Goal: Task Accomplishment & Management: Manage account settings

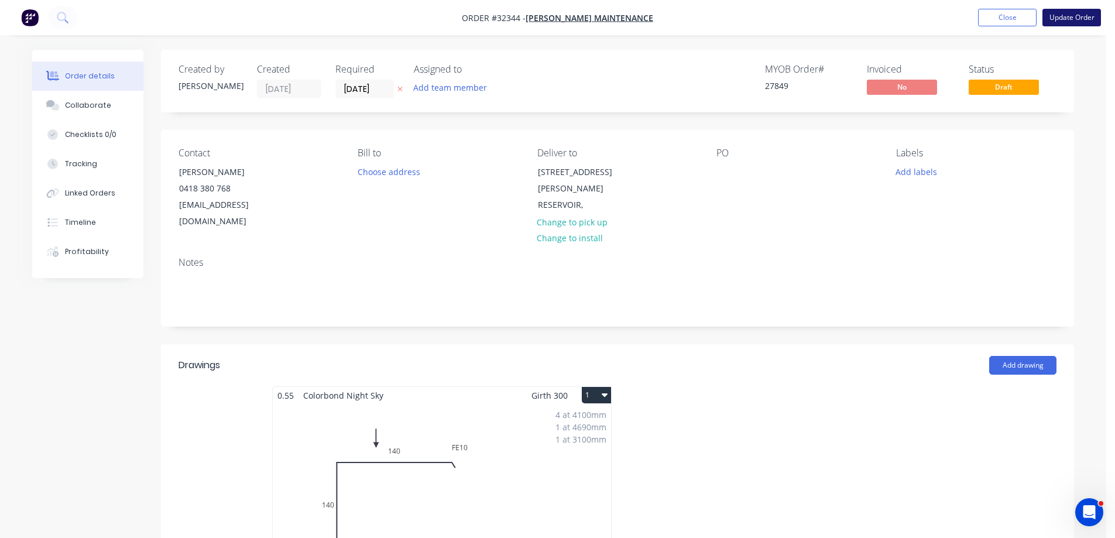
click at [1065, 18] on button "Update Order" at bounding box center [1072, 18] width 59 height 18
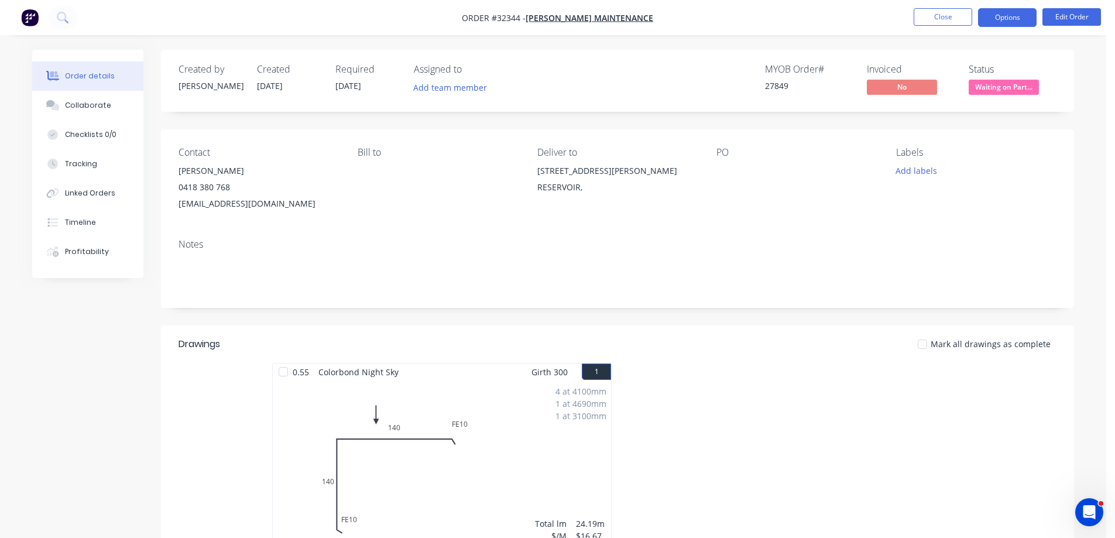
click at [1009, 18] on button "Options" at bounding box center [1007, 17] width 59 height 19
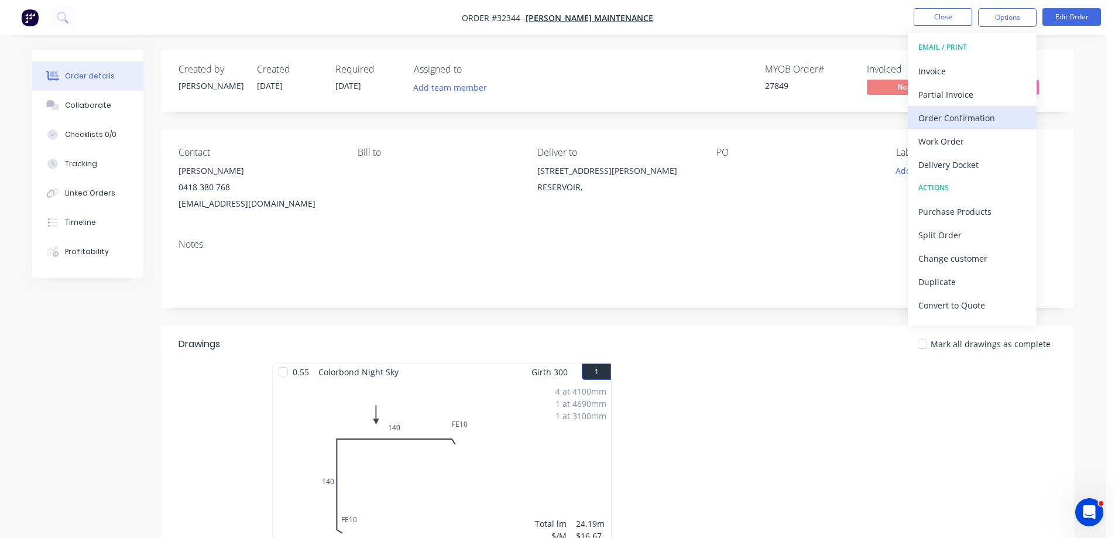
click at [951, 118] on div "Order Confirmation" at bounding box center [972, 117] width 108 height 17
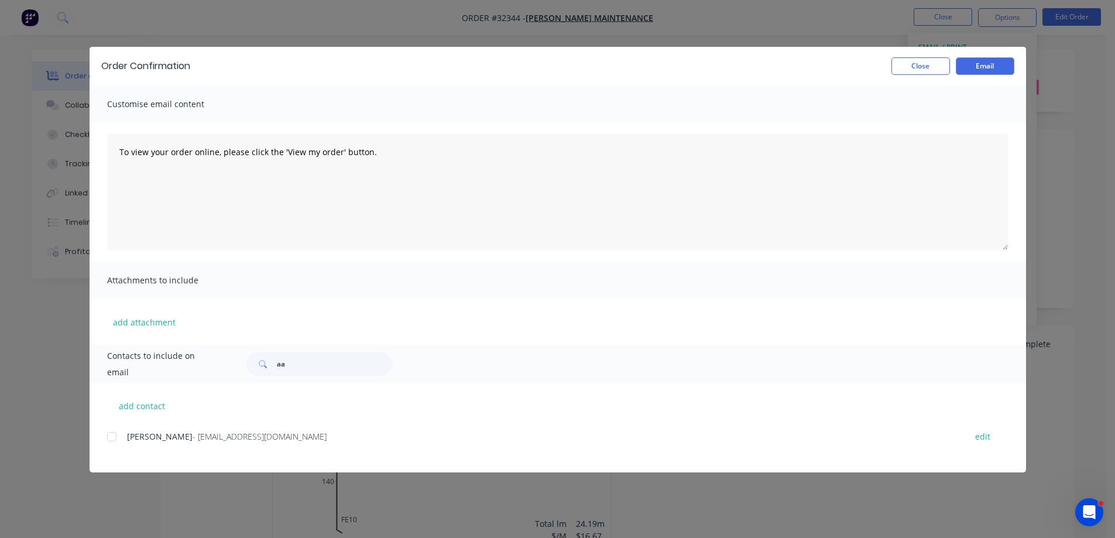
click at [110, 438] on div at bounding box center [111, 436] width 23 height 23
click at [1001, 66] on button "Email" at bounding box center [985, 66] width 59 height 18
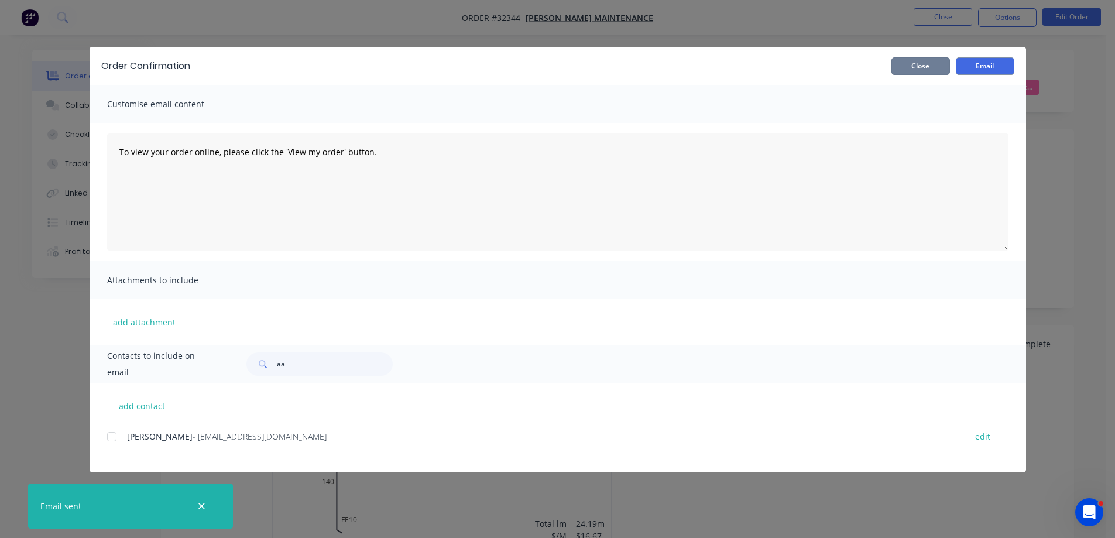
click at [942, 69] on button "Close" at bounding box center [920, 66] width 59 height 18
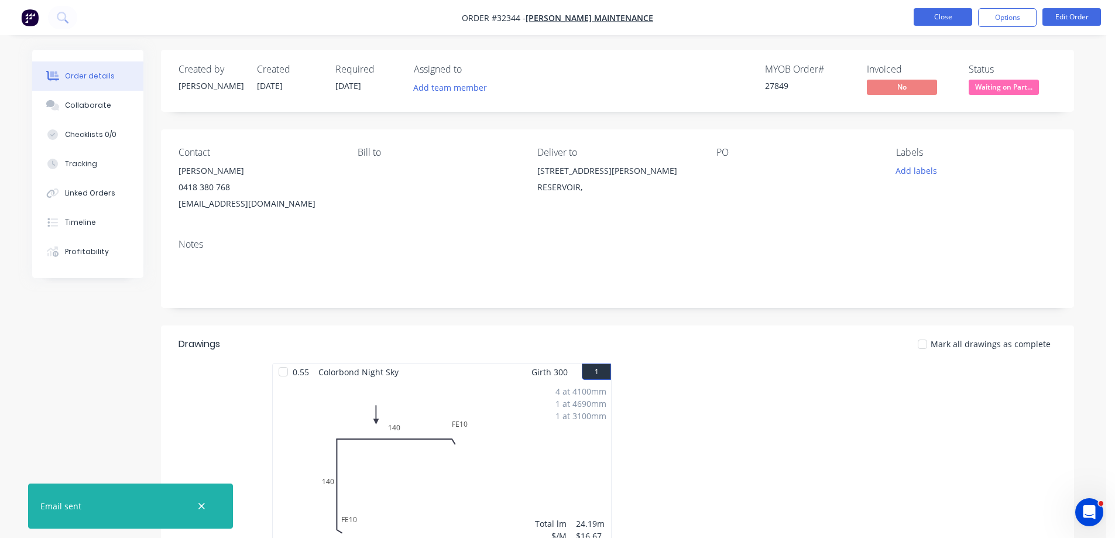
click at [940, 21] on button "Close" at bounding box center [943, 17] width 59 height 18
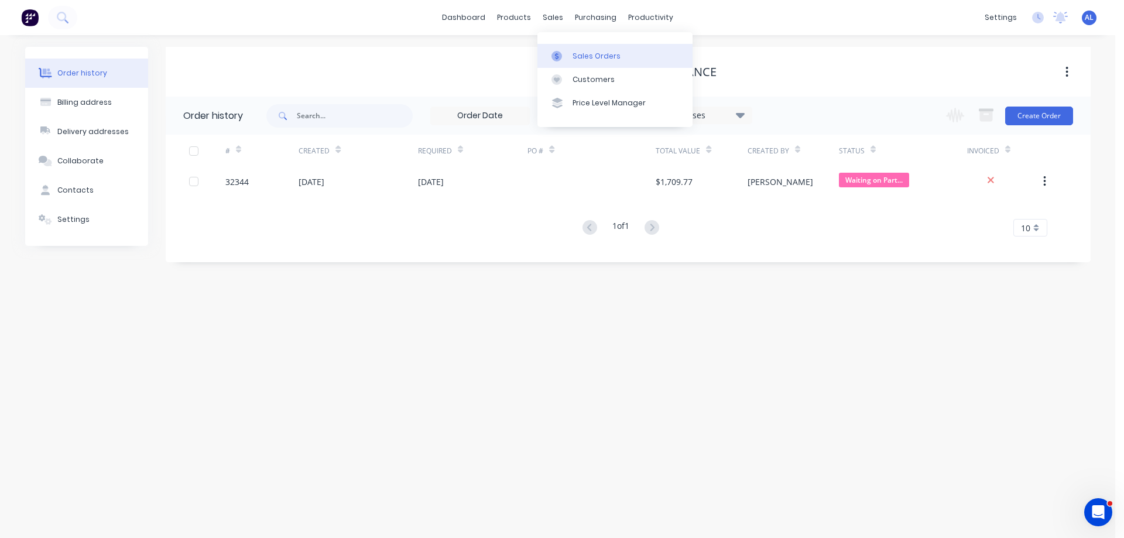
click at [601, 49] on link "Sales Orders" at bounding box center [614, 55] width 155 height 23
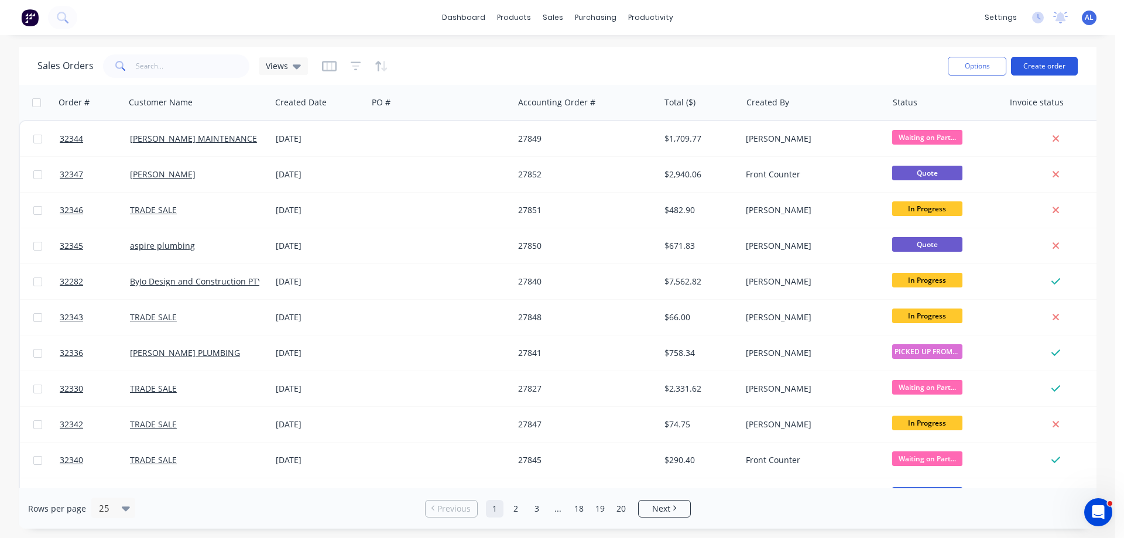
click at [1033, 69] on button "Create order" at bounding box center [1044, 66] width 67 height 19
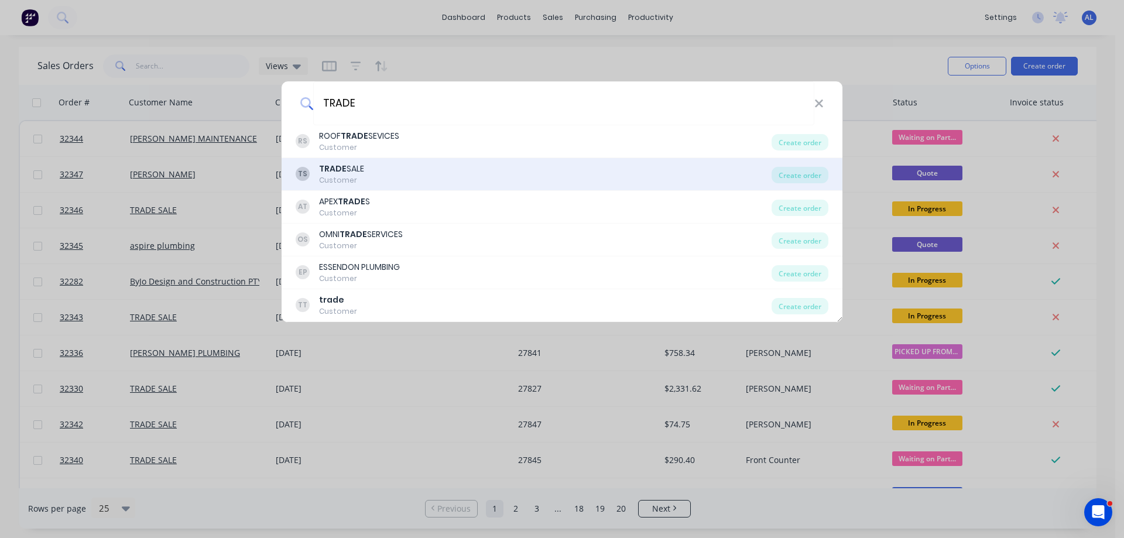
type input "TRADE"
click at [396, 177] on div "TS TRADE SALE Customer" at bounding box center [534, 174] width 476 height 23
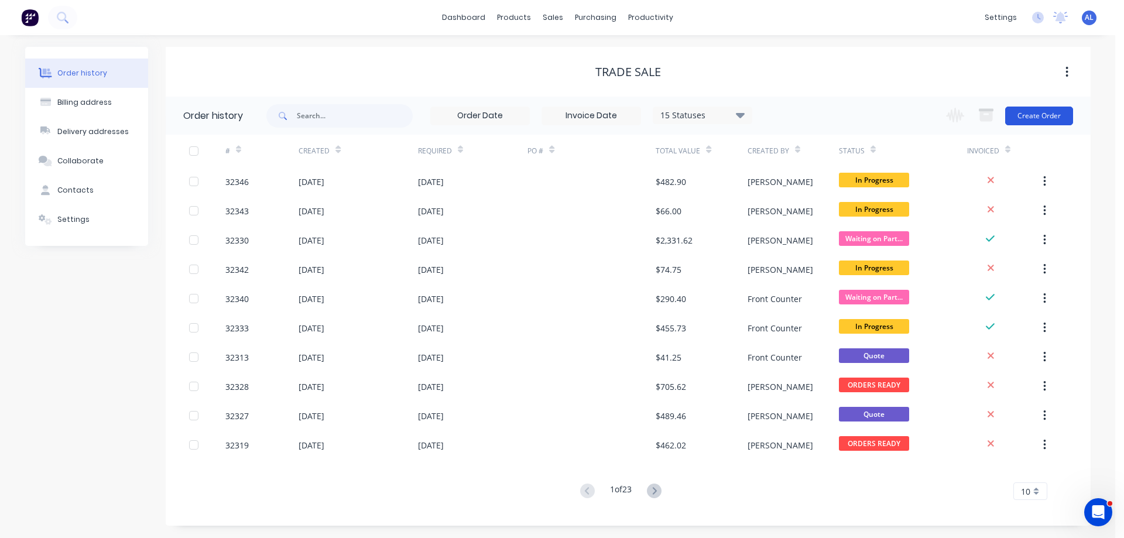
click at [1026, 123] on button "Create Order" at bounding box center [1039, 116] width 68 height 19
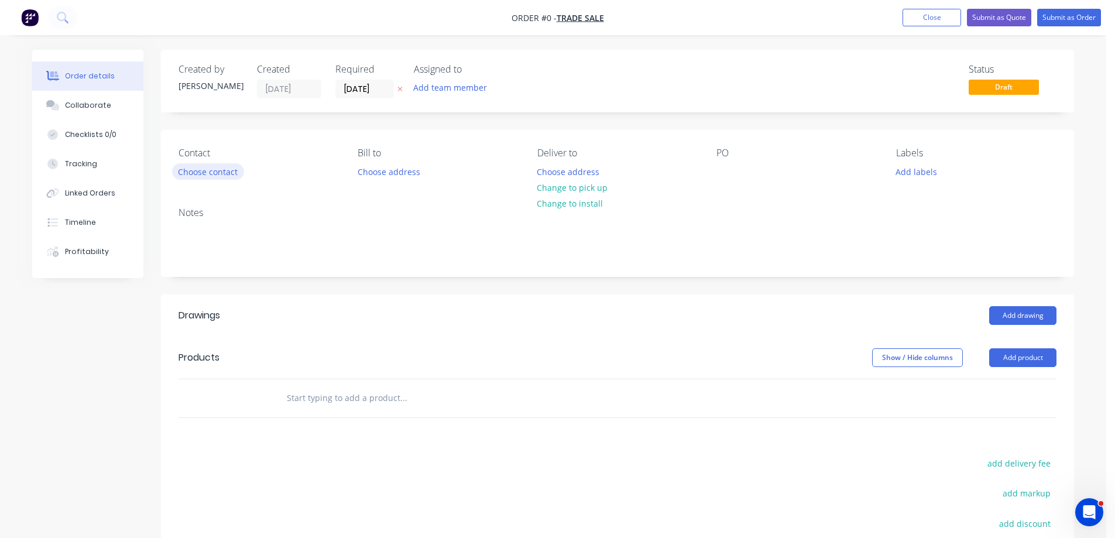
click at [228, 175] on button "Choose contact" at bounding box center [208, 171] width 72 height 16
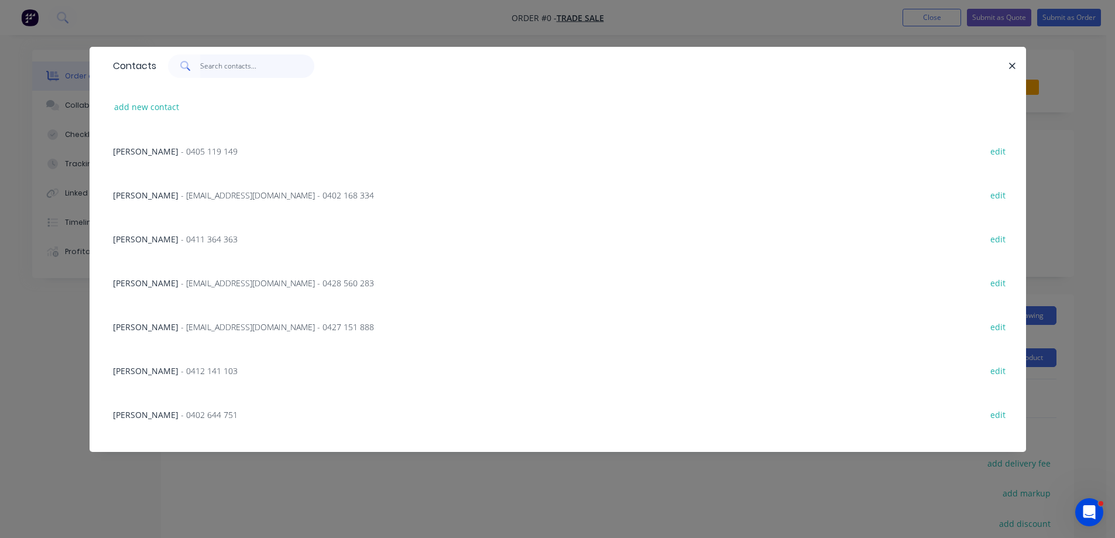
click at [217, 73] on input "text" at bounding box center [257, 65] width 114 height 23
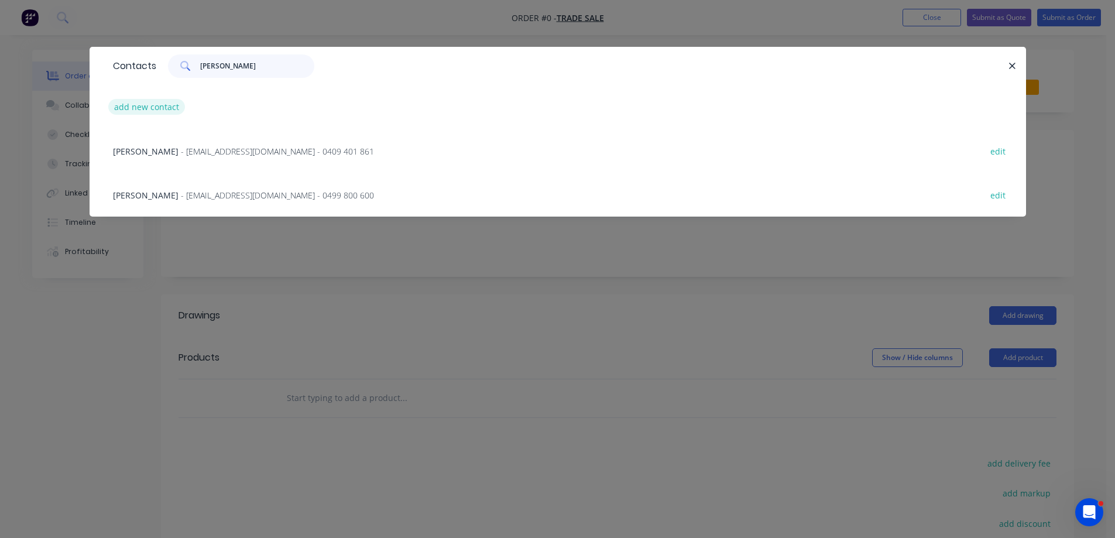
type input "[PERSON_NAME]"
click at [156, 109] on button "add new contact" at bounding box center [146, 107] width 77 height 16
select select "AU"
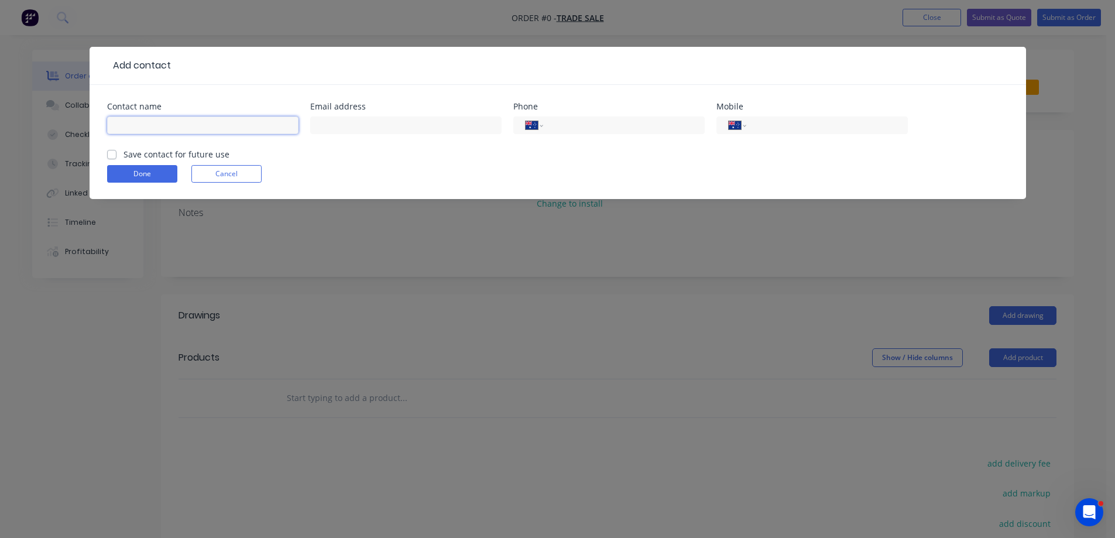
click at [162, 118] on input "text" at bounding box center [202, 125] width 191 height 18
type input "[PERSON_NAME]"
type input "0412 564 764"
drag, startPoint x: 111, startPoint y: 152, endPoint x: 135, endPoint y: 185, distance: 40.6
click at [124, 153] on label "Save contact for future use" at bounding box center [177, 154] width 106 height 12
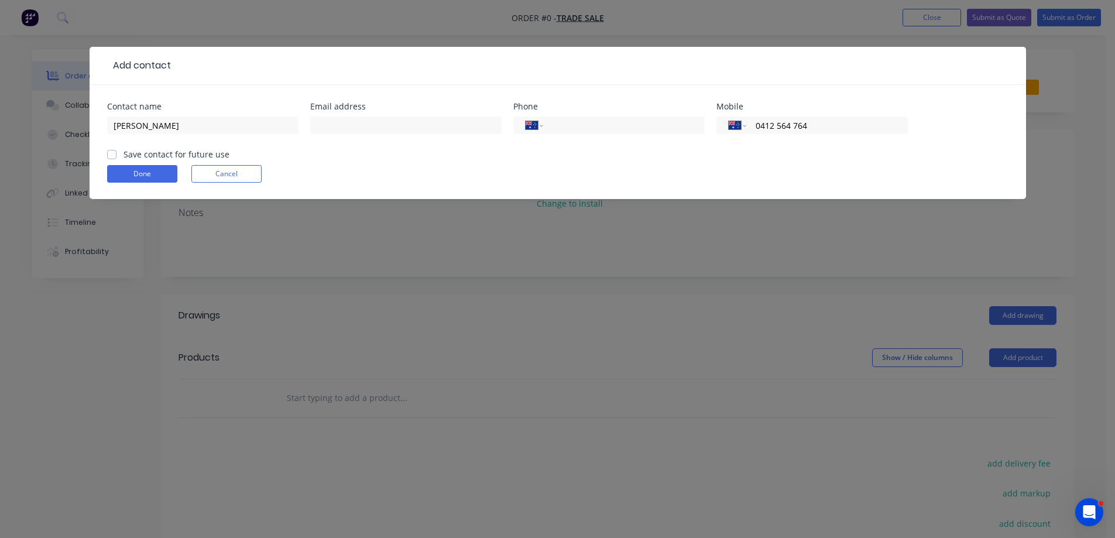
click at [112, 153] on input "Save contact for future use" at bounding box center [111, 153] width 9 height 11
checkbox input "true"
click at [141, 177] on button "Done" at bounding box center [142, 174] width 70 height 18
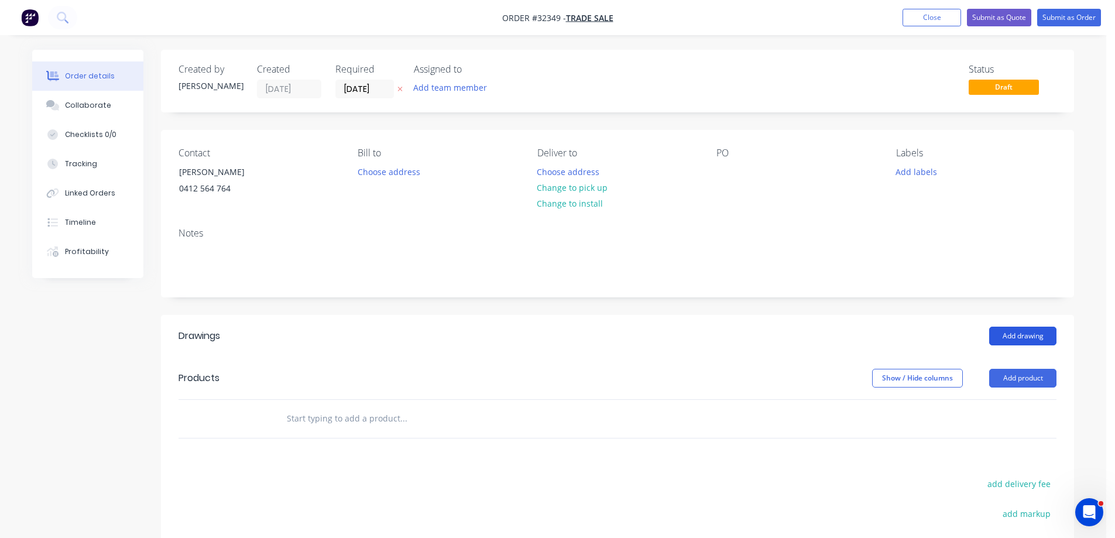
click at [1003, 341] on button "Add drawing" at bounding box center [1022, 336] width 67 height 19
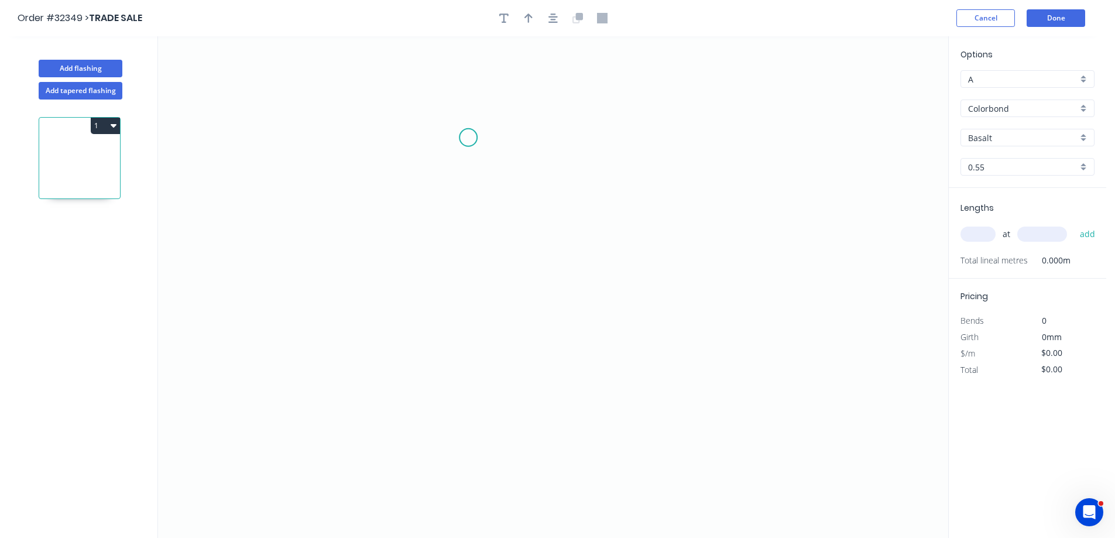
click at [468, 137] on icon "0" at bounding box center [553, 287] width 790 height 502
click at [464, 285] on icon "0" at bounding box center [553, 287] width 790 height 502
click at [574, 312] on icon "0 ?" at bounding box center [553, 287] width 790 height 502
drag, startPoint x: 571, startPoint y: 358, endPoint x: 431, endPoint y: 397, distance: 145.3
click at [570, 358] on icon "0 ? ? ? º" at bounding box center [553, 287] width 790 height 502
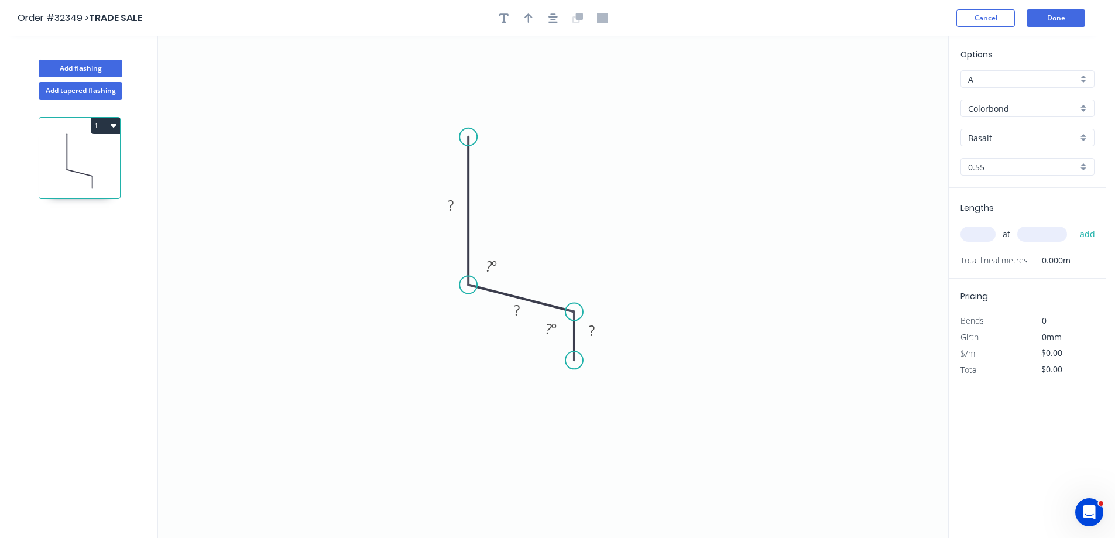
click at [576, 361] on circle at bounding box center [574, 360] width 18 height 18
click at [454, 201] on rect at bounding box center [450, 206] width 23 height 16
type input "$9.56"
click at [986, 231] on input "text" at bounding box center [978, 234] width 35 height 15
type input "1"
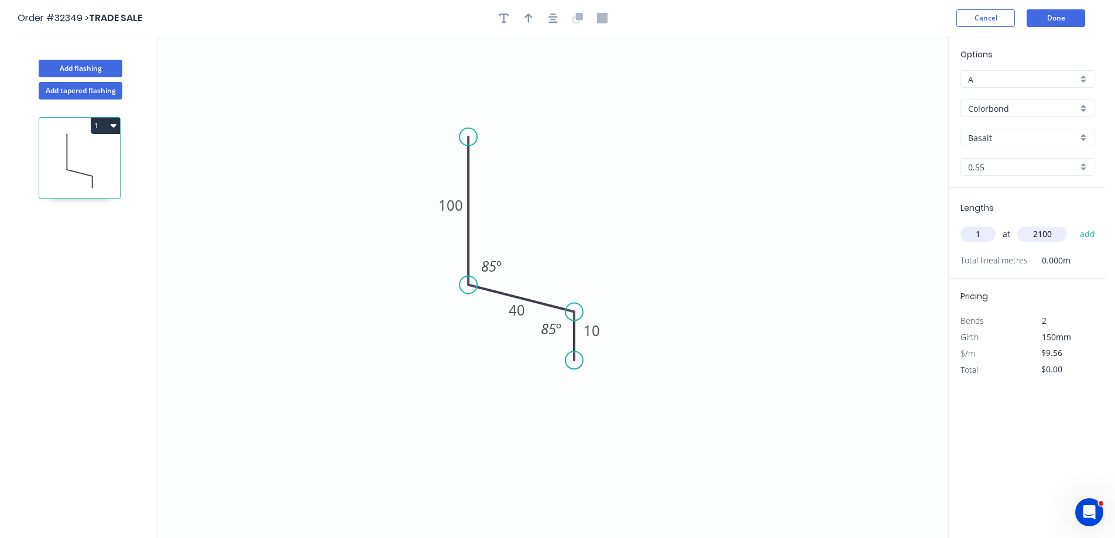
type input "2100"
click at [1074, 224] on button "add" at bounding box center [1088, 234] width 28 height 20
type input "$20.08"
click at [1086, 135] on div "Basalt" at bounding box center [1028, 138] width 134 height 18
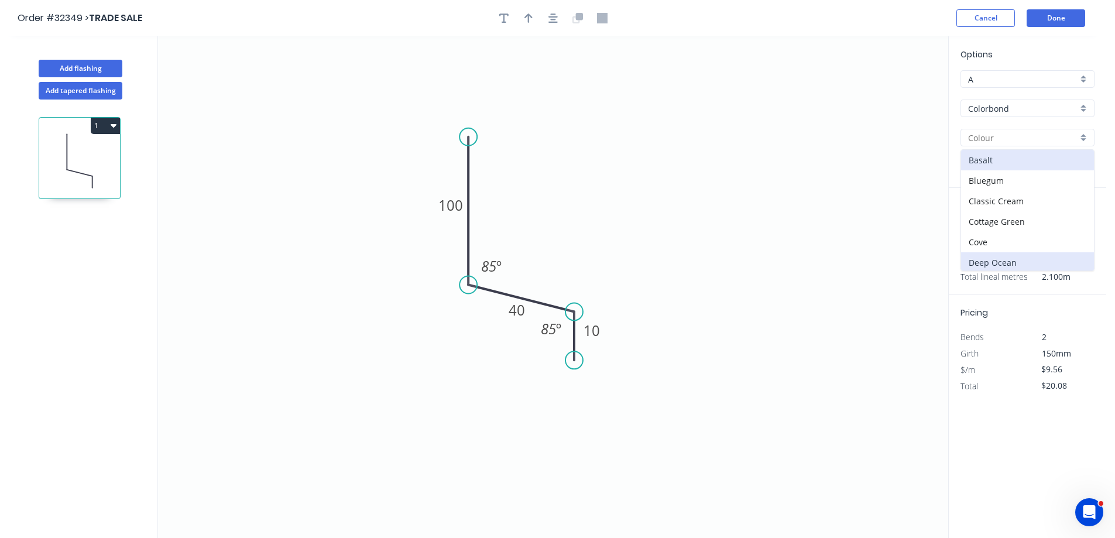
scroll to position [234, 0]
click at [1016, 211] on div "Monument" at bounding box center [1027, 213] width 133 height 20
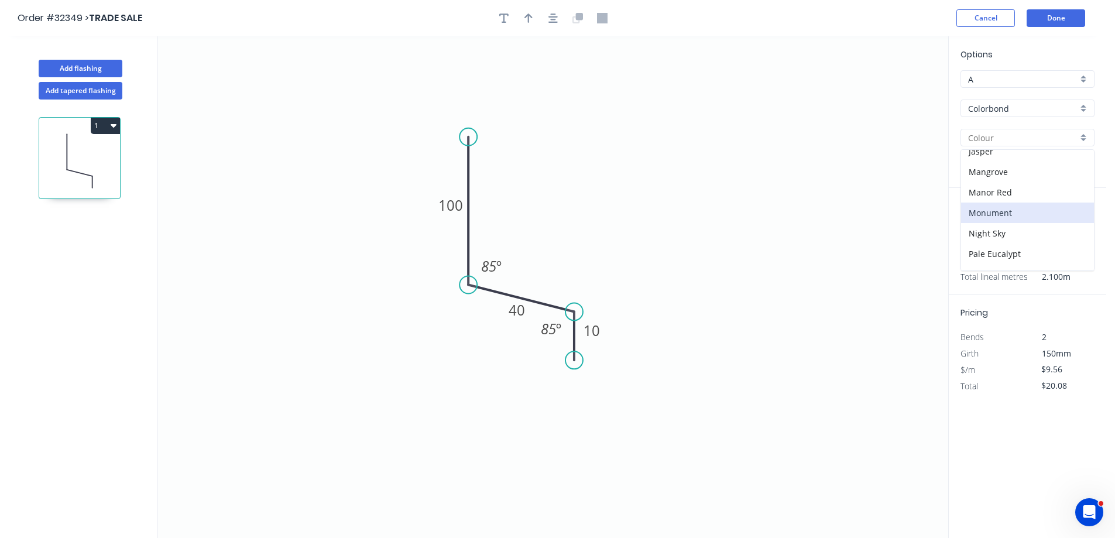
type input "Monument"
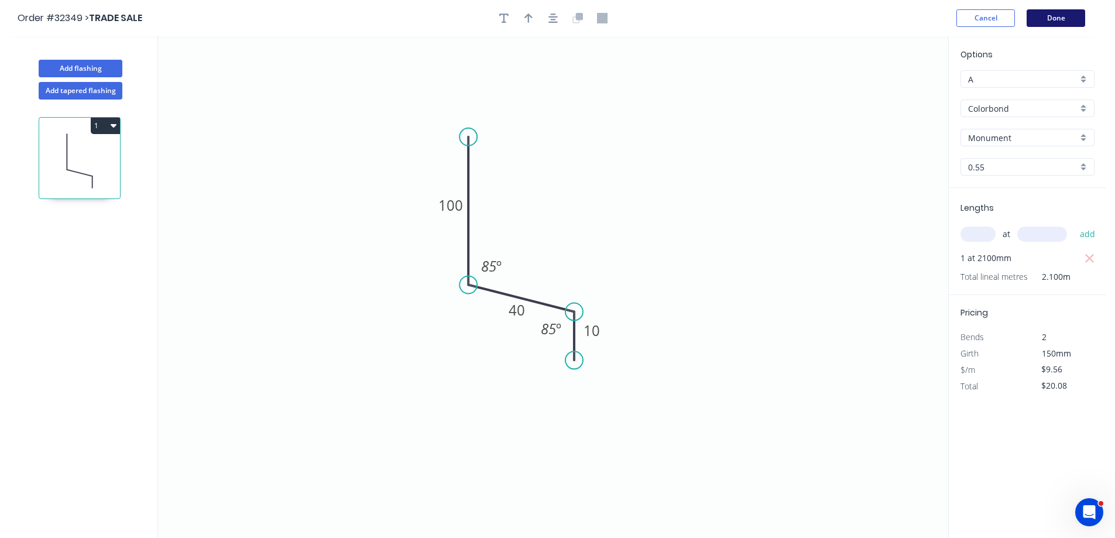
click at [1071, 19] on button "Done" at bounding box center [1056, 18] width 59 height 18
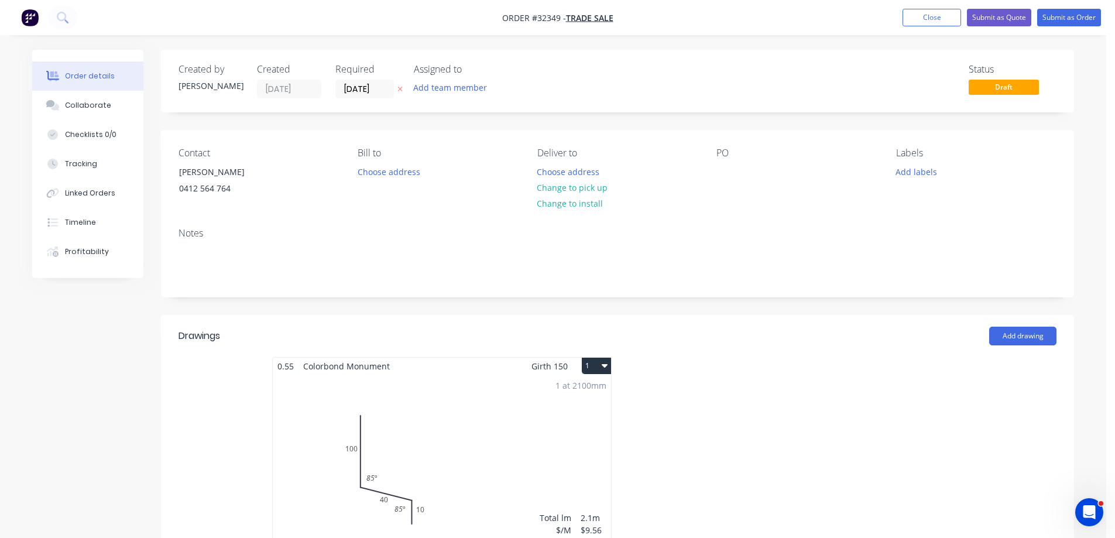
click at [527, 396] on div "1 at 2100mm Total lm $/M Total 2.1m $9.56 $20.08" at bounding box center [442, 464] width 338 height 179
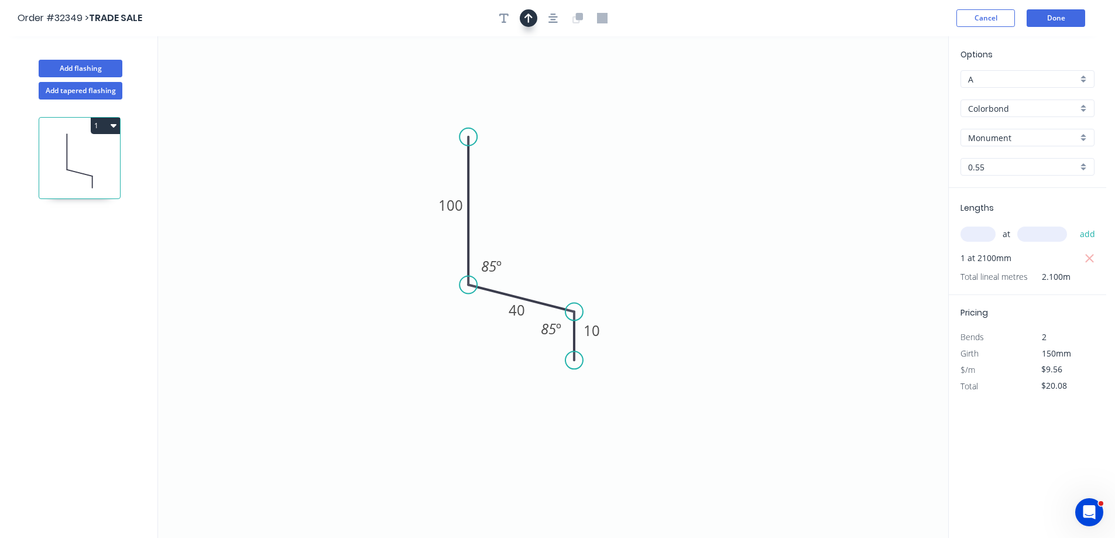
click at [554, 22] on icon "button" at bounding box center [552, 17] width 9 height 9
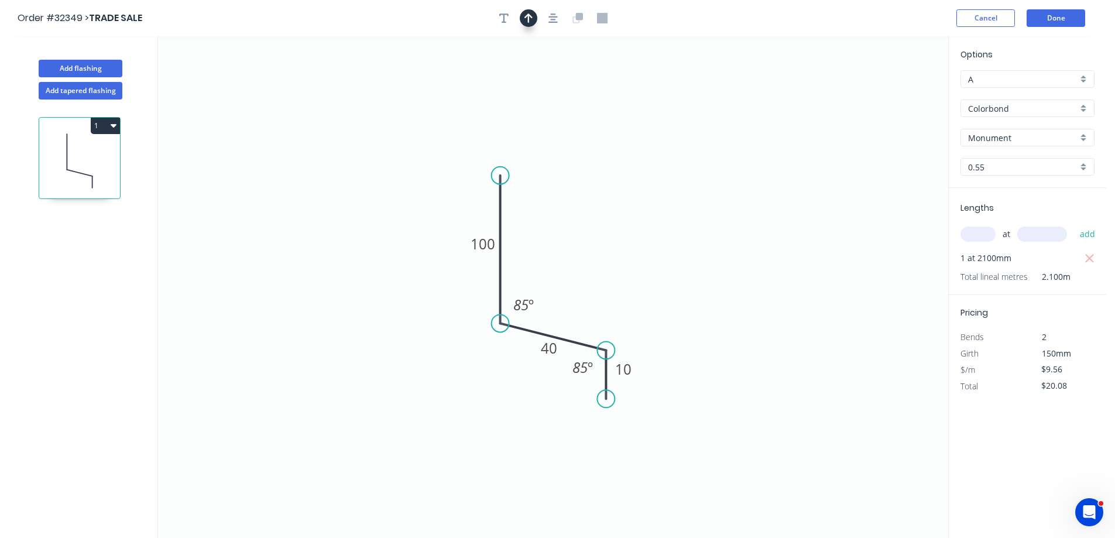
click at [521, 15] on button "button" at bounding box center [529, 18] width 18 height 18
drag, startPoint x: 890, startPoint y: 91, endPoint x: 584, endPoint y: 290, distance: 365.1
click at [584, 290] on icon at bounding box center [585, 275] width 11 height 37
click at [1064, 19] on button "Done" at bounding box center [1056, 18] width 59 height 18
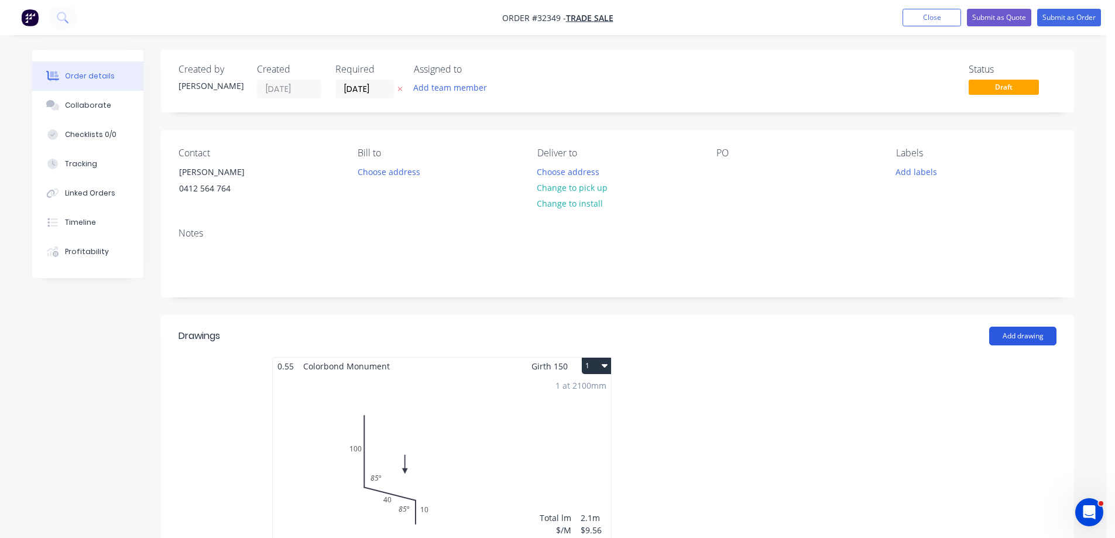
click at [1017, 347] on header "Drawings Add drawing" at bounding box center [617, 336] width 913 height 42
click at [1018, 340] on button "Add drawing" at bounding box center [1022, 336] width 67 height 19
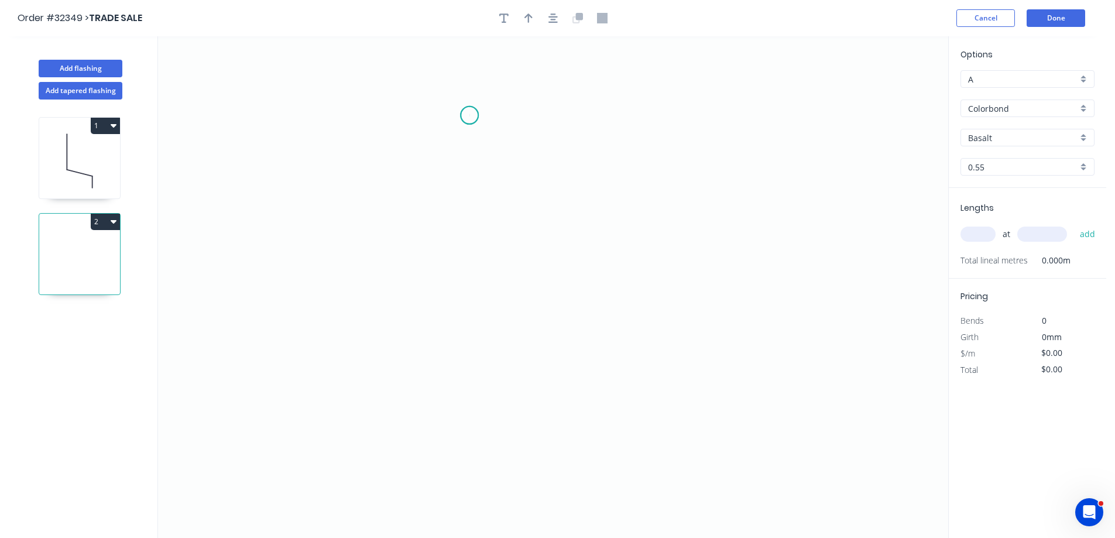
click at [469, 115] on icon "0" at bounding box center [553, 287] width 790 height 502
drag, startPoint x: 465, startPoint y: 304, endPoint x: 619, endPoint y: 318, distance: 154.0
click at [467, 305] on icon "0" at bounding box center [553, 287] width 790 height 502
click at [620, 338] on icon "0 ?" at bounding box center [553, 287] width 790 height 502
click at [616, 388] on icon "0 ? ? ? º" at bounding box center [553, 287] width 790 height 502
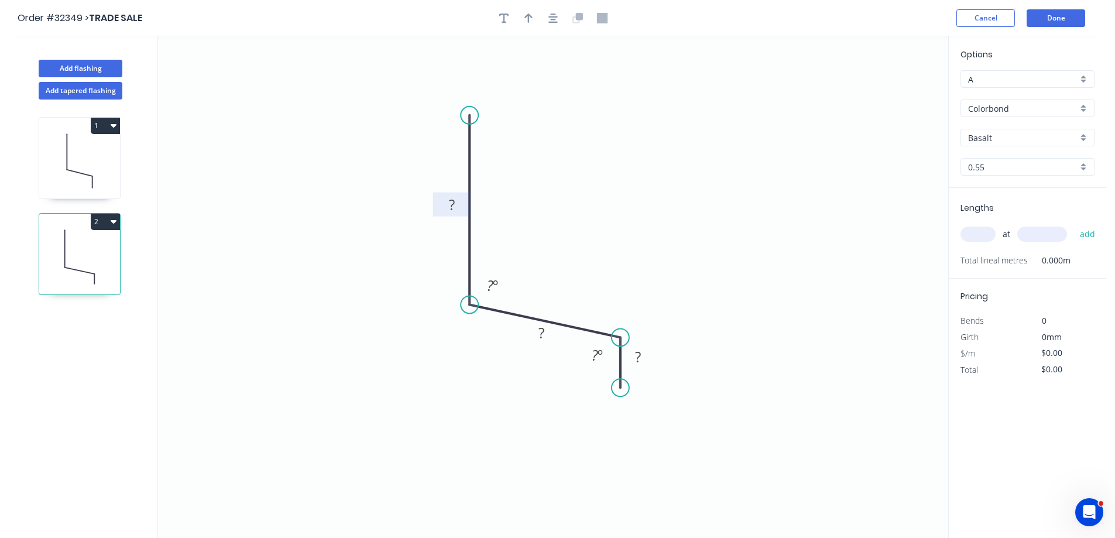
click at [458, 204] on rect at bounding box center [451, 205] width 23 height 16
type input "$11.67"
drag, startPoint x: 1079, startPoint y: 140, endPoint x: 1073, endPoint y: 143, distance: 6.3
click at [1077, 140] on div "Basalt" at bounding box center [1028, 138] width 134 height 18
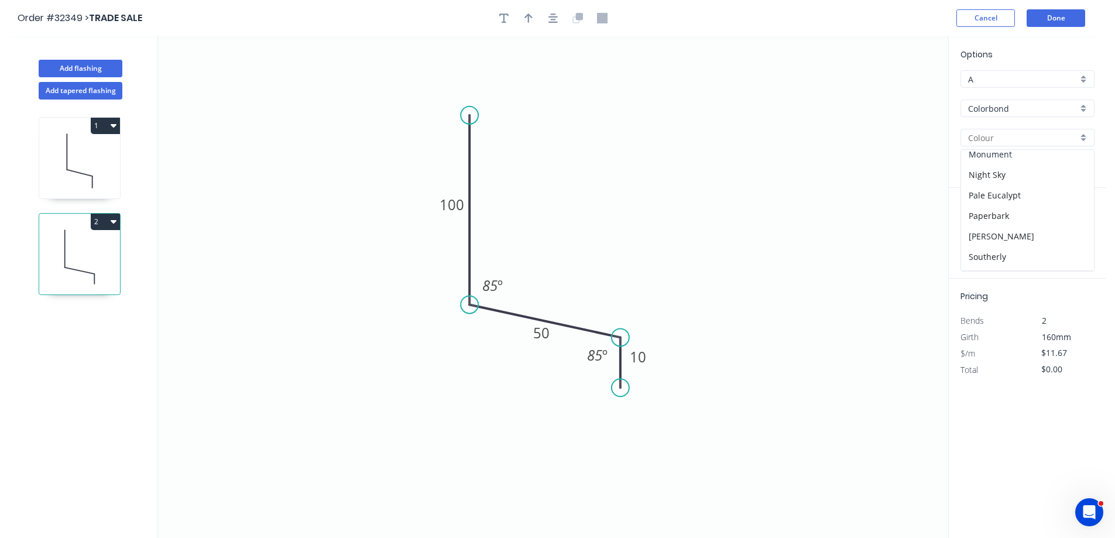
click at [1031, 157] on div "Monument" at bounding box center [1027, 154] width 133 height 20
type input "Monument"
click at [983, 240] on input "text" at bounding box center [978, 234] width 35 height 15
type input "1"
type input "1600"
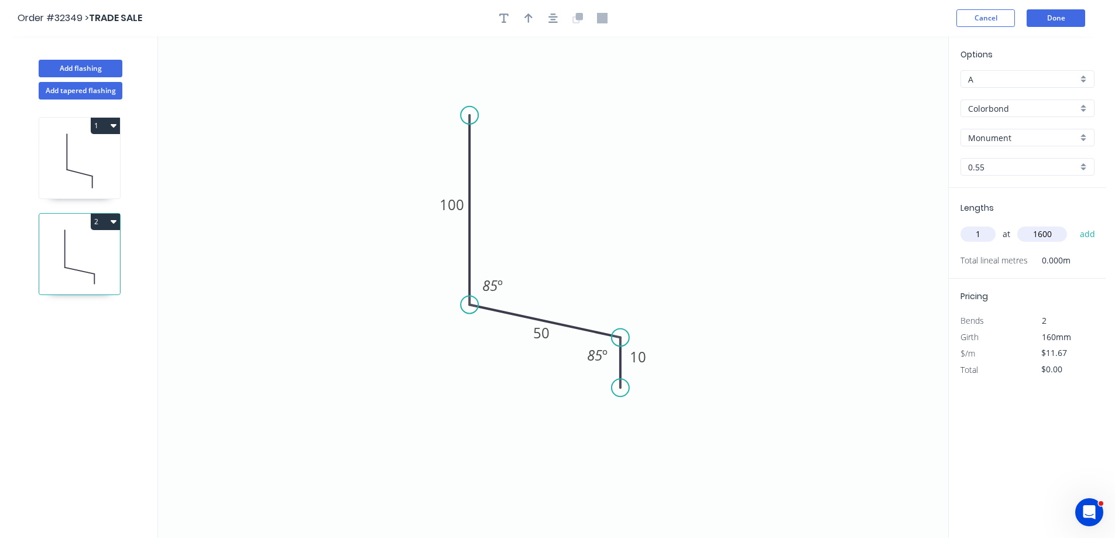
click at [1074, 224] on button "add" at bounding box center [1088, 234] width 28 height 20
type input "$18.67"
drag, startPoint x: 565, startPoint y: 18, endPoint x: 559, endPoint y: 20, distance: 6.7
click at [565, 19] on div at bounding box center [553, 18] width 123 height 18
click at [558, 20] on button "button" at bounding box center [553, 18] width 18 height 18
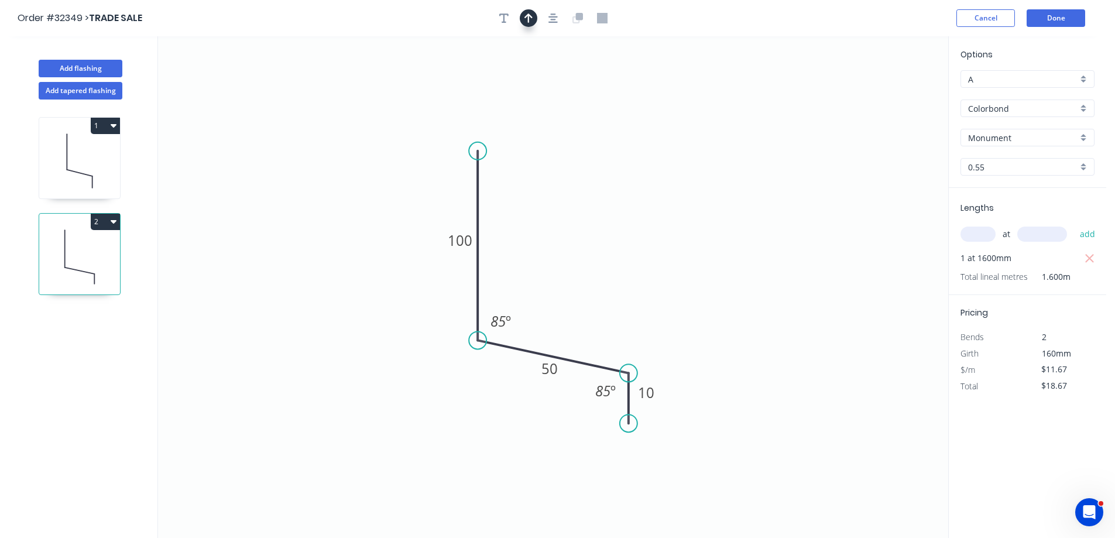
click at [530, 15] on icon "button" at bounding box center [528, 17] width 8 height 9
drag, startPoint x: 889, startPoint y: 88, endPoint x: 587, endPoint y: 296, distance: 366.8
click at [587, 296] on icon at bounding box center [587, 281] width 11 height 37
click at [1069, 22] on button "Done" at bounding box center [1056, 18] width 59 height 18
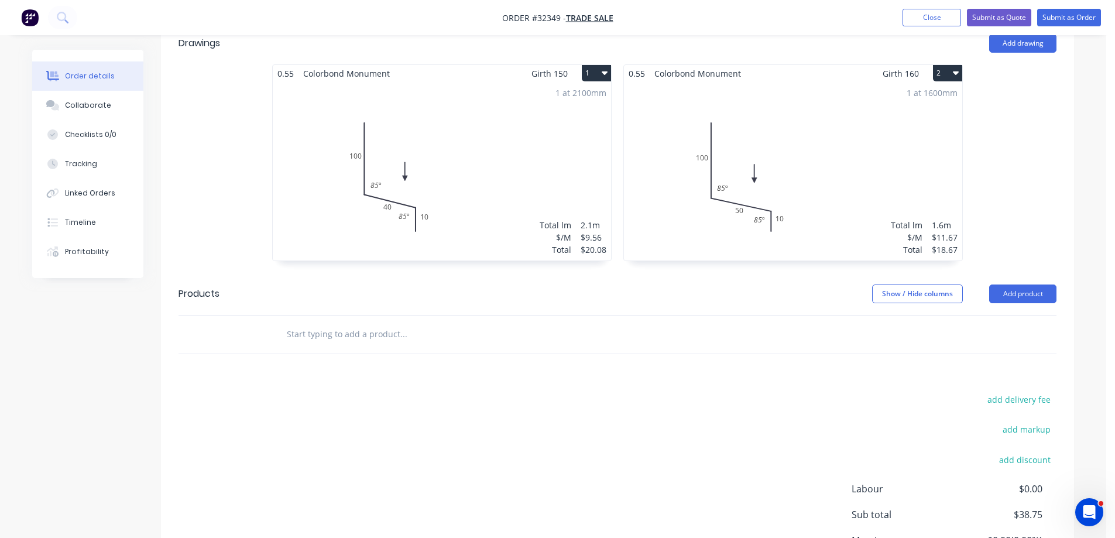
scroll to position [176, 0]
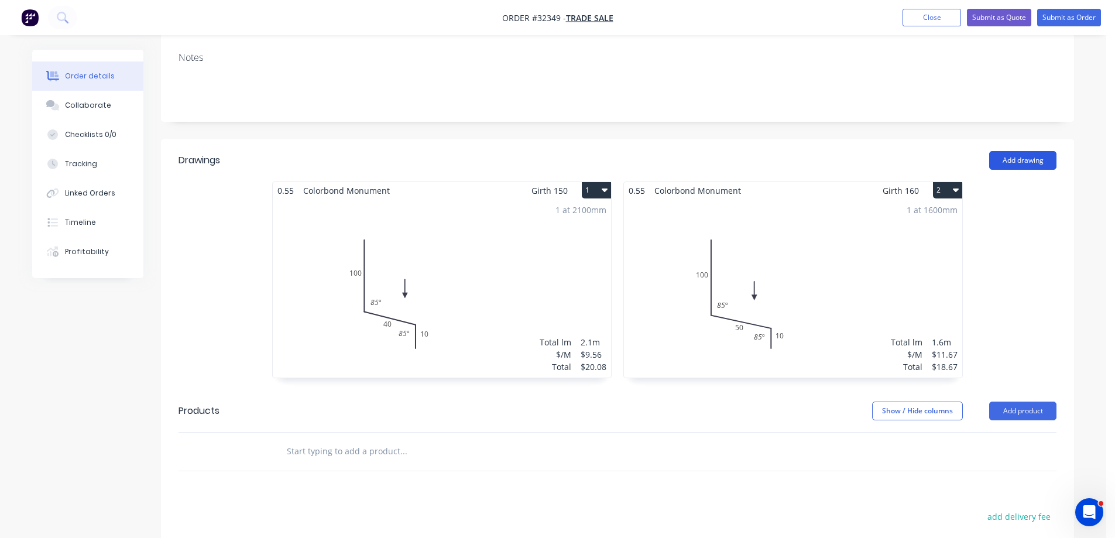
click at [1027, 159] on button "Add drawing" at bounding box center [1022, 160] width 67 height 19
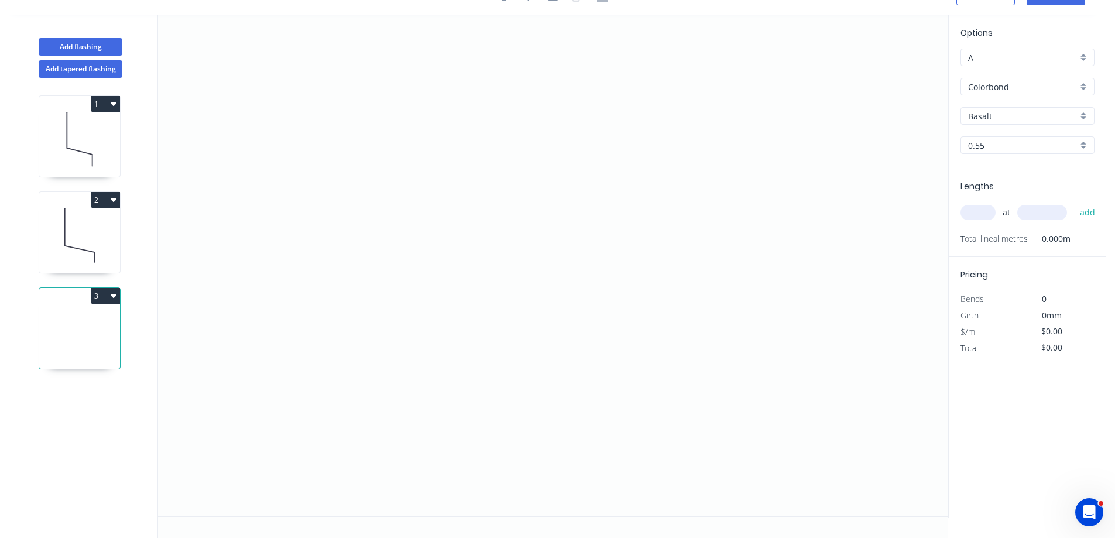
scroll to position [22, 0]
click at [460, 109] on icon "0" at bounding box center [553, 266] width 790 height 502
drag, startPoint x: 457, startPoint y: 285, endPoint x: 615, endPoint y: 348, distance: 170.0
click at [465, 288] on icon "0" at bounding box center [553, 266] width 790 height 502
click at [601, 322] on icon "0 ?" at bounding box center [553, 266] width 790 height 502
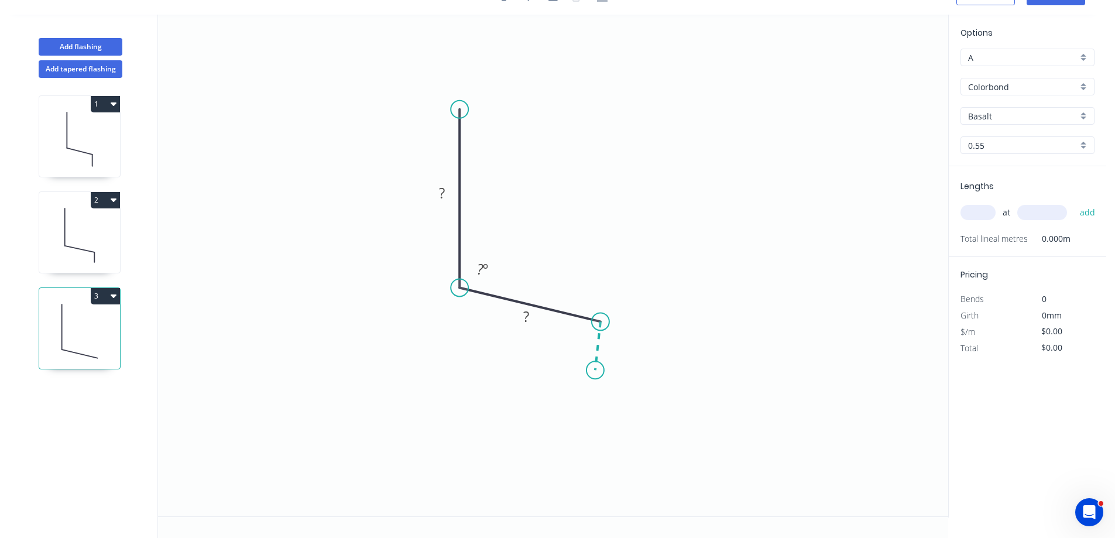
click at [595, 371] on icon "0 ? ? ? º" at bounding box center [553, 266] width 790 height 502
click at [596, 373] on circle at bounding box center [601, 373] width 18 height 18
drag, startPoint x: 443, startPoint y: 193, endPoint x: 670, endPoint y: 197, distance: 226.6
click at [451, 193] on g "?" at bounding box center [441, 192] width 23 height 19
type input "$9.56"
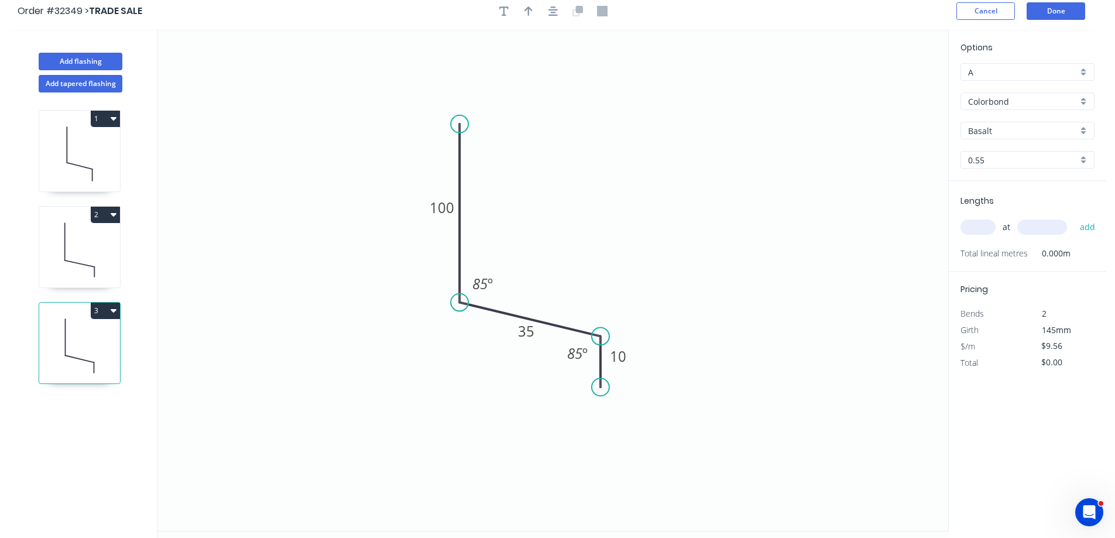
scroll to position [0, 0]
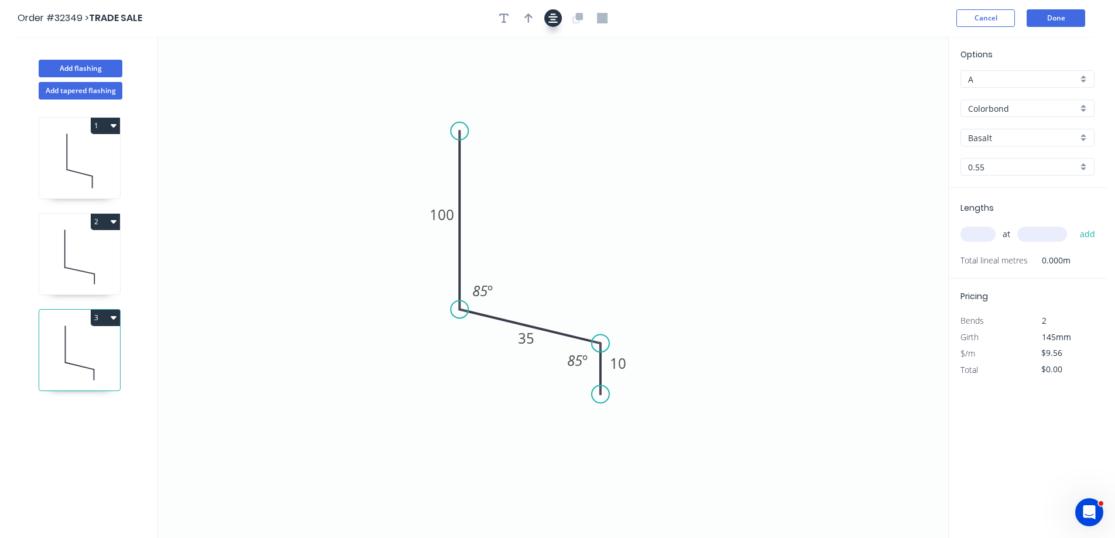
click at [550, 18] on icon "button" at bounding box center [552, 18] width 9 height 11
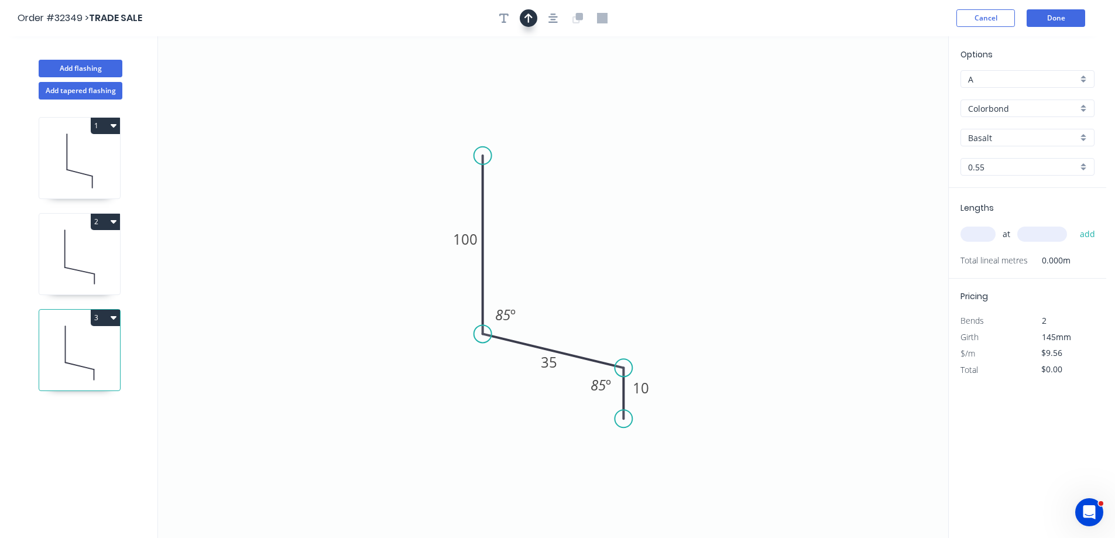
click at [528, 18] on icon "button" at bounding box center [528, 17] width 8 height 9
drag, startPoint x: 873, startPoint y: 98, endPoint x: 588, endPoint y: 286, distance: 341.7
click at [589, 280] on icon at bounding box center [594, 260] width 11 height 37
click at [1089, 142] on div "Basalt" at bounding box center [1028, 138] width 134 height 18
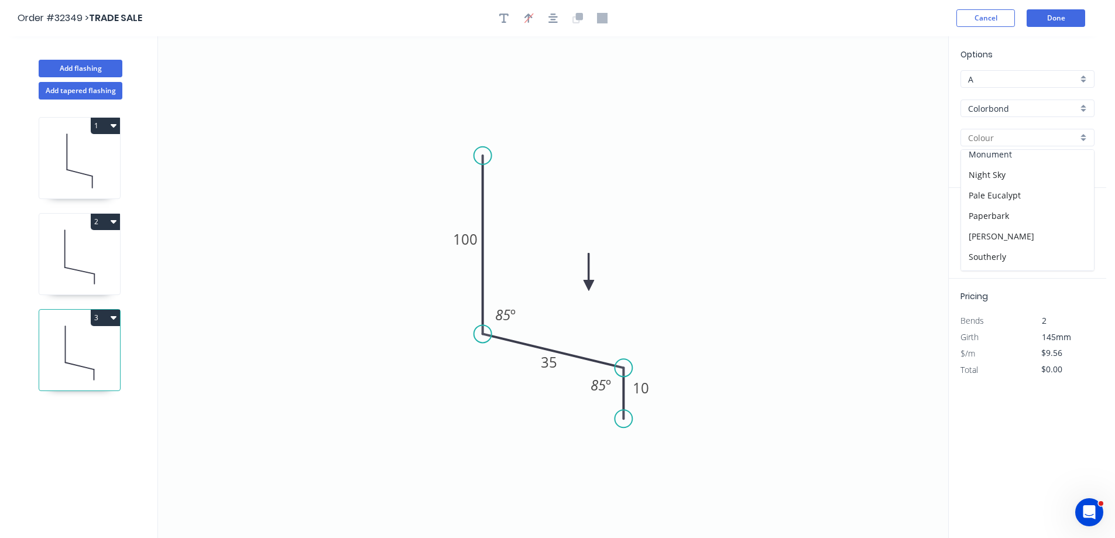
click at [1024, 159] on div "Monument" at bounding box center [1027, 154] width 133 height 20
type input "Monument"
click at [973, 234] on input "text" at bounding box center [978, 234] width 35 height 15
type input "1"
type input "1400"
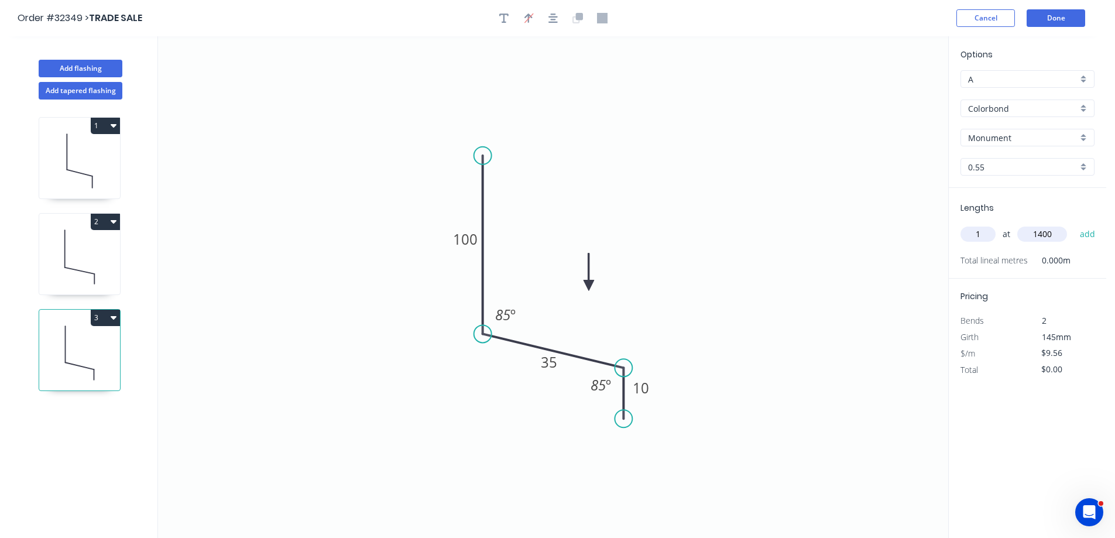
click at [1074, 224] on button "add" at bounding box center [1088, 234] width 28 height 20
type input "$13.38"
click at [1055, 21] on button "Done" at bounding box center [1056, 18] width 59 height 18
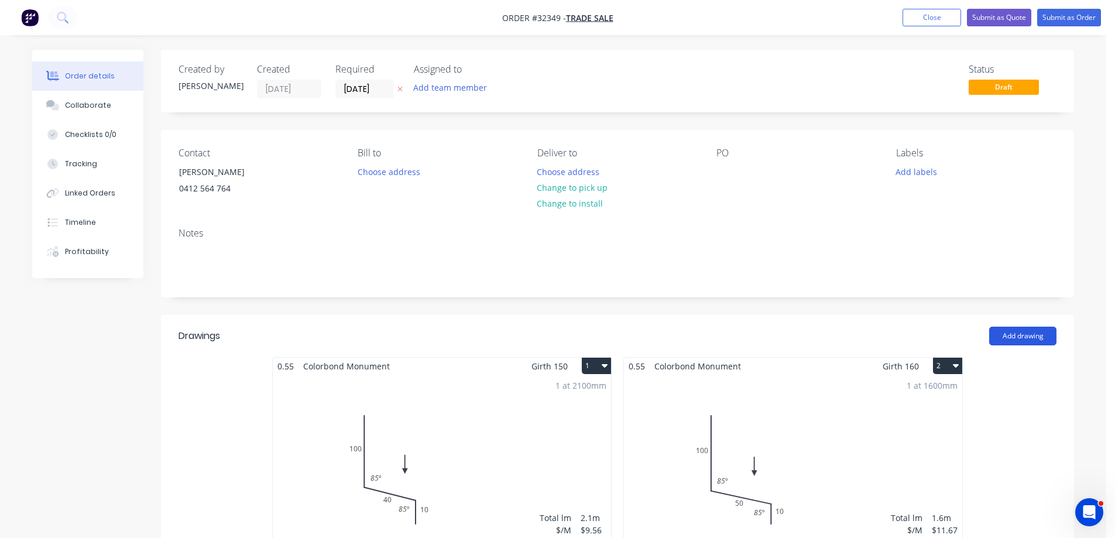
click at [1024, 334] on button "Add drawing" at bounding box center [1022, 336] width 67 height 19
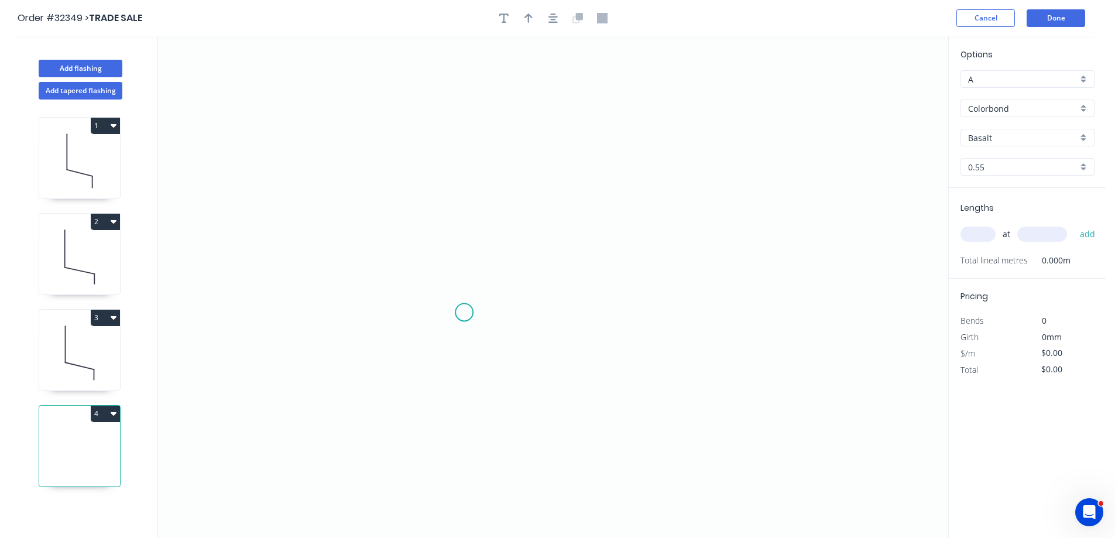
click at [464, 313] on icon "0" at bounding box center [553, 287] width 790 height 502
click at [460, 183] on icon "0" at bounding box center [553, 287] width 790 height 502
click at [633, 121] on icon "0 ?" at bounding box center [553, 287] width 790 height 502
click at [454, 242] on rect at bounding box center [446, 243] width 23 height 16
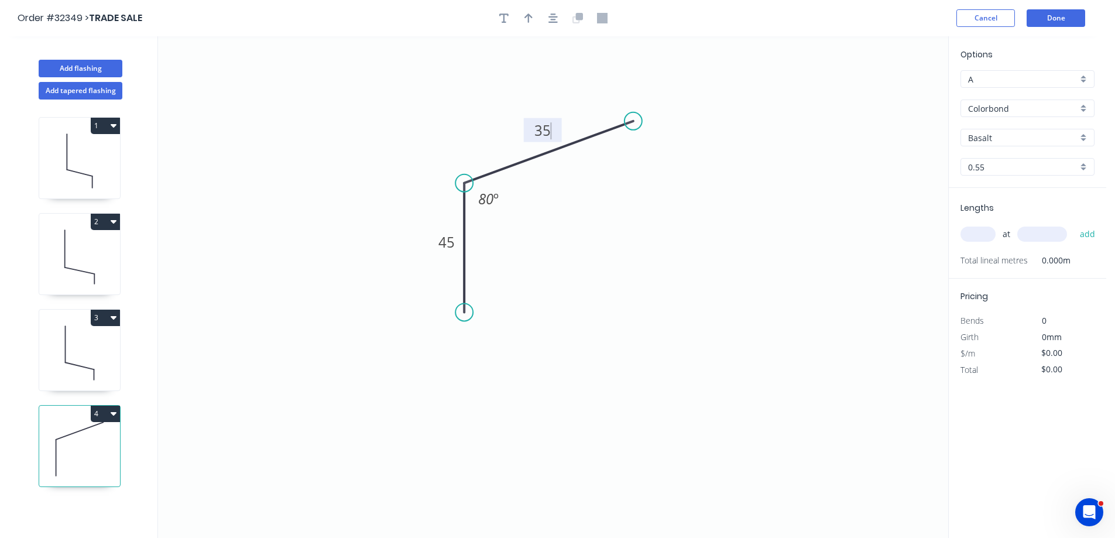
type input "$6.26"
drag, startPoint x: 554, startPoint y: 19, endPoint x: 546, endPoint y: 30, distance: 13.3
click at [554, 19] on icon "button" at bounding box center [552, 17] width 9 height 9
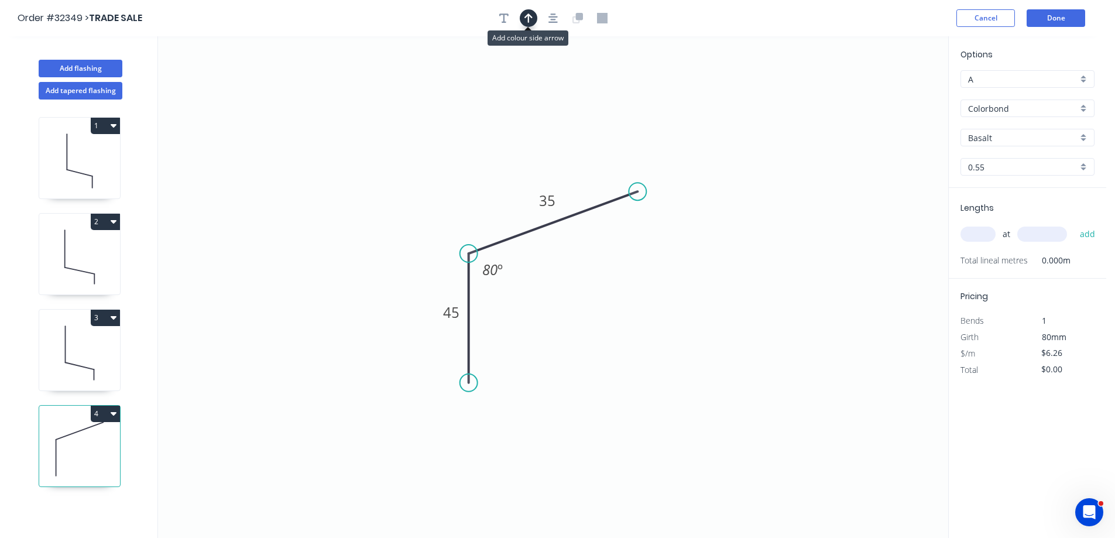
click at [533, 17] on button "button" at bounding box center [529, 18] width 18 height 18
drag, startPoint x: 887, startPoint y: 90, endPoint x: 517, endPoint y: 202, distance: 386.5
click at [517, 202] on icon at bounding box center [517, 188] width 11 height 37
click at [1081, 139] on div "Basalt" at bounding box center [1028, 138] width 134 height 18
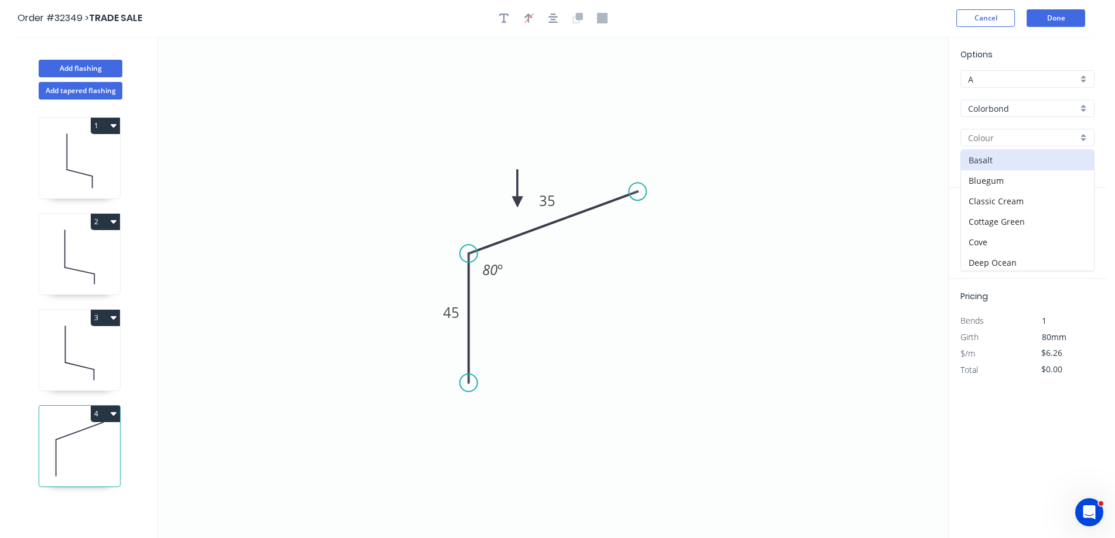
scroll to position [293, 0]
click at [1022, 159] on div "Monument" at bounding box center [1027, 154] width 133 height 20
type input "Monument"
drag, startPoint x: 987, startPoint y: 234, endPoint x: 920, endPoint y: 234, distance: 67.9
click at [987, 234] on input "text" at bounding box center [978, 234] width 35 height 15
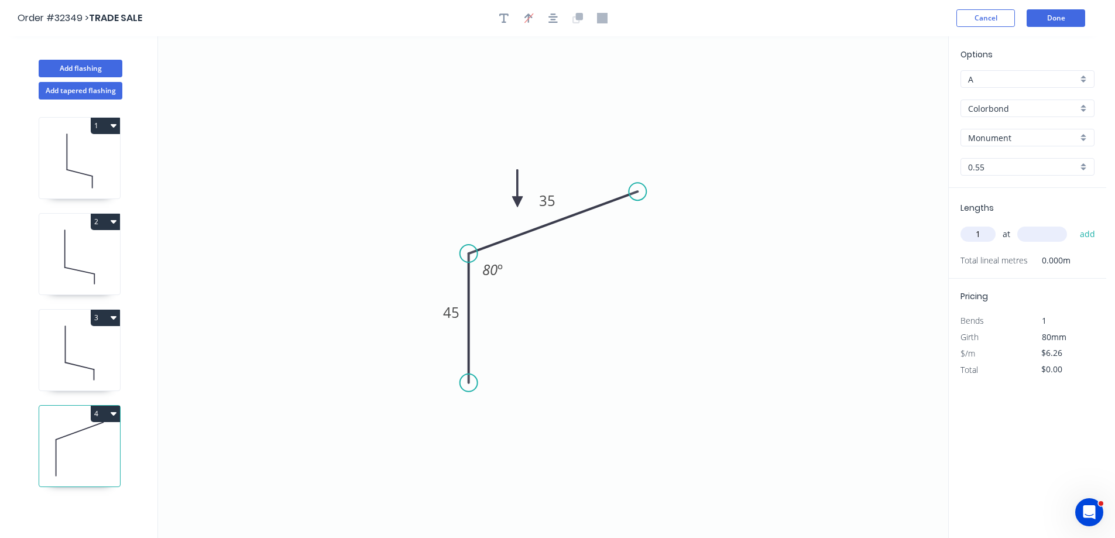
type input "1"
type input "910"
click at [1074, 224] on button "add" at bounding box center [1088, 234] width 28 height 20
type input "$6.26"
type input "1"
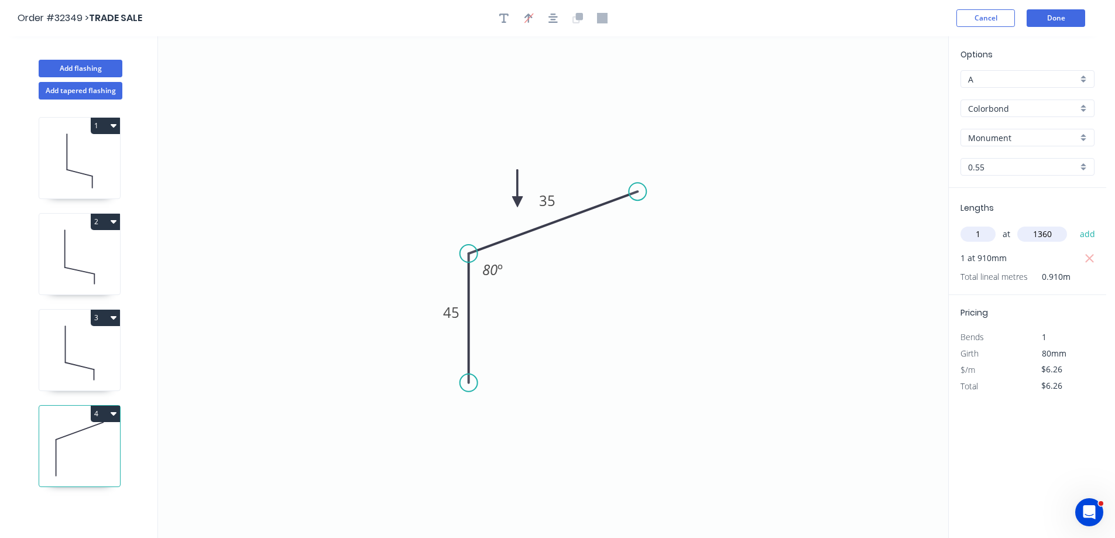
type input "1360"
click at [1074, 224] on button "add" at bounding box center [1088, 234] width 28 height 20
type input "$14.77"
click at [1052, 23] on button "Done" at bounding box center [1056, 18] width 59 height 18
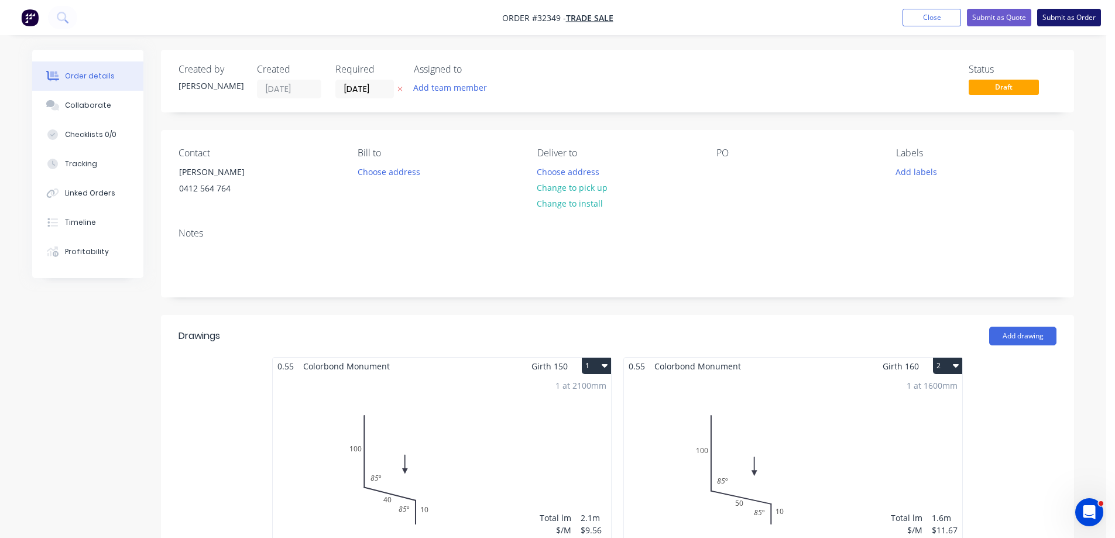
click at [1068, 20] on button "Submit as Order" at bounding box center [1069, 18] width 64 height 18
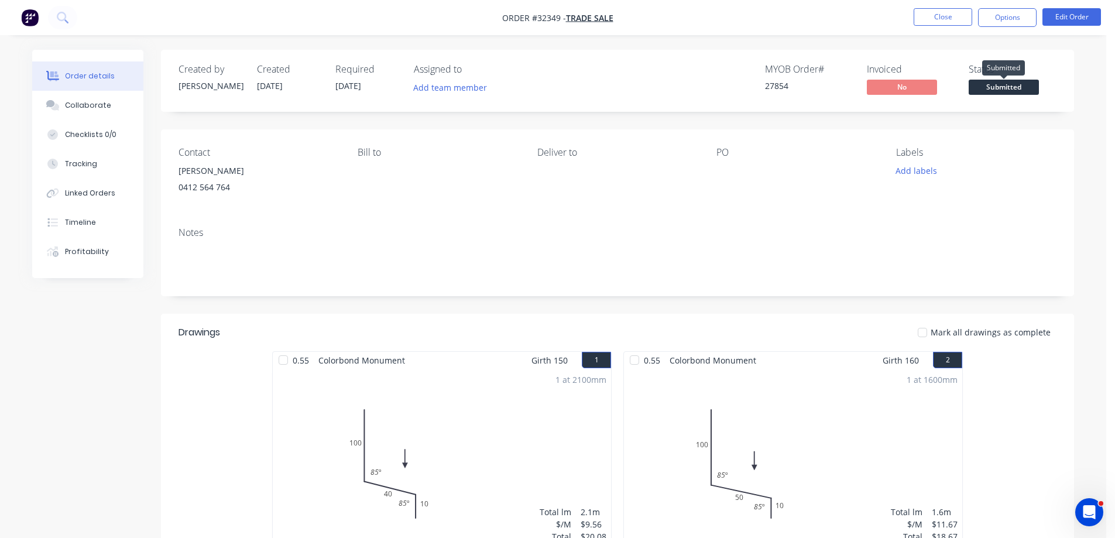
click at [1004, 85] on span "Submitted" at bounding box center [1004, 87] width 70 height 15
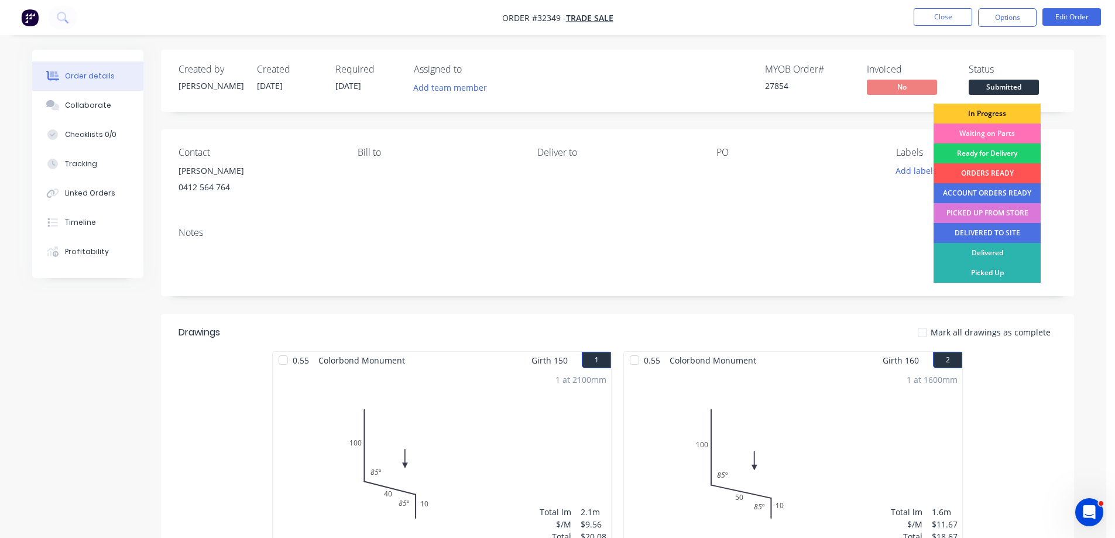
click at [1007, 110] on div "In Progress" at bounding box center [987, 114] width 107 height 20
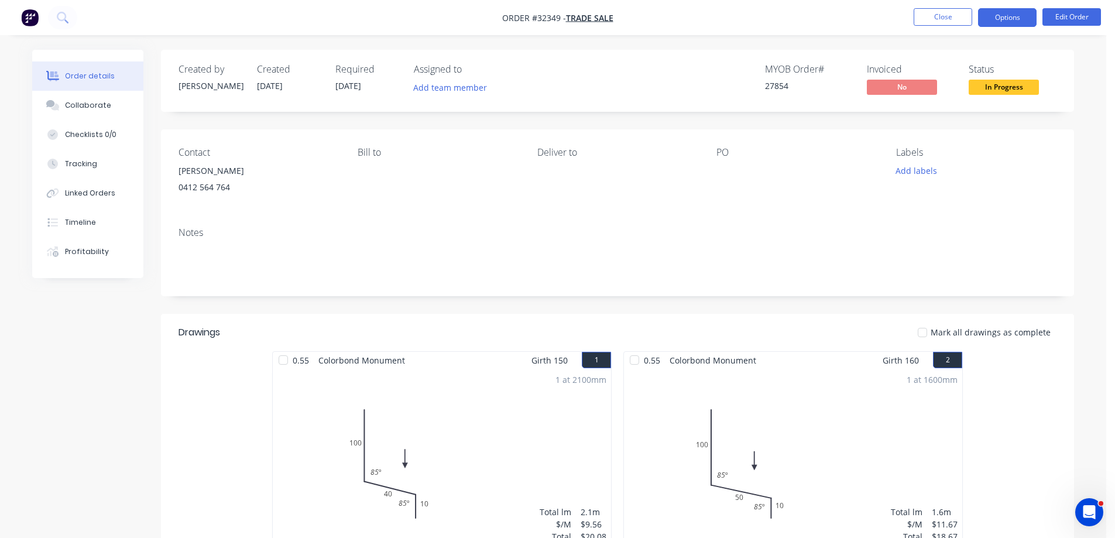
click at [1017, 22] on button "Options" at bounding box center [1007, 17] width 59 height 19
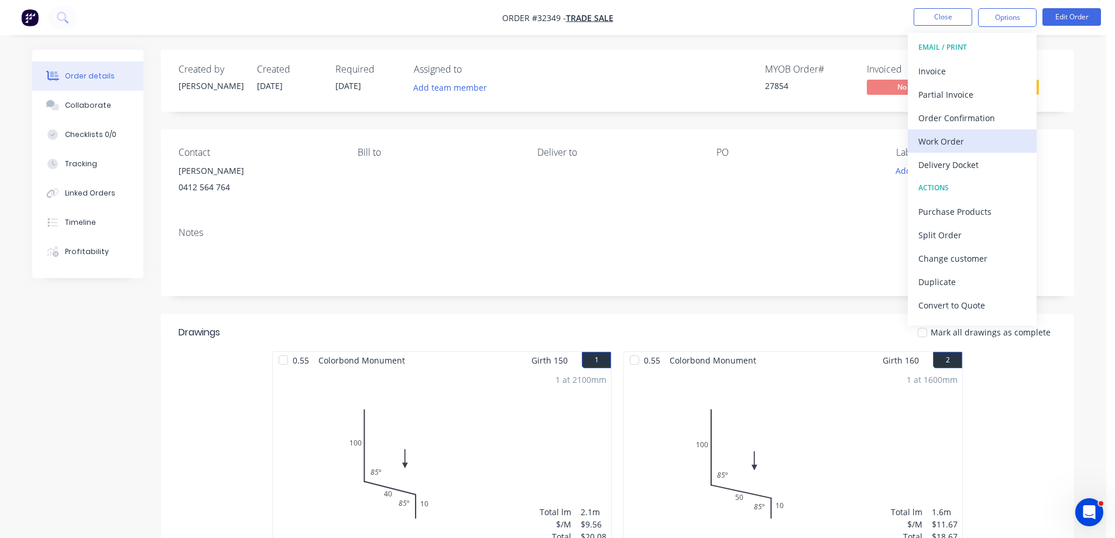
click at [964, 135] on div "Work Order" at bounding box center [972, 141] width 108 height 17
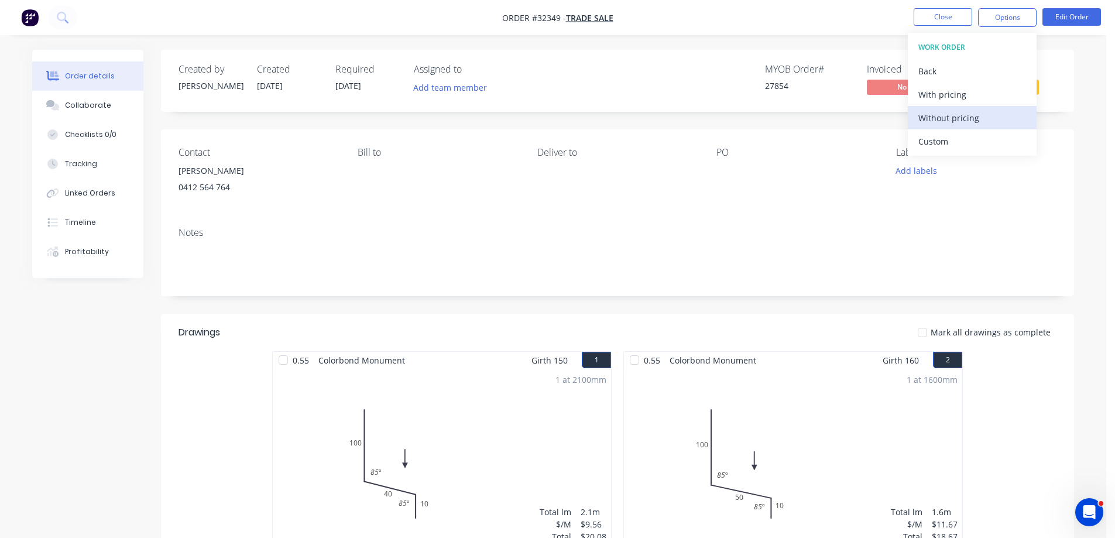
click at [980, 115] on div "Without pricing" at bounding box center [972, 117] width 108 height 17
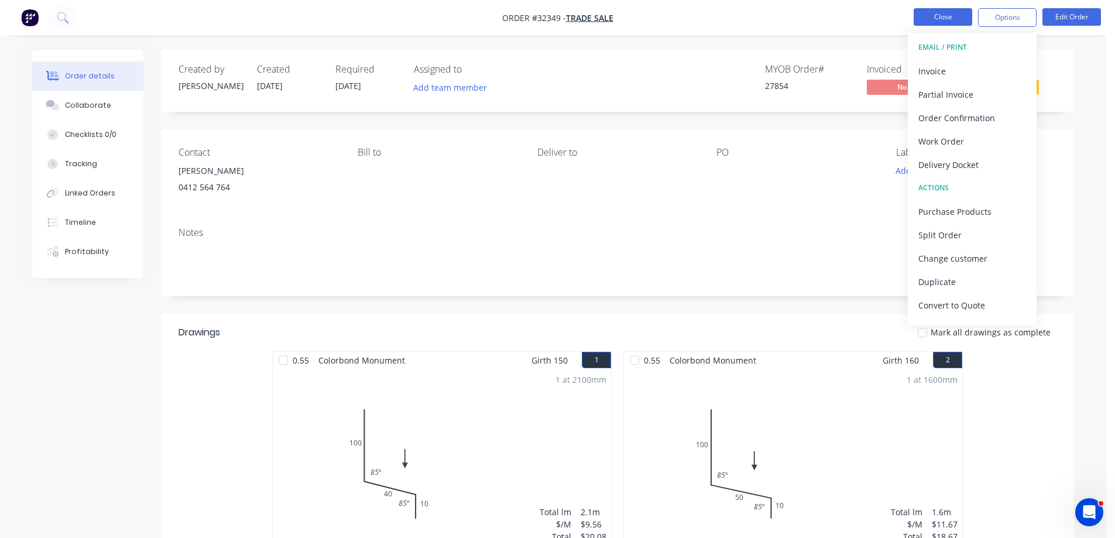
click at [932, 14] on button "Close" at bounding box center [943, 17] width 59 height 18
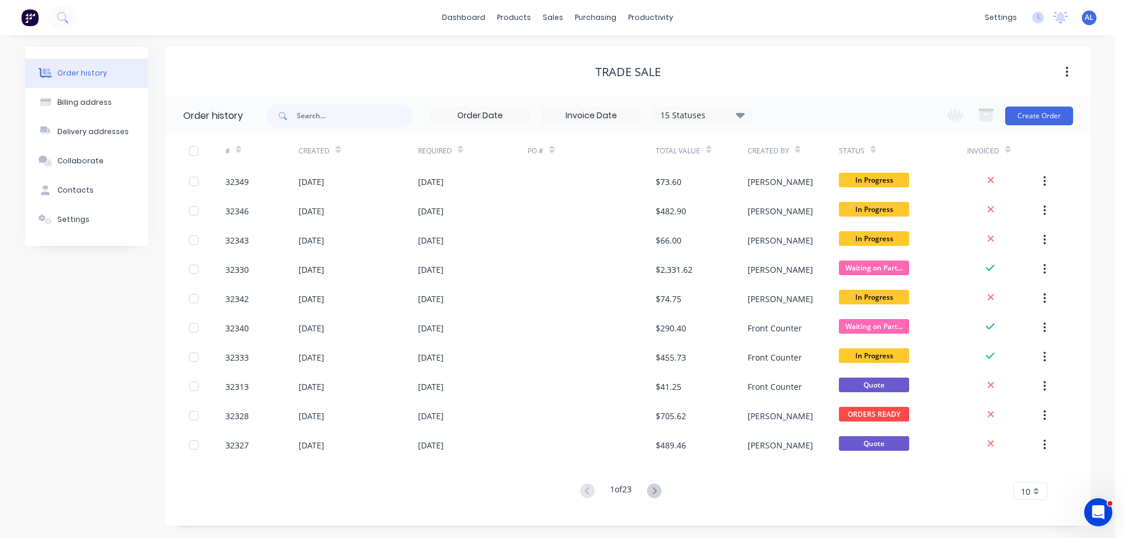
click at [28, 15] on img at bounding box center [30, 18] width 18 height 18
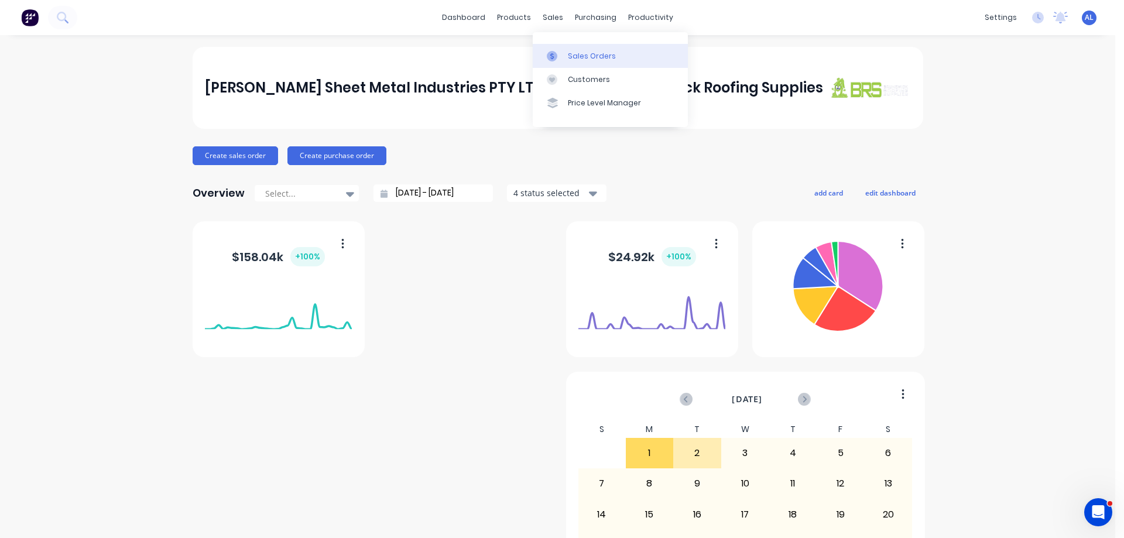
click at [586, 50] on link "Sales Orders" at bounding box center [610, 55] width 155 height 23
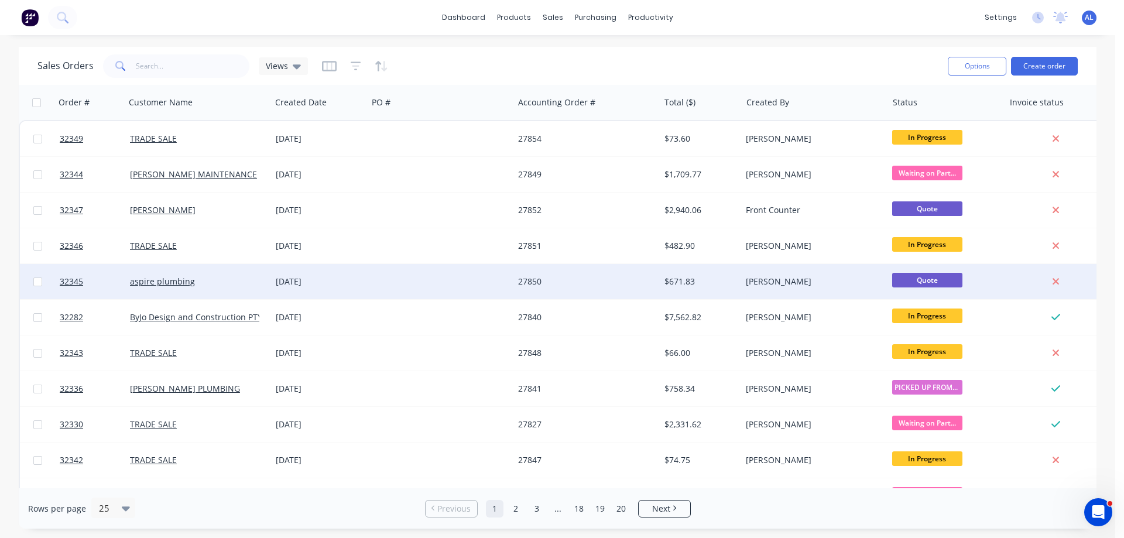
click at [440, 292] on div at bounding box center [441, 281] width 146 height 35
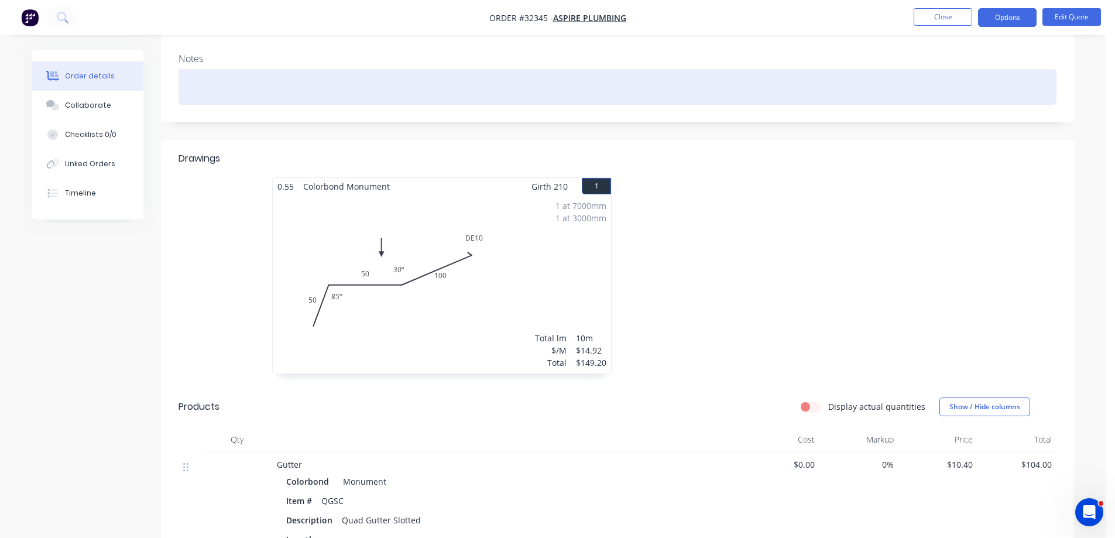
scroll to position [176, 0]
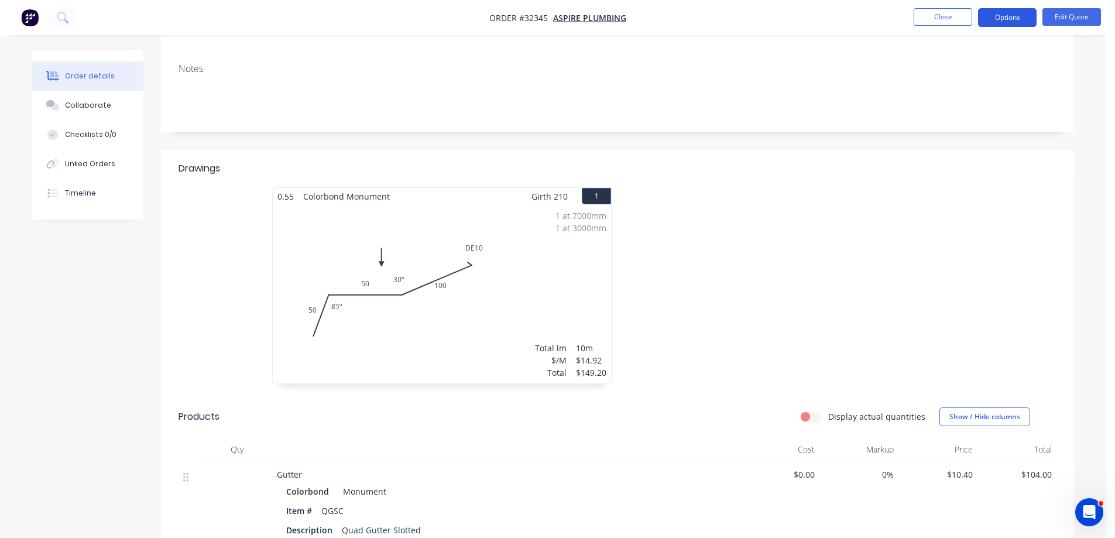
click at [1019, 18] on button "Options" at bounding box center [1007, 17] width 59 height 19
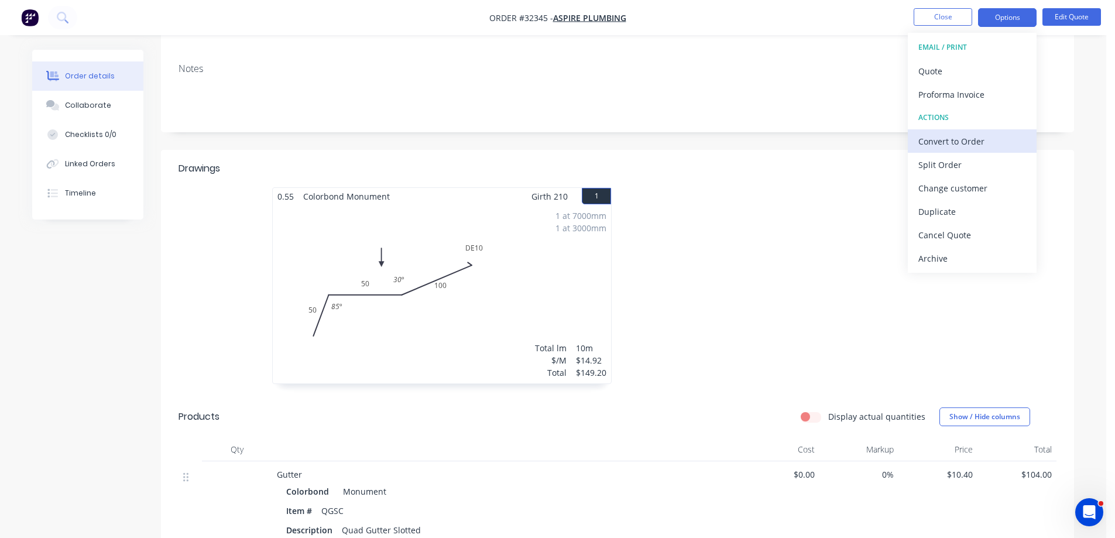
click at [962, 138] on div "Convert to Order" at bounding box center [972, 141] width 108 height 17
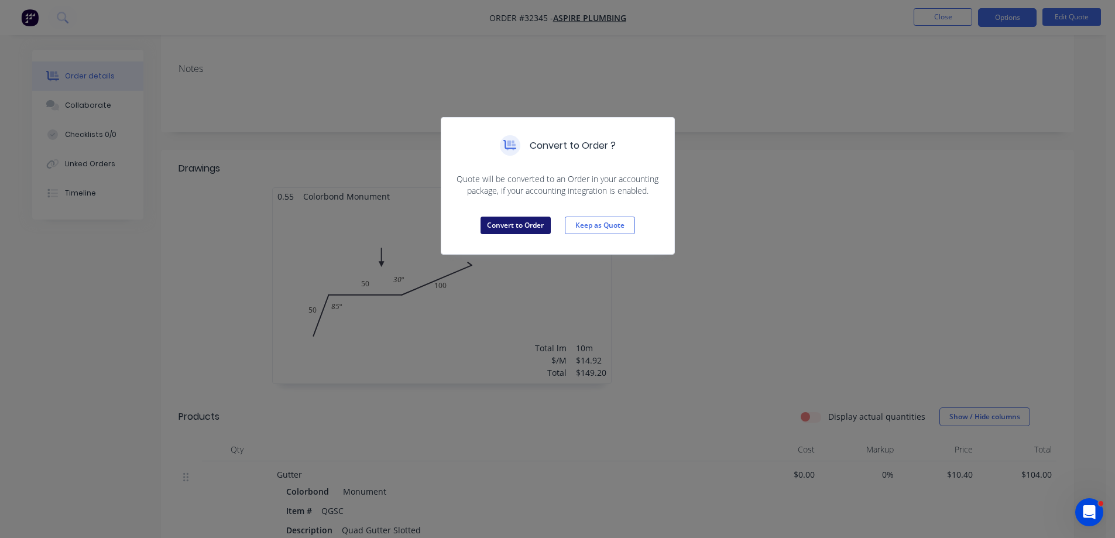
click at [505, 222] on button "Convert to Order" at bounding box center [516, 226] width 70 height 18
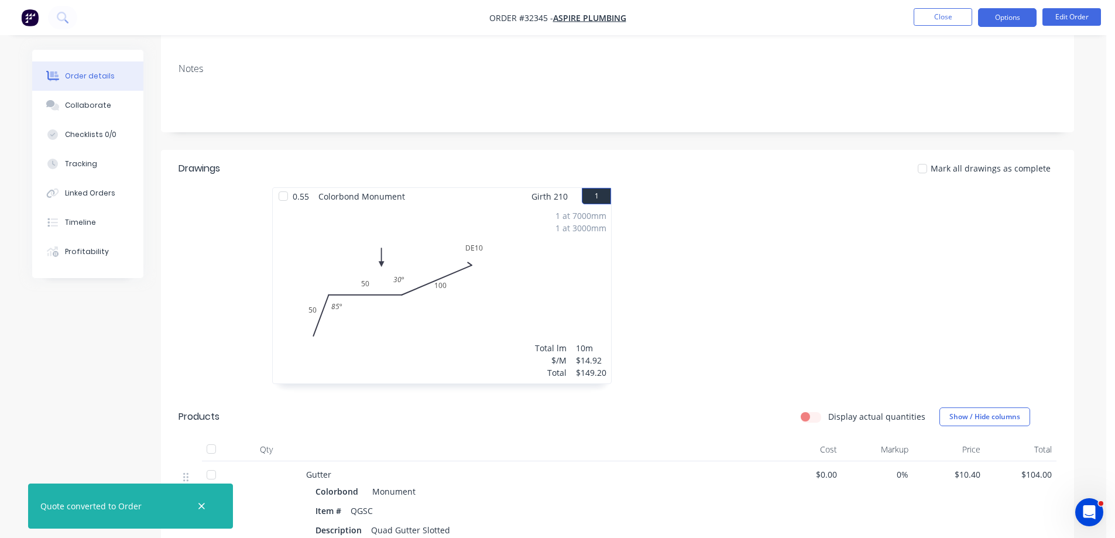
click at [1016, 22] on button "Options" at bounding box center [1007, 17] width 59 height 19
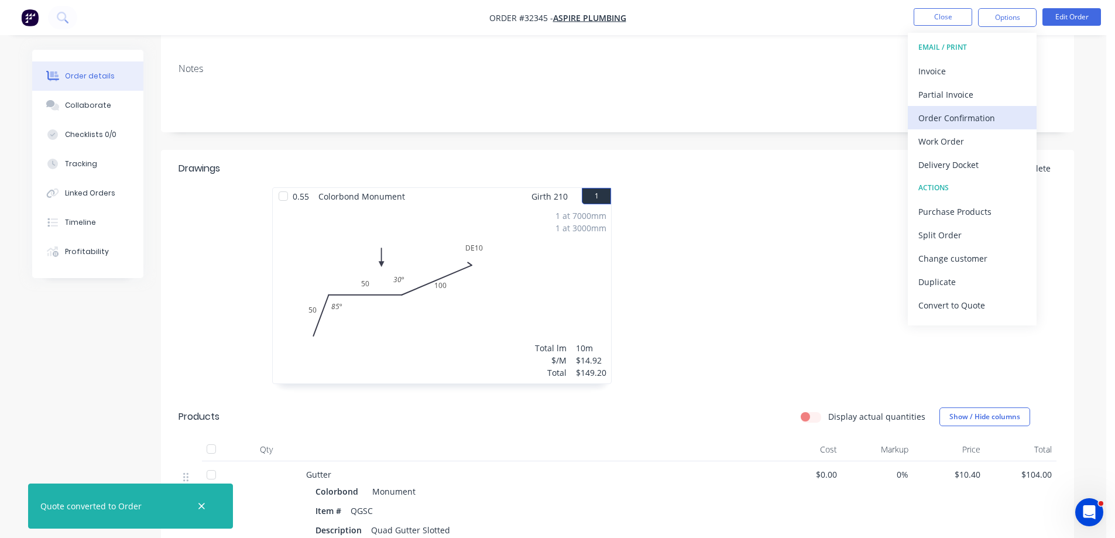
click at [968, 121] on div "Order Confirmation" at bounding box center [972, 117] width 108 height 17
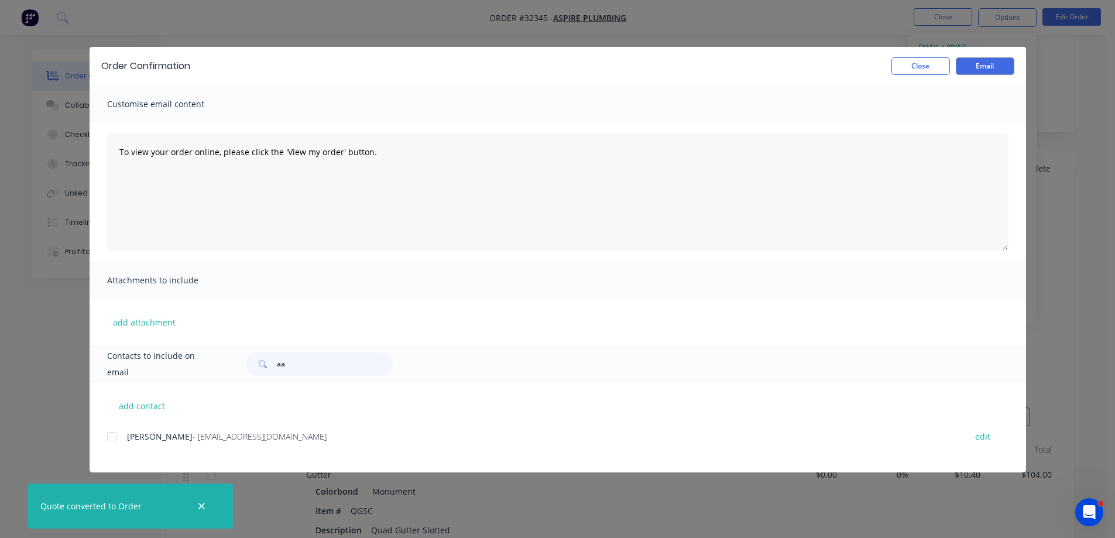
drag, startPoint x: 108, startPoint y: 437, endPoint x: 180, endPoint y: 403, distance: 80.4
click at [108, 437] on div at bounding box center [111, 436] width 23 height 23
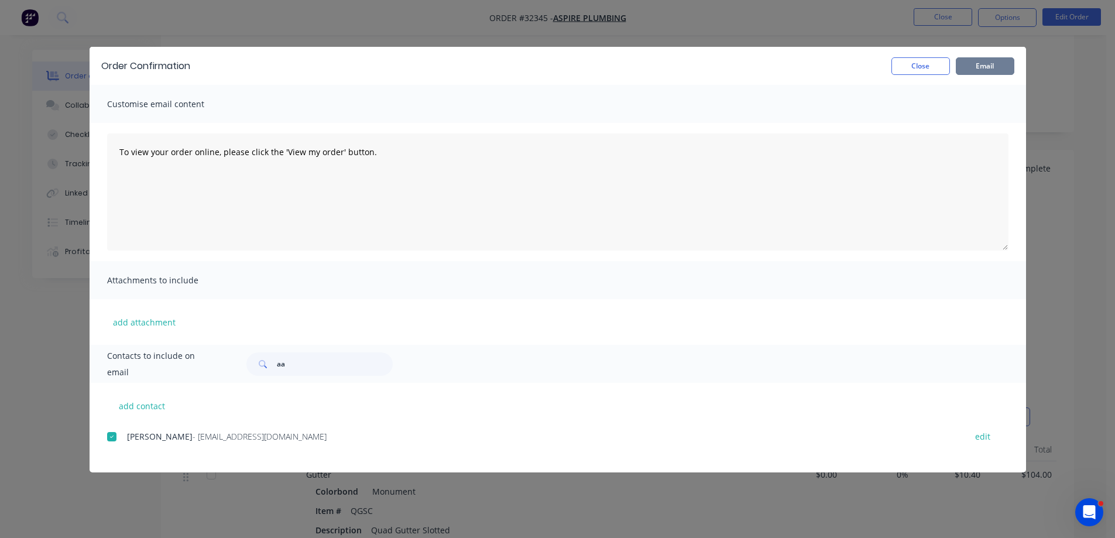
click at [981, 62] on button "Email" at bounding box center [985, 66] width 59 height 18
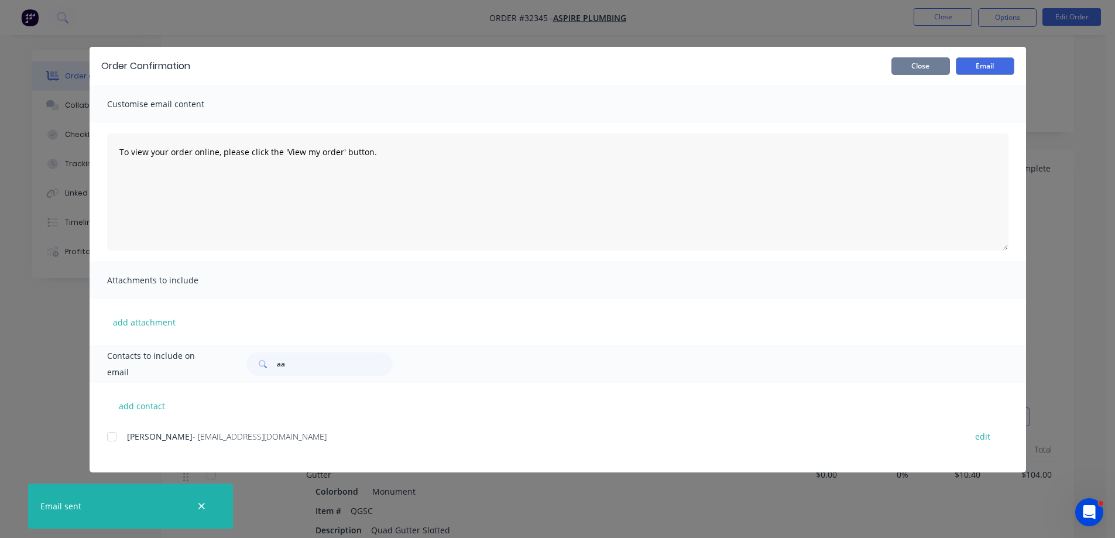
click at [932, 68] on button "Close" at bounding box center [920, 66] width 59 height 18
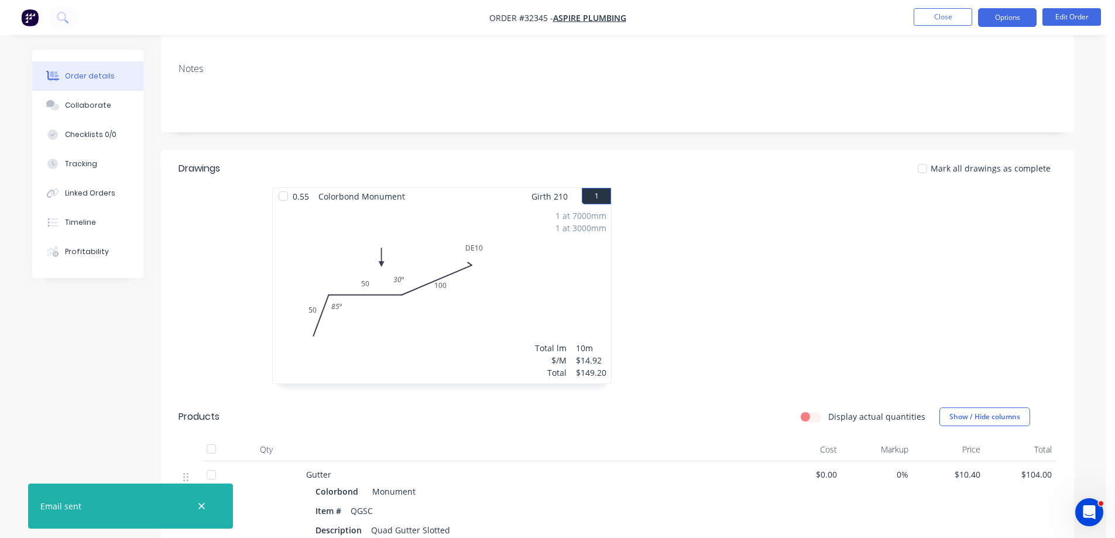
click at [1008, 17] on button "Options" at bounding box center [1007, 17] width 59 height 19
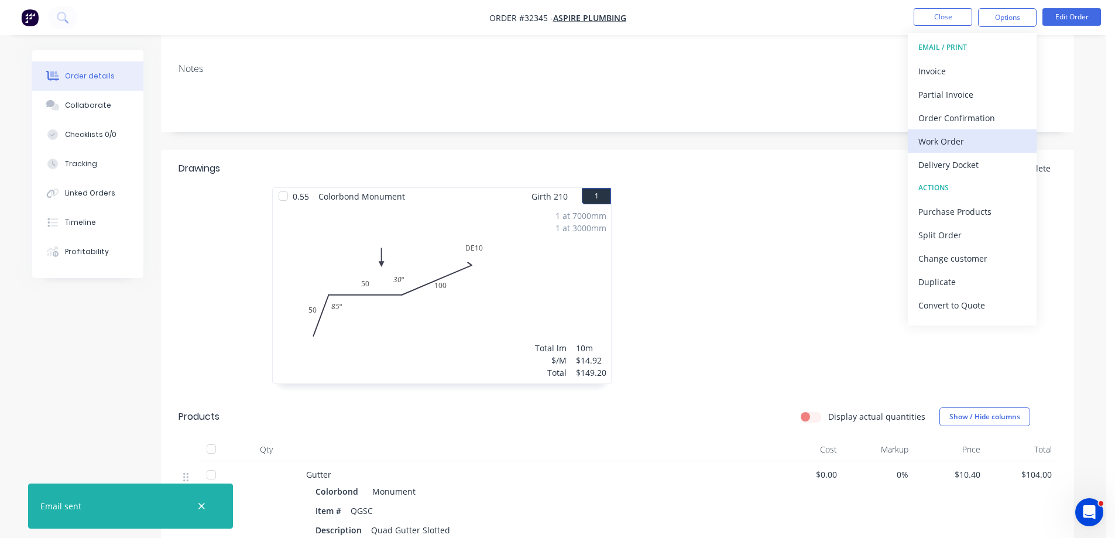
click at [972, 139] on div "Work Order" at bounding box center [972, 141] width 108 height 17
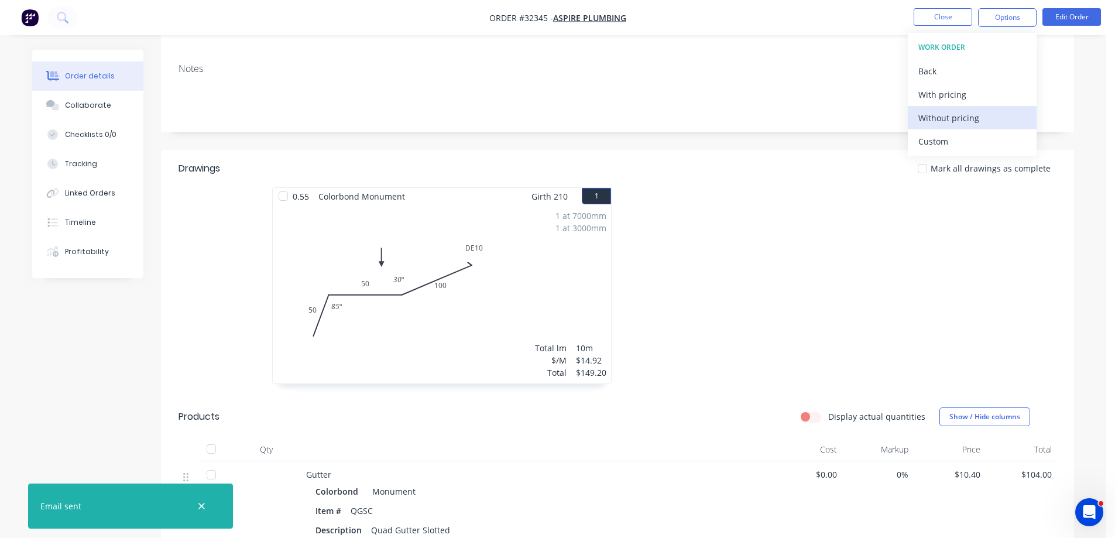
click at [985, 118] on div "Without pricing" at bounding box center [972, 117] width 108 height 17
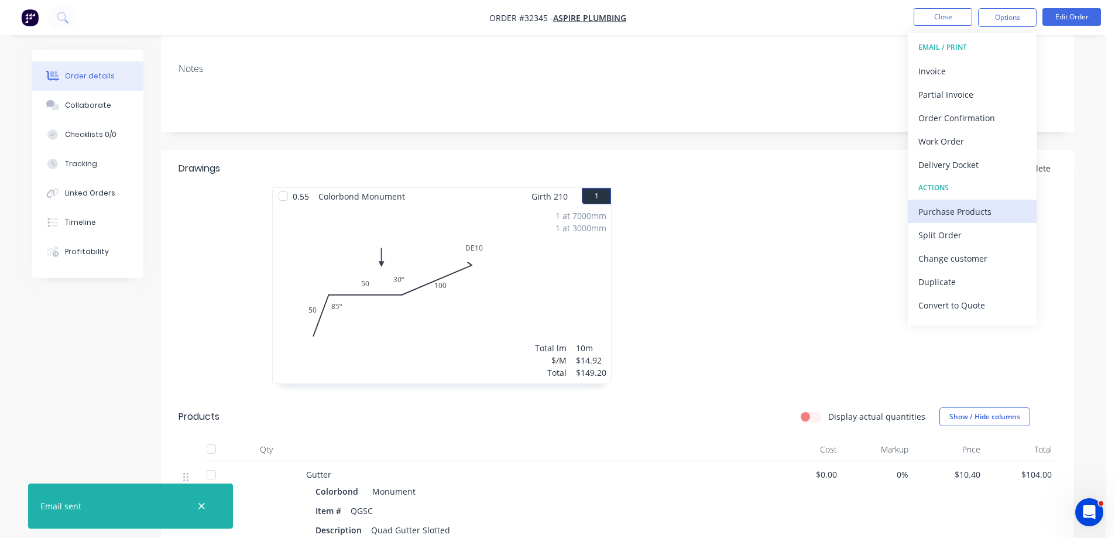
click at [978, 213] on div "Purchase Products" at bounding box center [972, 211] width 108 height 17
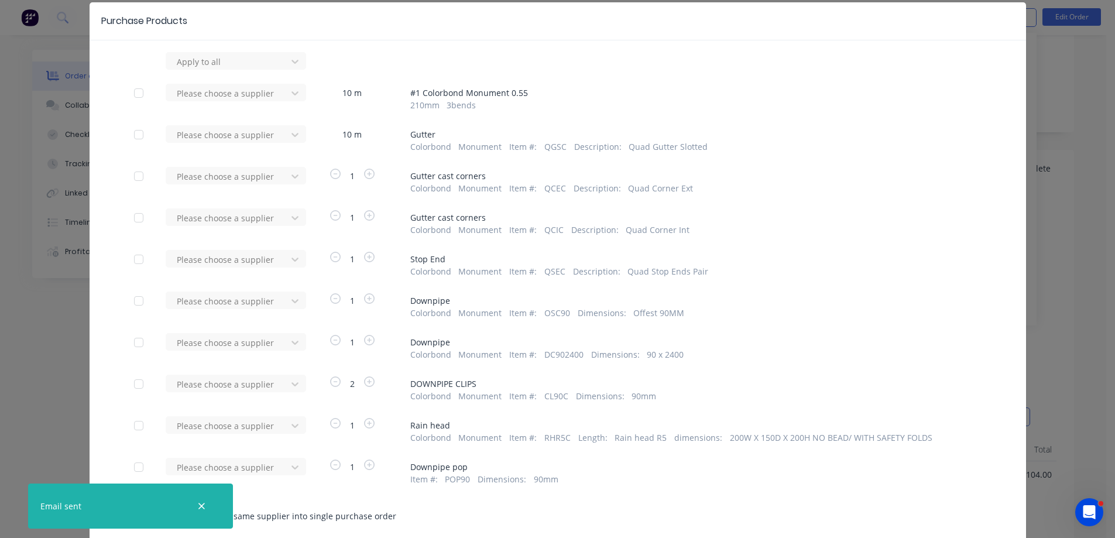
scroll to position [0, 0]
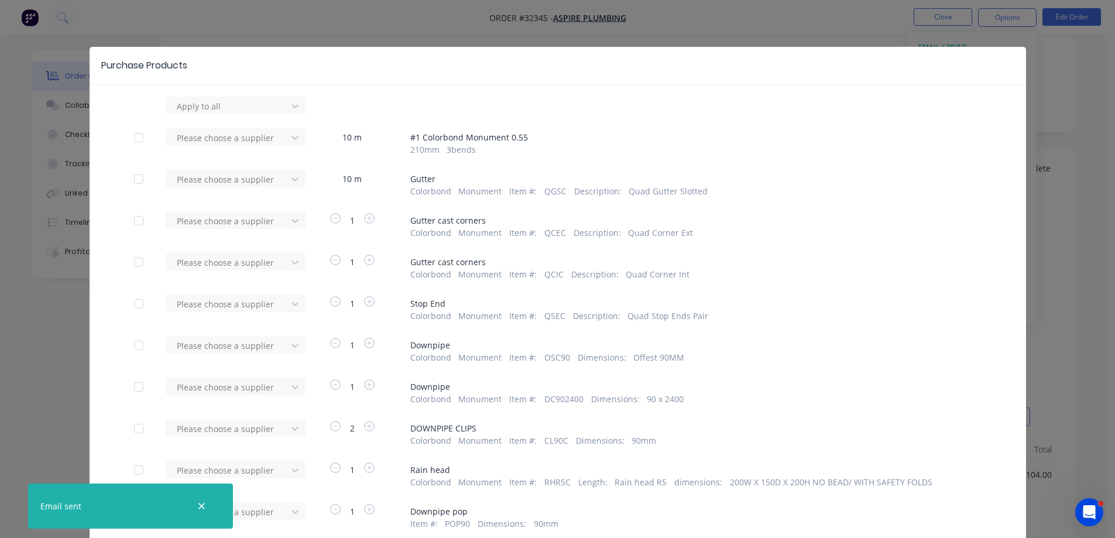
drag, startPoint x: 1098, startPoint y: 93, endPoint x: 1089, endPoint y: 98, distance: 9.4
click at [1097, 94] on div "Purchase Products Apply to all Please choose a supplier 10 m # 1 Colorbond Monu…" at bounding box center [557, 269] width 1115 height 538
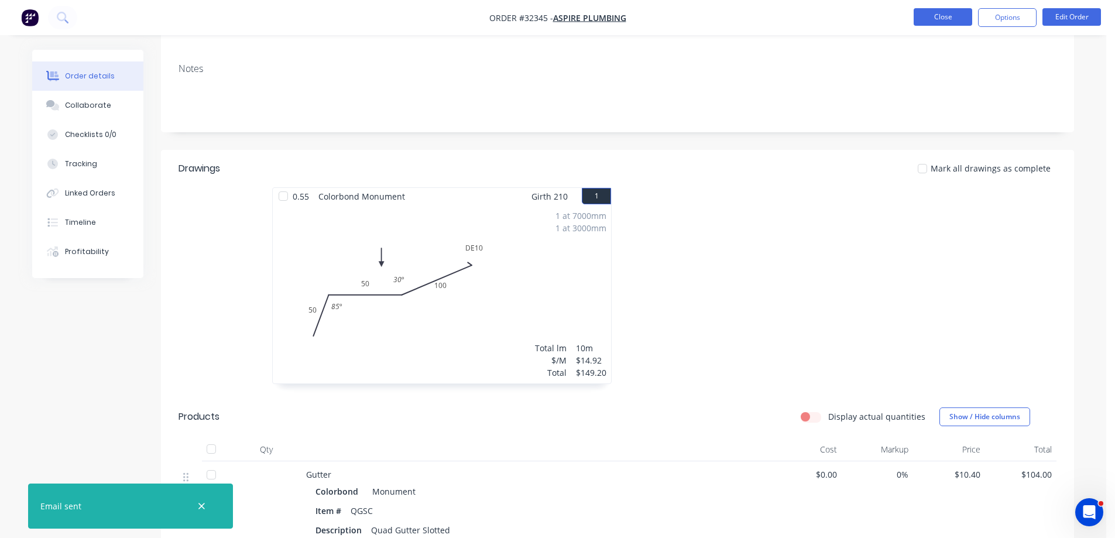
click at [942, 18] on button "Close" at bounding box center [943, 17] width 59 height 18
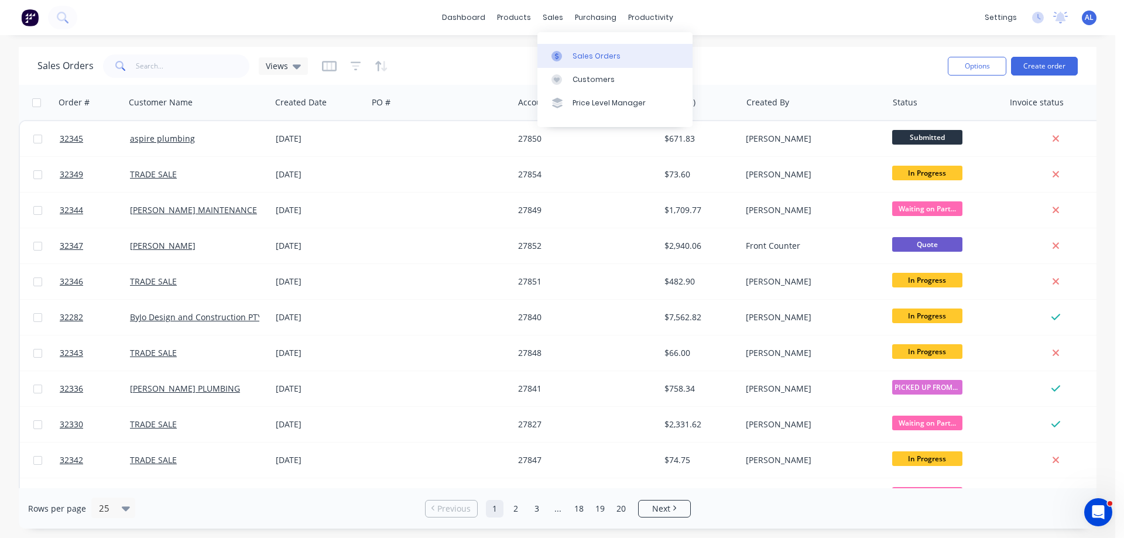
click at [576, 57] on div "Sales Orders" at bounding box center [596, 56] width 48 height 11
click at [66, 18] on icon at bounding box center [61, 16] width 9 height 9
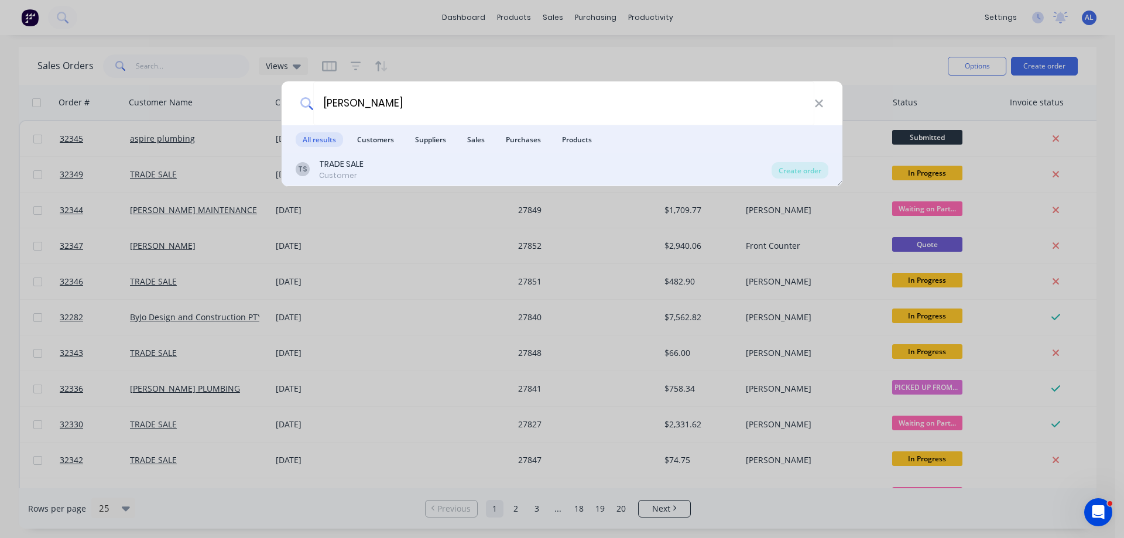
type input "[PERSON_NAME]"
click at [368, 174] on div "TS TRADE SALE Customer" at bounding box center [534, 169] width 476 height 23
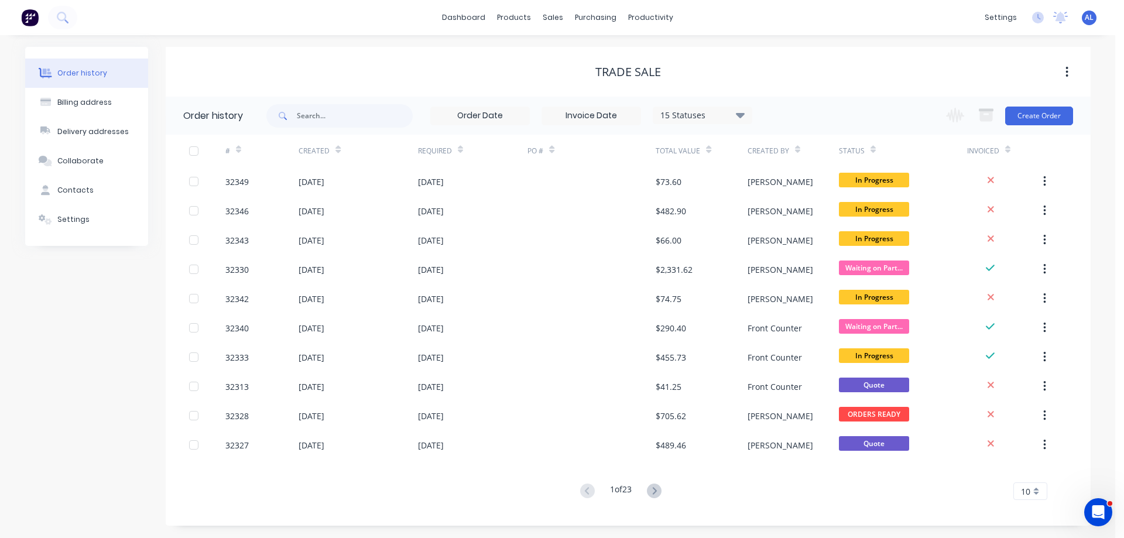
click at [296, 116] on span at bounding box center [281, 115] width 30 height 23
click at [341, 119] on input "text" at bounding box center [355, 115] width 116 height 23
type input "[PERSON_NAME]"
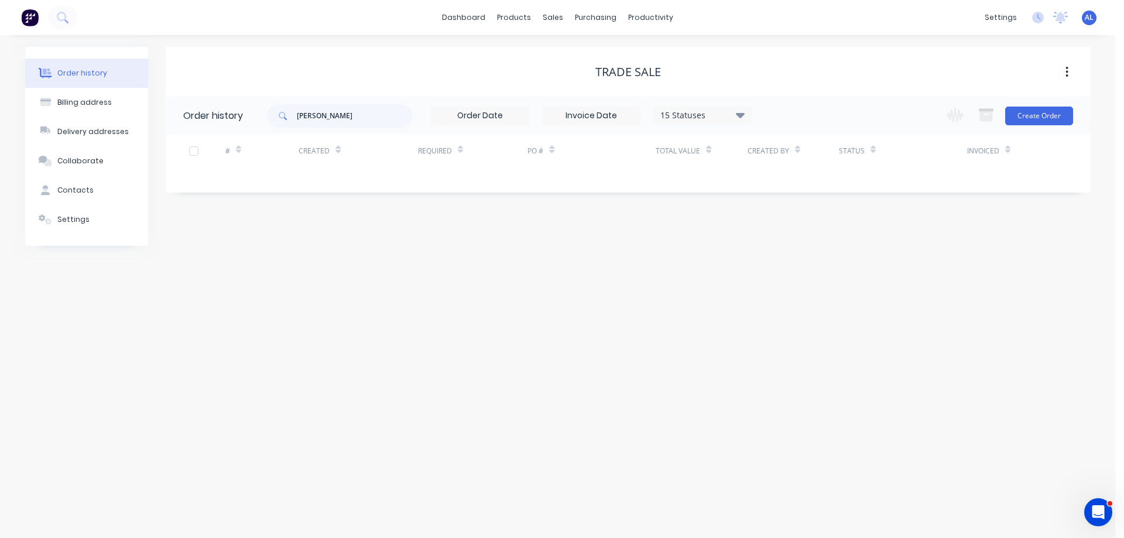
click at [744, 114] on icon at bounding box center [739, 114] width 9 height 5
drag, startPoint x: 779, startPoint y: 258, endPoint x: 771, endPoint y: 257, distance: 7.6
click at [799, 250] on label at bounding box center [799, 250] width 0 height 0
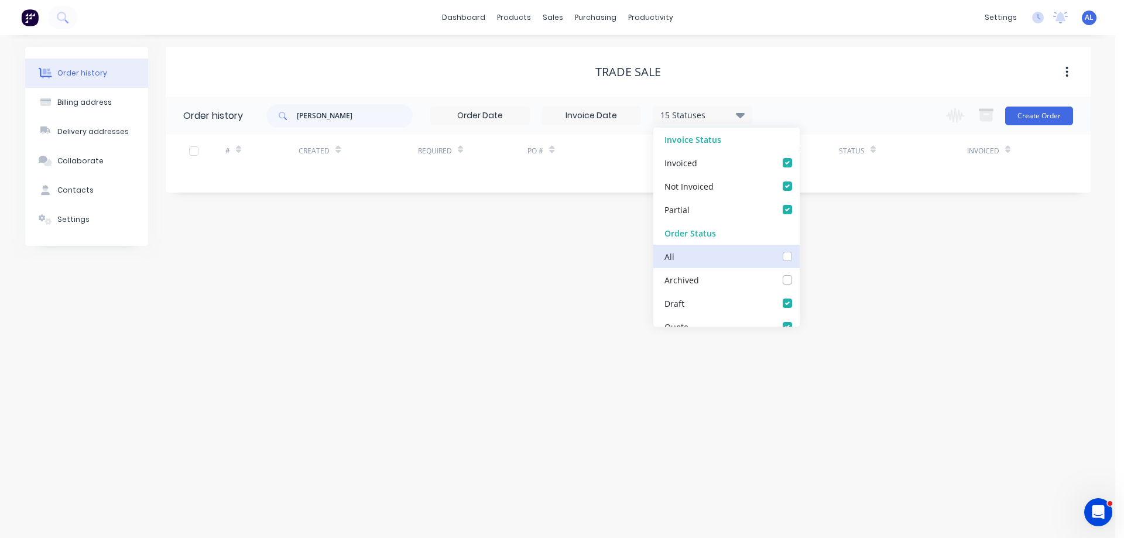
click at [799, 257] on input "checkbox" at bounding box center [803, 255] width 9 height 11
checkbox input "true"
click at [556, 303] on div "Order history Billing address Delivery addresses Collaborate Contacts Settings …" at bounding box center [557, 286] width 1115 height 503
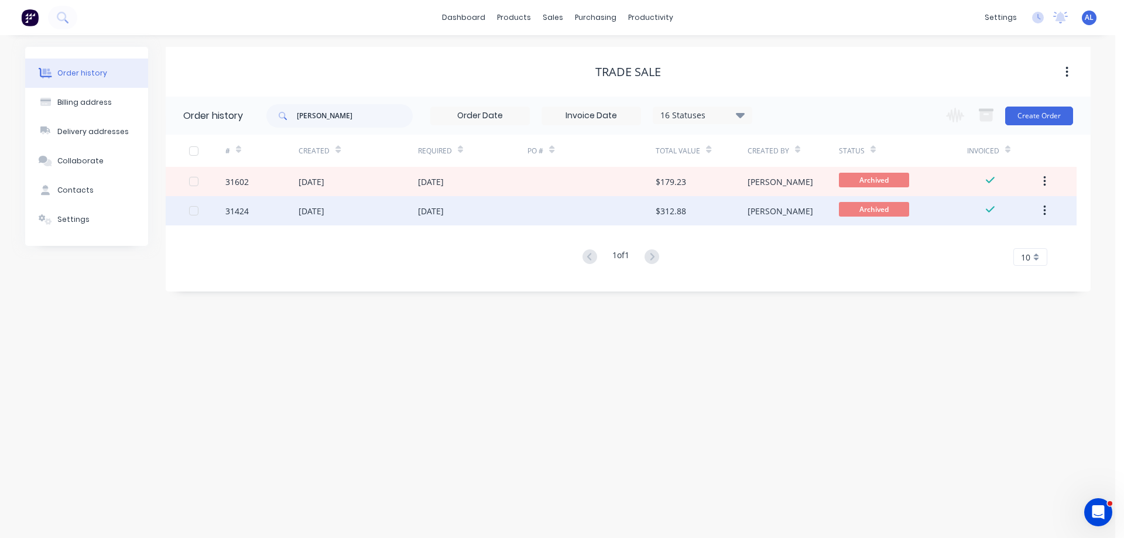
click at [571, 212] on div at bounding box center [591, 210] width 128 height 29
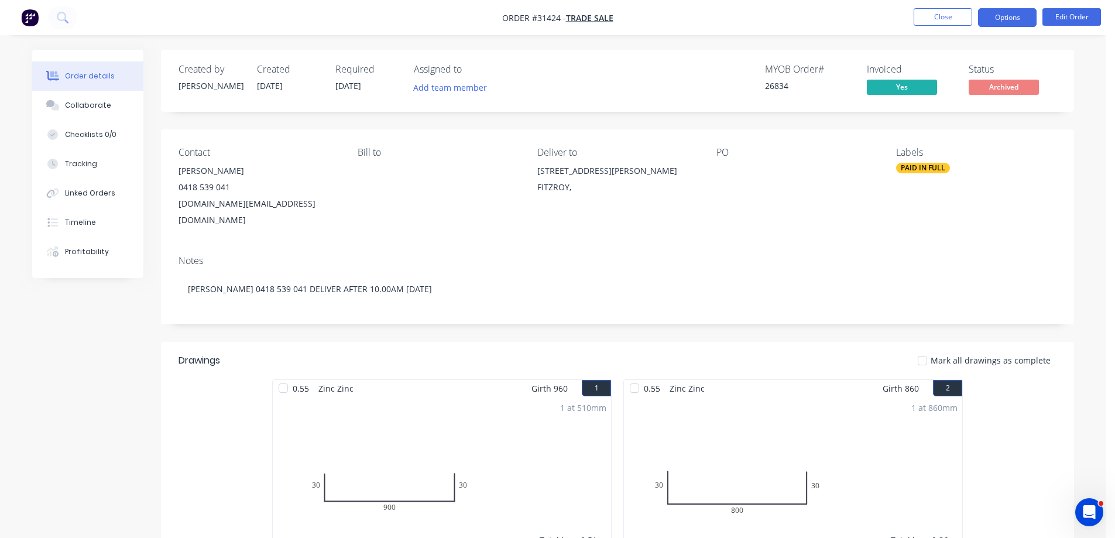
click at [1017, 22] on button "Options" at bounding box center [1007, 17] width 59 height 19
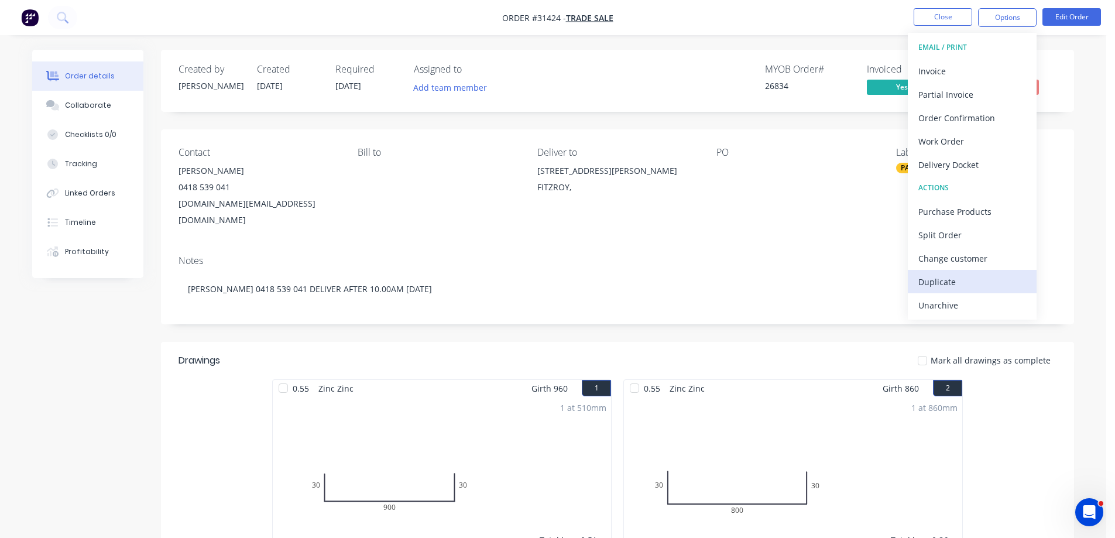
click at [970, 286] on div "Duplicate" at bounding box center [972, 281] width 108 height 17
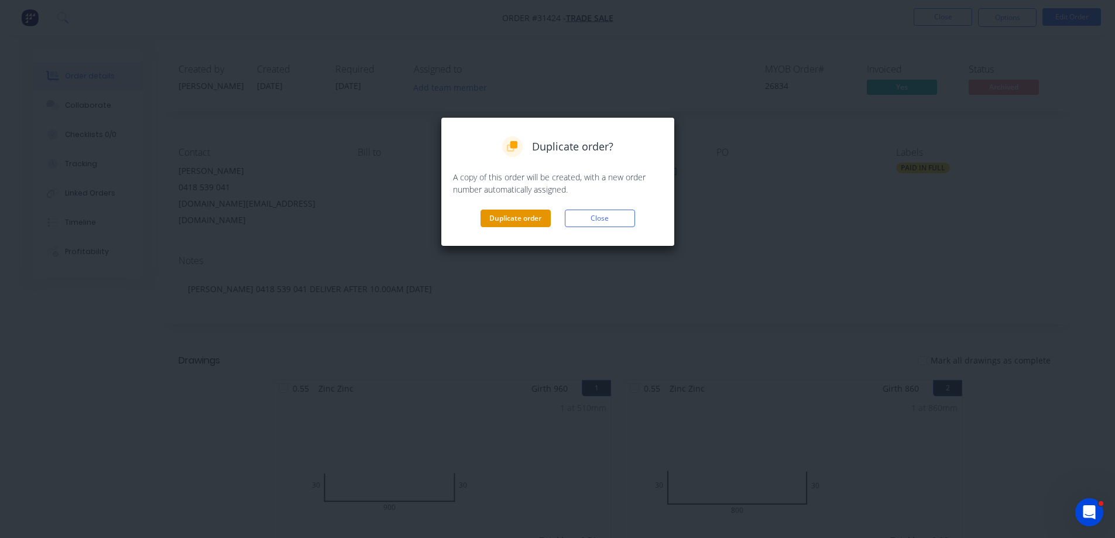
click at [533, 217] on button "Duplicate order" at bounding box center [516, 219] width 70 height 18
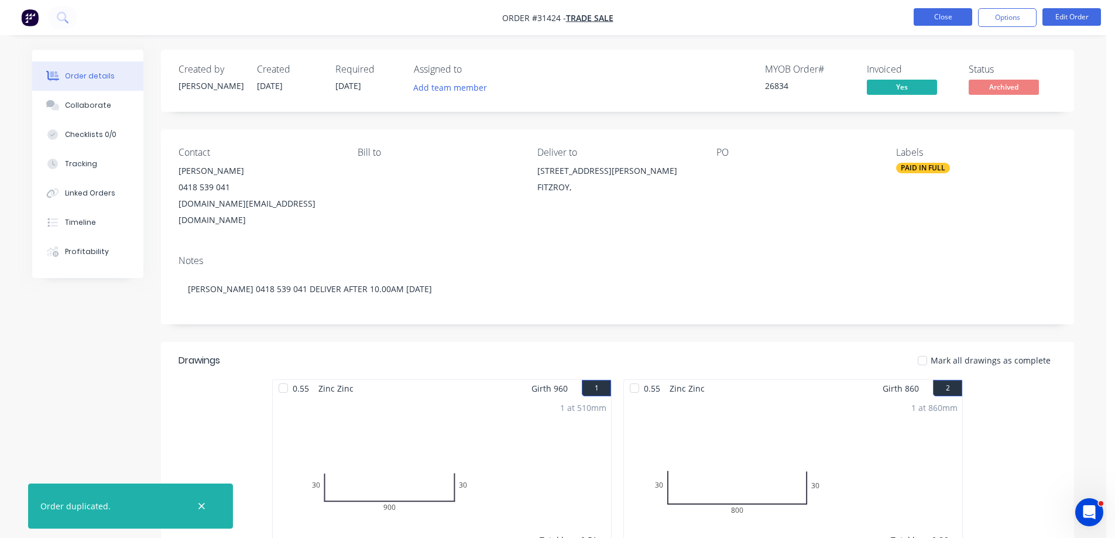
click at [945, 12] on button "Close" at bounding box center [943, 17] width 59 height 18
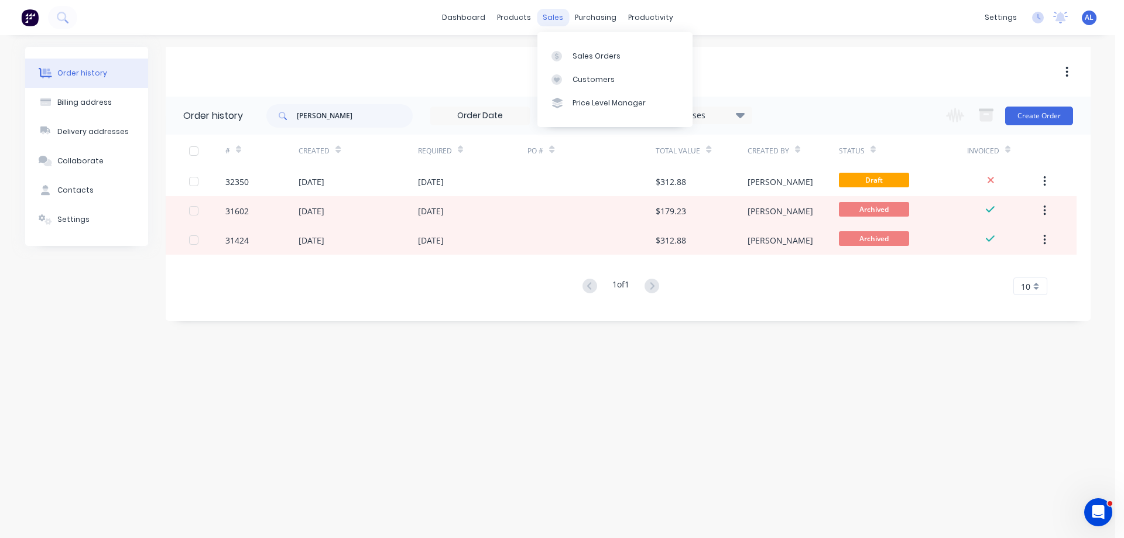
click at [548, 17] on div "sales" at bounding box center [553, 18] width 32 height 18
click at [388, 118] on input "[PERSON_NAME]" at bounding box center [355, 115] width 116 height 23
type input "c"
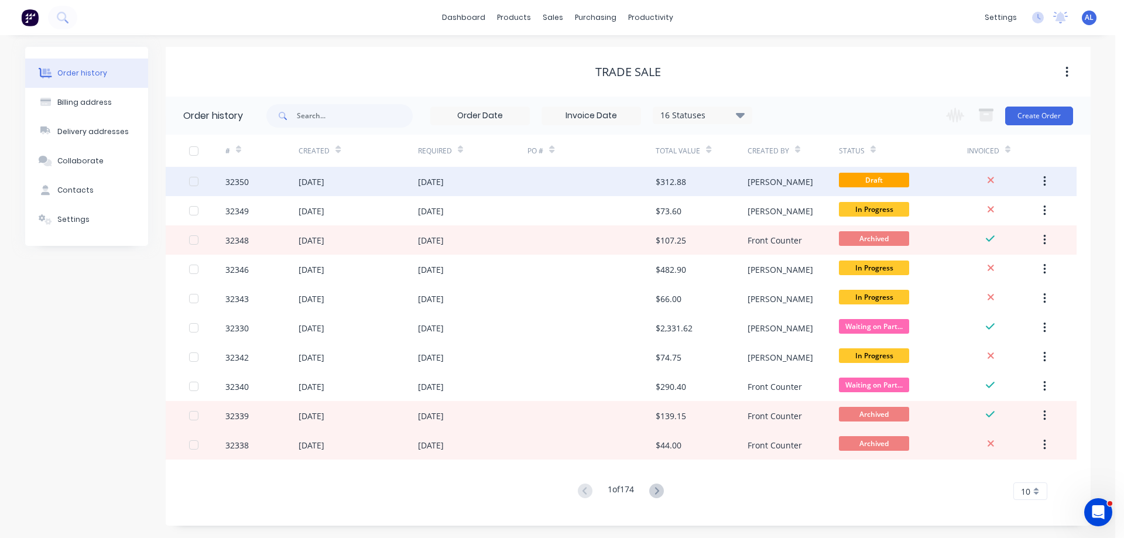
click at [625, 184] on div at bounding box center [591, 181] width 128 height 29
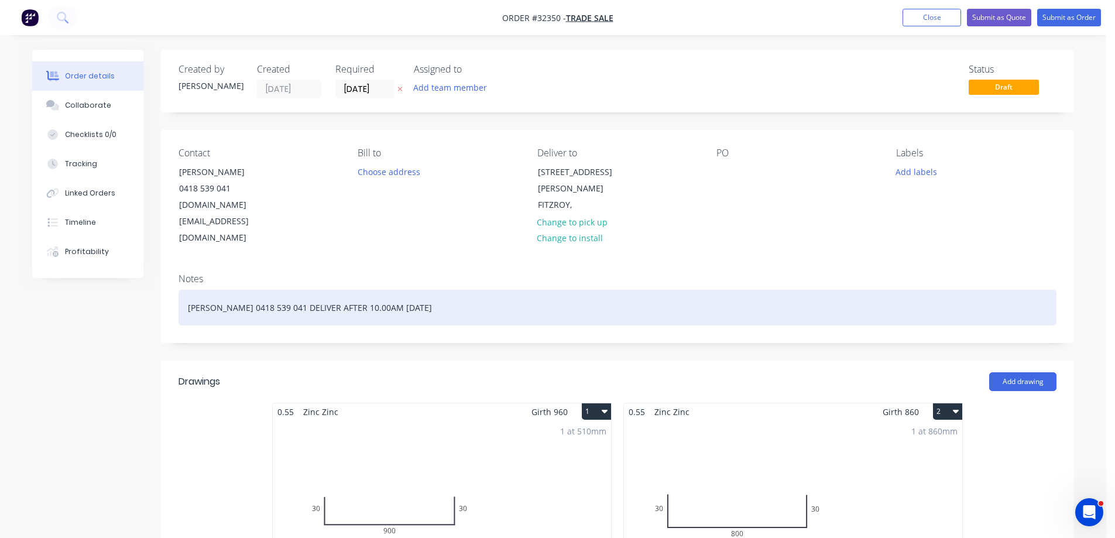
click at [395, 290] on div "[PERSON_NAME] 0418 539 041 DELIVER AFTER 10.00AM [DATE]" at bounding box center [618, 308] width 878 height 36
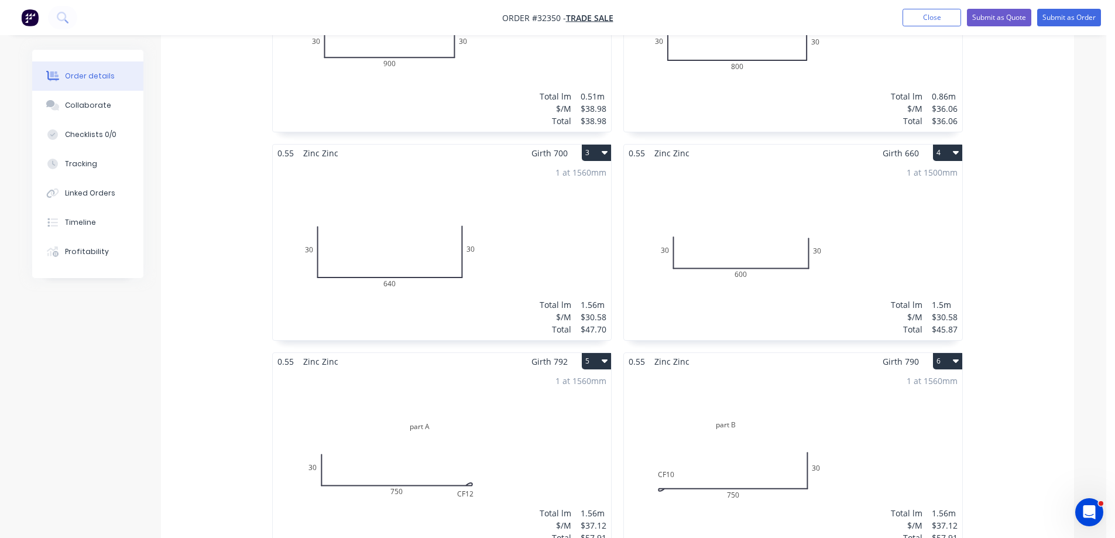
scroll to position [585, 0]
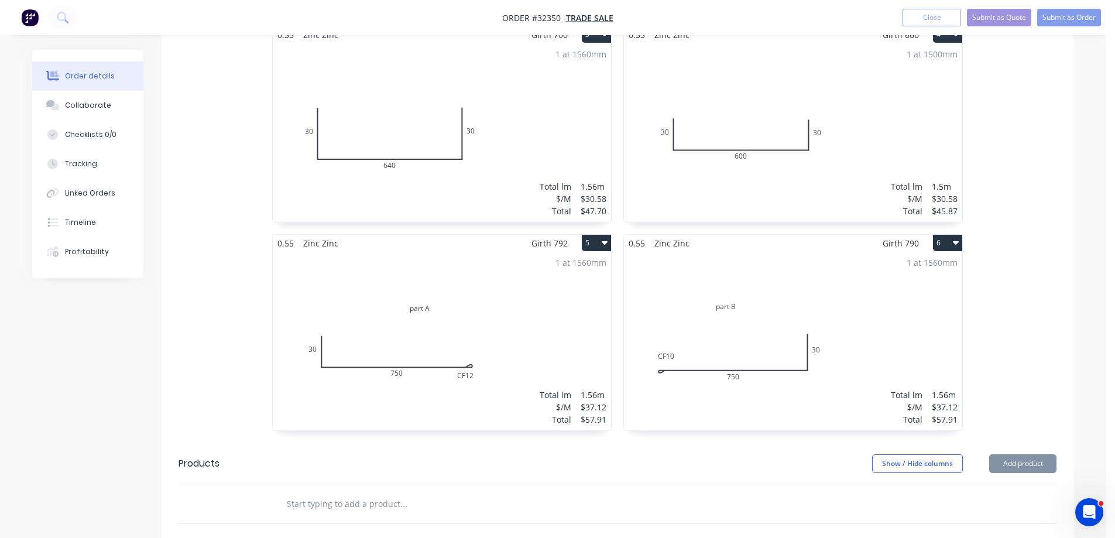
click at [958, 238] on icon "button" at bounding box center [956, 242] width 6 height 9
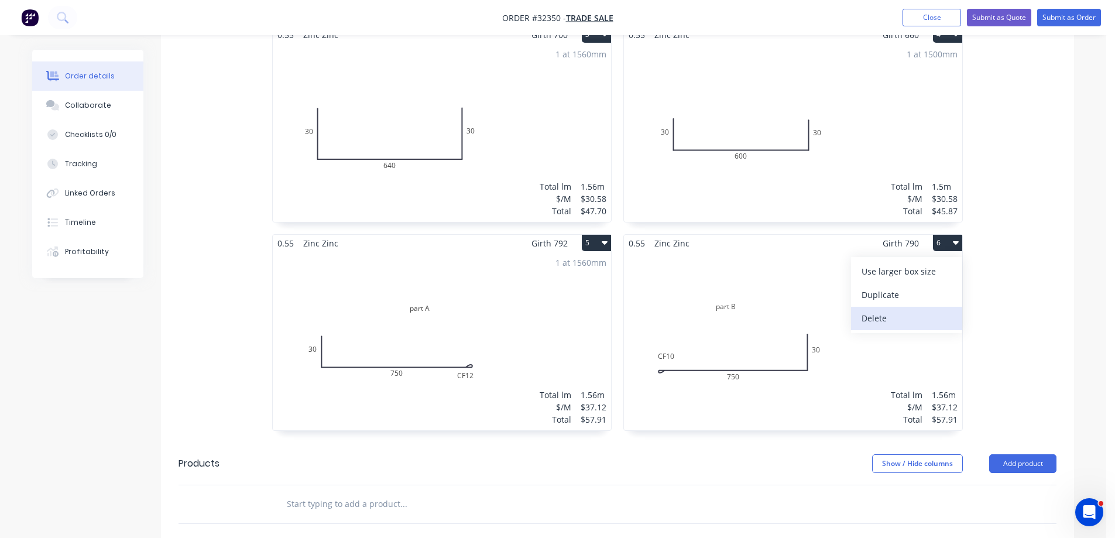
click at [911, 310] on div "Delete" at bounding box center [907, 318] width 90 height 17
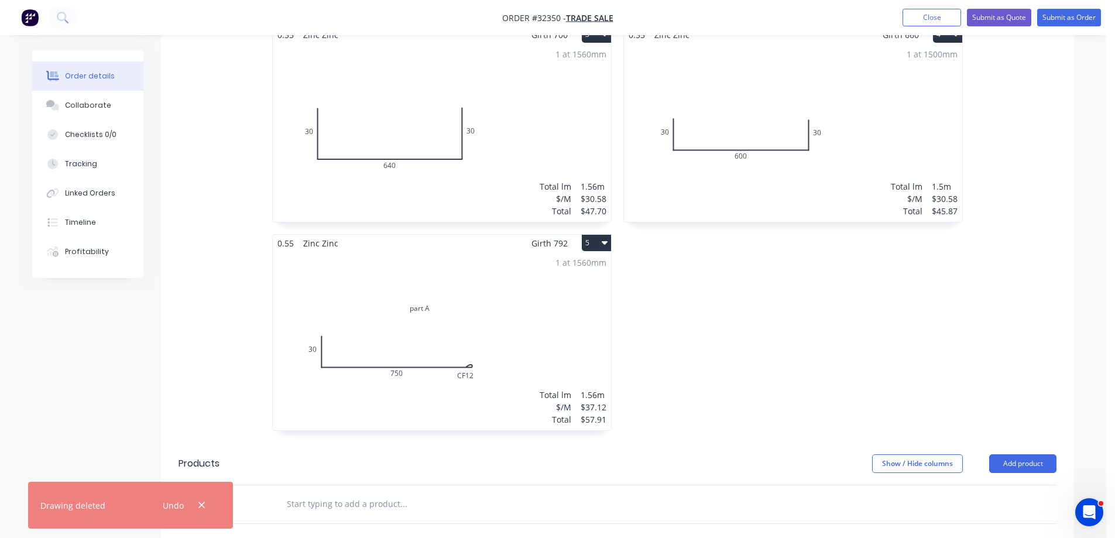
click at [606, 238] on icon "button" at bounding box center [605, 242] width 6 height 9
click at [573, 310] on div "Delete" at bounding box center [555, 318] width 90 height 17
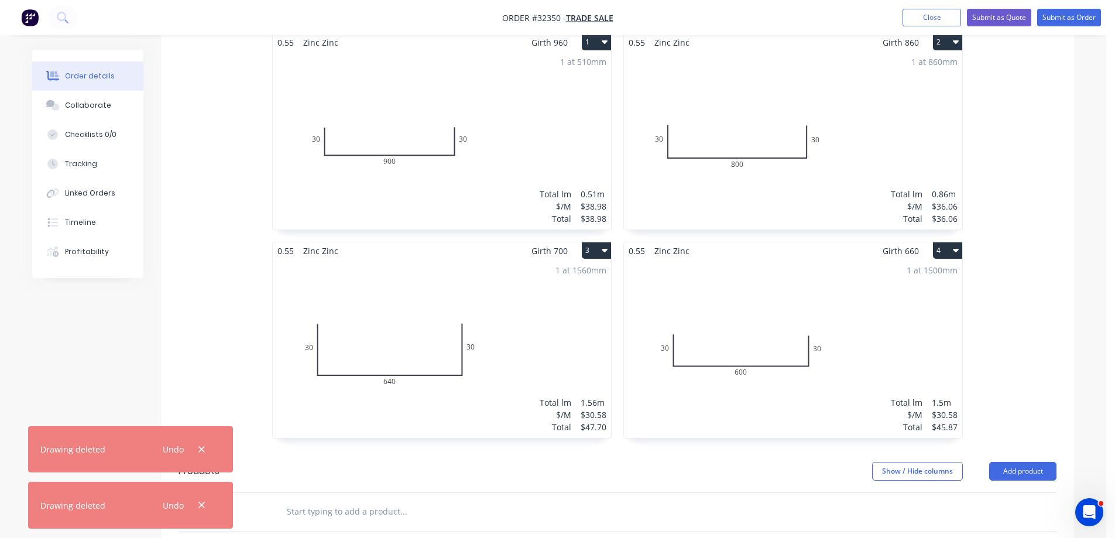
scroll to position [351, 0]
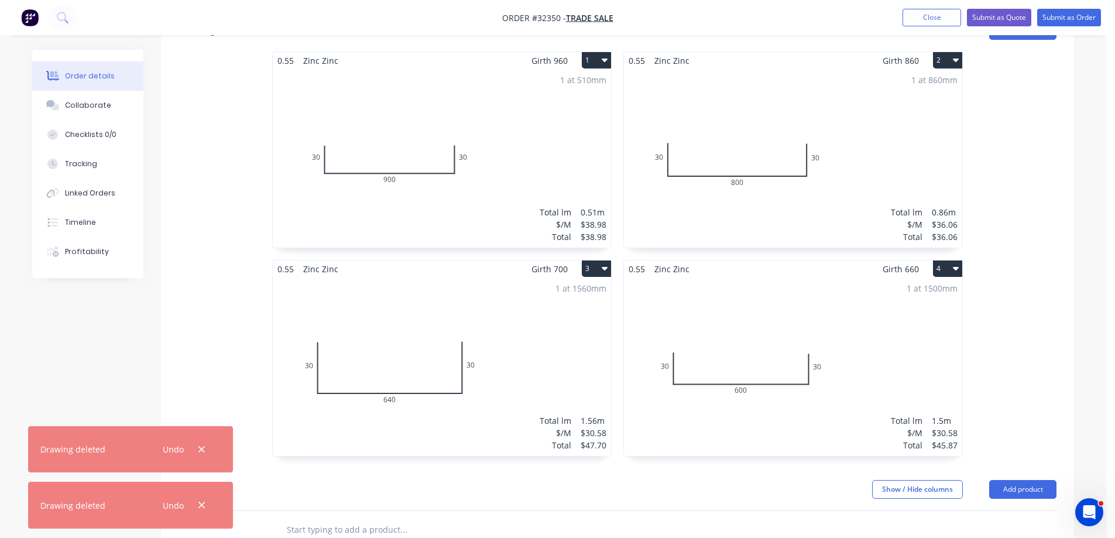
click at [953, 263] on icon "button" at bounding box center [956, 267] width 6 height 9
click at [886, 335] on div "Delete" at bounding box center [907, 343] width 90 height 17
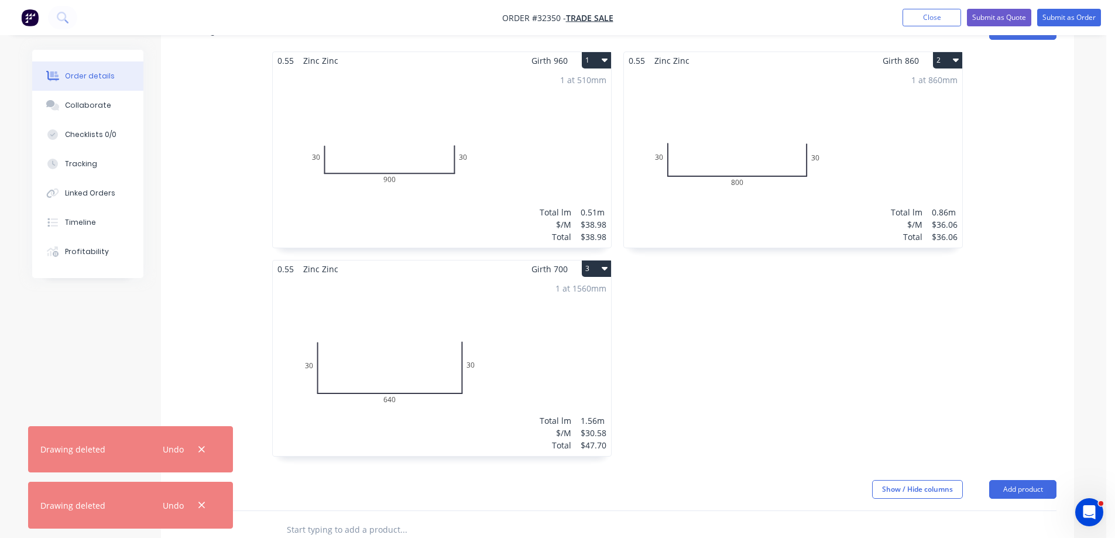
drag, startPoint x: 606, startPoint y: 236, endPoint x: 601, endPoint y: 248, distance: 13.4
click at [606, 263] on icon "button" at bounding box center [605, 267] width 6 height 9
click at [577, 335] on div "Delete" at bounding box center [555, 343] width 90 height 17
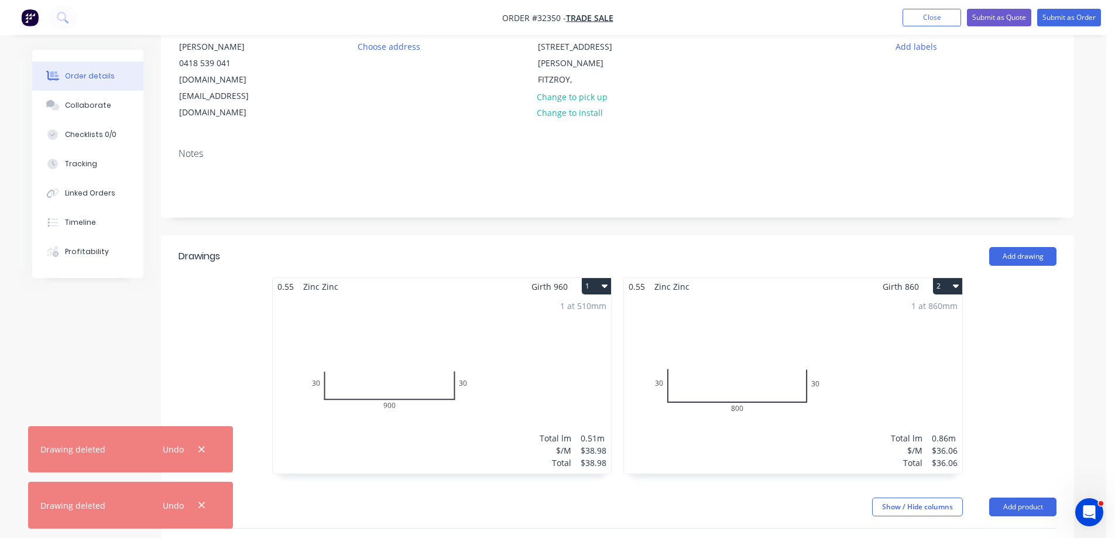
scroll to position [117, 0]
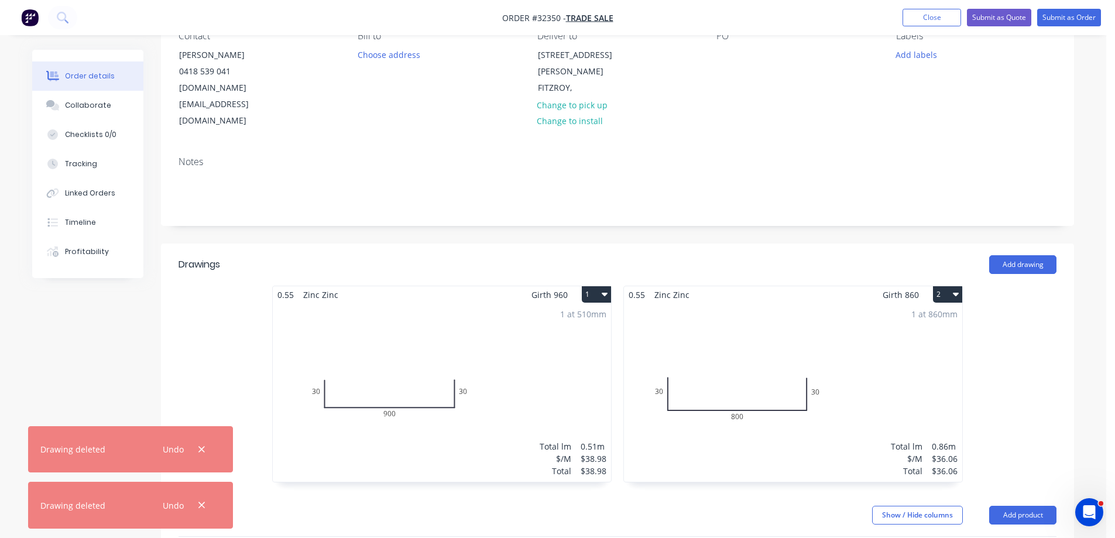
click at [953, 293] on icon "button" at bounding box center [956, 295] width 6 height 4
click at [919, 361] on div "Delete" at bounding box center [907, 369] width 90 height 17
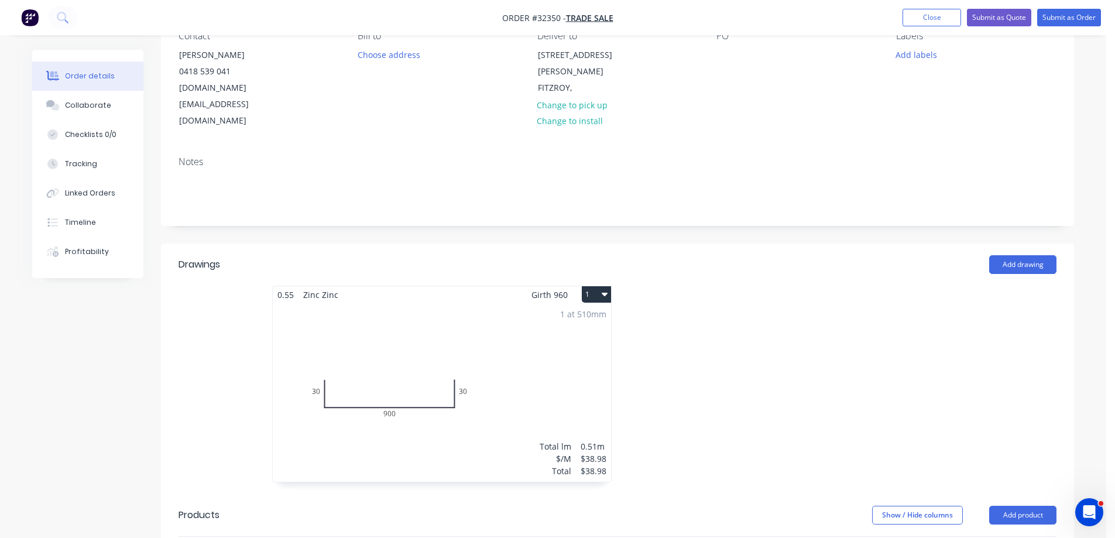
click at [541, 376] on div "1 at 510mm Total lm $/M Total 0.51m $38.98 $38.98" at bounding box center [442, 392] width 338 height 179
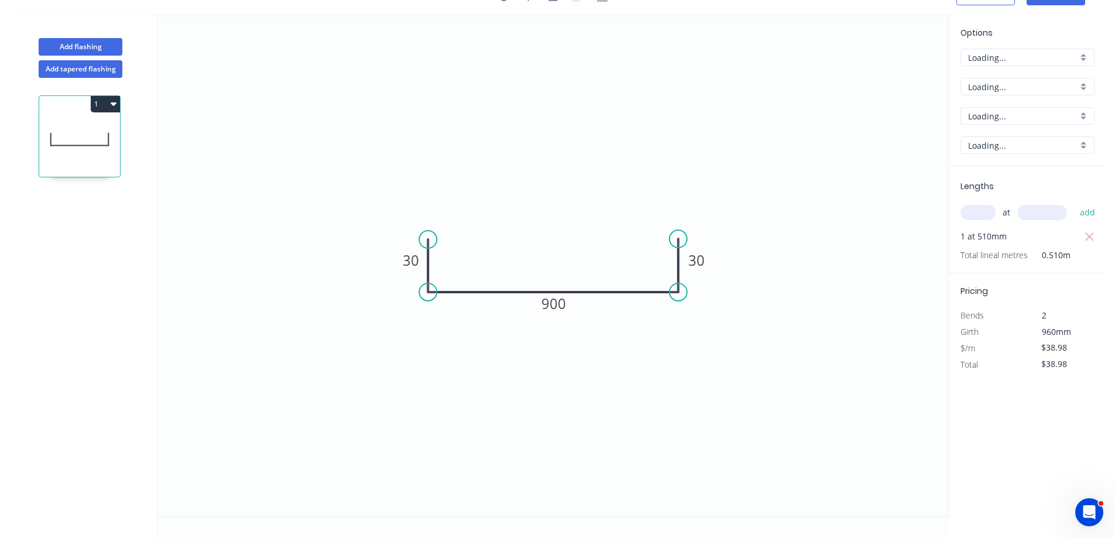
scroll to position [22, 0]
click at [560, 306] on tspan "900" at bounding box center [553, 303] width 25 height 19
click at [1092, 240] on icon "button" at bounding box center [1090, 237] width 11 height 14
type input "$0.00"
drag, startPoint x: 979, startPoint y: 211, endPoint x: 962, endPoint y: 224, distance: 21.8
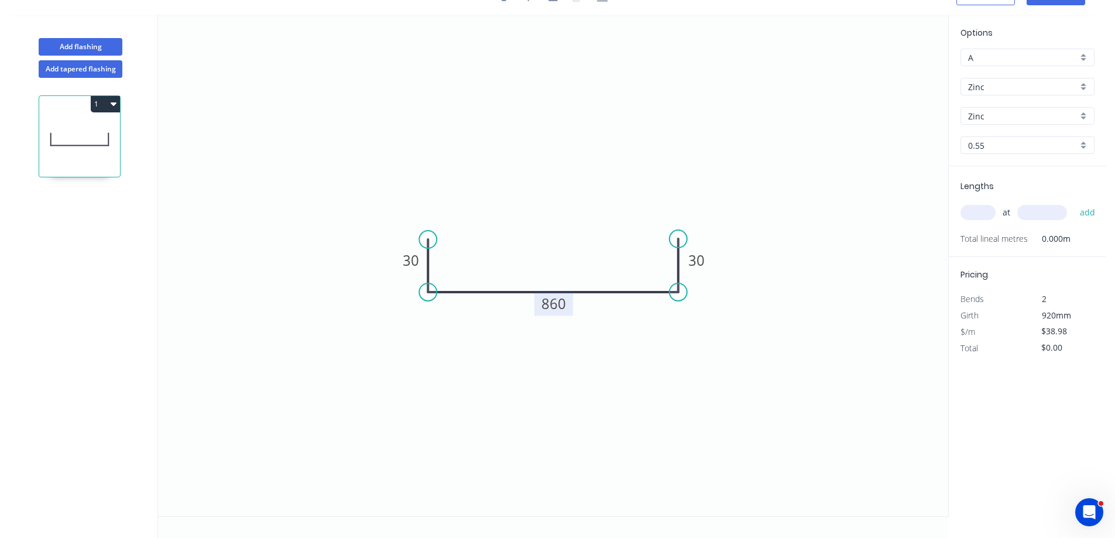
click at [979, 214] on input "text" at bounding box center [978, 212] width 35 height 15
type input "1"
type input "1700"
click at [1074, 203] on button "add" at bounding box center [1088, 213] width 28 height 20
type input "$66.27"
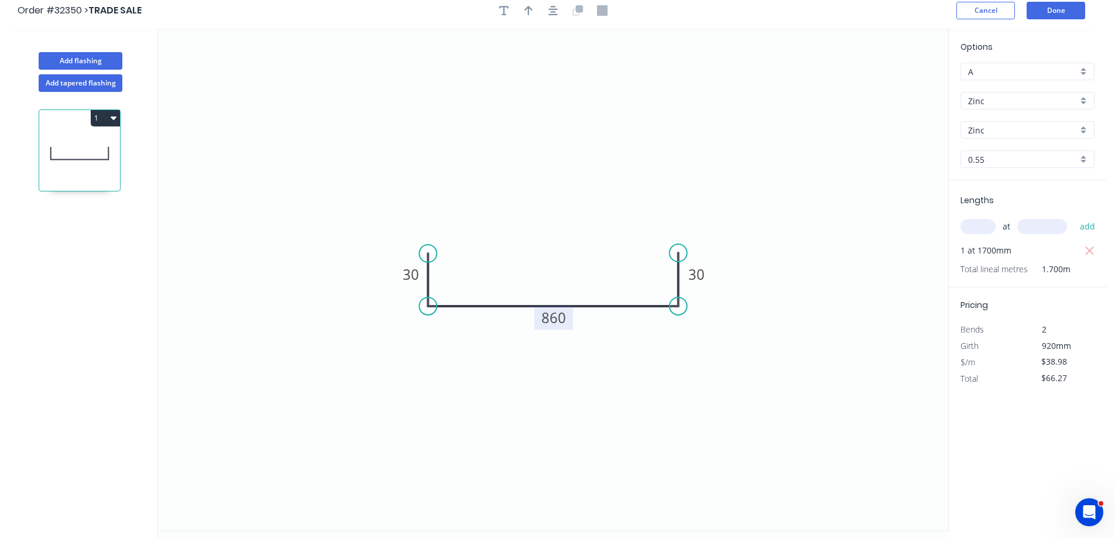
scroll to position [0, 0]
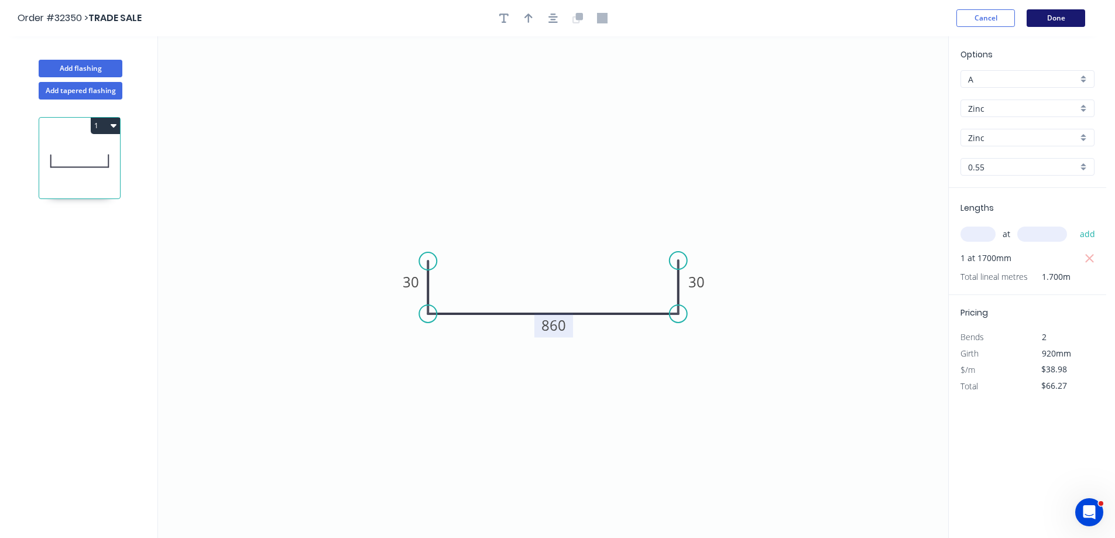
click at [1051, 19] on button "Done" at bounding box center [1056, 18] width 59 height 18
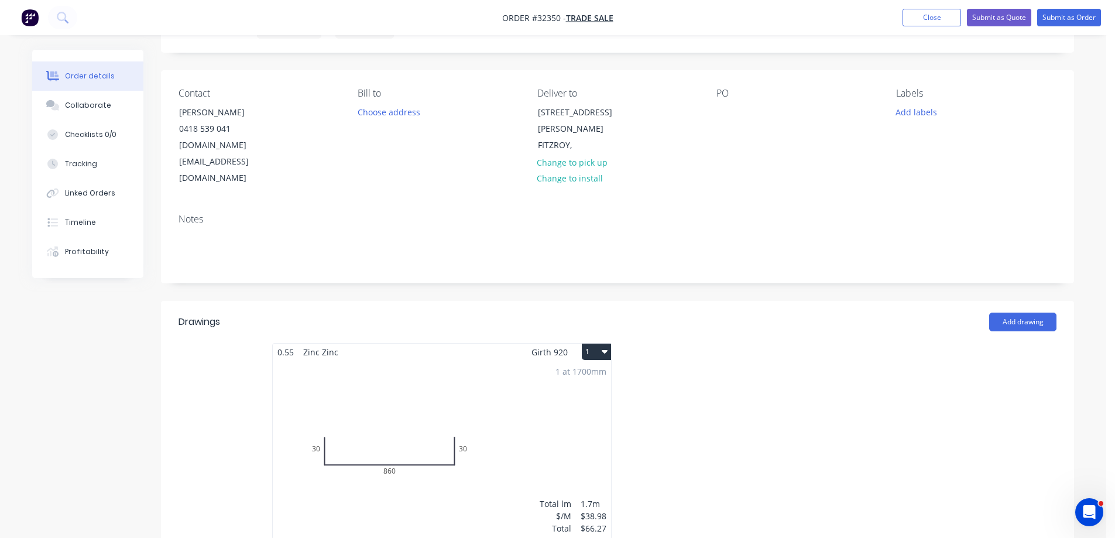
scroll to position [351, 0]
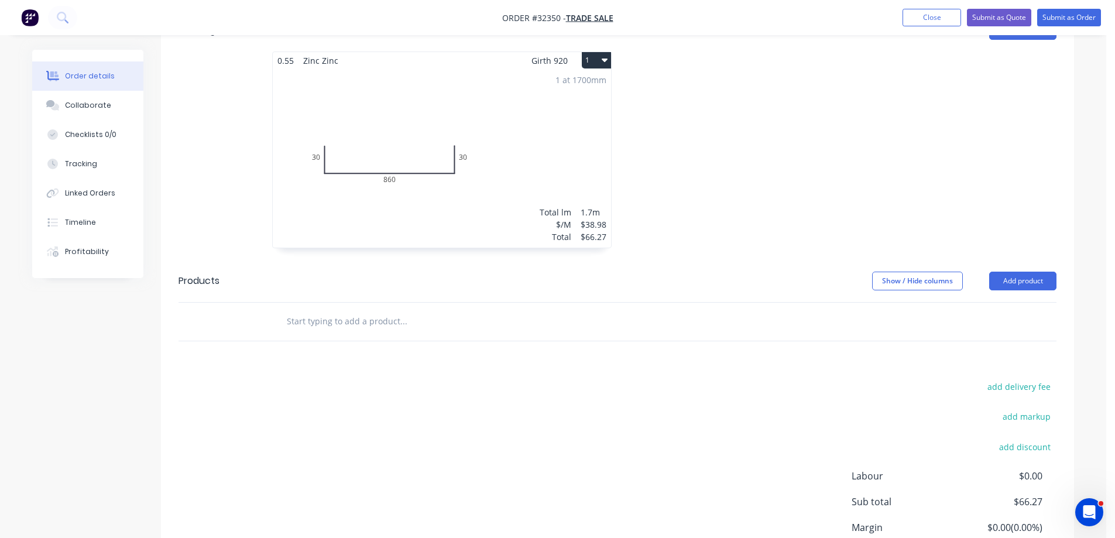
click at [421, 310] on input "text" at bounding box center [403, 321] width 234 height 23
click at [1007, 272] on button "Add product" at bounding box center [1022, 281] width 67 height 19
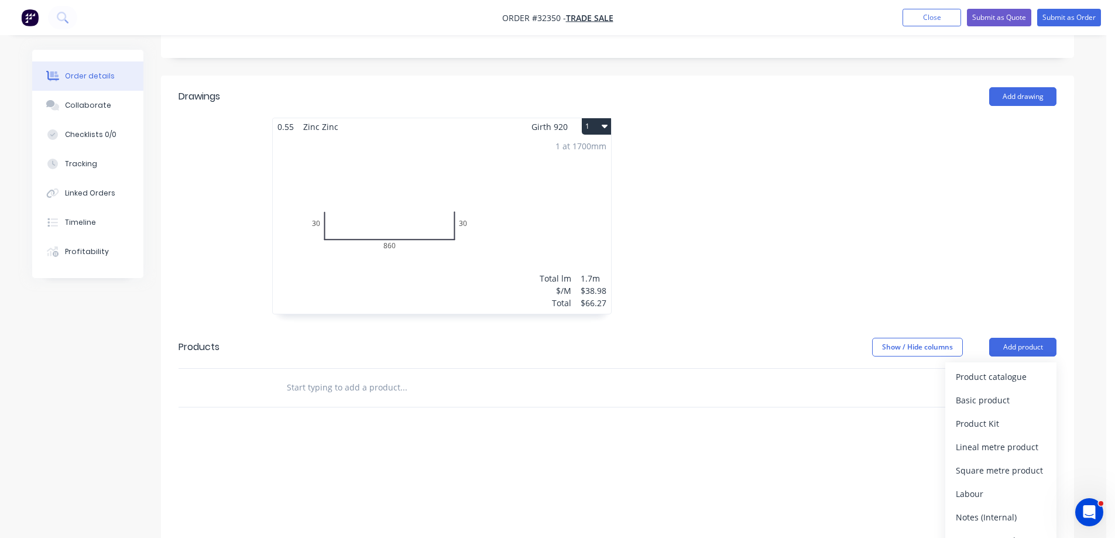
scroll to position [117, 0]
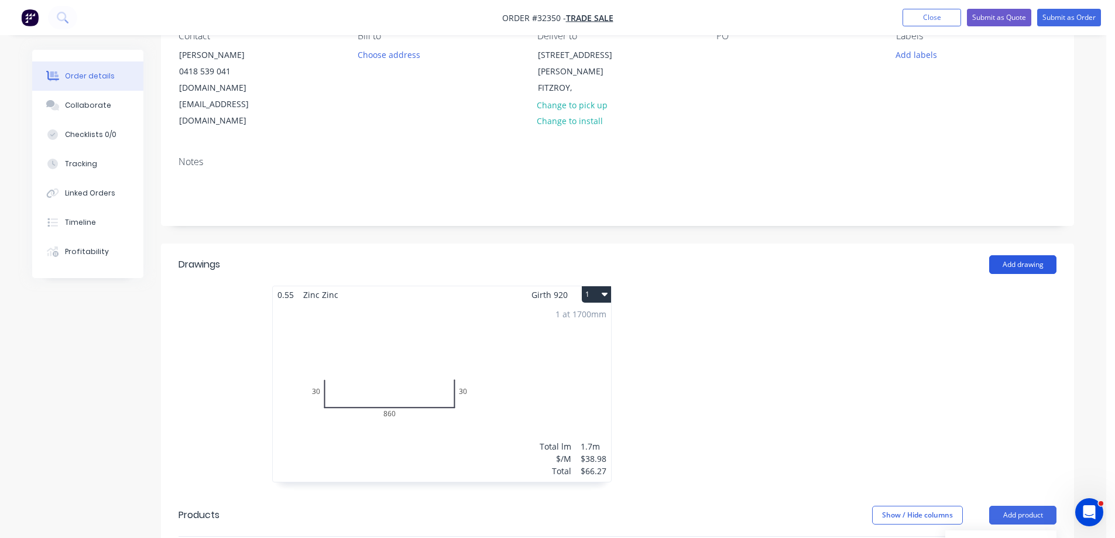
click at [1023, 255] on button "Add drawing" at bounding box center [1022, 264] width 67 height 19
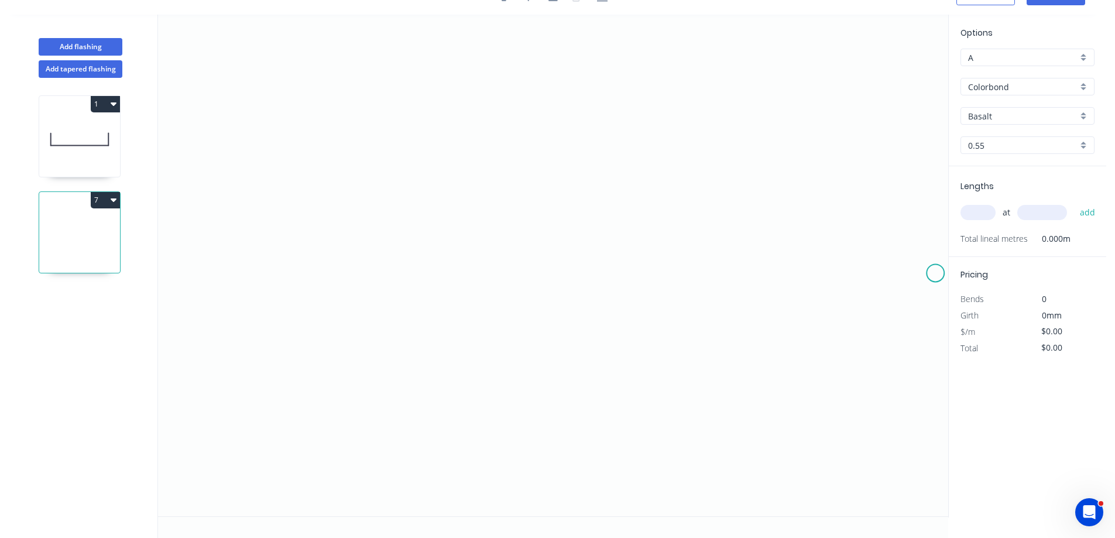
scroll to position [22, 0]
click at [433, 197] on icon "0" at bounding box center [553, 266] width 790 height 502
click at [595, 196] on icon "0" at bounding box center [553, 266] width 790 height 502
drag, startPoint x: 512, startPoint y: 205, endPoint x: 719, endPoint y: 162, distance: 212.3
click at [515, 204] on tspan "?" at bounding box center [514, 208] width 6 height 19
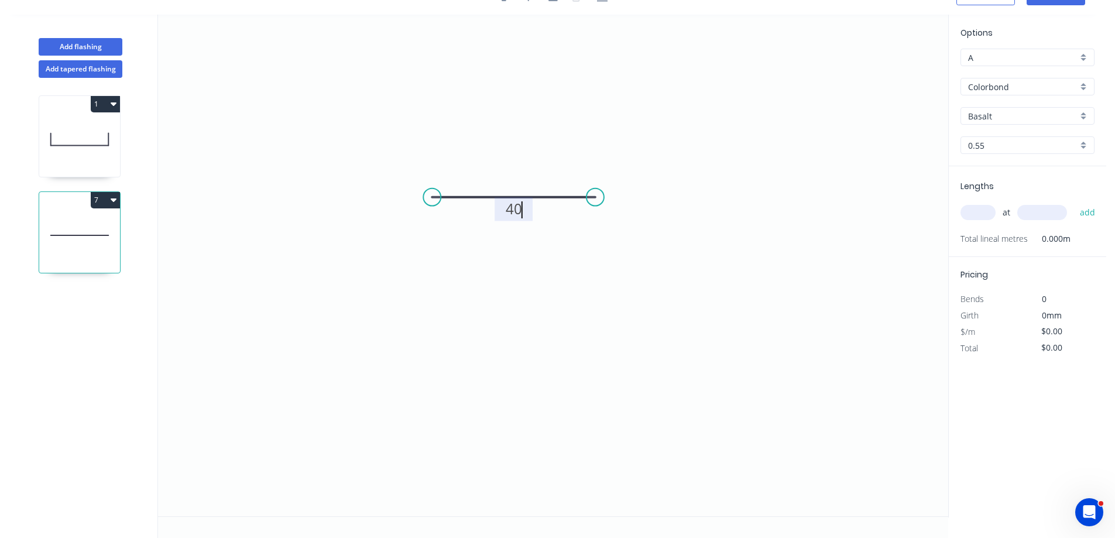
type input "$6.26"
drag, startPoint x: 973, startPoint y: 213, endPoint x: 892, endPoint y: 264, distance: 96.0
click at [973, 213] on input "text" at bounding box center [978, 212] width 35 height 15
type input "2"
type input "2000"
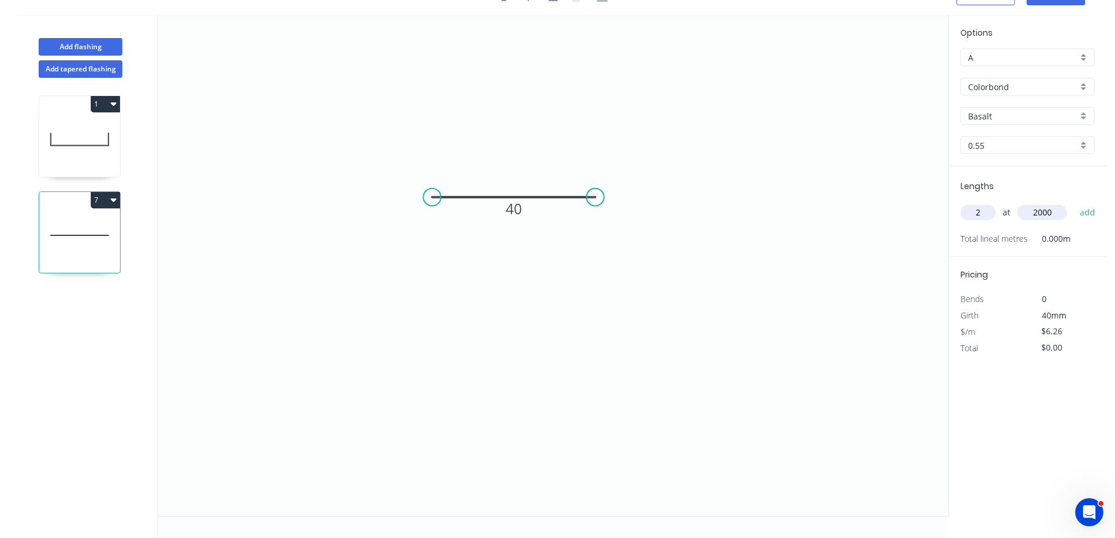
click at [1074, 203] on button "add" at bounding box center [1088, 213] width 28 height 20
type input "$25.04"
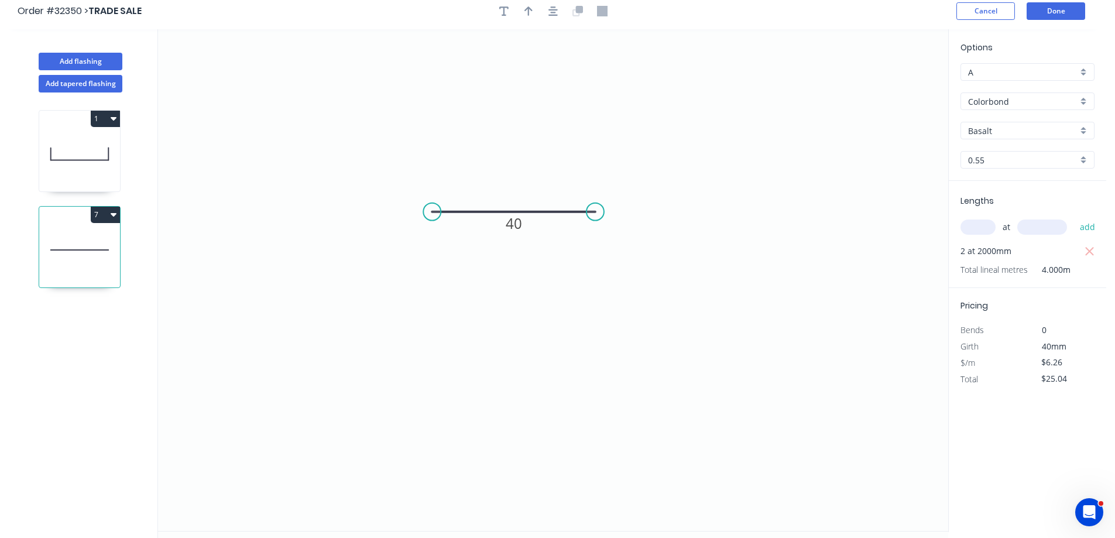
scroll to position [0, 0]
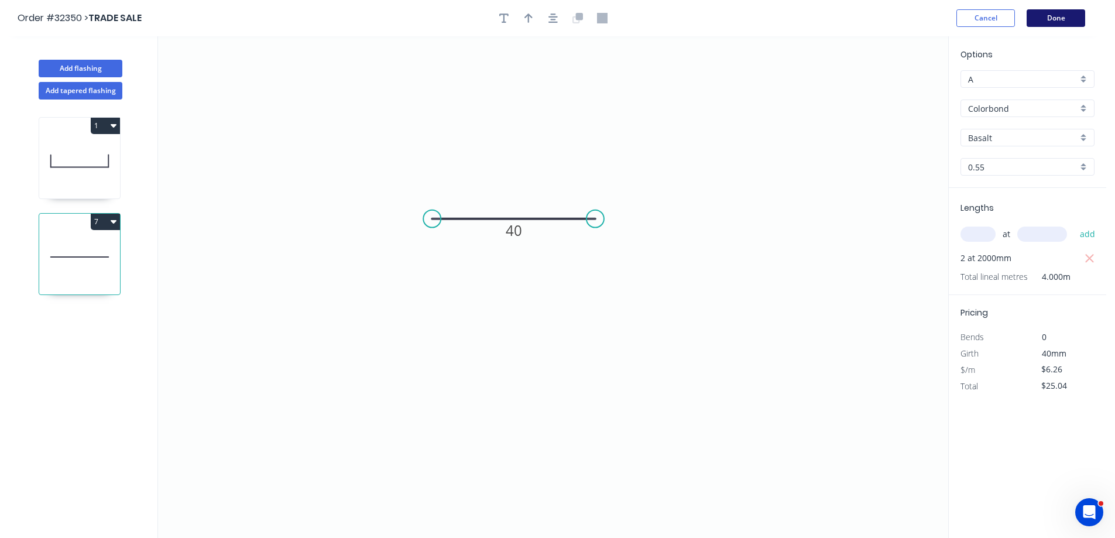
click at [1059, 20] on button "Done" at bounding box center [1056, 18] width 59 height 18
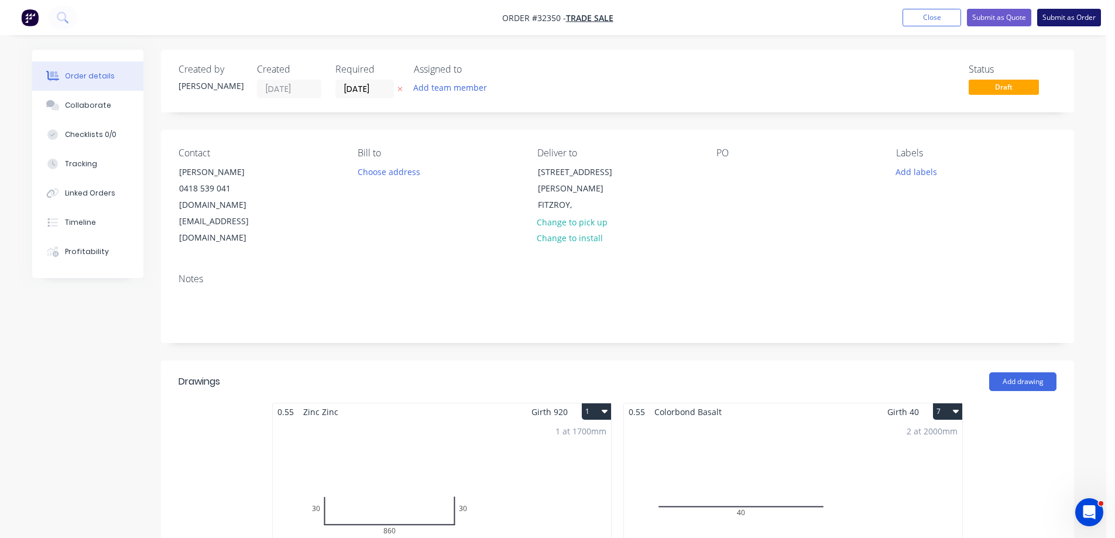
click at [1067, 18] on button "Submit as Order" at bounding box center [1069, 18] width 64 height 18
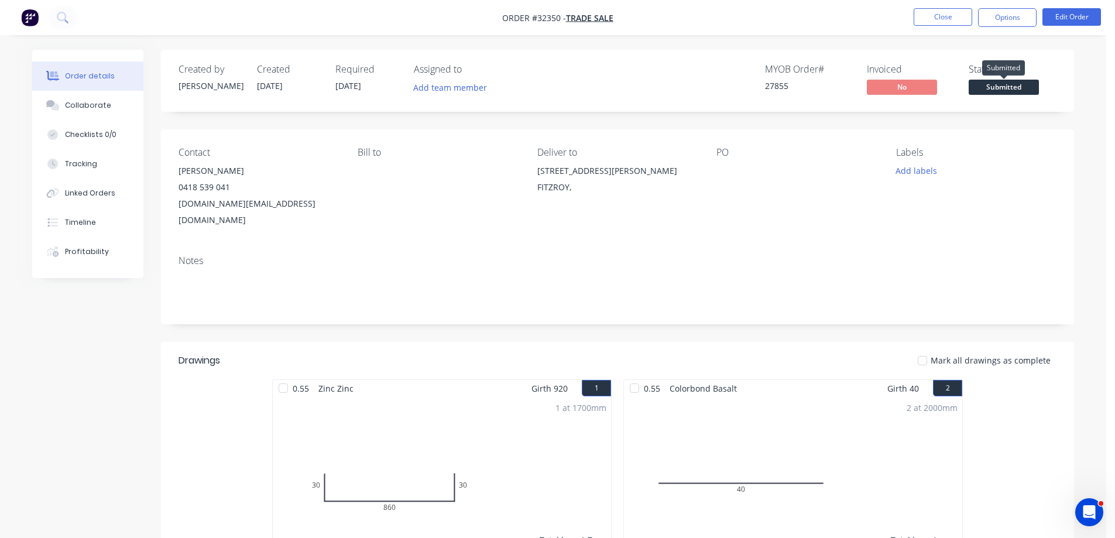
click at [990, 88] on span "Submitted" at bounding box center [1004, 87] width 70 height 15
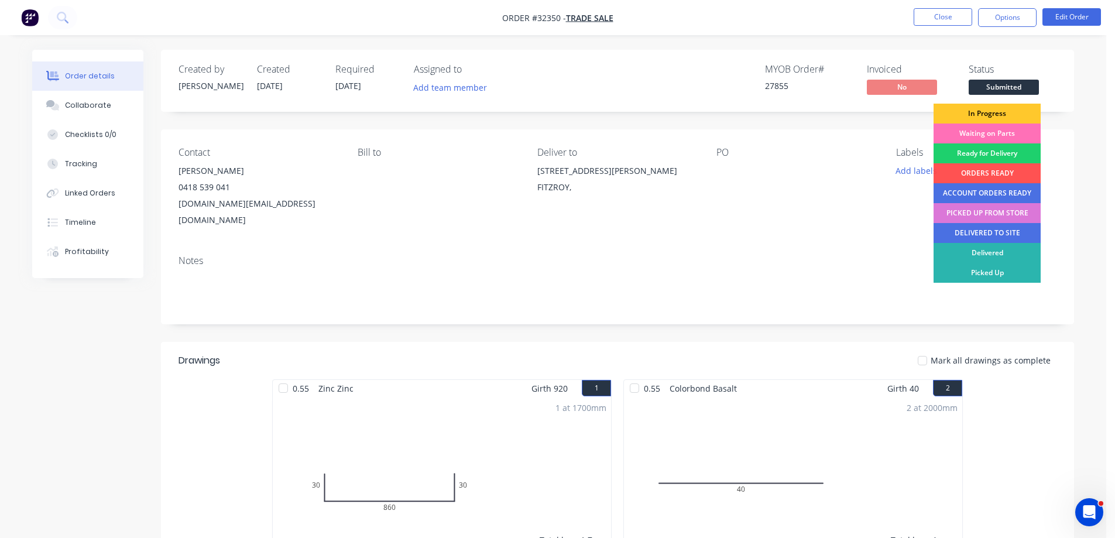
click at [973, 114] on div "In Progress" at bounding box center [987, 114] width 107 height 20
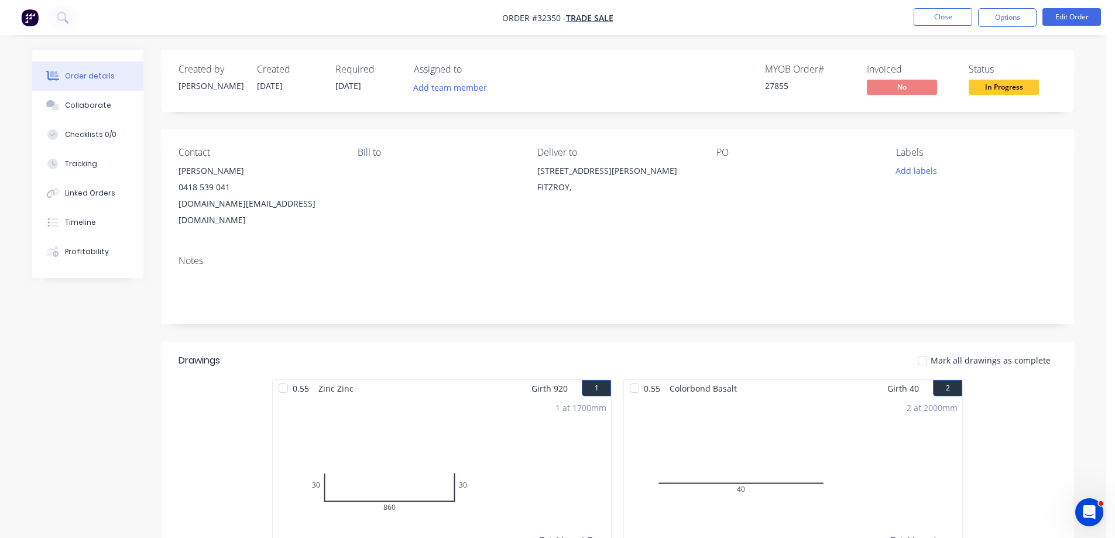
click at [999, 87] on span "In Progress" at bounding box center [1004, 87] width 70 height 15
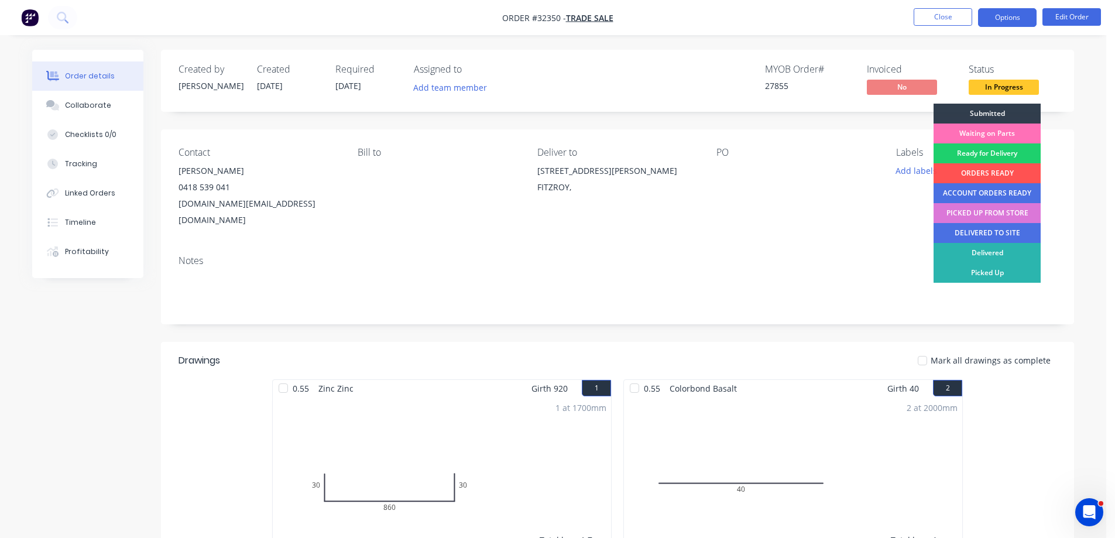
click at [1016, 10] on button "Options" at bounding box center [1007, 17] width 59 height 19
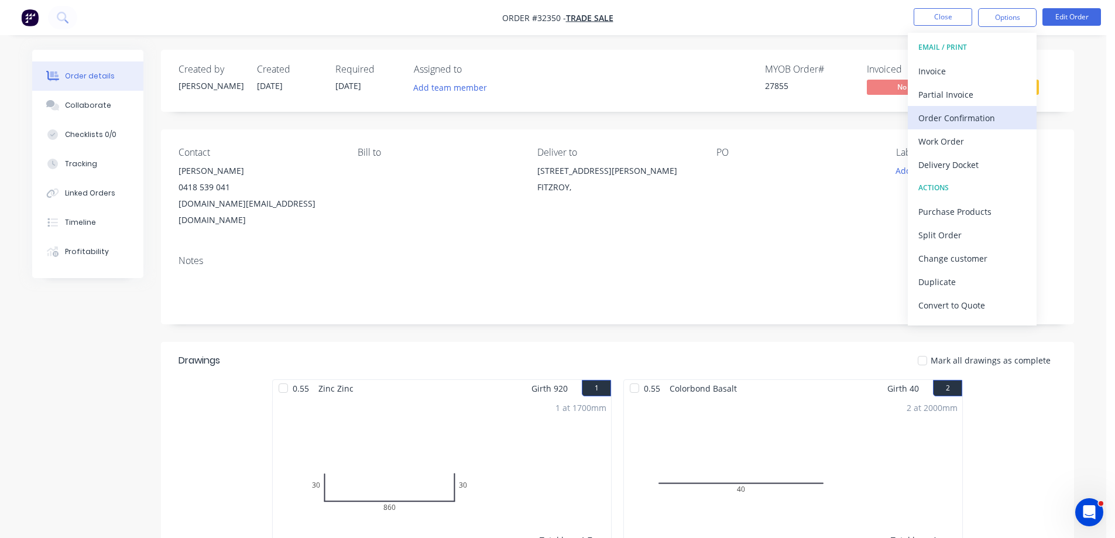
click at [963, 118] on div "Order Confirmation" at bounding box center [972, 117] width 108 height 17
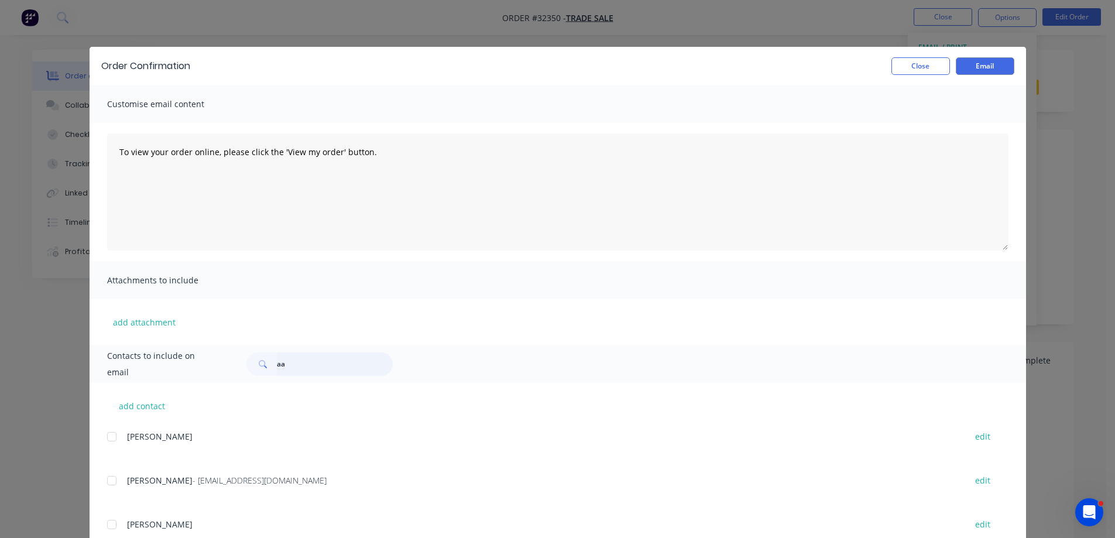
click at [317, 371] on input "aa" at bounding box center [335, 363] width 116 height 23
type input "a"
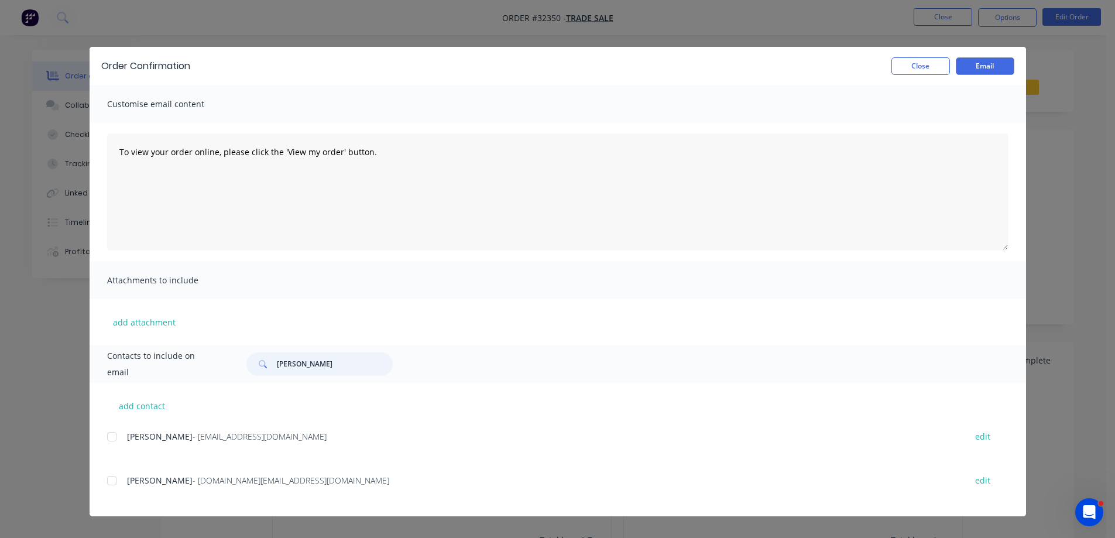
click at [113, 483] on div at bounding box center [111, 480] width 23 height 23
type input "[PERSON_NAME]"
click at [993, 68] on button "Email" at bounding box center [985, 66] width 59 height 18
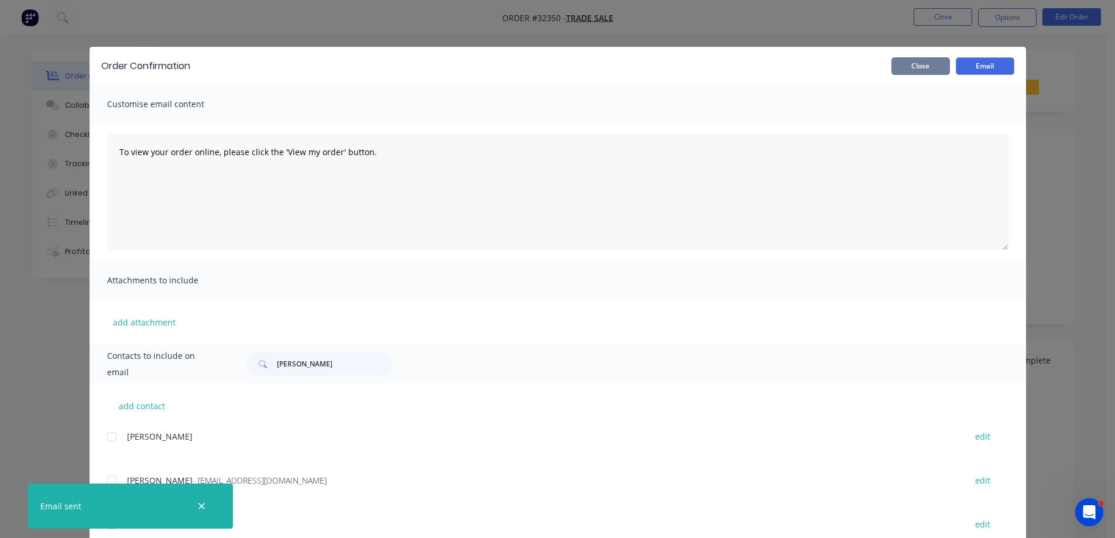
click at [924, 68] on button "Close" at bounding box center [920, 66] width 59 height 18
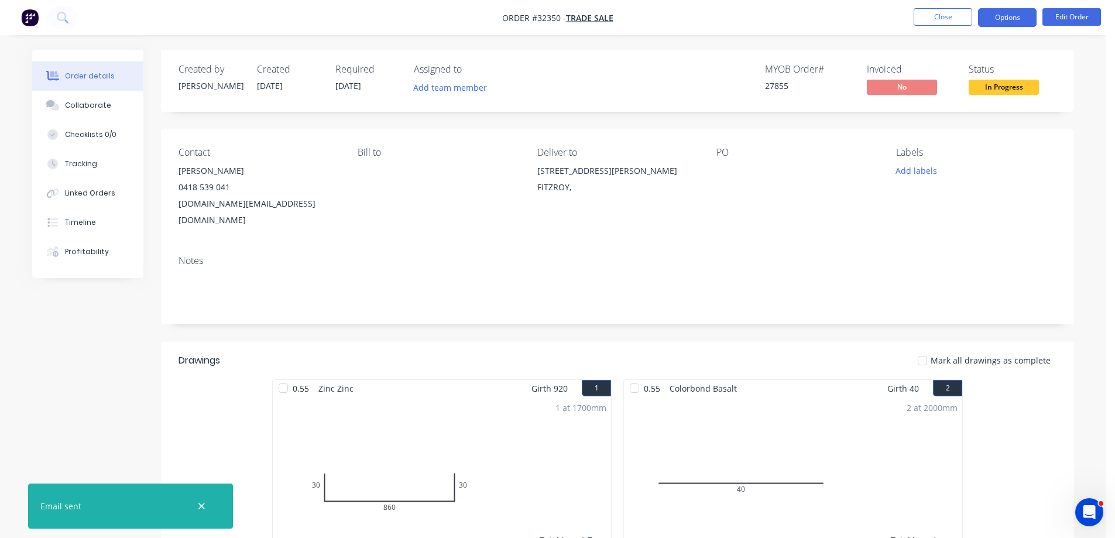
click at [1011, 18] on button "Options" at bounding box center [1007, 17] width 59 height 19
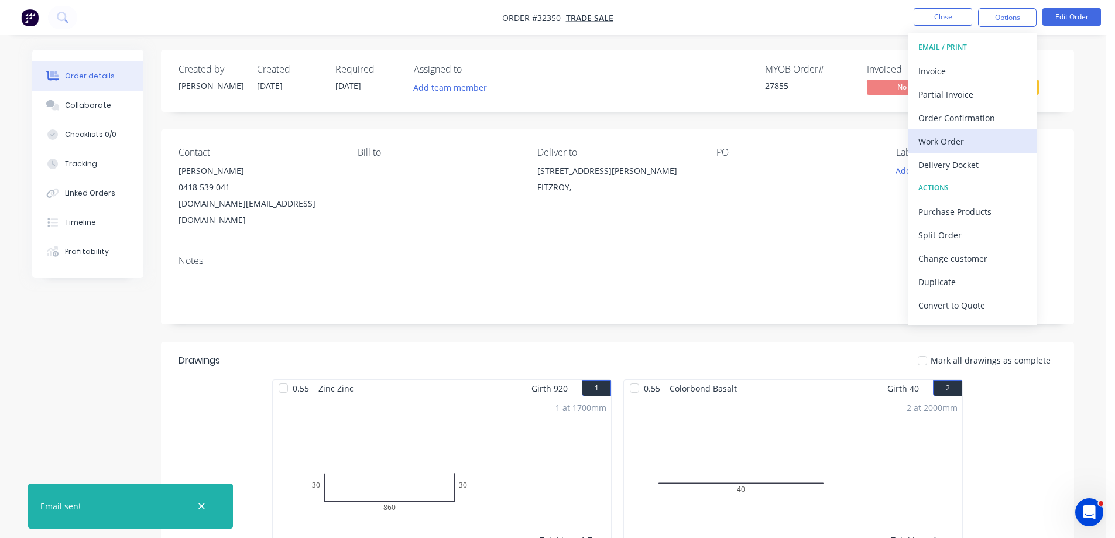
click at [985, 140] on div "Work Order" at bounding box center [972, 141] width 108 height 17
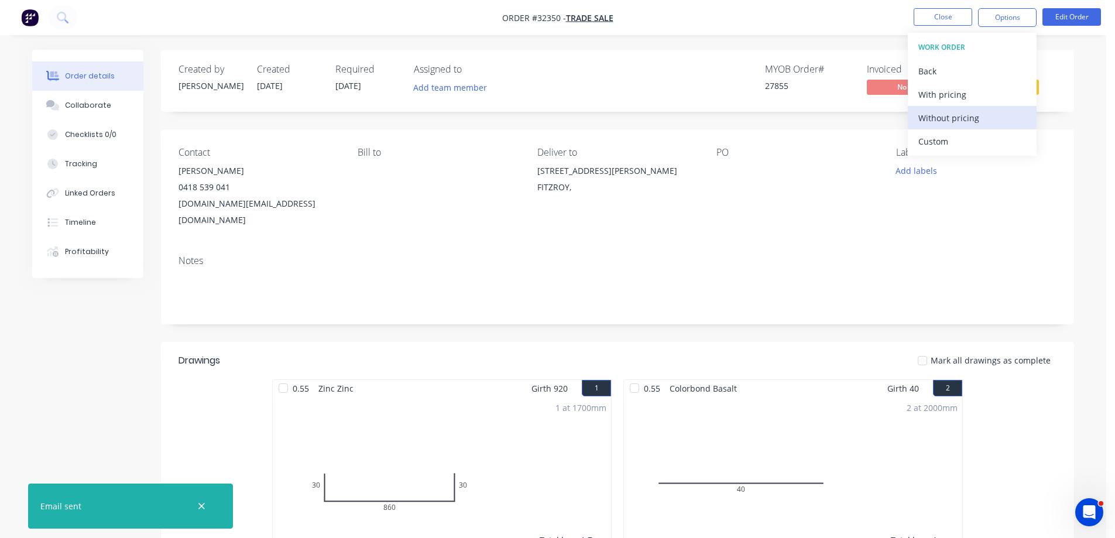
click at [994, 116] on div "Without pricing" at bounding box center [972, 117] width 108 height 17
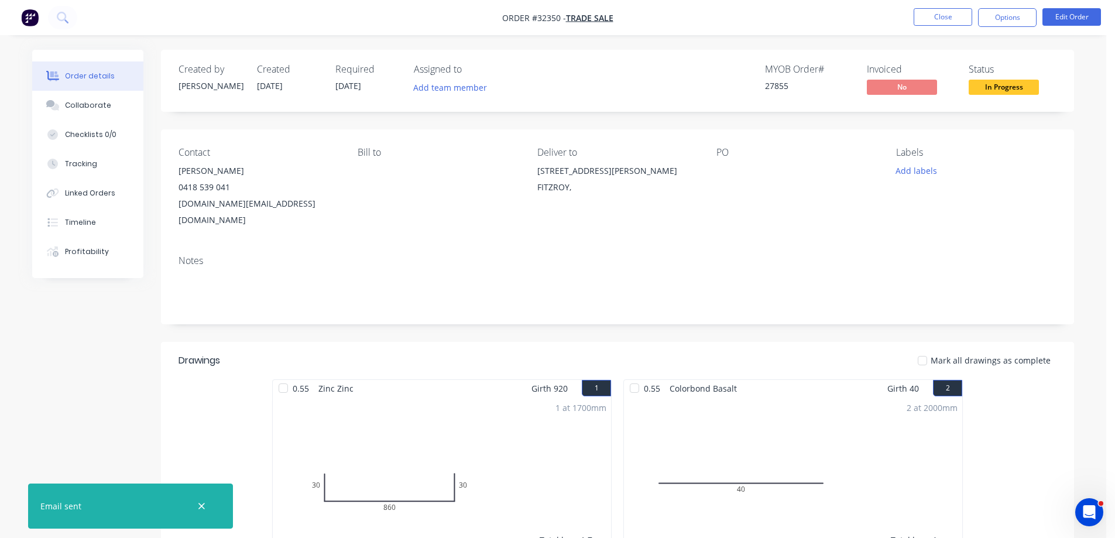
click at [1066, 56] on div "Created by [PERSON_NAME] Created [DATE] Required [DATE] Assigned to Add team me…" at bounding box center [617, 81] width 913 height 62
click at [944, 17] on button "Close" at bounding box center [943, 17] width 59 height 18
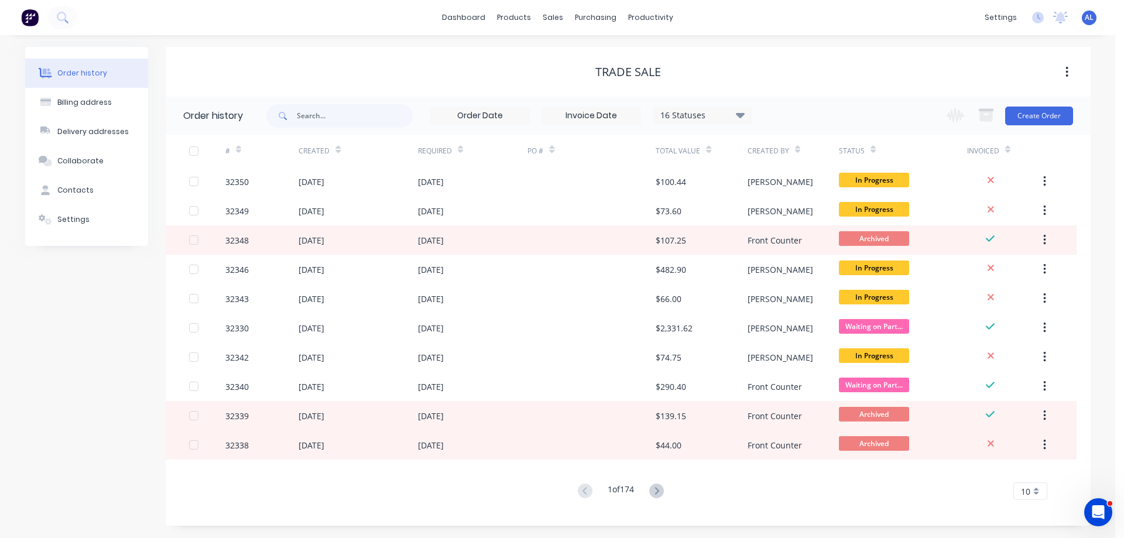
click at [30, 18] on img at bounding box center [30, 18] width 18 height 18
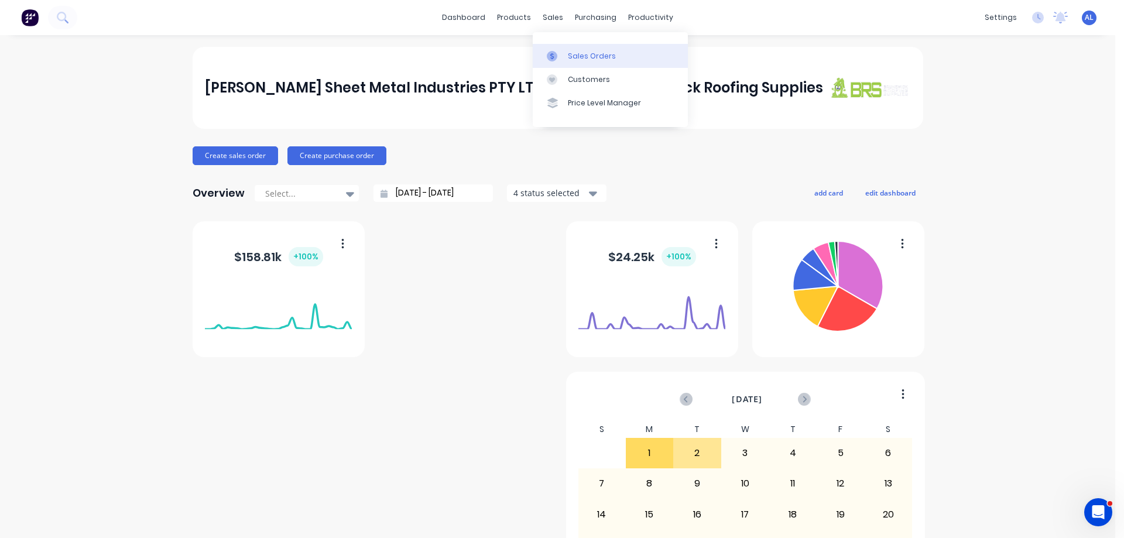
click at [611, 58] on div "Sales Orders" at bounding box center [592, 56] width 48 height 11
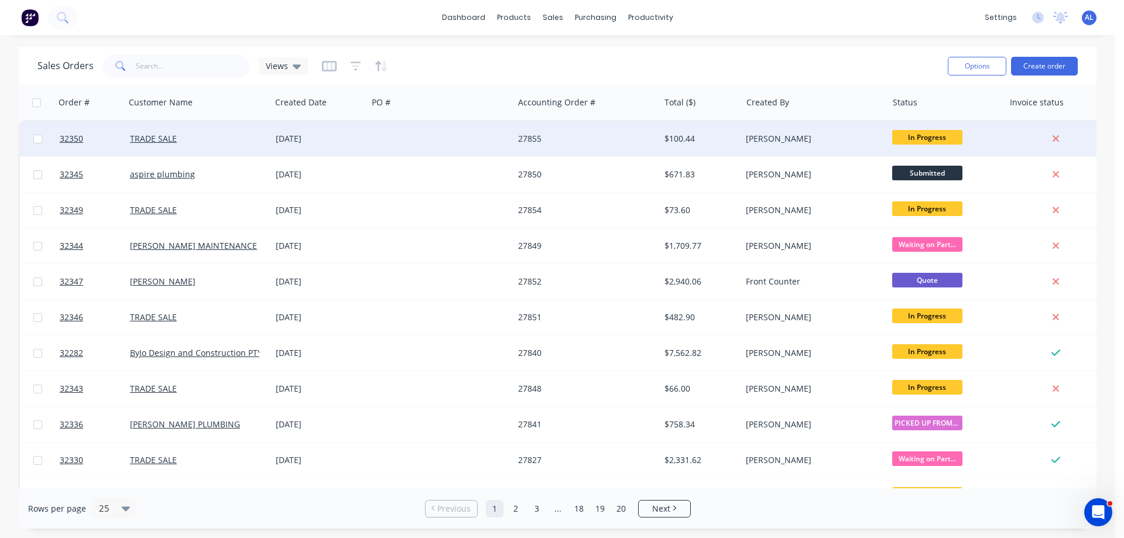
click at [698, 140] on div "$100.44" at bounding box center [698, 139] width 68 height 12
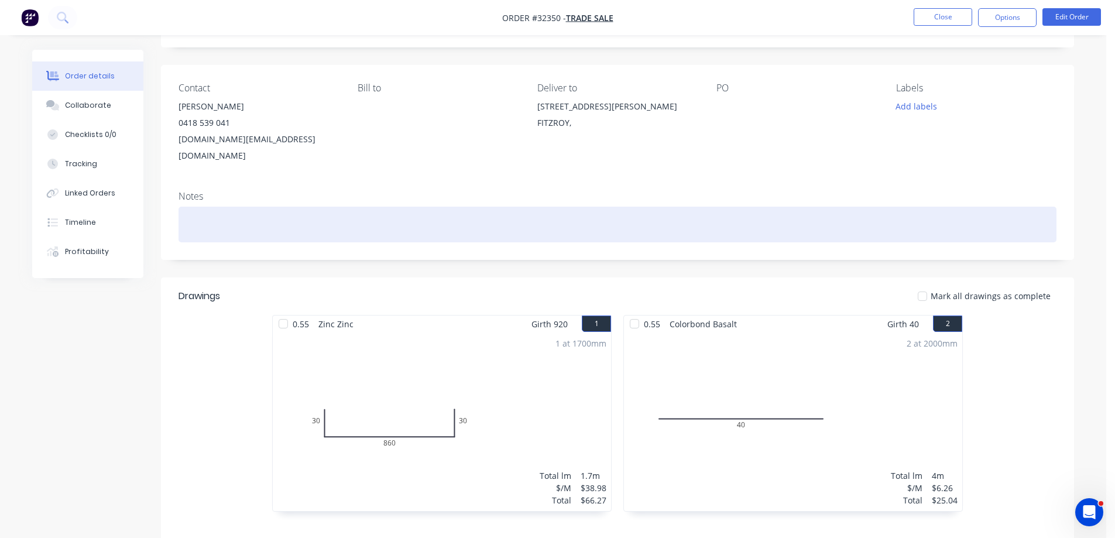
scroll to position [117, 0]
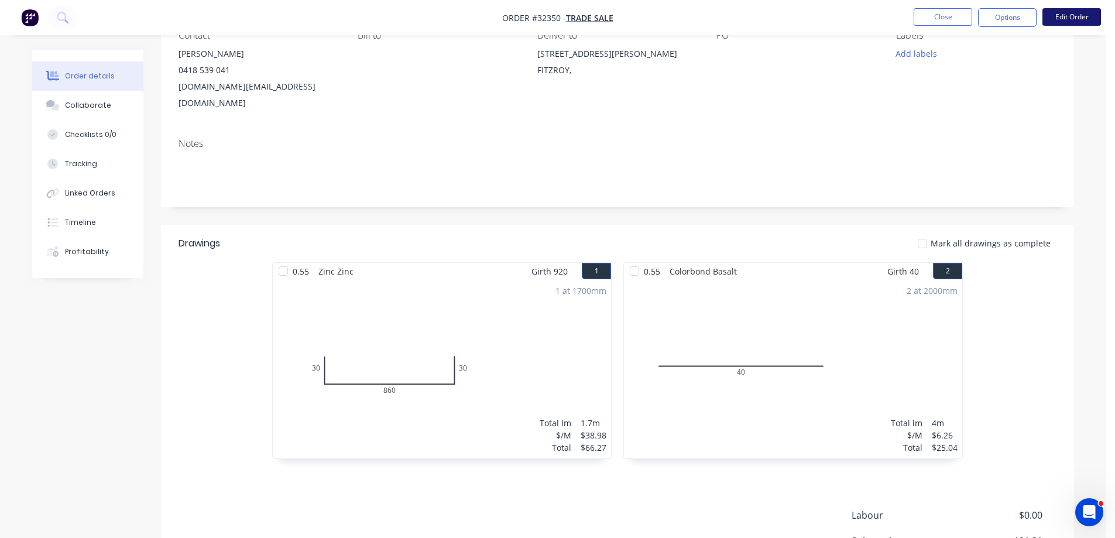
click at [1065, 20] on button "Edit Order" at bounding box center [1072, 17] width 59 height 18
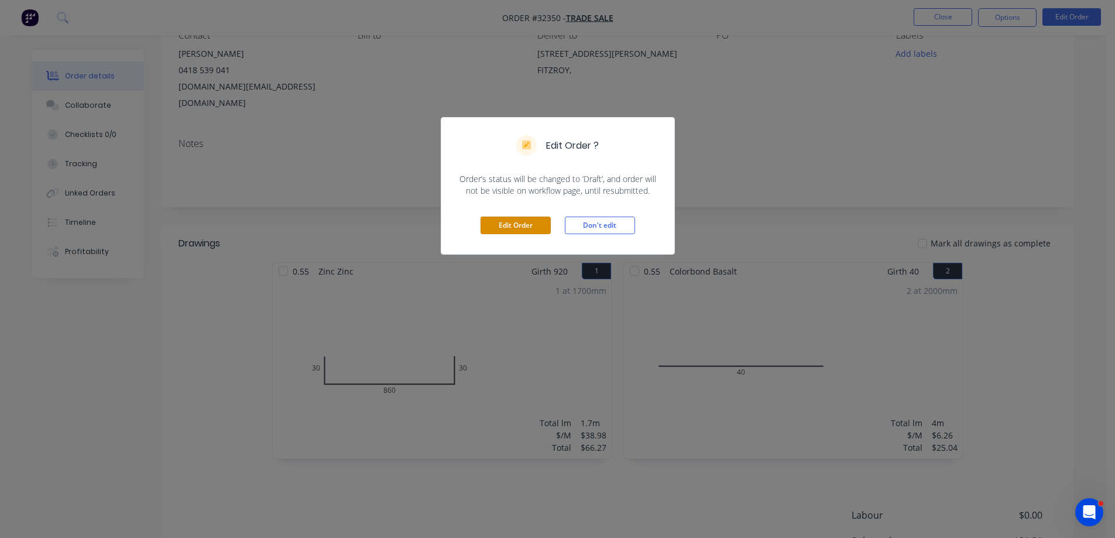
drag, startPoint x: 542, startPoint y: 221, endPoint x: 580, endPoint y: 229, distance: 38.3
click at [541, 221] on button "Edit Order" at bounding box center [516, 226] width 70 height 18
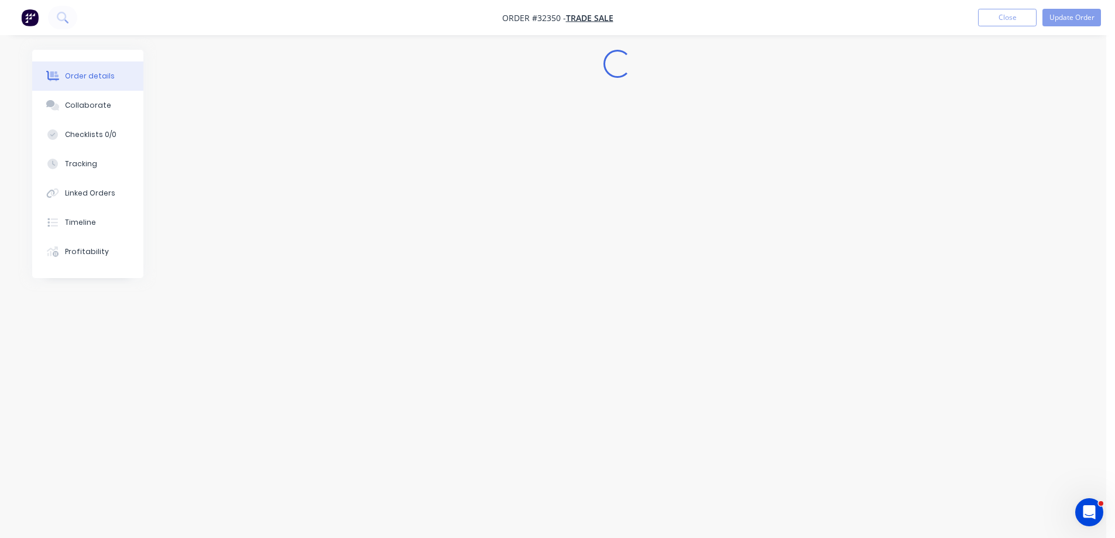
scroll to position [0, 0]
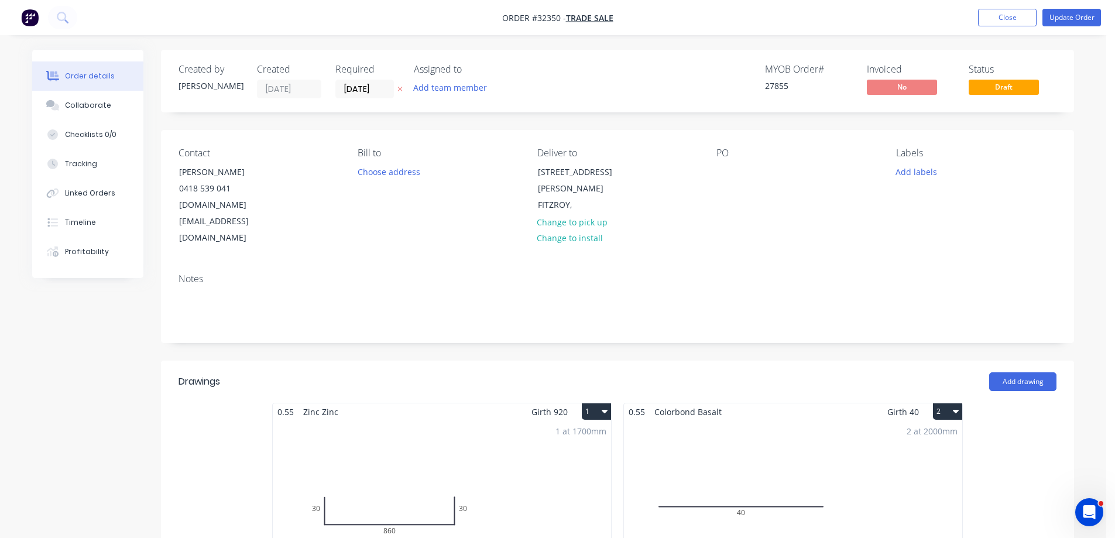
click at [885, 420] on div "2 at 2000mm Total lm $/M Total 4m $6.26 $25.04" at bounding box center [793, 509] width 338 height 179
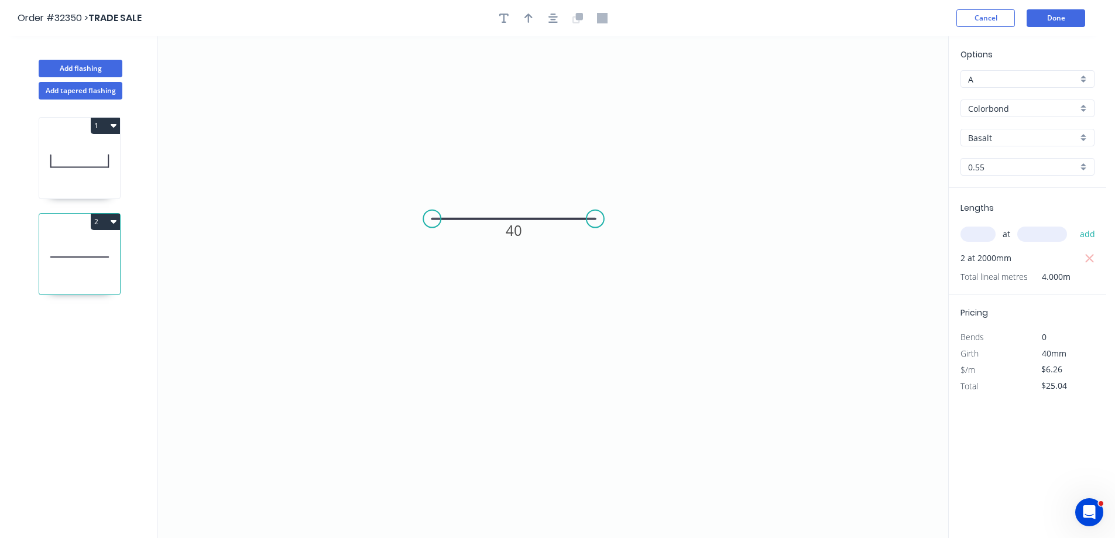
click at [1088, 107] on div "Colorbond" at bounding box center [1028, 109] width 134 height 18
click at [1029, 191] on div "Zinc" at bounding box center [1027, 192] width 133 height 20
type input "Zinc"
type input "$5.69"
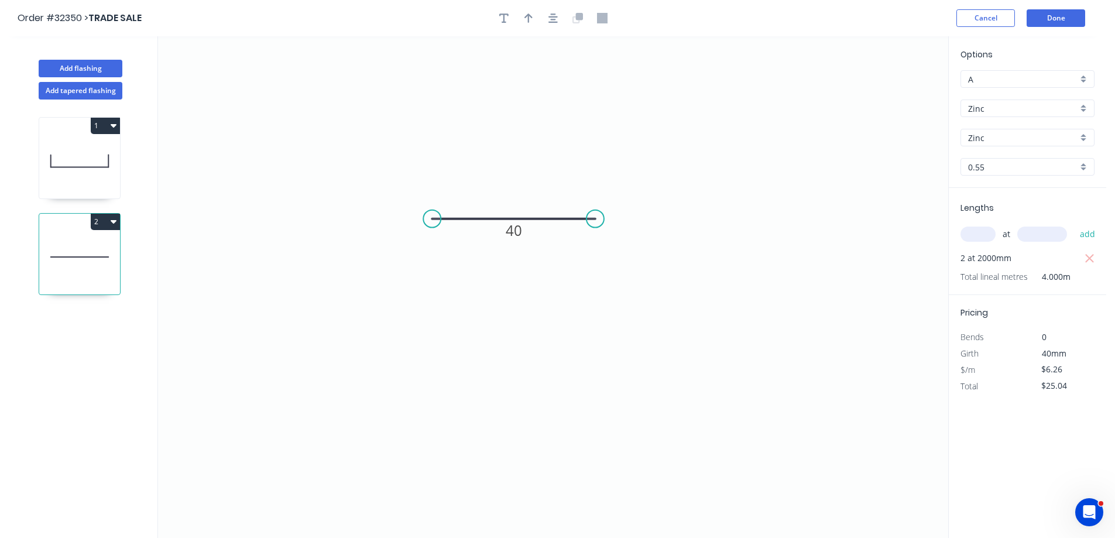
type input "$22.76"
click at [1060, 15] on button "Done" at bounding box center [1056, 18] width 59 height 18
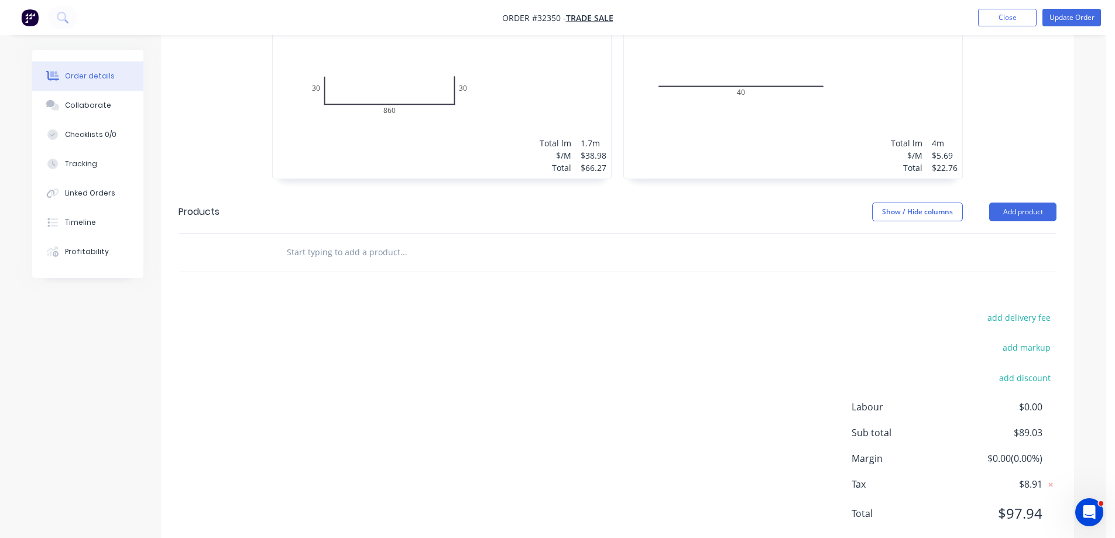
scroll to position [11, 0]
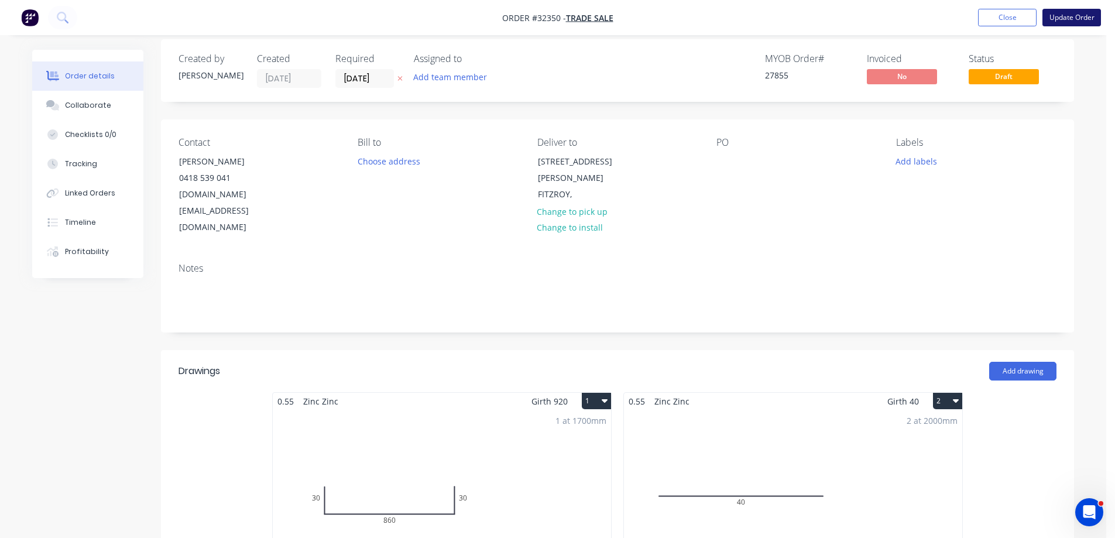
click at [1059, 22] on button "Update Order" at bounding box center [1072, 18] width 59 height 18
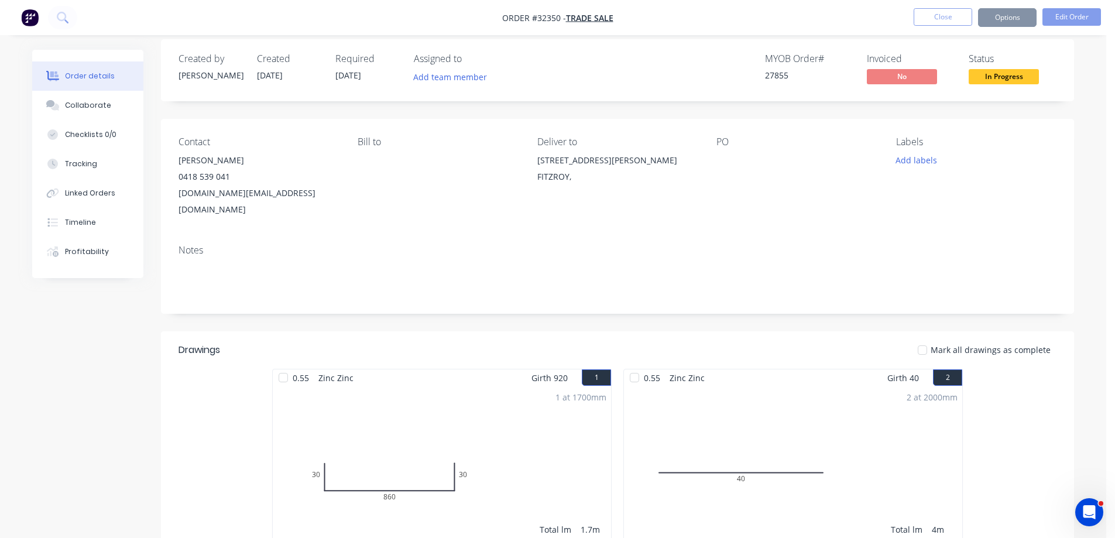
scroll to position [0, 0]
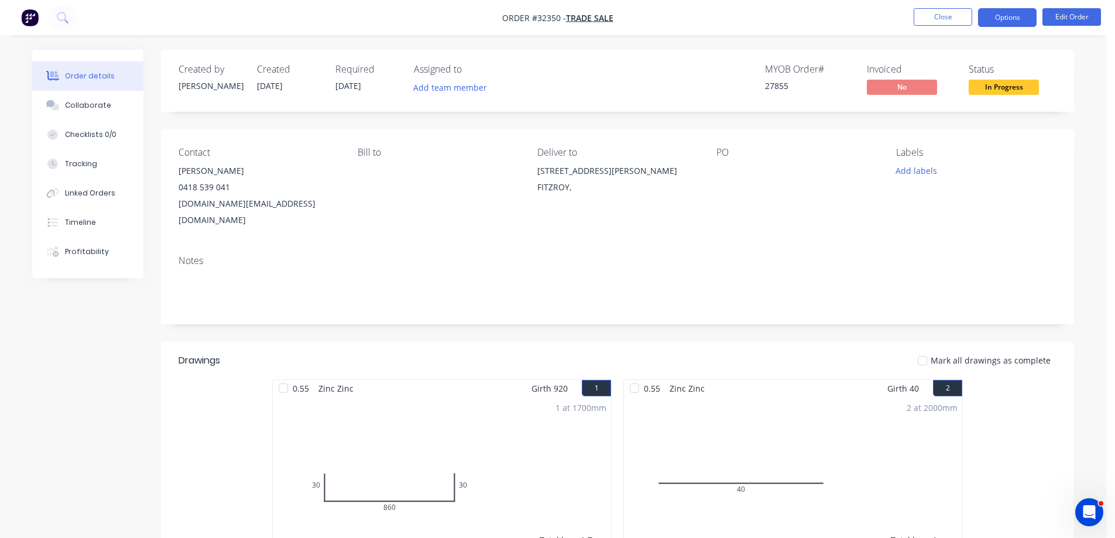
click at [1016, 22] on button "Options" at bounding box center [1007, 17] width 59 height 19
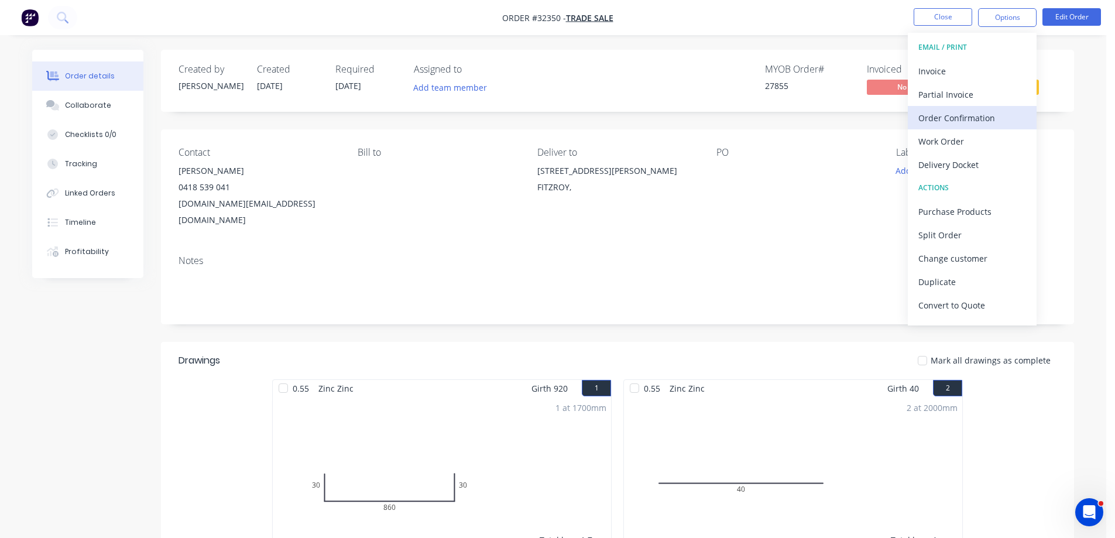
click at [976, 121] on div "Order Confirmation" at bounding box center [972, 117] width 108 height 17
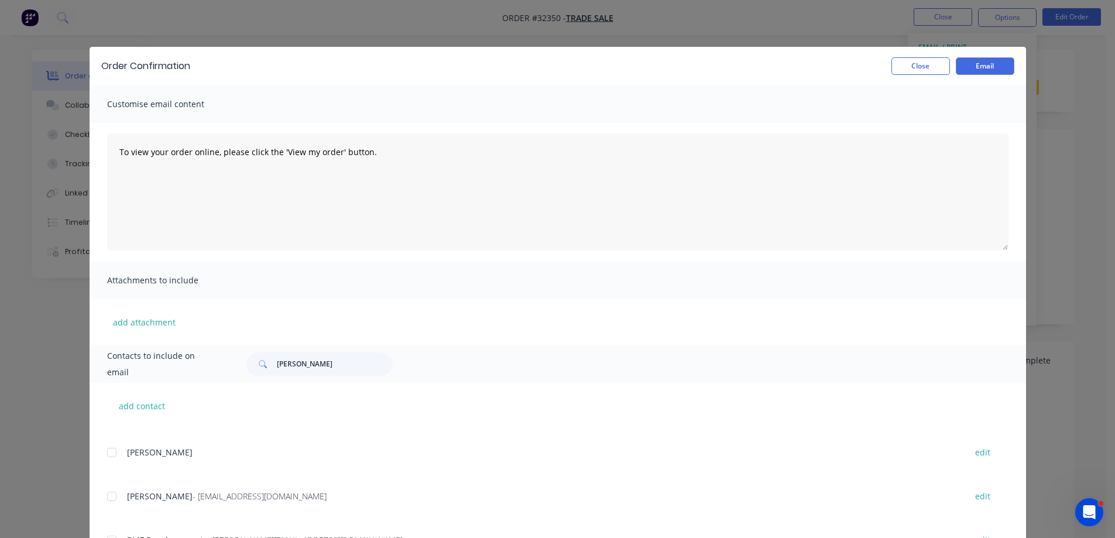
scroll to position [351, 0]
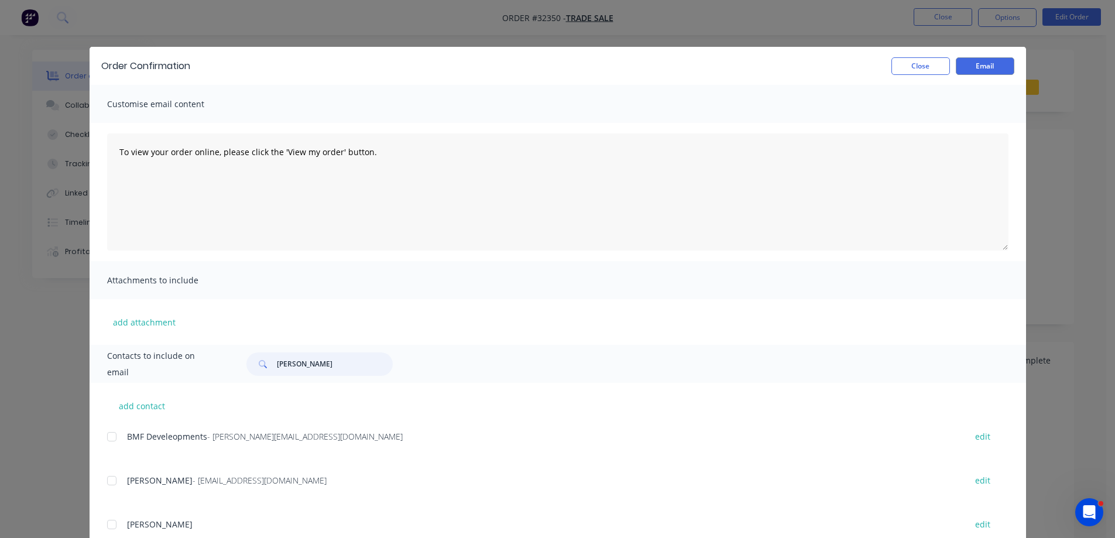
click at [311, 366] on input "[PERSON_NAME]" at bounding box center [335, 363] width 116 height 23
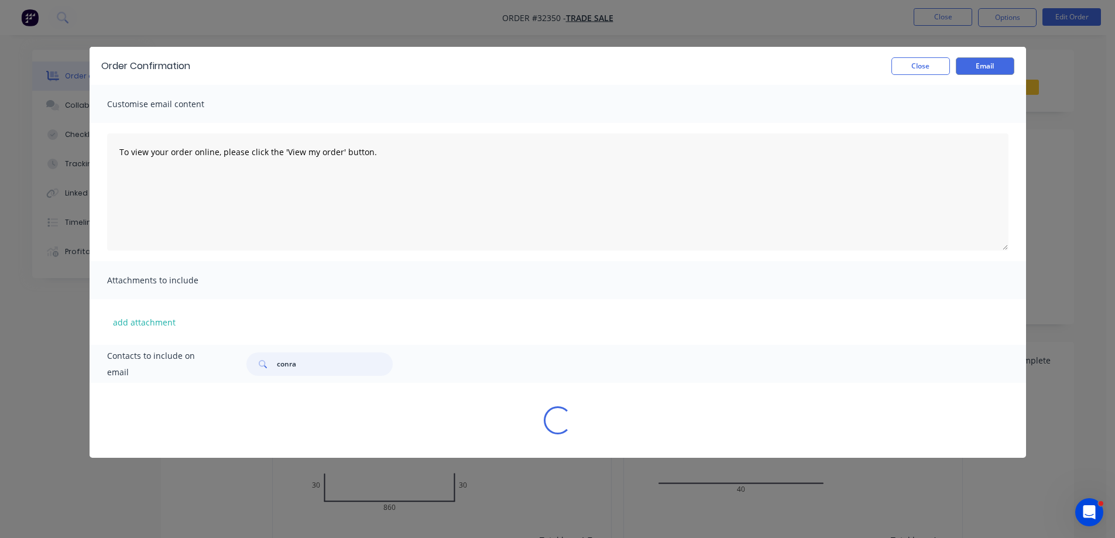
type input "[PERSON_NAME]"
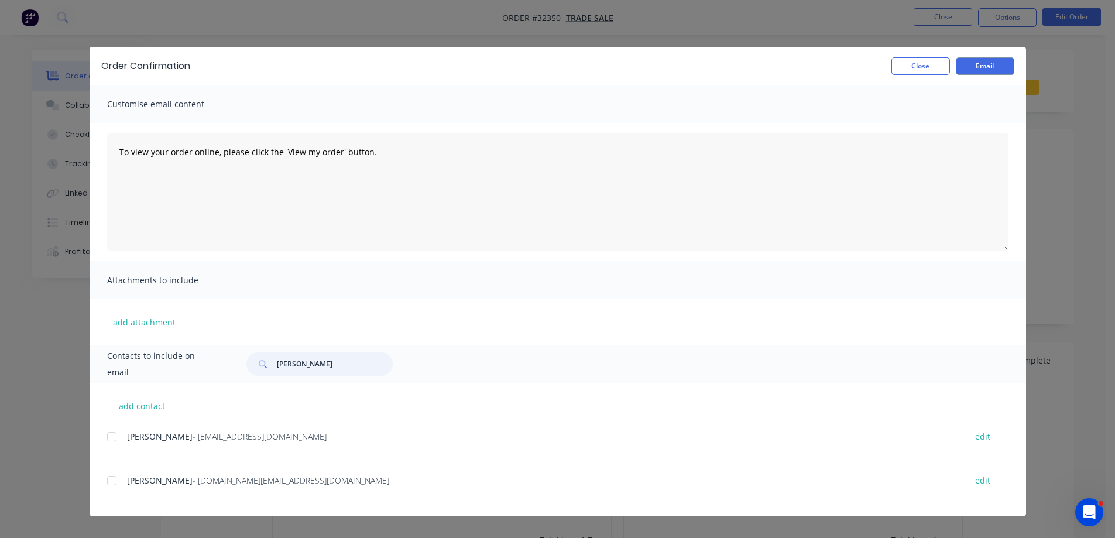
click at [113, 481] on div at bounding box center [111, 480] width 23 height 23
click at [1002, 72] on button "Email" at bounding box center [985, 66] width 59 height 18
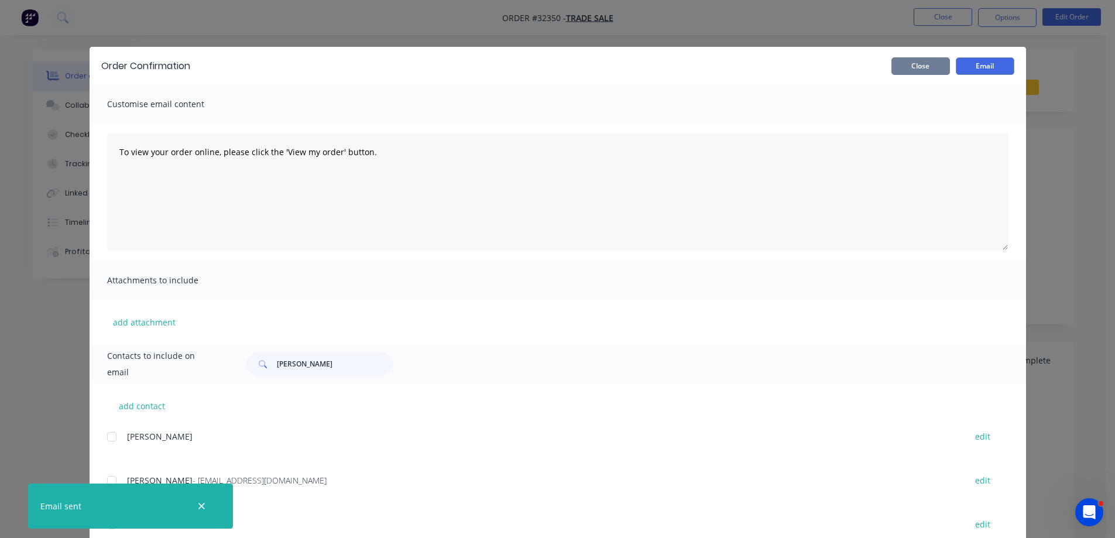
click at [929, 66] on button "Close" at bounding box center [920, 66] width 59 height 18
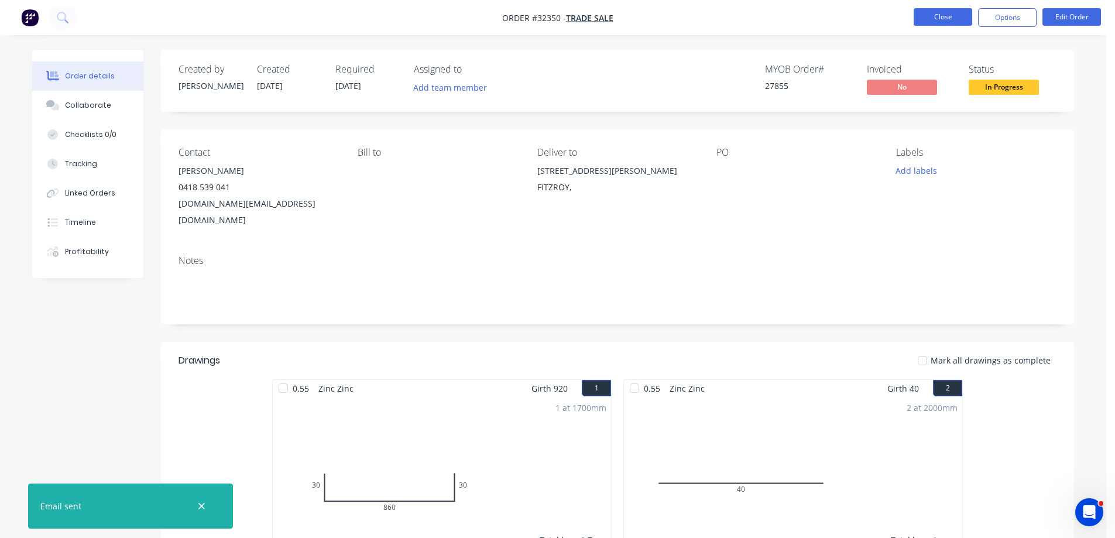
click at [932, 18] on button "Close" at bounding box center [943, 17] width 59 height 18
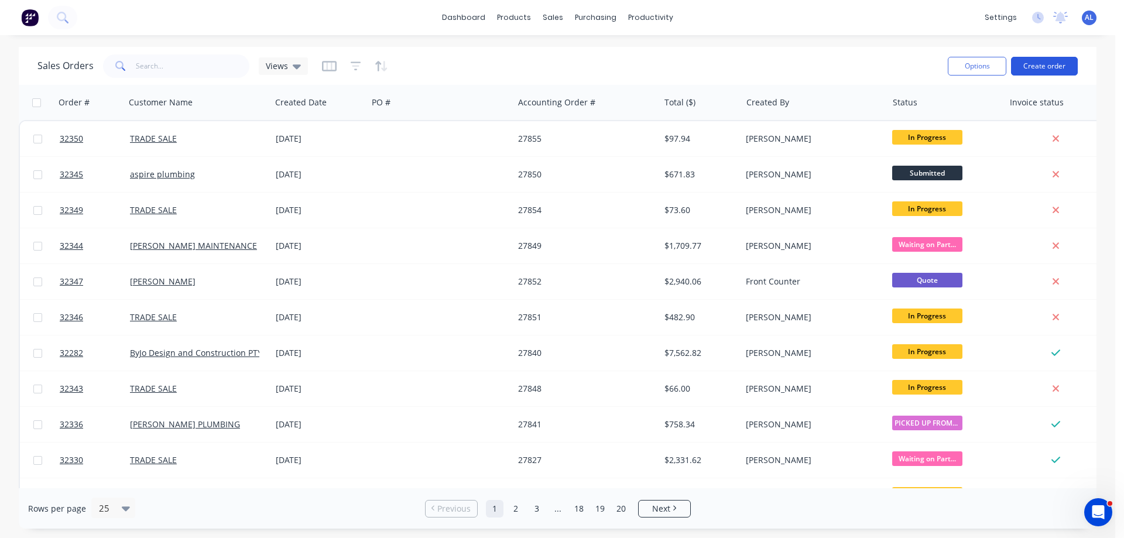
click at [1064, 64] on button "Create order" at bounding box center [1044, 66] width 67 height 19
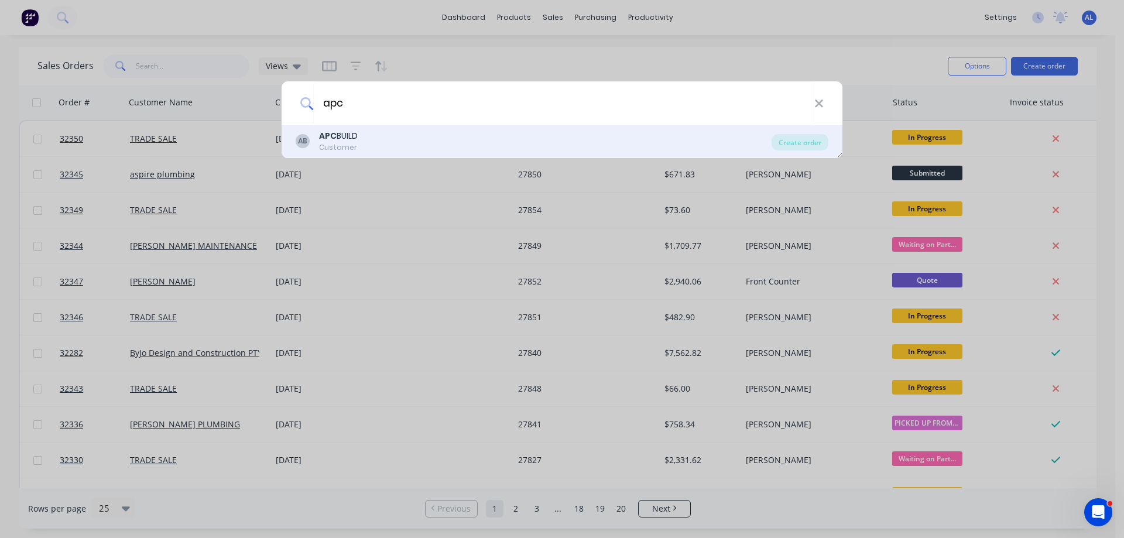
type input "apc"
drag, startPoint x: 406, startPoint y: 128, endPoint x: 406, endPoint y: 135, distance: 7.0
click at [406, 129] on div "AB APC BUILD Customer Create order" at bounding box center [562, 141] width 561 height 33
click at [378, 142] on div "AB APC BUILD Customer" at bounding box center [534, 141] width 476 height 23
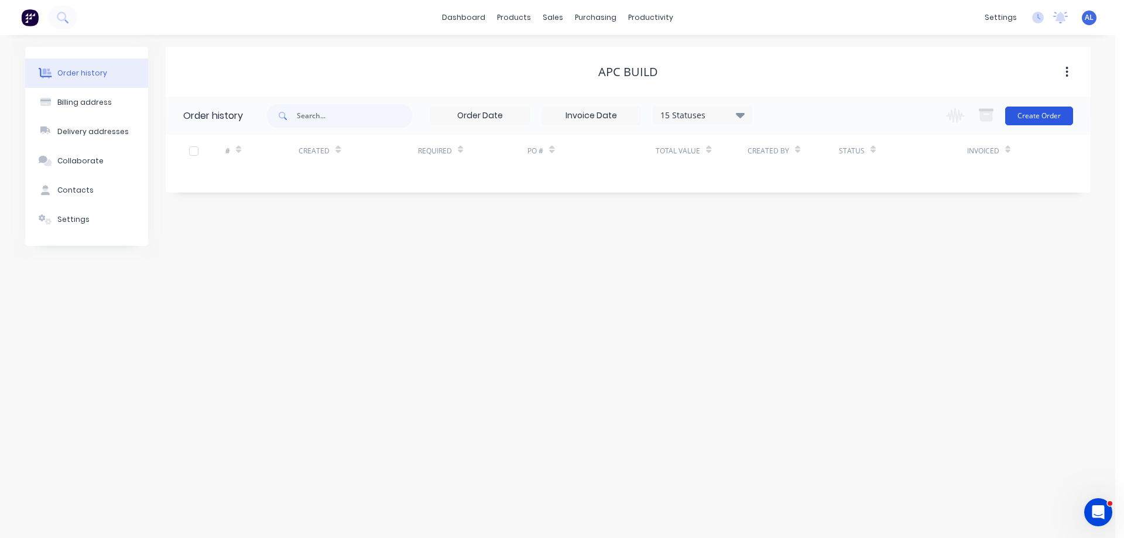
click at [1041, 121] on button "Create Order" at bounding box center [1039, 116] width 68 height 19
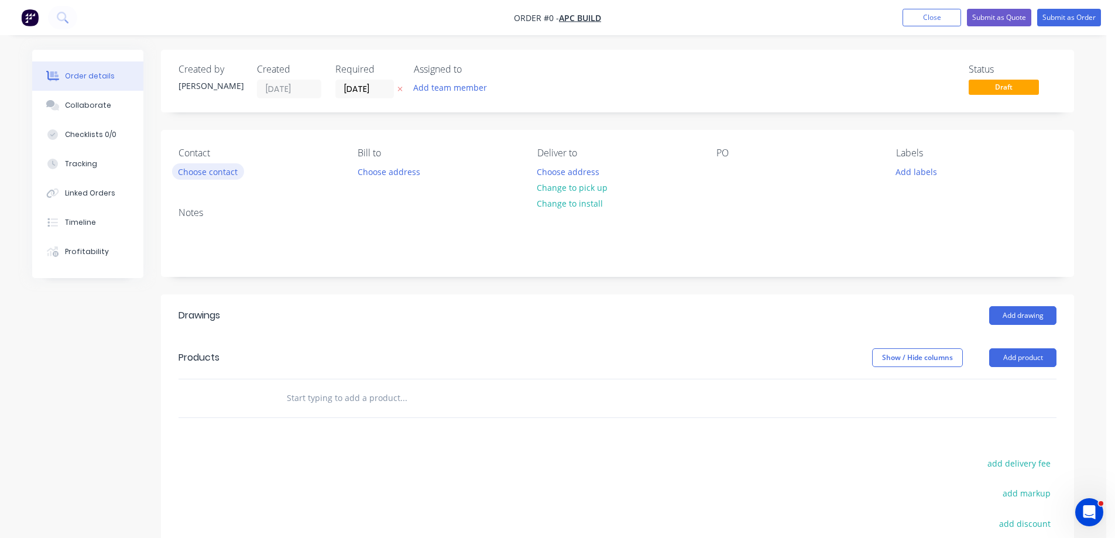
click at [211, 173] on button "Choose contact" at bounding box center [208, 171] width 72 height 16
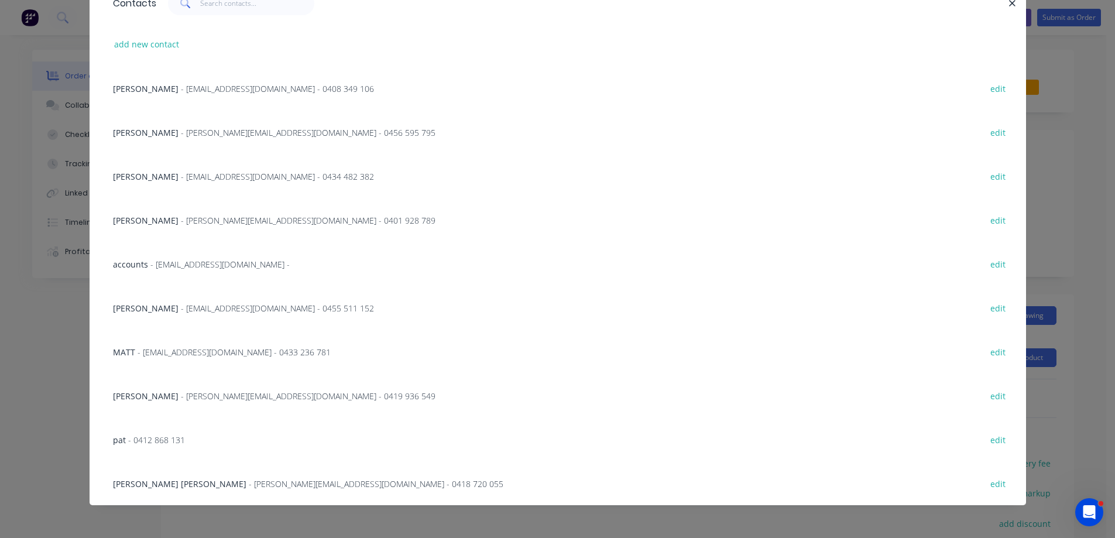
scroll to position [64, 0]
click at [192, 479] on span "[PERSON_NAME] [PERSON_NAME]" at bounding box center [179, 482] width 133 height 11
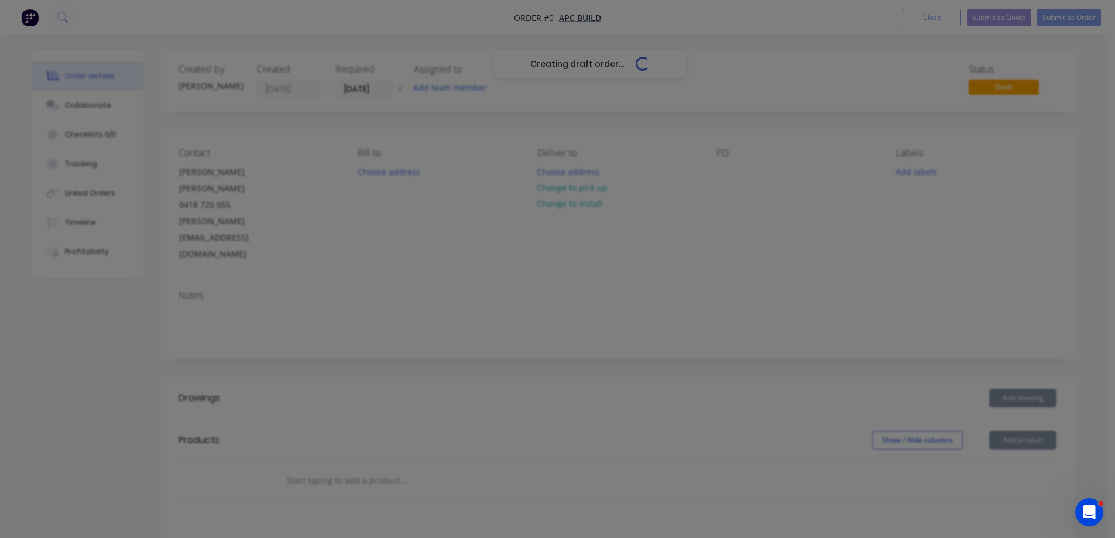
scroll to position [0, 0]
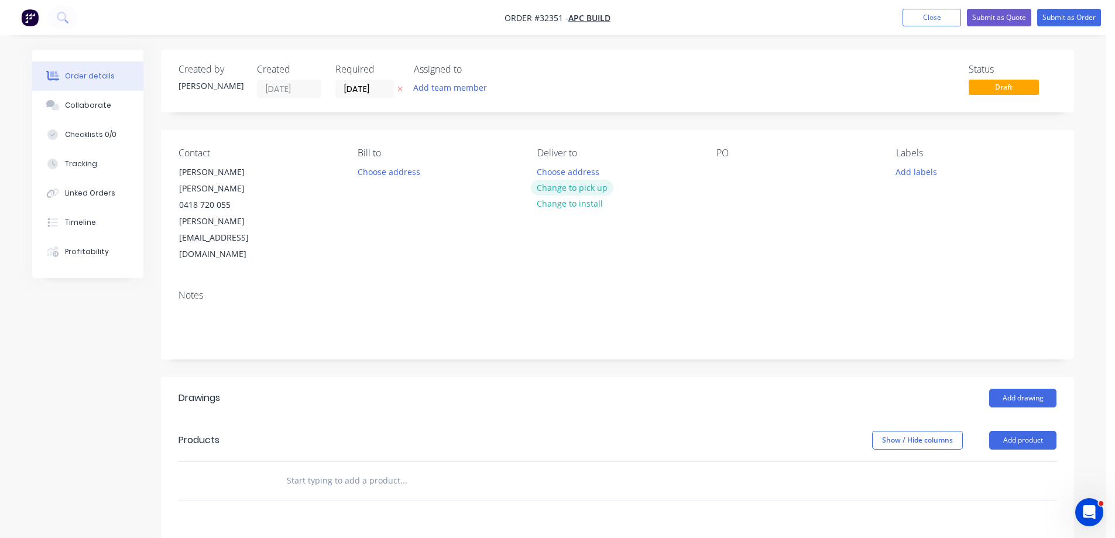
click at [588, 189] on button "Change to pick up" at bounding box center [572, 188] width 83 height 16
click at [726, 164] on div at bounding box center [725, 171] width 19 height 17
click at [1030, 389] on button "Add drawing" at bounding box center [1022, 398] width 67 height 19
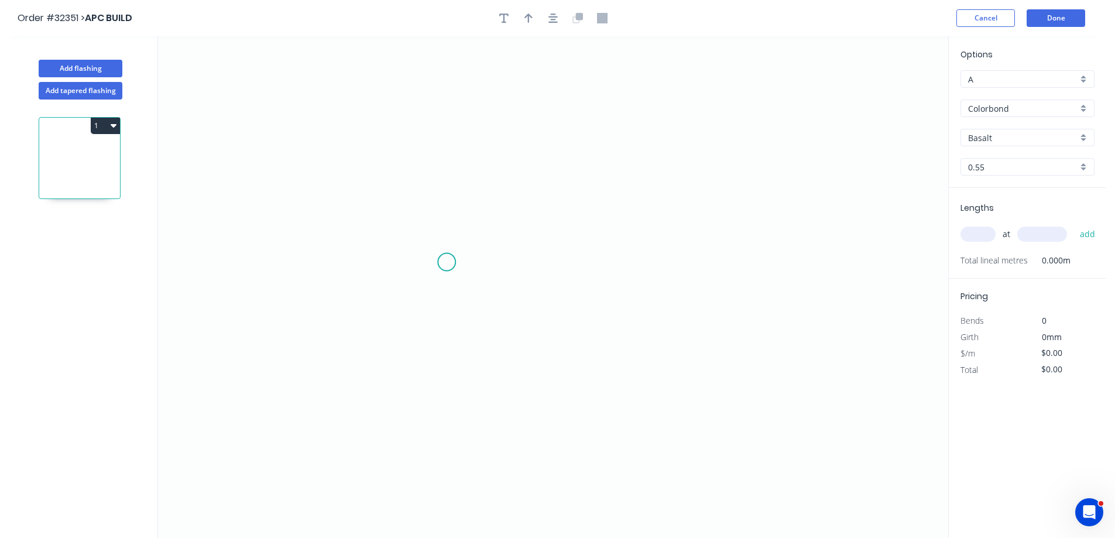
click at [447, 262] on icon "0" at bounding box center [553, 287] width 790 height 502
click at [453, 157] on icon "0" at bounding box center [553, 287] width 790 height 502
click at [685, 163] on icon "0 ?" at bounding box center [553, 287] width 790 height 502
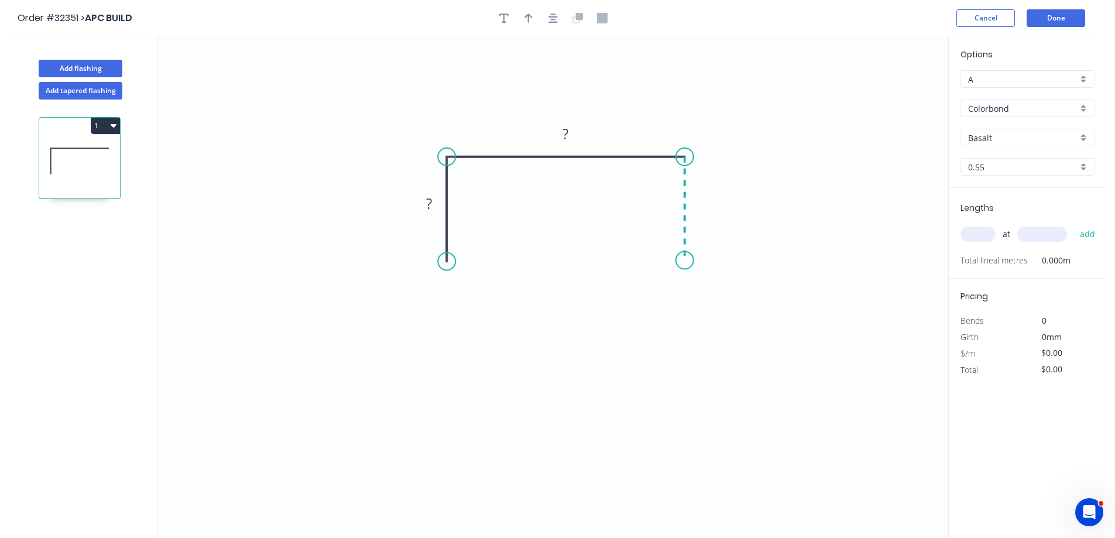
click at [685, 260] on icon "0 ? ?" at bounding box center [553, 287] width 790 height 502
click at [718, 347] on div "Feather" at bounding box center [744, 347] width 118 height 24
click at [675, 237] on tspan "15" at bounding box center [667, 238] width 16 height 19
type input "$12.73"
drag, startPoint x: 448, startPoint y: 264, endPoint x: 447, endPoint y: 198, distance: 66.2
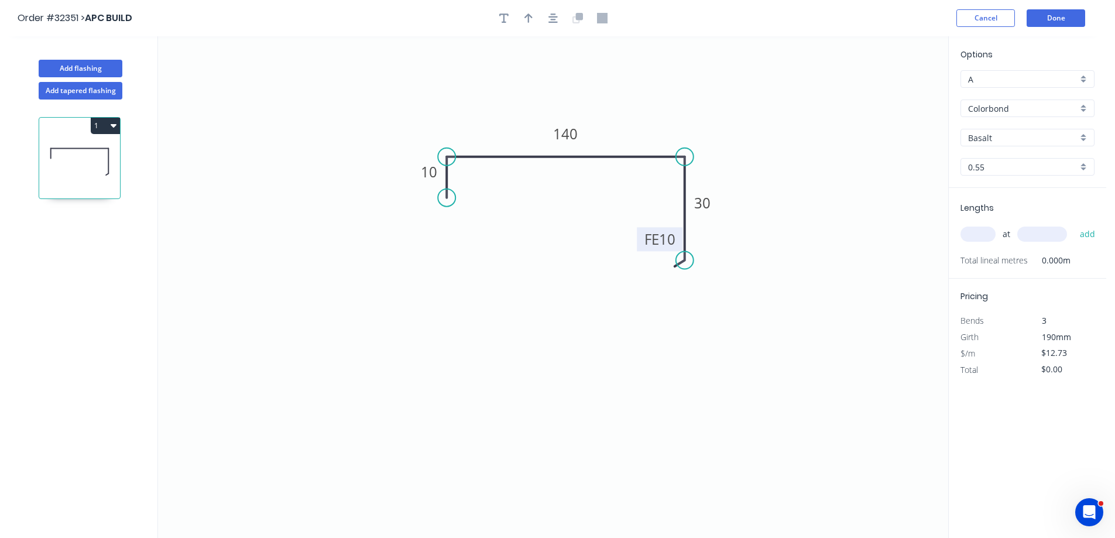
click at [447, 198] on circle at bounding box center [447, 198] width 18 height 18
click at [554, 16] on icon "button" at bounding box center [552, 18] width 9 height 11
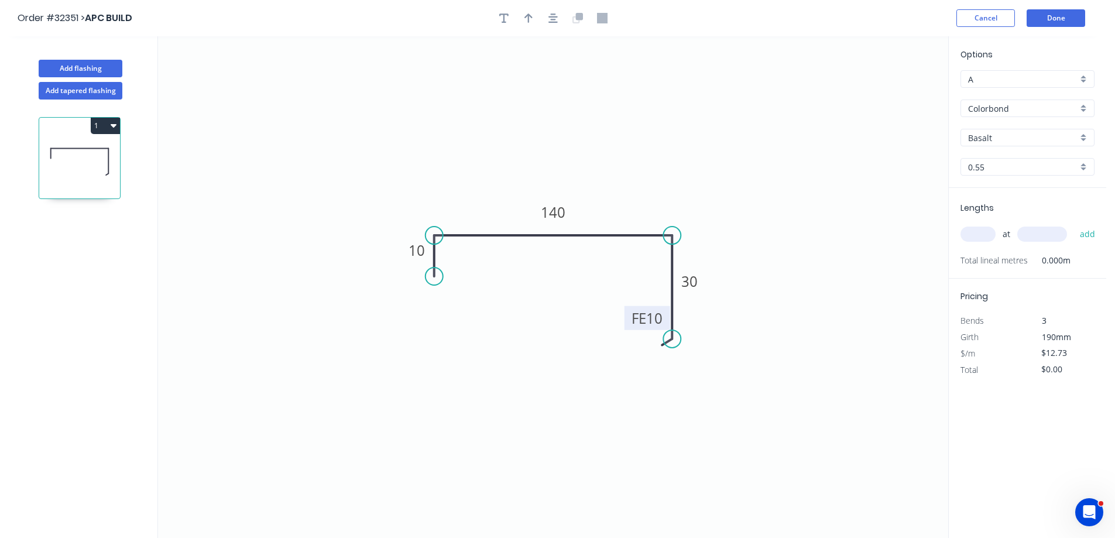
click at [1085, 112] on div "Colorbond" at bounding box center [1028, 109] width 134 height 18
click at [1034, 190] on div "Zinc" at bounding box center [1027, 192] width 133 height 20
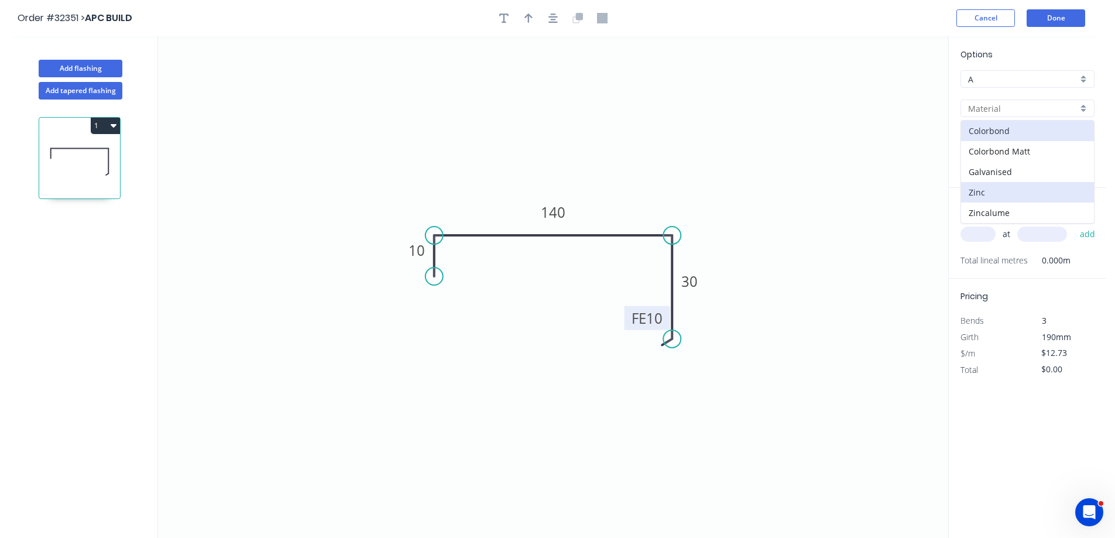
type input "Zinc"
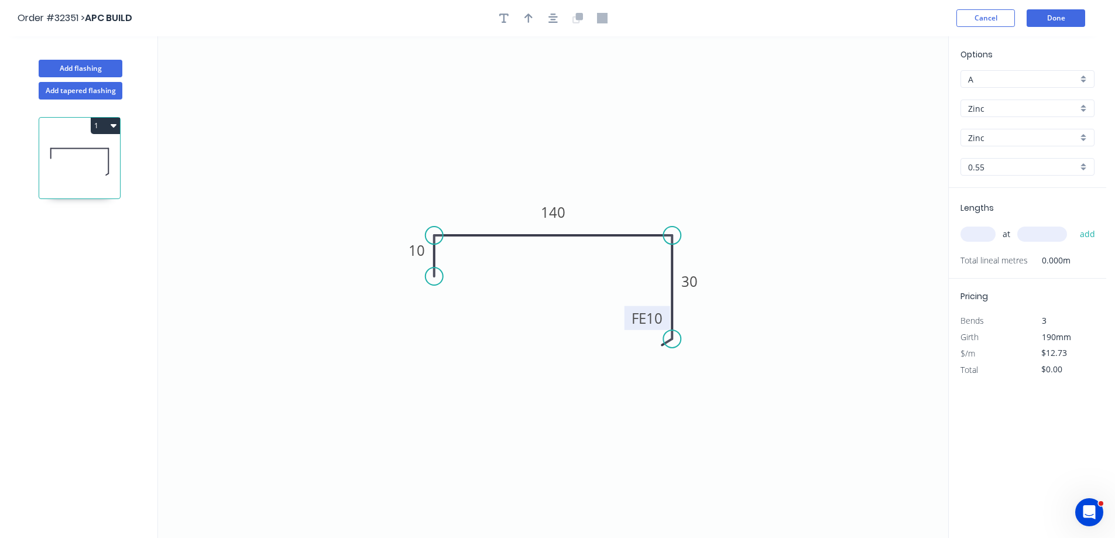
type input "$11.69"
drag, startPoint x: 978, startPoint y: 241, endPoint x: 971, endPoint y: 242, distance: 7.0
click at [977, 241] on input "text" at bounding box center [978, 234] width 35 height 15
type input "2"
type input "5000"
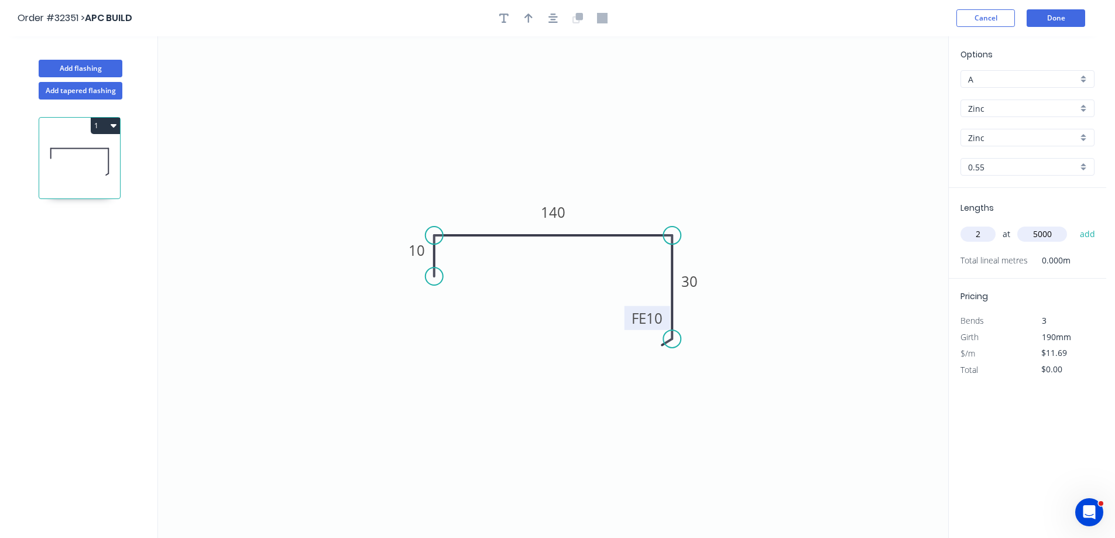
click at [1074, 224] on button "add" at bounding box center [1088, 234] width 28 height 20
type input "$116.90"
click at [1058, 19] on button "Done" at bounding box center [1056, 18] width 59 height 18
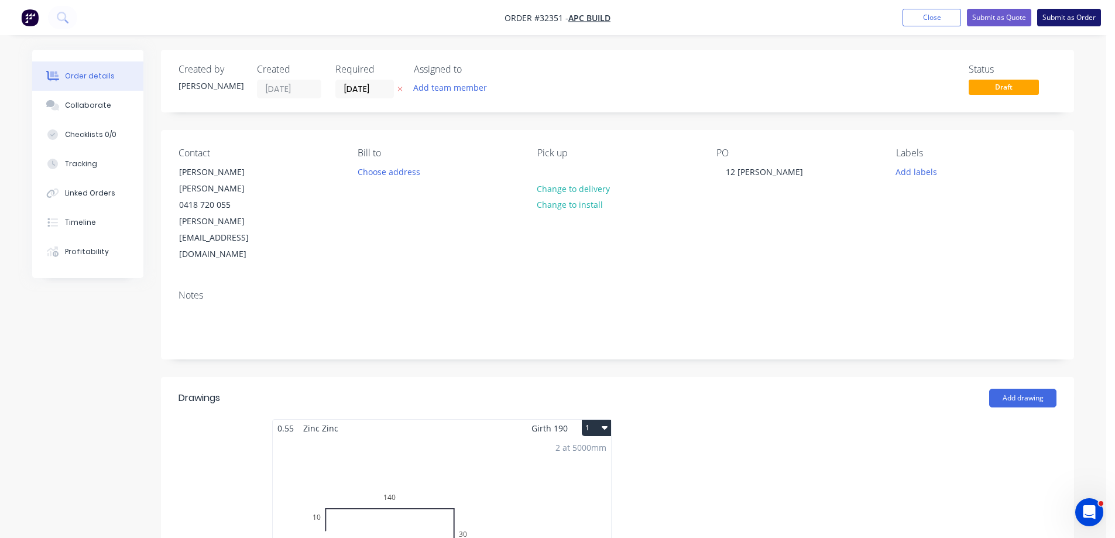
click at [1071, 15] on button "Submit as Order" at bounding box center [1069, 18] width 64 height 18
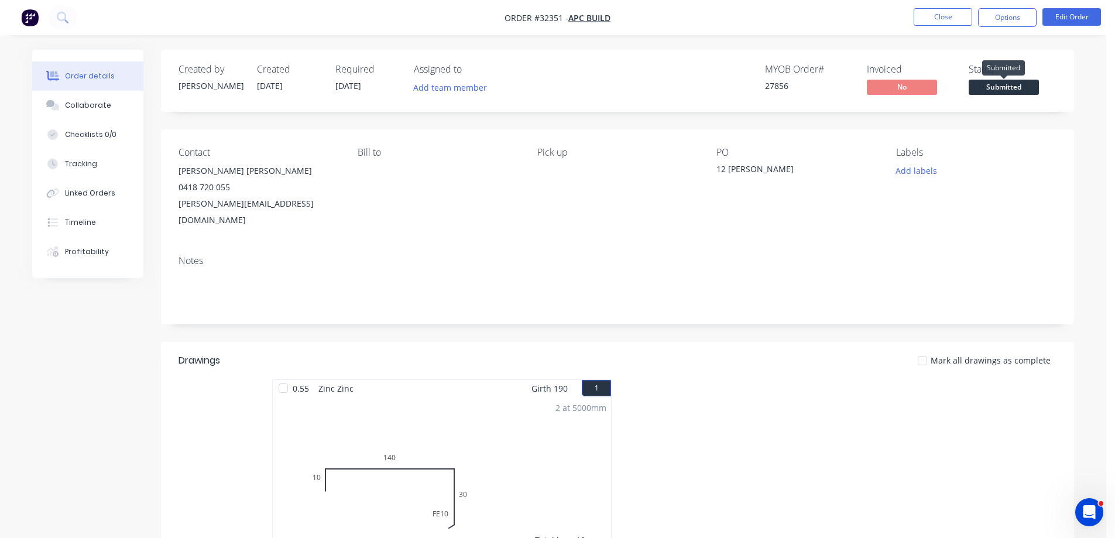
click at [1023, 89] on span "Submitted" at bounding box center [1004, 87] width 70 height 15
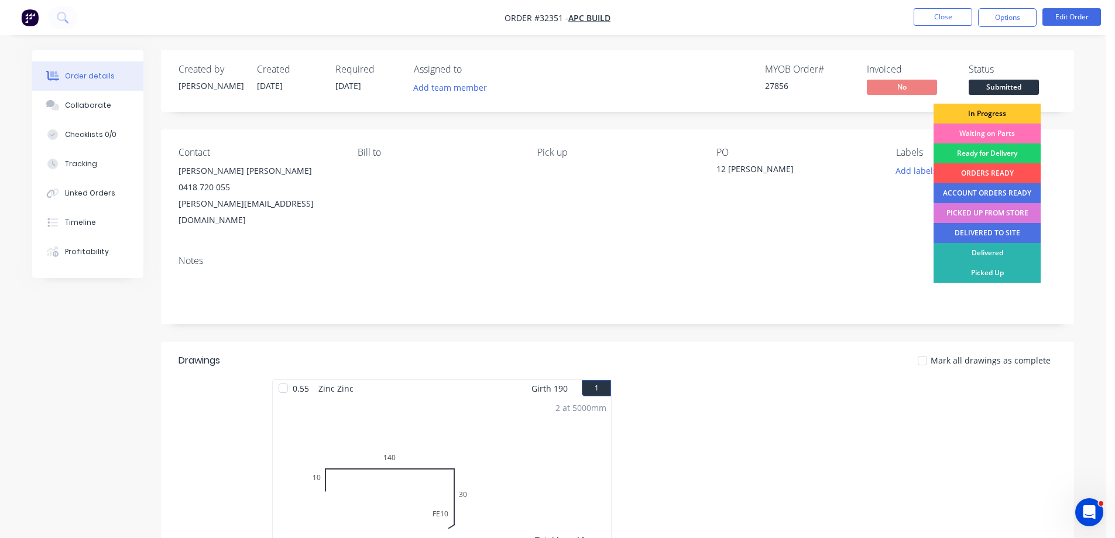
click at [1013, 116] on div "In Progress" at bounding box center [987, 114] width 107 height 20
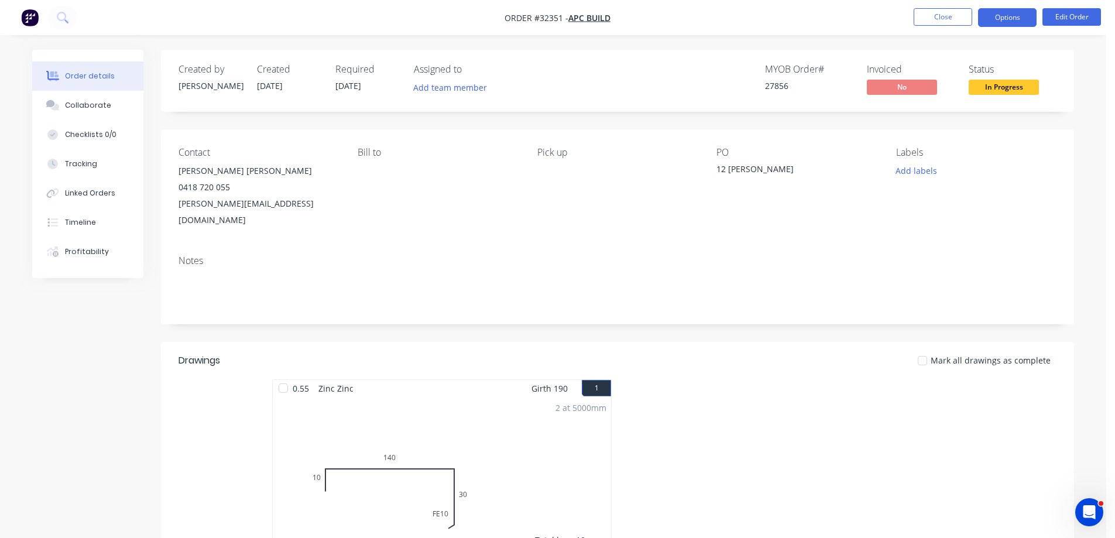
click at [1003, 19] on button "Options" at bounding box center [1007, 17] width 59 height 19
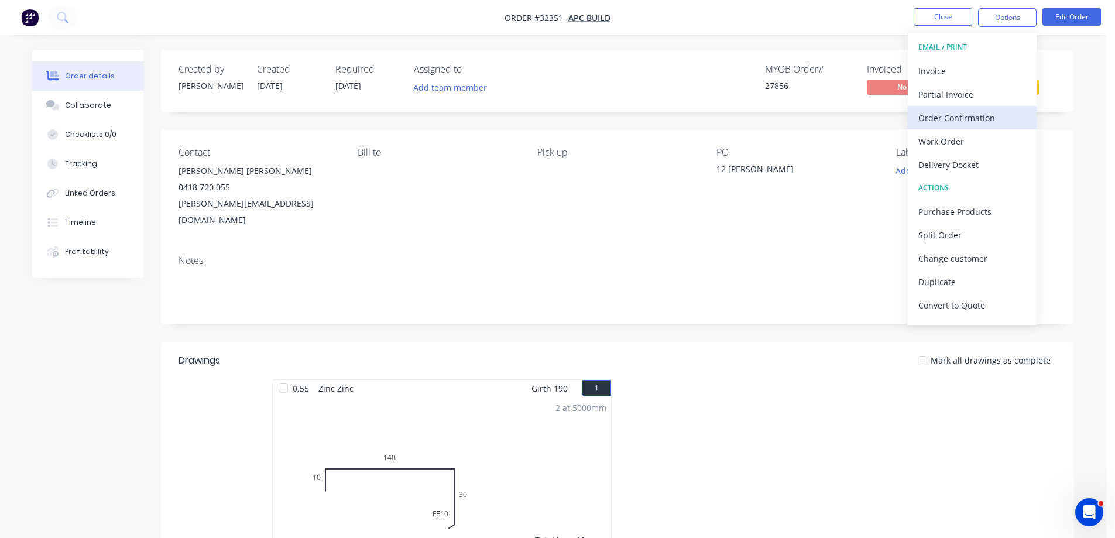
click at [982, 118] on div "Order Confirmation" at bounding box center [972, 117] width 108 height 17
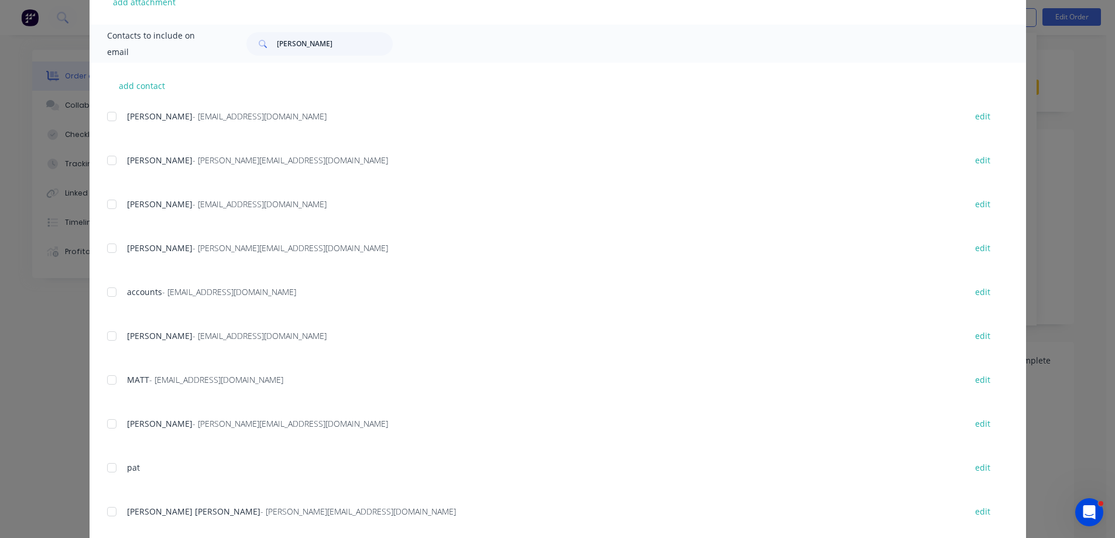
scroll to position [346, 0]
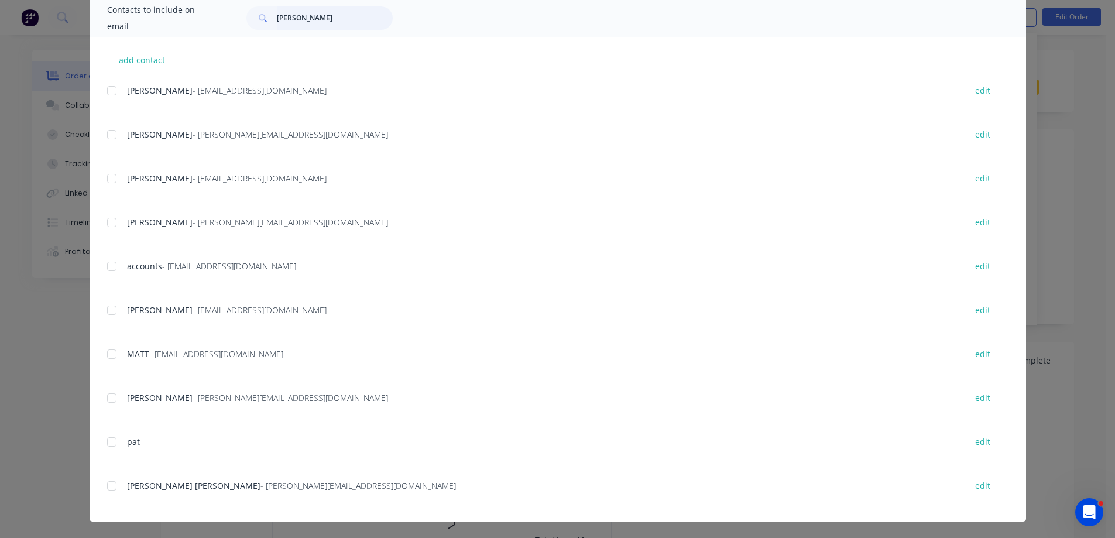
click at [299, 18] on input "[PERSON_NAME]" at bounding box center [335, 17] width 116 height 23
type input "c"
drag, startPoint x: 105, startPoint y: 488, endPoint x: 231, endPoint y: 416, distance: 145.8
click at [108, 487] on div at bounding box center [111, 485] width 23 height 23
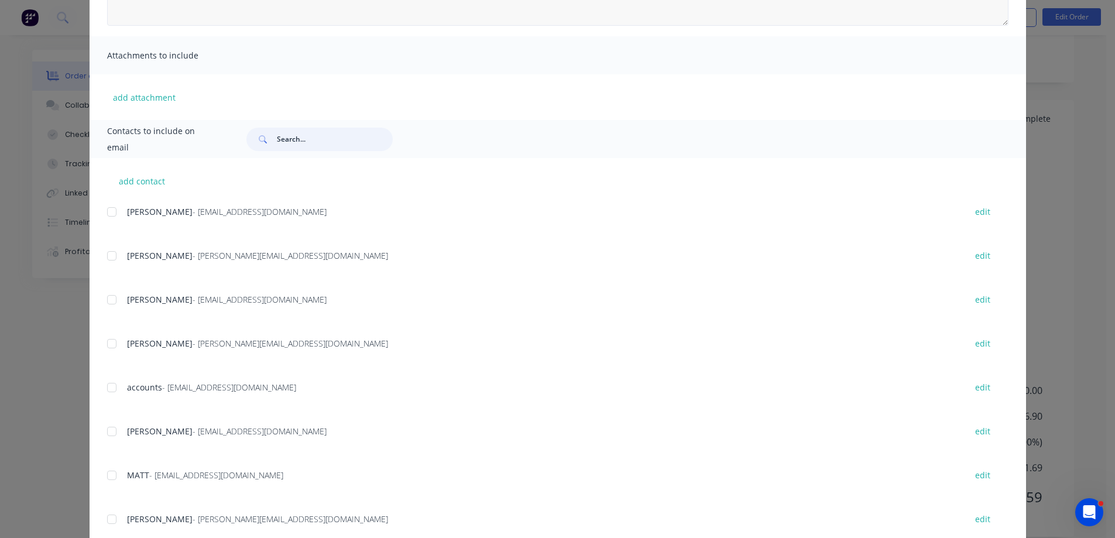
scroll to position [0, 0]
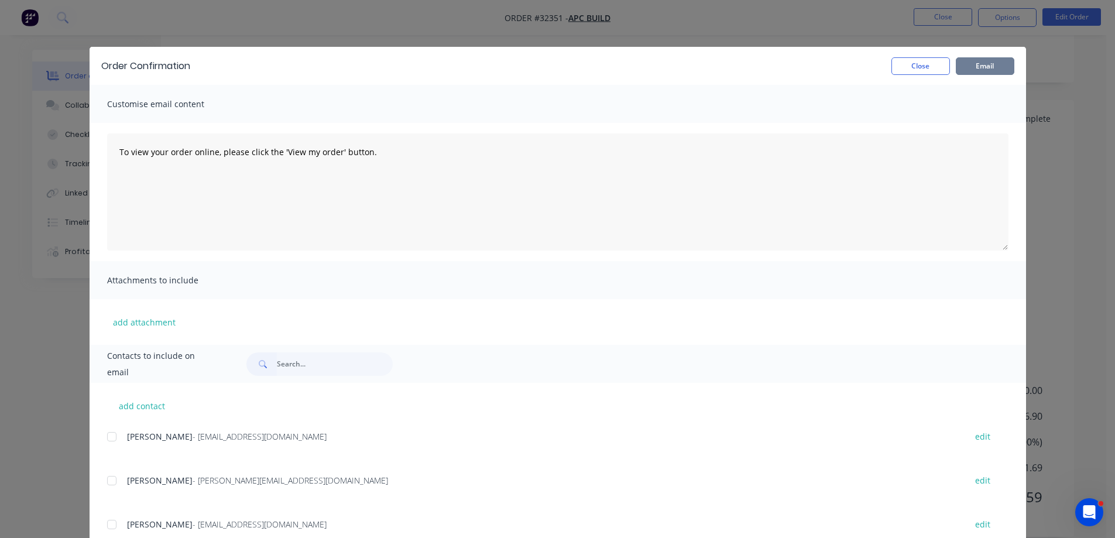
click at [989, 66] on button "Email" at bounding box center [985, 66] width 59 height 18
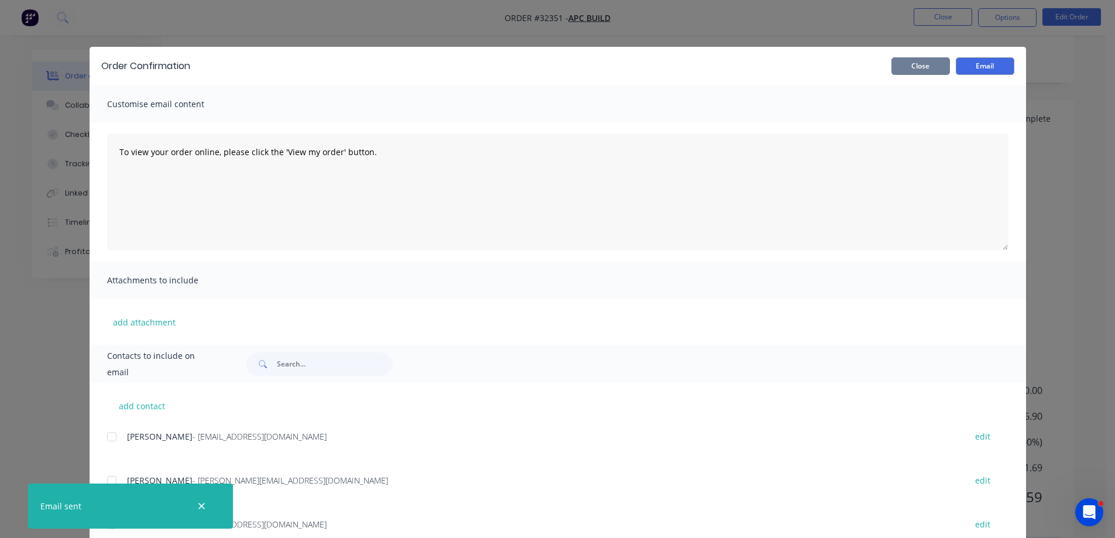
click at [928, 70] on button "Close" at bounding box center [920, 66] width 59 height 18
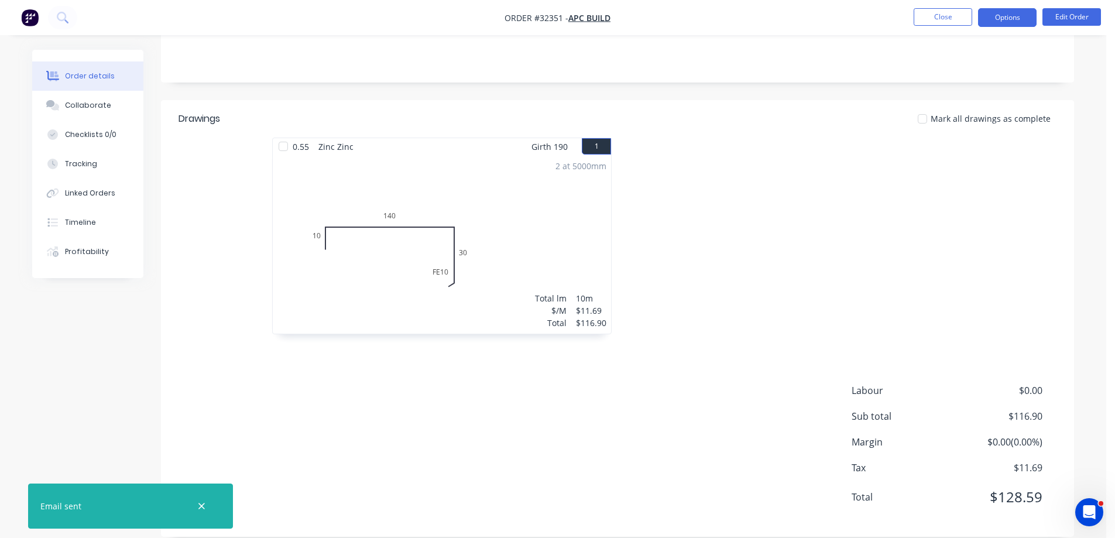
click at [1002, 17] on button "Options" at bounding box center [1007, 17] width 59 height 19
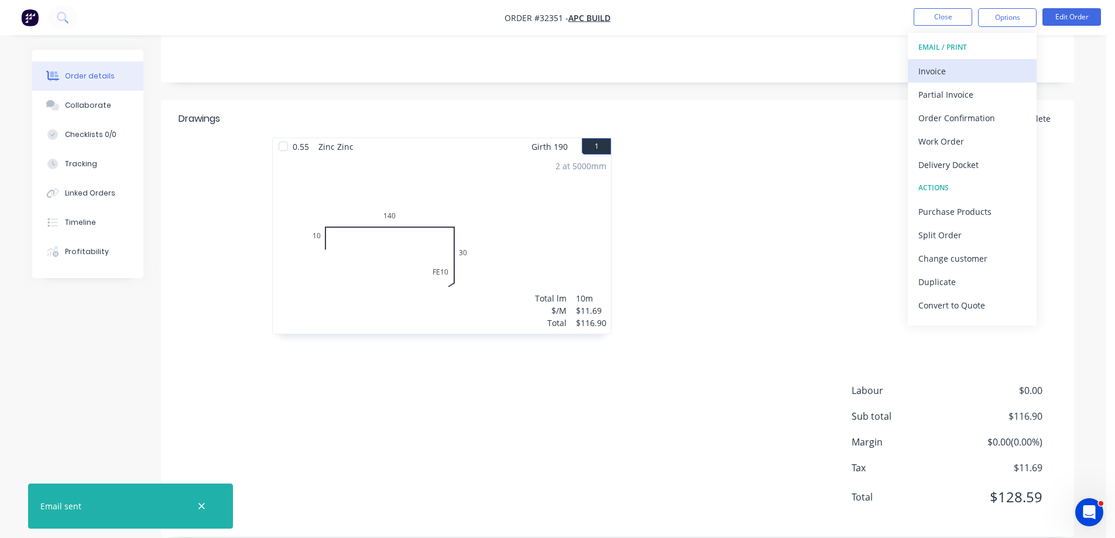
click at [968, 66] on div "Invoice" at bounding box center [972, 71] width 108 height 17
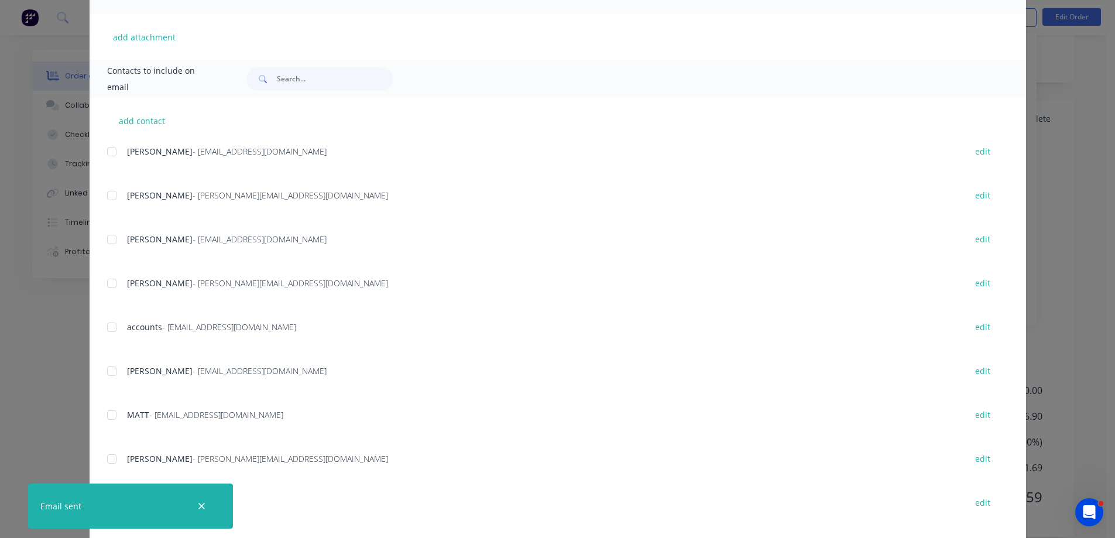
scroll to position [346, 0]
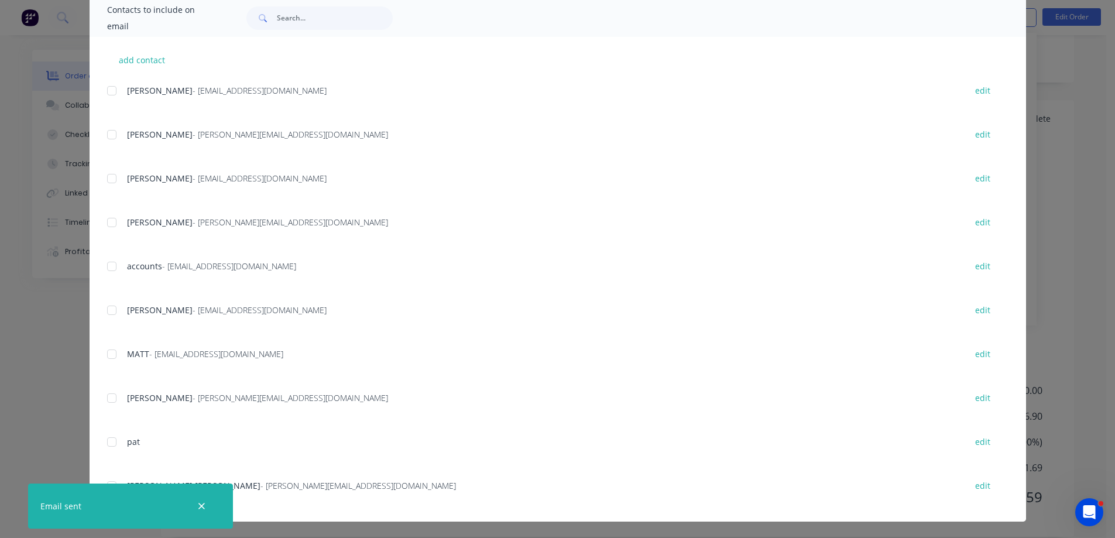
click at [101, 90] on div "add contact [PERSON_NAME] - [EMAIL_ADDRESS][DOMAIN_NAME] edit Frank - [EMAIL_AD…" at bounding box center [558, 279] width 937 height 485
click at [106, 91] on div at bounding box center [111, 90] width 23 height 23
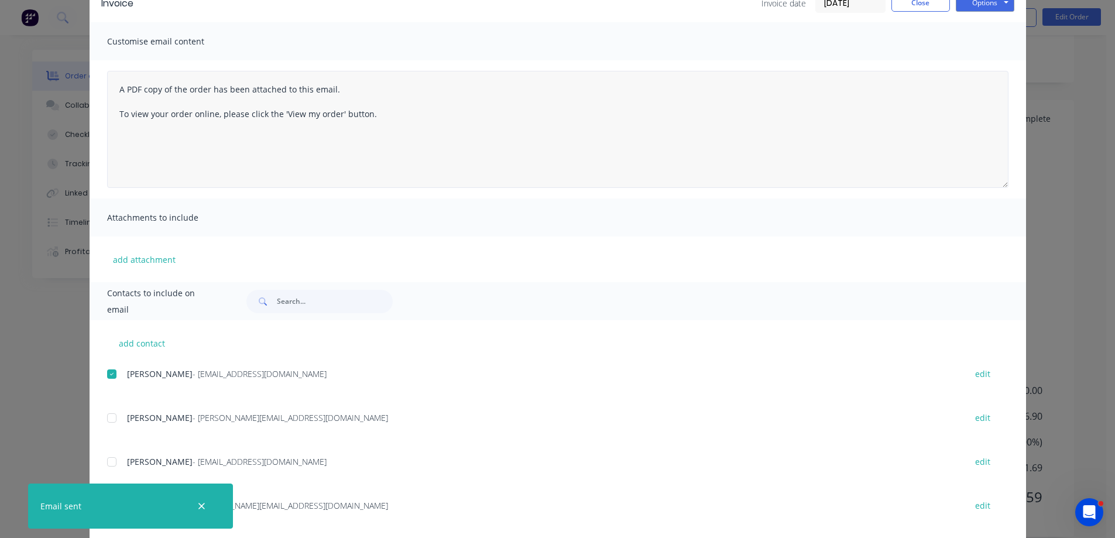
scroll to position [53, 0]
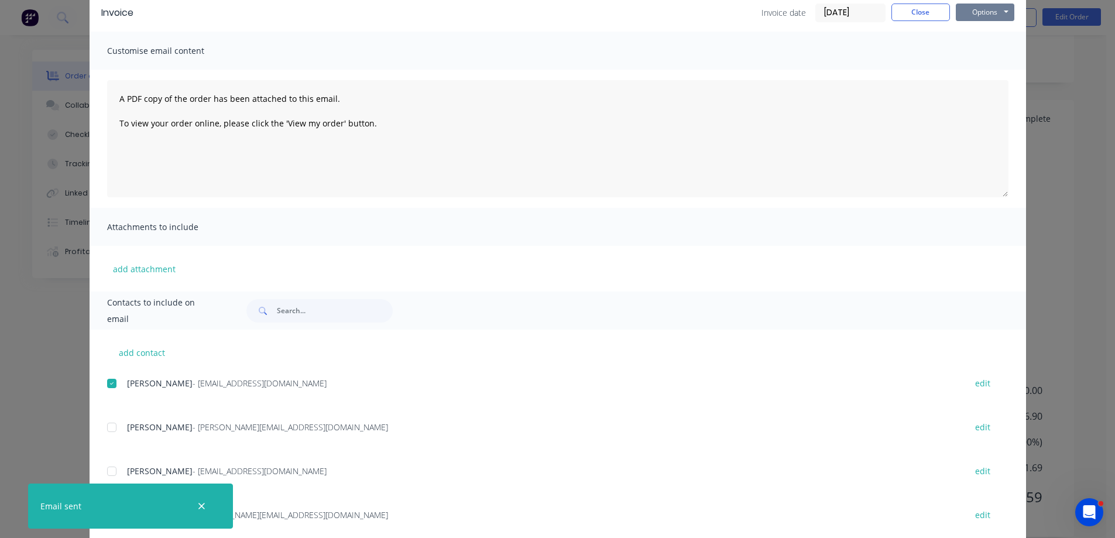
click at [980, 15] on button "Options" at bounding box center [985, 13] width 59 height 18
click at [968, 69] on button "Email" at bounding box center [993, 71] width 75 height 19
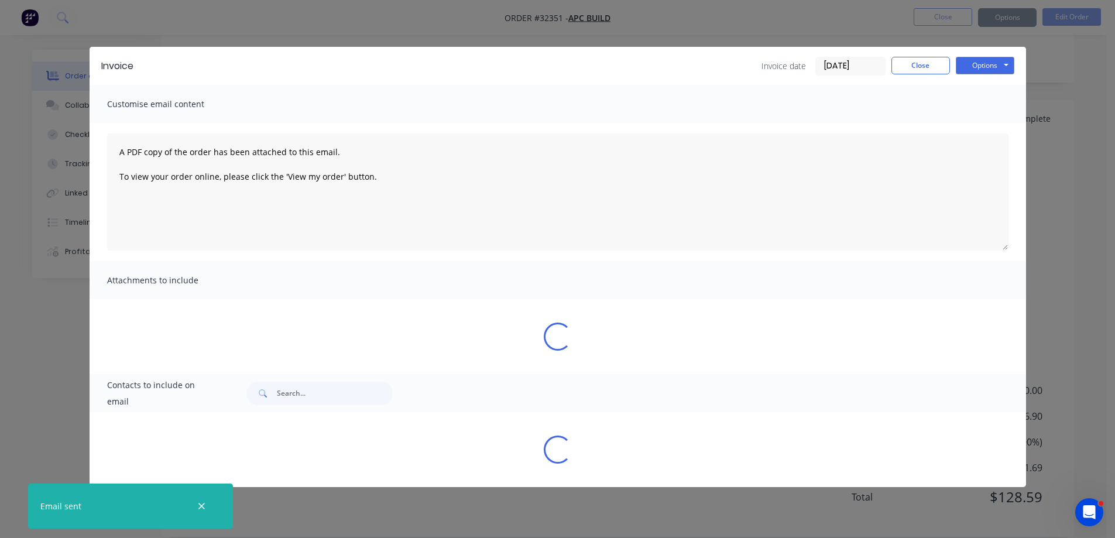
scroll to position [0, 0]
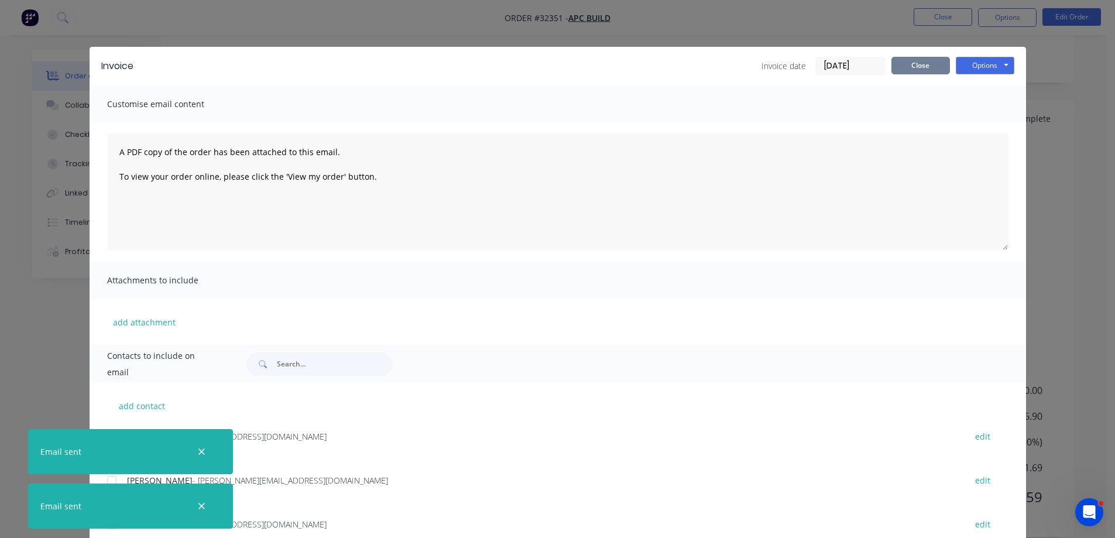
click at [920, 70] on button "Close" at bounding box center [920, 66] width 59 height 18
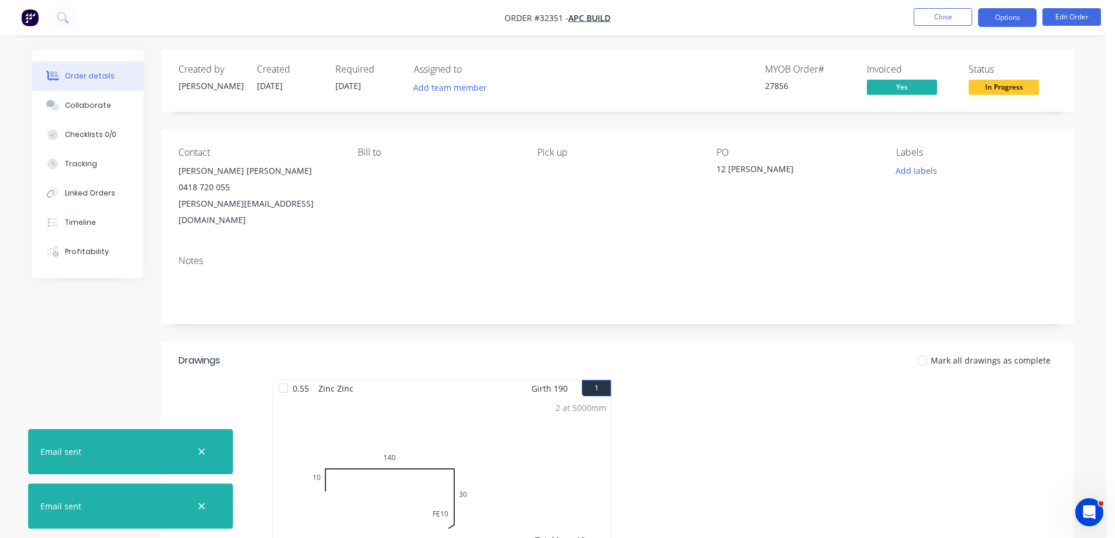
click at [1004, 18] on button "Options" at bounding box center [1007, 17] width 59 height 19
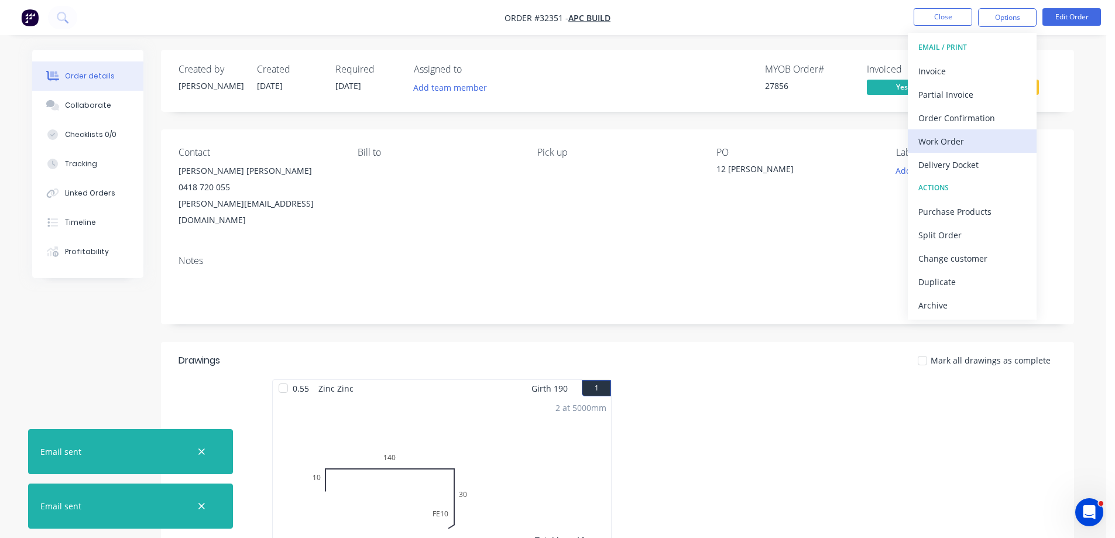
click at [980, 142] on div "Work Order" at bounding box center [972, 141] width 108 height 17
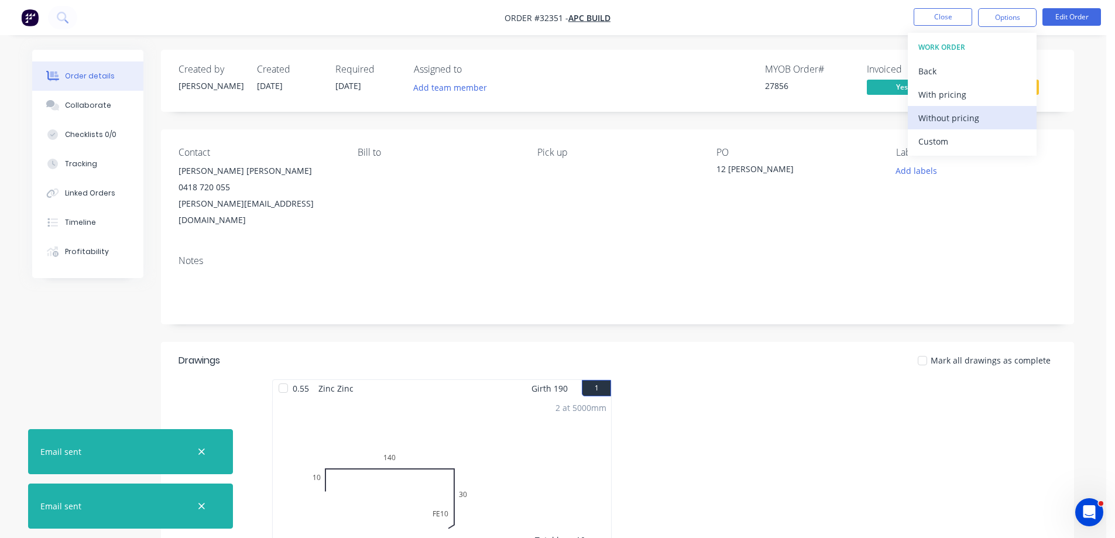
click at [992, 115] on div "Without pricing" at bounding box center [972, 117] width 108 height 17
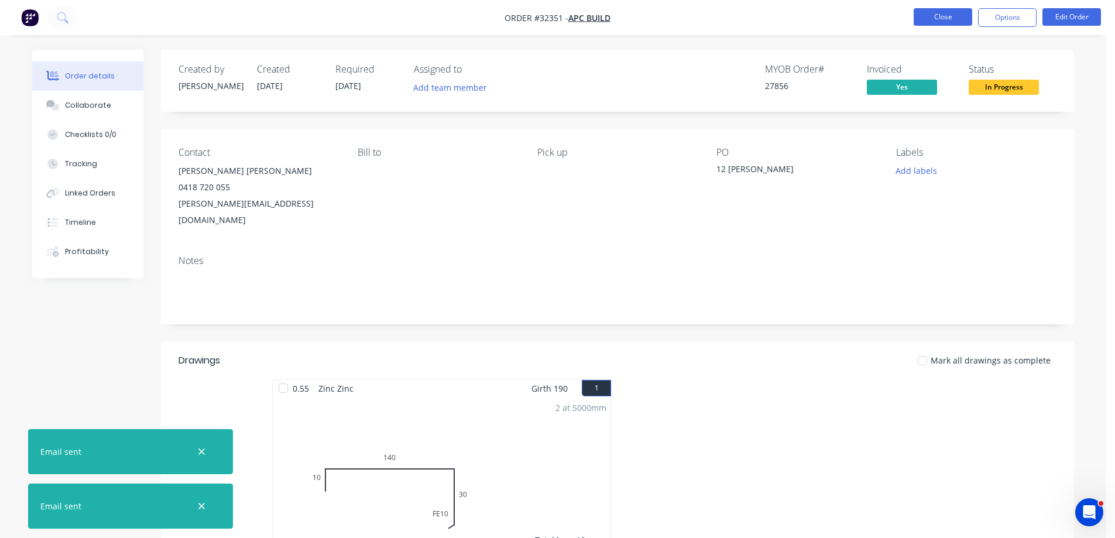
click at [956, 22] on button "Close" at bounding box center [943, 17] width 59 height 18
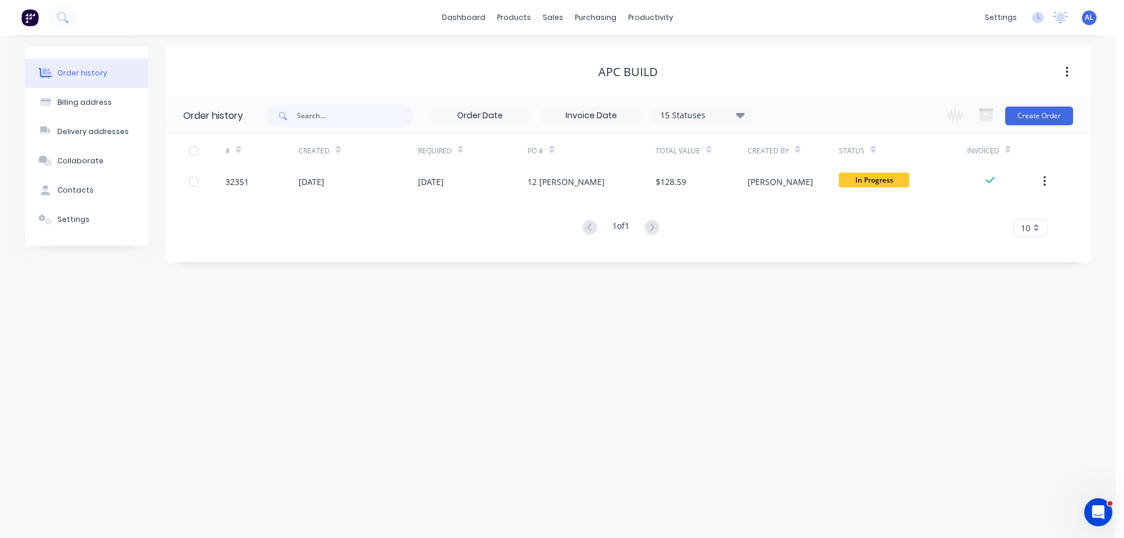
click at [30, 22] on img at bounding box center [30, 18] width 18 height 18
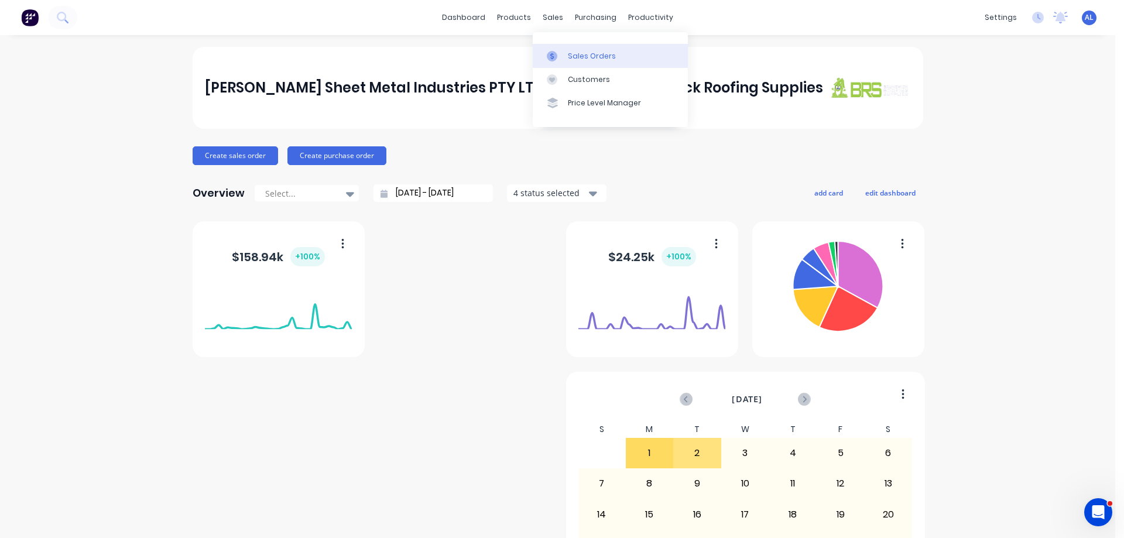
click at [578, 56] on div "Sales Orders" at bounding box center [592, 56] width 48 height 11
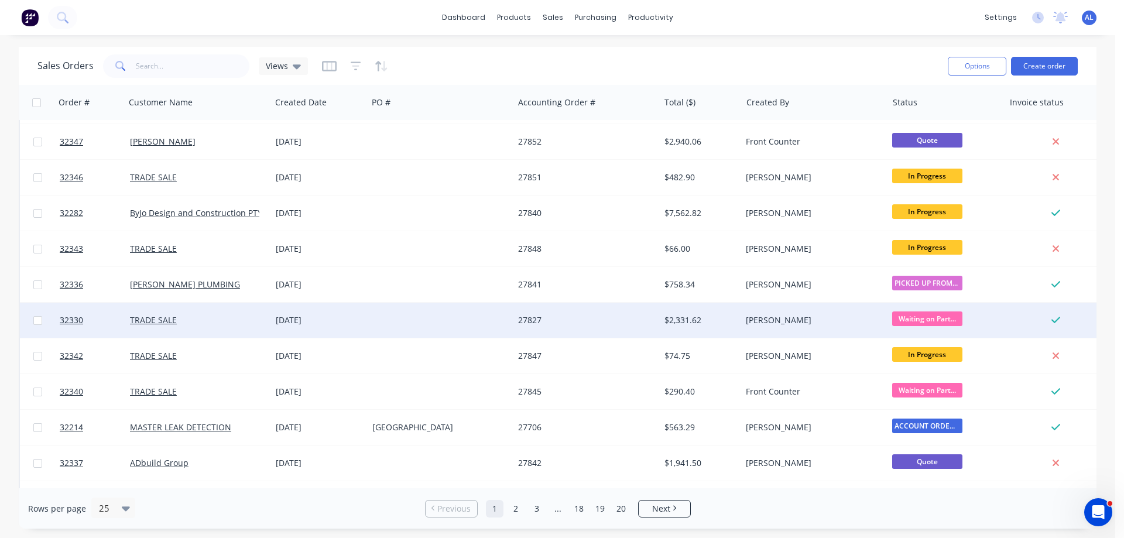
scroll to position [117, 0]
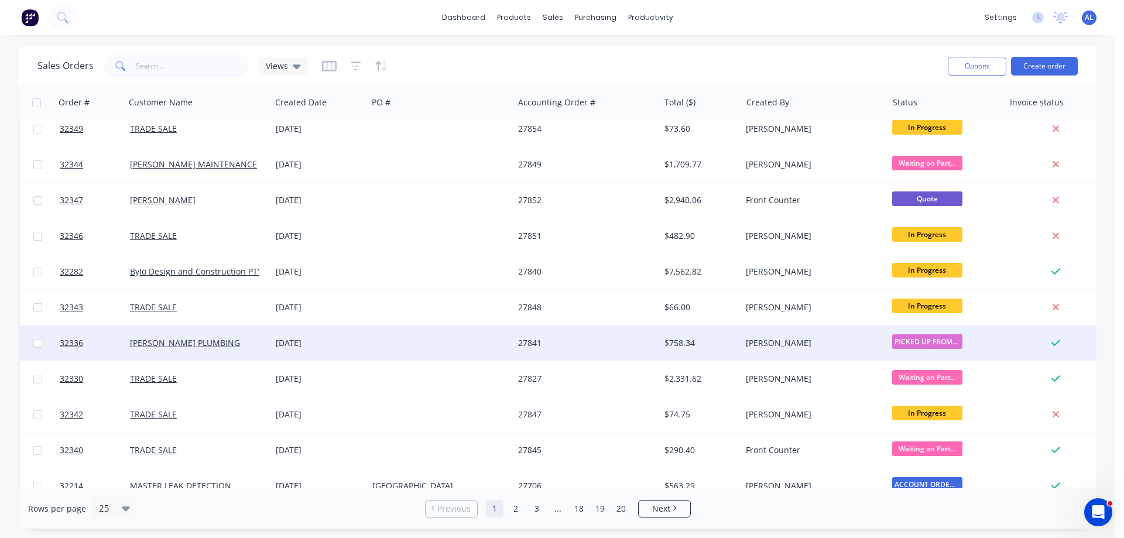
click at [493, 342] on div at bounding box center [441, 342] width 146 height 35
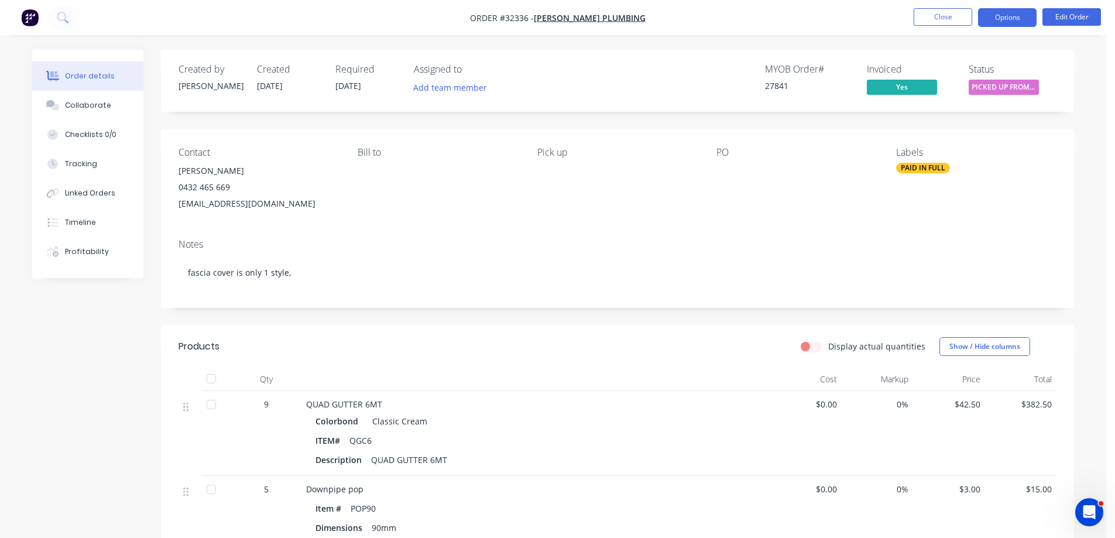
click at [999, 24] on button "Options" at bounding box center [1007, 17] width 59 height 19
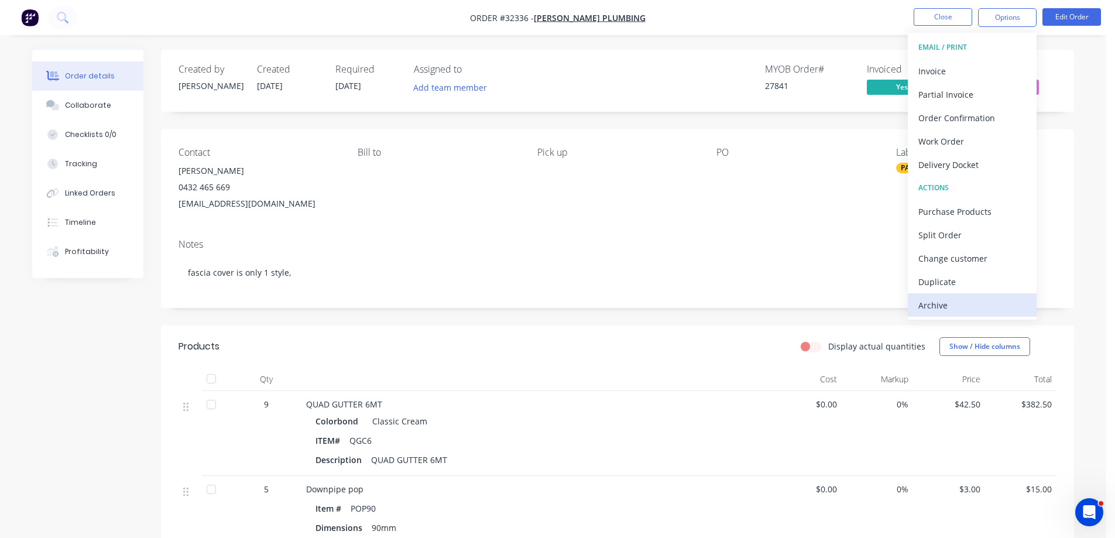
click at [951, 304] on div "Archive" at bounding box center [972, 305] width 108 height 17
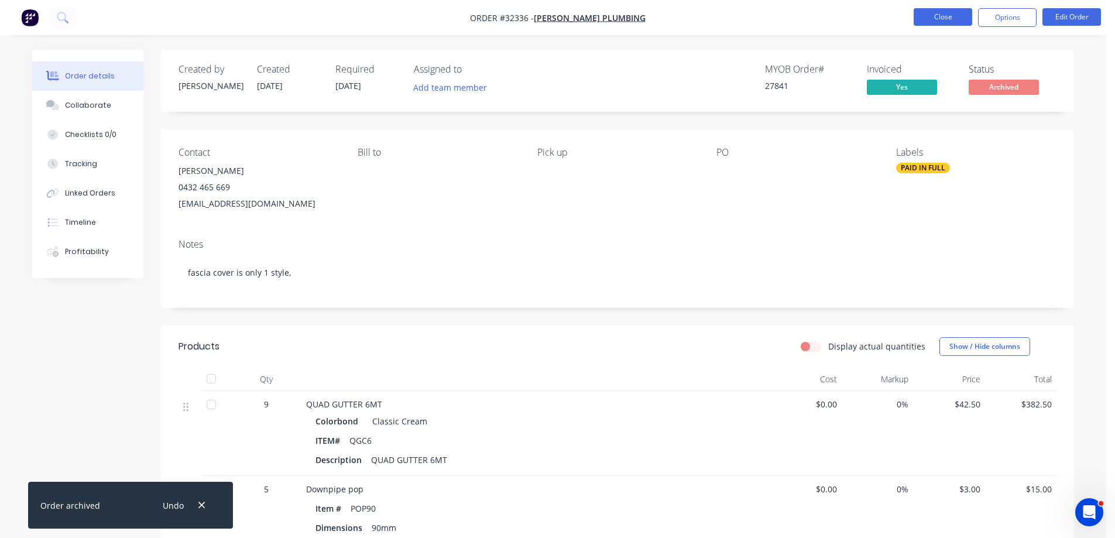
click at [937, 12] on button "Close" at bounding box center [943, 17] width 59 height 18
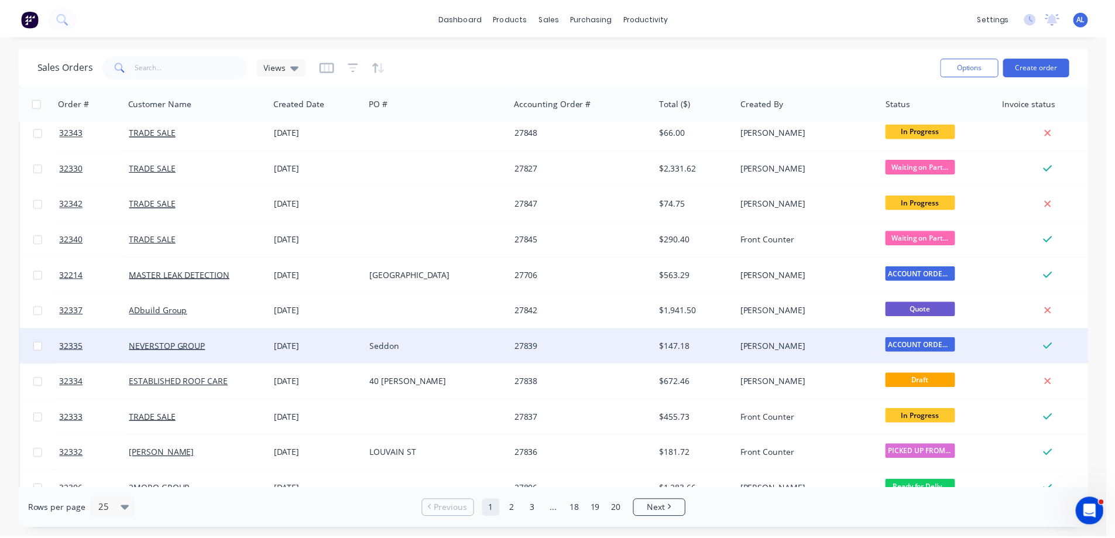
scroll to position [351, 0]
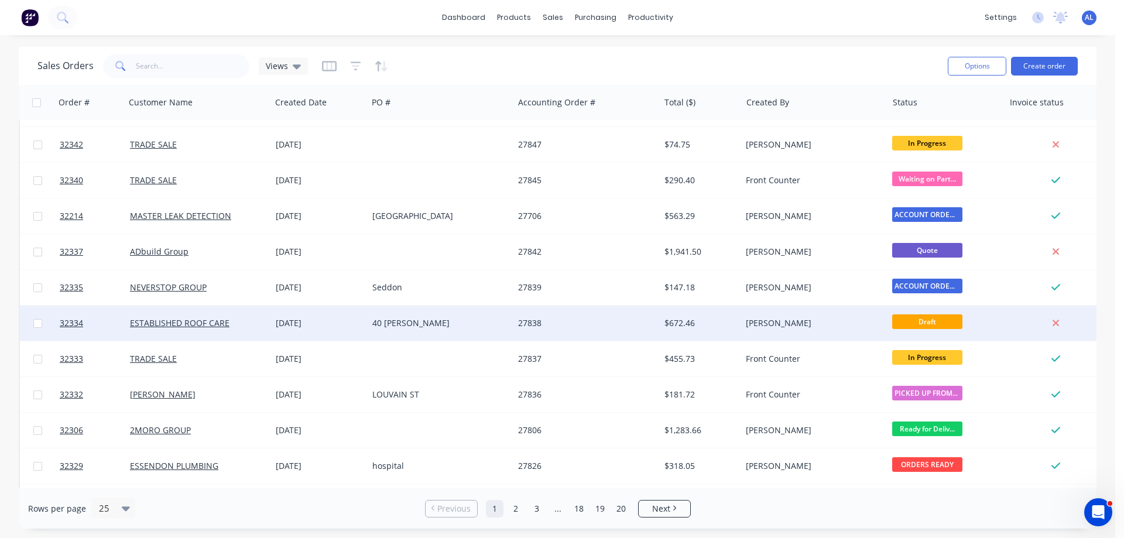
click at [450, 323] on div "40 [PERSON_NAME]" at bounding box center [437, 323] width 130 height 12
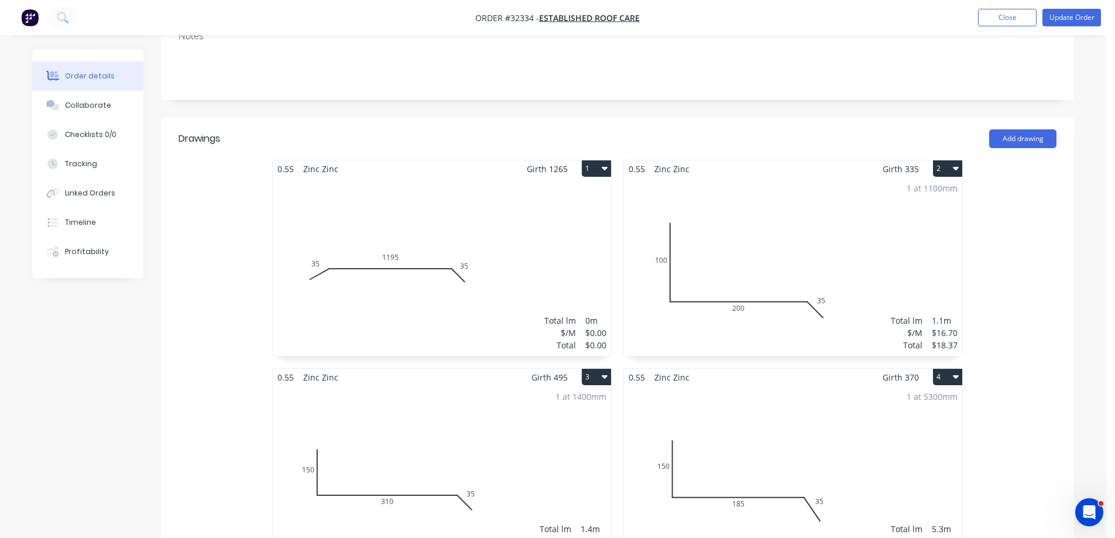
scroll to position [234, 0]
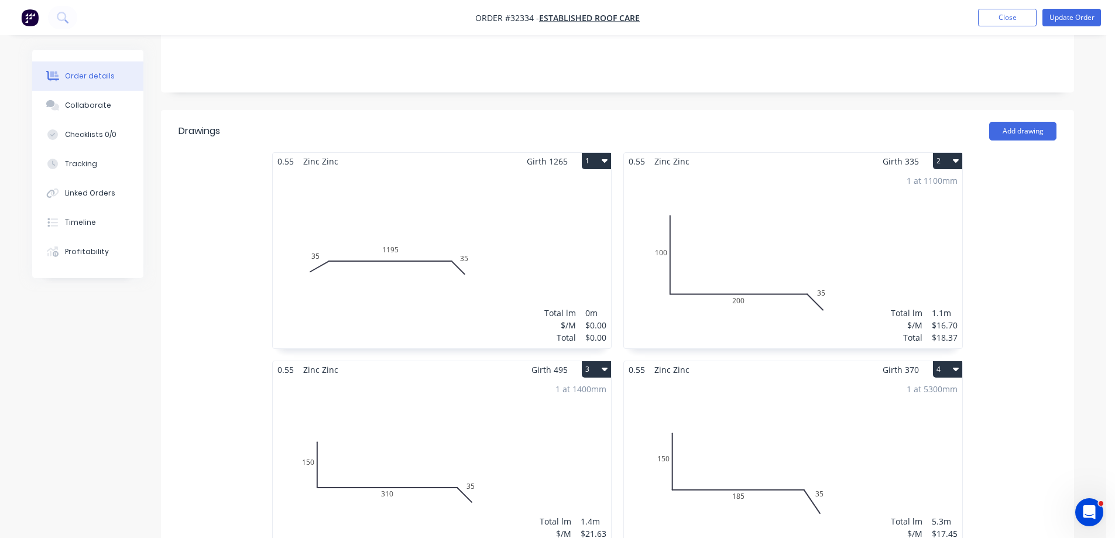
click at [510, 215] on div "Total lm $/M Total 0m $0.00 $0.00" at bounding box center [442, 259] width 338 height 179
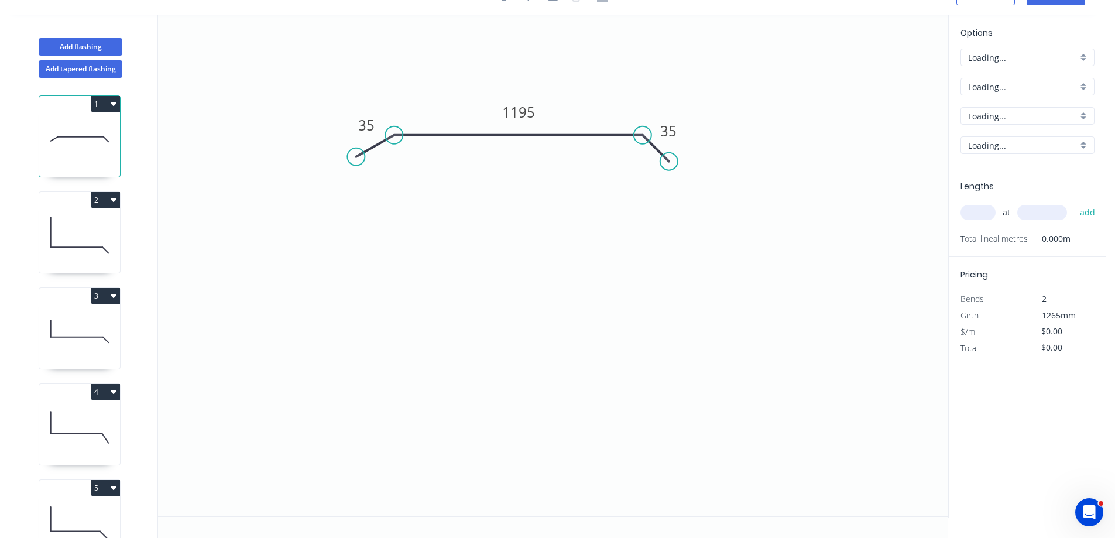
scroll to position [22, 0]
drag, startPoint x: 355, startPoint y: 154, endPoint x: 364, endPoint y: 167, distance: 15.8
click at [364, 167] on circle at bounding box center [363, 167] width 18 height 18
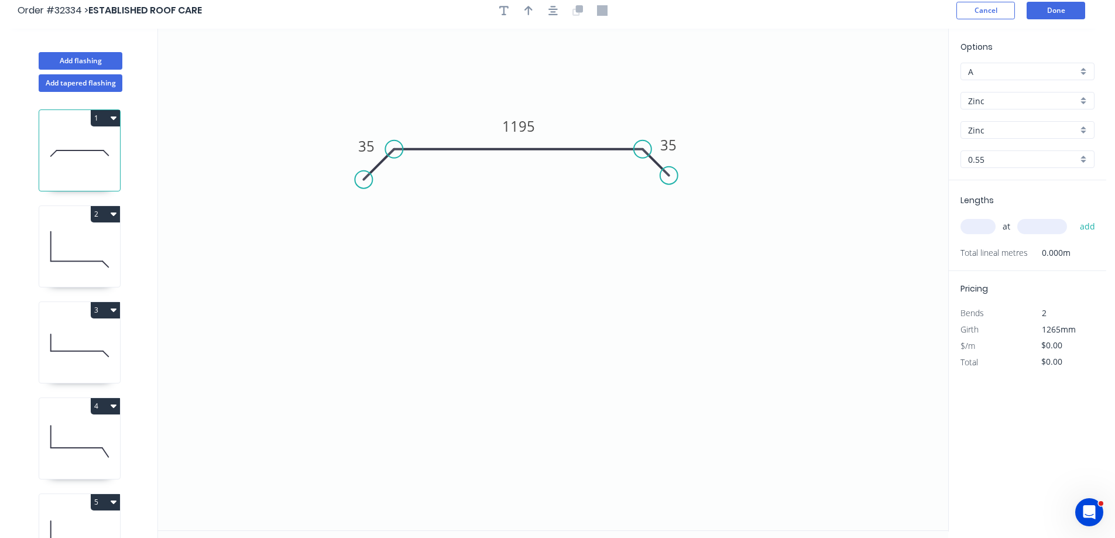
scroll to position [0, 0]
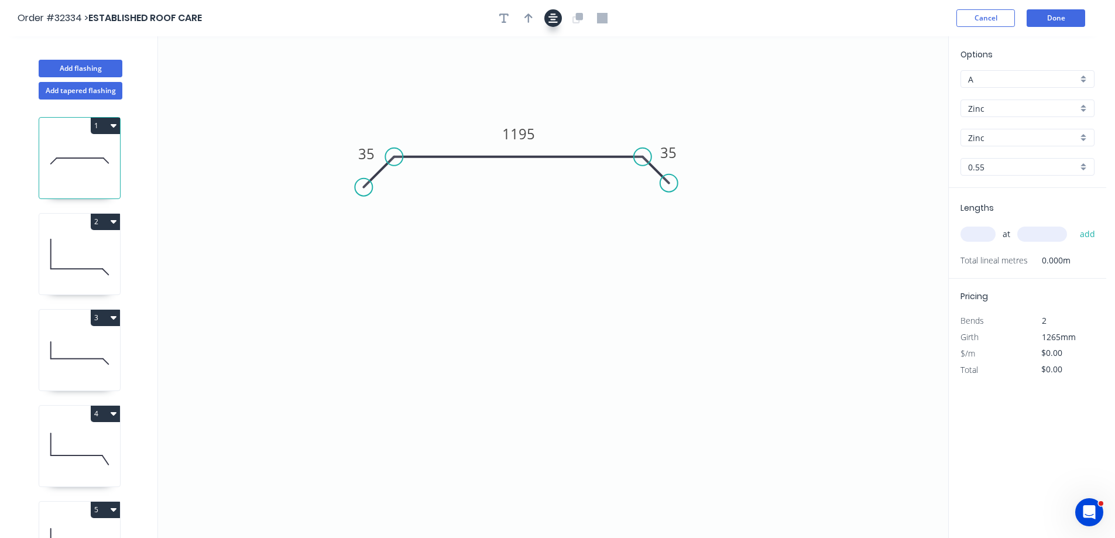
click at [550, 16] on icon "button" at bounding box center [552, 18] width 9 height 11
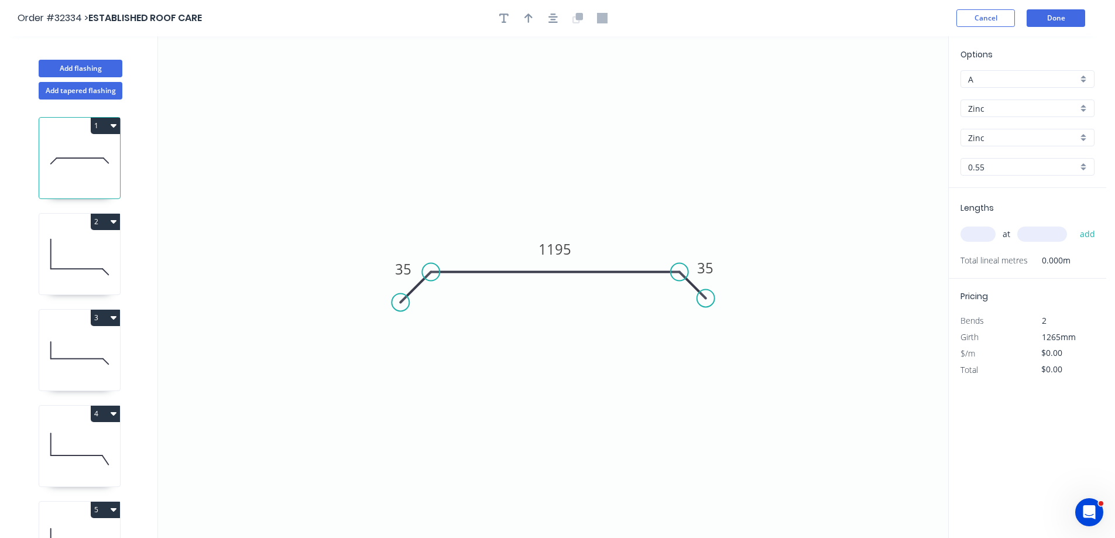
click at [983, 234] on input "text" at bounding box center [978, 234] width 35 height 15
type input "7"
type input "1265"
click at [1074, 224] on button "add" at bounding box center [1088, 234] width 28 height 20
click at [570, 248] on tspan "1195" at bounding box center [555, 248] width 33 height 19
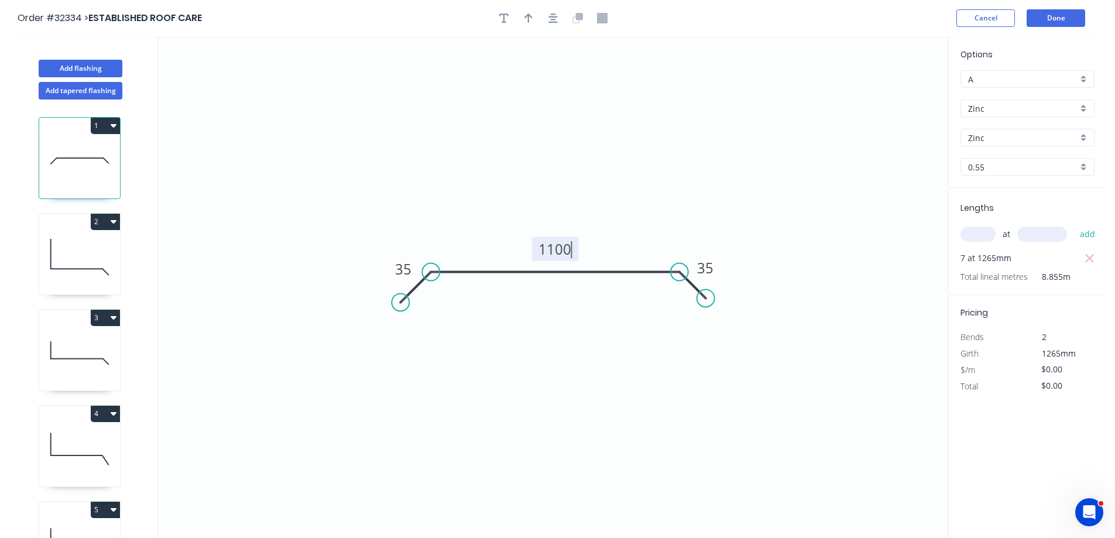
type input "$38.98"
type input "$345.17"
click at [570, 250] on tspan "1100" at bounding box center [555, 248] width 33 height 19
type input "$0.00"
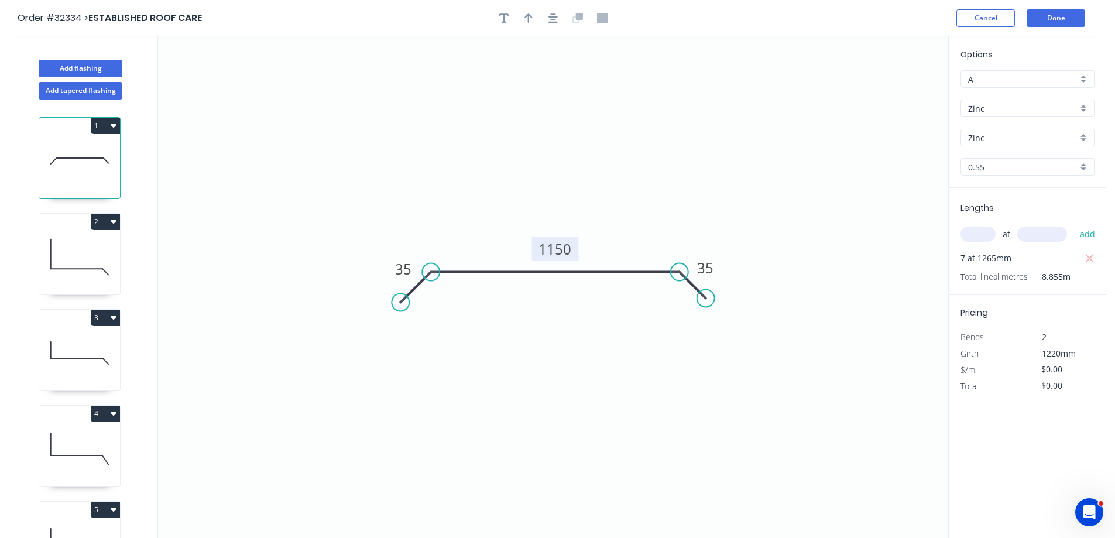
click at [567, 251] on tspan "1150" at bounding box center [555, 248] width 33 height 19
type input "$38.98"
type input "$345.17"
click at [1058, 17] on button "Done" at bounding box center [1056, 18] width 59 height 18
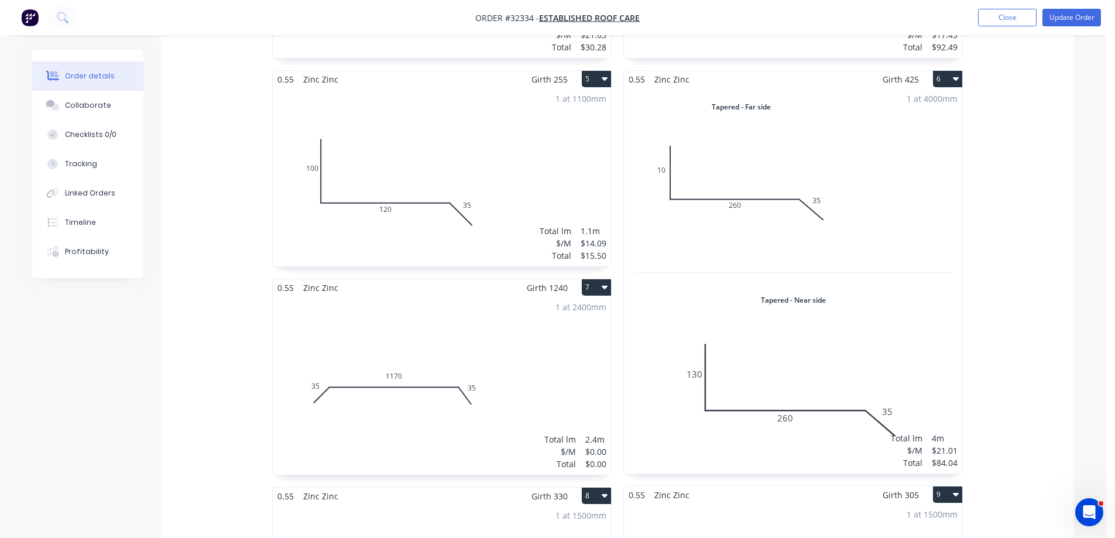
scroll to position [706, 0]
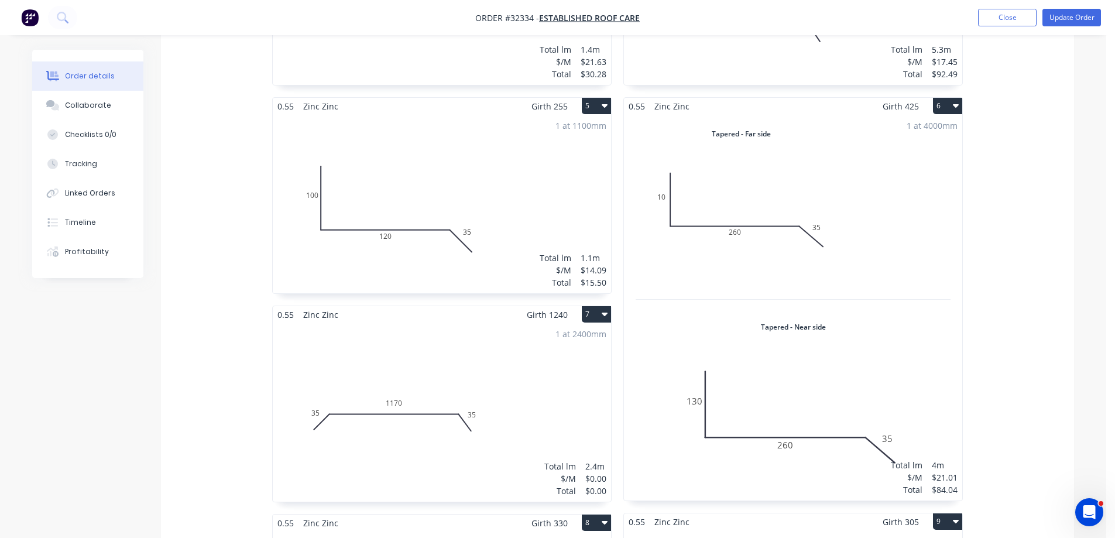
click at [505, 384] on div "1 at 2400mm Total lm $/M Total 2.4m $0.00 $0.00" at bounding box center [442, 412] width 338 height 179
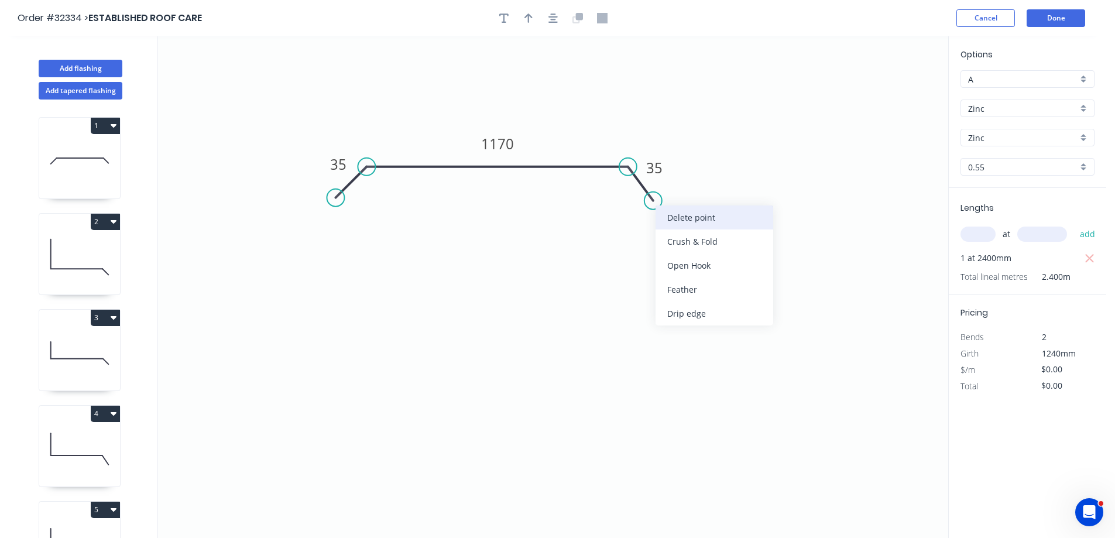
click at [719, 220] on div "Delete point" at bounding box center [715, 217] width 118 height 24
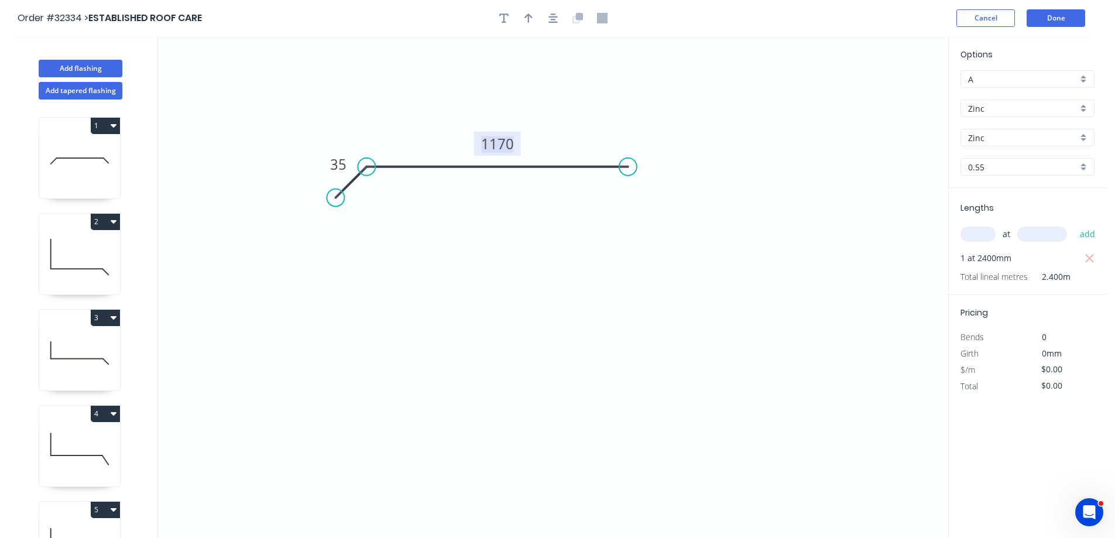
click at [510, 143] on tspan "1170" at bounding box center [497, 143] width 33 height 19
type input "$28.99"
drag, startPoint x: 580, startPoint y: 220, endPoint x: 656, endPoint y: 218, distance: 76.7
click at [646, 273] on icon "0 35 600" at bounding box center [553, 287] width 790 height 502
drag, startPoint x: 558, startPoint y: 16, endPoint x: 552, endPoint y: 23, distance: 9.5
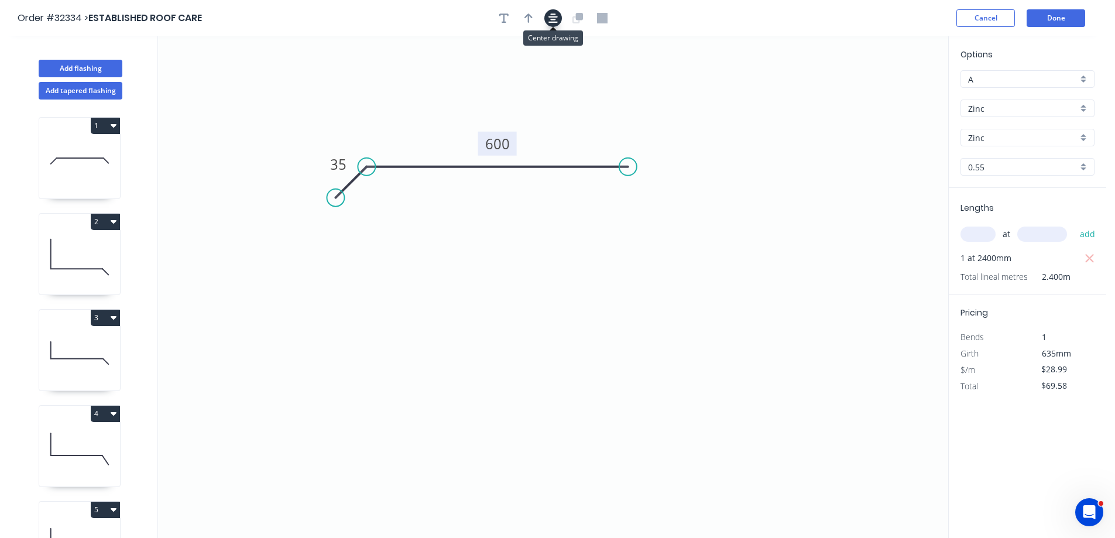
click at [558, 16] on button "button" at bounding box center [553, 18] width 18 height 18
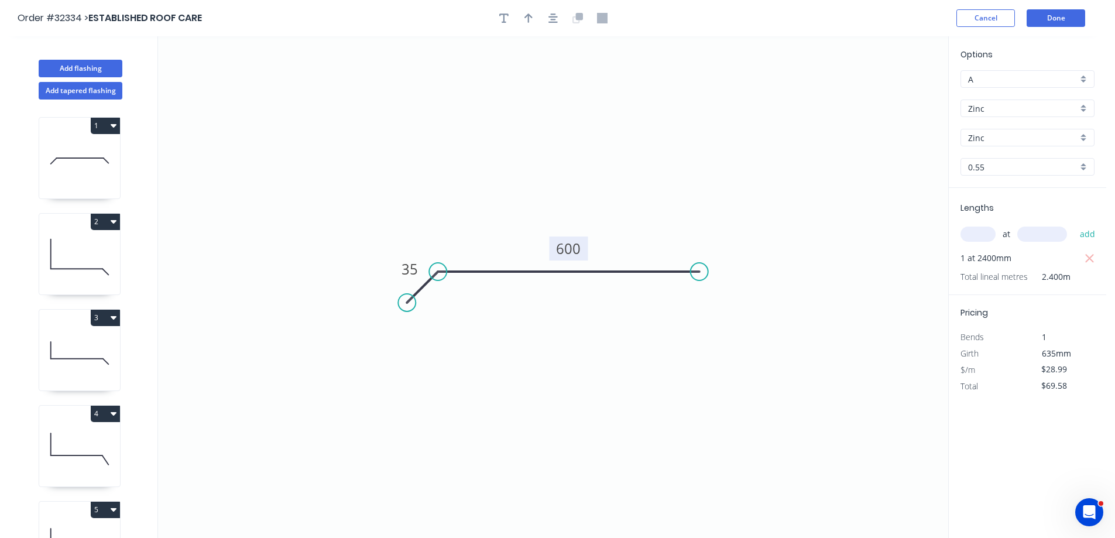
click at [1092, 262] on icon "button" at bounding box center [1089, 258] width 9 height 9
type input "$0.00"
click at [990, 227] on input "text" at bounding box center [978, 234] width 35 height 15
type input "2"
type input "2400"
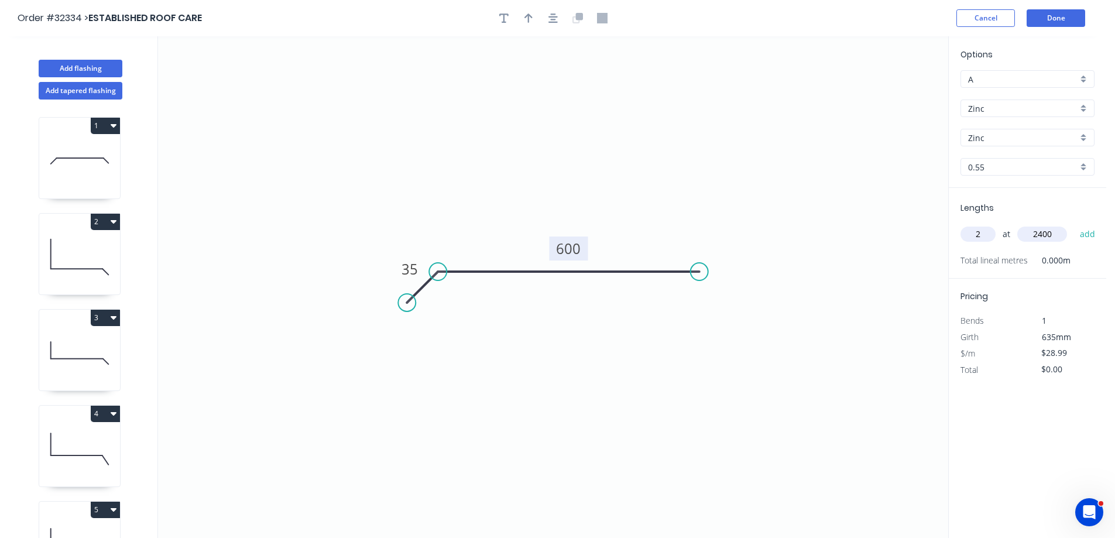
click at [1074, 224] on button "add" at bounding box center [1088, 234] width 28 height 20
type input "$139.15"
click at [468, 313] on div "Delete point" at bounding box center [464, 318] width 118 height 24
type input "$0.00"
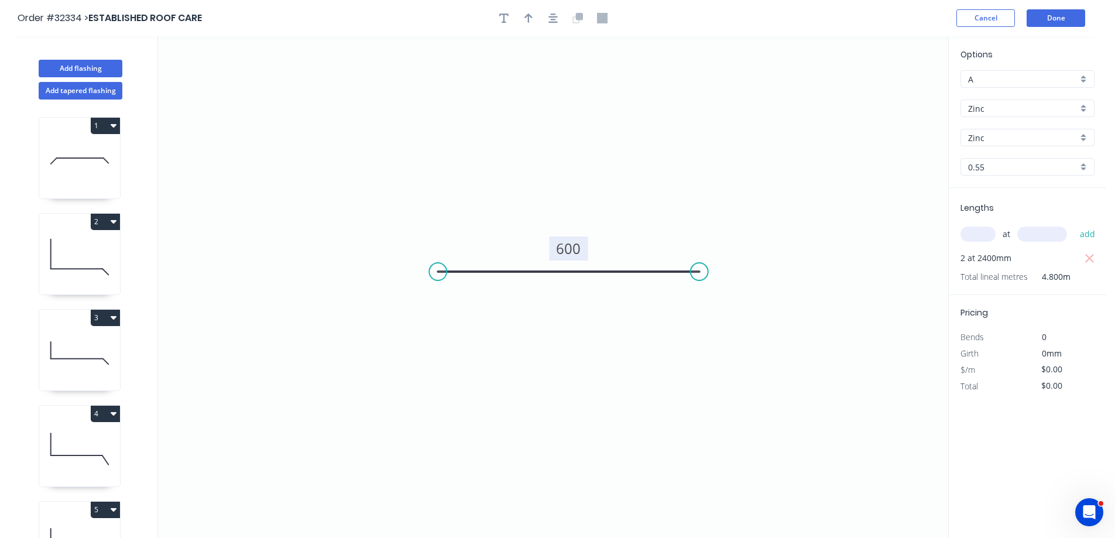
click at [574, 249] on tspan "600" at bounding box center [568, 248] width 25 height 19
type input "$28.99"
type input "$139.15"
click at [1062, 15] on button "Done" at bounding box center [1056, 18] width 59 height 18
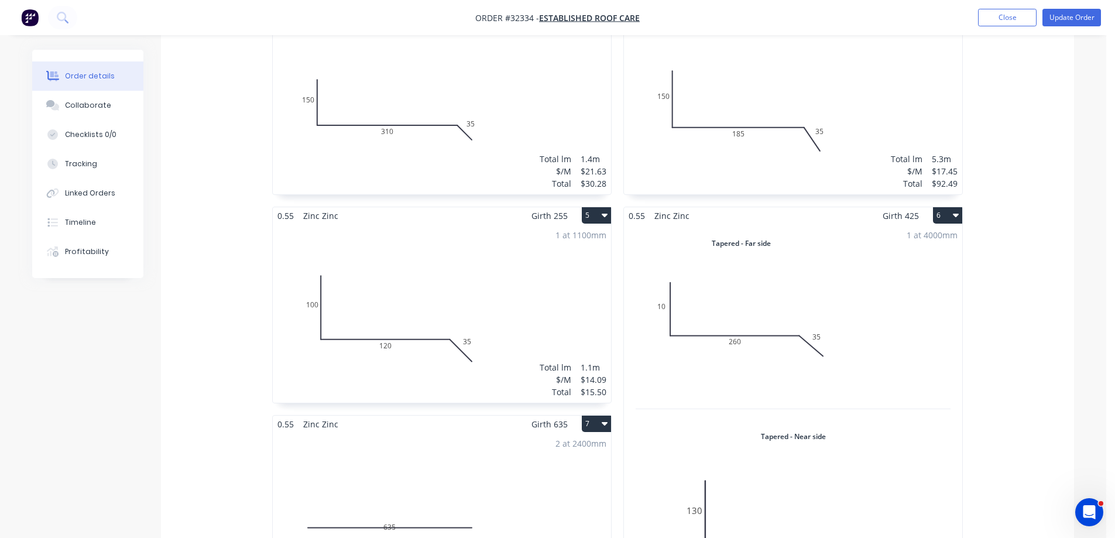
scroll to position [702, 0]
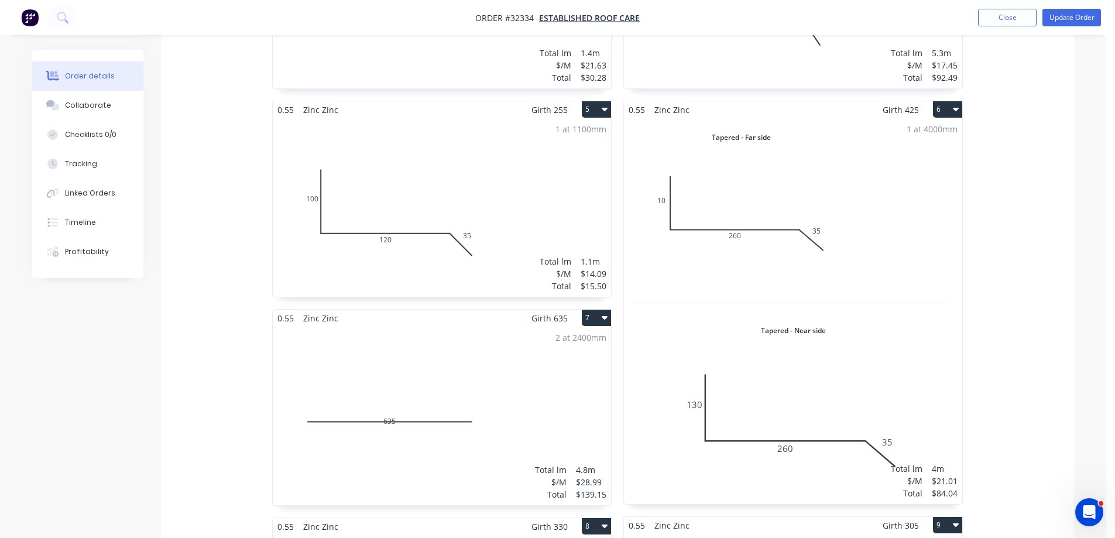
click at [534, 366] on div "2 at 2400mm Total lm $/M Total 4.8m $28.99 $139.15" at bounding box center [442, 416] width 338 height 179
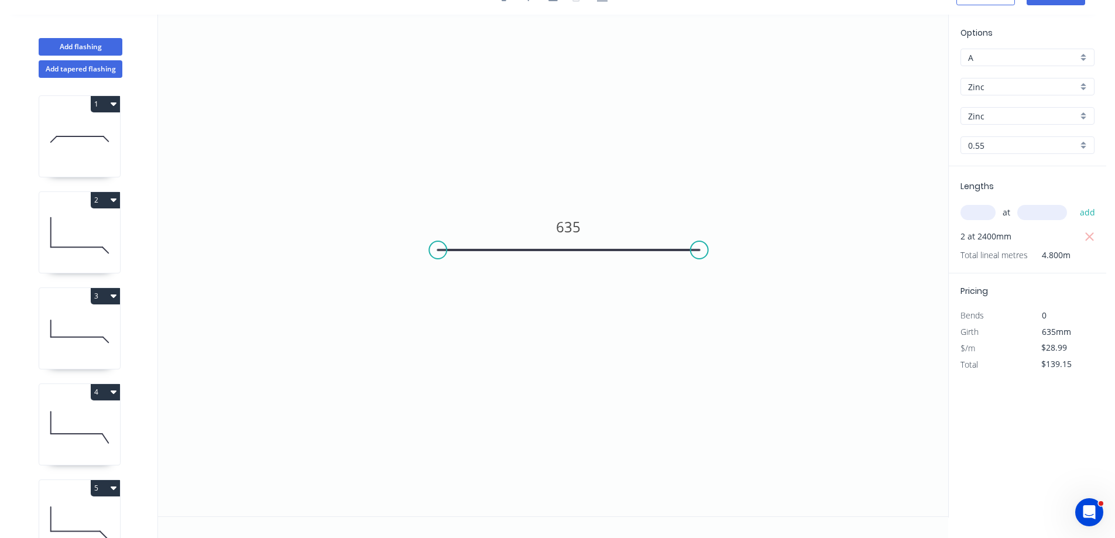
scroll to position [22, 0]
click at [748, 266] on div "Delete point" at bounding box center [757, 263] width 118 height 24
type input "$0.00"
click at [391, 259] on icon "0" at bounding box center [553, 266] width 790 height 502
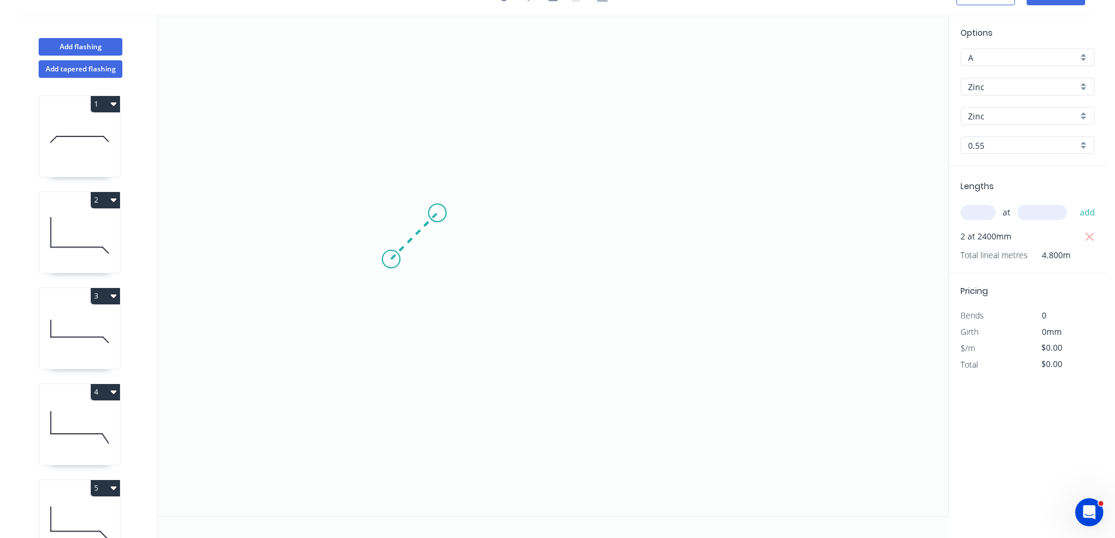
click at [437, 217] on icon "0" at bounding box center [553, 266] width 790 height 502
click at [709, 217] on icon "0 ?" at bounding box center [553, 266] width 790 height 502
drag, startPoint x: 409, startPoint y: 218, endPoint x: 473, endPoint y: 305, distance: 107.6
click at [409, 218] on rect at bounding box center [401, 219] width 23 height 16
type input "$28.99"
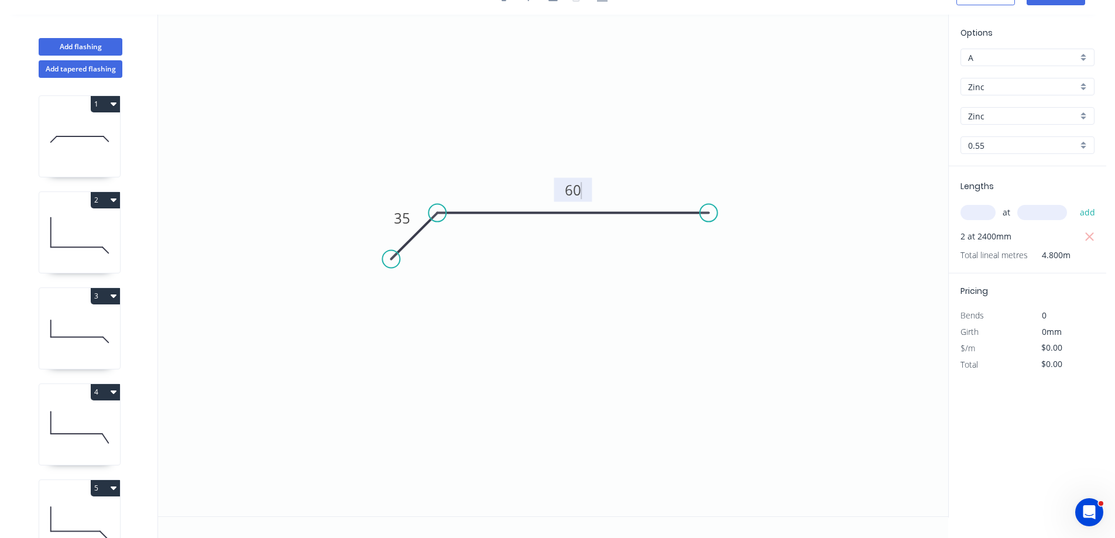
type input "$139.15"
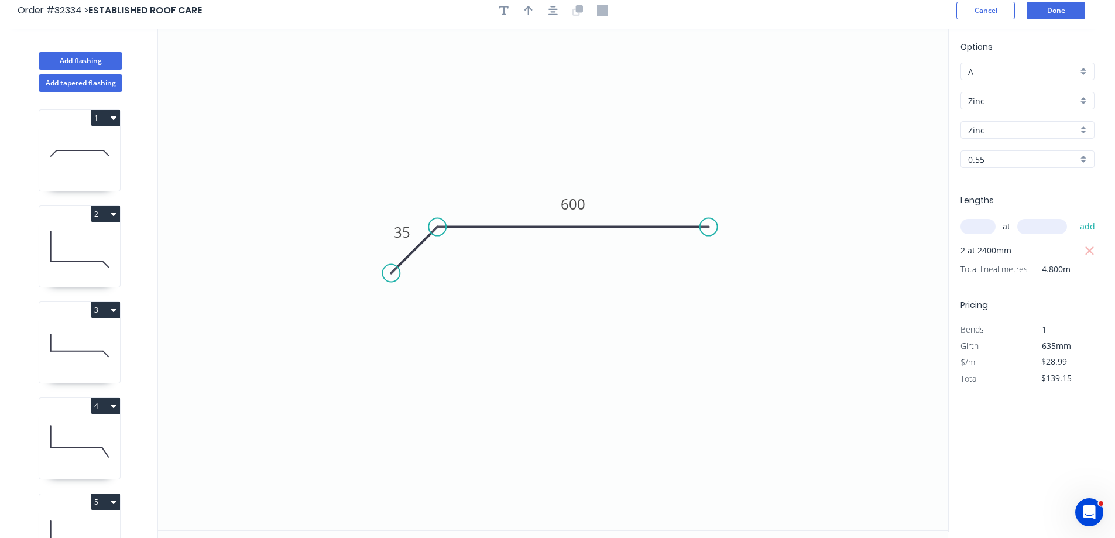
scroll to position [0, 0]
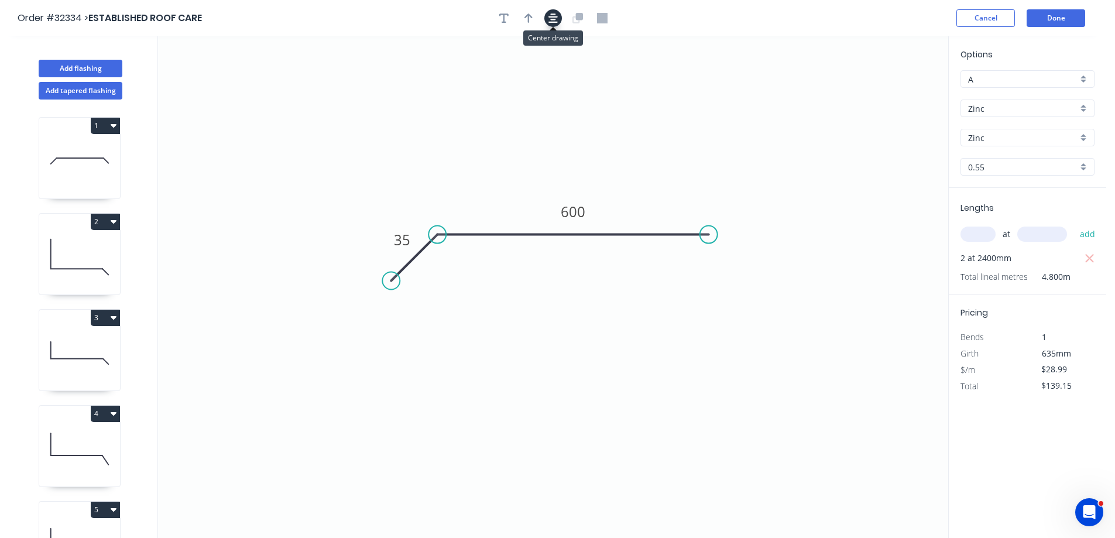
click at [559, 17] on button "button" at bounding box center [553, 18] width 18 height 18
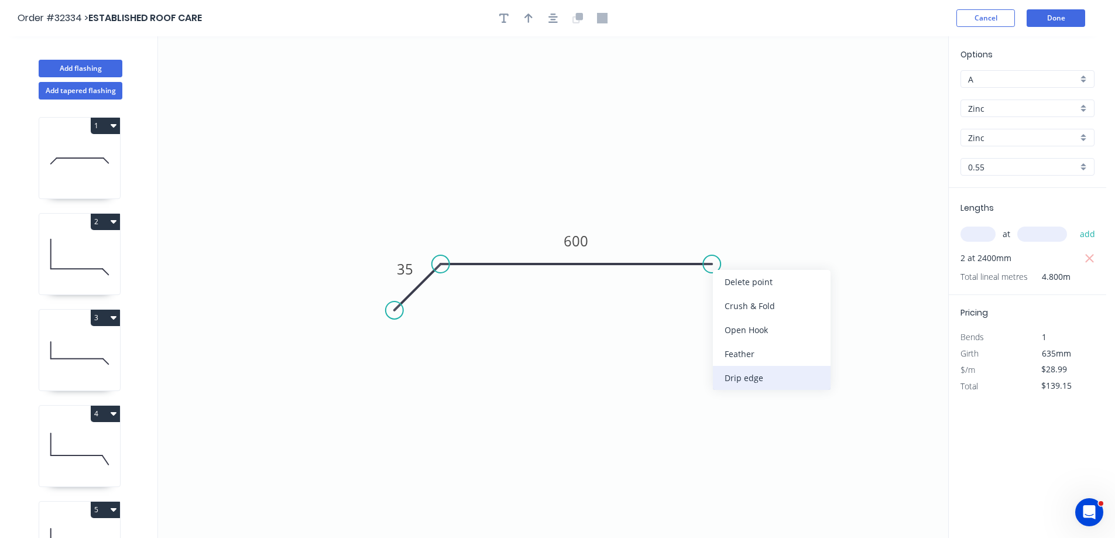
click at [769, 378] on div "Drip edge" at bounding box center [772, 378] width 118 height 24
type input "$30.58"
type input "$146.78"
click at [764, 336] on div "Delete bend" at bounding box center [773, 332] width 118 height 24
type input "$28.99"
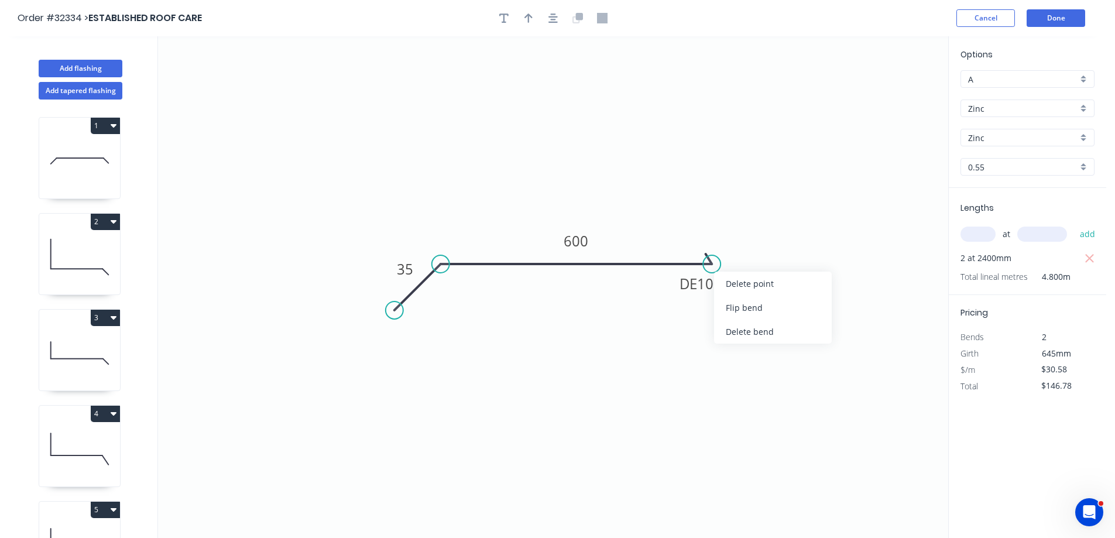
type input "$139.15"
click at [646, 335] on icon "0 35 600" at bounding box center [553, 287] width 790 height 502
click at [1058, 19] on button "Done" at bounding box center [1056, 18] width 59 height 18
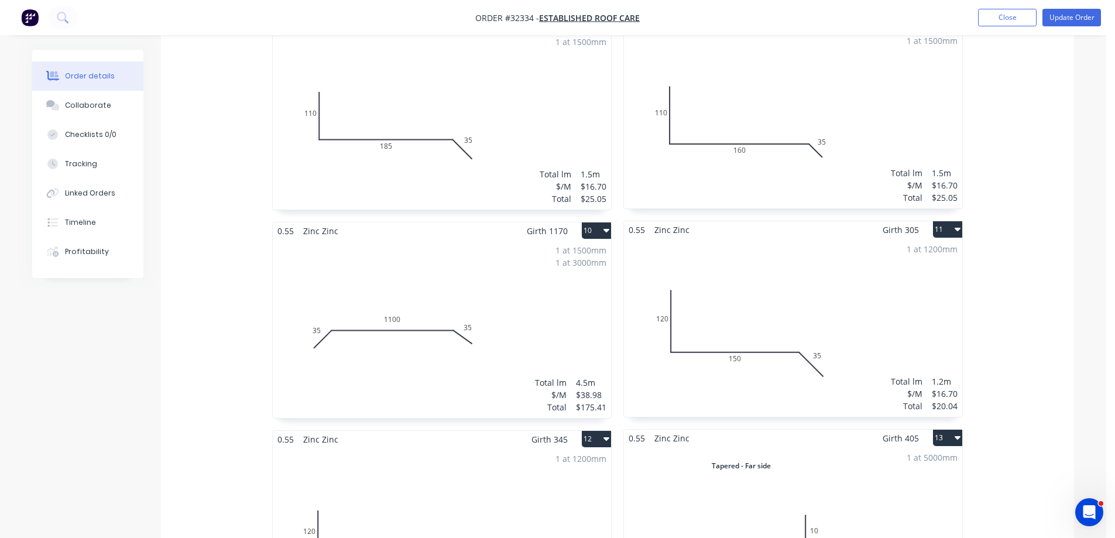
scroll to position [1057, 0]
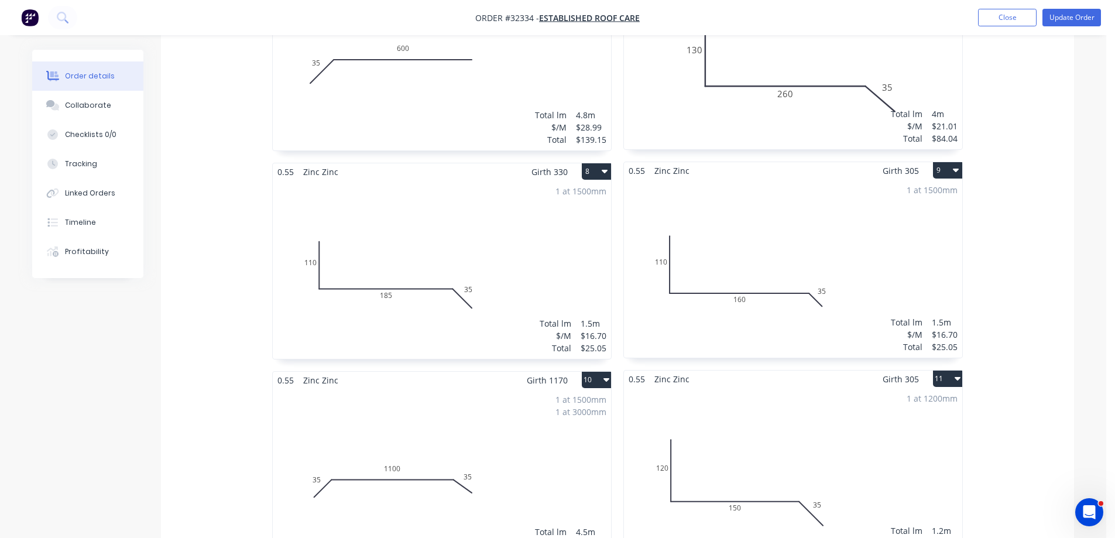
click at [498, 448] on div "1 at 1500mm 1 at 3000mm Total lm $/M Total 4.5m $38.98 $175.41" at bounding box center [442, 478] width 338 height 179
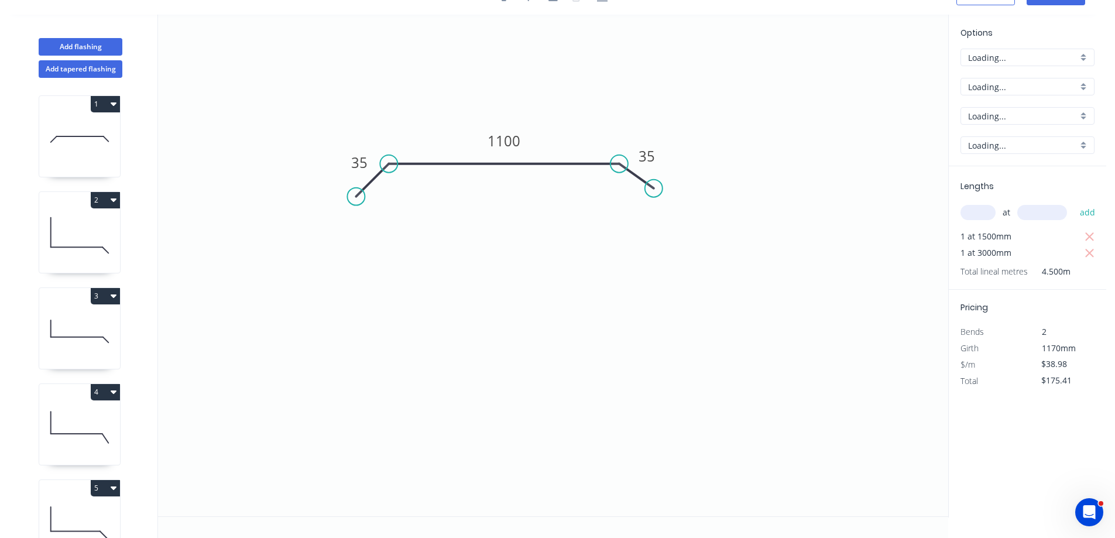
scroll to position [22, 0]
drag, startPoint x: 656, startPoint y: 187, endPoint x: 648, endPoint y: 205, distance: 19.7
click at [648, 205] on circle at bounding box center [648, 206] width 18 height 18
click at [358, 204] on circle at bounding box center [358, 203] width 18 height 18
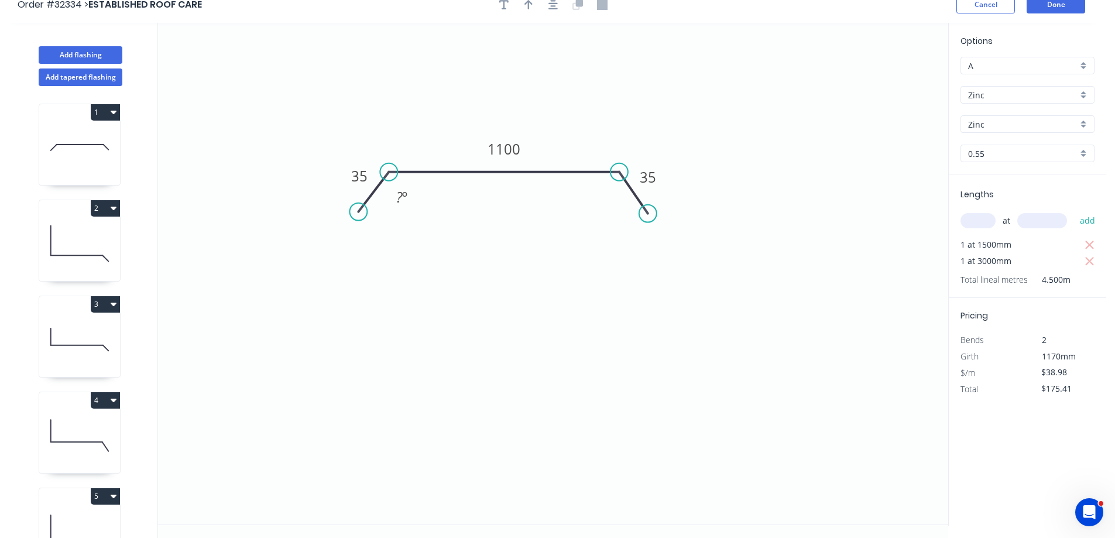
scroll to position [0, 0]
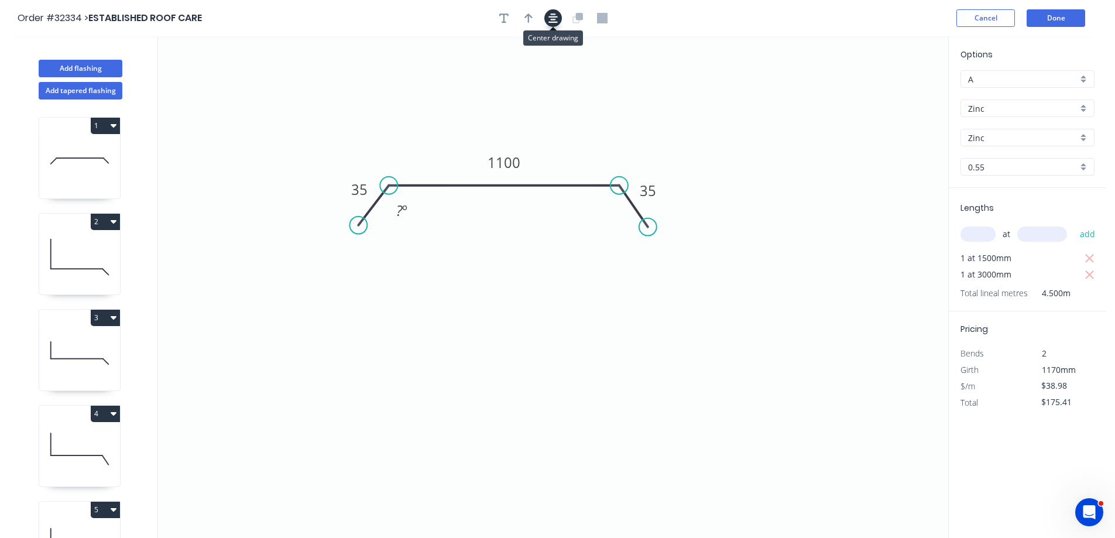
click at [556, 19] on icon "button" at bounding box center [552, 18] width 9 height 11
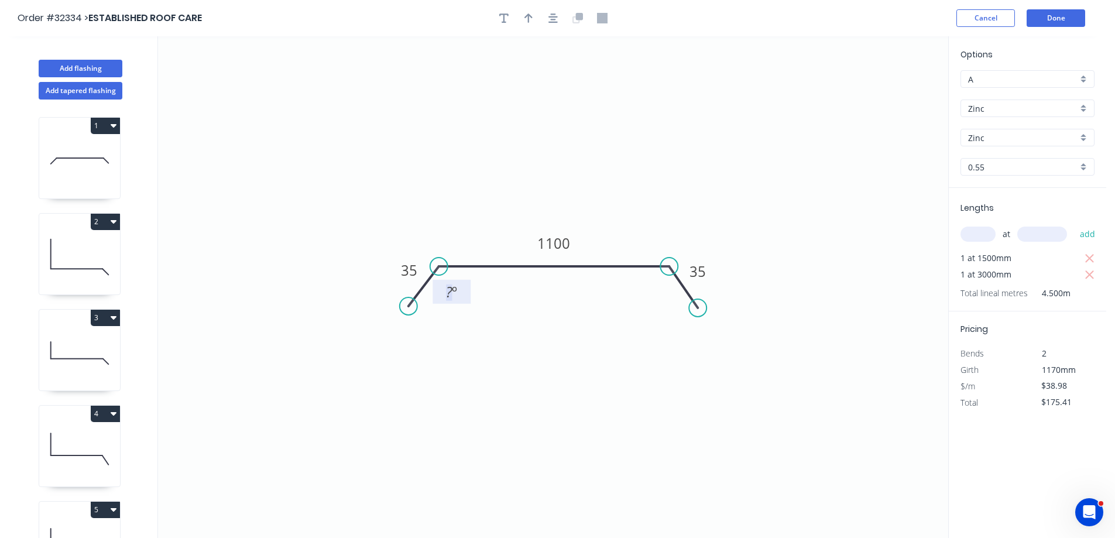
click at [457, 290] on tspan "º" at bounding box center [454, 291] width 5 height 19
click at [721, 301] on div "Show angle" at bounding box center [732, 305] width 118 height 24
click at [659, 293] on tspan "º" at bounding box center [658, 291] width 5 height 19
click at [1058, 20] on button "Done" at bounding box center [1056, 18] width 59 height 18
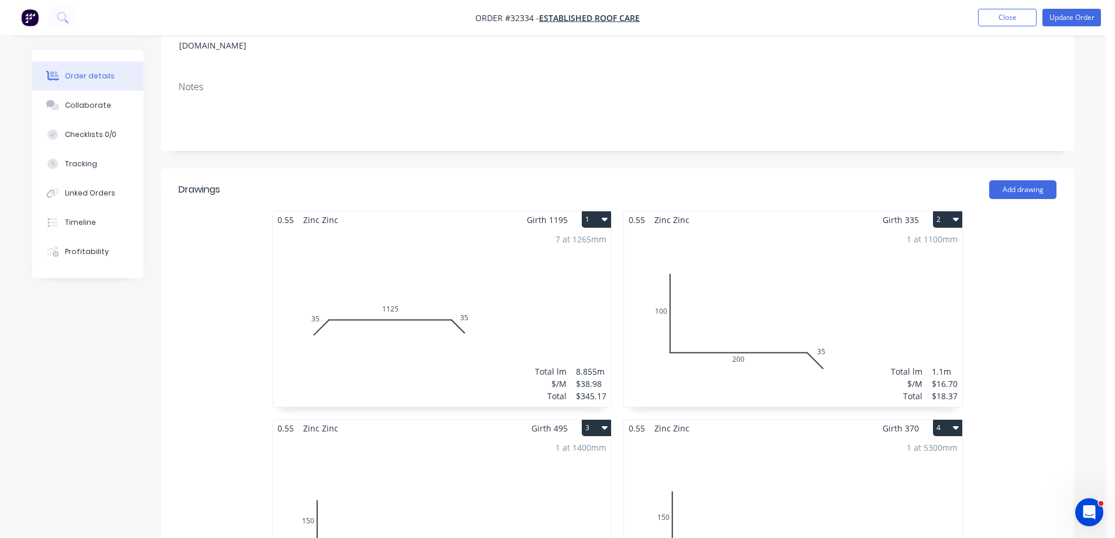
scroll to position [351, 0]
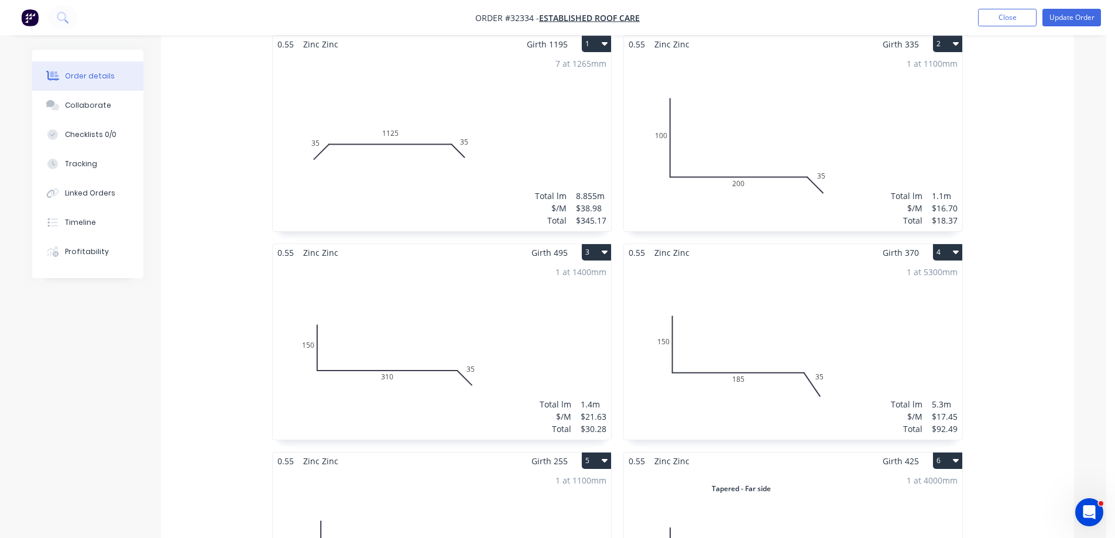
click at [452, 155] on div "7 at 1265mm Total lm $/M Total 8.855m $38.98 $345.17" at bounding box center [442, 142] width 338 height 179
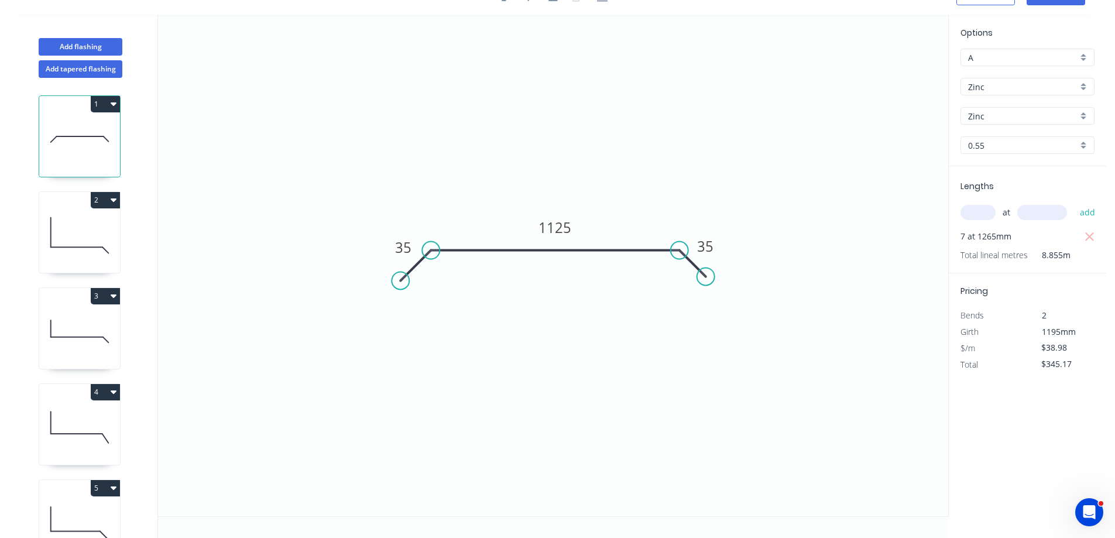
scroll to position [22, 0]
drag, startPoint x: 708, startPoint y: 281, endPoint x: 637, endPoint y: 303, distance: 73.5
click at [712, 297] on circle at bounding box center [711, 296] width 18 height 18
click at [400, 299] on circle at bounding box center [400, 299] width 18 height 18
click at [465, 291] on div "Show angle" at bounding box center [487, 289] width 118 height 24
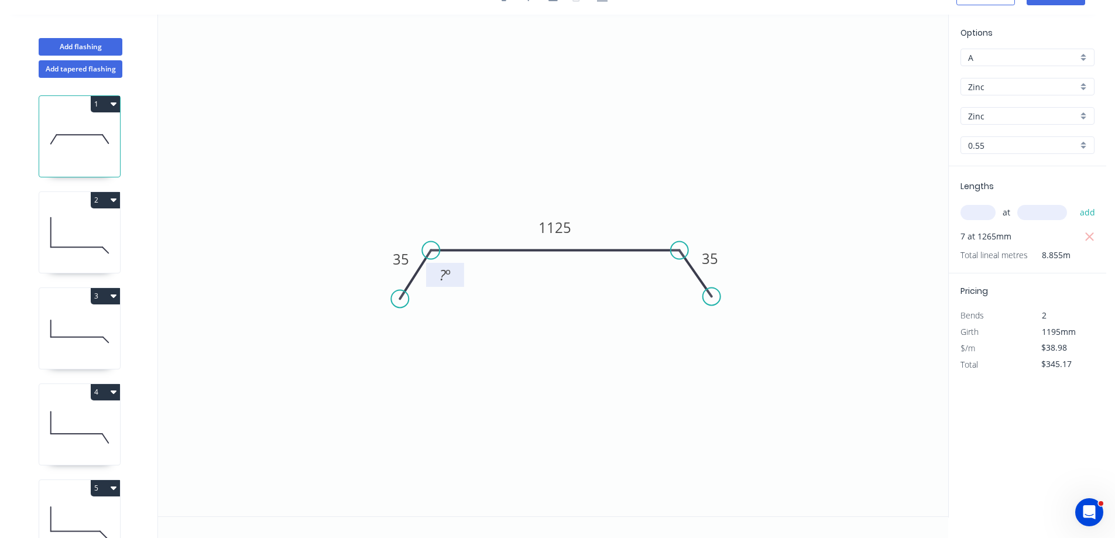
click at [447, 275] on tspan "º" at bounding box center [447, 274] width 5 height 19
click at [708, 296] on div "Show angle" at bounding box center [737, 291] width 118 height 24
click at [666, 276] on tspan "º" at bounding box center [668, 275] width 5 height 19
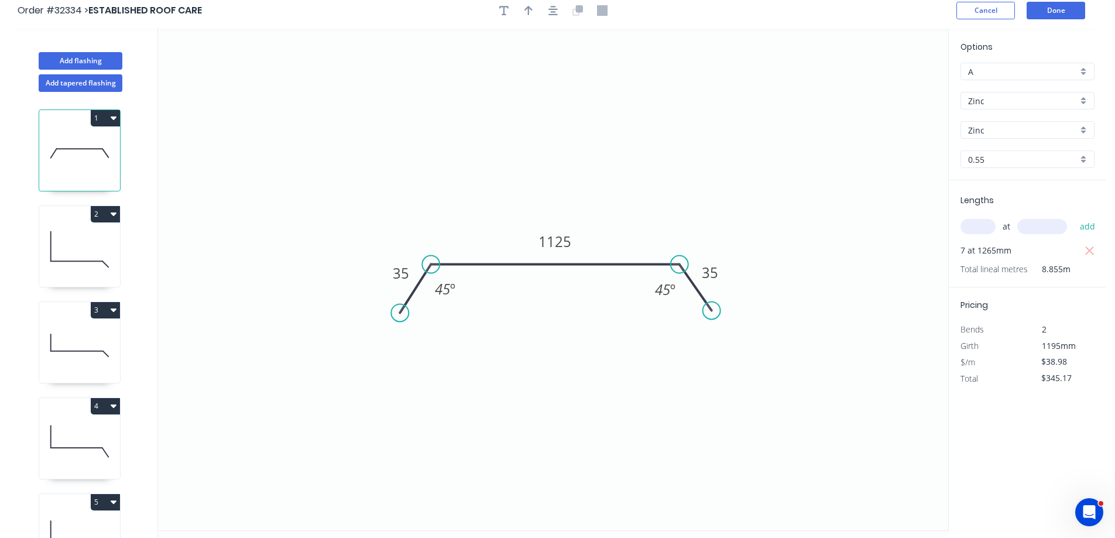
scroll to position [0, 0]
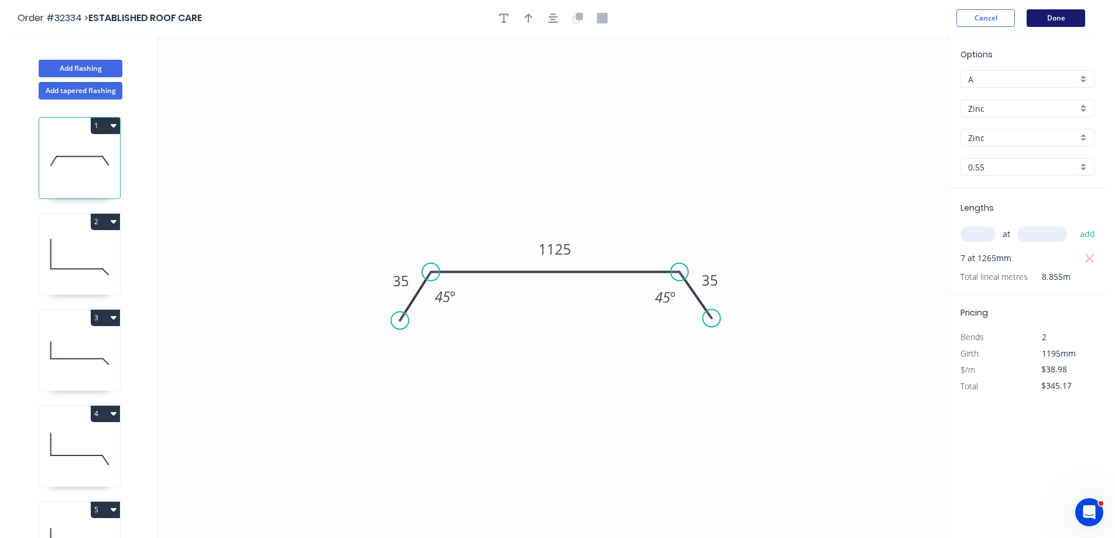
click at [1050, 18] on button "Done" at bounding box center [1056, 18] width 59 height 18
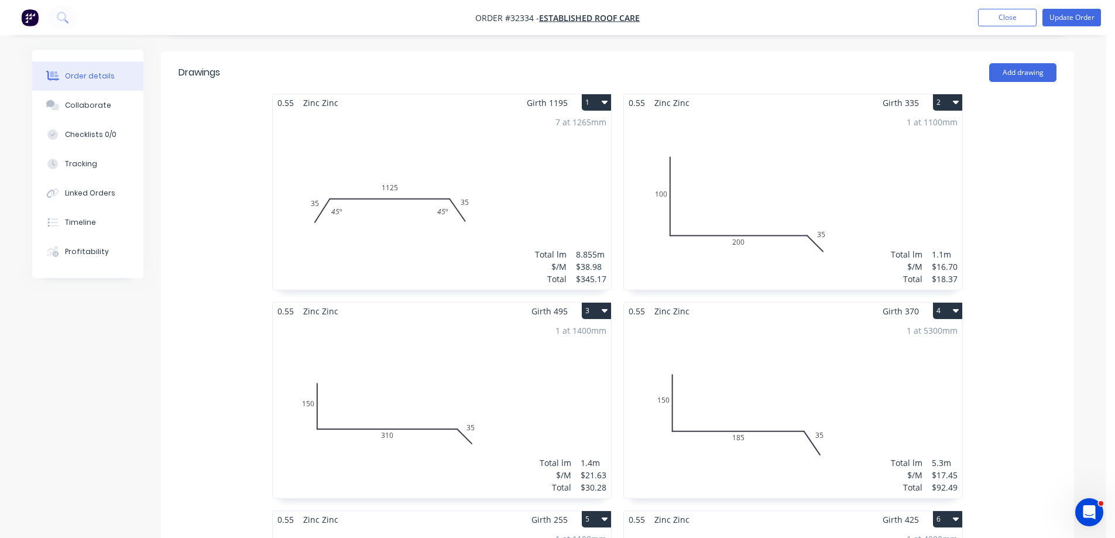
click at [810, 173] on div "1 at 1100mm Total lm $/M Total 1.1m $16.70 $18.37" at bounding box center [793, 200] width 338 height 179
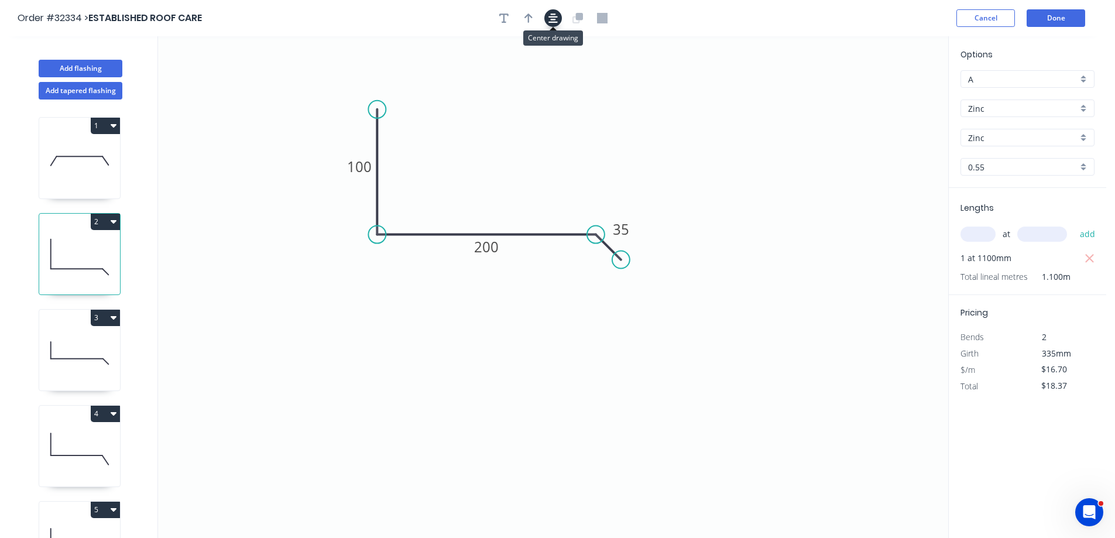
click at [557, 12] on button "button" at bounding box center [553, 18] width 18 height 18
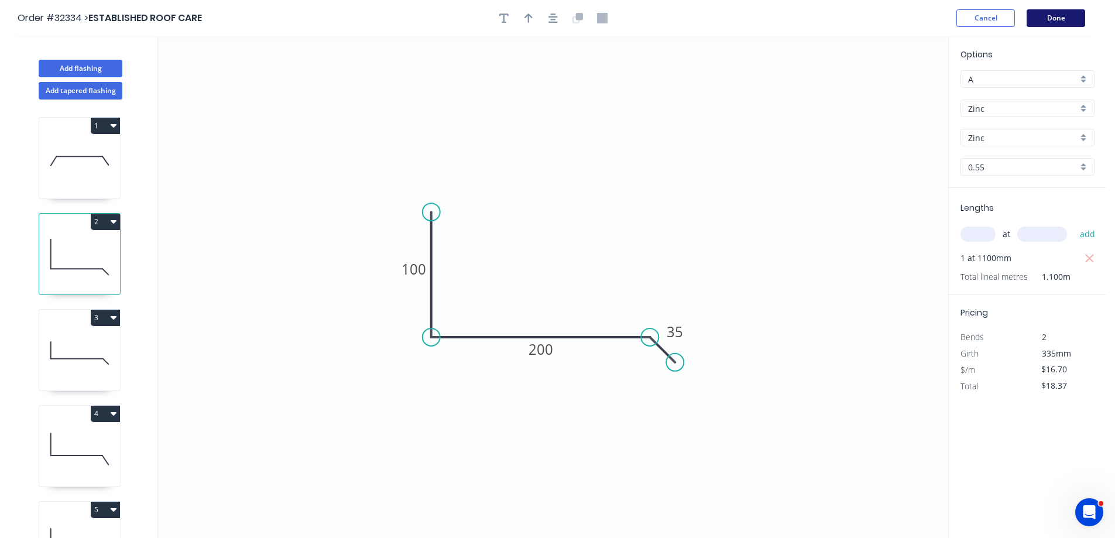
click at [1041, 16] on button "Done" at bounding box center [1056, 18] width 59 height 18
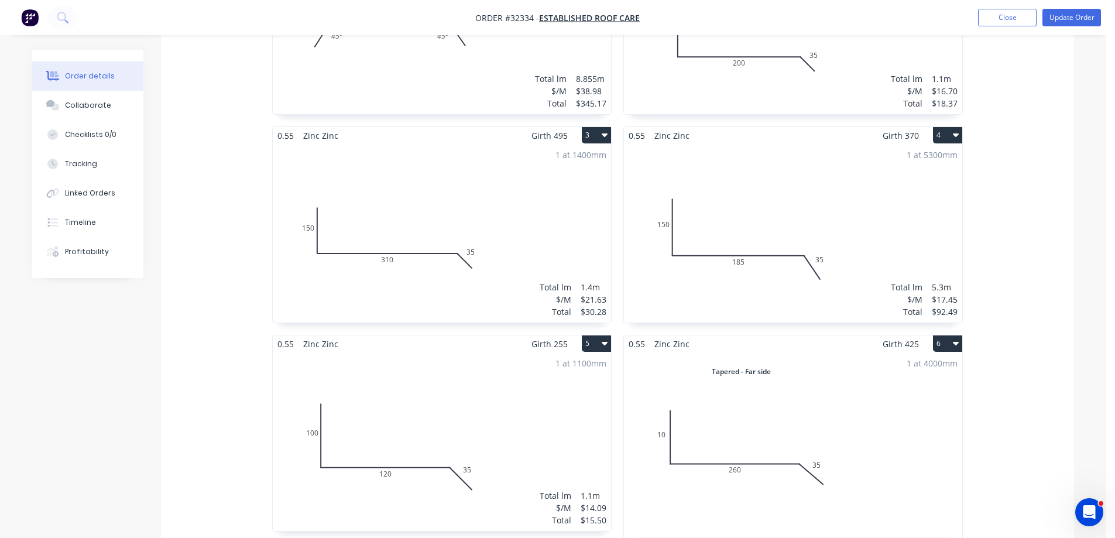
click at [810, 184] on div "1 at 5300mm Total lm $/M Total 5.3m $17.45 $92.49" at bounding box center [793, 233] width 338 height 179
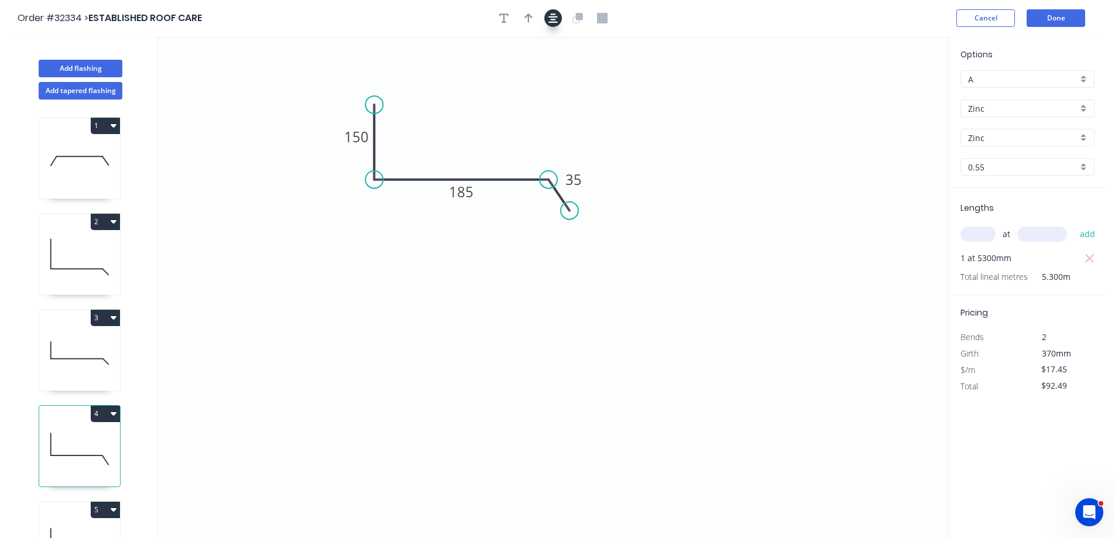
click at [557, 15] on icon "button" at bounding box center [552, 18] width 9 height 11
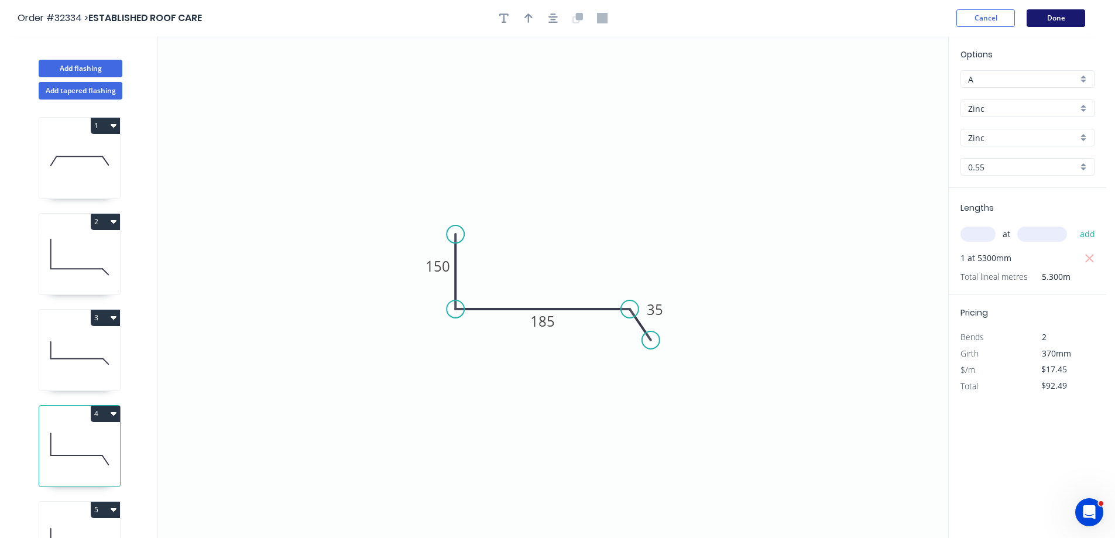
click at [1056, 19] on button "Done" at bounding box center [1056, 18] width 59 height 18
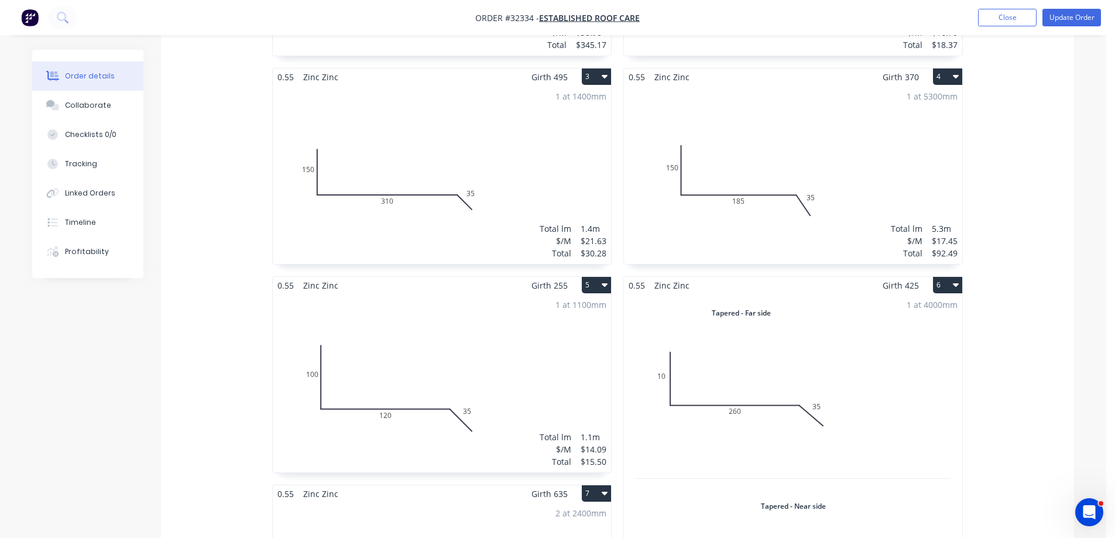
click at [476, 108] on div "1 at 1400mm Total lm $/M Total 1.4m $21.63 $30.28" at bounding box center [442, 174] width 338 height 179
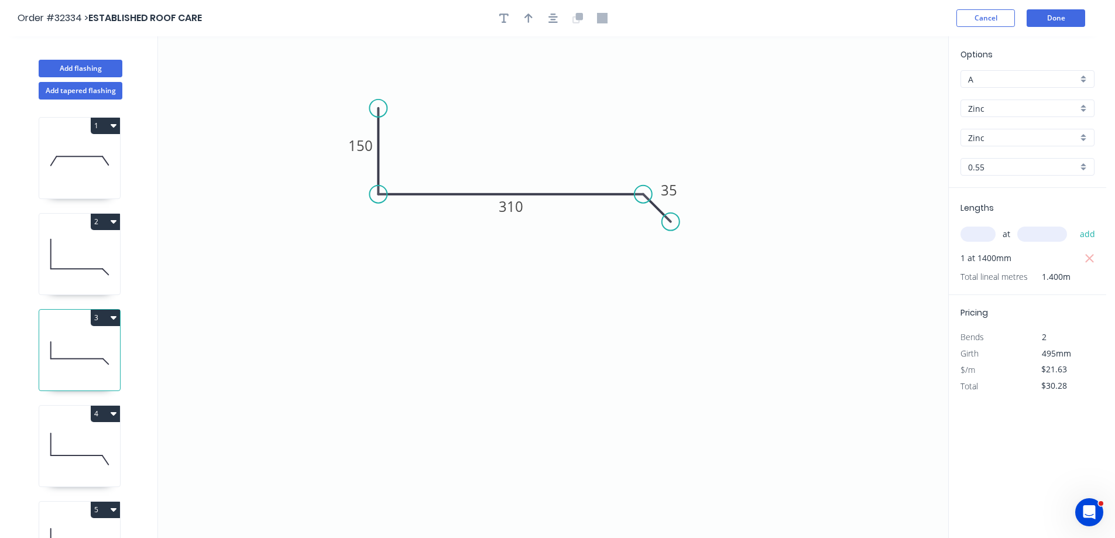
click at [552, 17] on icon "button" at bounding box center [552, 17] width 9 height 9
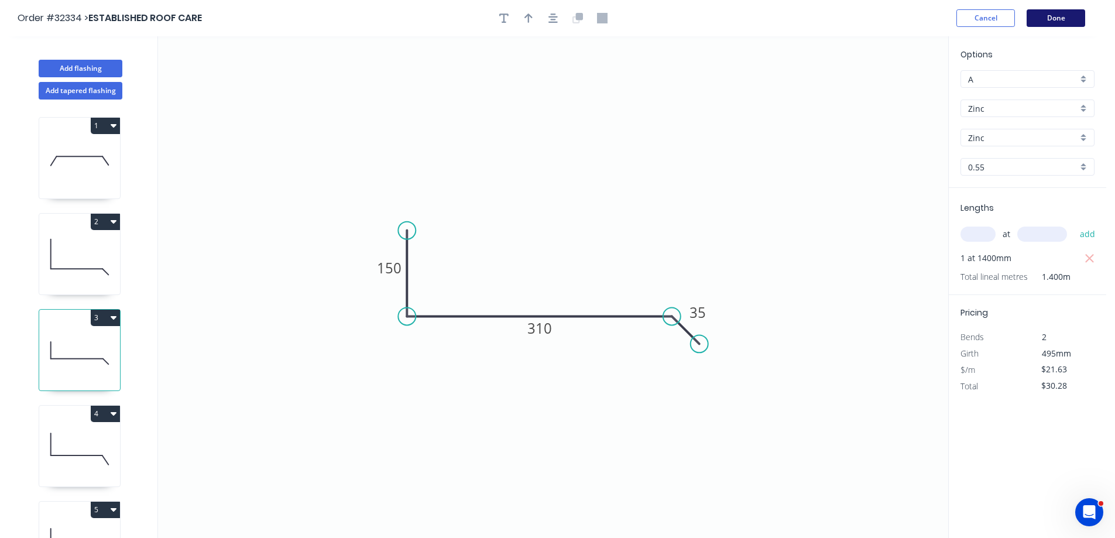
click at [1059, 19] on button "Done" at bounding box center [1056, 18] width 59 height 18
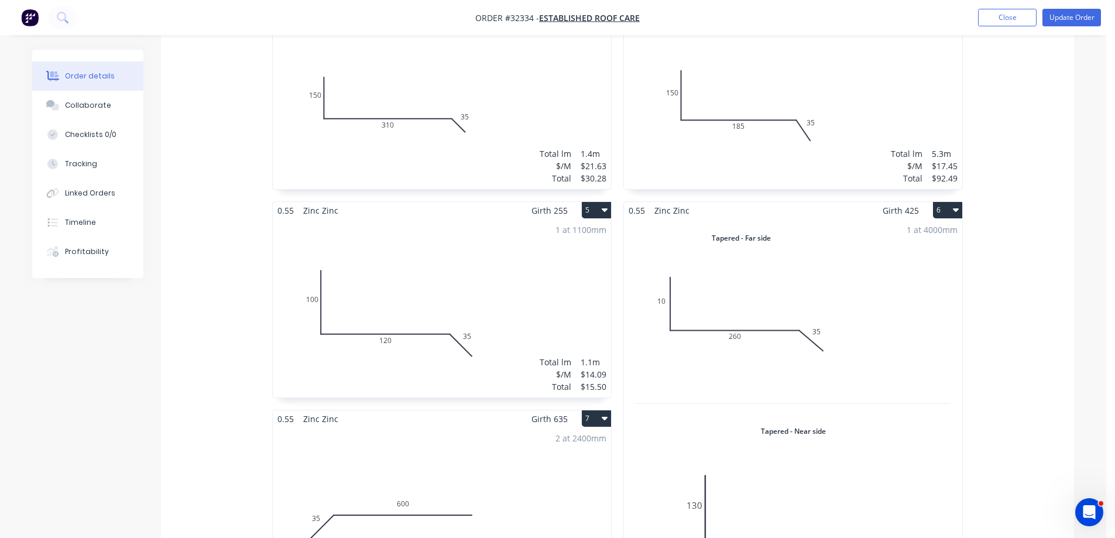
scroll to position [702, 0]
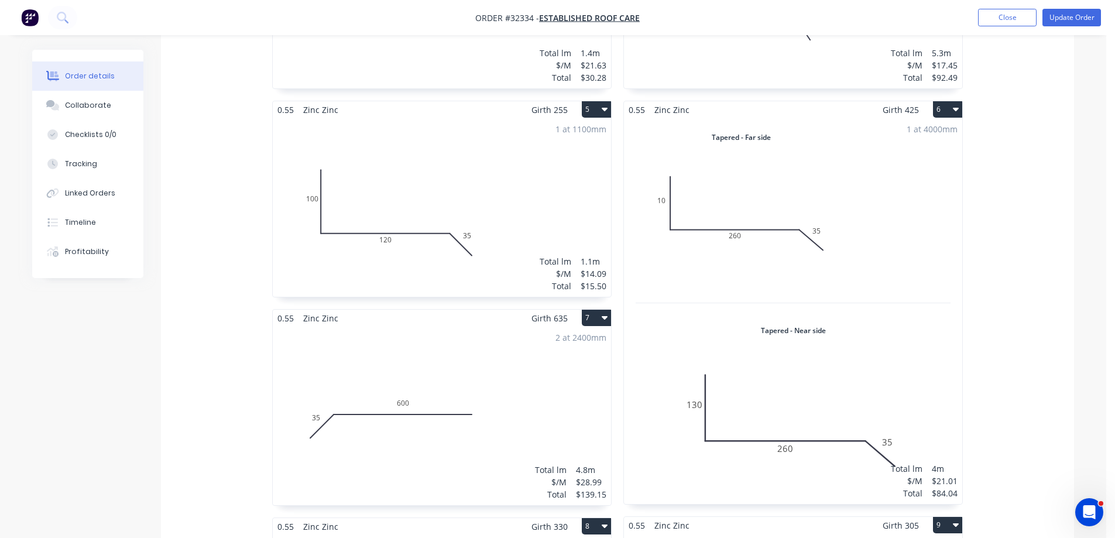
click at [891, 200] on div "1 at 4000mm Total lm $/M Total 4m $21.01 $84.04" at bounding box center [793, 311] width 338 height 386
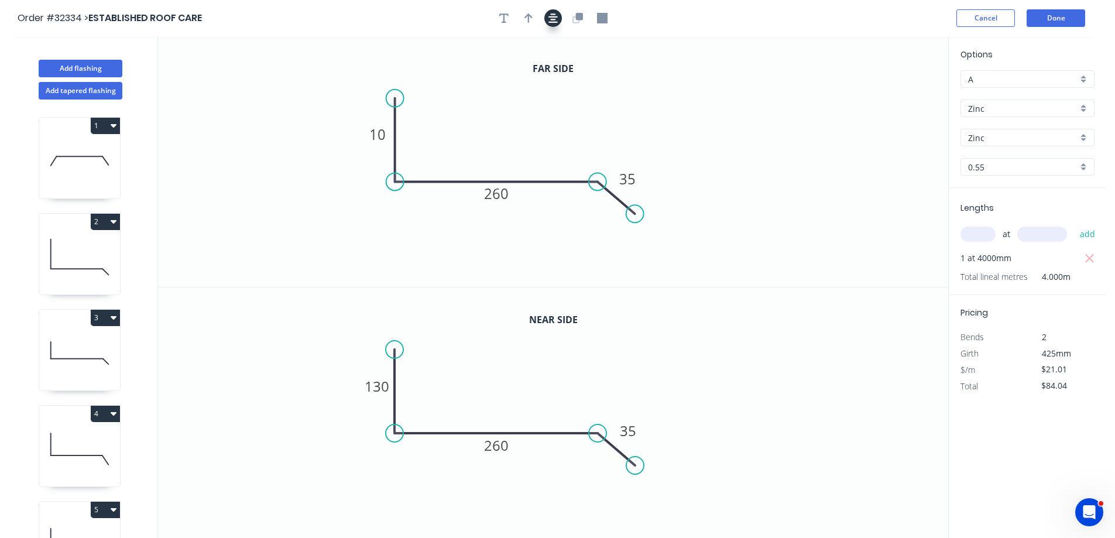
click at [553, 21] on icon "button" at bounding box center [552, 18] width 9 height 11
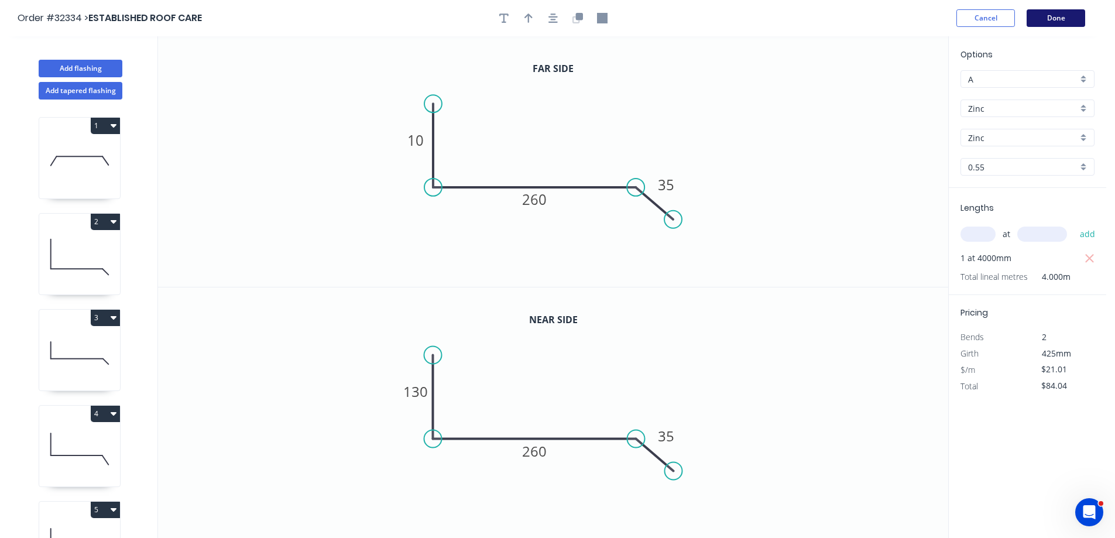
click at [1057, 18] on button "Done" at bounding box center [1056, 18] width 59 height 18
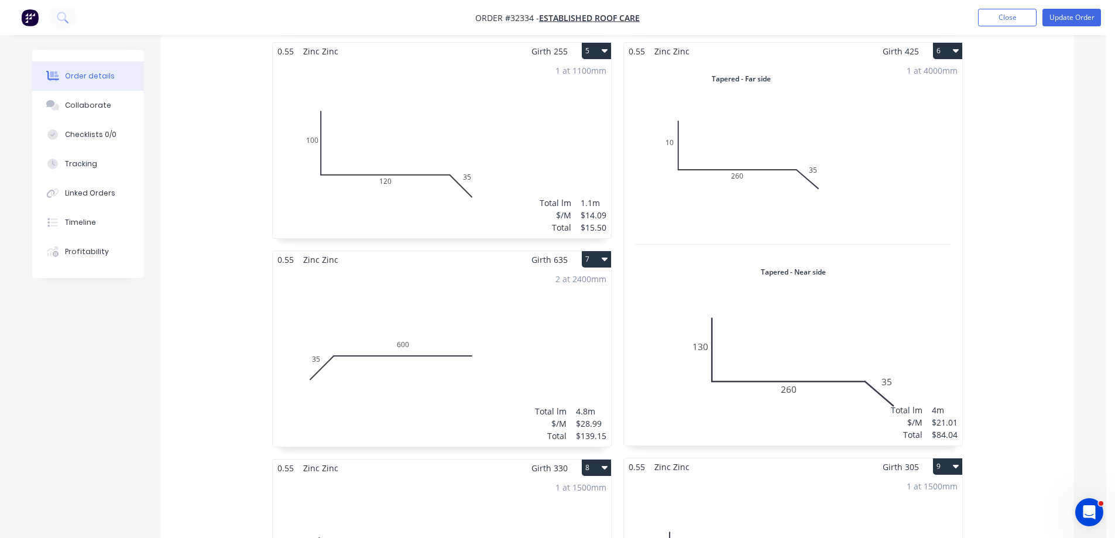
click at [498, 127] on div "1 at 1100mm Total lm $/M Total 1.1m $14.09 $15.50" at bounding box center [442, 149] width 338 height 179
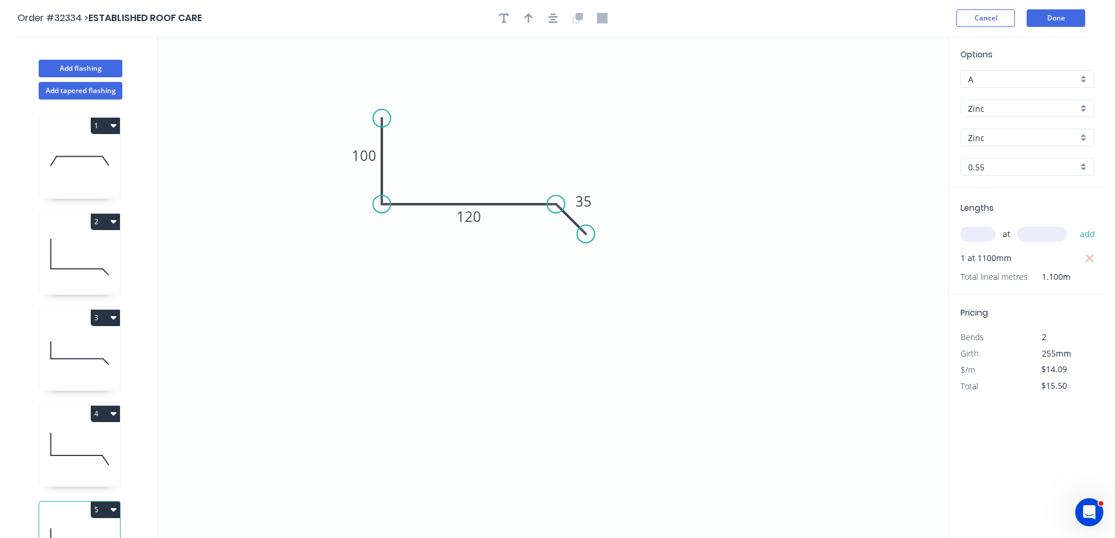
click at [554, 18] on icon "button" at bounding box center [552, 18] width 9 height 11
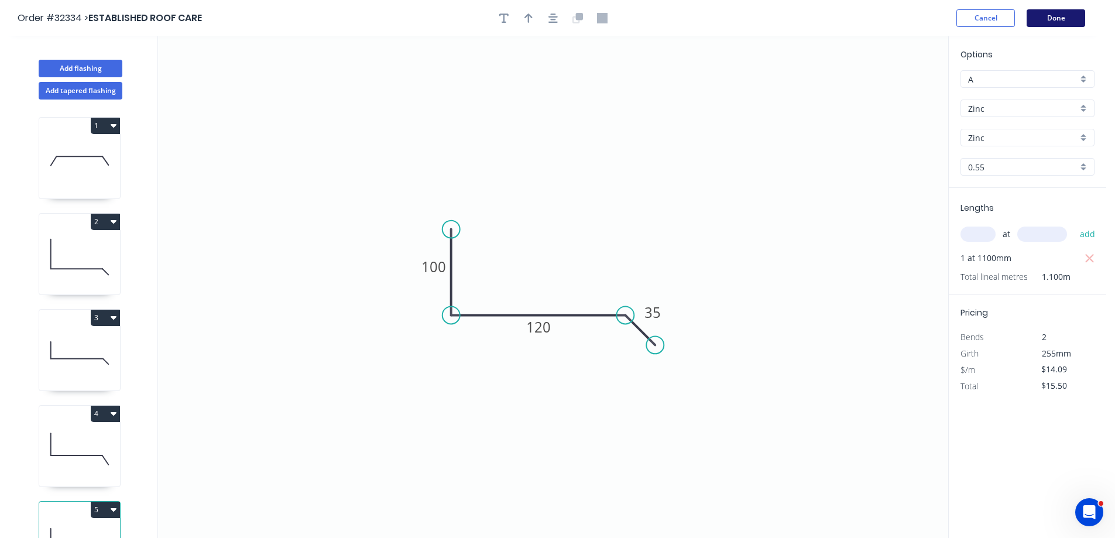
click at [1047, 20] on button "Done" at bounding box center [1056, 18] width 59 height 18
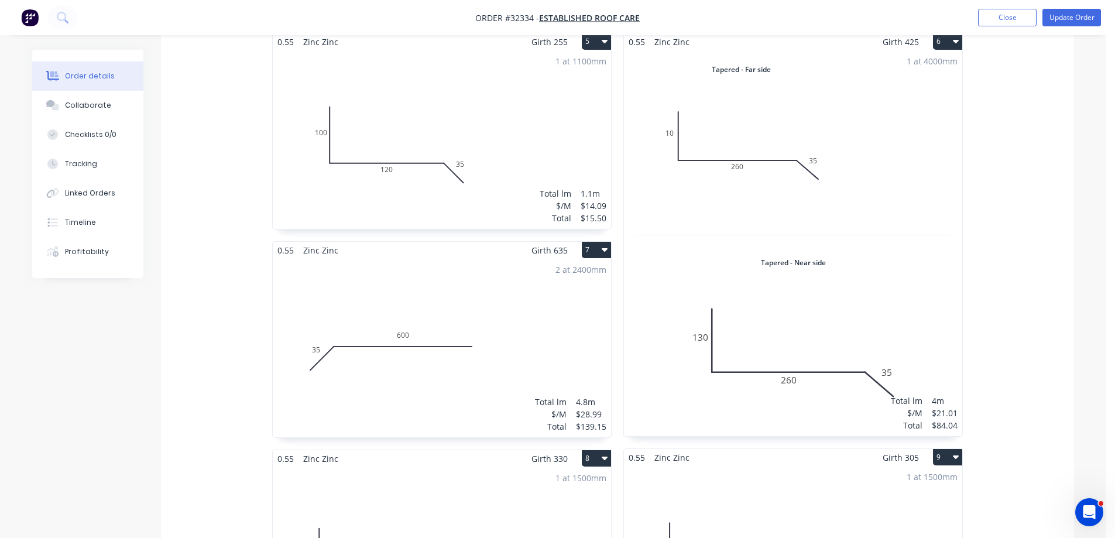
scroll to position [878, 0]
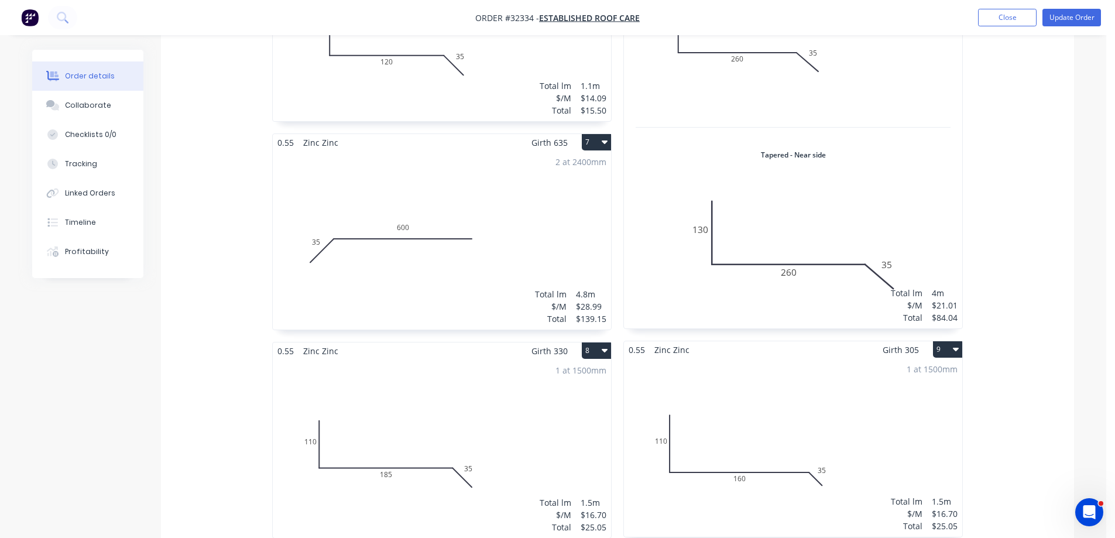
click at [846, 217] on div "1 at 4000mm Total lm $/M Total 4m $21.01 $84.04" at bounding box center [793, 136] width 338 height 386
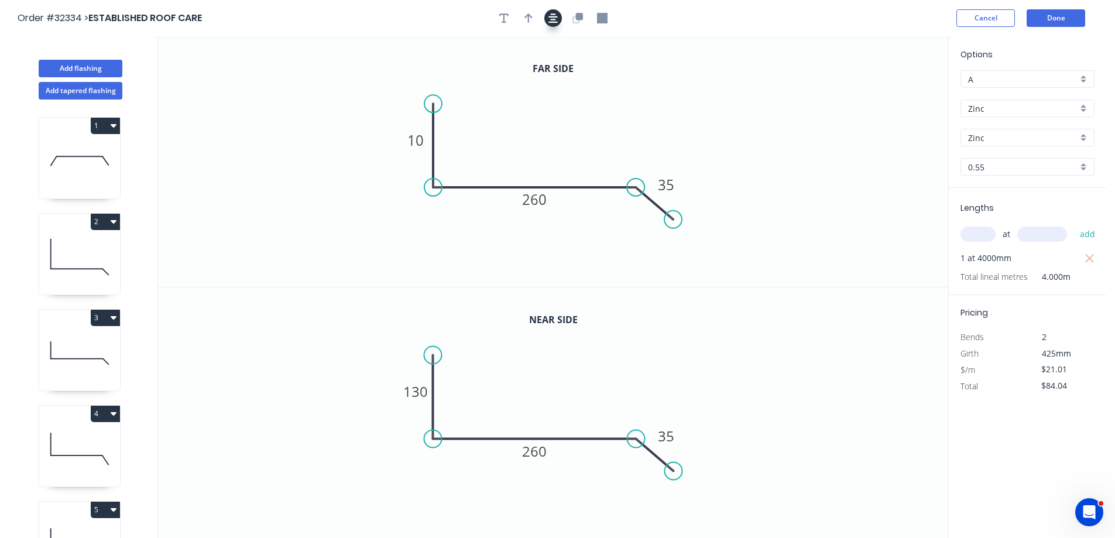
click at [553, 19] on icon "button" at bounding box center [552, 17] width 9 height 9
click at [1057, 23] on button "Done" at bounding box center [1056, 18] width 59 height 18
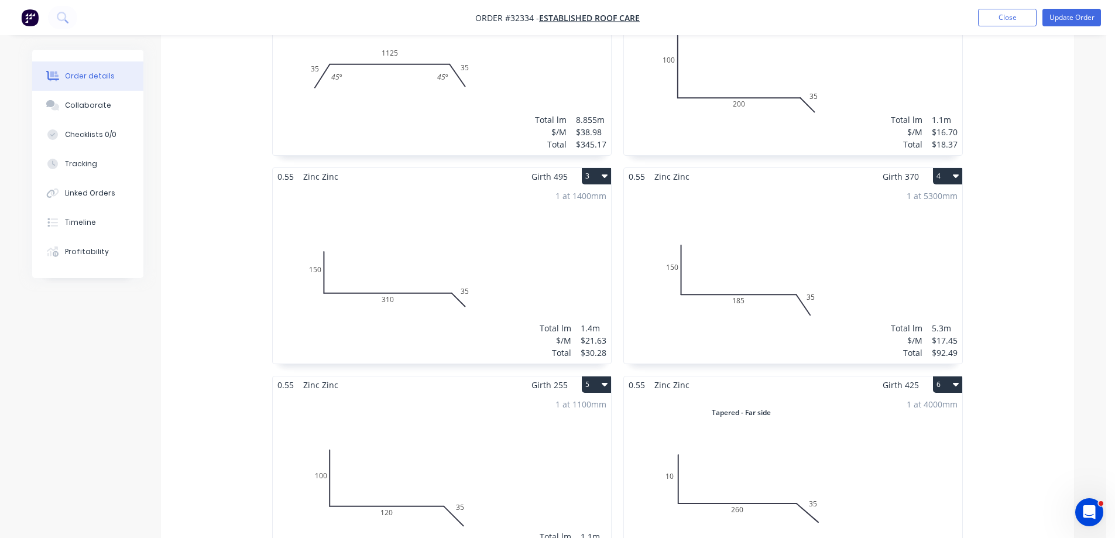
scroll to position [527, 0]
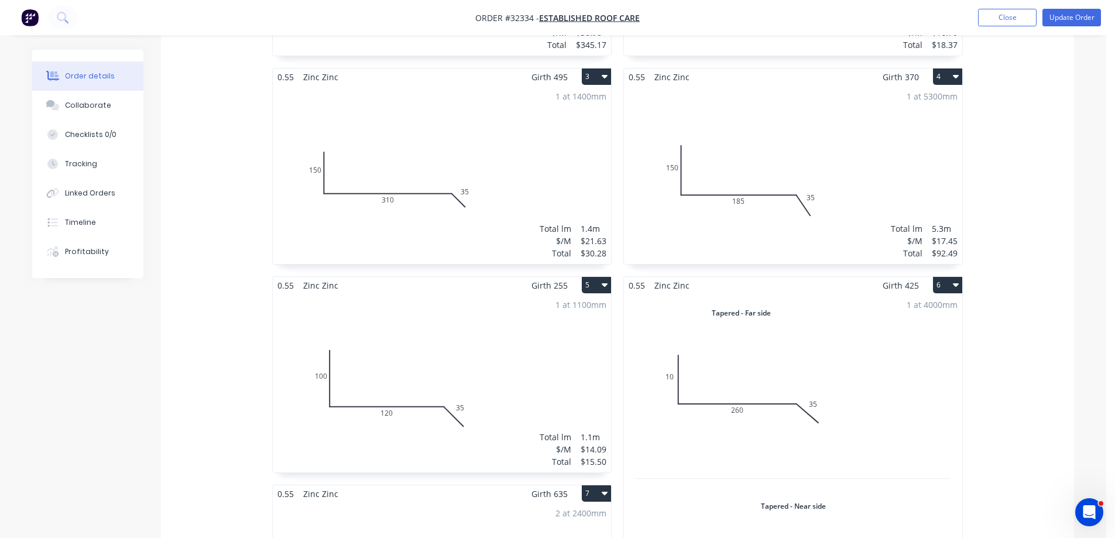
click at [794, 198] on div "1 at 5300mm Total lm $/M Total 5.3m $17.45 $92.49" at bounding box center [793, 174] width 338 height 179
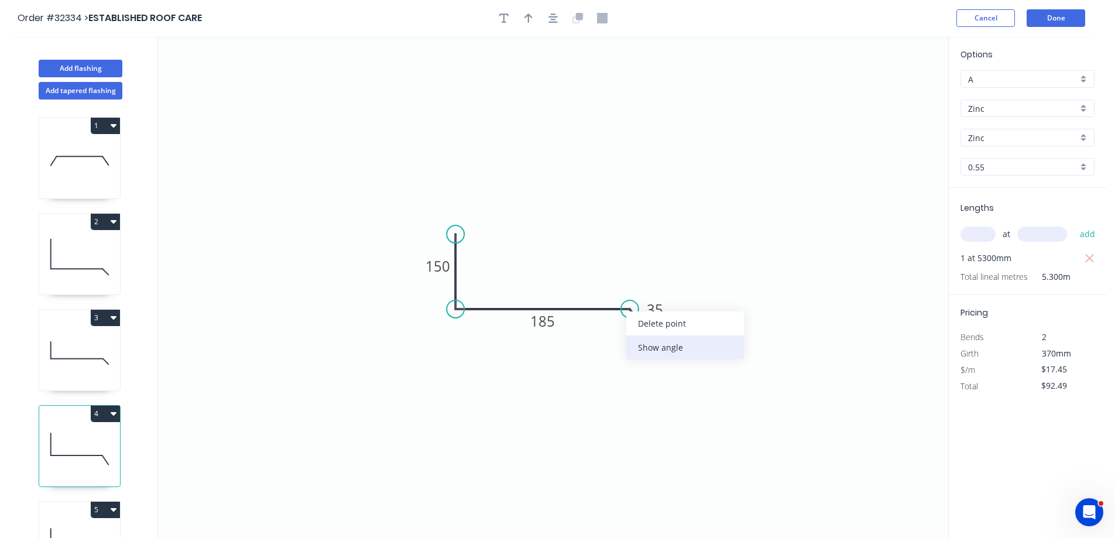
click at [671, 347] on div "Show angle" at bounding box center [685, 347] width 118 height 24
click at [617, 335] on tspan "º" at bounding box center [618, 334] width 5 height 19
drag, startPoint x: 620, startPoint y: 340, endPoint x: 620, endPoint y: 370, distance: 29.9
click at [622, 342] on tspan "50." at bounding box center [613, 334] width 19 height 19
click at [1055, 14] on button "Done" at bounding box center [1056, 18] width 59 height 18
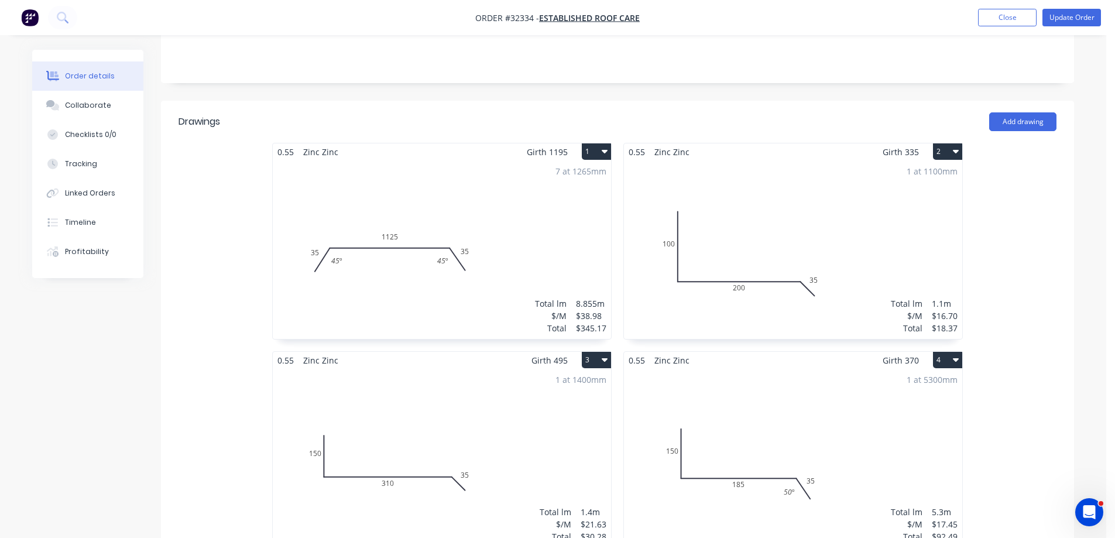
scroll to position [293, 0]
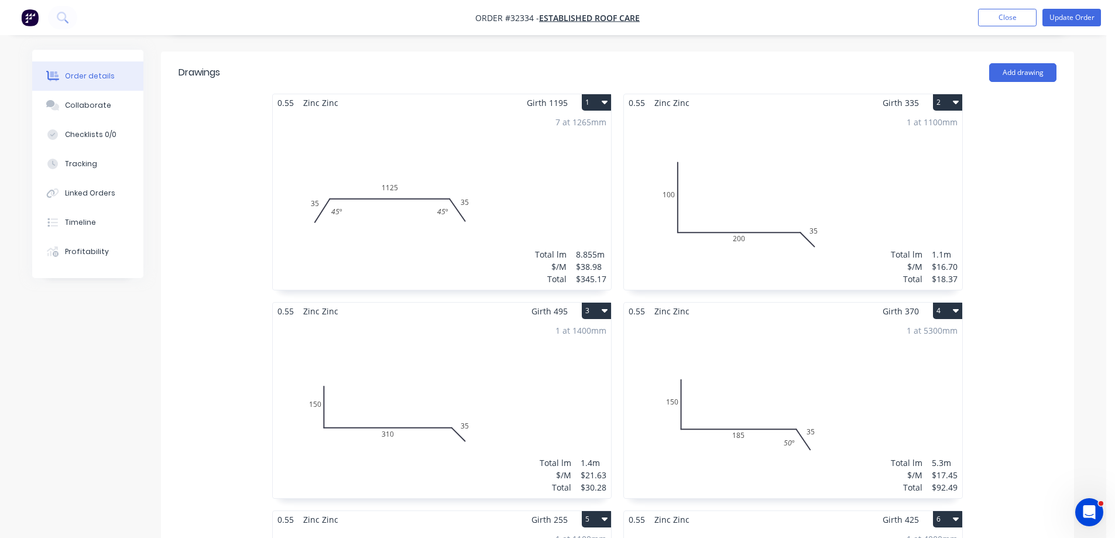
click at [806, 141] on div "1 at 1100mm Total lm $/M Total 1.1m $16.70 $18.37" at bounding box center [793, 200] width 338 height 179
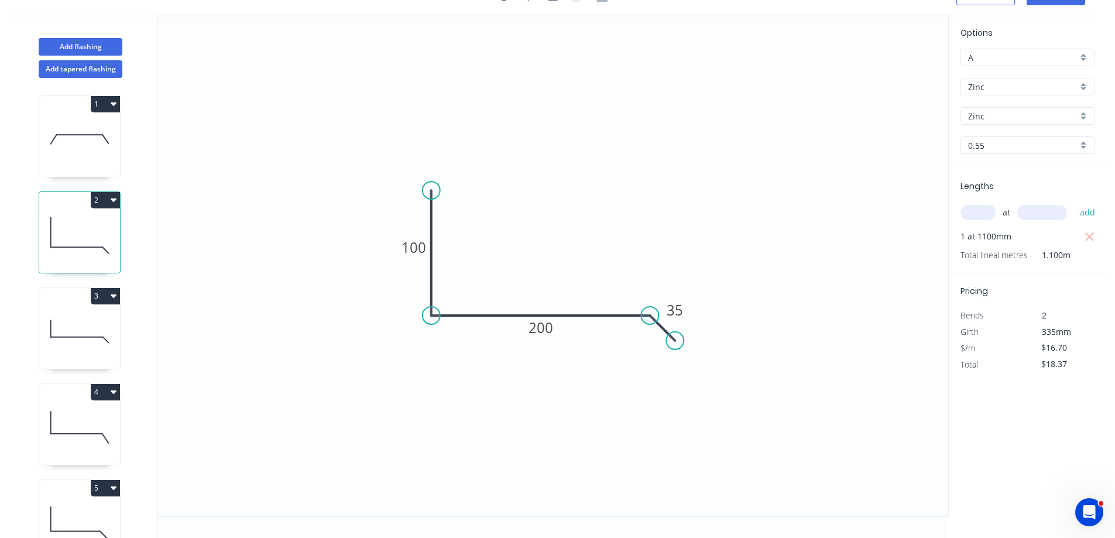
scroll to position [22, 0]
drag, startPoint x: 672, startPoint y: 354, endPoint x: 663, endPoint y: 351, distance: 9.8
click at [677, 362] on circle at bounding box center [677, 363] width 18 height 18
click at [637, 337] on tspan "º" at bounding box center [638, 339] width 5 height 19
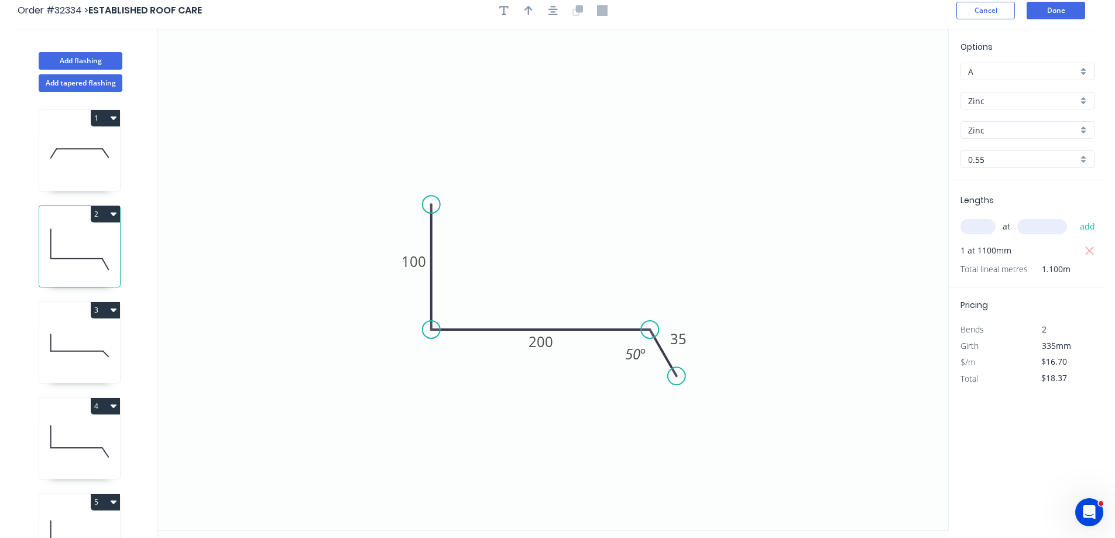
scroll to position [0, 0]
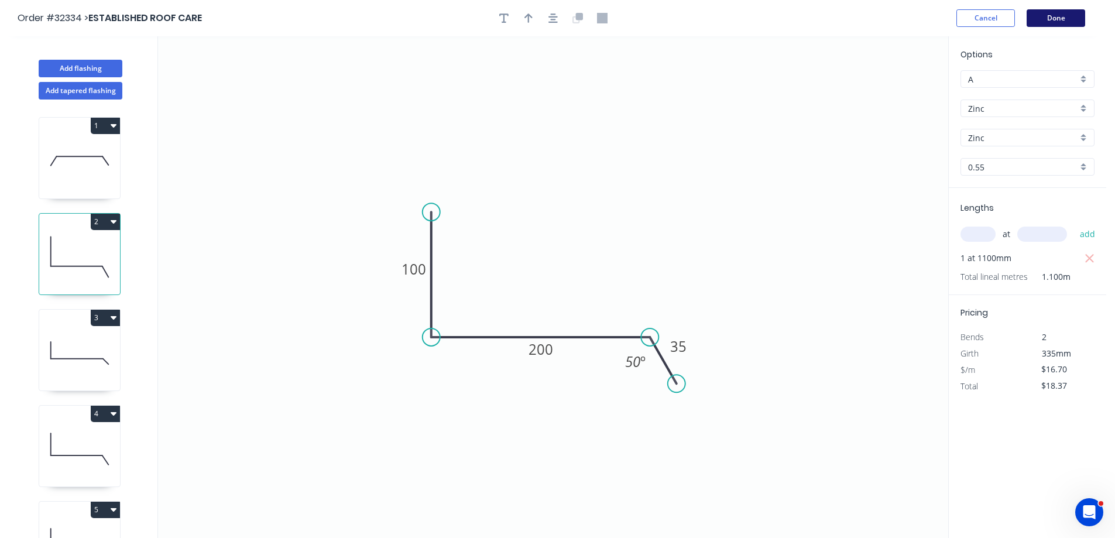
click at [1053, 13] on button "Done" at bounding box center [1056, 18] width 59 height 18
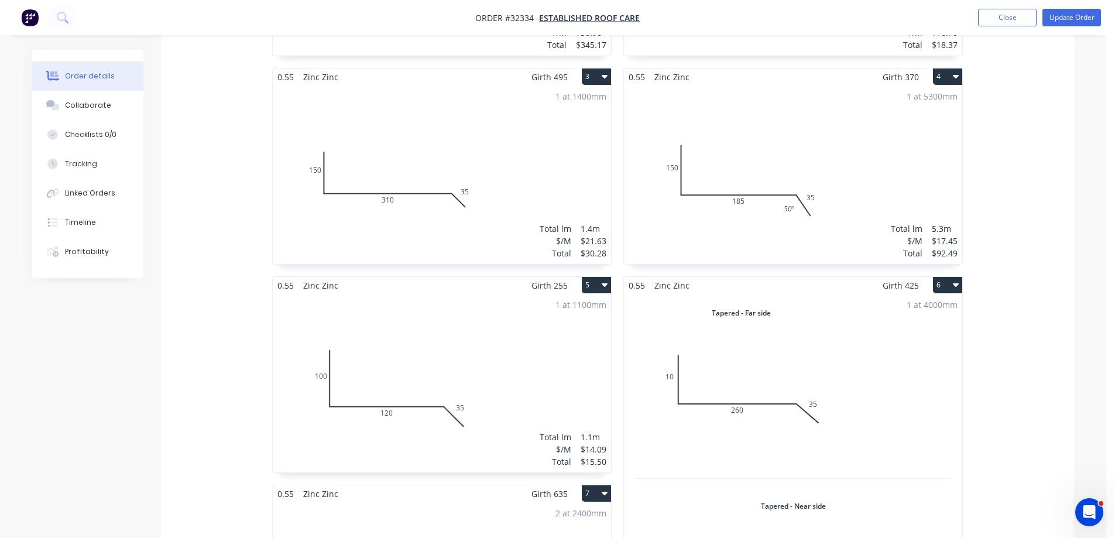
click at [488, 142] on div "1 at 1400mm Total lm $/M Total 1.4m $21.63 $30.28" at bounding box center [442, 174] width 338 height 179
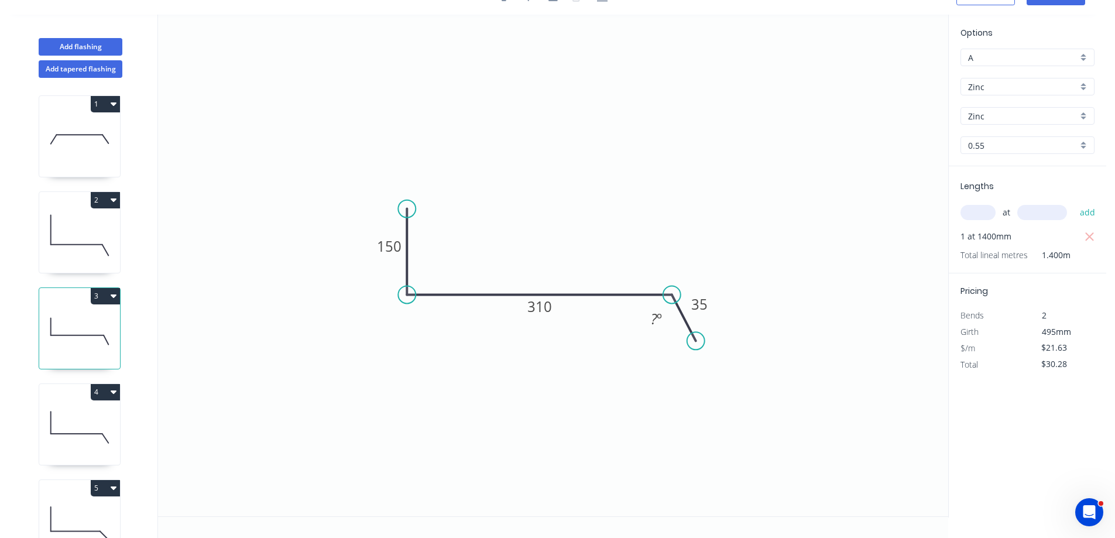
drag, startPoint x: 701, startPoint y: 329, endPoint x: 696, endPoint y: 341, distance: 13.4
click at [696, 341] on circle at bounding box center [696, 341] width 18 height 18
click at [660, 318] on tspan "º" at bounding box center [659, 318] width 5 height 19
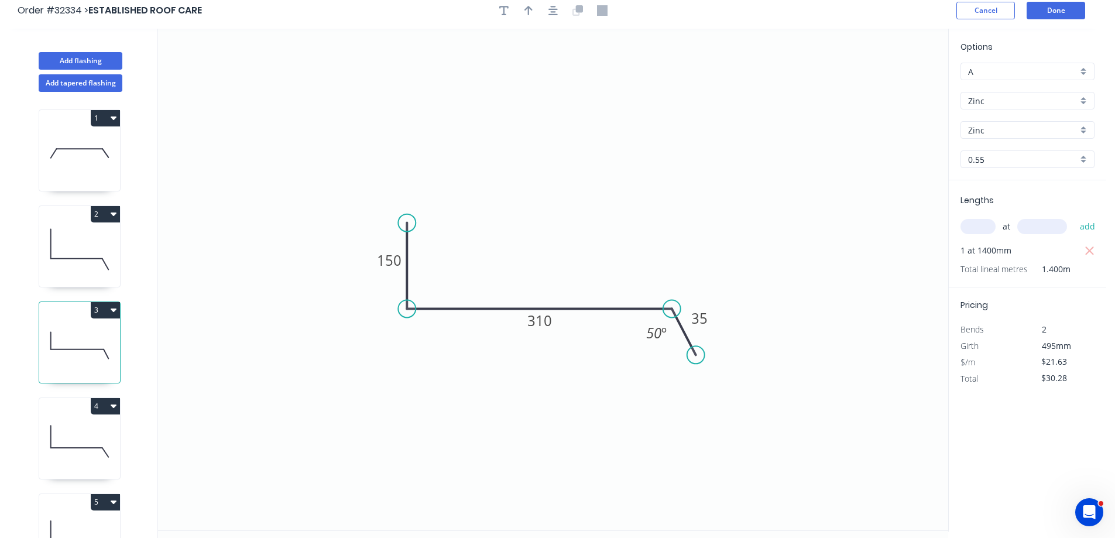
scroll to position [0, 0]
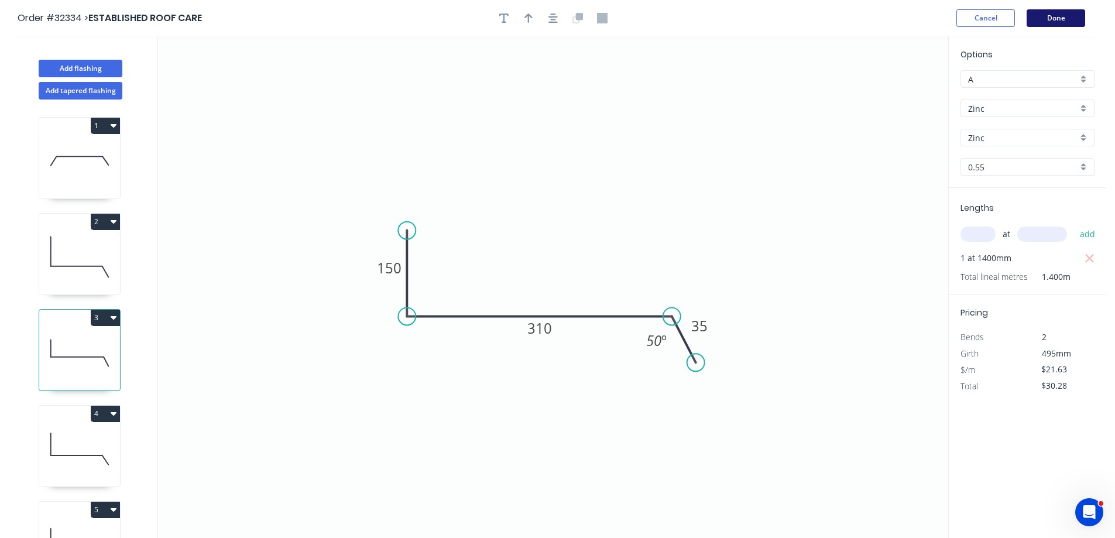
click at [1052, 22] on button "Done" at bounding box center [1056, 18] width 59 height 18
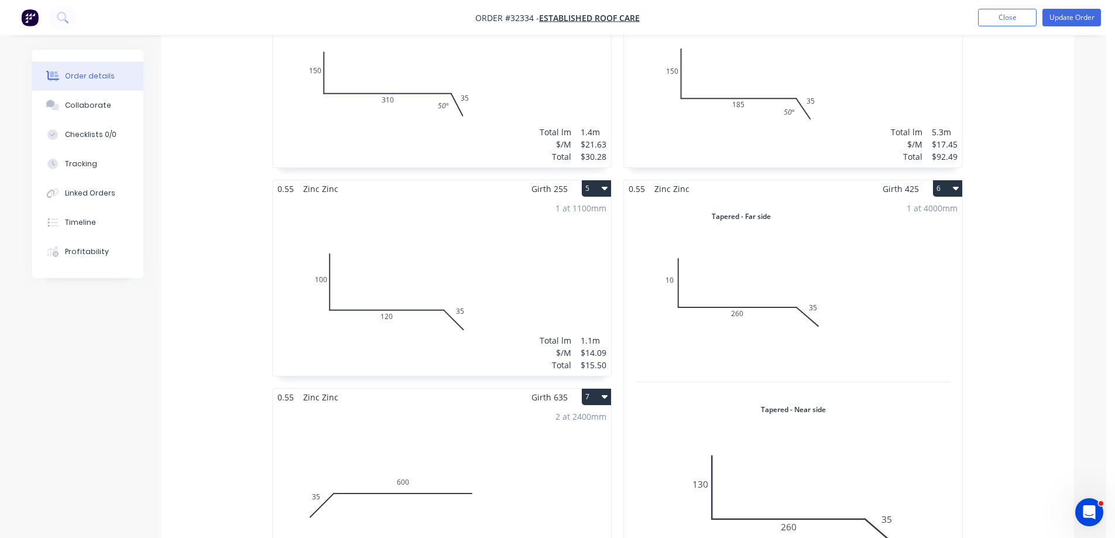
scroll to position [644, 0]
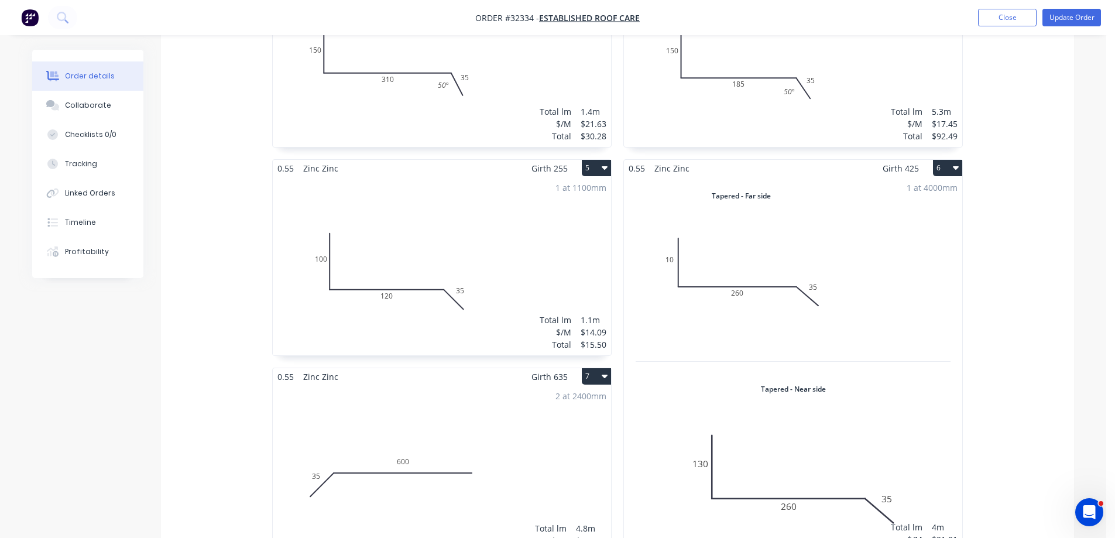
click at [496, 263] on div "1 at 1100mm Total lm $/M Total 1.1m $14.09 $15.50" at bounding box center [442, 266] width 338 height 179
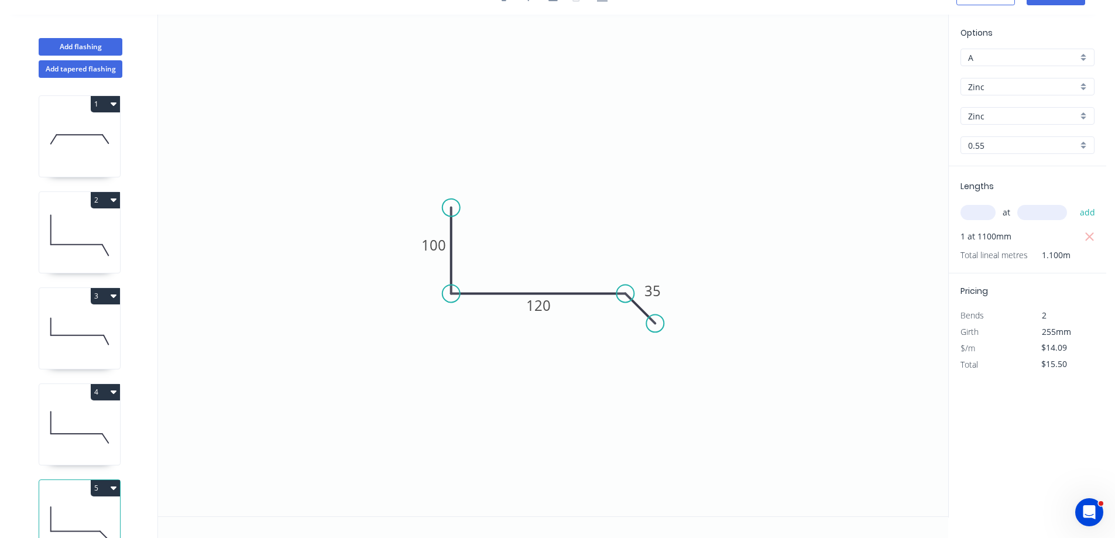
scroll to position [22, 0]
drag, startPoint x: 653, startPoint y: 326, endPoint x: 652, endPoint y: 340, distance: 14.1
click at [652, 340] on circle at bounding box center [652, 340] width 18 height 18
click at [609, 316] on tspan "?" at bounding box center [608, 317] width 6 height 19
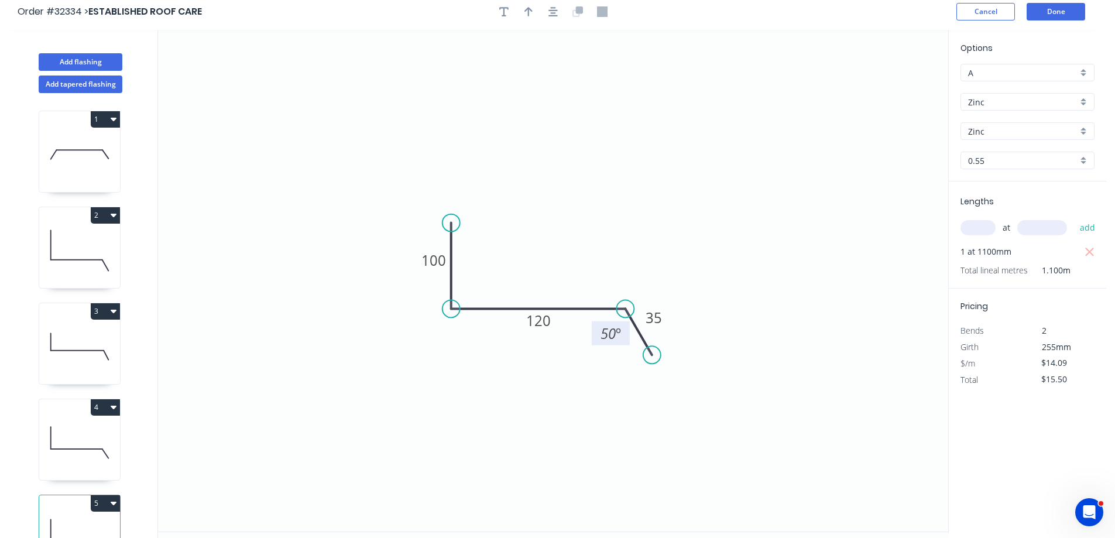
scroll to position [0, 0]
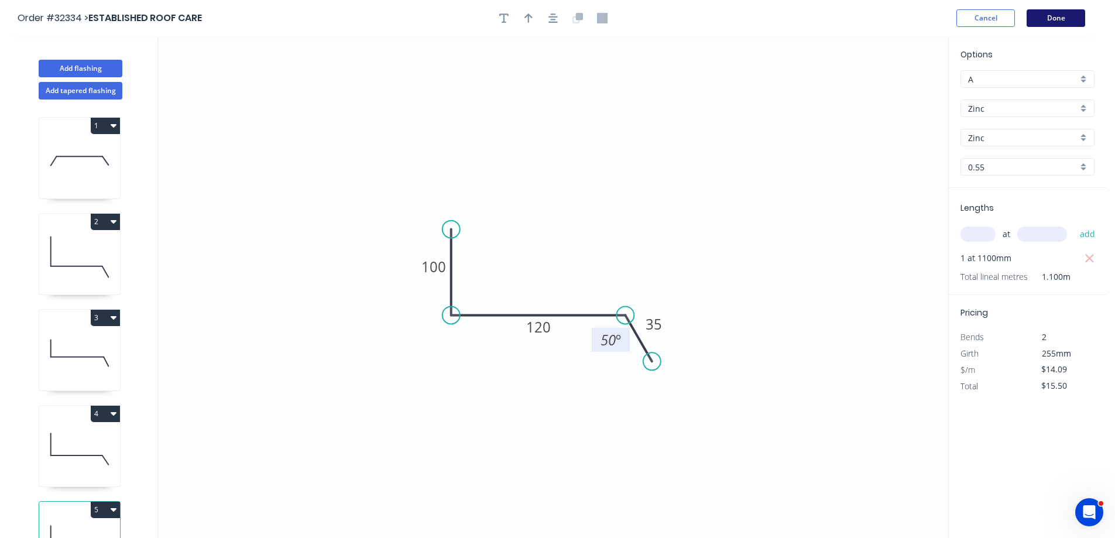
click at [1043, 16] on button "Done" at bounding box center [1056, 18] width 59 height 18
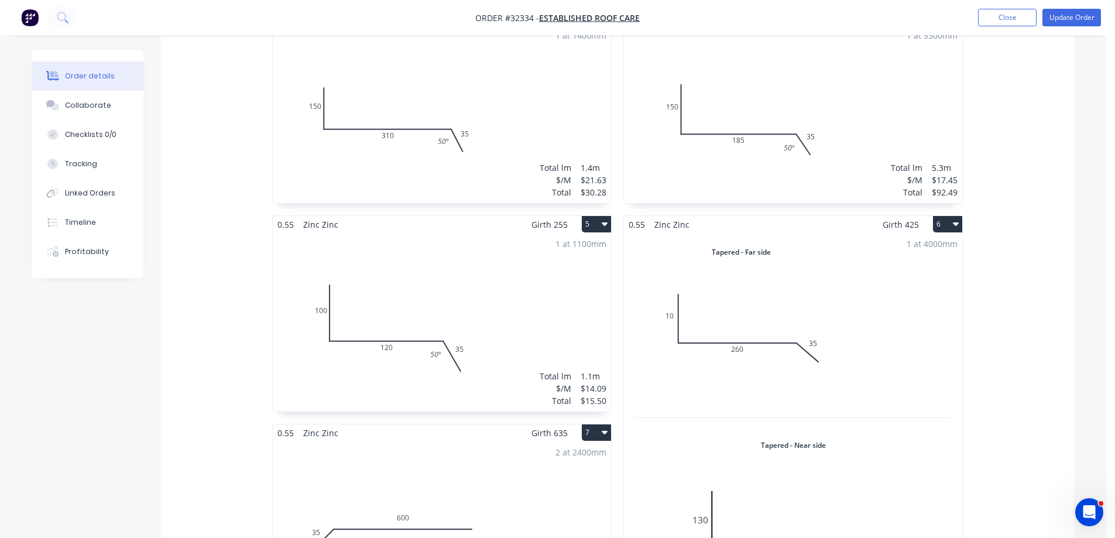
scroll to position [644, 0]
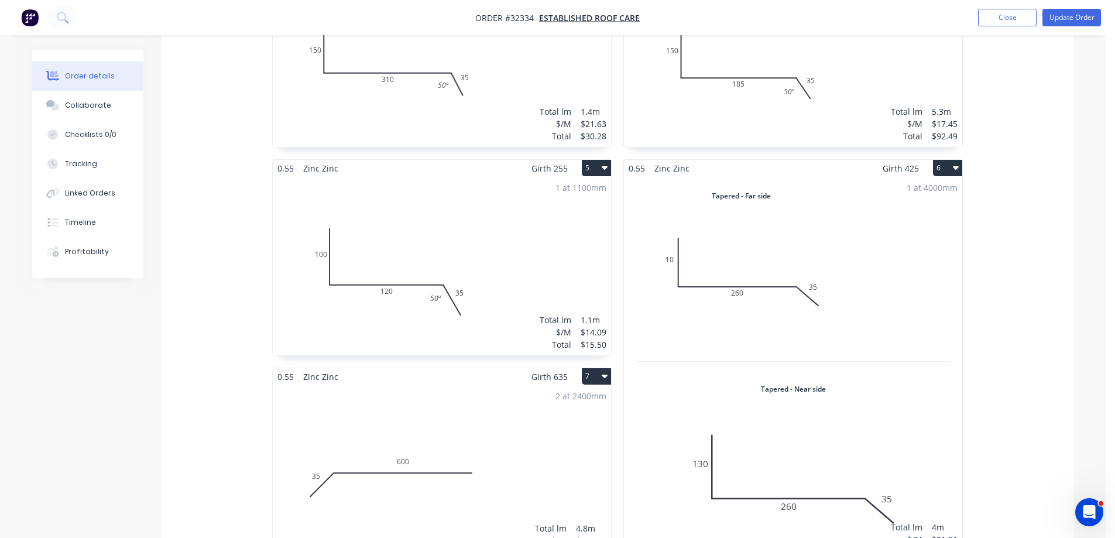
click at [875, 283] on div "1 at 4000mm Total lm $/M Total 4m $21.01 $84.04" at bounding box center [793, 370] width 338 height 386
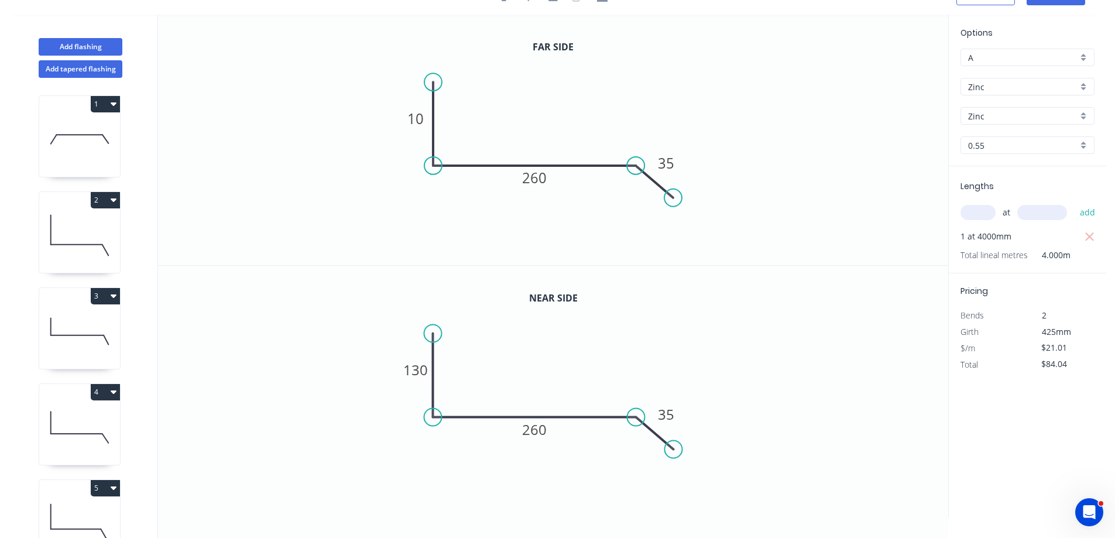
scroll to position [22, 0]
drag, startPoint x: 675, startPoint y: 202, endPoint x: 666, endPoint y: 205, distance: 10.4
click at [666, 205] on circle at bounding box center [666, 205] width 18 height 18
click at [692, 208] on div "Show angle" at bounding box center [695, 206] width 118 height 24
click at [618, 184] on tspan "?" at bounding box center [621, 190] width 6 height 19
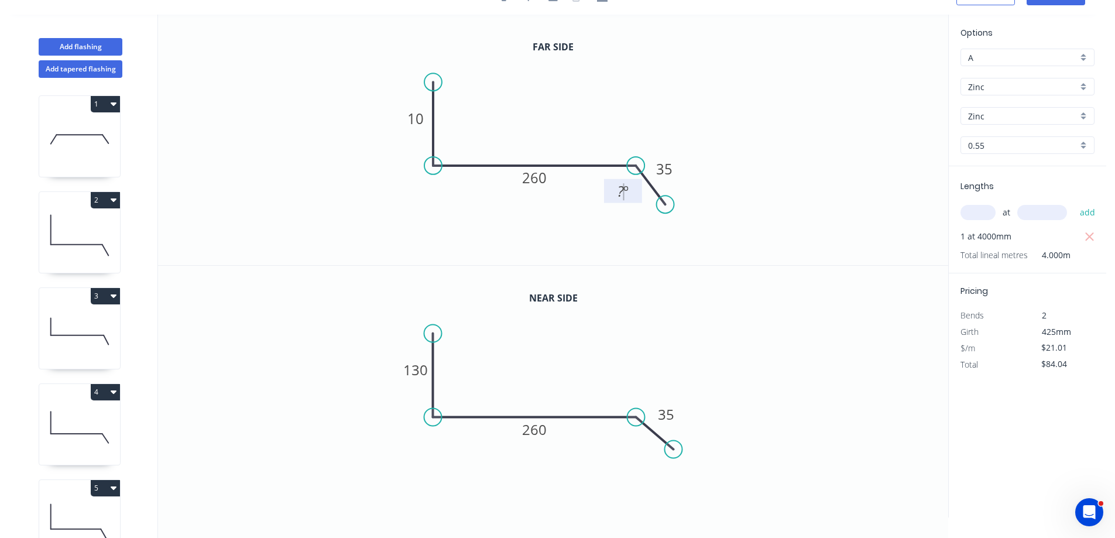
click at [624, 199] on tspan "º" at bounding box center [625, 190] width 5 height 19
click at [630, 193] on rect at bounding box center [623, 192] width 27 height 16
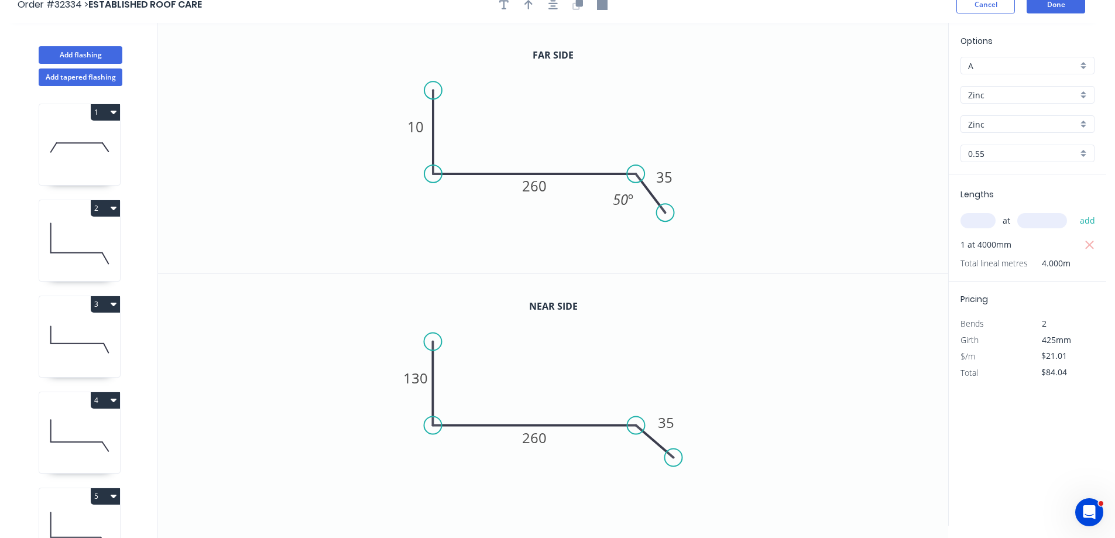
scroll to position [0, 0]
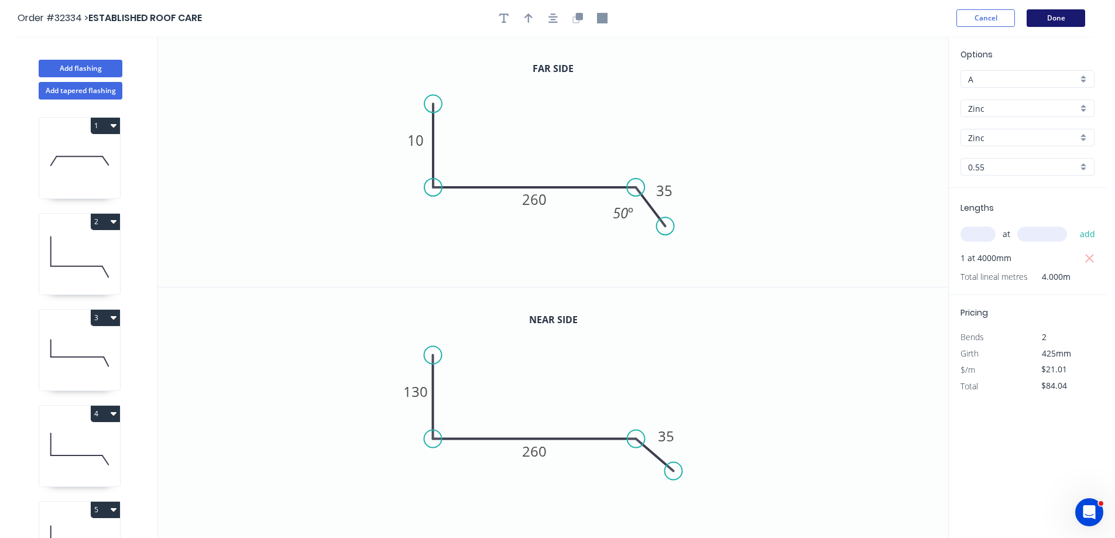
click at [1042, 18] on button "Done" at bounding box center [1056, 18] width 59 height 18
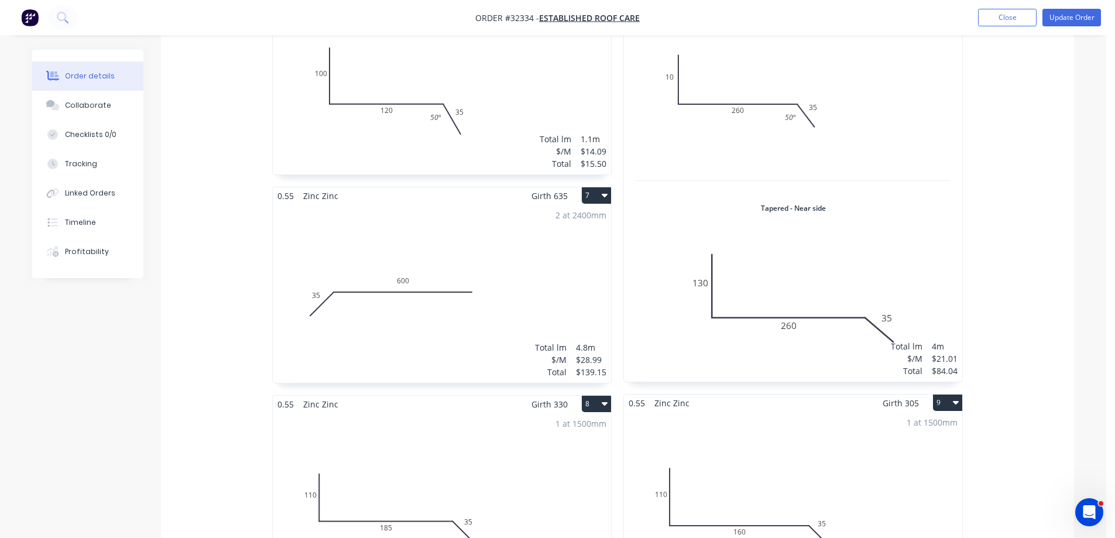
scroll to position [937, 0]
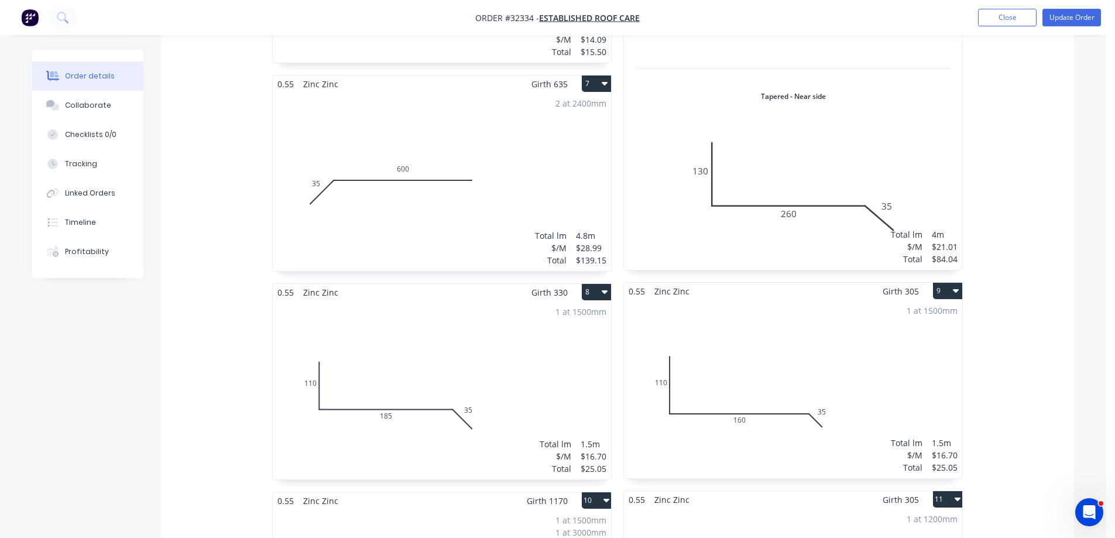
click at [484, 188] on div "2 at 2400mm Total lm $/M Total 4.8m $28.99 $139.15" at bounding box center [442, 181] width 338 height 179
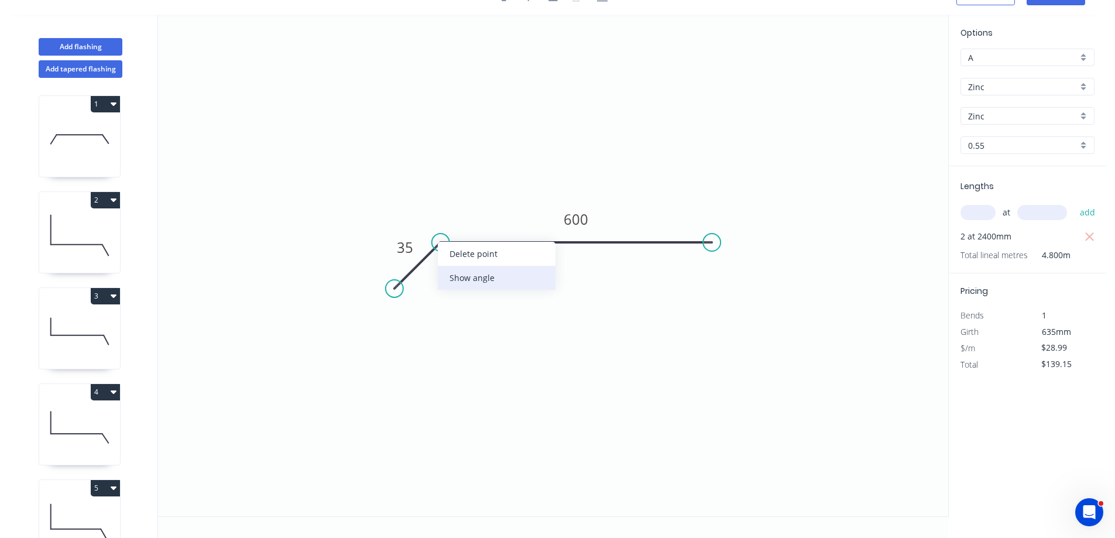
click at [484, 275] on div "Show angle" at bounding box center [497, 278] width 118 height 24
click at [455, 273] on tspan "º" at bounding box center [454, 268] width 5 height 19
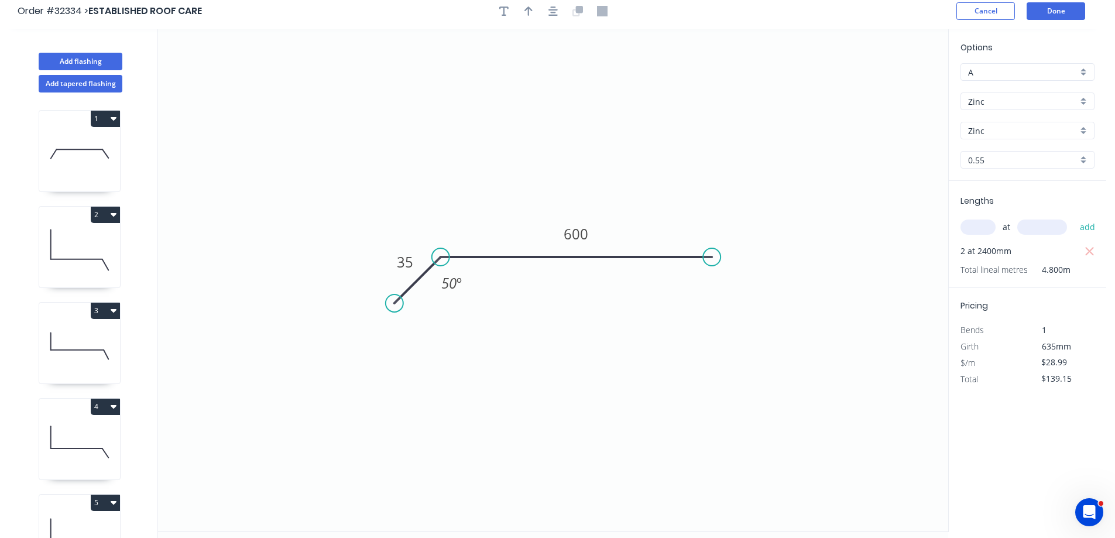
scroll to position [0, 0]
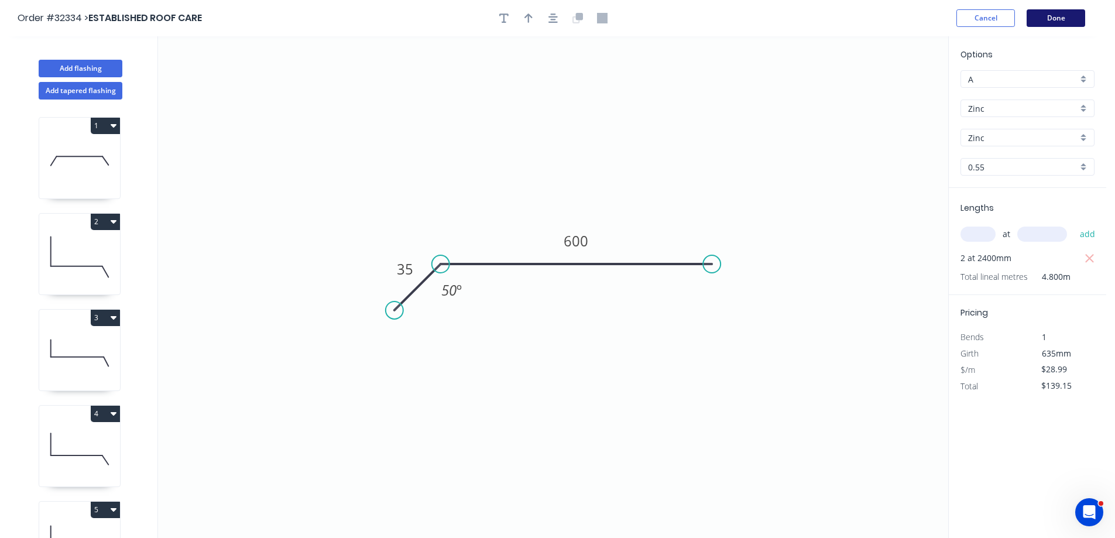
click at [1054, 18] on button "Done" at bounding box center [1056, 18] width 59 height 18
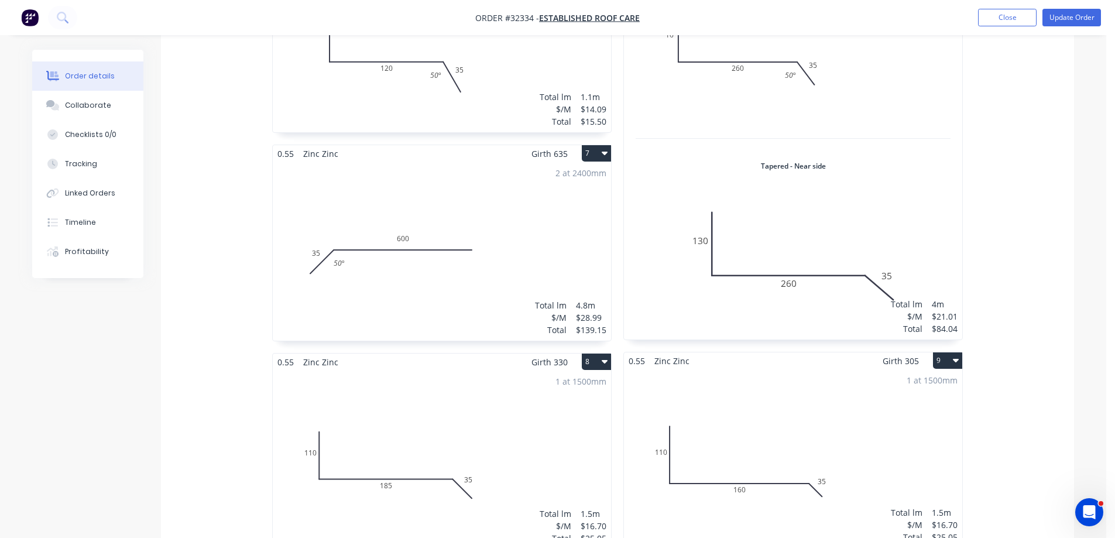
scroll to position [878, 0]
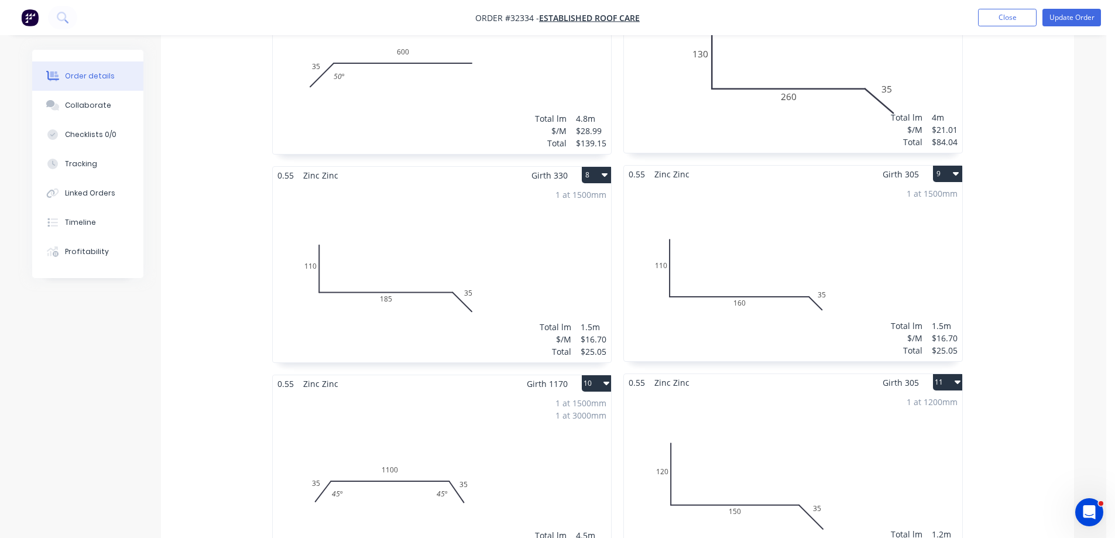
click at [462, 230] on div "1 at 1500mm Total lm $/M Total 1.5m $16.70 $25.05" at bounding box center [442, 273] width 338 height 179
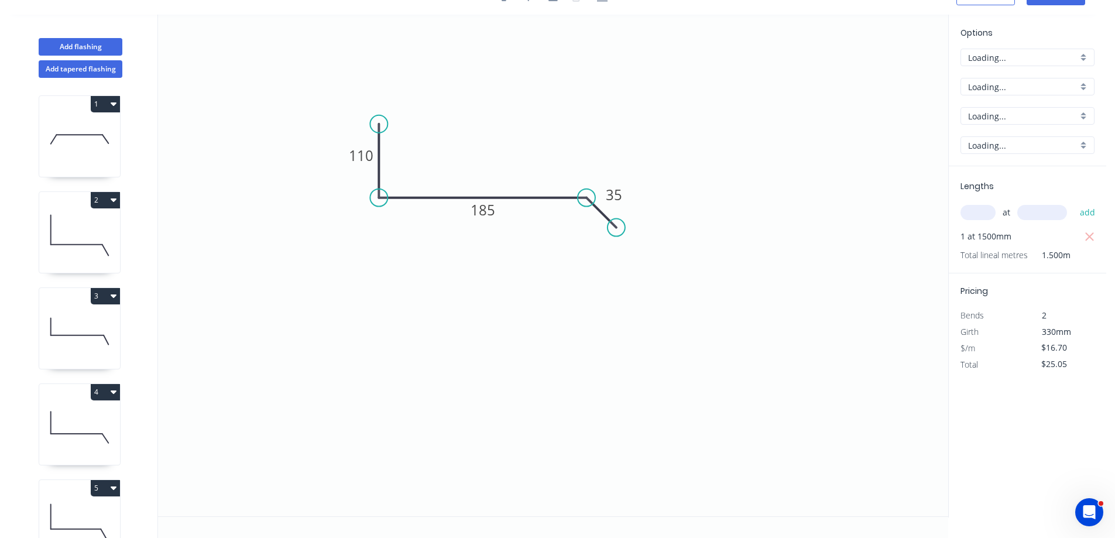
scroll to position [22, 0]
drag, startPoint x: 614, startPoint y: 225, endPoint x: 613, endPoint y: 236, distance: 11.2
click at [613, 236] on circle at bounding box center [613, 236] width 18 height 18
click at [575, 226] on tspan "º" at bounding box center [575, 222] width 5 height 19
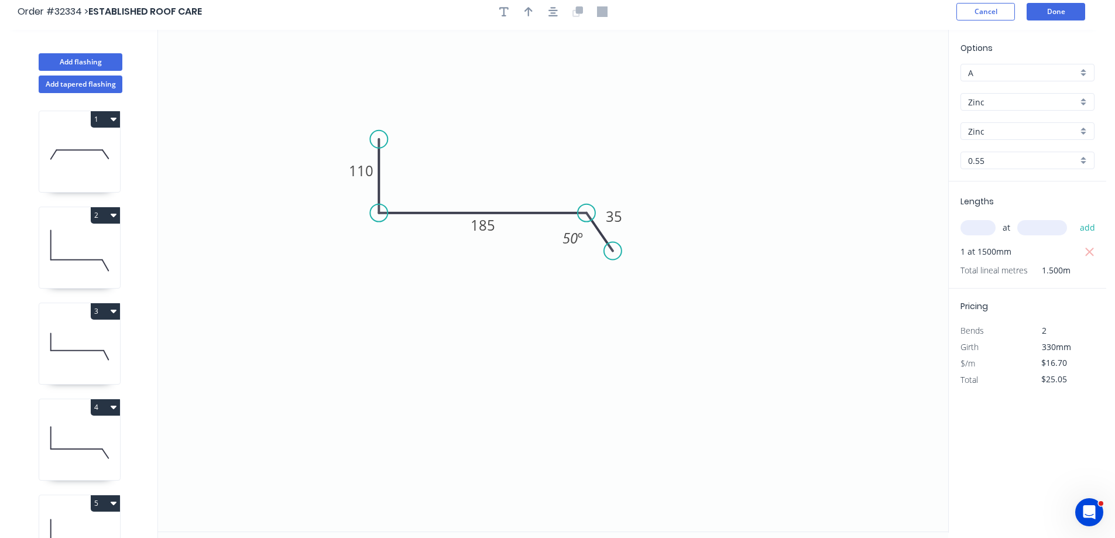
scroll to position [0, 0]
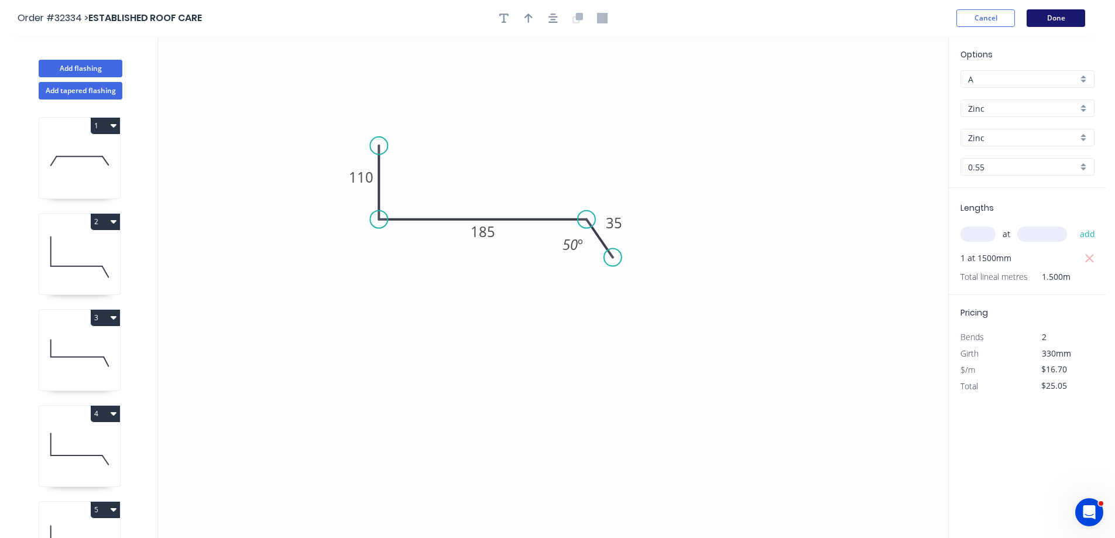
click at [1043, 15] on button "Done" at bounding box center [1056, 18] width 59 height 18
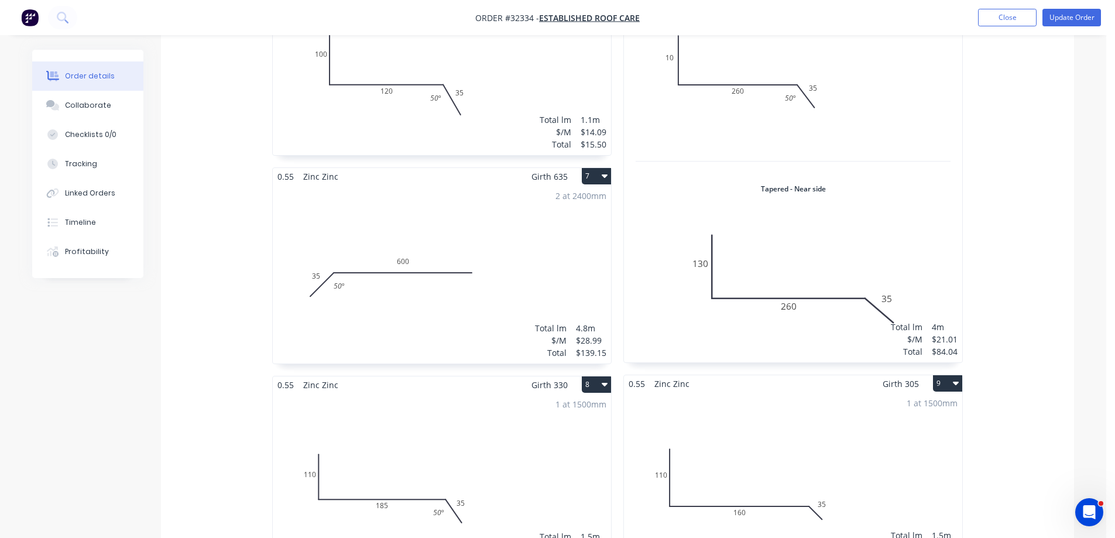
scroll to position [1054, 0]
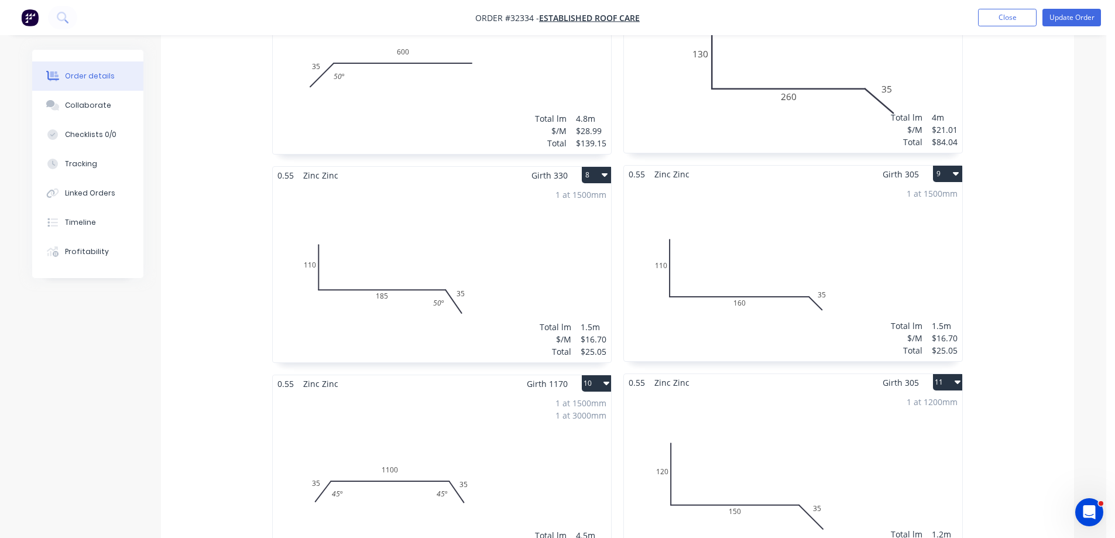
click at [808, 303] on div "1 at 1500mm Total lm $/M Total 1.5m $16.70 $25.05" at bounding box center [793, 272] width 338 height 179
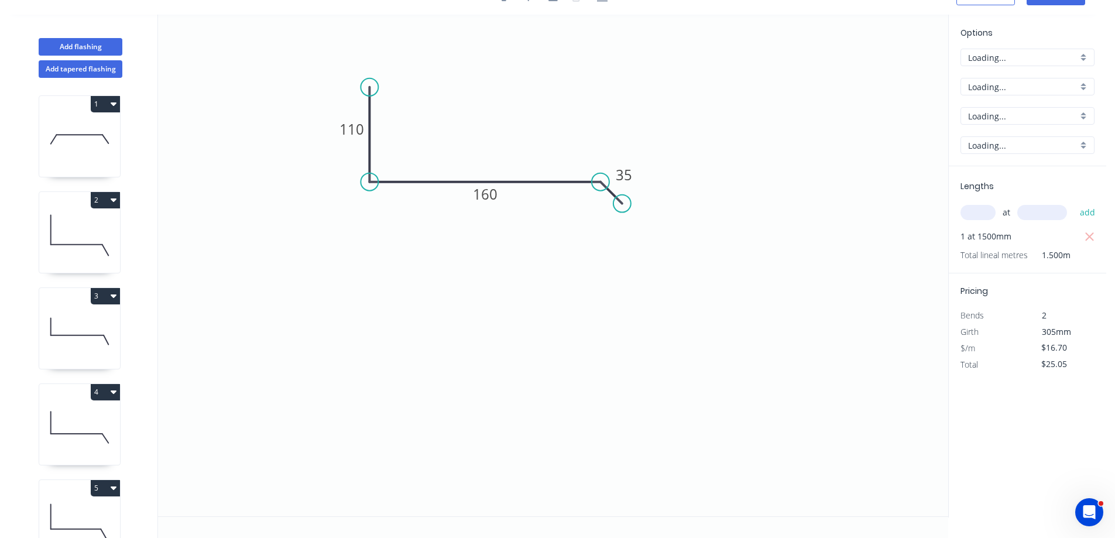
scroll to position [22, 0]
drag, startPoint x: 620, startPoint y: 203, endPoint x: 633, endPoint y: 225, distance: 26.0
click at [633, 225] on circle at bounding box center [634, 225] width 18 height 18
click at [584, 209] on tspan "?" at bounding box center [585, 206] width 6 height 19
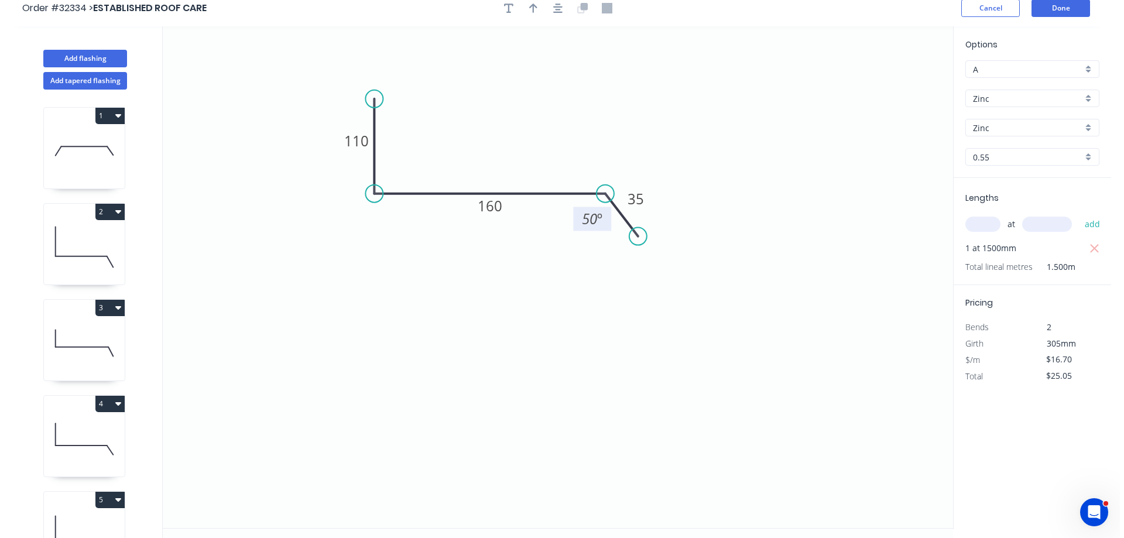
scroll to position [0, 0]
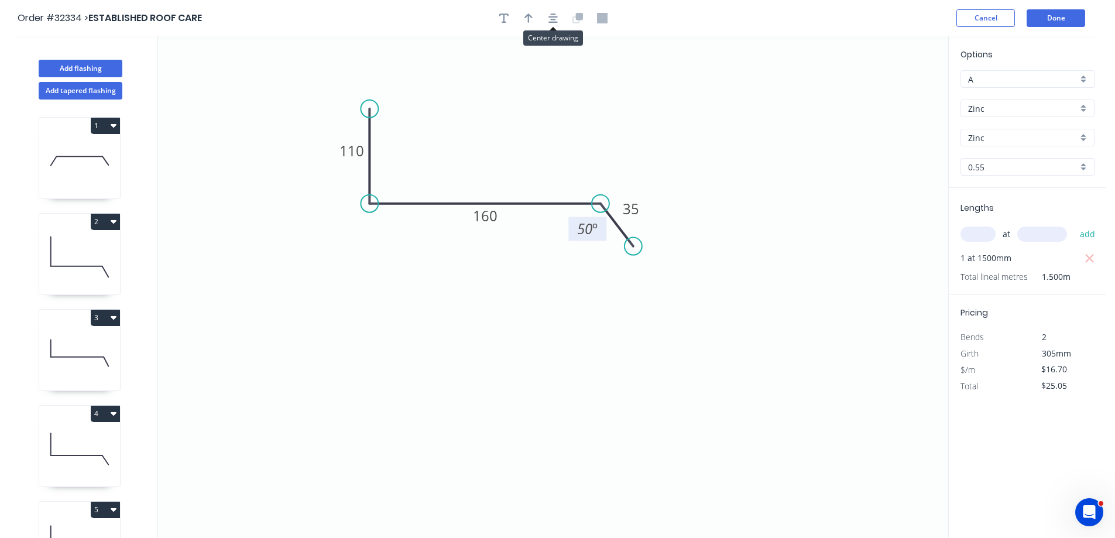
drag, startPoint x: 549, startPoint y: 16, endPoint x: 591, endPoint y: 46, distance: 51.2
click at [549, 16] on icon "button" at bounding box center [552, 18] width 9 height 11
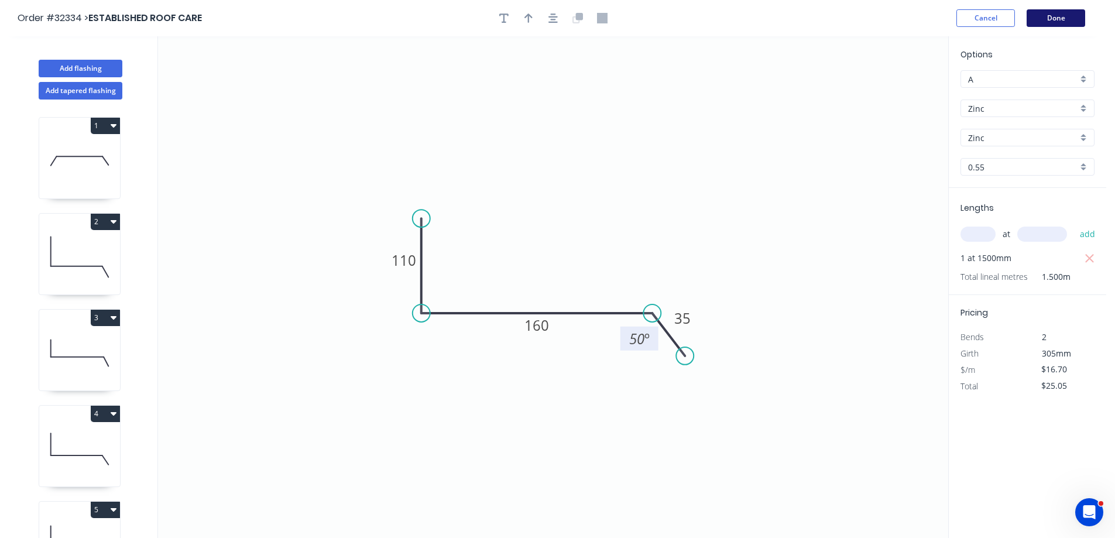
click at [1047, 19] on button "Done" at bounding box center [1056, 18] width 59 height 18
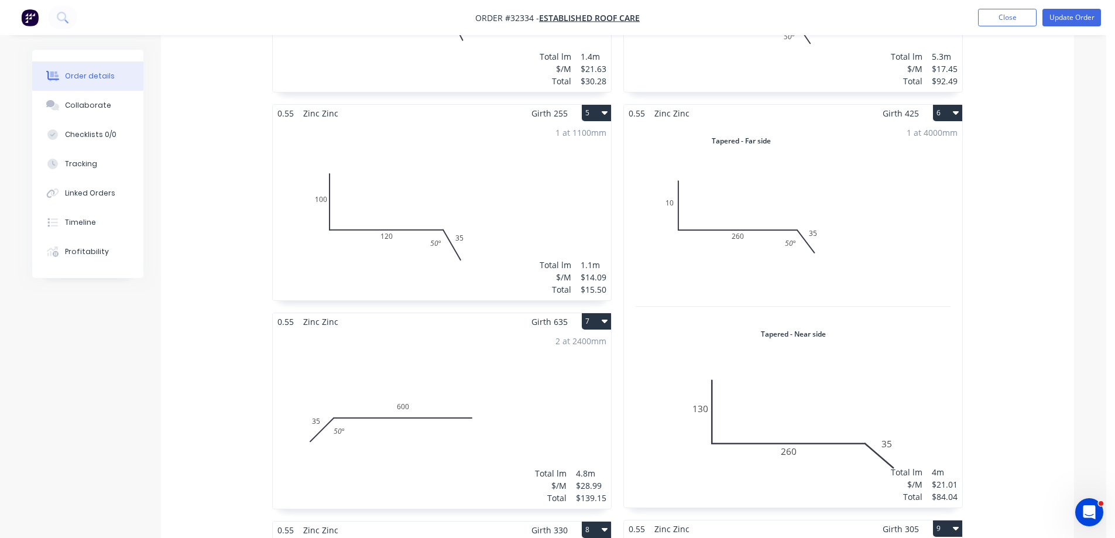
scroll to position [878, 0]
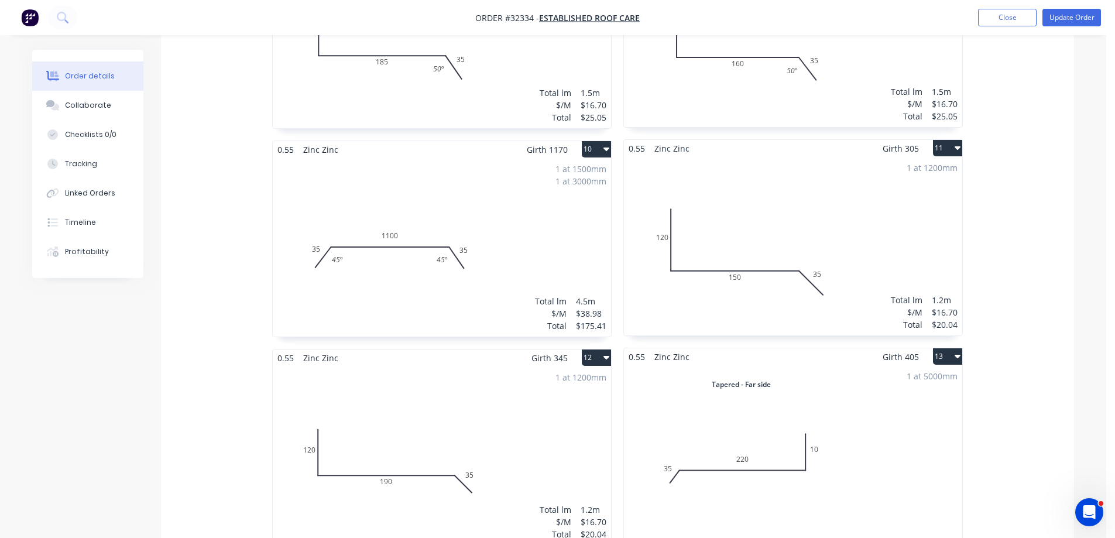
click at [747, 233] on div "1 at 1200mm Total lm $/M Total 1.2m $16.70 $20.04" at bounding box center [793, 246] width 338 height 179
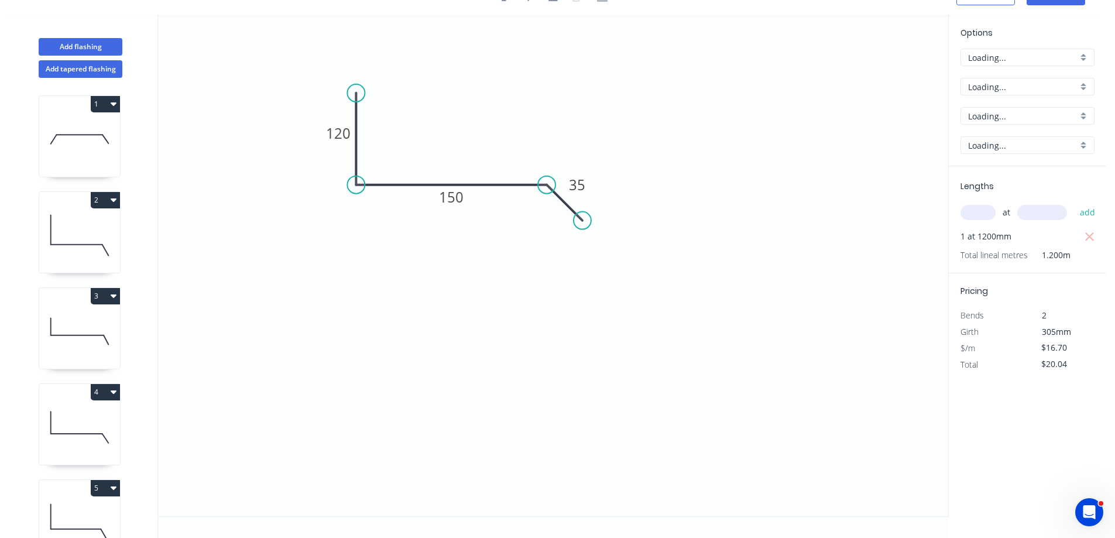
scroll to position [22, 0]
drag, startPoint x: 577, startPoint y: 220, endPoint x: 538, endPoint y: 221, distance: 39.2
click at [571, 232] on circle at bounding box center [572, 234] width 18 height 18
click at [532, 210] on tspan "º" at bounding box center [534, 208] width 5 height 19
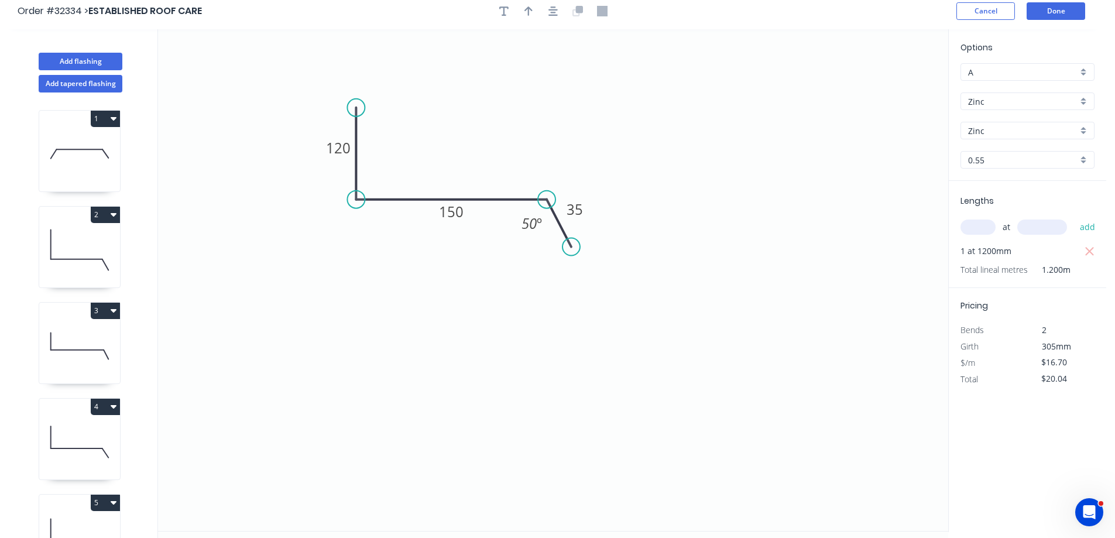
scroll to position [0, 0]
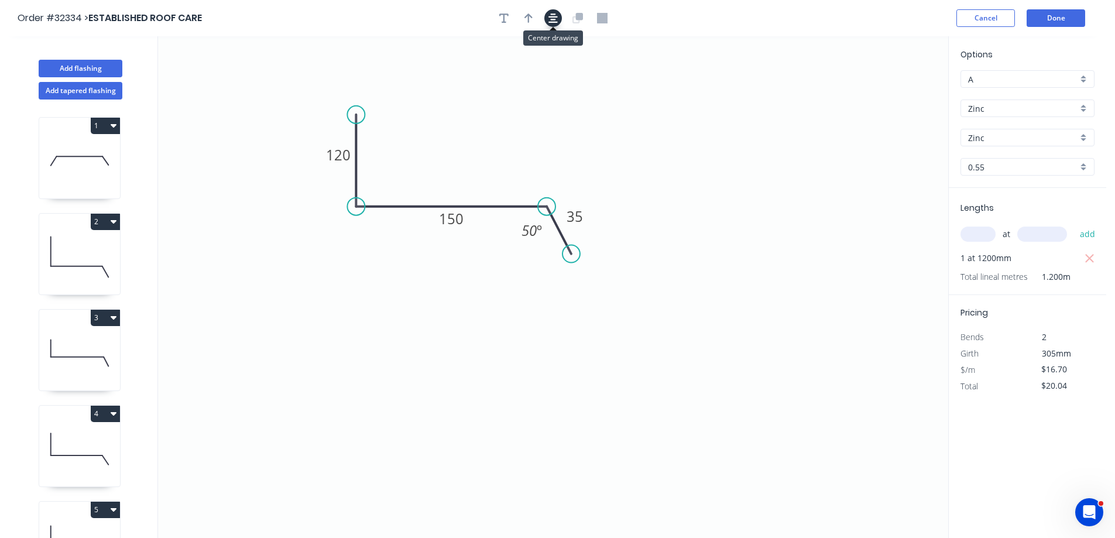
drag, startPoint x: 549, startPoint y: 13, endPoint x: 558, endPoint y: 15, distance: 8.9
click at [550, 13] on icon "button" at bounding box center [552, 18] width 9 height 11
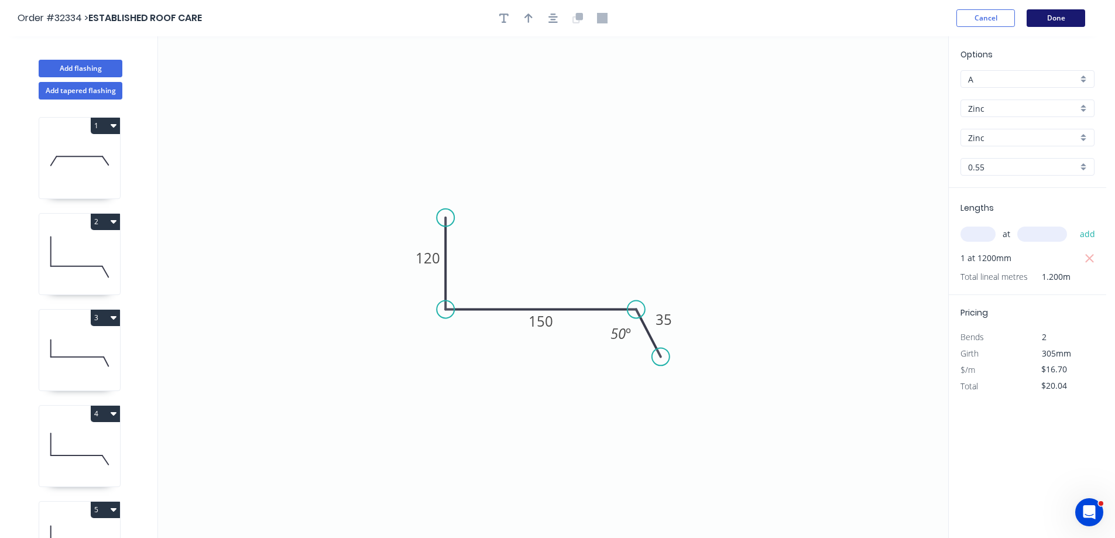
click at [1051, 17] on button "Done" at bounding box center [1056, 18] width 59 height 18
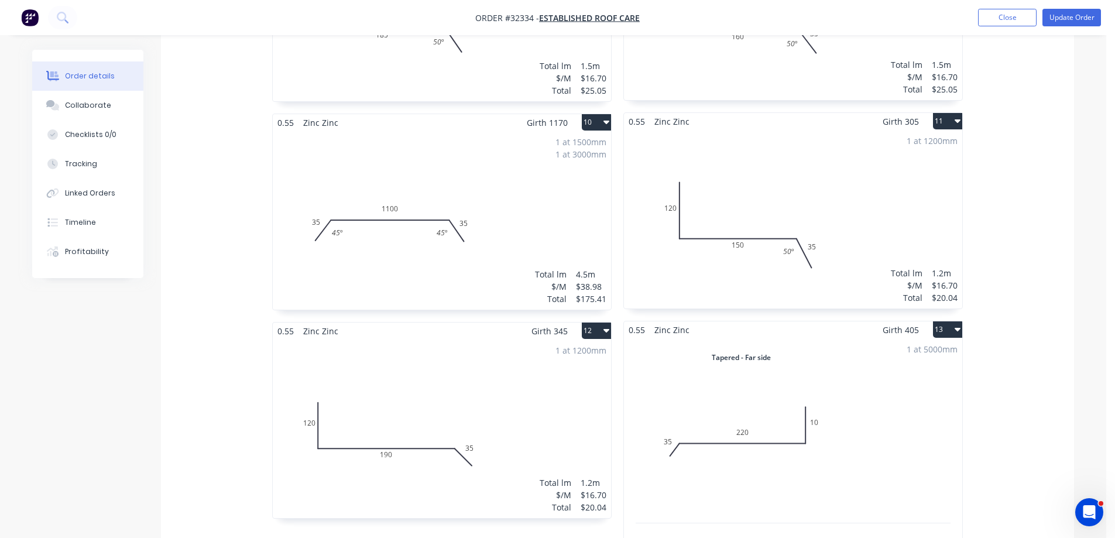
scroll to position [1463, 0]
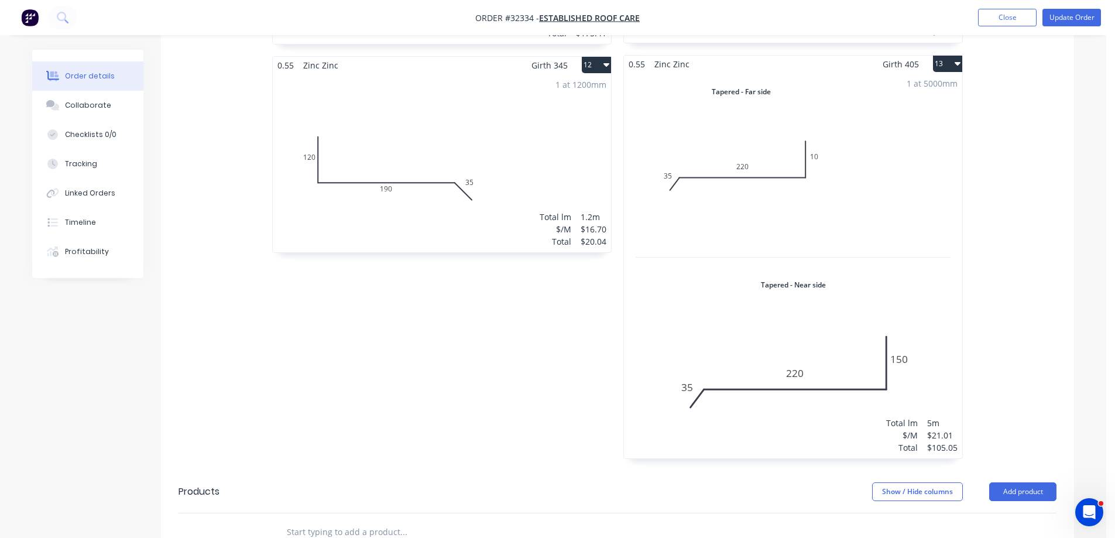
click at [509, 145] on div "1 at 1200mm Total lm $/M Total 1.2m $16.70 $20.04" at bounding box center [442, 163] width 338 height 179
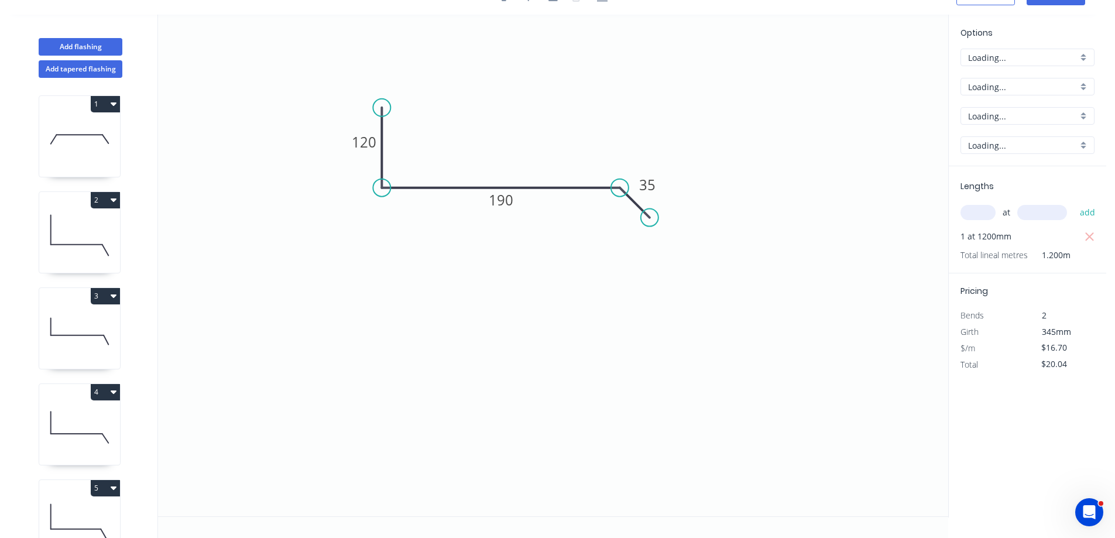
scroll to position [22, 0]
click at [647, 230] on circle at bounding box center [647, 230] width 18 height 18
click at [611, 215] on tspan "º" at bounding box center [608, 212] width 5 height 19
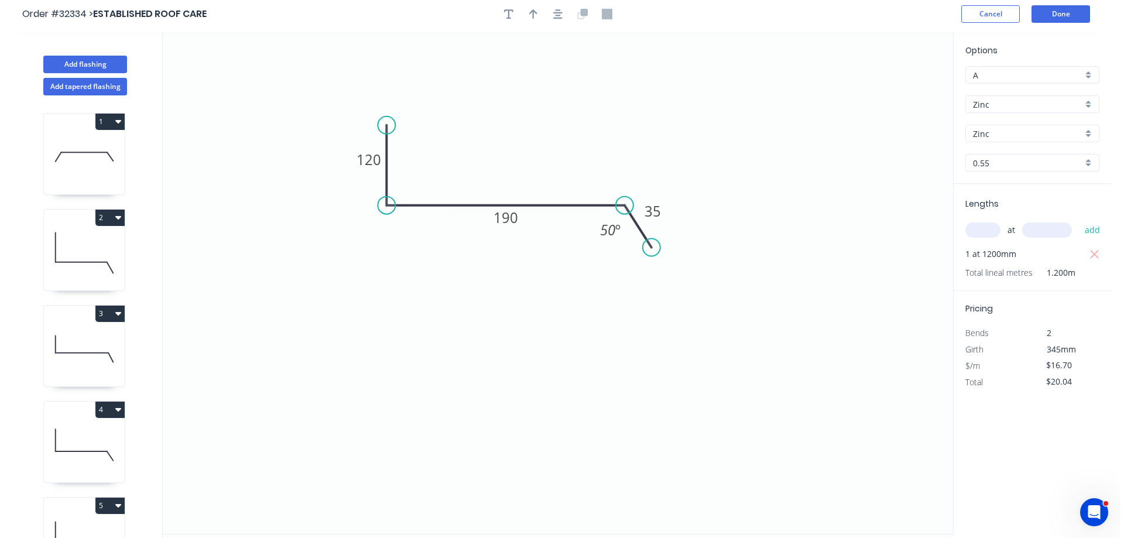
scroll to position [0, 0]
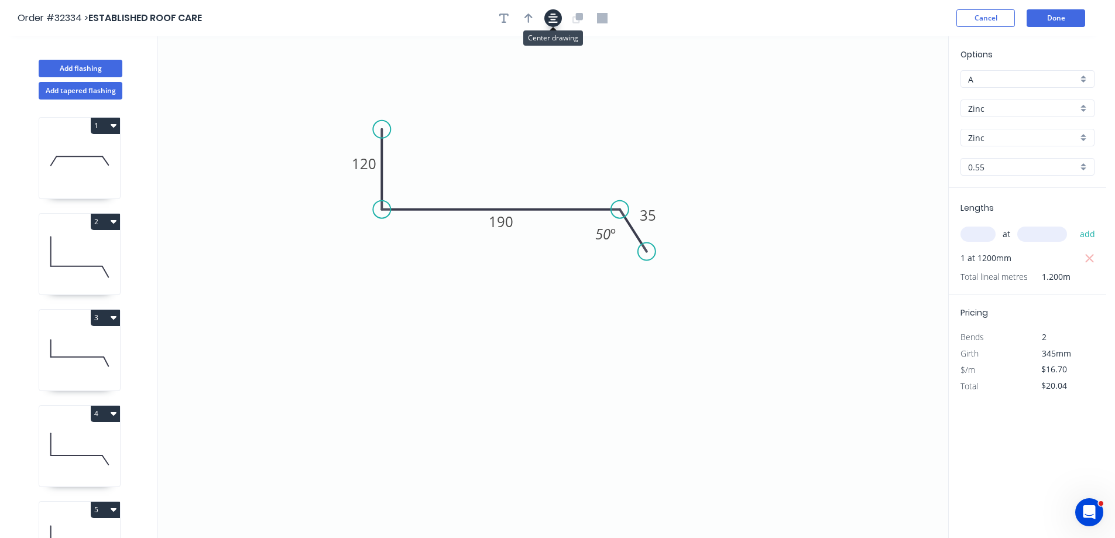
click at [557, 17] on icon "button" at bounding box center [552, 17] width 9 height 9
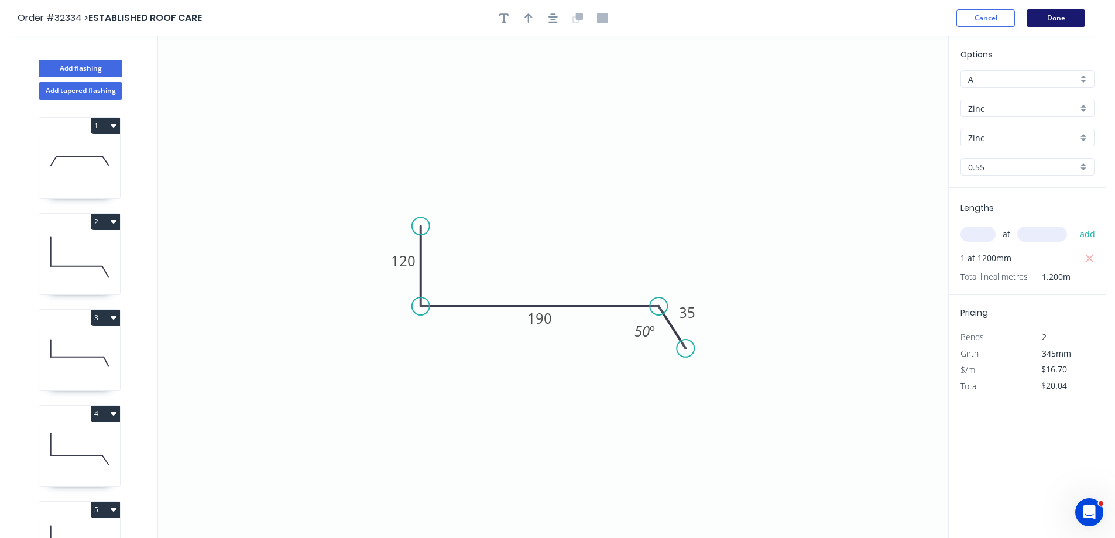
click at [1065, 21] on button "Done" at bounding box center [1056, 18] width 59 height 18
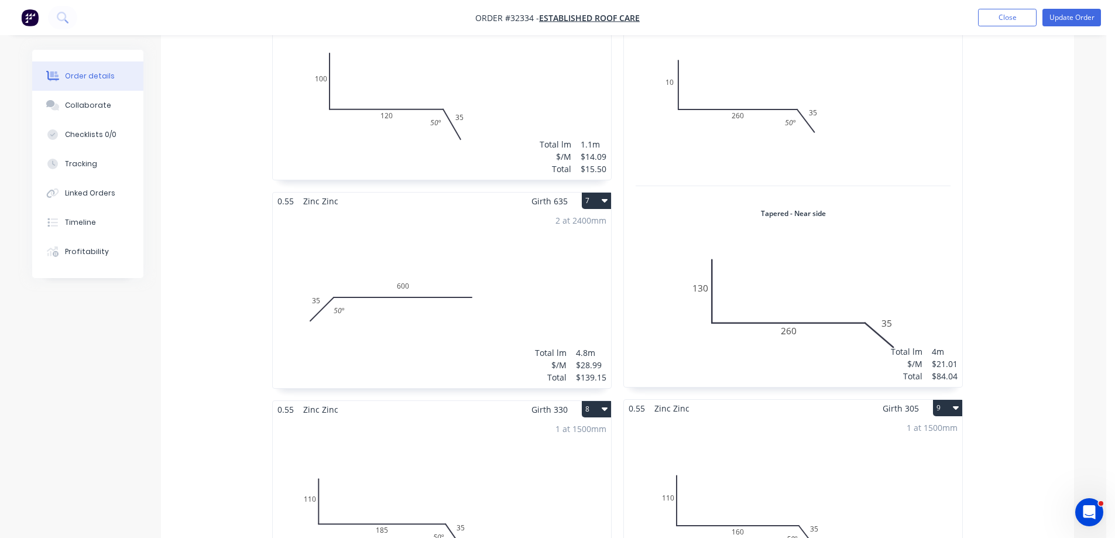
scroll to position [1171, 0]
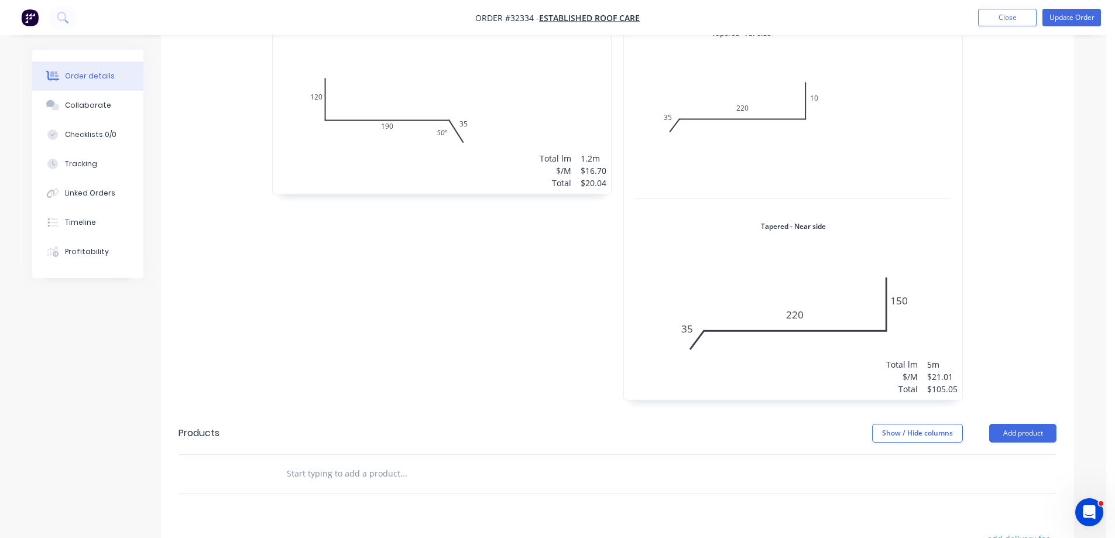
click at [860, 150] on div "1 at 5000mm Total lm $/M Total 5m $21.01 $105.05" at bounding box center [793, 207] width 338 height 386
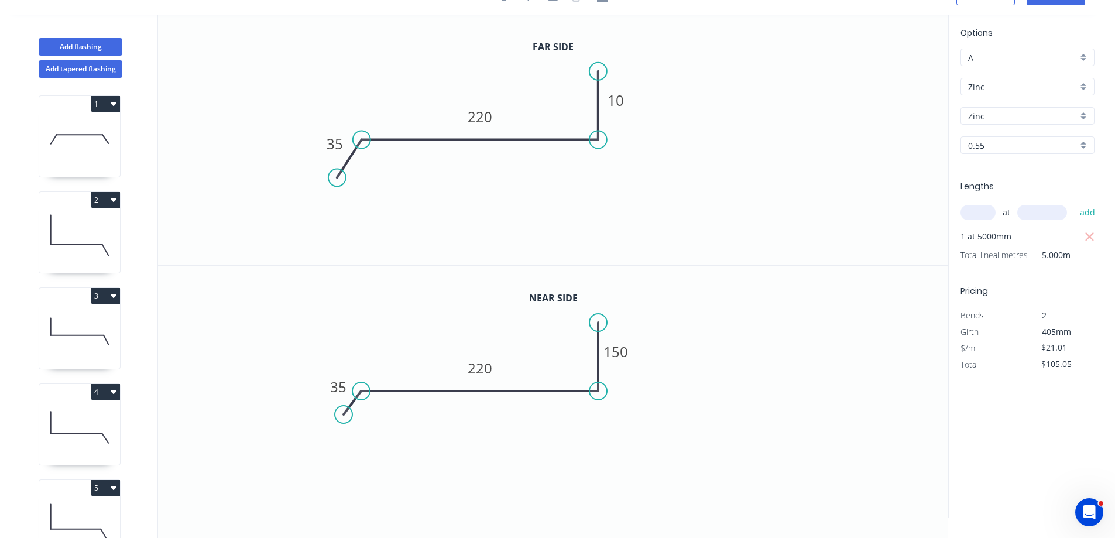
drag, startPoint x: 345, startPoint y: 162, endPoint x: 337, endPoint y: 177, distance: 17.6
click at [337, 177] on circle at bounding box center [337, 178] width 18 height 18
click at [393, 172] on div "Show angle" at bounding box center [420, 176] width 118 height 24
drag, startPoint x: 377, startPoint y: 163, endPoint x: 383, endPoint y: 167, distance: 8.0
click at [378, 163] on tspan "º" at bounding box center [378, 164] width 5 height 19
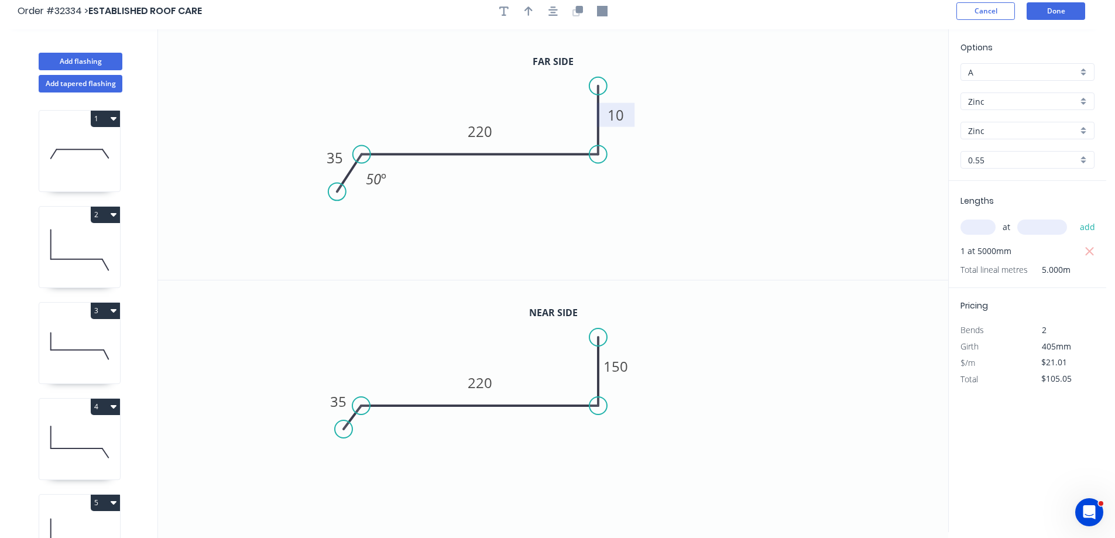
scroll to position [0, 0]
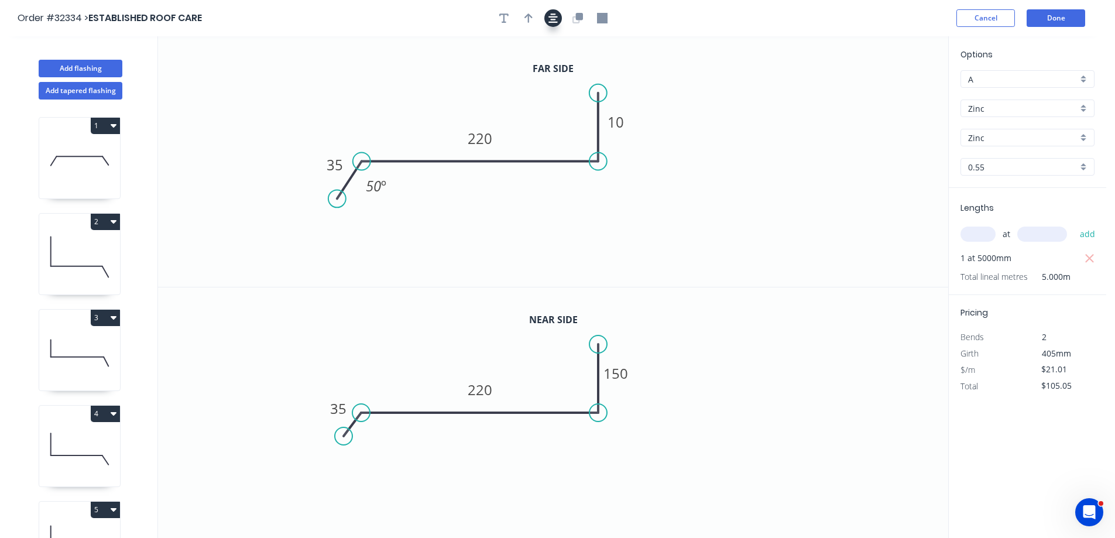
click at [553, 19] on icon "button" at bounding box center [552, 17] width 9 height 9
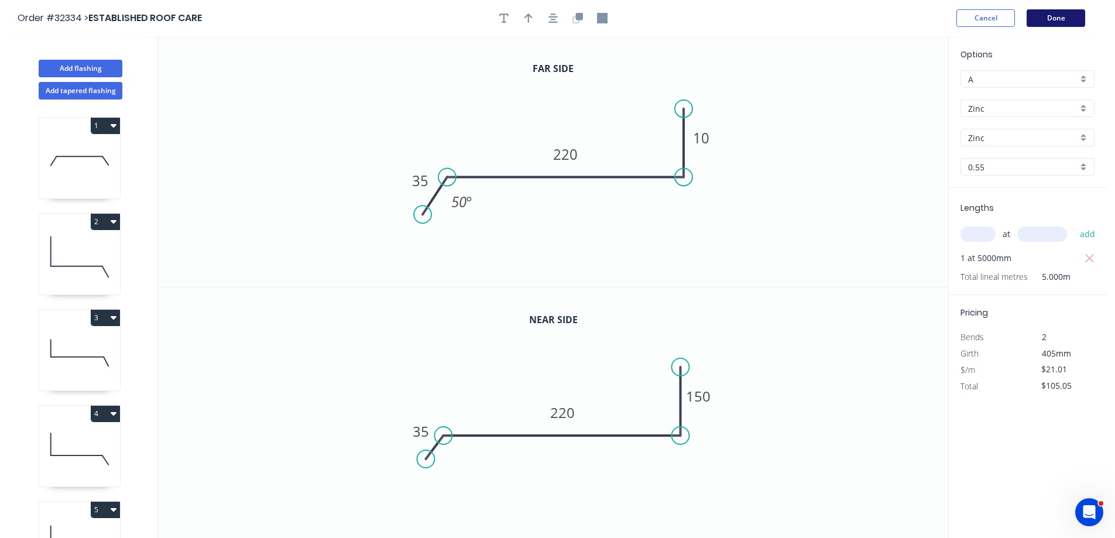
click at [1055, 18] on button "Done" at bounding box center [1056, 18] width 59 height 18
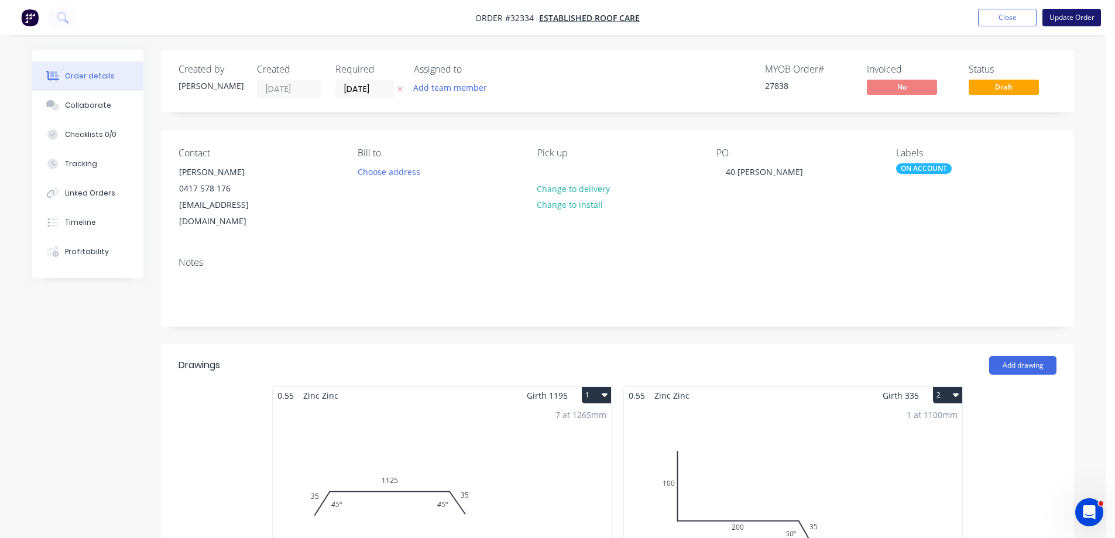
click at [1068, 19] on button "Update Order" at bounding box center [1072, 18] width 59 height 18
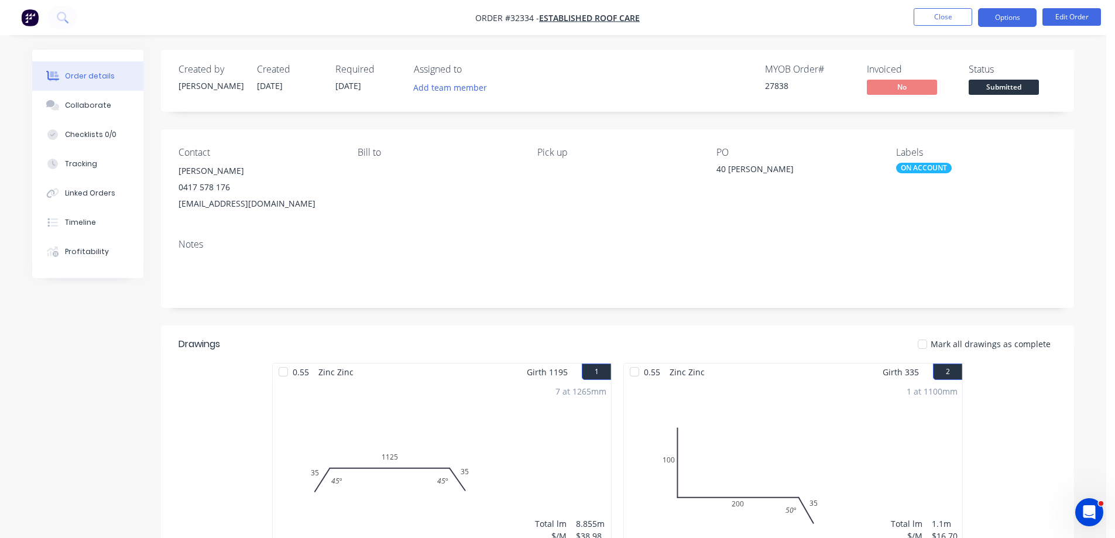
click at [1011, 23] on button "Options" at bounding box center [1007, 17] width 59 height 19
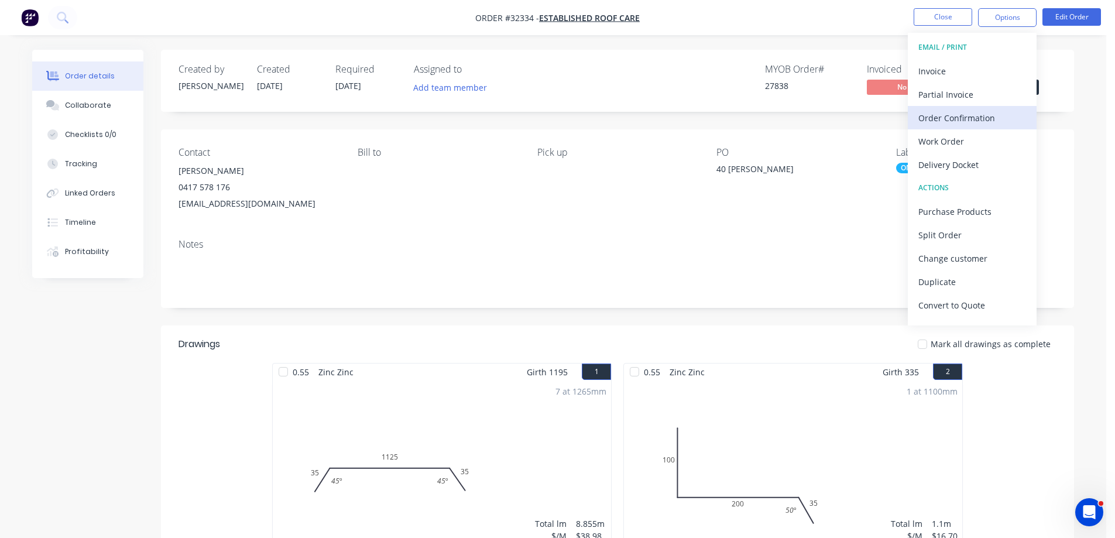
click at [963, 116] on div "Order Confirmation" at bounding box center [972, 117] width 108 height 17
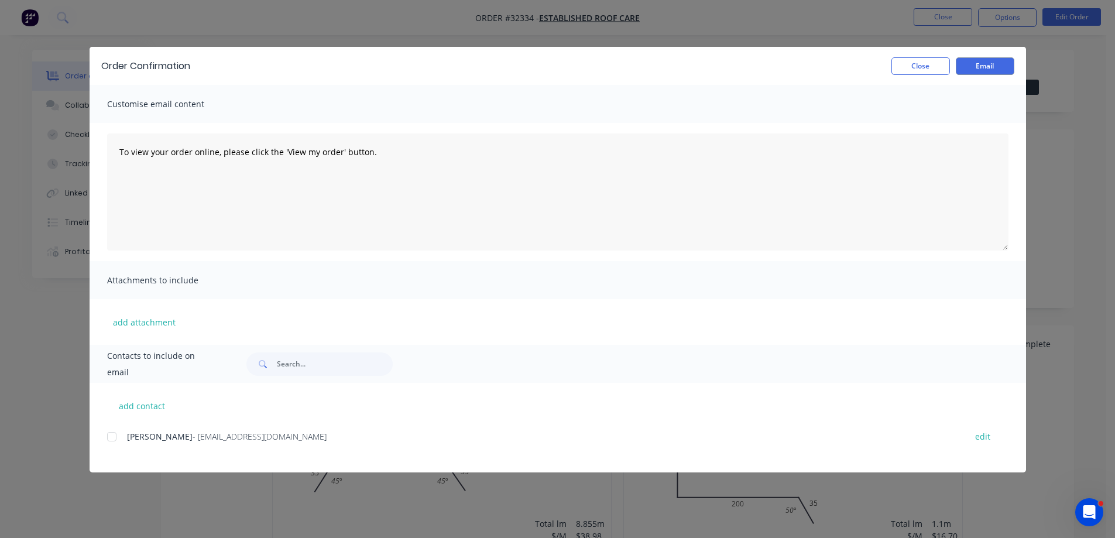
click at [114, 438] on div at bounding box center [111, 436] width 23 height 23
click at [1004, 65] on button "Email" at bounding box center [985, 66] width 59 height 18
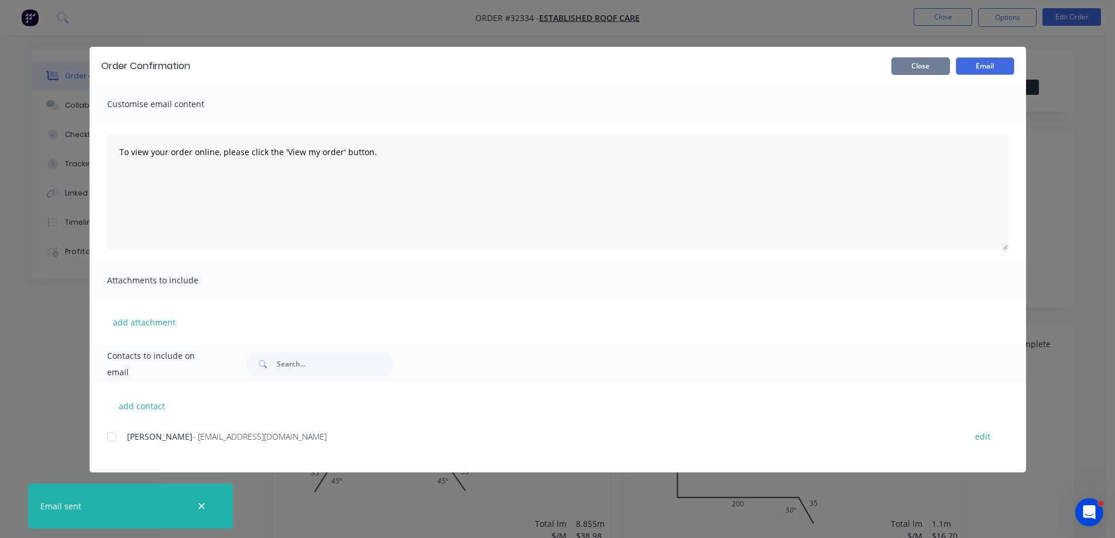
click at [908, 73] on button "Close" at bounding box center [920, 66] width 59 height 18
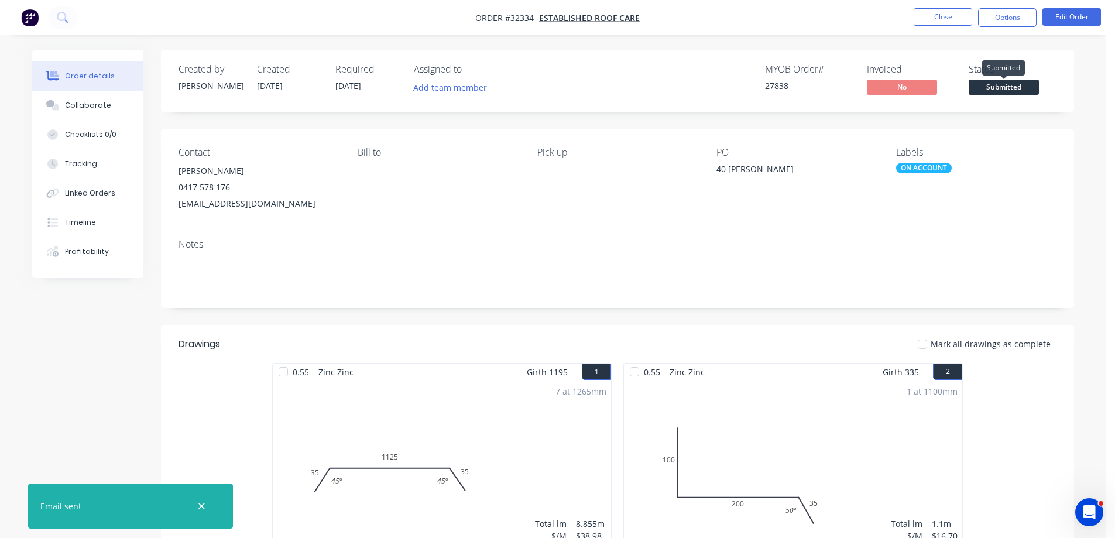
click at [1016, 90] on span "Submitted" at bounding box center [1004, 87] width 70 height 15
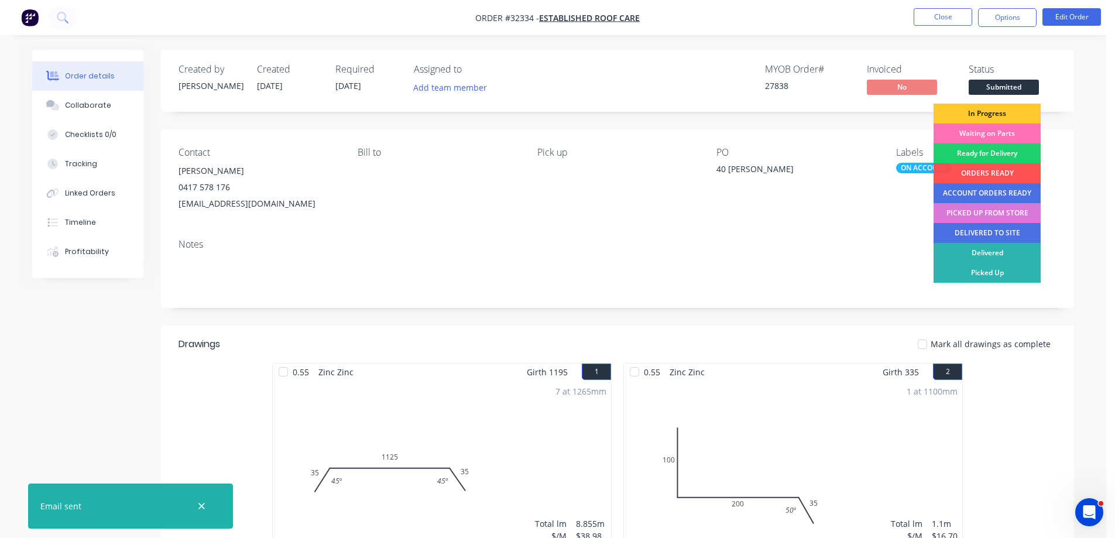
click at [1011, 116] on div "In Progress" at bounding box center [987, 114] width 107 height 20
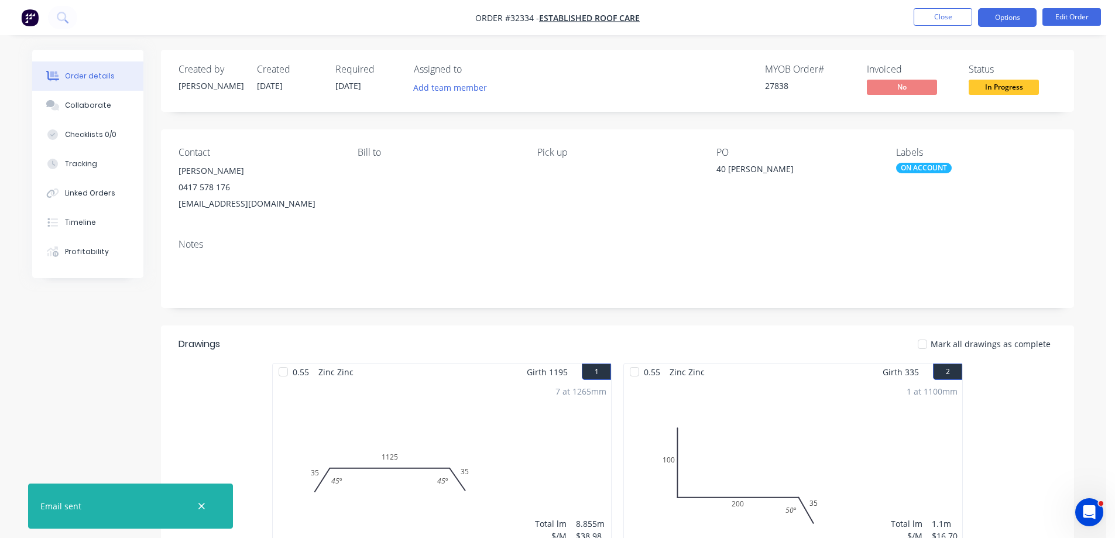
click at [1010, 14] on button "Options" at bounding box center [1007, 17] width 59 height 19
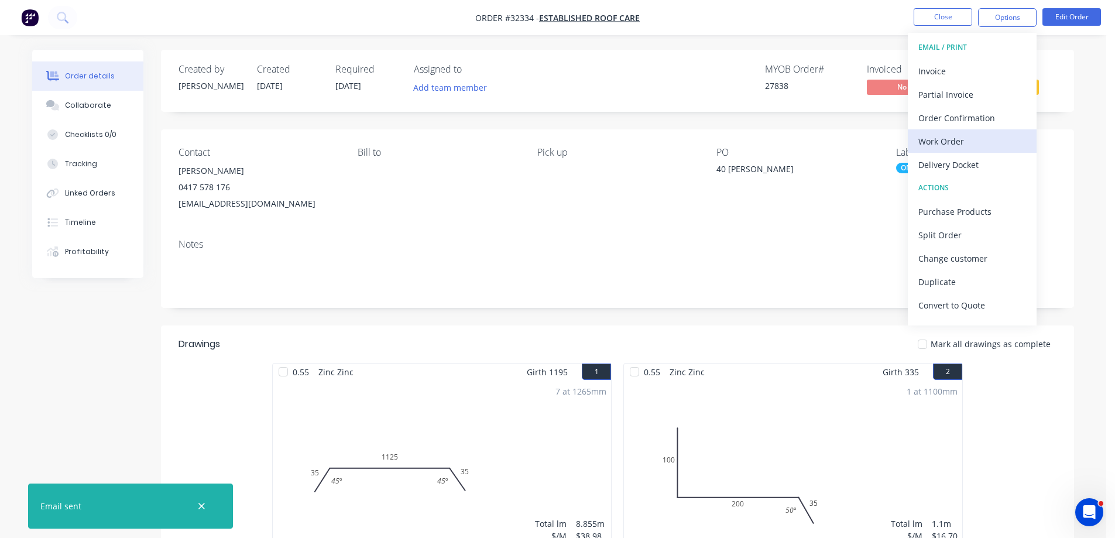
click at [965, 143] on div "Work Order" at bounding box center [972, 141] width 108 height 17
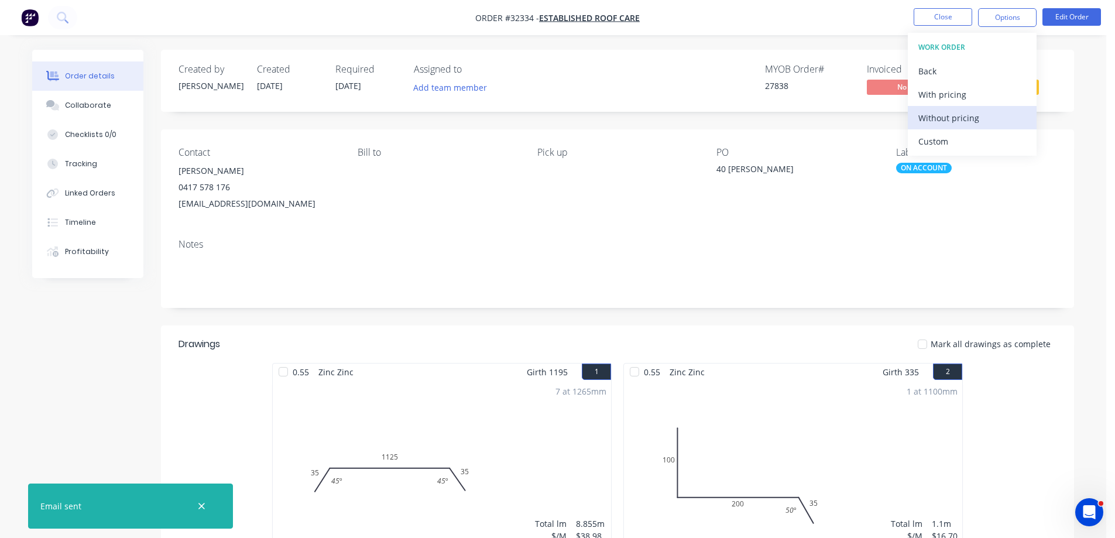
click at [970, 120] on div "Without pricing" at bounding box center [972, 117] width 108 height 17
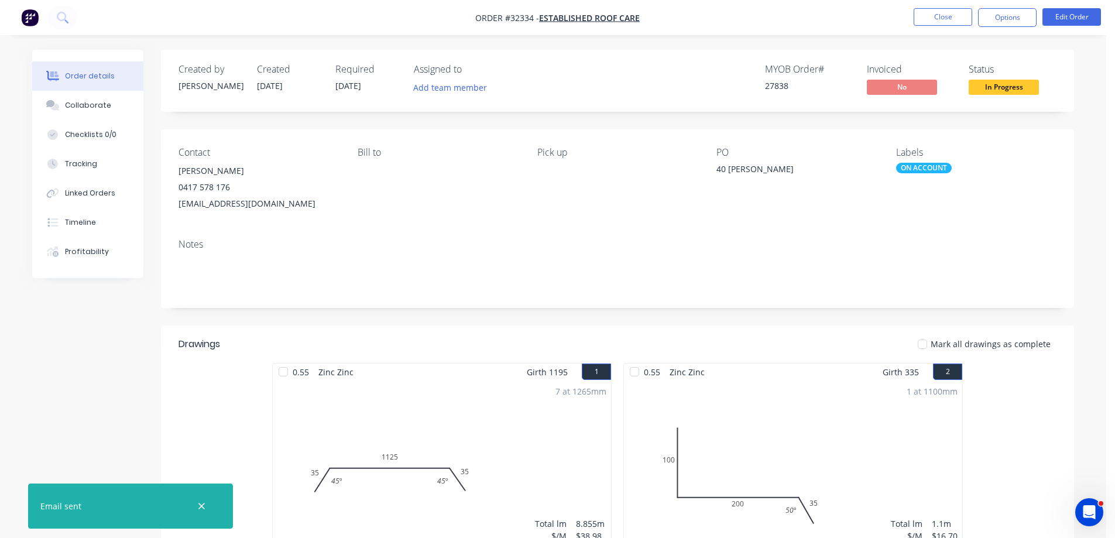
click at [927, 21] on button "Close" at bounding box center [943, 17] width 59 height 18
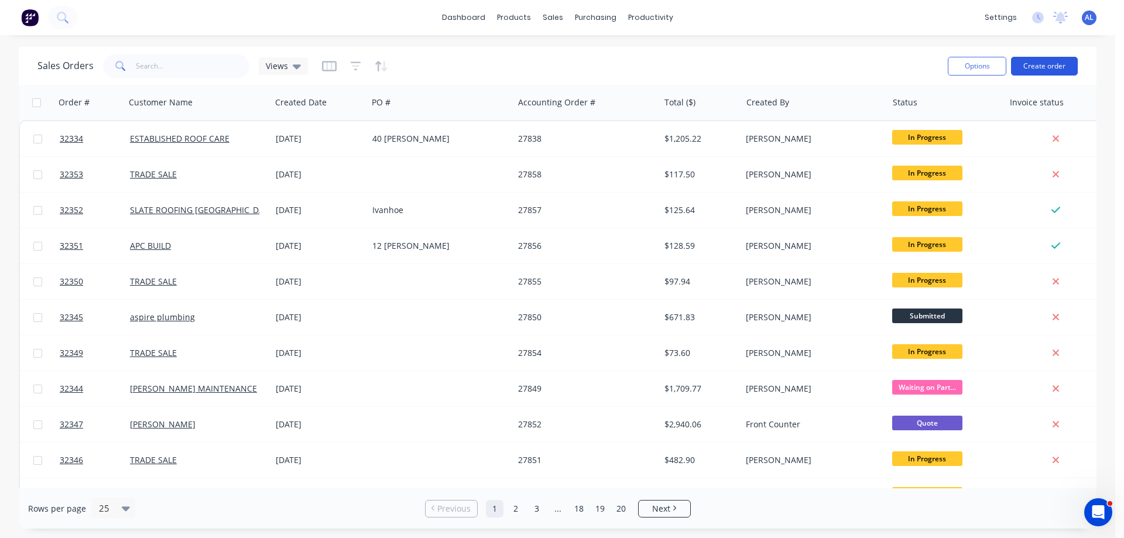
click at [1034, 69] on button "Create order" at bounding box center [1044, 66] width 67 height 19
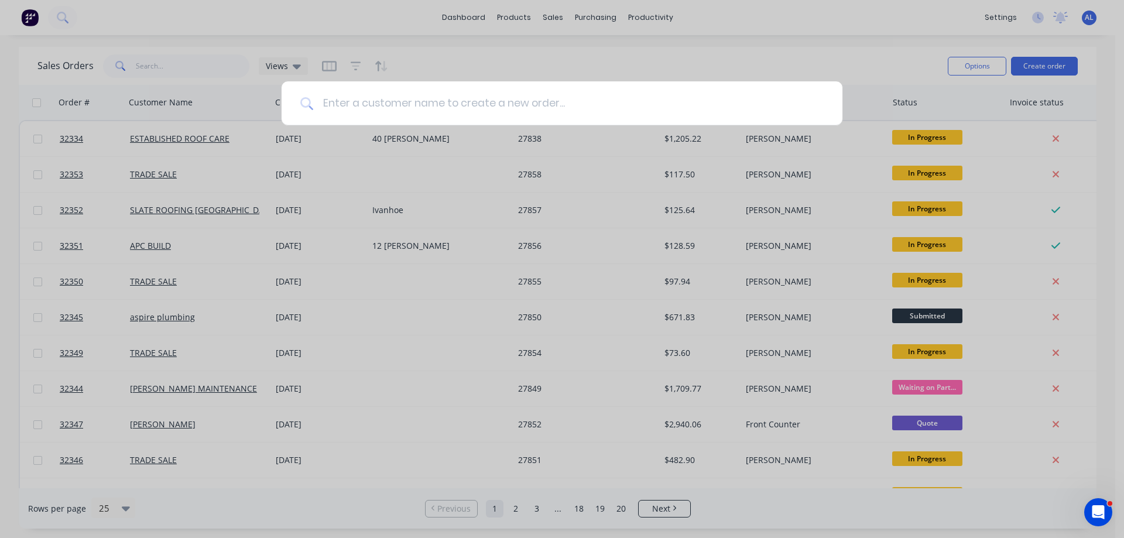
click at [473, 90] on input at bounding box center [568, 103] width 510 height 44
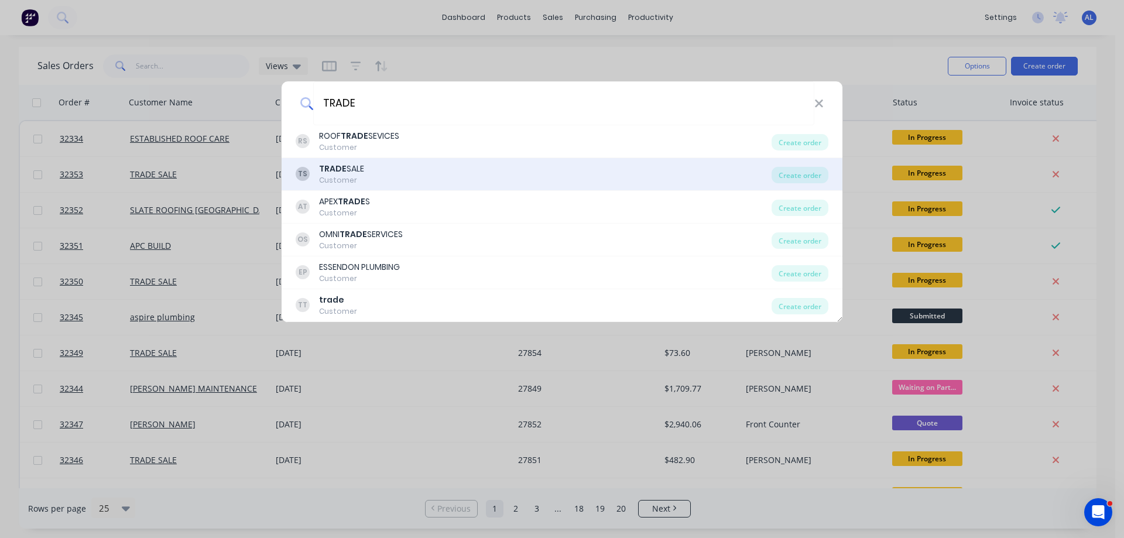
type input "TRADE"
click at [426, 169] on div "TS TRADE SALE Customer" at bounding box center [534, 174] width 476 height 23
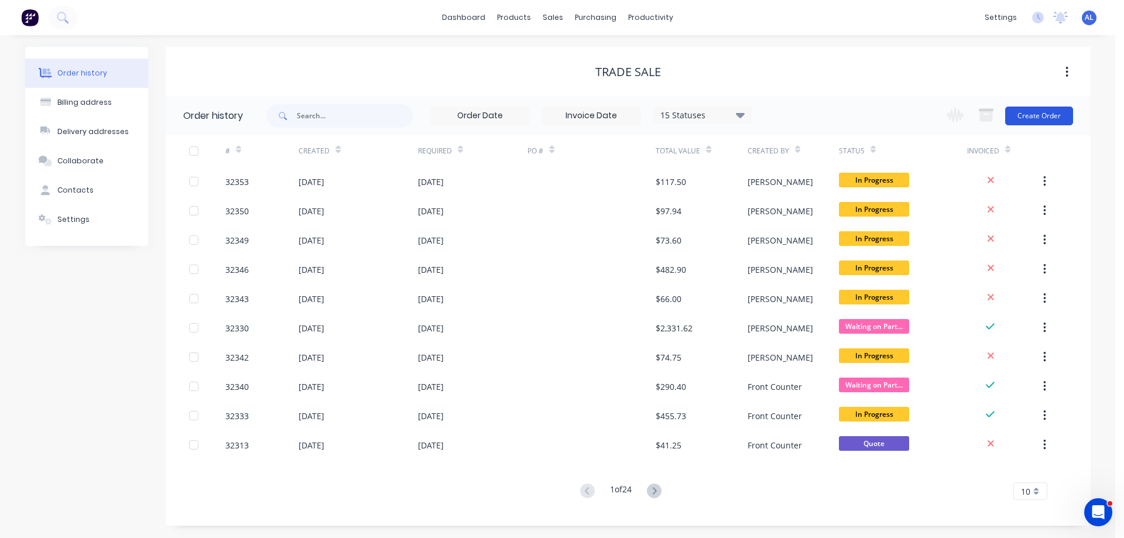
click at [1043, 118] on button "Create Order" at bounding box center [1039, 116] width 68 height 19
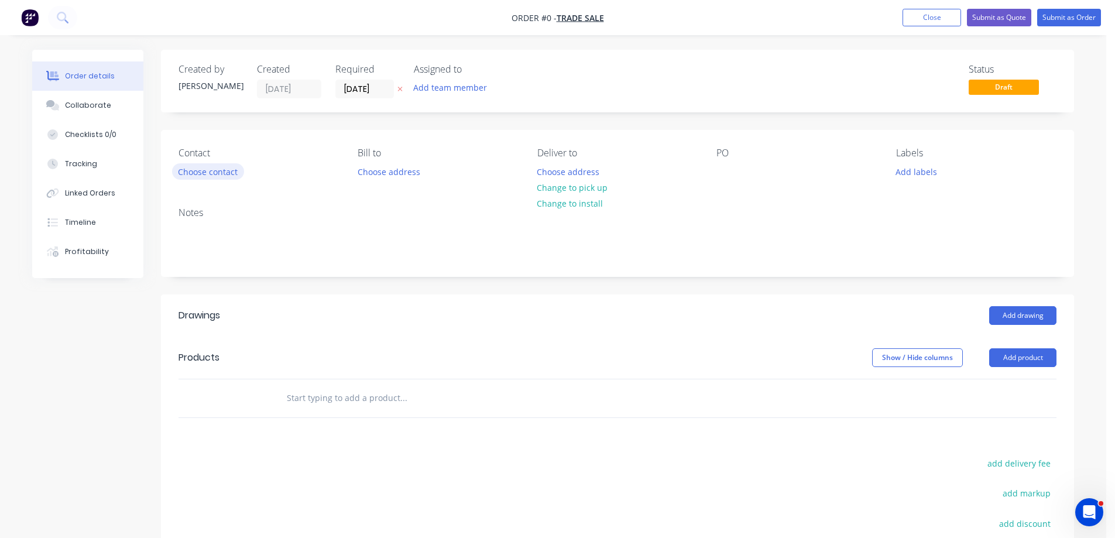
click at [218, 172] on button "Choose contact" at bounding box center [208, 171] width 72 height 16
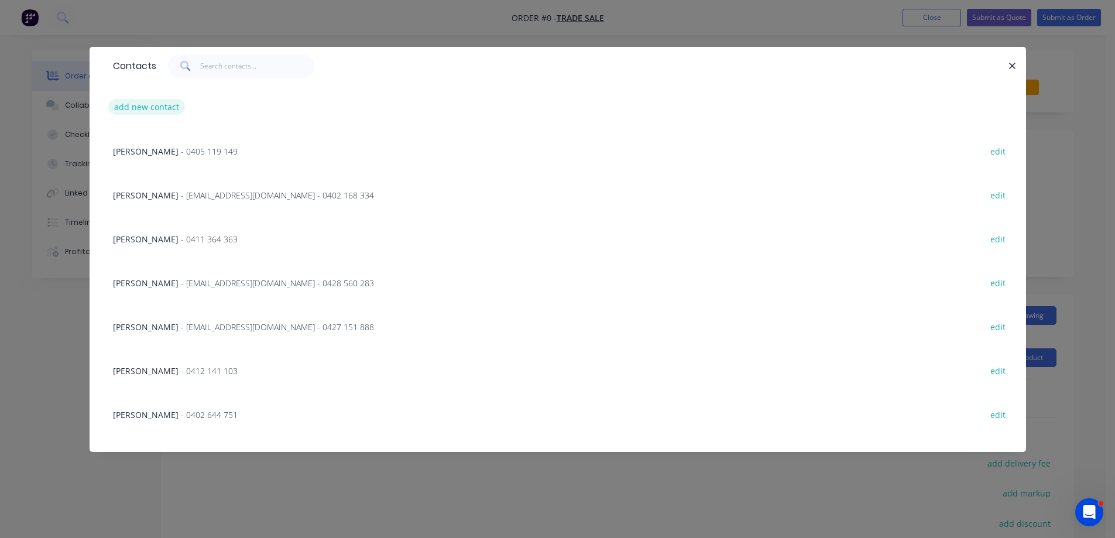
click at [161, 108] on button "add new contact" at bounding box center [146, 107] width 77 height 16
select select "AU"
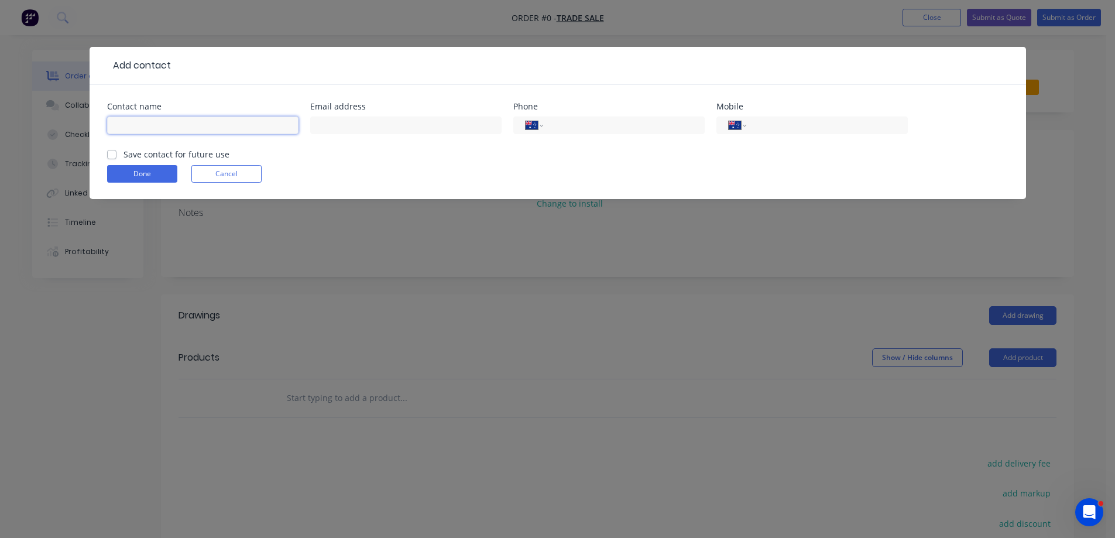
click at [204, 128] on input "text" at bounding box center [202, 125] width 191 height 18
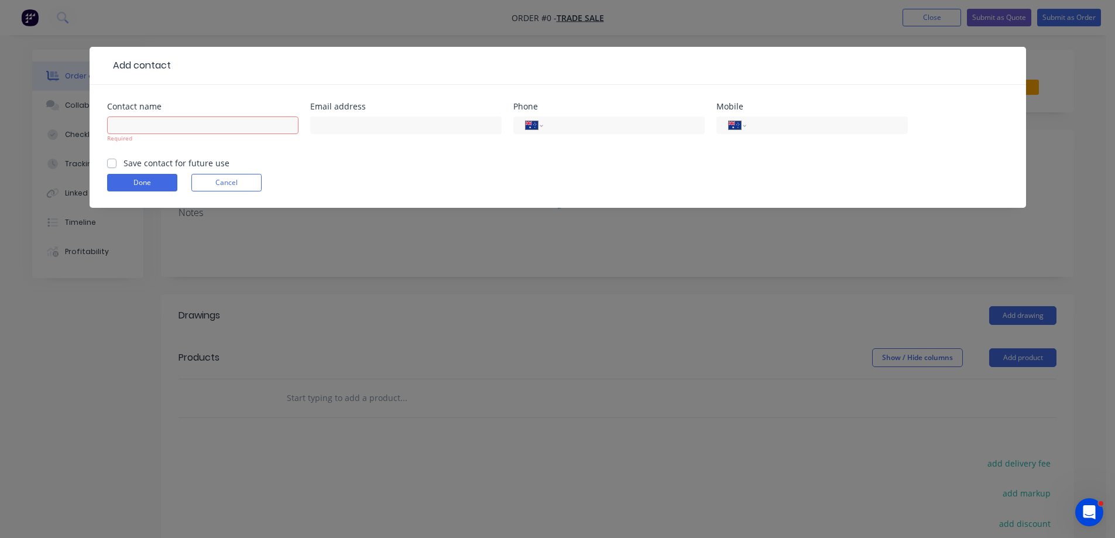
click at [355, 234] on div "Add contact Contact name Required Email address Phone International [GEOGRAPHIC…" at bounding box center [557, 269] width 1115 height 538
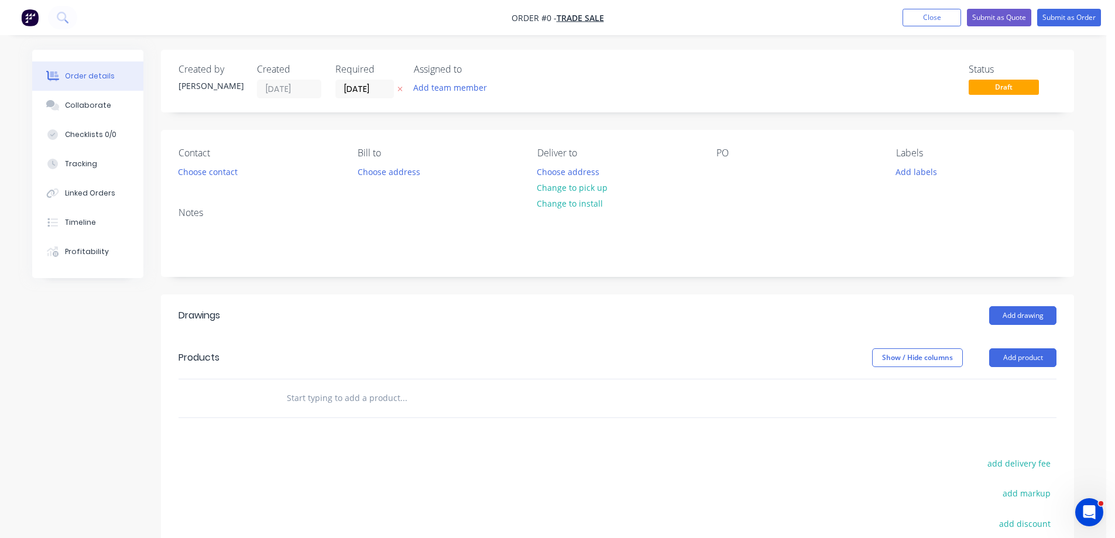
click at [380, 403] on input "text" at bounding box center [403, 397] width 234 height 23
drag, startPoint x: 1016, startPoint y: 361, endPoint x: 992, endPoint y: 371, distance: 25.8
click at [1016, 362] on button "Add product" at bounding box center [1022, 357] width 67 height 19
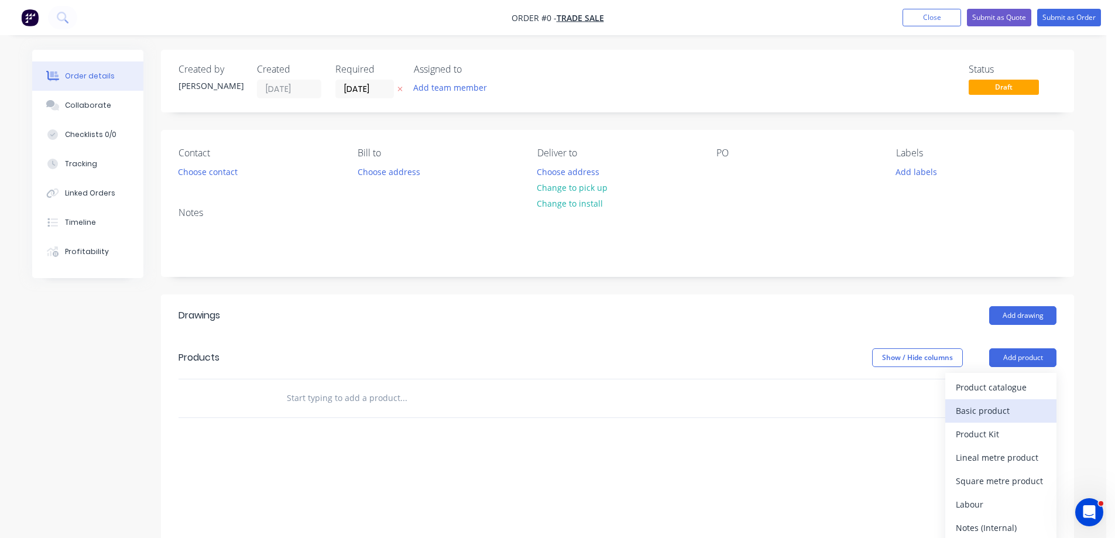
click at [996, 409] on div "Basic product" at bounding box center [1001, 410] width 90 height 17
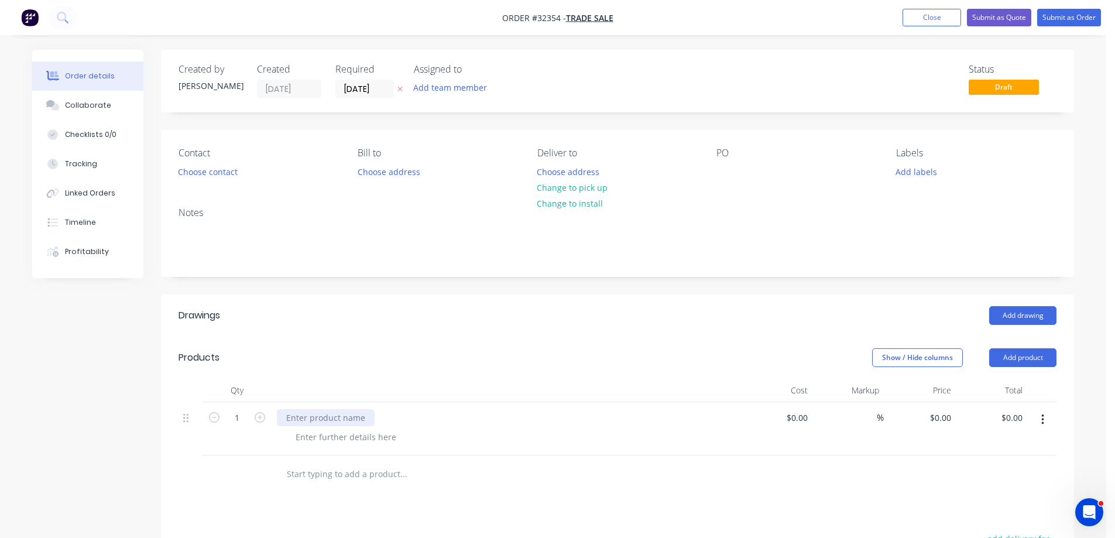
click at [347, 414] on div at bounding box center [326, 417] width 98 height 17
drag, startPoint x: 373, startPoint y: 437, endPoint x: 392, endPoint y: 426, distance: 21.5
click at [383, 431] on div at bounding box center [345, 436] width 119 height 17
drag, startPoint x: 351, startPoint y: 437, endPoint x: 368, endPoint y: 423, distance: 21.6
click at [352, 435] on div at bounding box center [345, 436] width 119 height 17
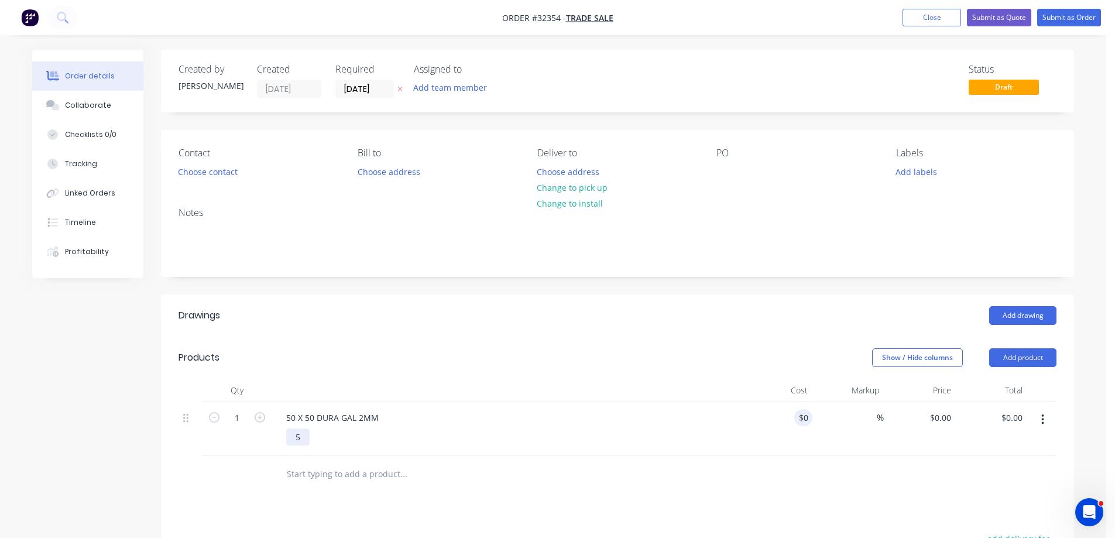
click at [303, 438] on div "5" at bounding box center [297, 436] width 23 height 17
click at [305, 438] on div "5" at bounding box center [297, 436] width 23 height 17
click at [805, 417] on input "$0.00" at bounding box center [799, 417] width 27 height 17
type input "$0.00"
click at [259, 417] on icon "button" at bounding box center [260, 417] width 11 height 11
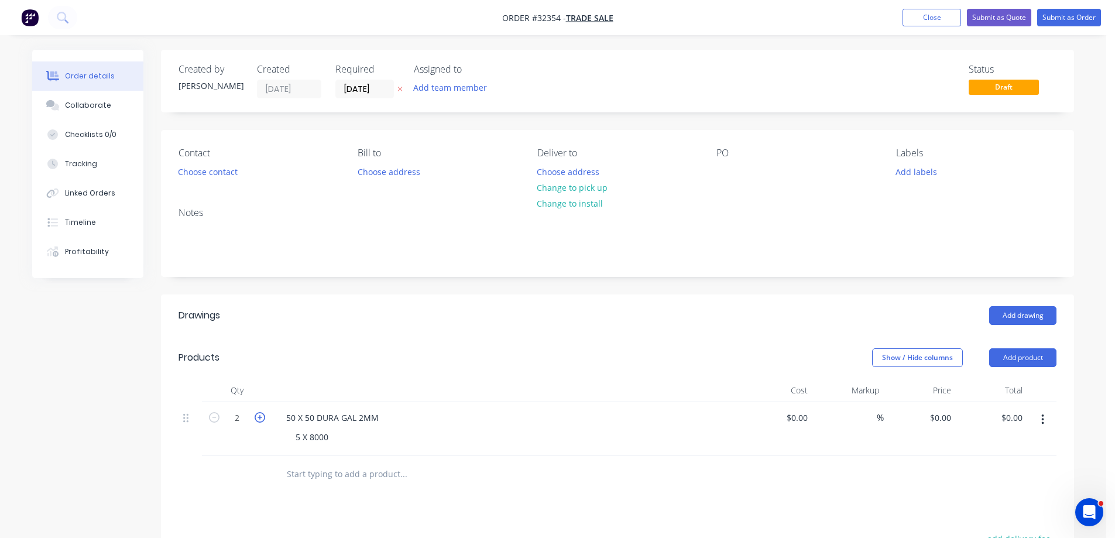
click at [259, 417] on icon "button" at bounding box center [260, 417] width 11 height 11
type input "5"
click at [799, 413] on input "0" at bounding box center [799, 417] width 27 height 17
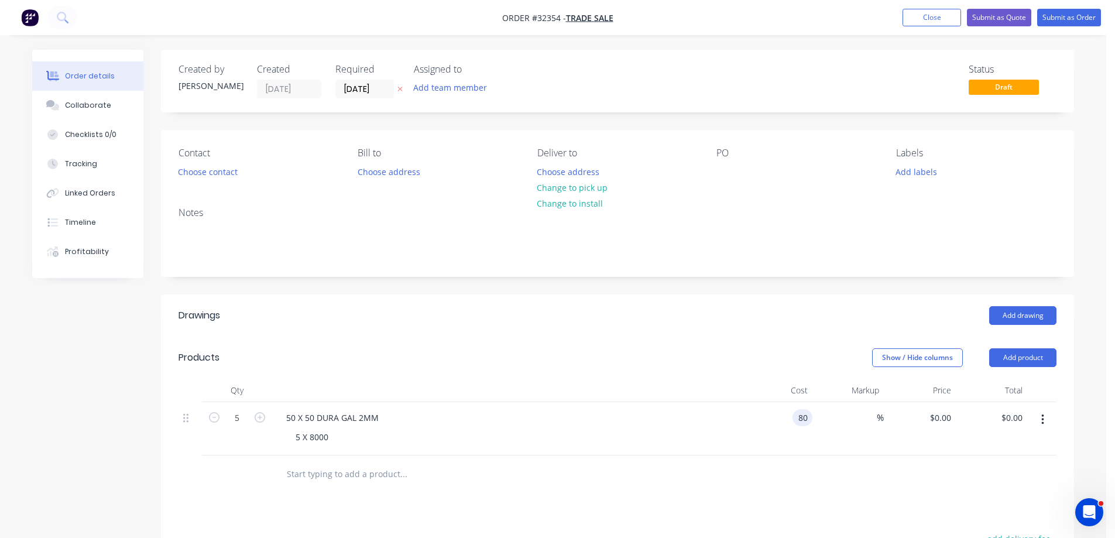
type input "$80.00"
type input "$400.00"
click at [836, 450] on div "%" at bounding box center [848, 428] width 72 height 53
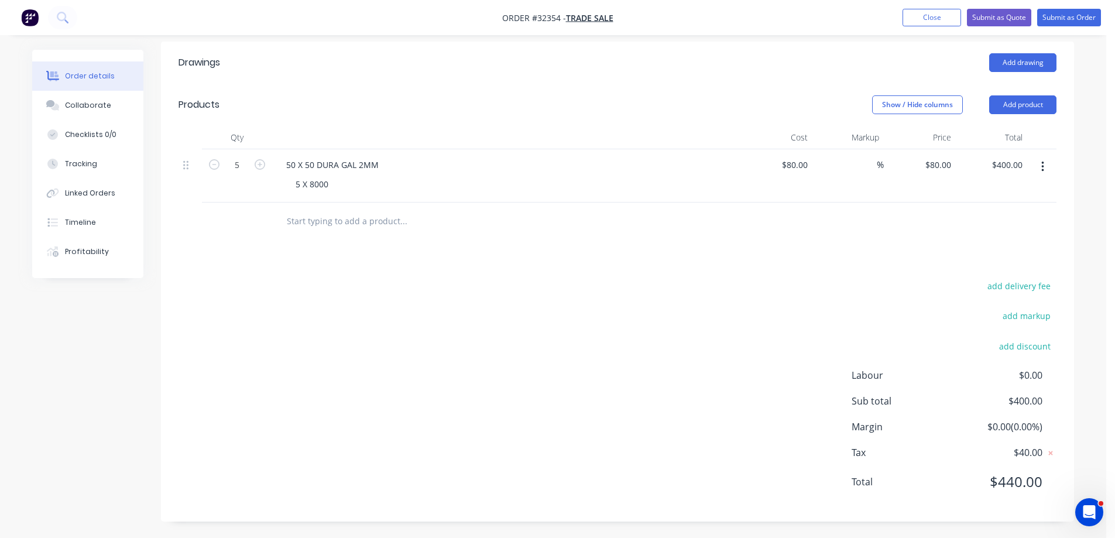
scroll to position [254, 0]
click at [1037, 110] on button "Add product" at bounding box center [1022, 103] width 67 height 19
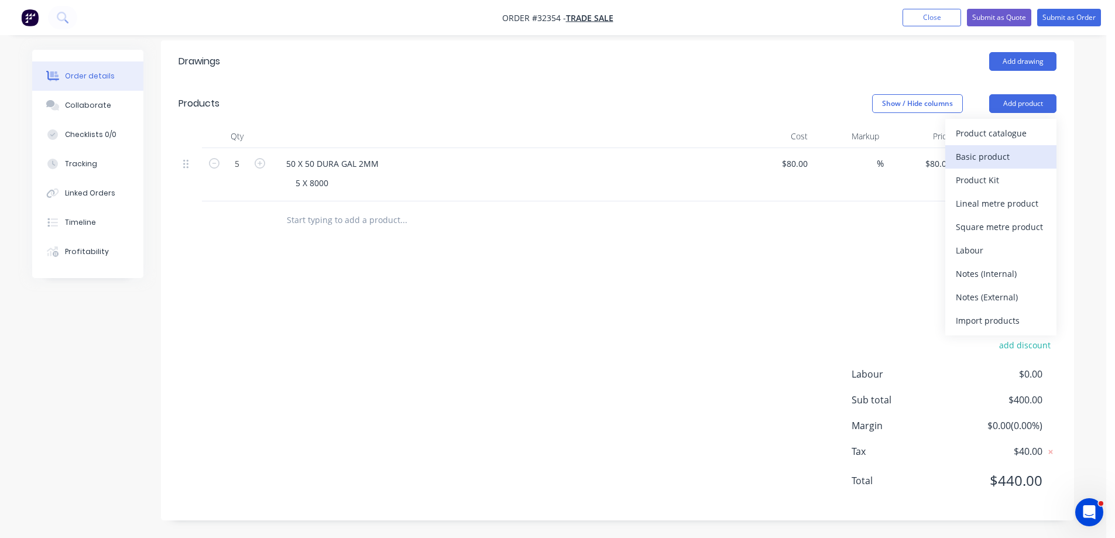
click at [1013, 159] on div "Basic product" at bounding box center [1001, 156] width 90 height 17
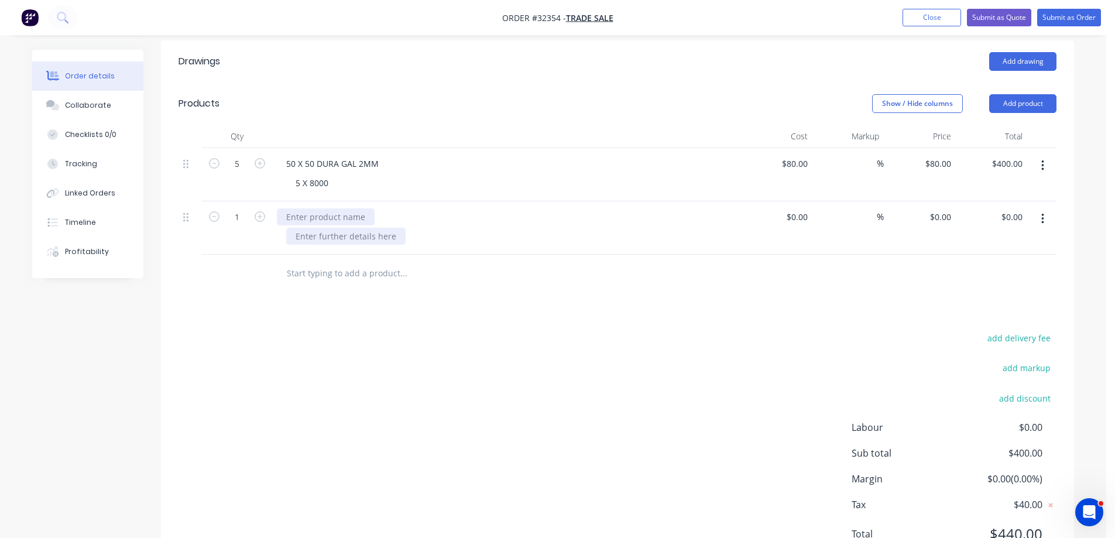
drag, startPoint x: 311, startPoint y: 216, endPoint x: 314, endPoint y: 236, distance: 20.0
click at [312, 217] on div at bounding box center [326, 216] width 98 height 17
click at [262, 217] on icon "button" at bounding box center [260, 216] width 11 height 11
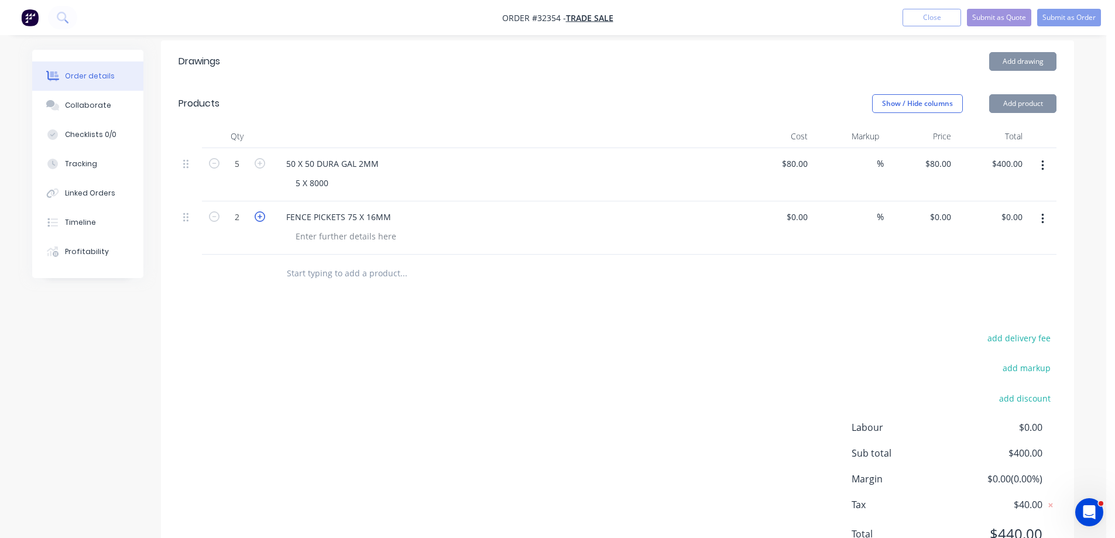
click at [262, 217] on icon "button" at bounding box center [260, 216] width 11 height 11
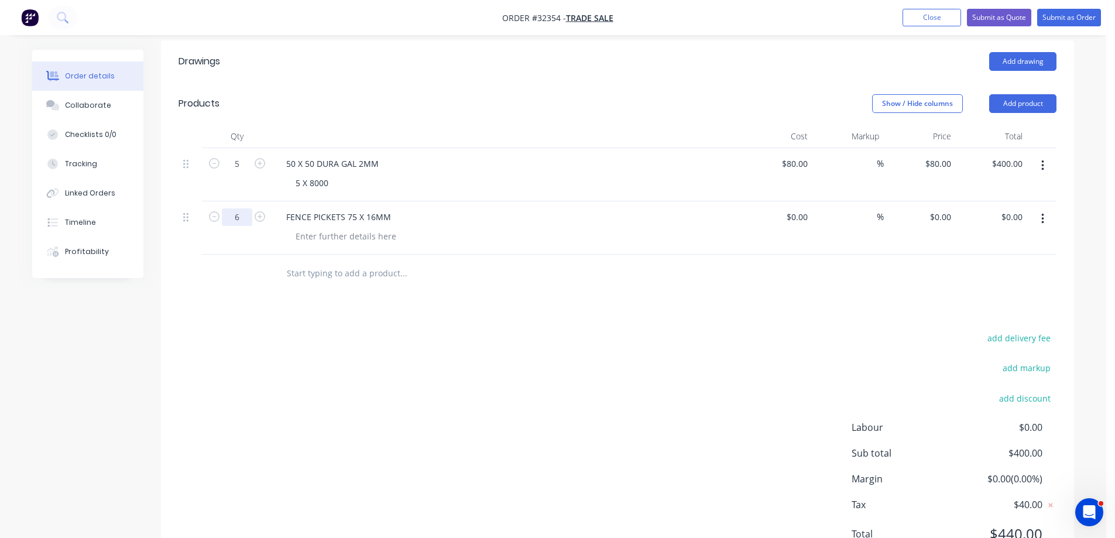
click at [245, 173] on input "6" at bounding box center [237, 164] width 30 height 18
type input "48"
drag, startPoint x: 454, startPoint y: 368, endPoint x: 471, endPoint y: 346, distance: 28.0
click at [455, 365] on div "add delivery fee add markup add discount Labour $0.00 Sub total $400.00 Margin …" at bounding box center [618, 443] width 878 height 226
click at [808, 218] on input at bounding box center [805, 216] width 13 height 17
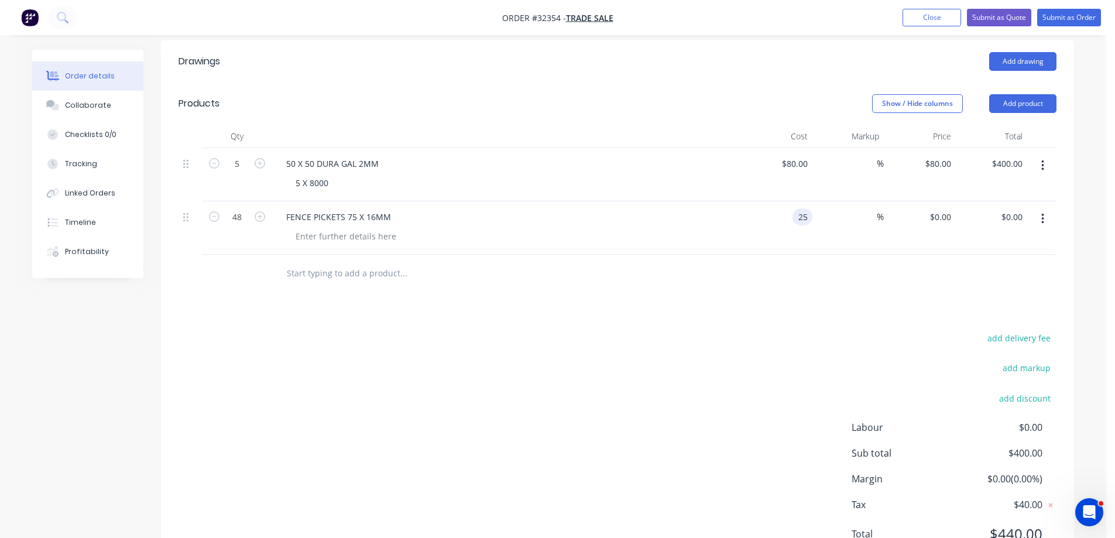
type input "$25.00"
type input "$1,200.00"
click at [803, 366] on div "add delivery fee add markup add discount Labour $0.00 Sub total $1,600.00 Margi…" at bounding box center [618, 443] width 878 height 226
click at [792, 219] on div "25 $25.00" at bounding box center [776, 227] width 72 height 53
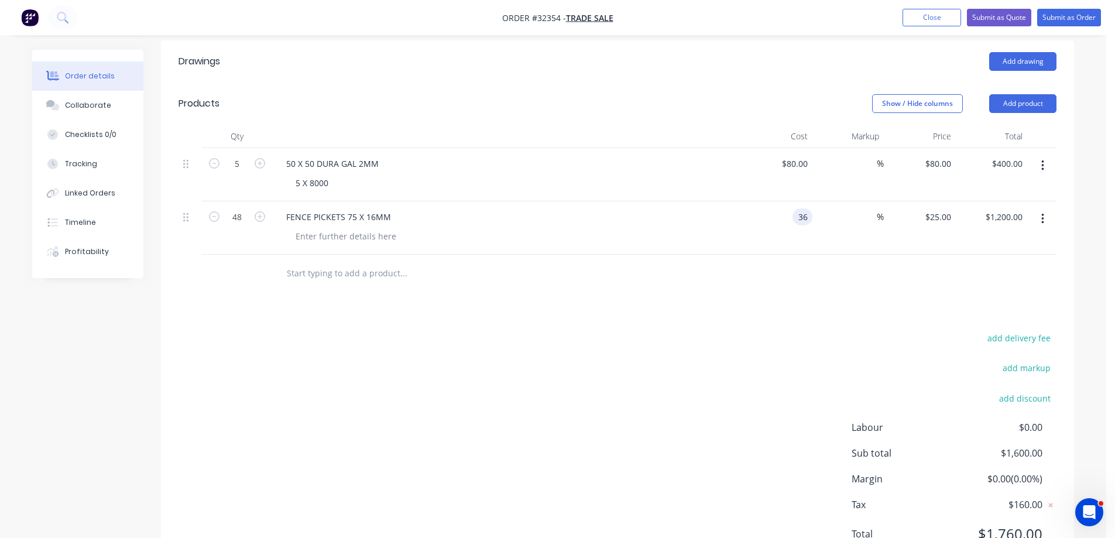
type input "$36.00"
type input "$1,728.00"
click at [801, 345] on div "add delivery fee add markup add discount Labour $0.00 Sub total $2,128.00 Margi…" at bounding box center [618, 443] width 878 height 226
click at [804, 219] on input "36" at bounding box center [797, 216] width 32 height 17
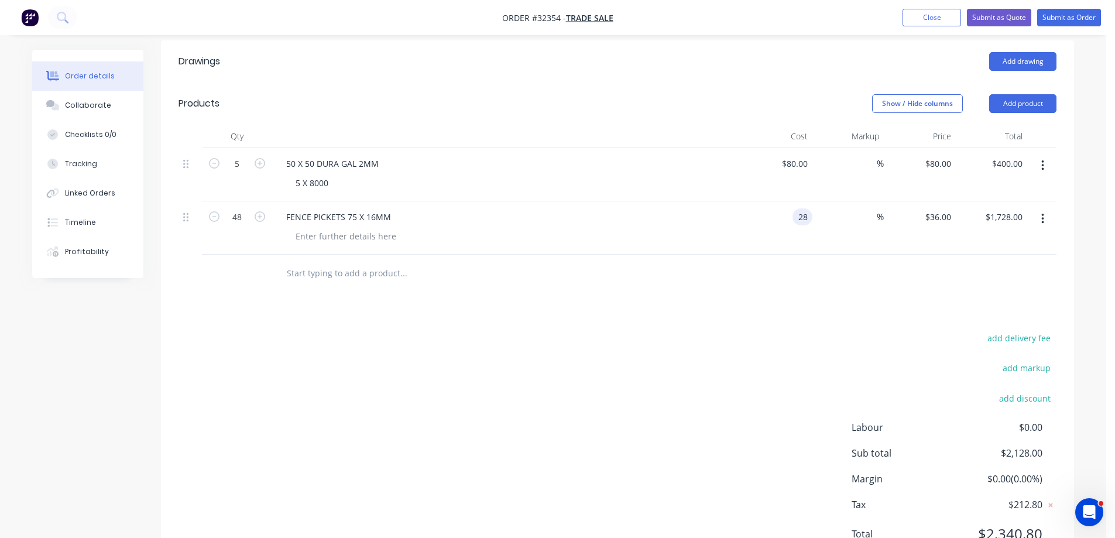
type input "$28.00"
type input "$1,344.00"
click at [810, 348] on div "add delivery fee add markup add discount Labour $0.00 Sub total $2,128.00 Margi…" at bounding box center [618, 443] width 878 height 226
click at [804, 217] on input "28" at bounding box center [804, 216] width 15 height 17
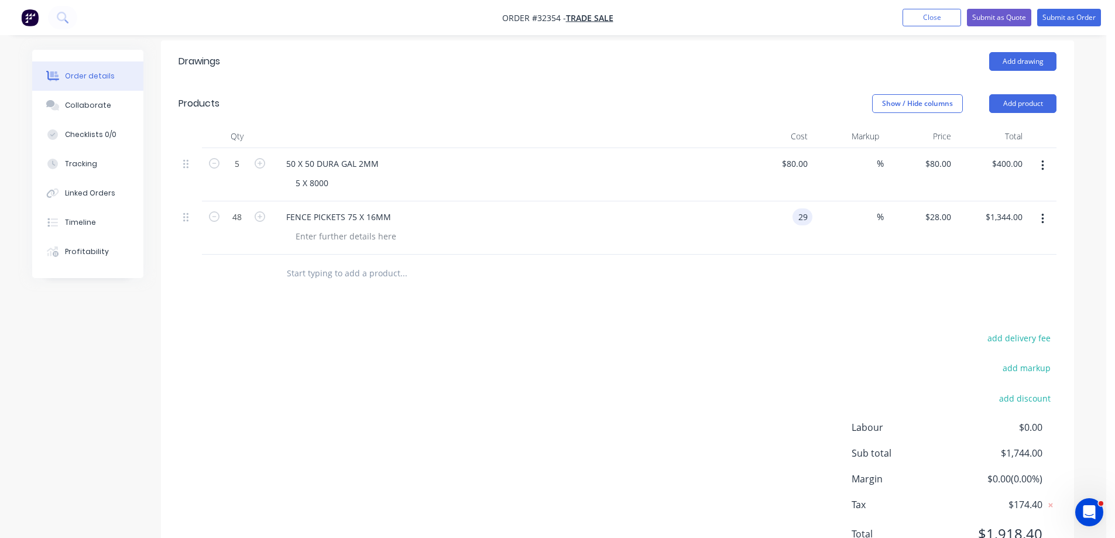
type input "$29.00"
type input "$1,392.00"
click at [810, 348] on div "add delivery fee add markup add discount Labour $0.00 Sub total $1,744.00 Margi…" at bounding box center [618, 443] width 878 height 226
drag, startPoint x: 797, startPoint y: 222, endPoint x: 829, endPoint y: 273, distance: 60.4
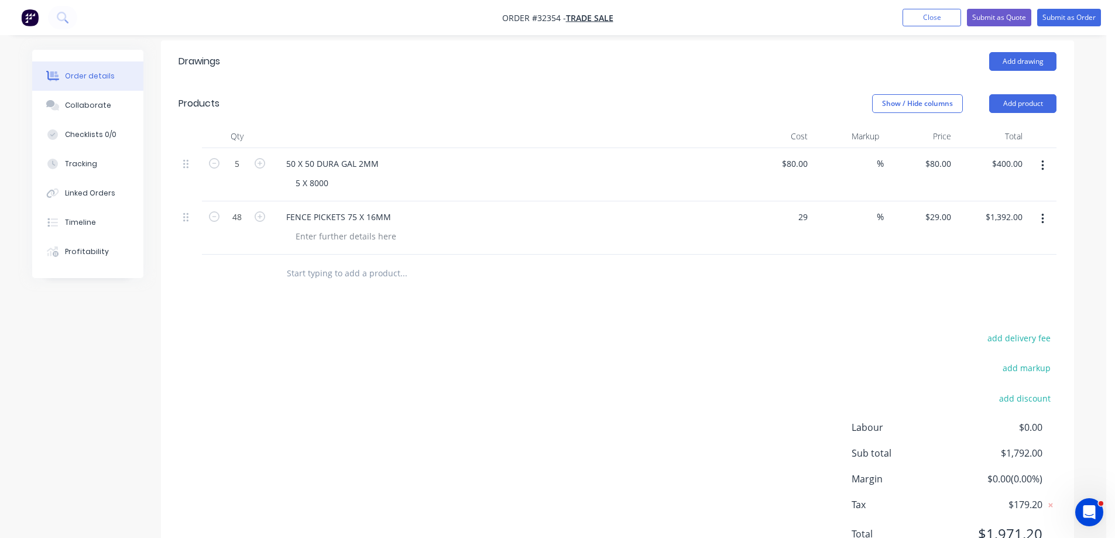
click at [797, 222] on div "29 $29.00" at bounding box center [797, 216] width 32 height 17
type input "$32.00"
type input "$1,536.00"
click at [832, 321] on div "Drawings Add drawing Products Show / Hide columns Add product Qty Cost Markup P…" at bounding box center [617, 306] width 913 height 533
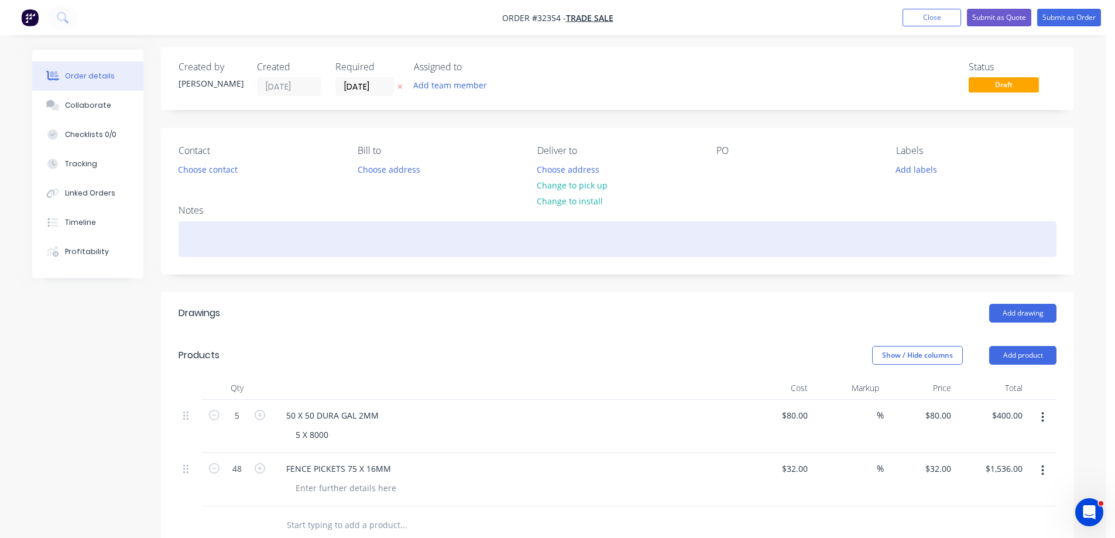
scroll to position [0, 0]
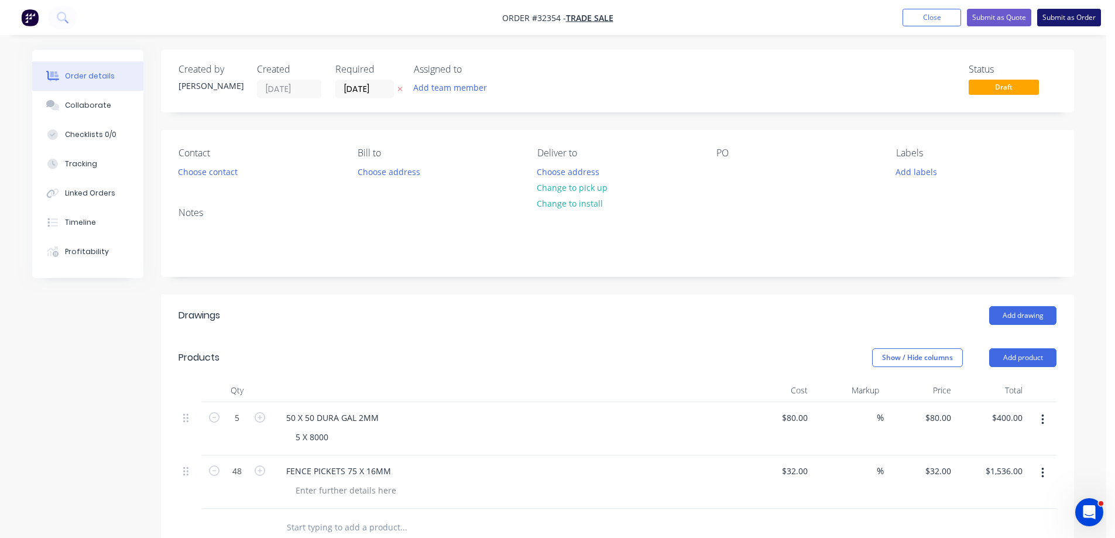
click at [1078, 18] on button "Submit as Order" at bounding box center [1069, 18] width 64 height 18
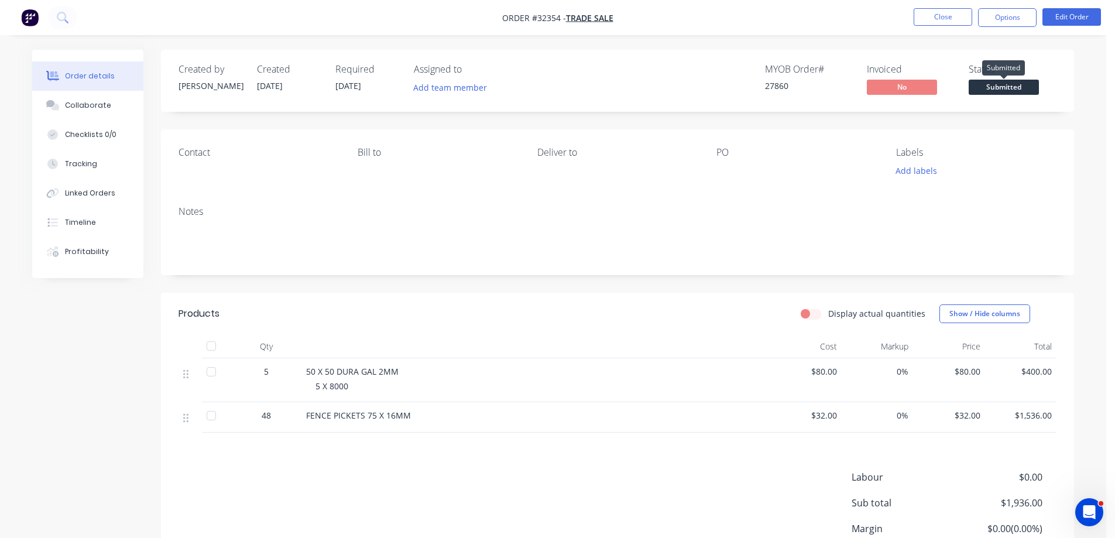
click at [998, 88] on span "Submitted" at bounding box center [1004, 87] width 70 height 15
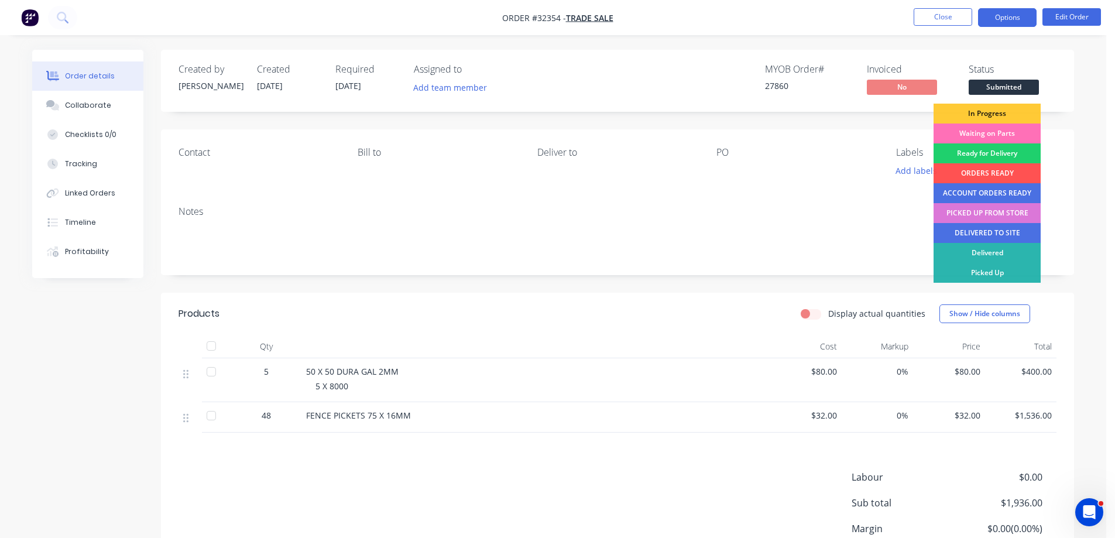
click at [1015, 17] on button "Options" at bounding box center [1007, 17] width 59 height 19
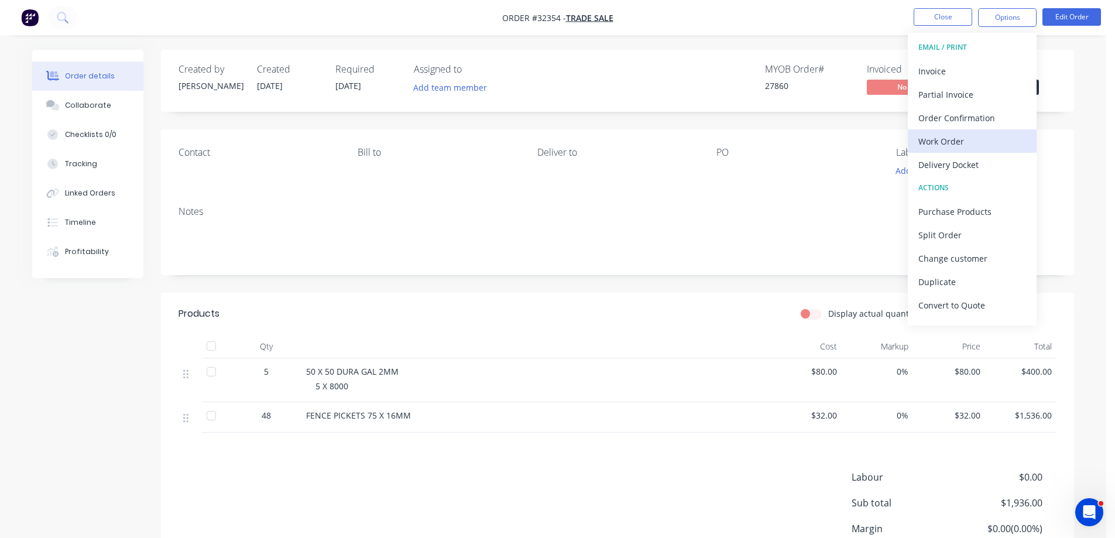
click at [961, 139] on div "Work Order" at bounding box center [972, 141] width 108 height 17
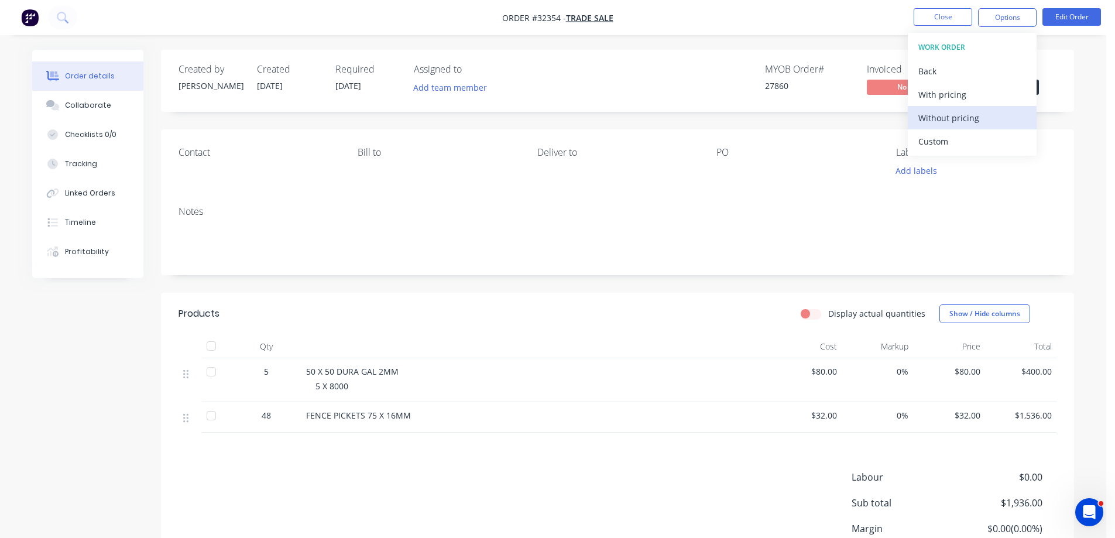
click at [975, 120] on div "Without pricing" at bounding box center [972, 117] width 108 height 17
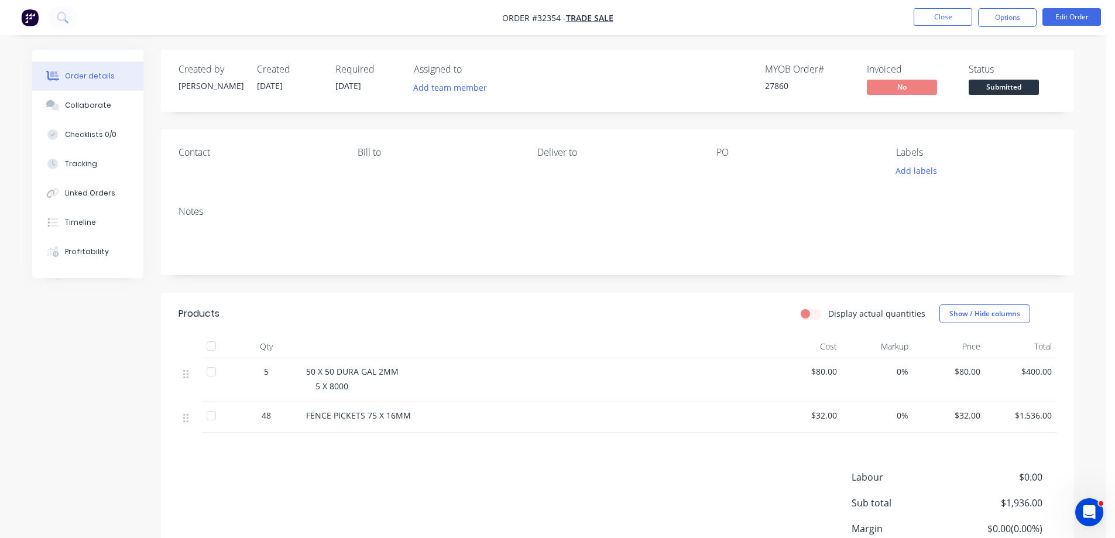
click at [1081, 77] on div "Order details Collaborate Checklists 0/0 Tracking Linked Orders Timeline Profit…" at bounding box center [552, 345] width 1065 height 591
click at [992, 13] on button "Options" at bounding box center [1007, 17] width 59 height 19
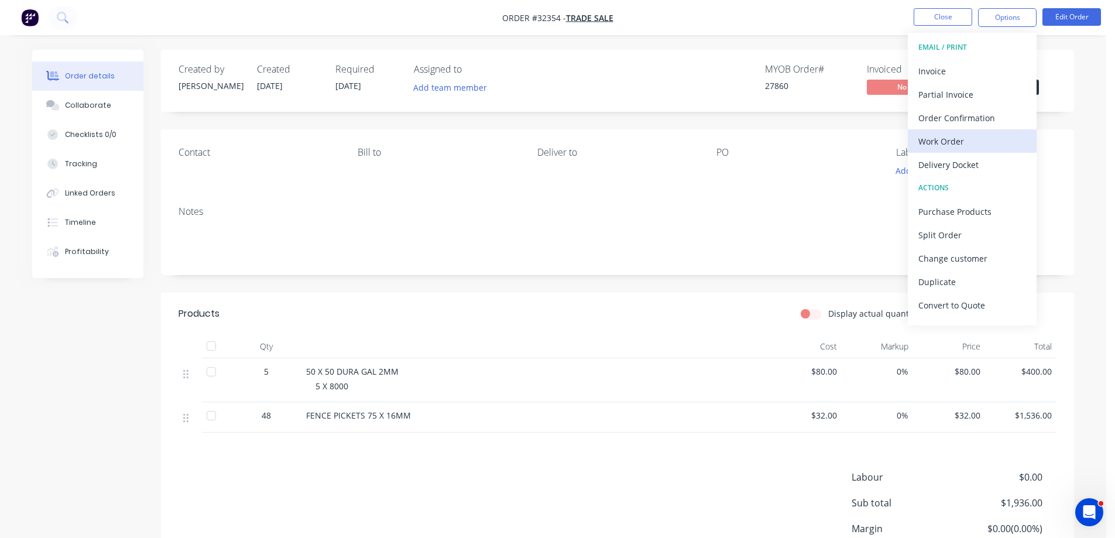
click at [965, 140] on div "Work Order" at bounding box center [972, 141] width 108 height 17
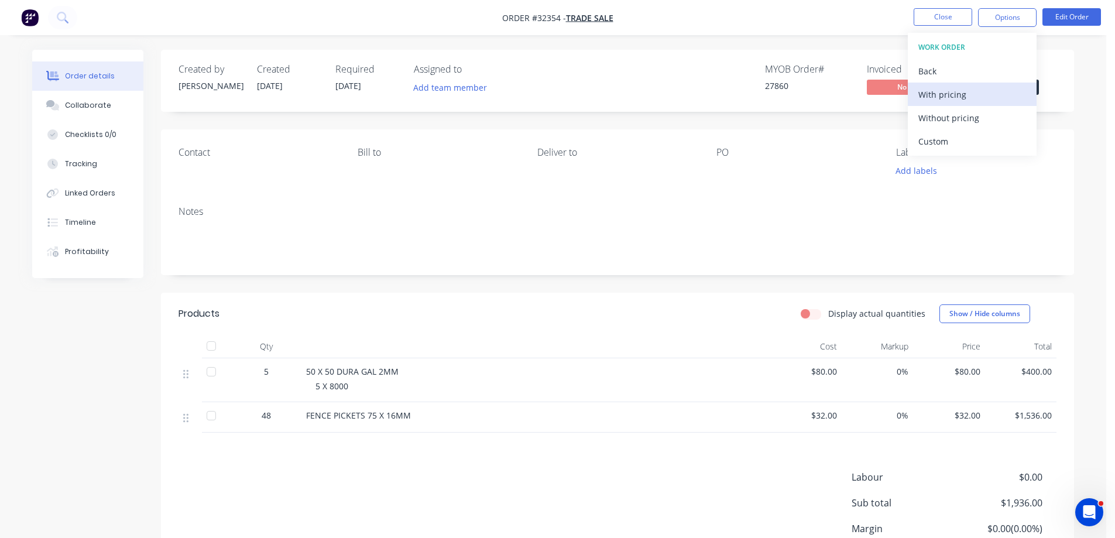
click at [967, 94] on div "With pricing" at bounding box center [972, 94] width 108 height 17
click at [671, 304] on div "Display actual quantities Show / Hide columns" at bounding box center [710, 313] width 691 height 19
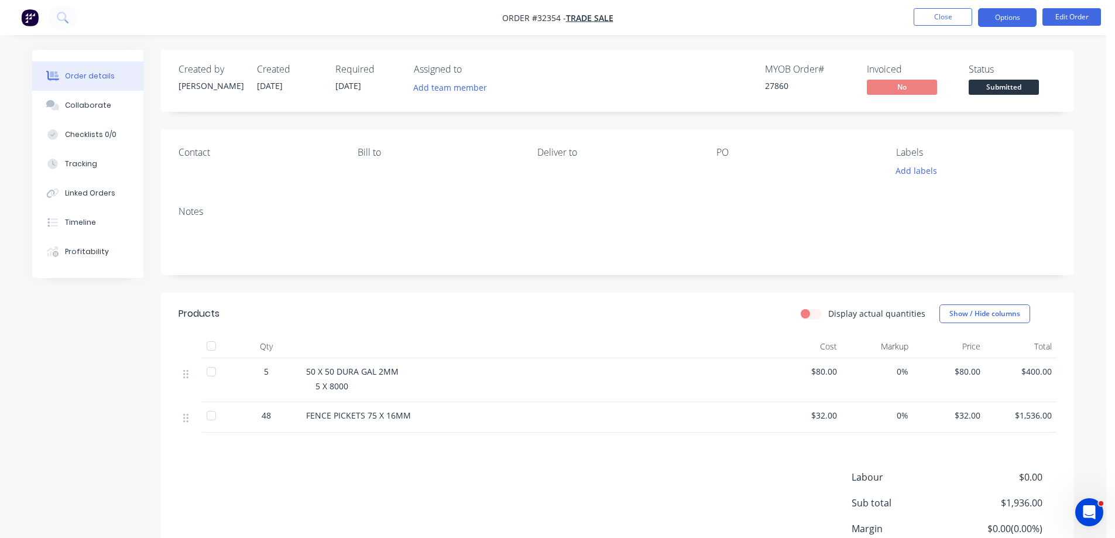
click at [1010, 19] on button "Options" at bounding box center [1007, 17] width 59 height 19
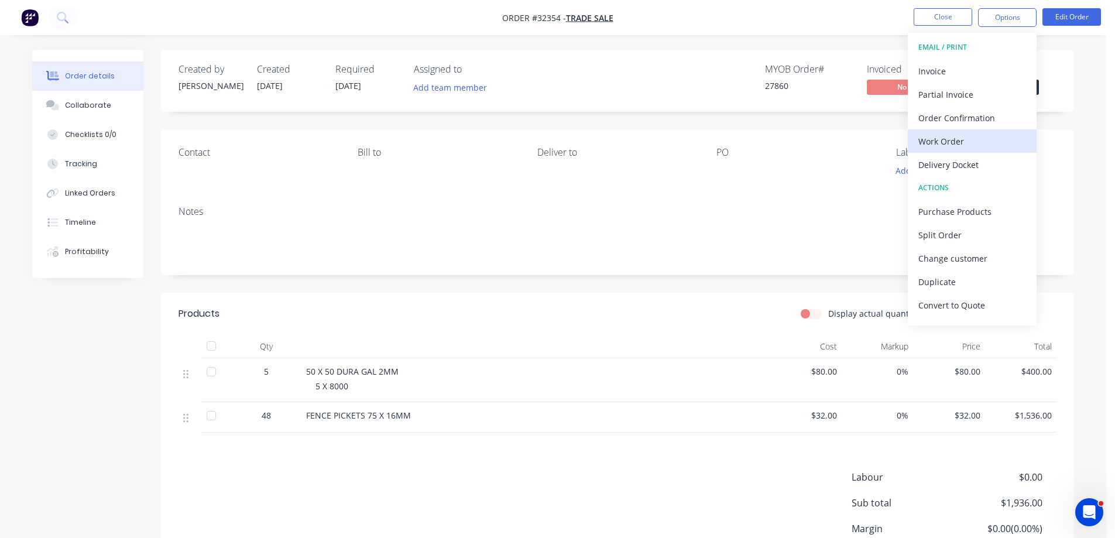
click at [967, 143] on div "Work Order" at bounding box center [972, 141] width 108 height 17
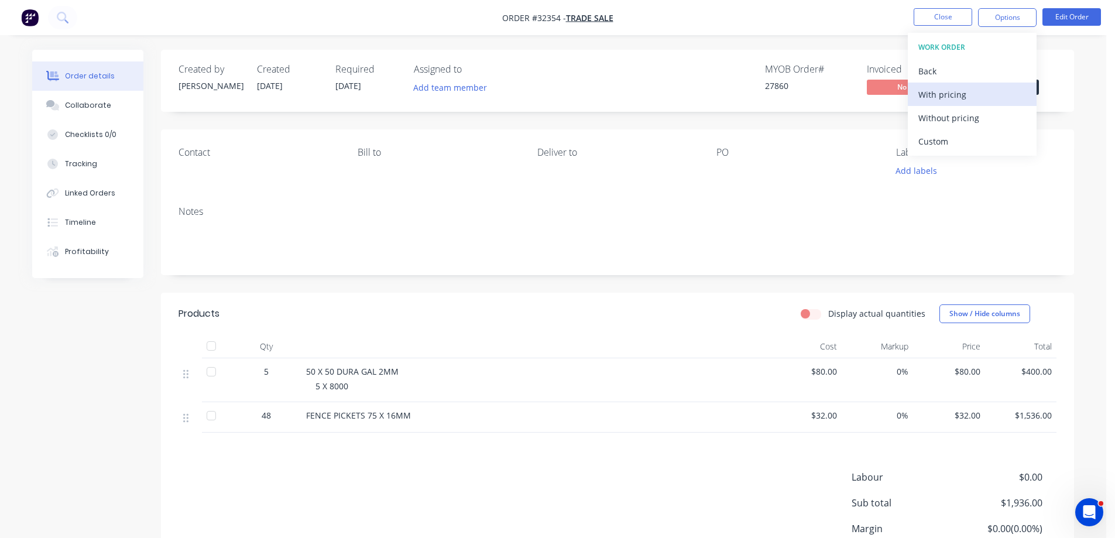
click at [961, 90] on div "With pricing" at bounding box center [972, 94] width 108 height 17
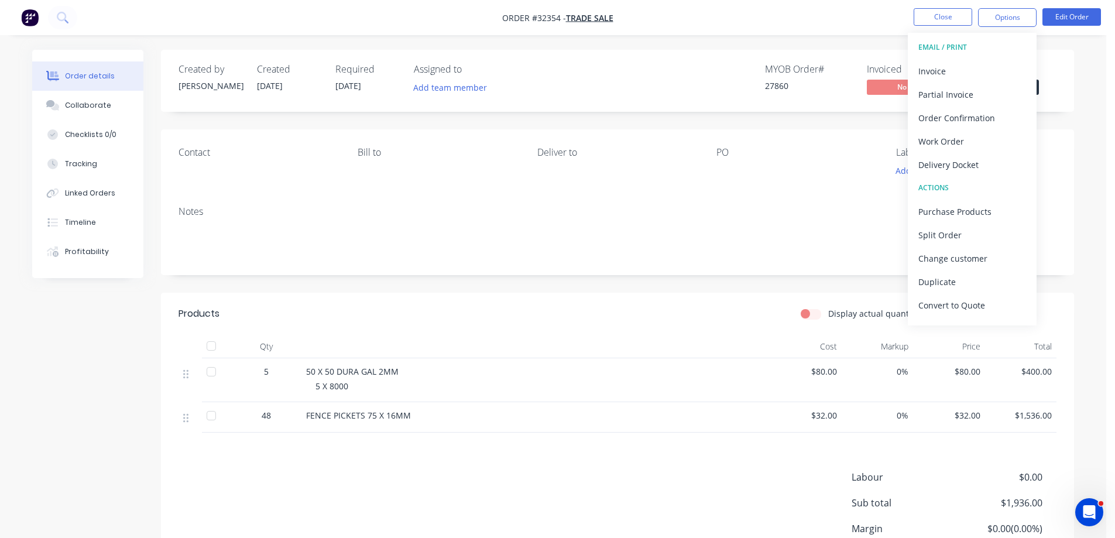
click at [835, 118] on div "Created by [PERSON_NAME] Created [DATE] Required [DATE] Assigned to Add team me…" at bounding box center [617, 337] width 913 height 574
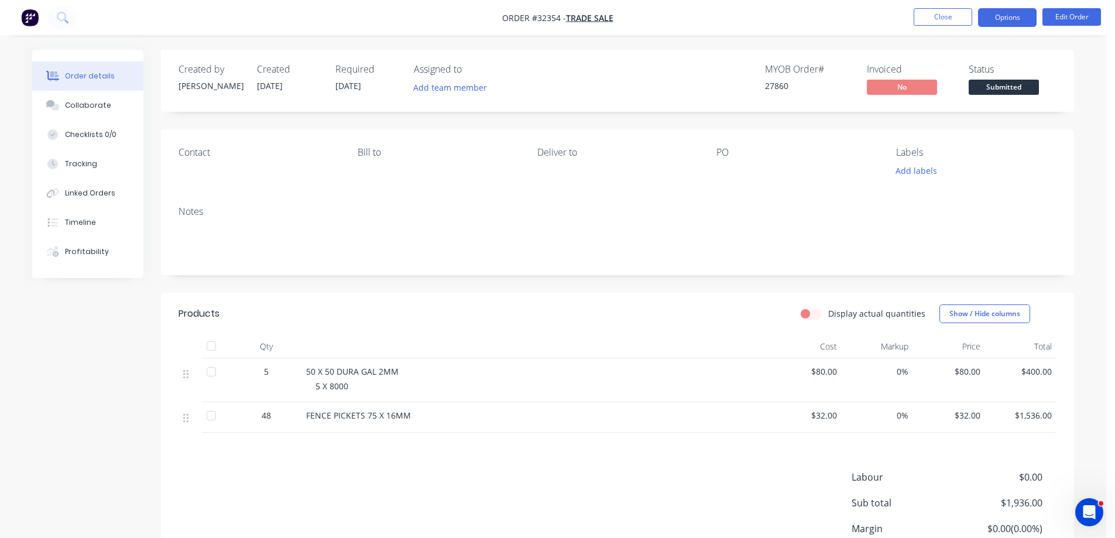
click at [1006, 19] on button "Options" at bounding box center [1007, 17] width 59 height 19
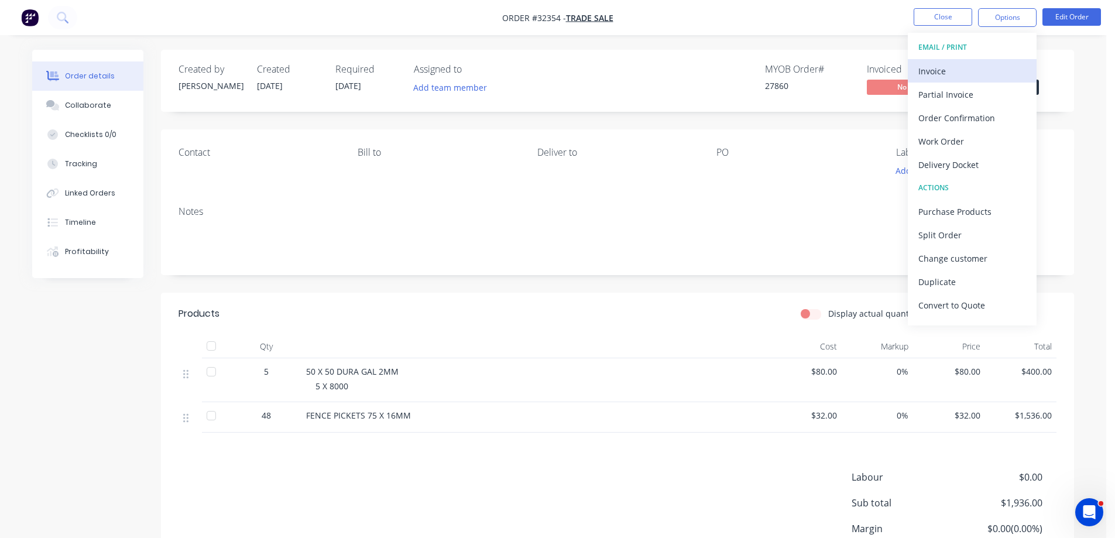
click at [975, 70] on div "Invoice" at bounding box center [972, 71] width 108 height 17
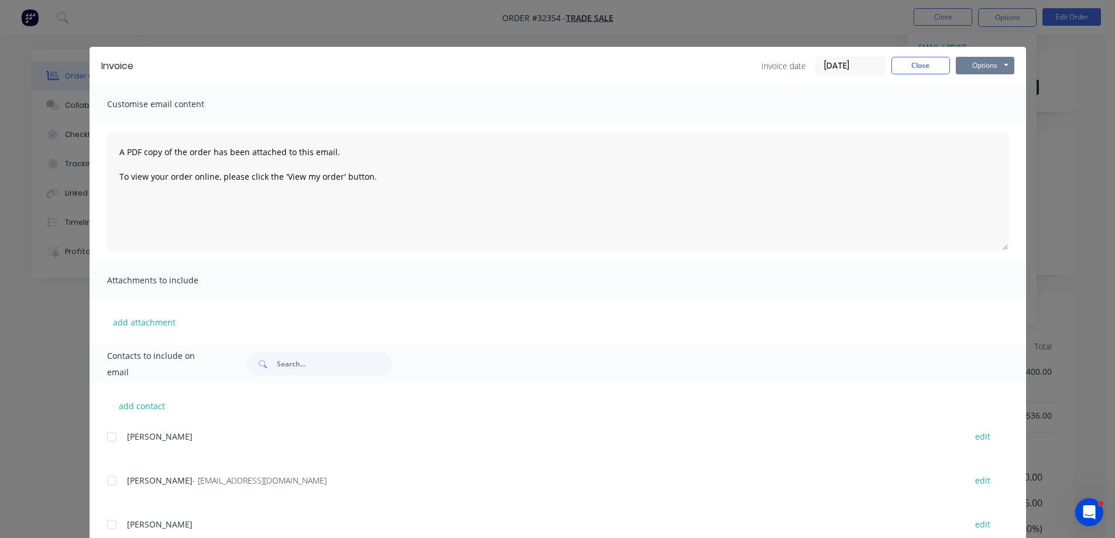
click at [997, 65] on button "Options" at bounding box center [985, 66] width 59 height 18
click at [997, 103] on button "Print" at bounding box center [993, 105] width 75 height 19
click at [934, 71] on button "Close" at bounding box center [920, 66] width 59 height 18
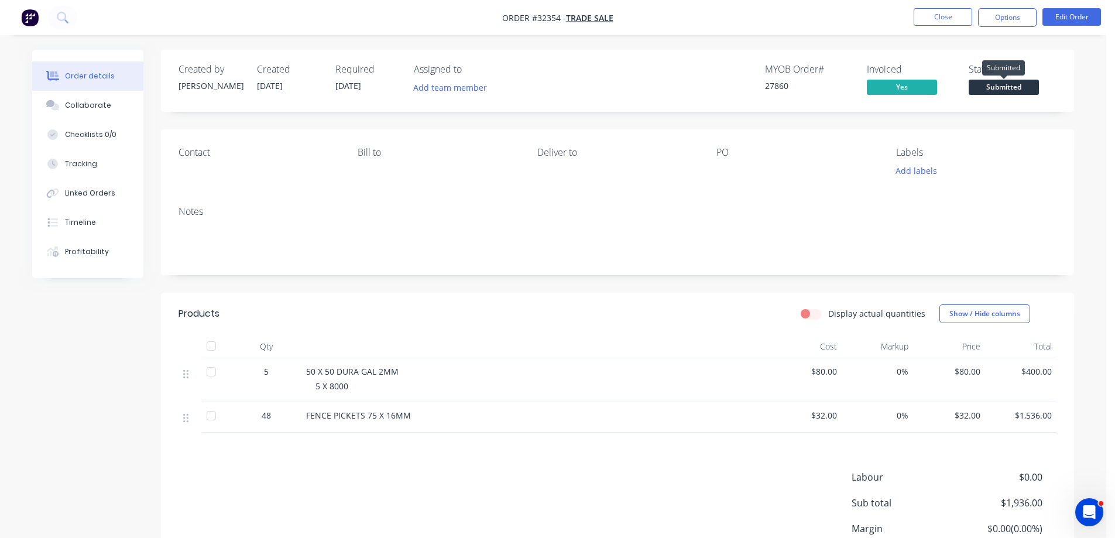
click at [1017, 87] on span "Submitted" at bounding box center [1004, 87] width 70 height 15
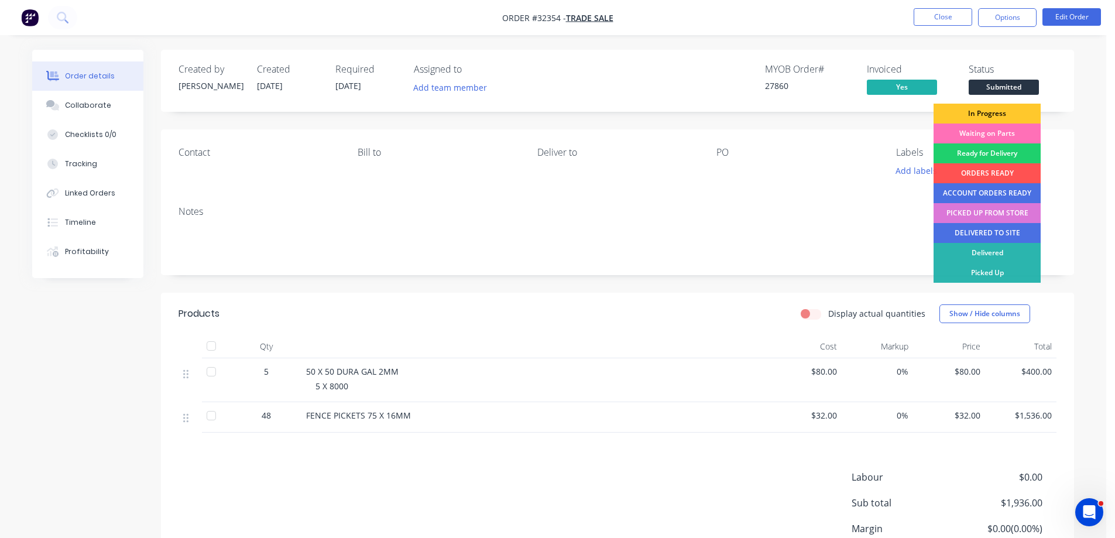
click at [1011, 114] on div "In Progress" at bounding box center [987, 114] width 107 height 20
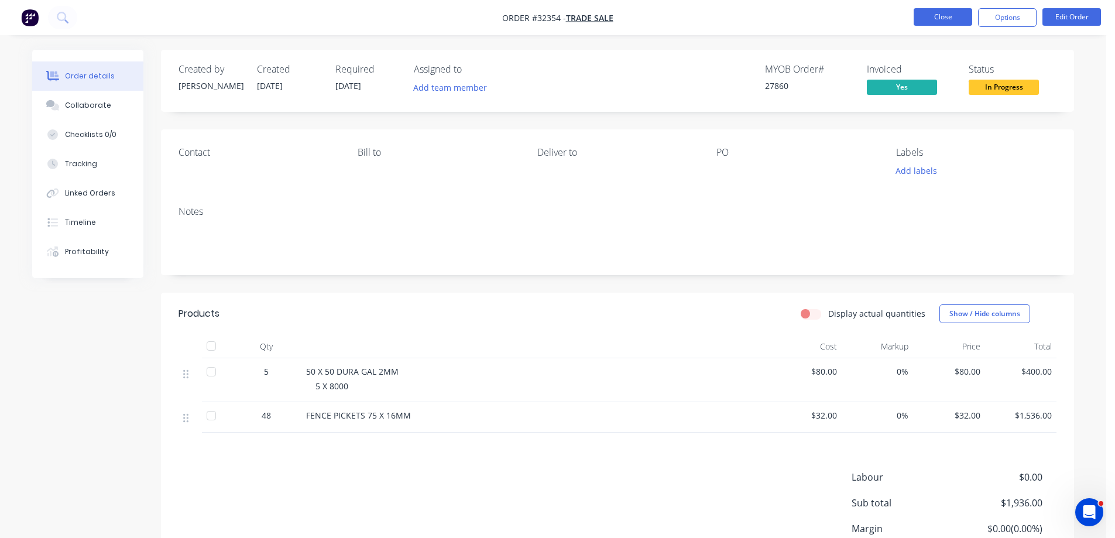
click at [955, 18] on button "Close" at bounding box center [943, 17] width 59 height 18
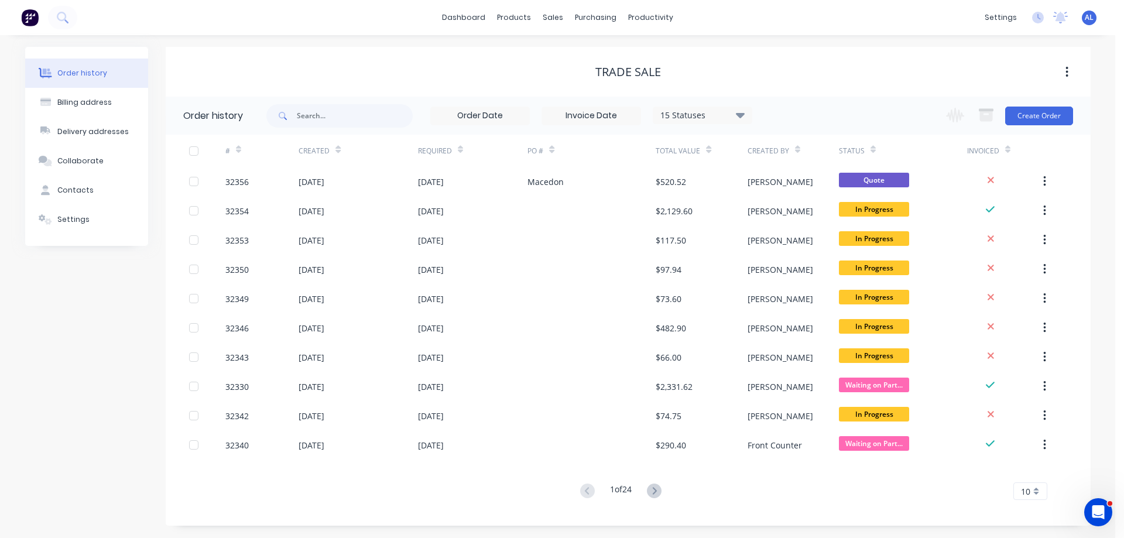
click at [28, 18] on img at bounding box center [30, 18] width 18 height 18
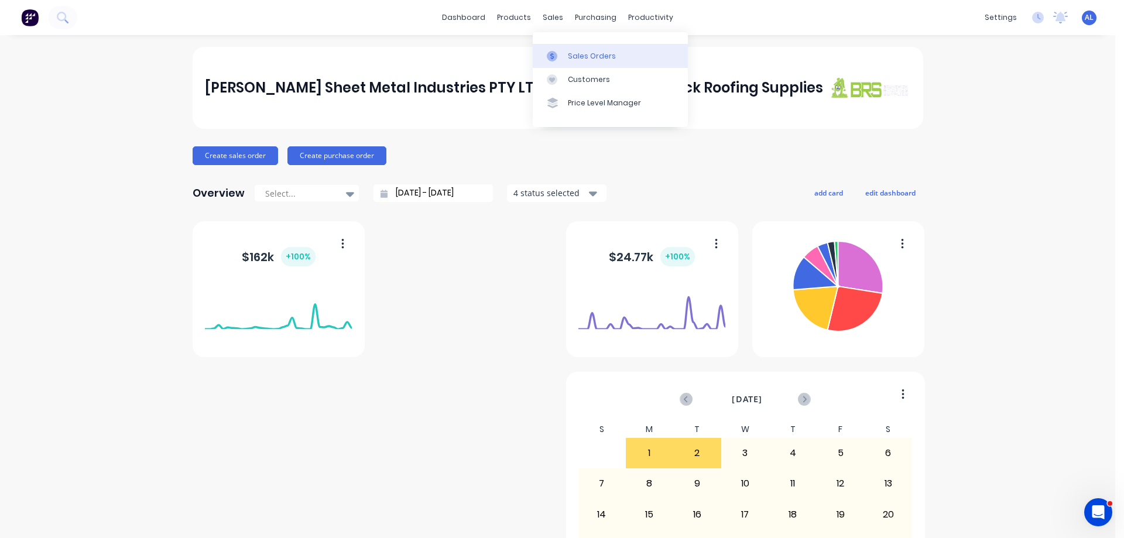
click at [574, 52] on div "Sales Orders" at bounding box center [592, 56] width 48 height 11
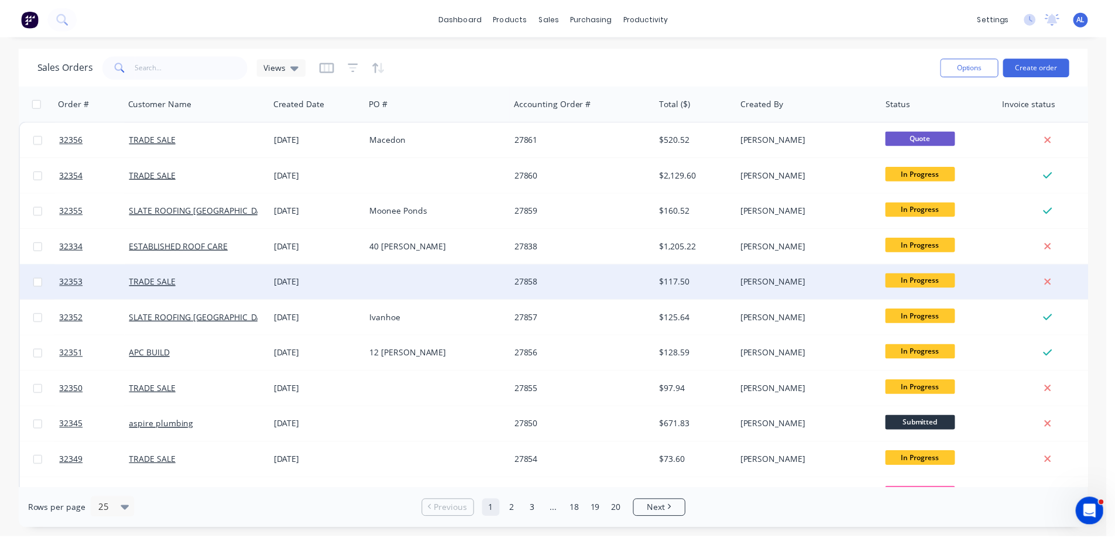
scroll to position [59, 0]
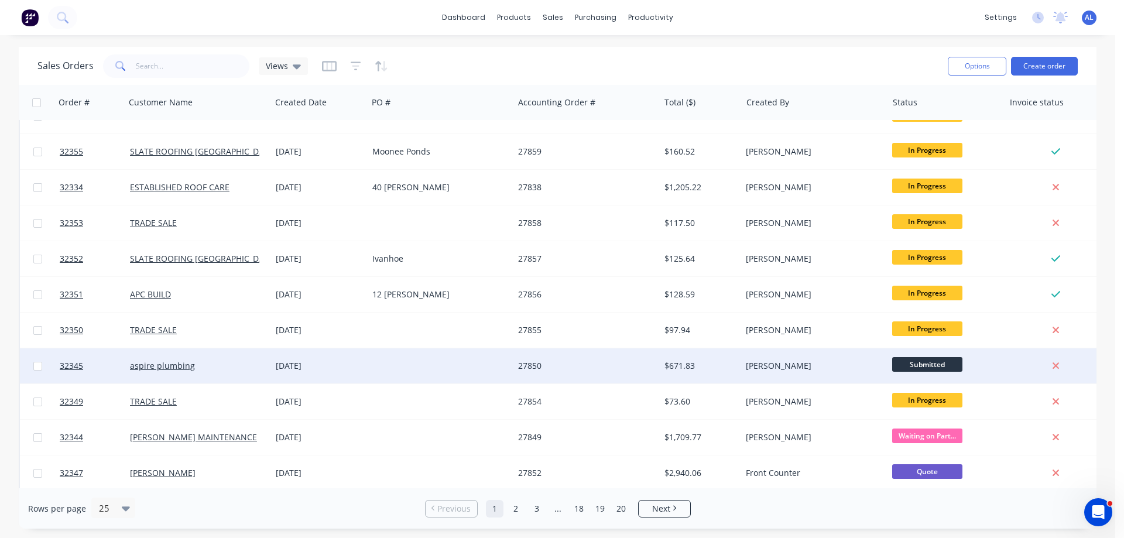
click at [452, 361] on div at bounding box center [441, 365] width 146 height 35
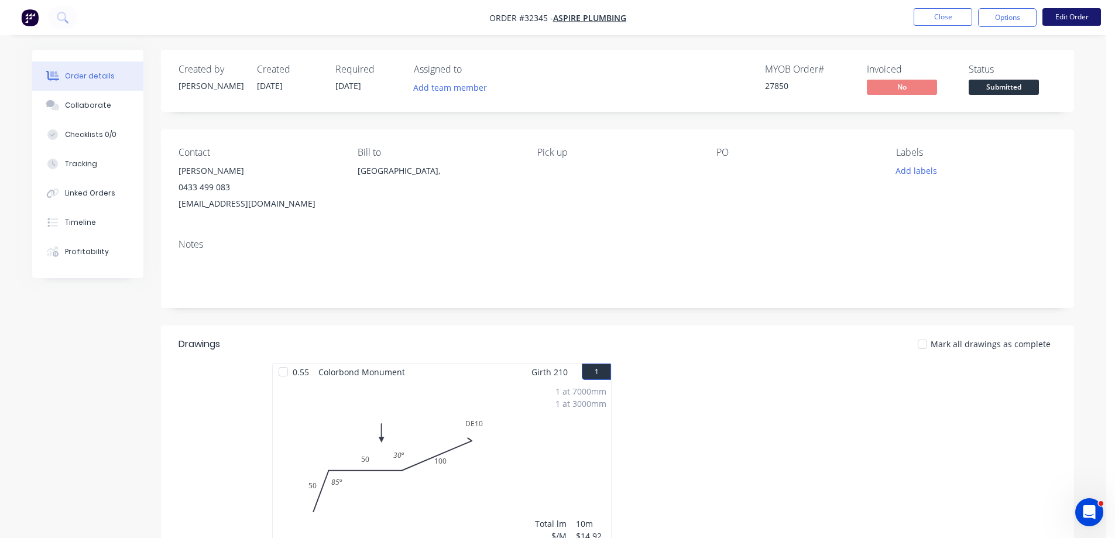
click at [1072, 18] on button "Edit Order" at bounding box center [1072, 17] width 59 height 18
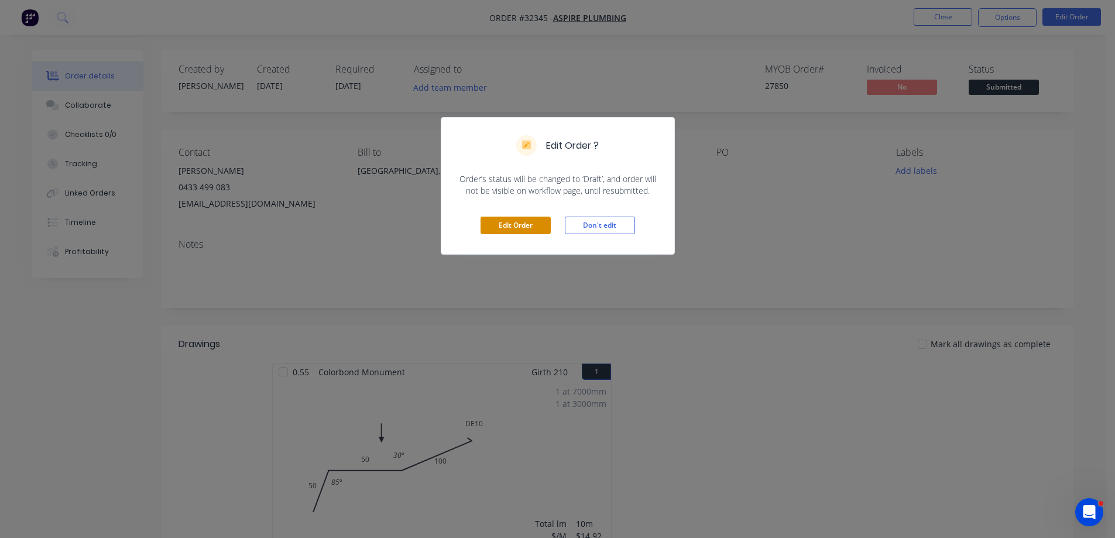
click at [522, 227] on button "Edit Order" at bounding box center [516, 226] width 70 height 18
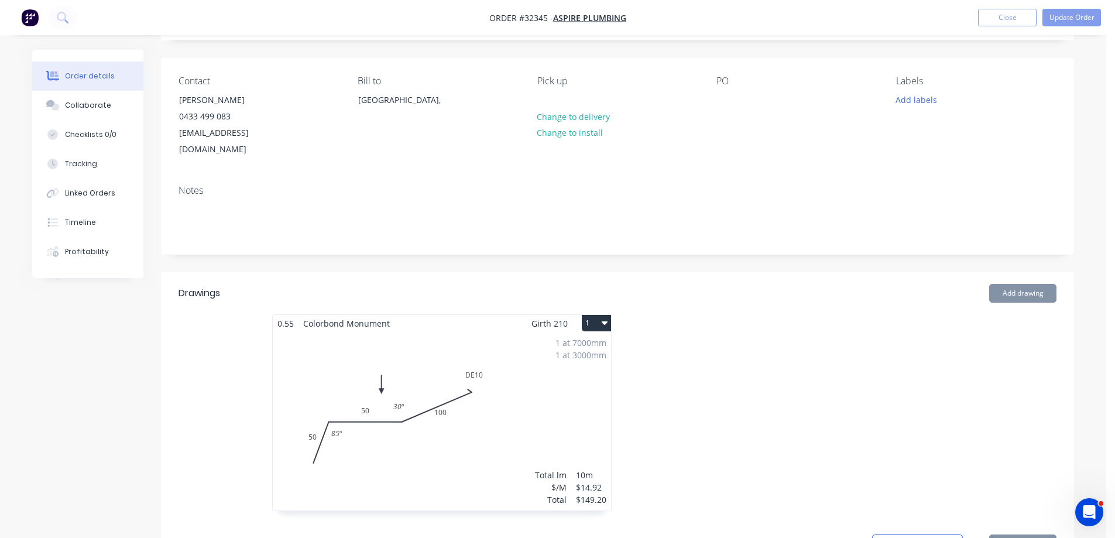
scroll to position [351, 0]
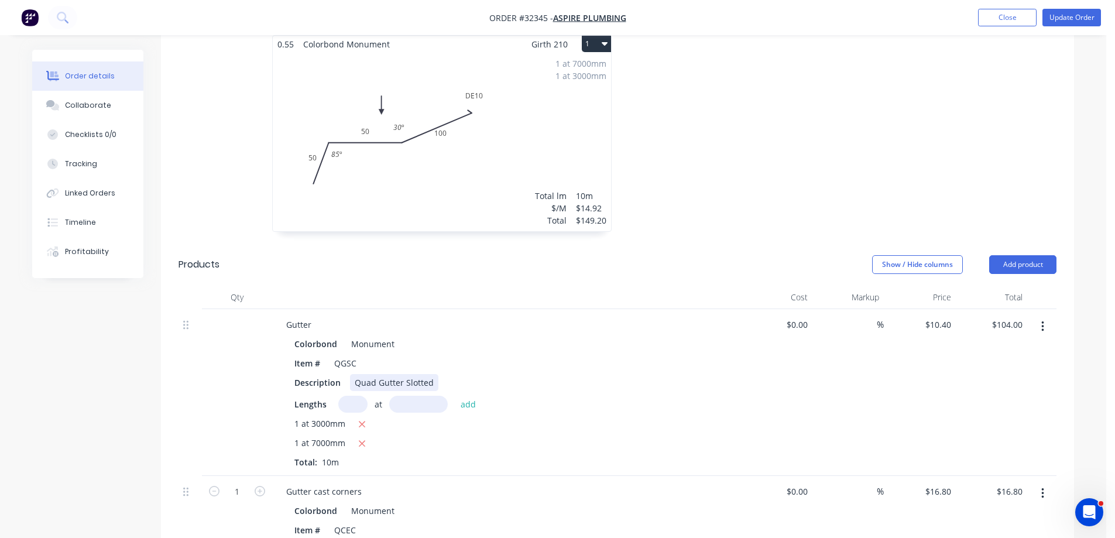
drag, startPoint x: 430, startPoint y: 367, endPoint x: 494, endPoint y: 427, distance: 87.4
click at [430, 374] on div "Quad Gutter Slotted" at bounding box center [394, 382] width 88 height 17
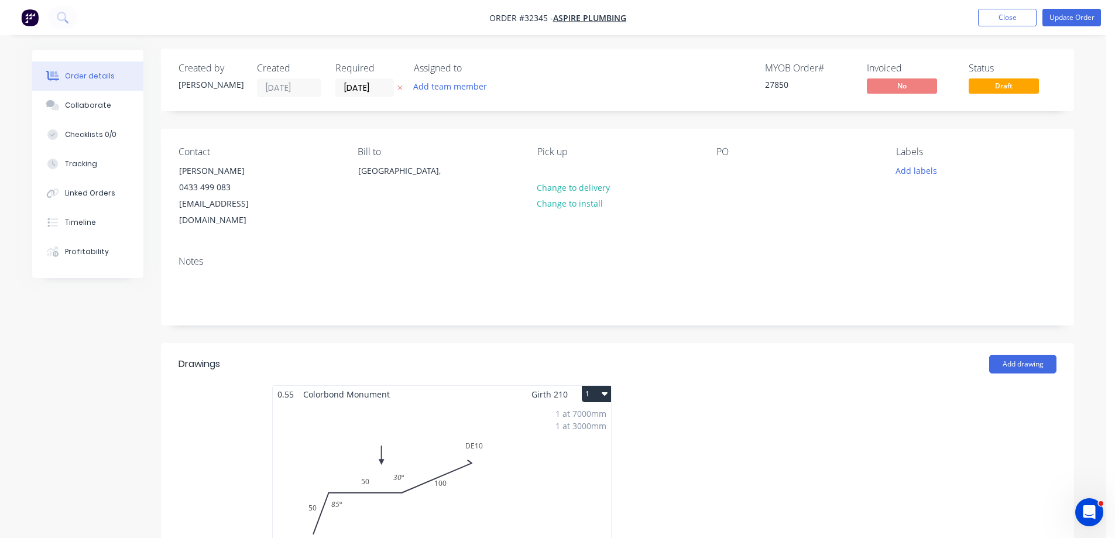
scroll to position [0, 0]
click at [1071, 16] on button "Update Order" at bounding box center [1072, 18] width 59 height 18
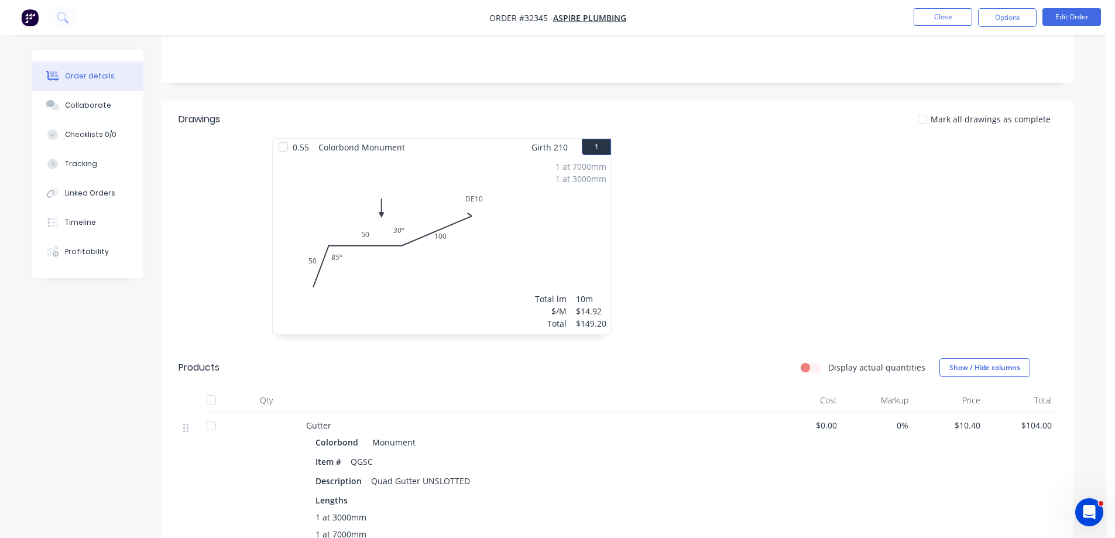
scroll to position [59, 0]
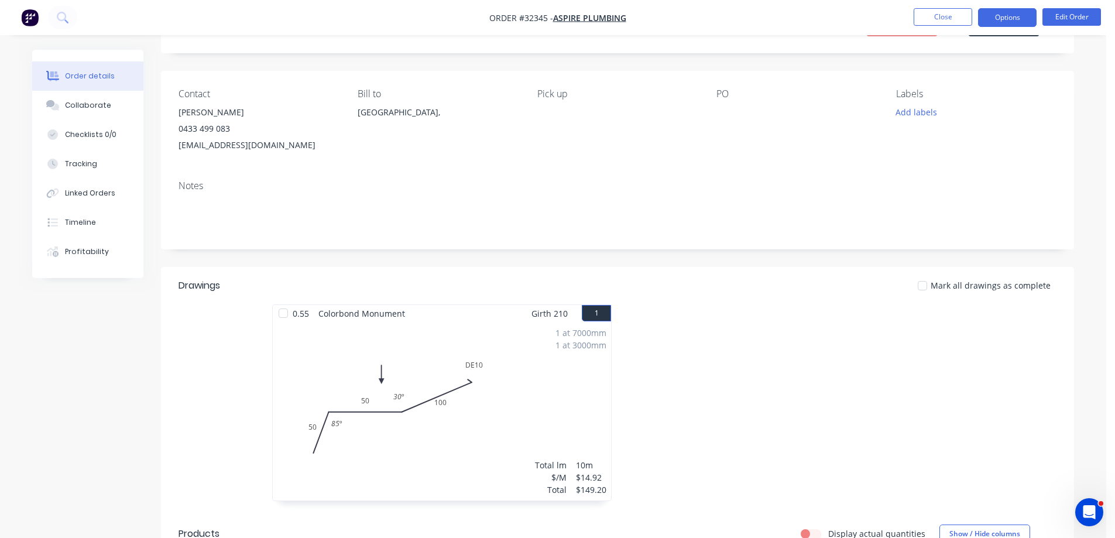
click at [1010, 18] on button "Options" at bounding box center [1007, 17] width 59 height 19
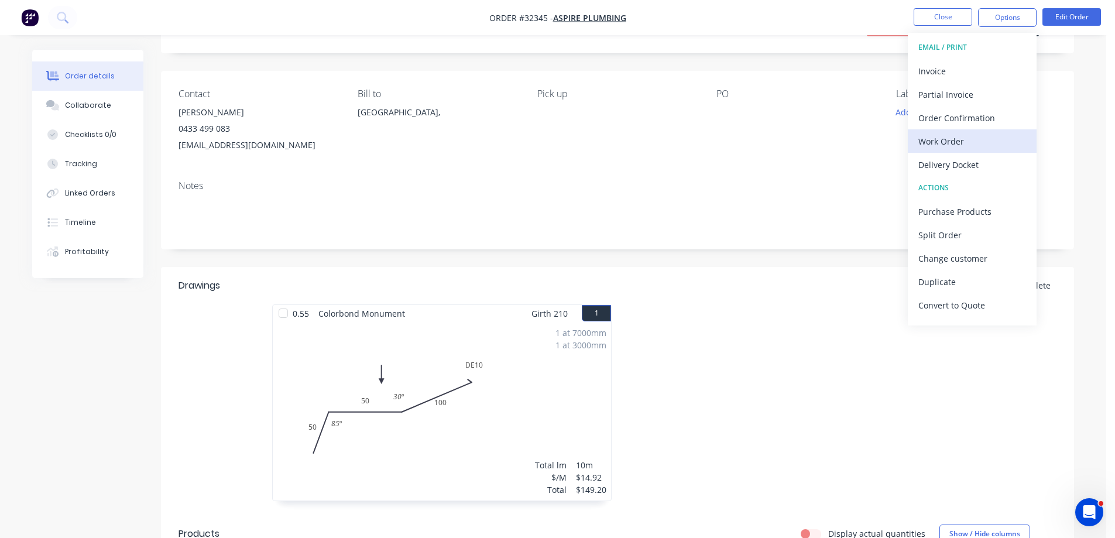
click at [963, 142] on div "Work Order" at bounding box center [972, 141] width 108 height 17
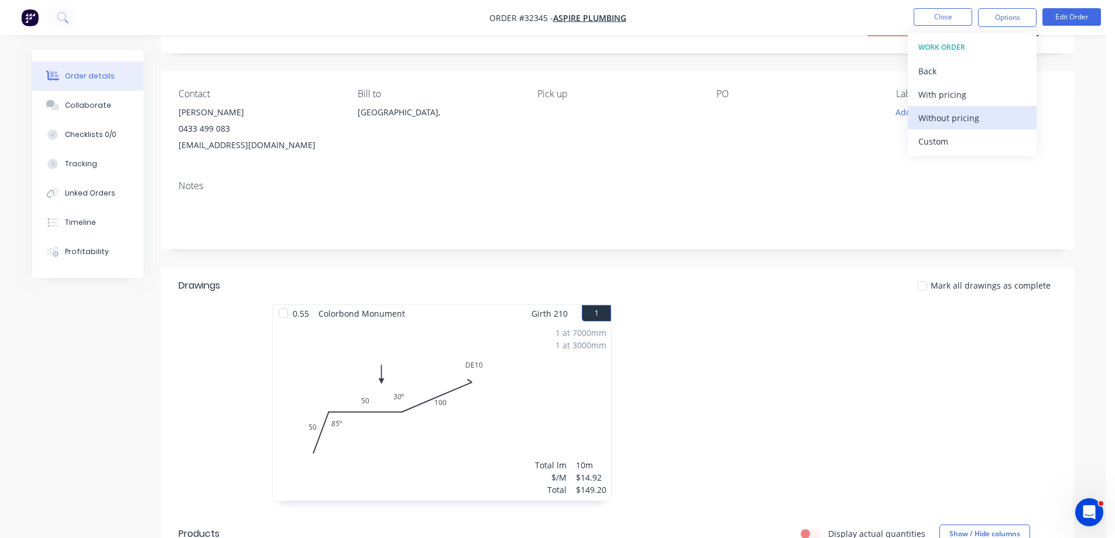
click at [972, 119] on div "Without pricing" at bounding box center [972, 117] width 108 height 17
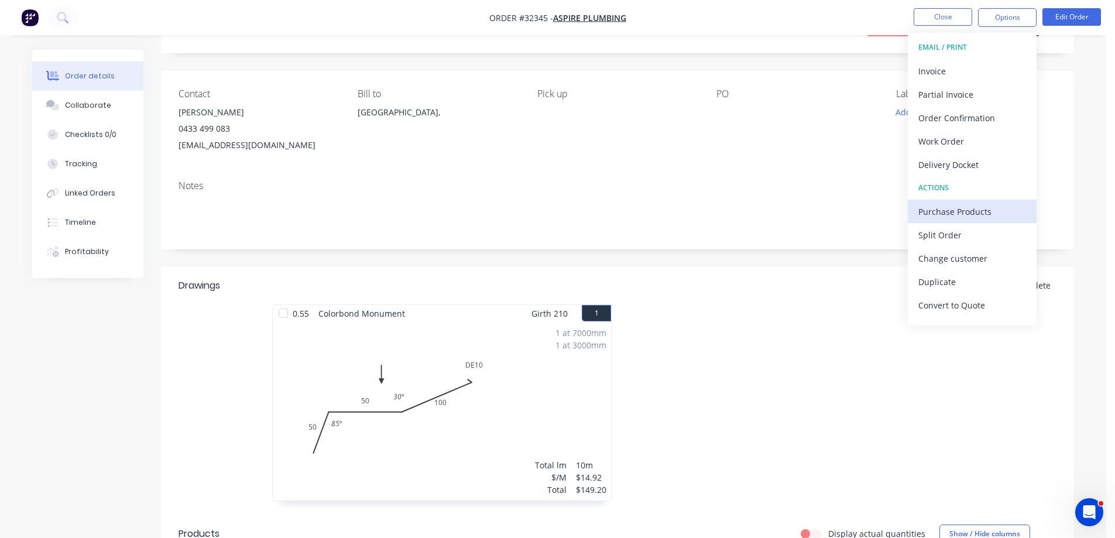
click at [973, 210] on div "Purchase Products" at bounding box center [972, 211] width 108 height 17
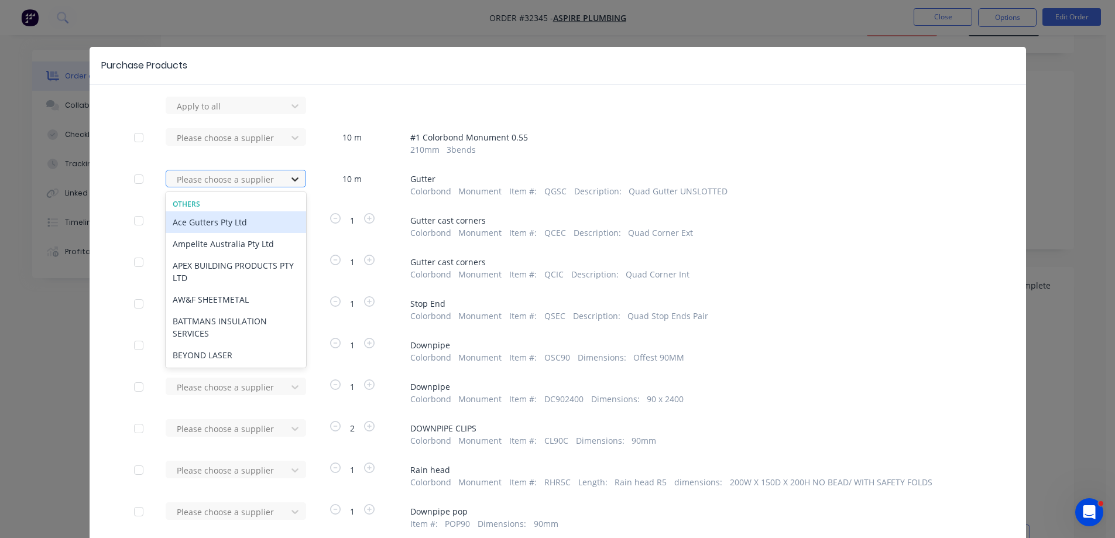
click at [294, 179] on icon at bounding box center [295, 179] width 12 height 12
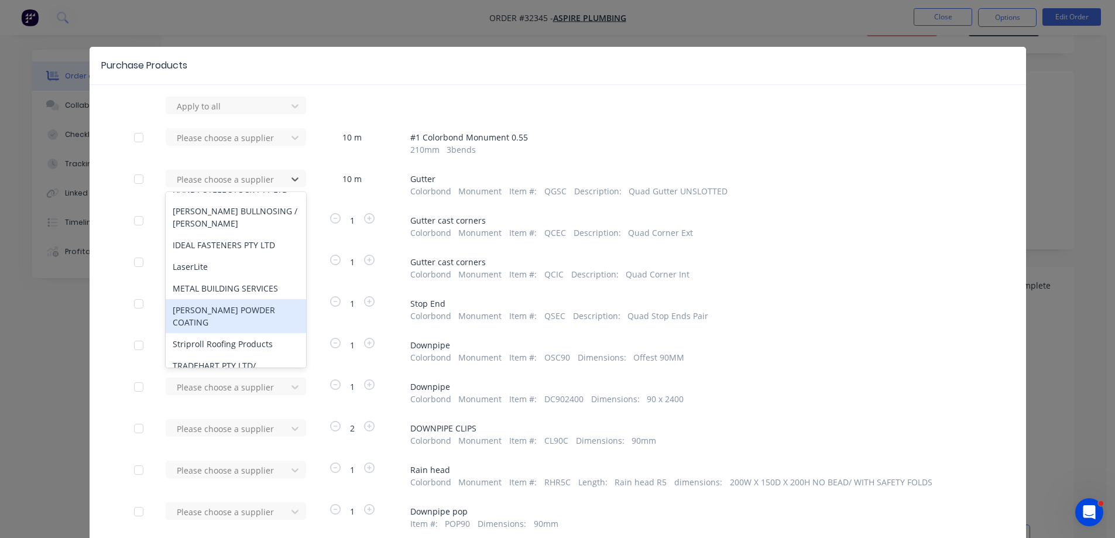
scroll to position [225, 0]
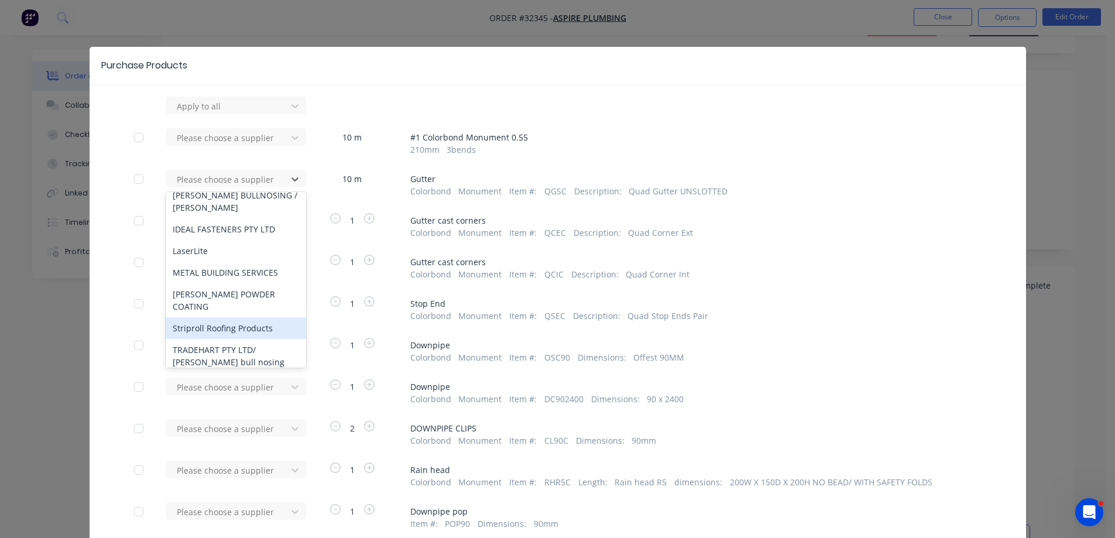
click at [246, 317] on div "Striproll Roofing Products" at bounding box center [236, 328] width 140 height 22
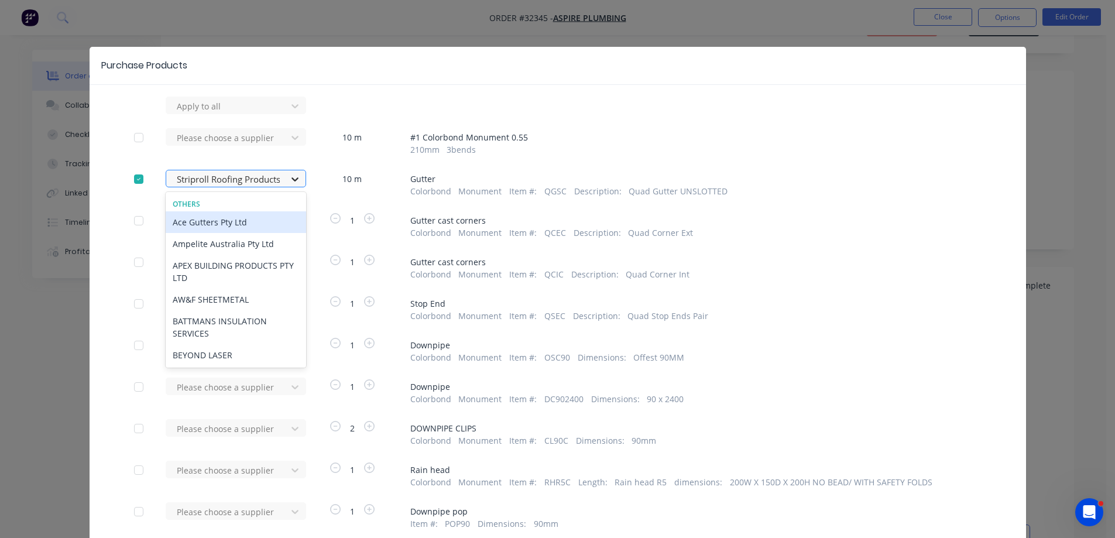
click at [292, 179] on icon at bounding box center [295, 179] width 7 height 4
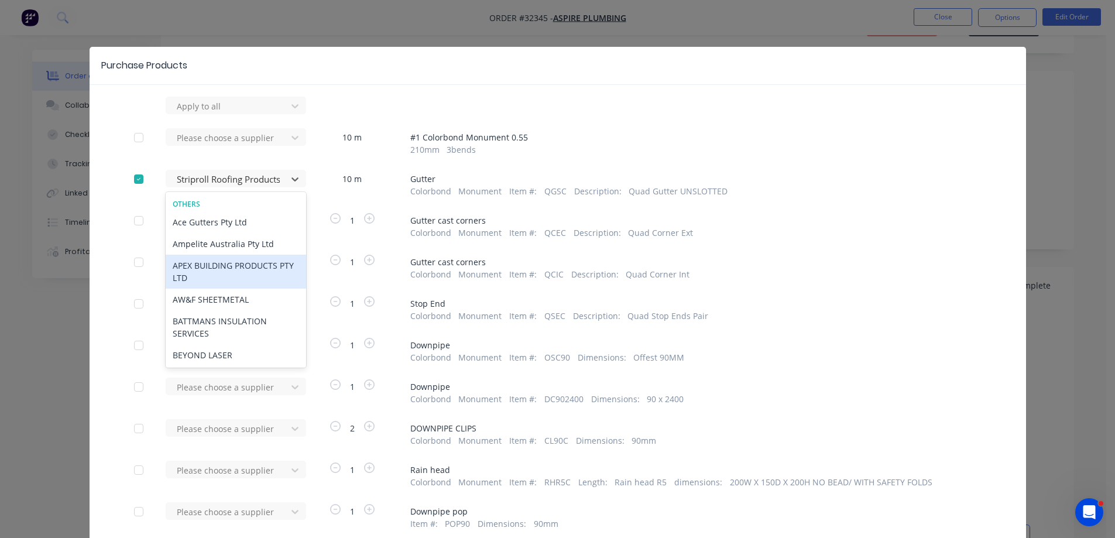
click at [228, 267] on div "APEX BUILDING PRODUCTS PTY LTD" at bounding box center [236, 272] width 140 height 34
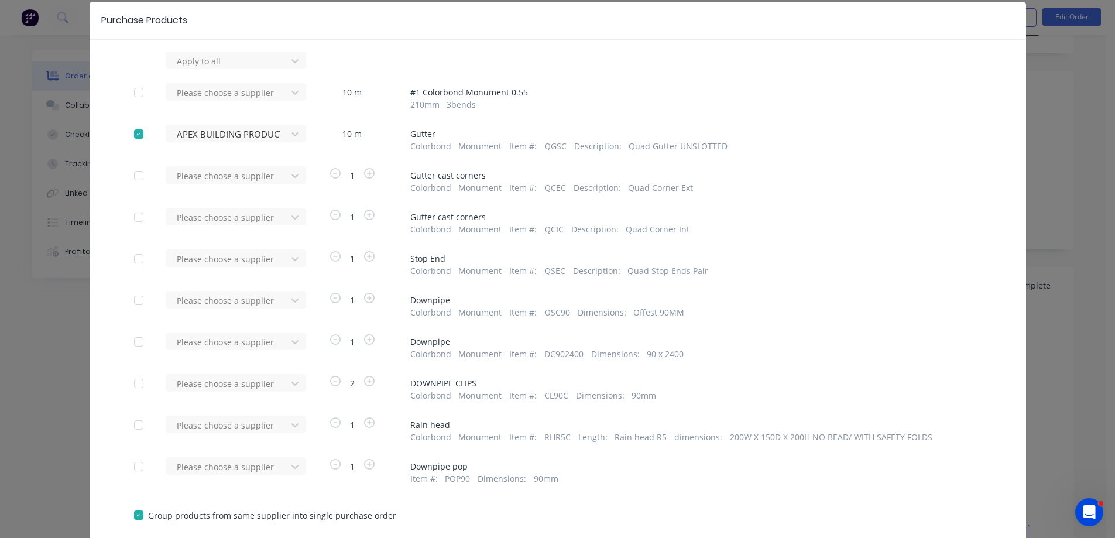
scroll to position [116, 0]
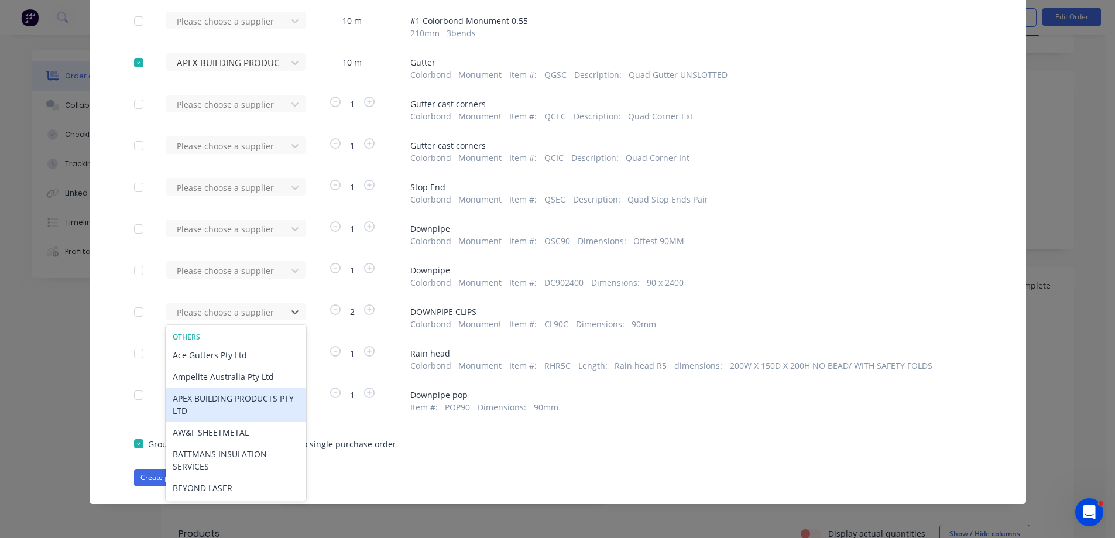
click at [260, 404] on div "APEX BUILDING PRODUCTS PTY LTD" at bounding box center [236, 405] width 140 height 34
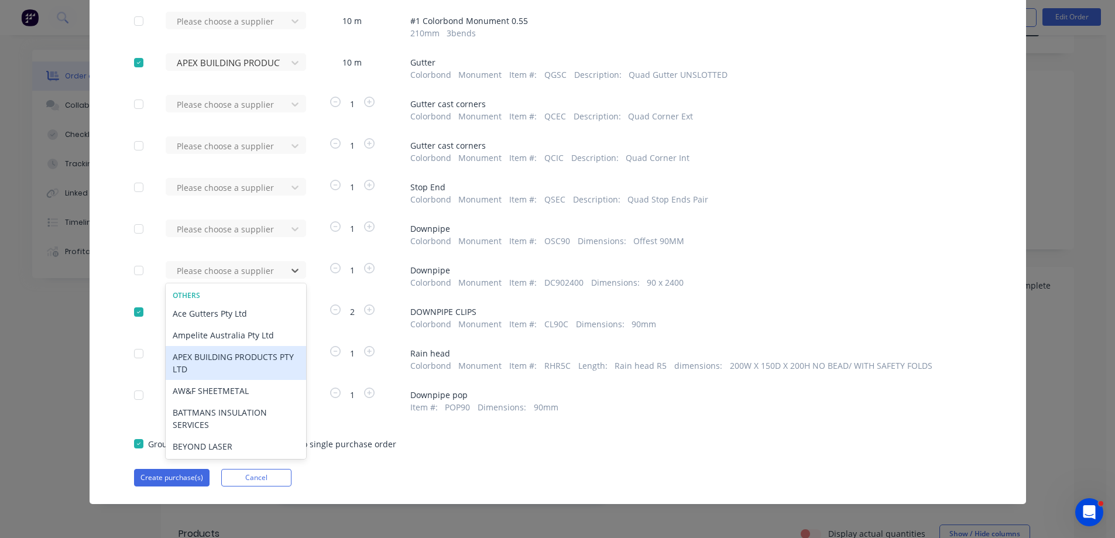
click at [265, 368] on div "APEX BUILDING PRODUCTS PTY LTD" at bounding box center [236, 363] width 140 height 34
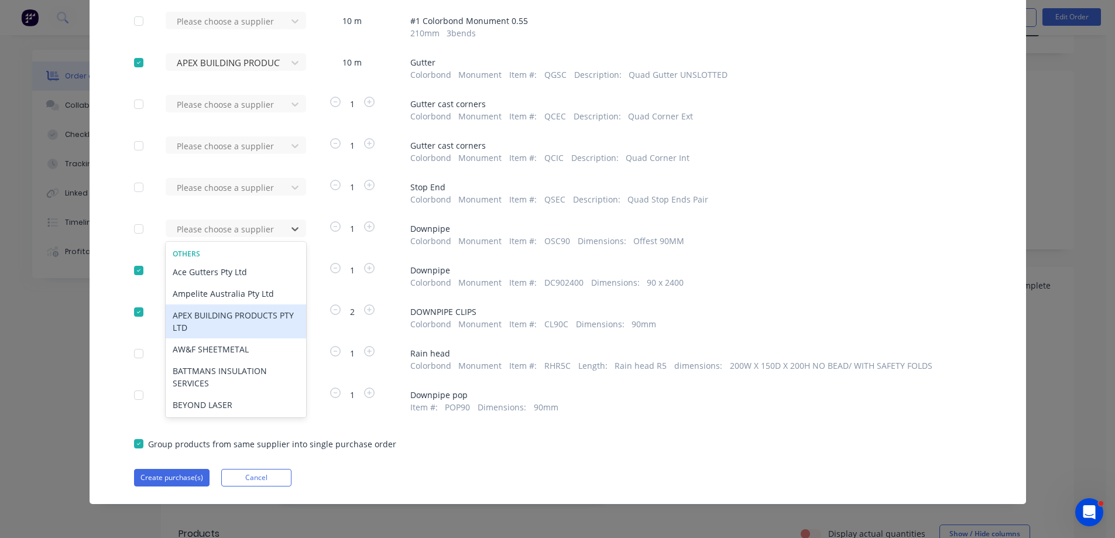
click at [257, 326] on div "APEX BUILDING PRODUCTS PTY LTD" at bounding box center [236, 321] width 140 height 34
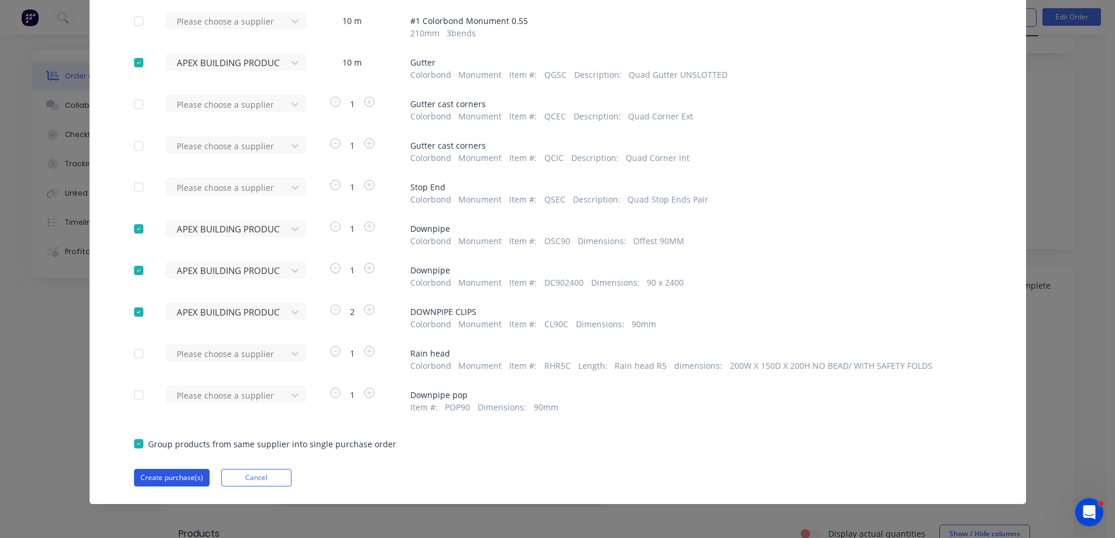
click at [169, 478] on button "Create purchase(s)" at bounding box center [172, 478] width 76 height 18
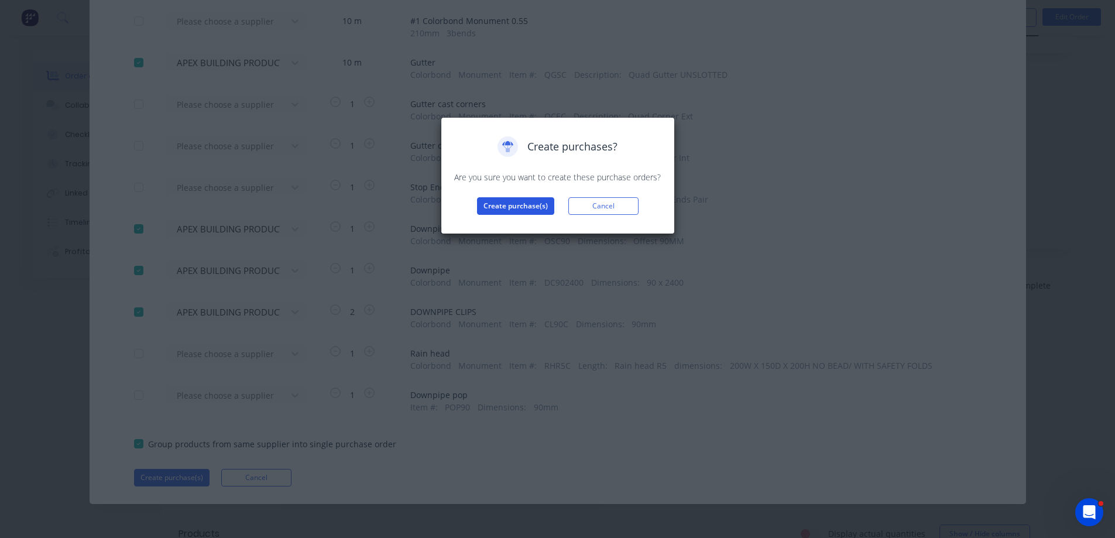
click at [543, 206] on button "Create purchase(s)" at bounding box center [515, 206] width 77 height 18
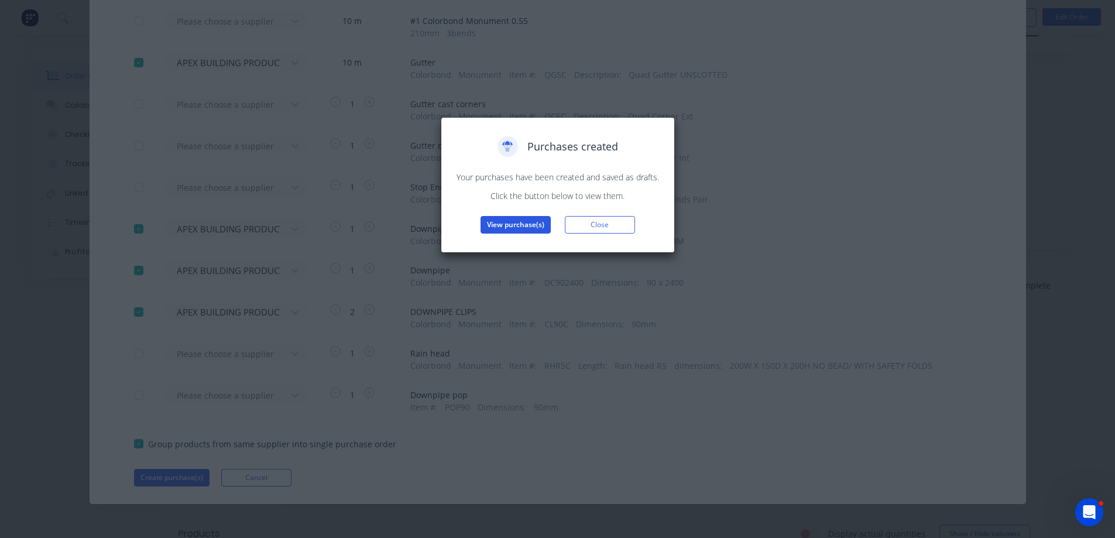
click at [539, 228] on button "View purchase(s)" at bounding box center [516, 225] width 70 height 18
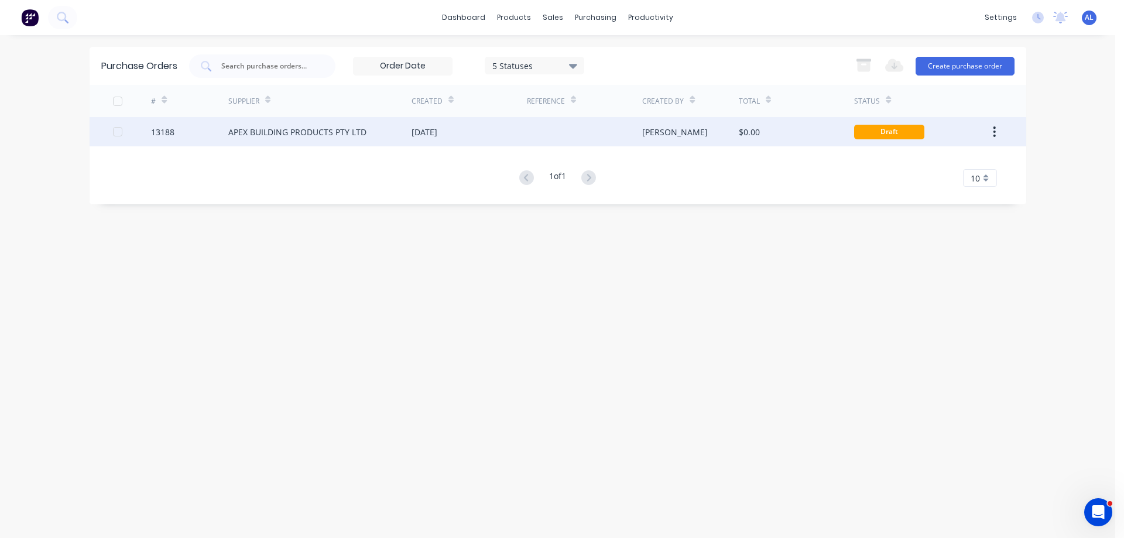
click at [527, 124] on div at bounding box center [584, 131] width 115 height 29
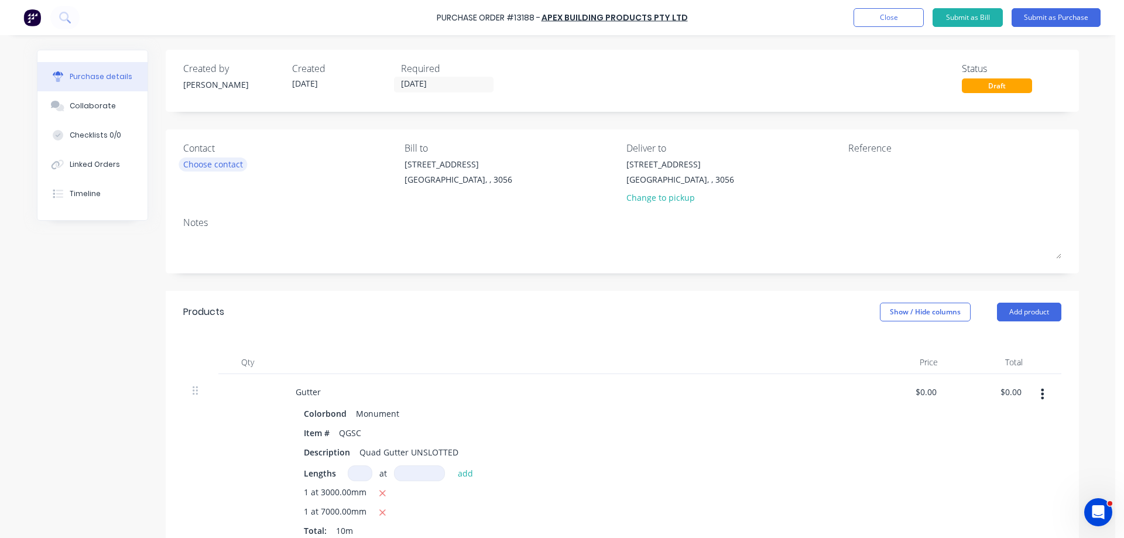
click at [220, 166] on div "Choose contact" at bounding box center [213, 164] width 60 height 12
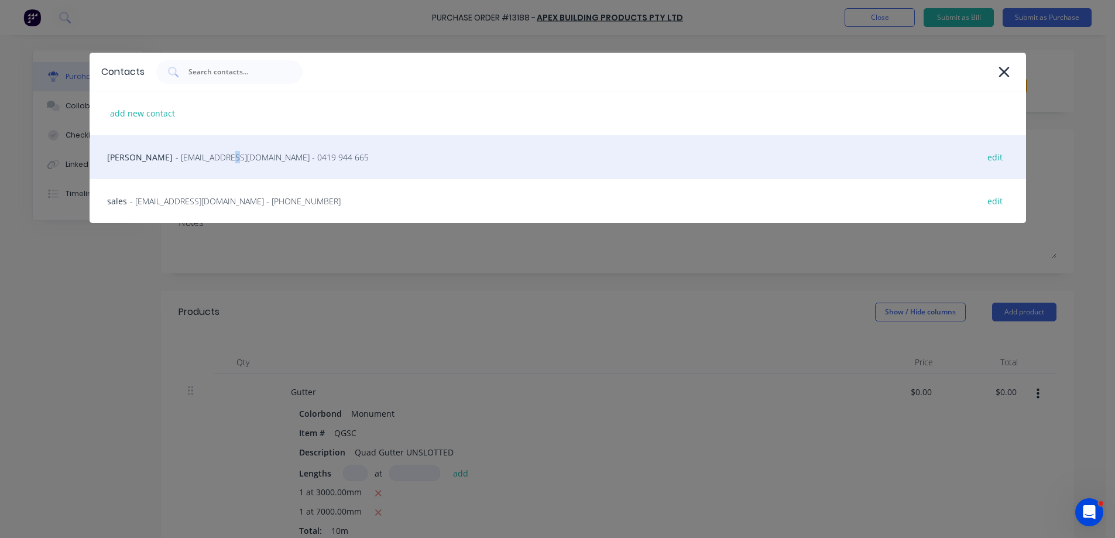
click at [194, 159] on span "- [EMAIL_ADDRESS][DOMAIN_NAME] - 0419 944 665" at bounding box center [272, 157] width 193 height 12
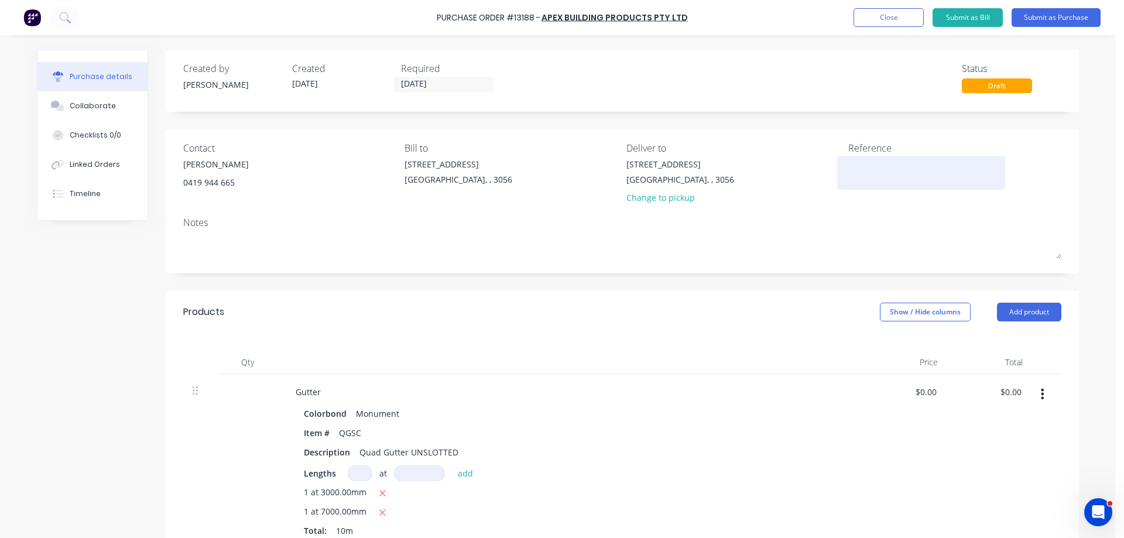
click at [866, 169] on textarea at bounding box center [921, 171] width 146 height 26
type textarea "27850"
click at [1066, 19] on button "Submit as Purchase" at bounding box center [1055, 17] width 89 height 19
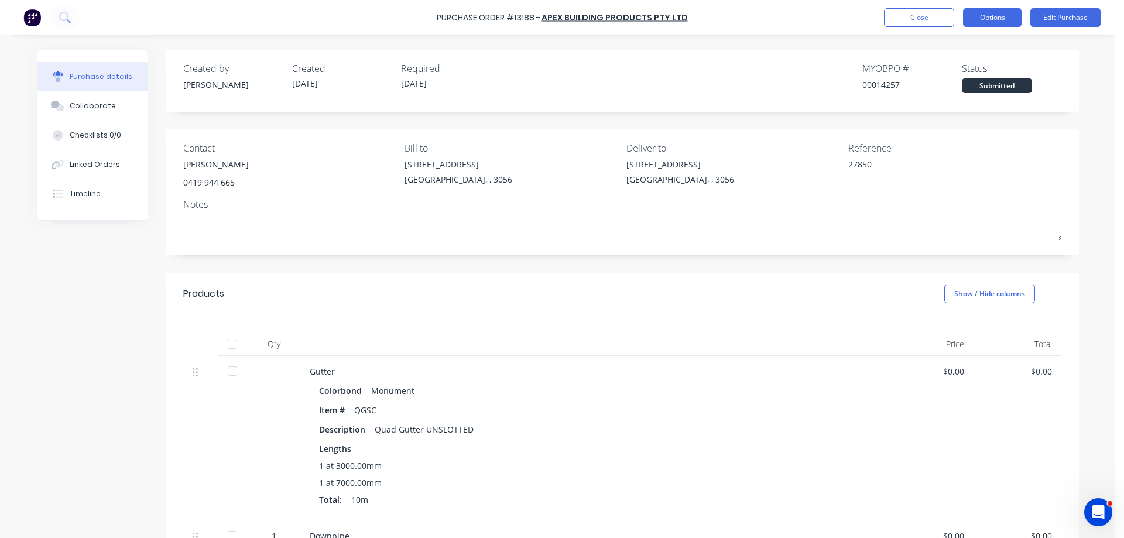
click at [1017, 20] on button "Options" at bounding box center [992, 17] width 59 height 19
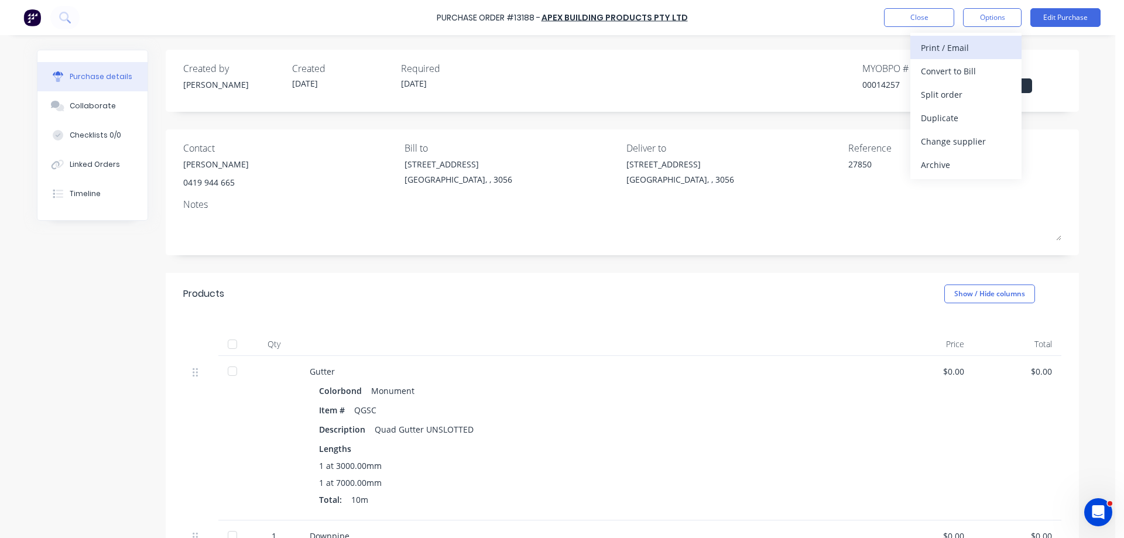
click at [970, 49] on div "Print / Email" at bounding box center [966, 47] width 90 height 17
click at [969, 92] on div "Without pricing" at bounding box center [966, 94] width 90 height 17
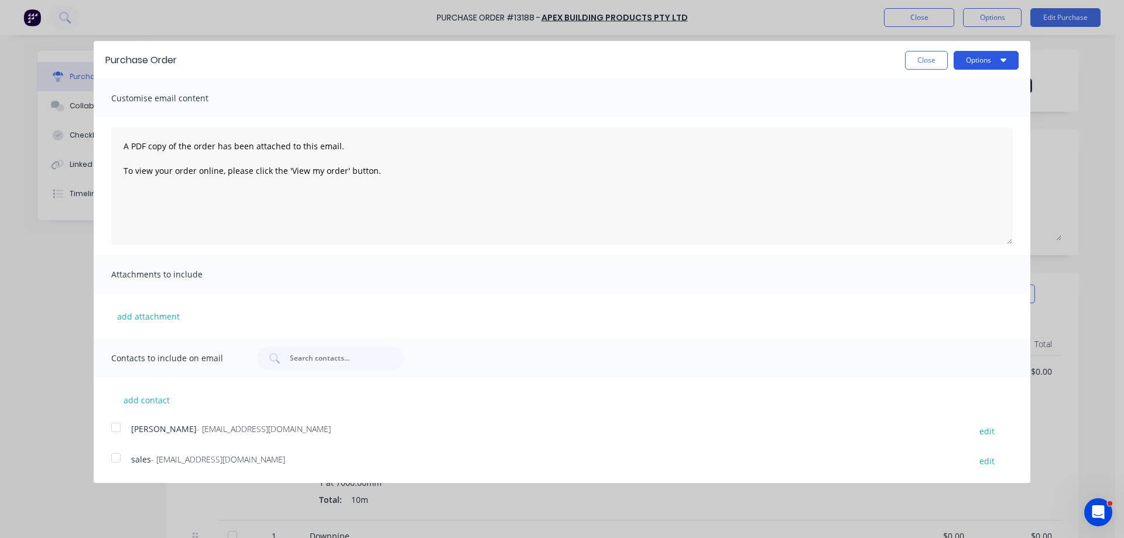
click at [985, 65] on button "Options" at bounding box center [986, 60] width 65 height 19
click at [974, 90] on div "Print" at bounding box center [963, 89] width 90 height 17
click at [111, 428] on div at bounding box center [115, 427] width 23 height 23
click at [115, 459] on div at bounding box center [115, 457] width 23 height 23
click at [1011, 61] on button "Options" at bounding box center [986, 60] width 65 height 19
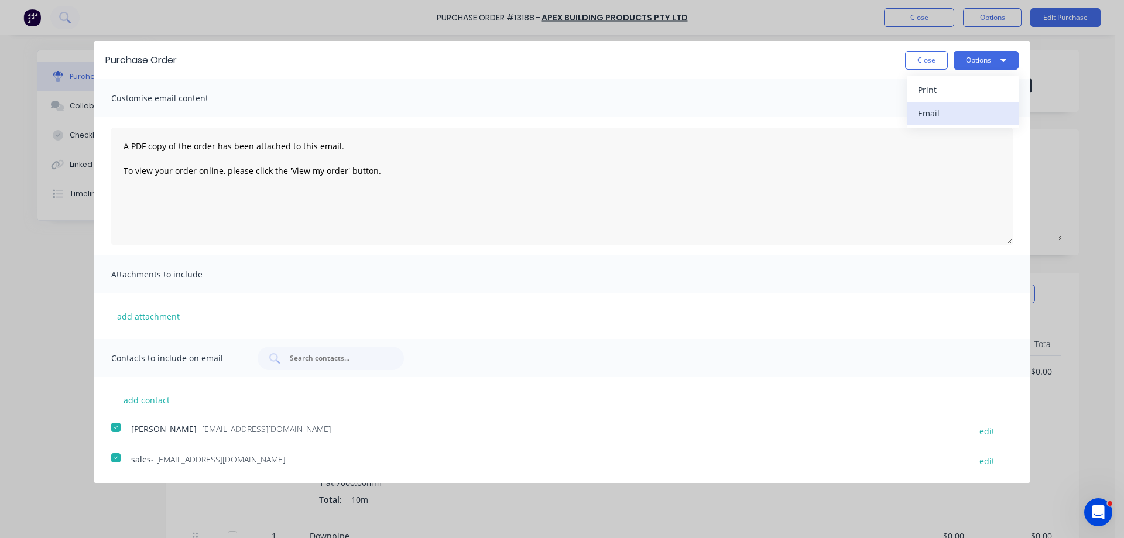
click at [976, 113] on div "Email" at bounding box center [963, 113] width 90 height 17
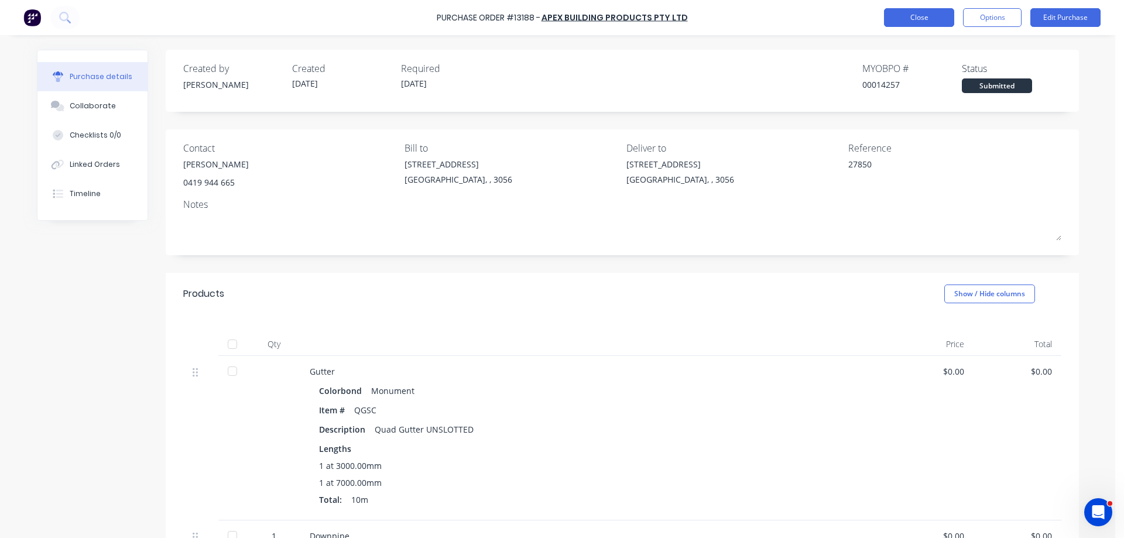
click at [935, 22] on button "Close" at bounding box center [919, 17] width 70 height 19
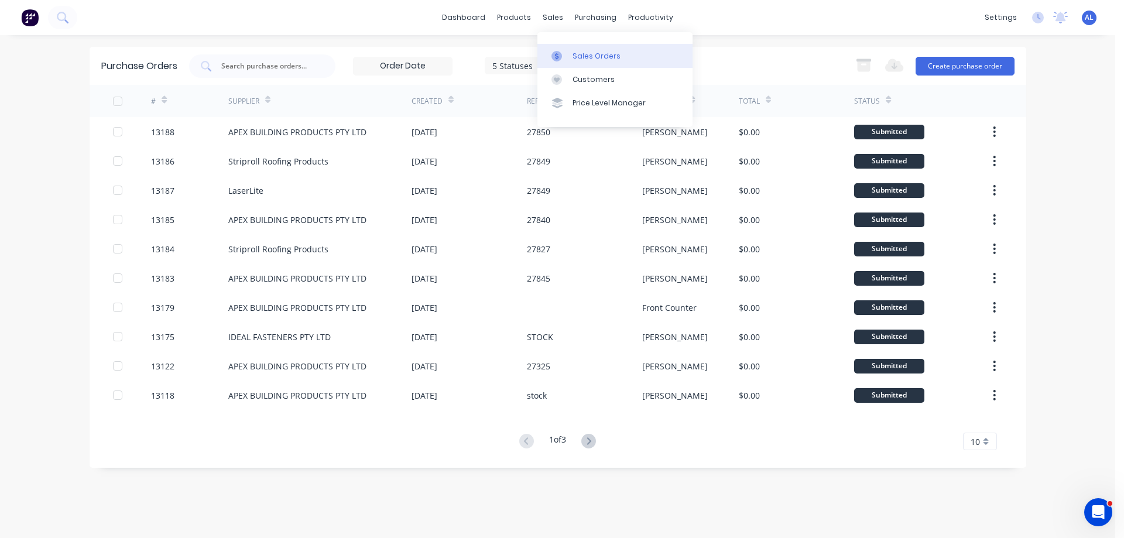
click at [575, 50] on link "Sales Orders" at bounding box center [614, 55] width 155 height 23
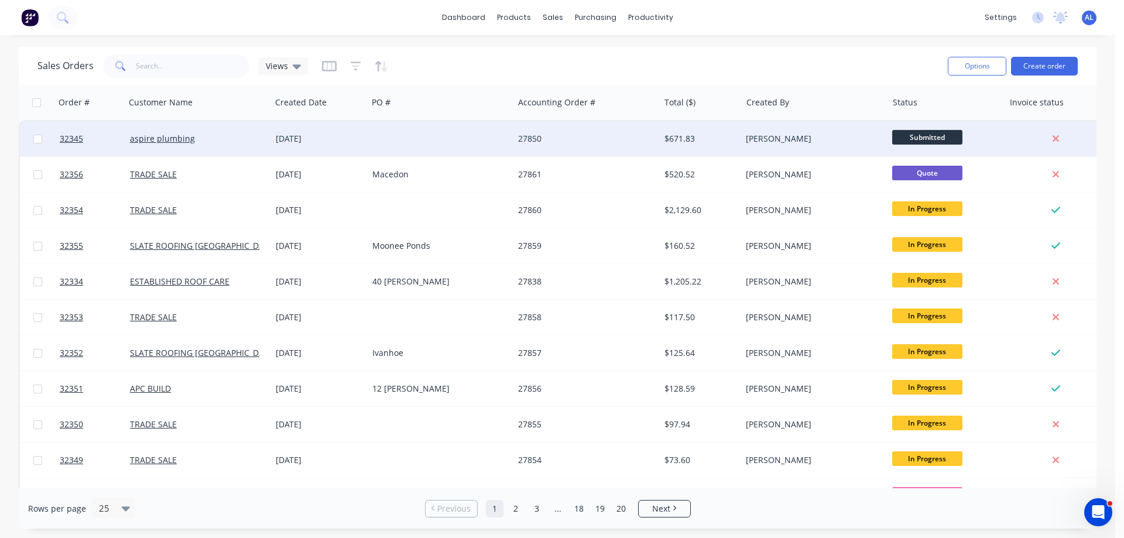
click at [591, 146] on div "27850" at bounding box center [586, 138] width 146 height 35
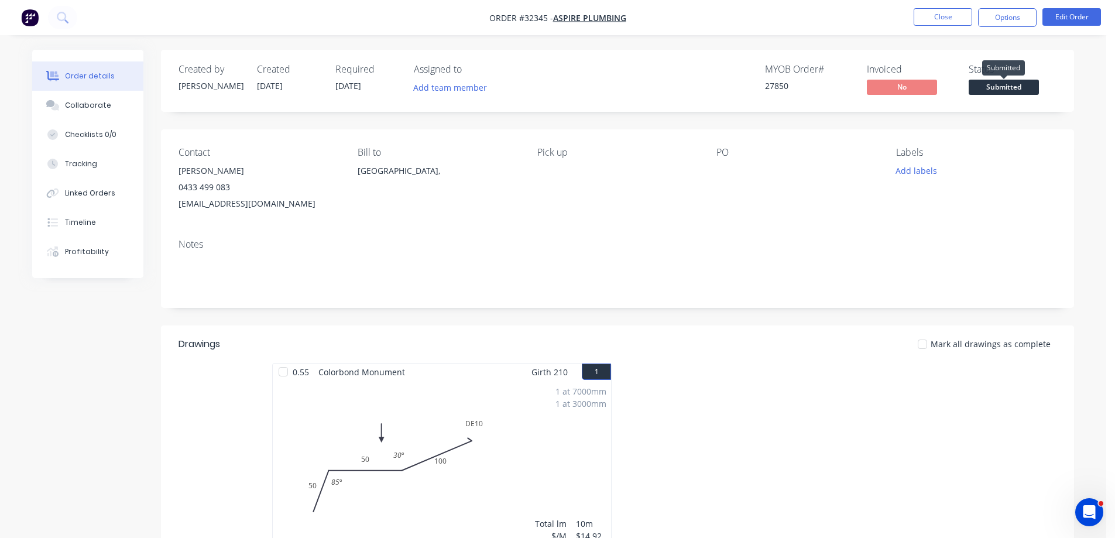
click at [1013, 84] on span "Submitted" at bounding box center [1004, 87] width 70 height 15
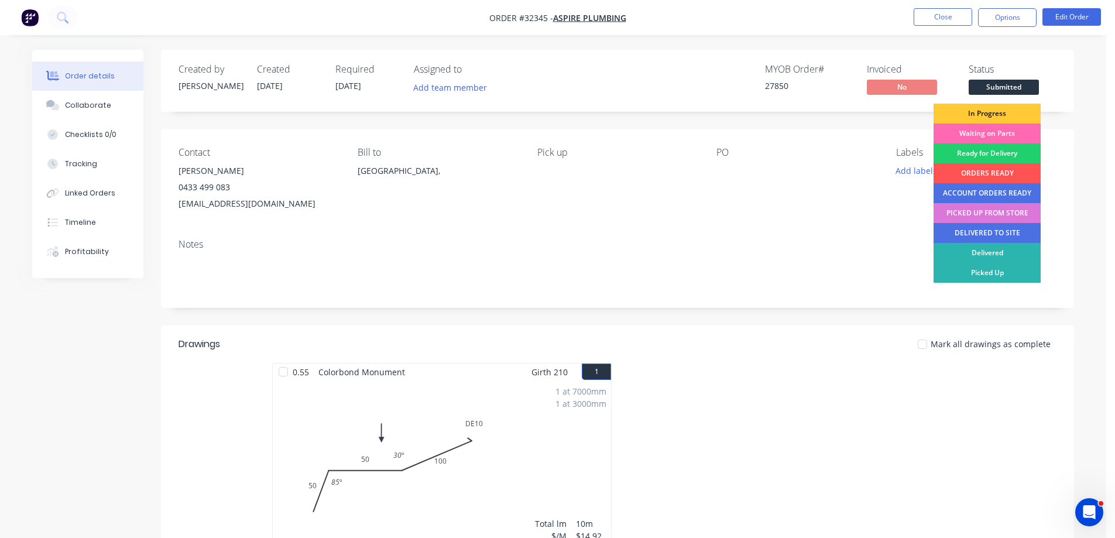
click at [1002, 135] on div "Waiting on Parts" at bounding box center [987, 134] width 107 height 20
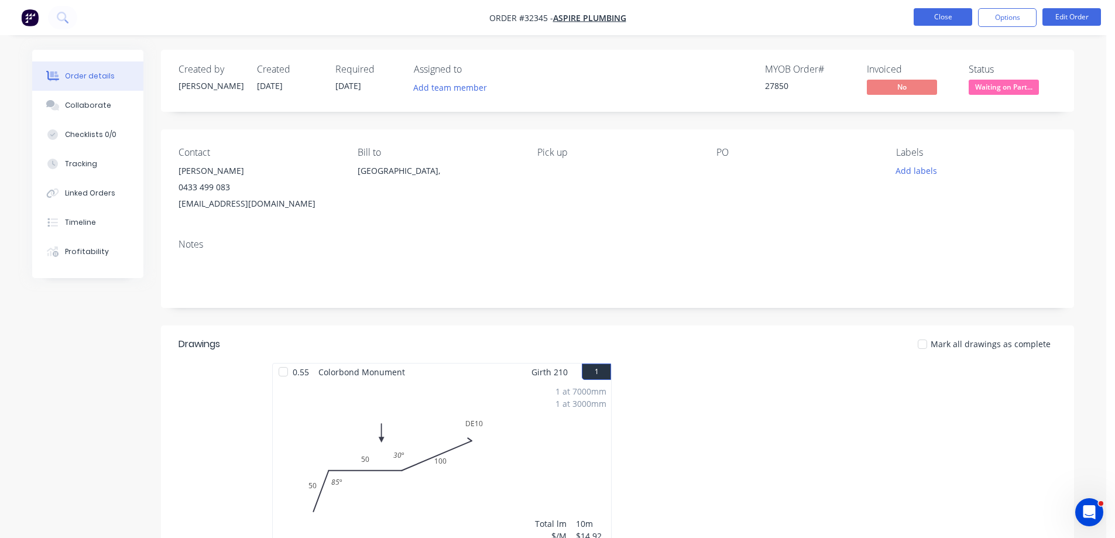
click at [944, 26] on nav "Order #32345 - aspire plumbing Close Options Edit Order" at bounding box center [557, 17] width 1115 height 35
click at [942, 22] on button "Close" at bounding box center [943, 17] width 59 height 18
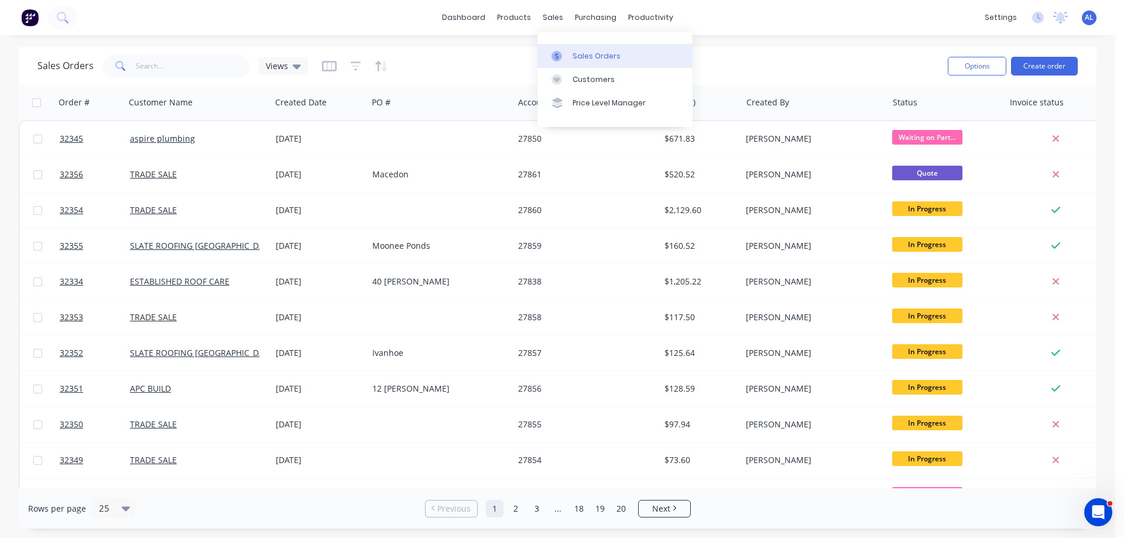
click at [586, 59] on div "Sales Orders" at bounding box center [596, 56] width 48 height 11
click at [1050, 64] on button "Create order" at bounding box center [1044, 66] width 67 height 19
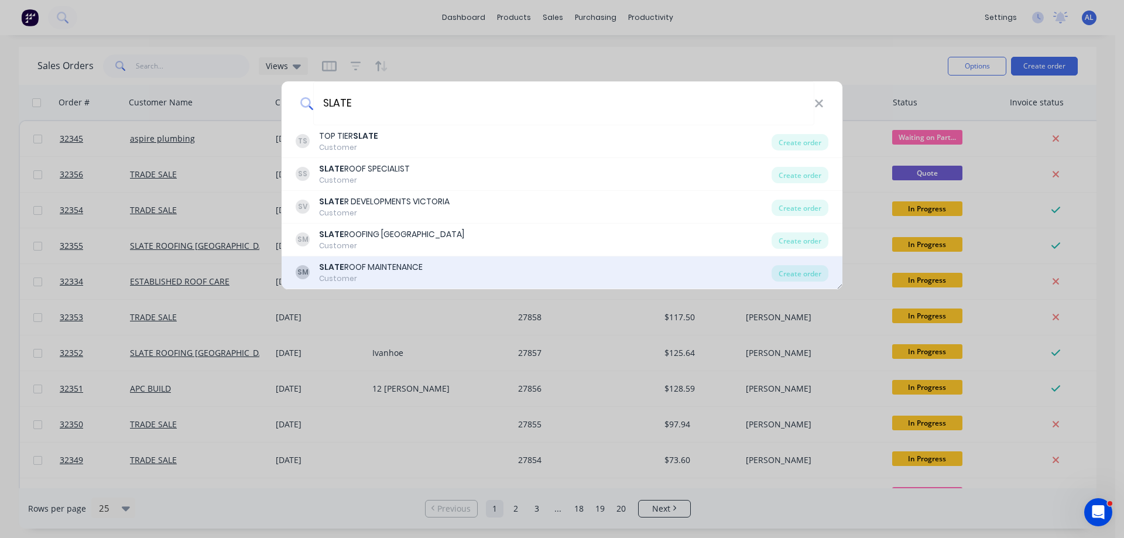
type input "SLATE"
click at [438, 273] on div "[PERSON_NAME] ROOF MAINTENANCE Customer" at bounding box center [534, 272] width 476 height 23
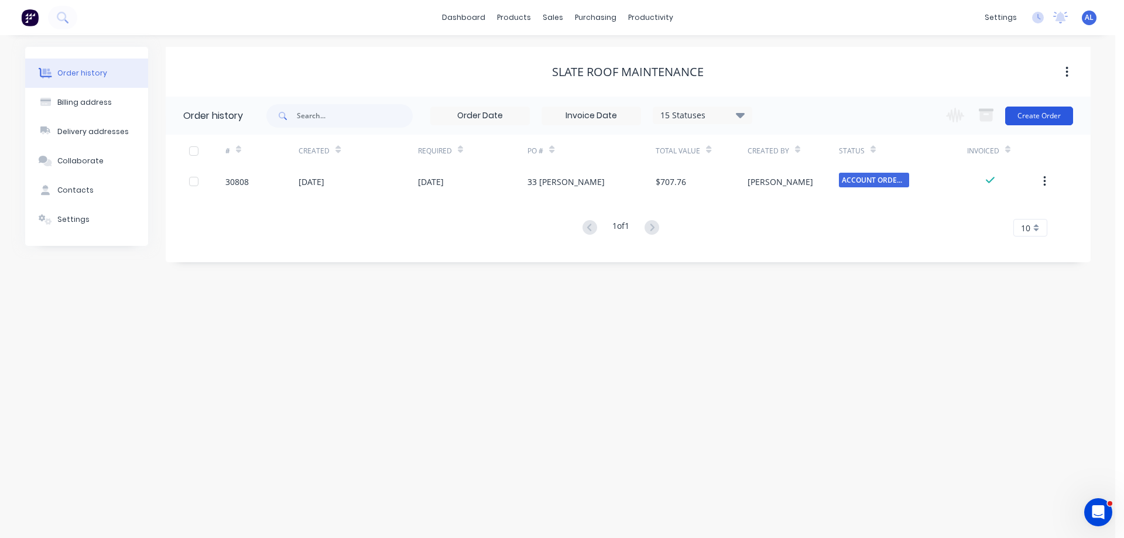
click at [1046, 114] on button "Create Order" at bounding box center [1039, 116] width 68 height 19
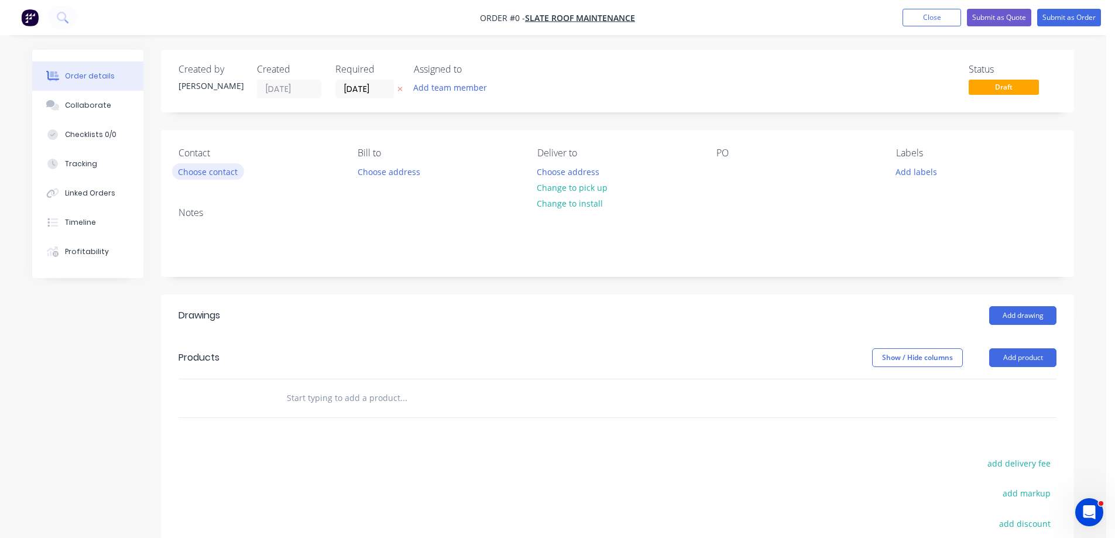
click at [196, 174] on button "Choose contact" at bounding box center [208, 171] width 72 height 16
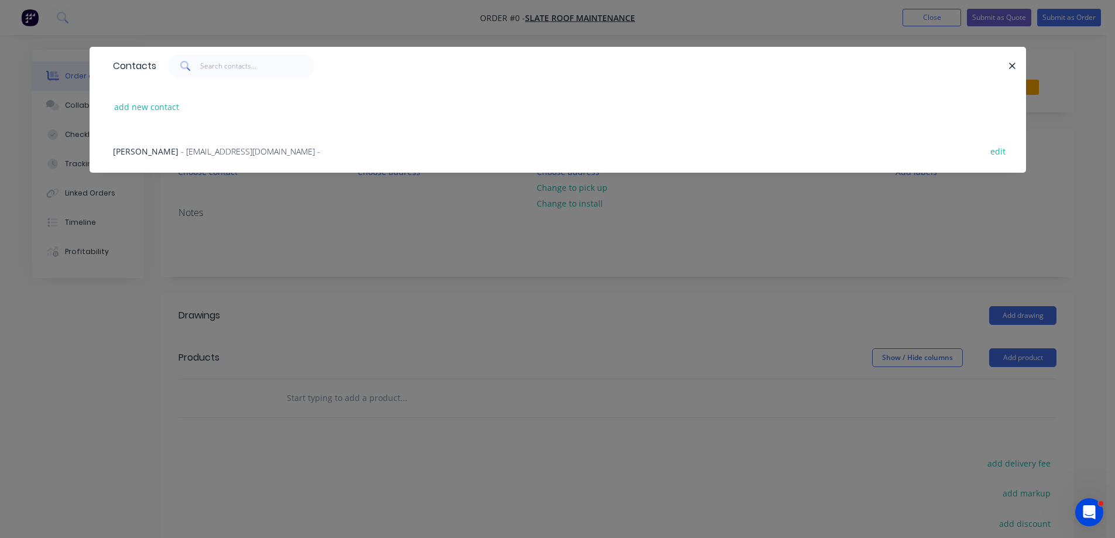
click at [205, 152] on span "- [EMAIL_ADDRESS][DOMAIN_NAME] -" at bounding box center [250, 151] width 139 height 11
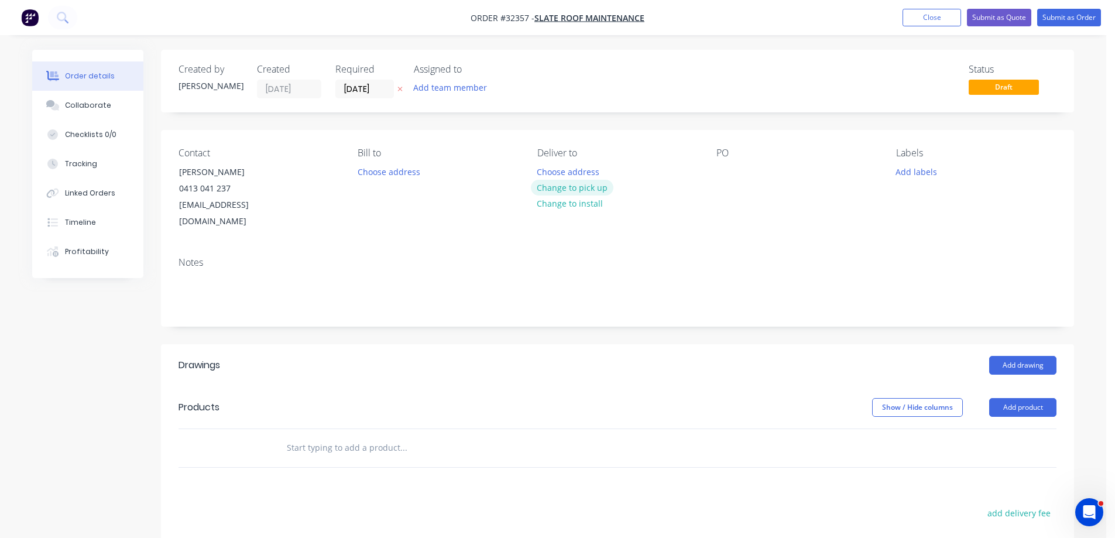
click at [568, 184] on button "Change to pick up" at bounding box center [572, 188] width 83 height 16
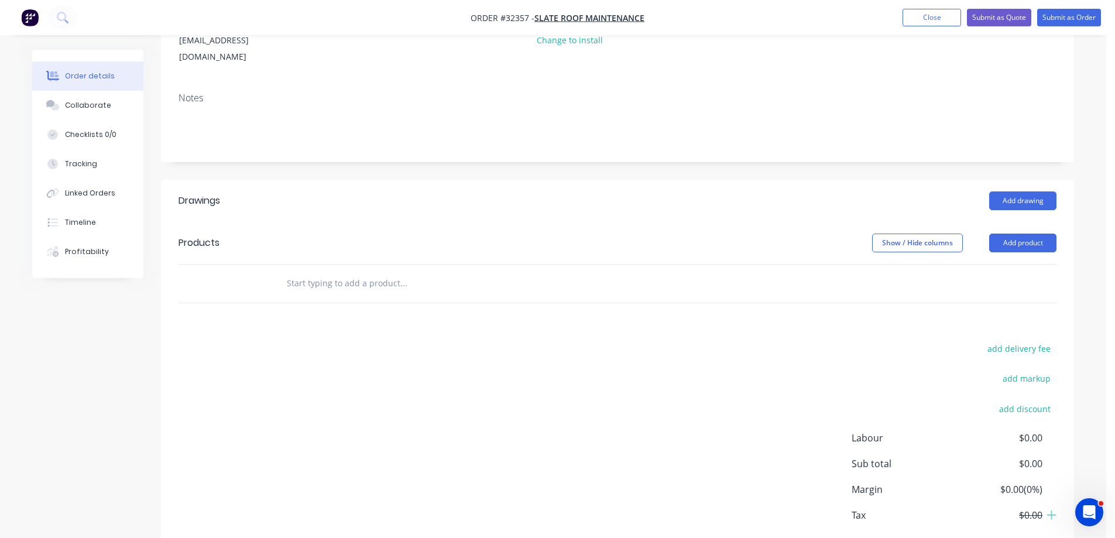
scroll to position [176, 0]
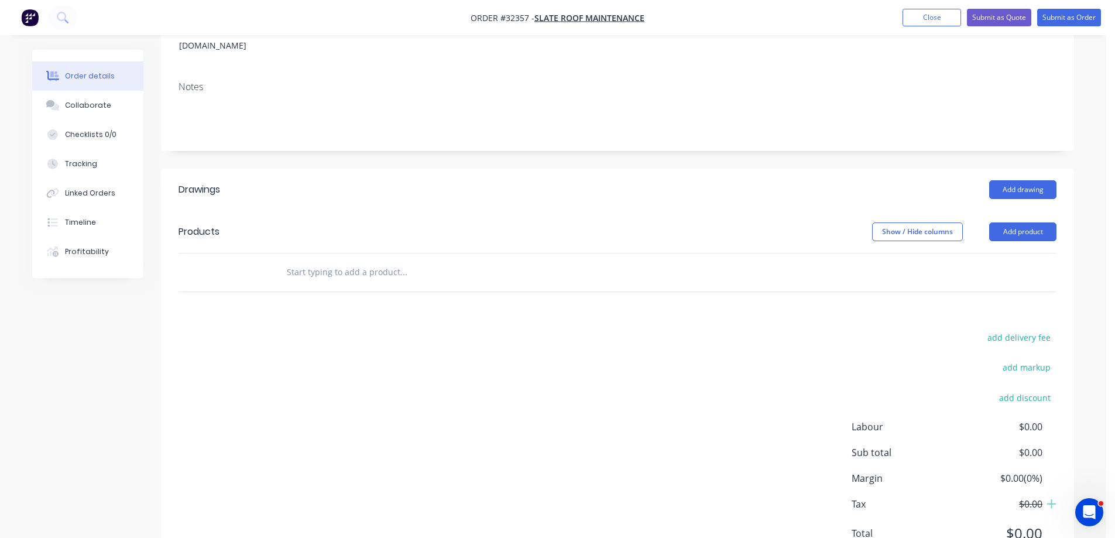
click at [360, 260] on input "text" at bounding box center [403, 271] width 234 height 23
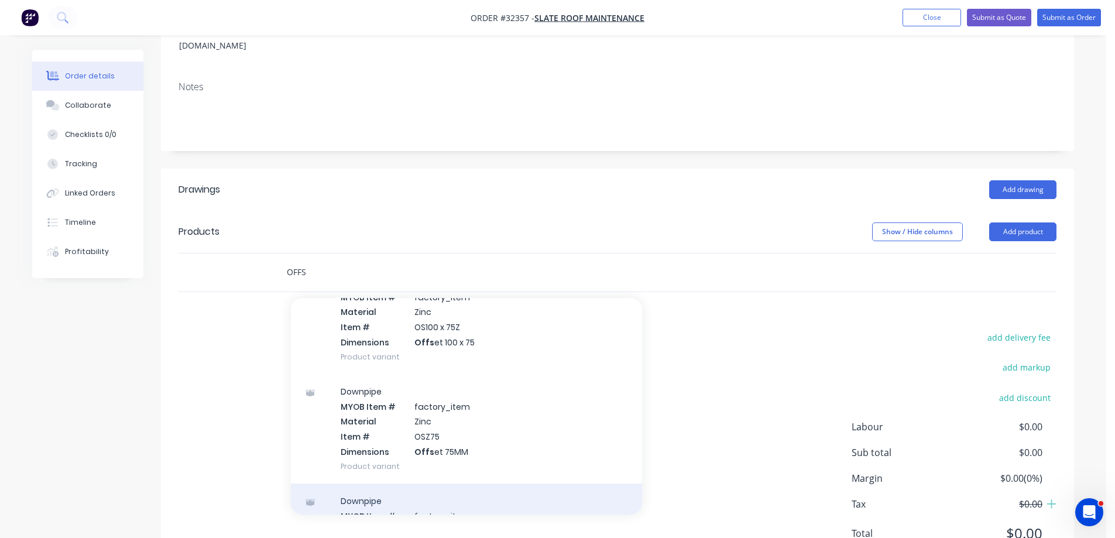
scroll to position [644, 0]
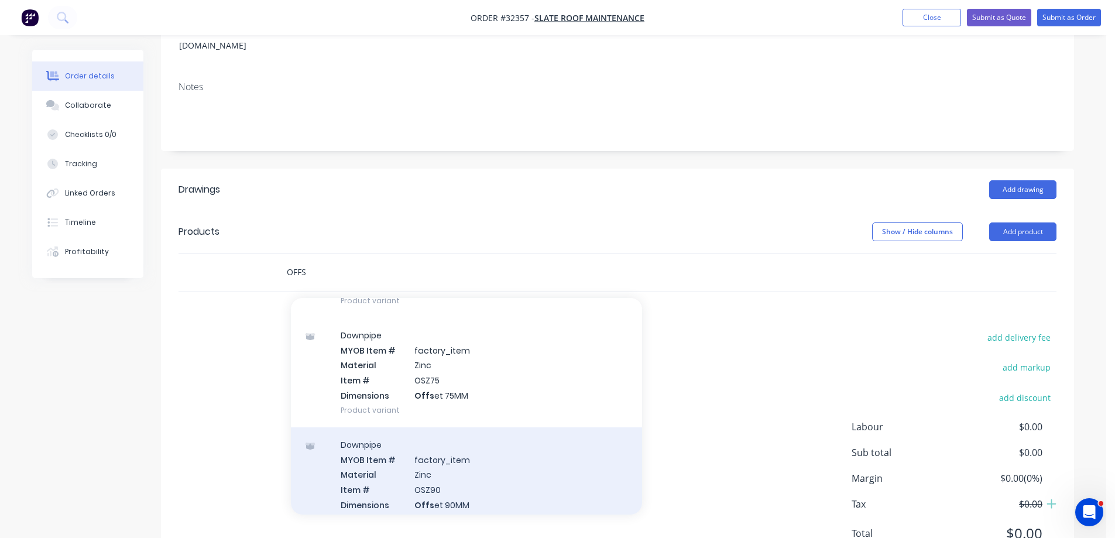
type input "OFFS"
click at [503, 463] on div "Downpipe MYOB Item # factory_item Material Zinc Item # OSZ90 Dimensions Offs et…" at bounding box center [466, 481] width 351 height 109
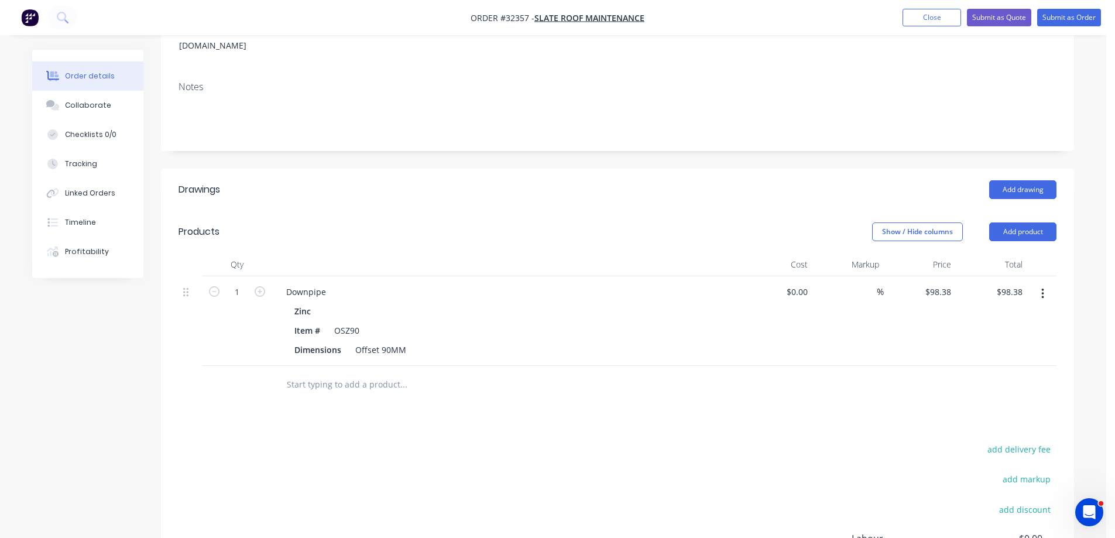
click at [1040, 283] on button "button" at bounding box center [1043, 293] width 28 height 21
click at [979, 316] on div "Edit" at bounding box center [1001, 324] width 90 height 17
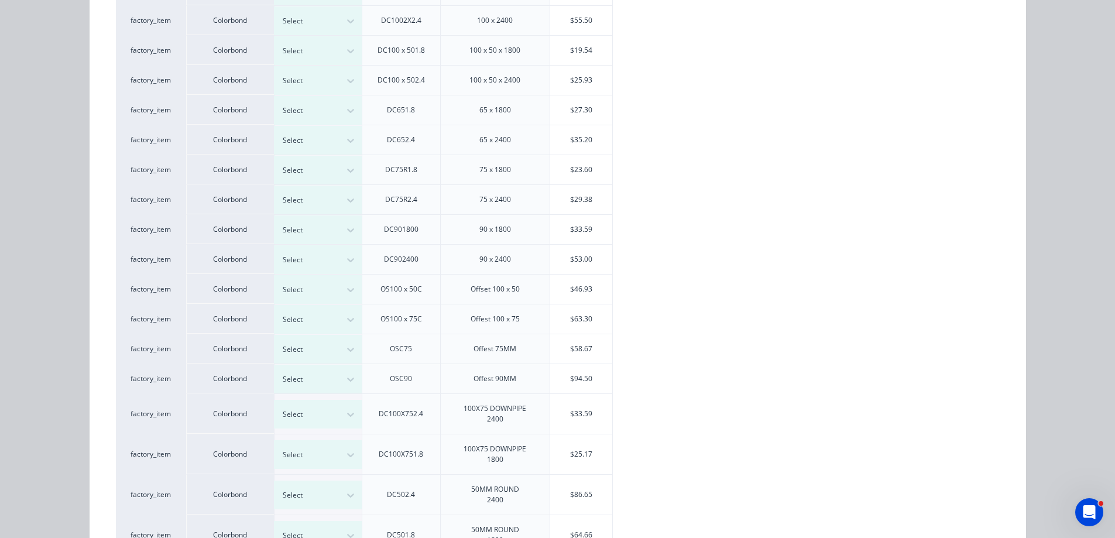
scroll to position [331, 0]
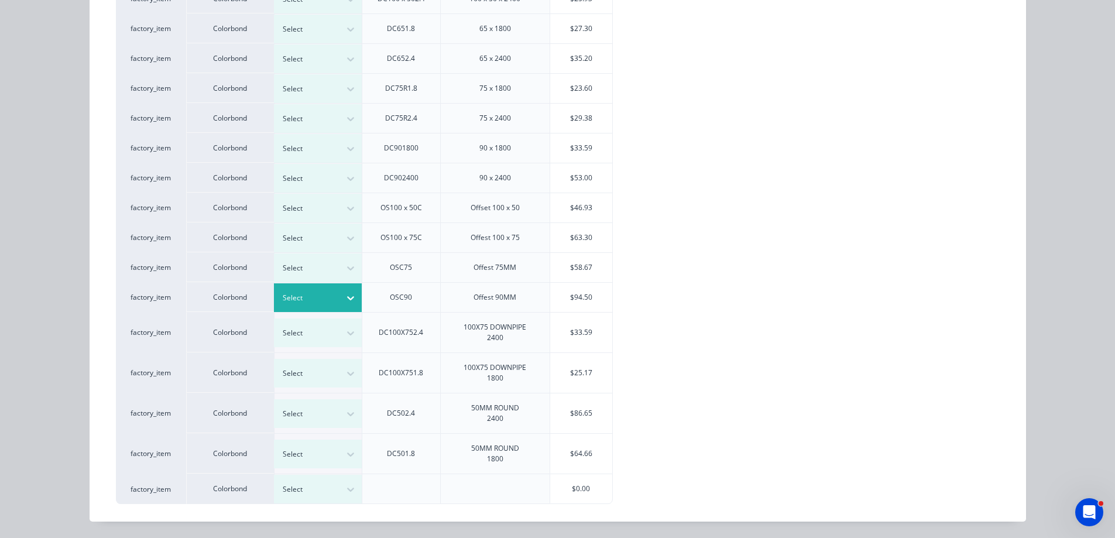
click at [350, 299] on icon at bounding box center [351, 298] width 12 height 12
click at [571, 297] on div "$94.50" at bounding box center [581, 297] width 63 height 29
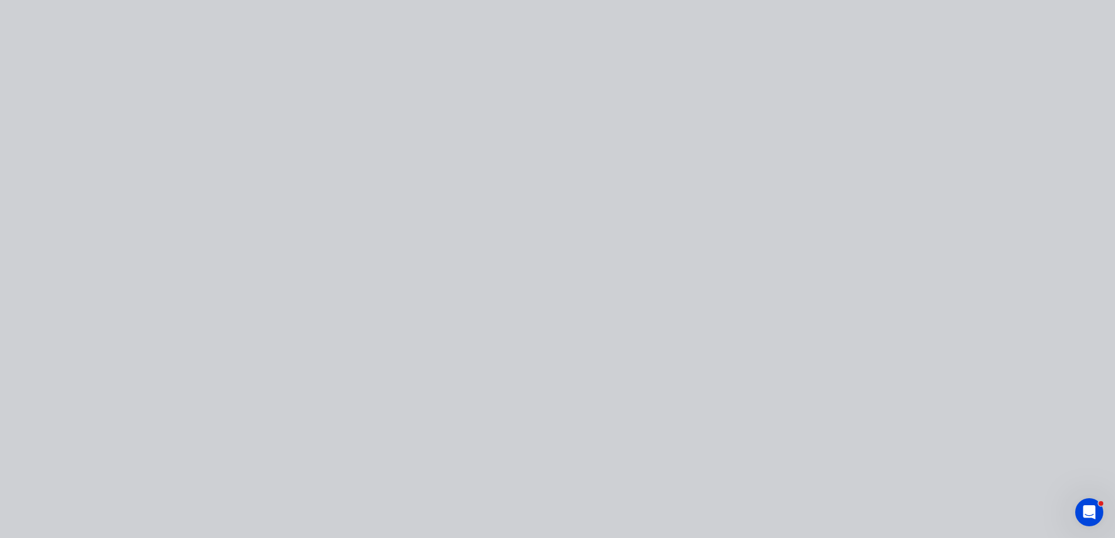
type input "$94.50"
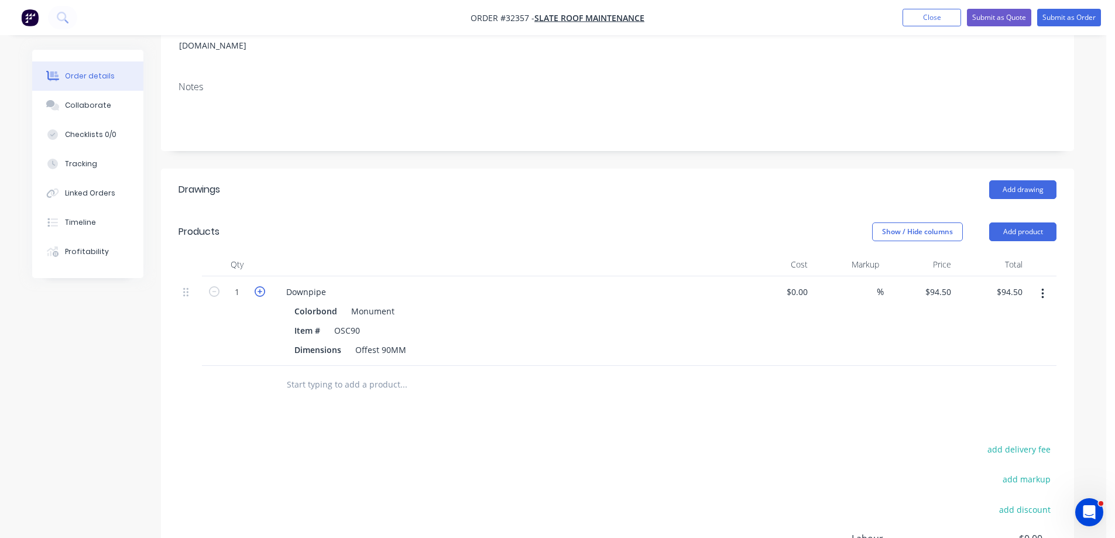
click at [261, 286] on icon "button" at bounding box center [260, 291] width 11 height 11
type input "2"
type input "$189.00"
click at [261, 286] on icon "button" at bounding box center [260, 291] width 11 height 11
type input "3"
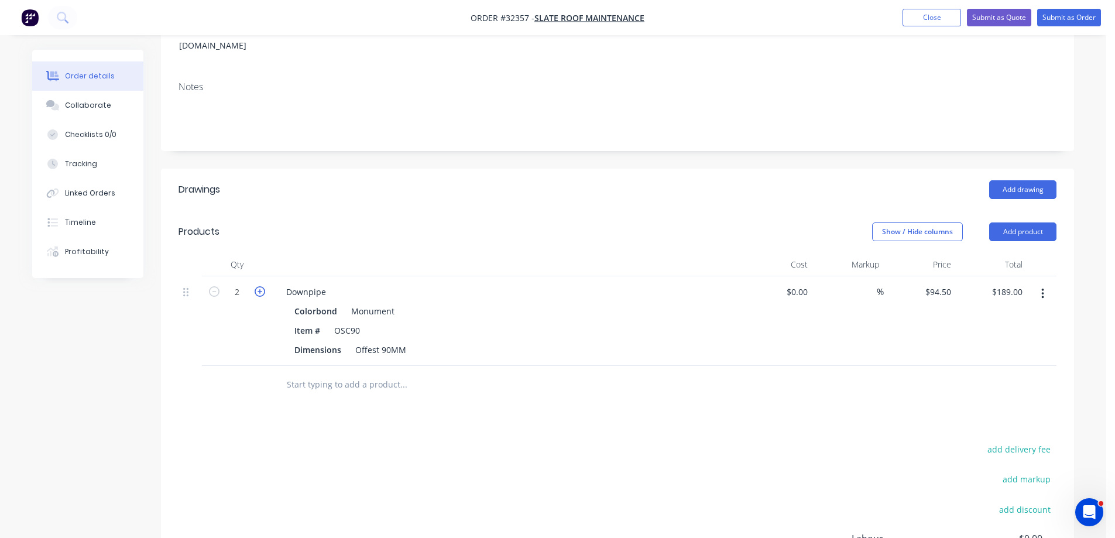
type input "$283.50"
click at [367, 373] on input "text" at bounding box center [403, 384] width 234 height 23
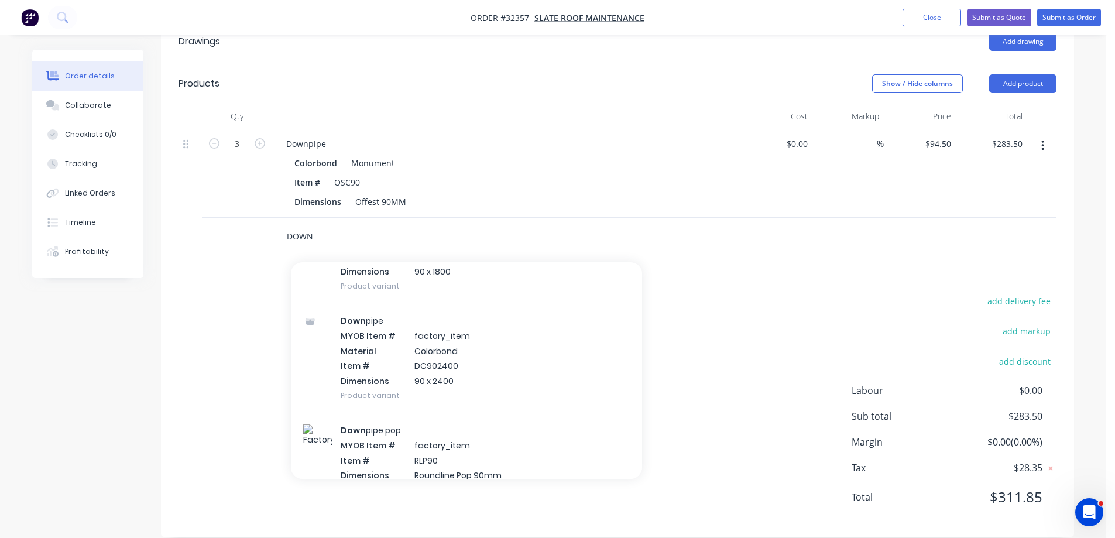
scroll to position [2283, 0]
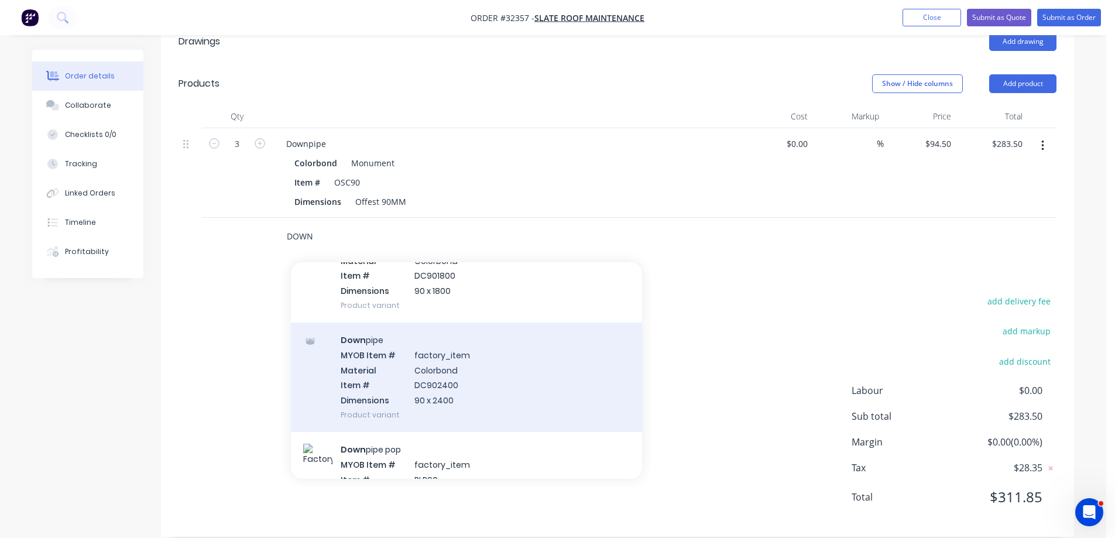
type input "DOWN"
click at [437, 359] on div "Down pipe MYOB Item # factory_item Material Colorbond Item # DC902400 Dimension…" at bounding box center [466, 377] width 351 height 109
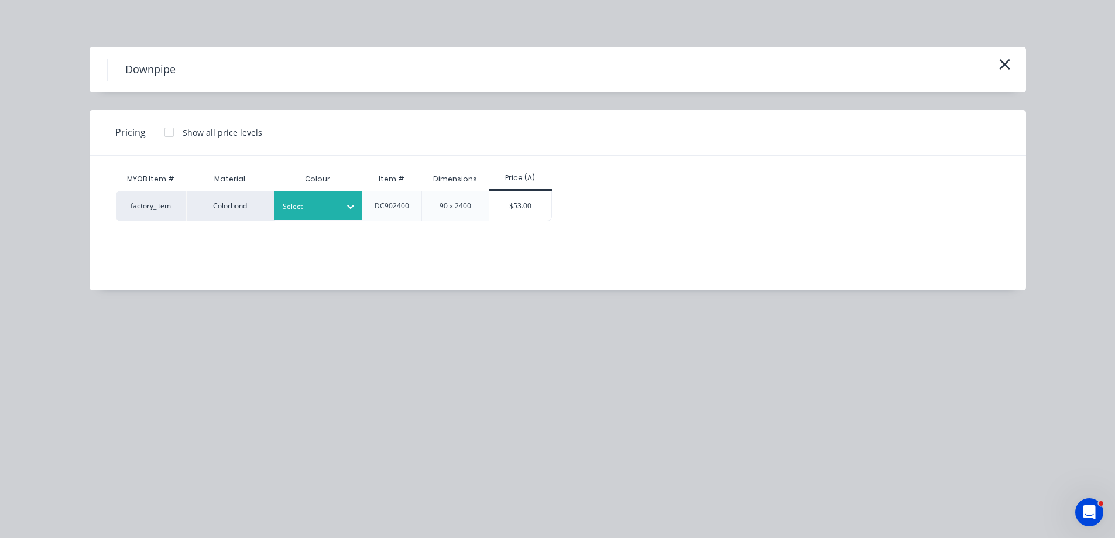
click at [349, 202] on icon at bounding box center [351, 207] width 12 height 12
click at [146, 305] on div "Monument" at bounding box center [73, 301] width 146 height 22
click at [522, 207] on div "$53.00" at bounding box center [520, 205] width 63 height 29
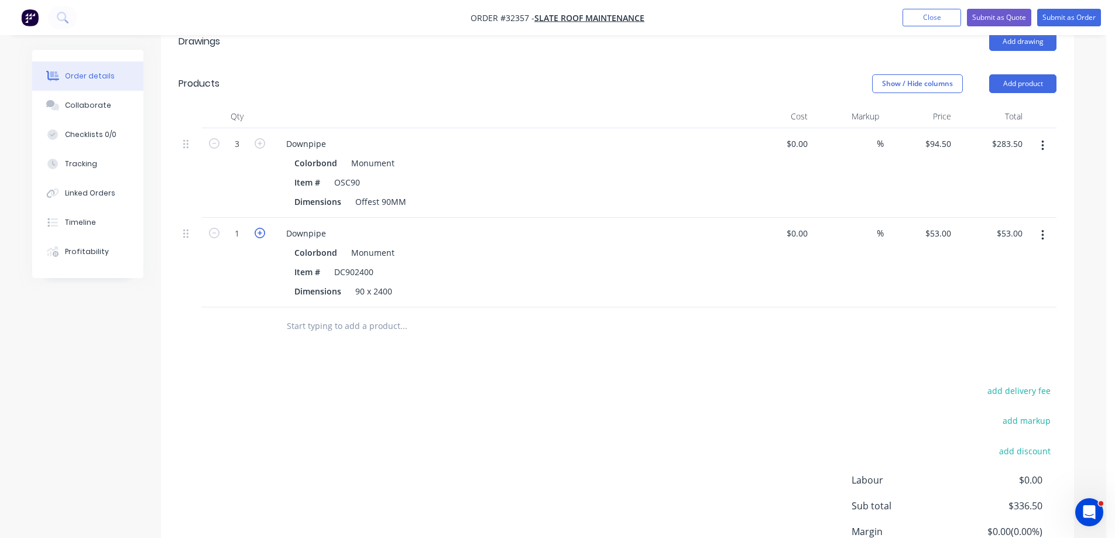
click at [260, 228] on icon "button" at bounding box center [260, 233] width 11 height 11
type input "2"
type input "$106.00"
click at [260, 228] on icon "button" at bounding box center [260, 233] width 11 height 11
type input "3"
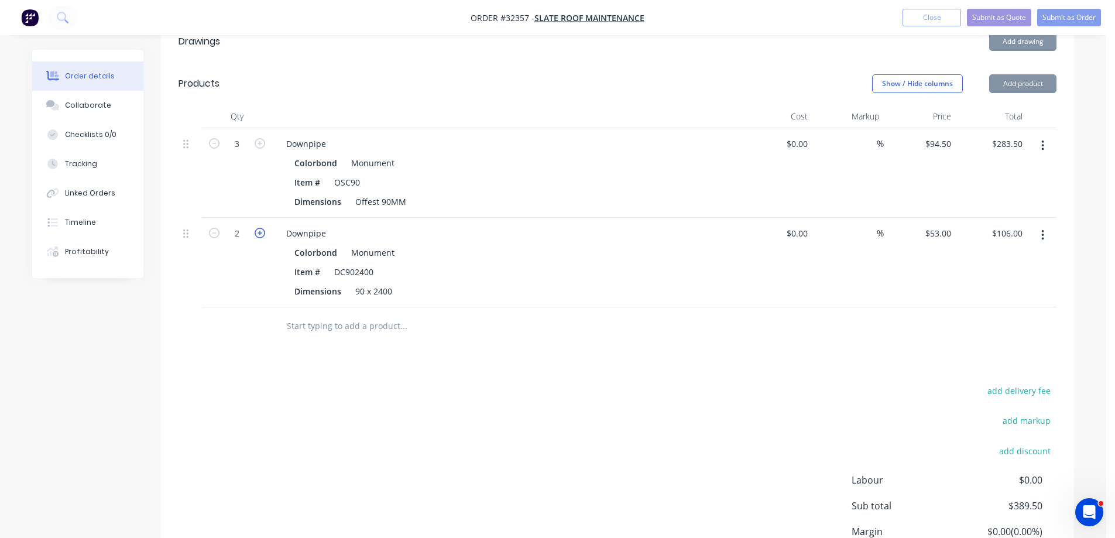
type input "$159.00"
click at [260, 228] on icon "button" at bounding box center [260, 233] width 11 height 11
type input "4"
type input "$212.00"
click at [260, 228] on icon "button" at bounding box center [260, 233] width 11 height 11
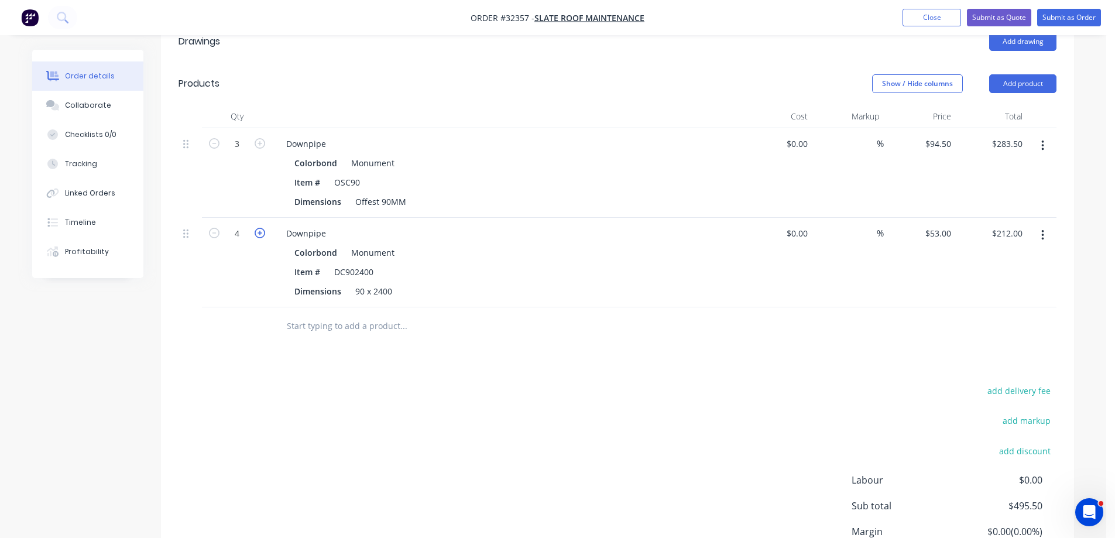
type input "5"
type input "$265.00"
click at [320, 314] on input "text" at bounding box center [403, 325] width 234 height 23
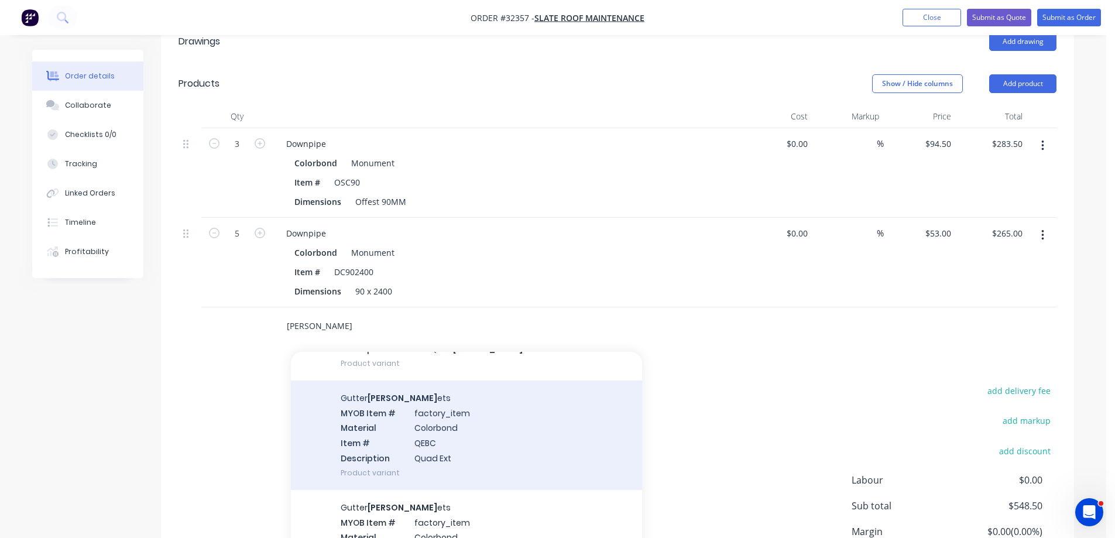
scroll to position [117, 0]
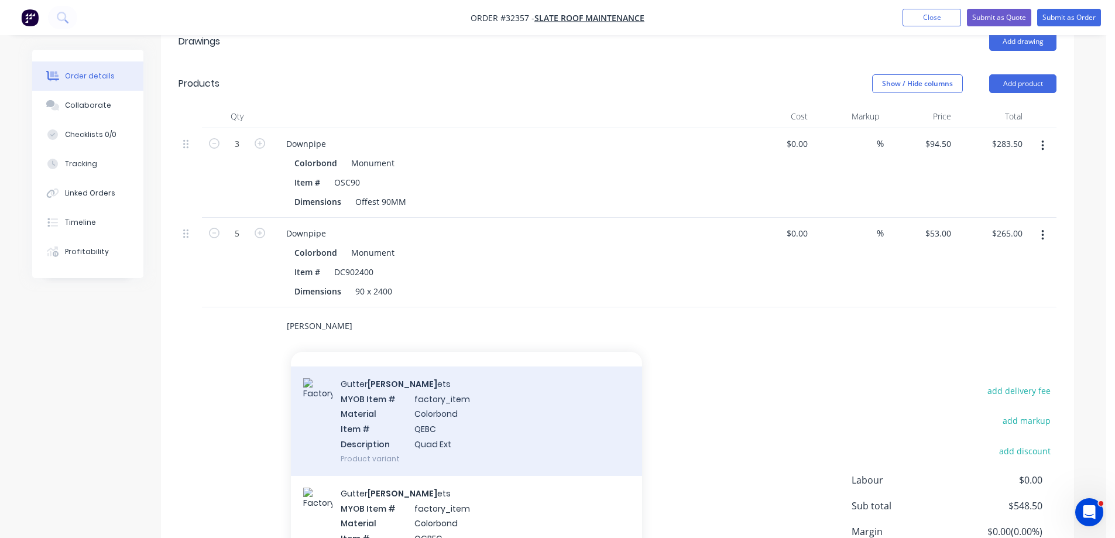
type input "[PERSON_NAME]"
click at [482, 417] on div "Gutter [PERSON_NAME] ets MYOB Item # factory_item Material Colorbond Item # QEB…" at bounding box center [466, 420] width 351 height 109
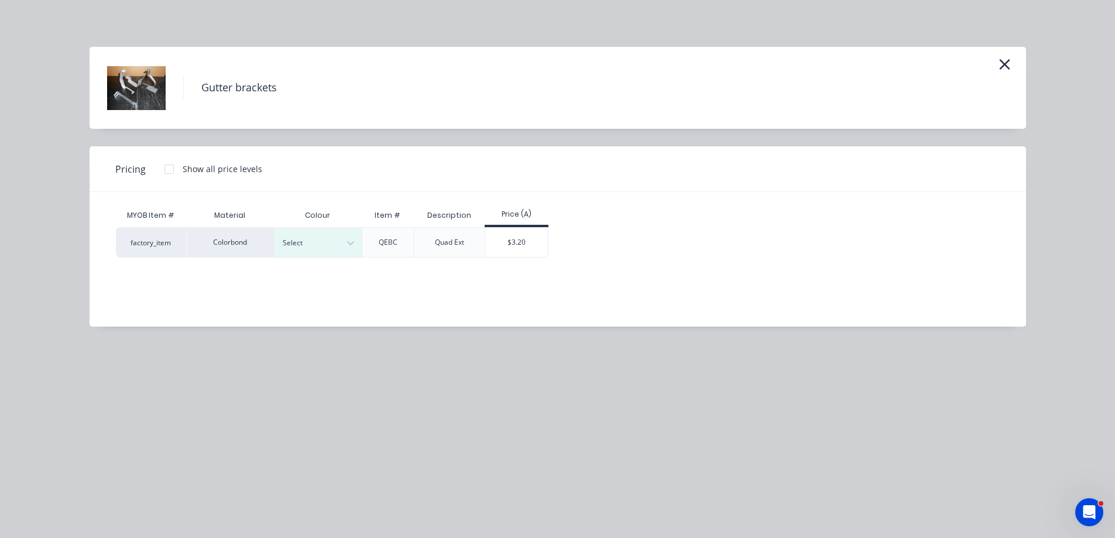
drag, startPoint x: 355, startPoint y: 238, endPoint x: 344, endPoint y: 264, distance: 28.1
click at [355, 238] on icon at bounding box center [351, 243] width 12 height 12
click at [146, 312] on div "Monument" at bounding box center [73, 301] width 146 height 22
drag, startPoint x: 541, startPoint y: 241, endPoint x: 514, endPoint y: 256, distance: 31.2
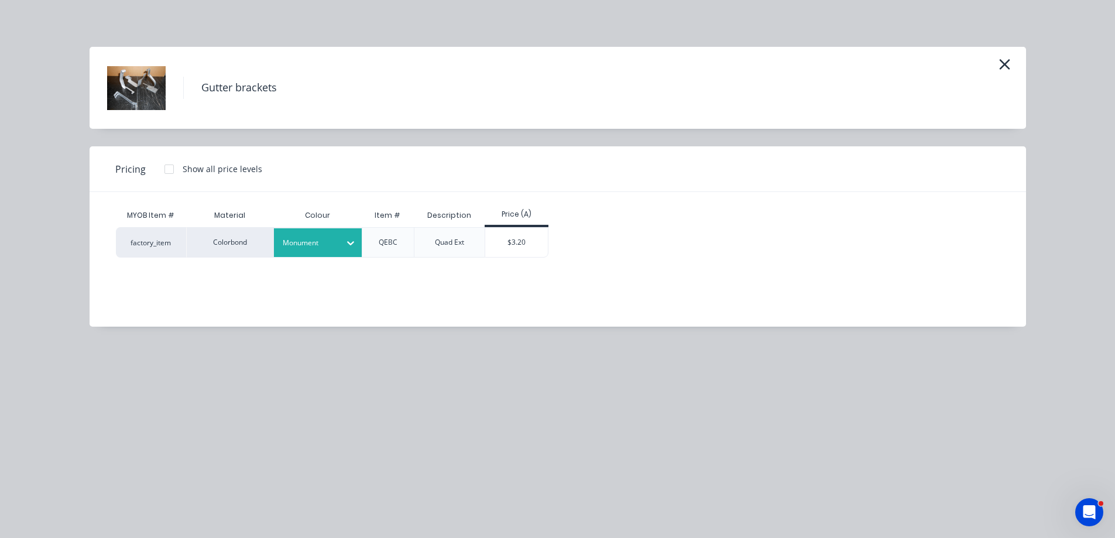
click at [537, 244] on div "$3.20" at bounding box center [516, 242] width 63 height 29
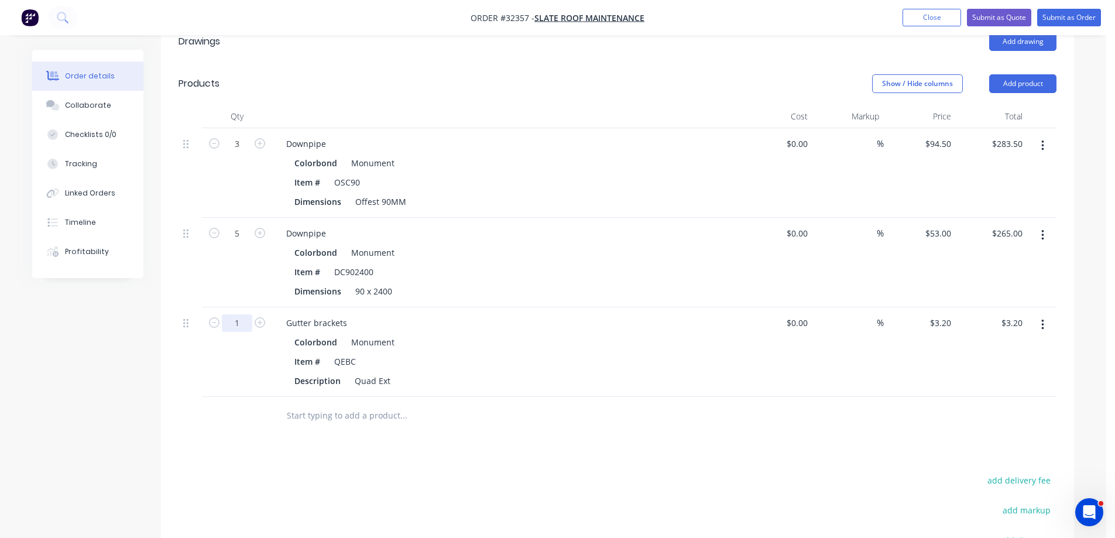
click at [250, 153] on input "1" at bounding box center [237, 144] width 30 height 18
type input "30"
type input "$96.00"
click at [248, 416] on div at bounding box center [237, 416] width 70 height 38
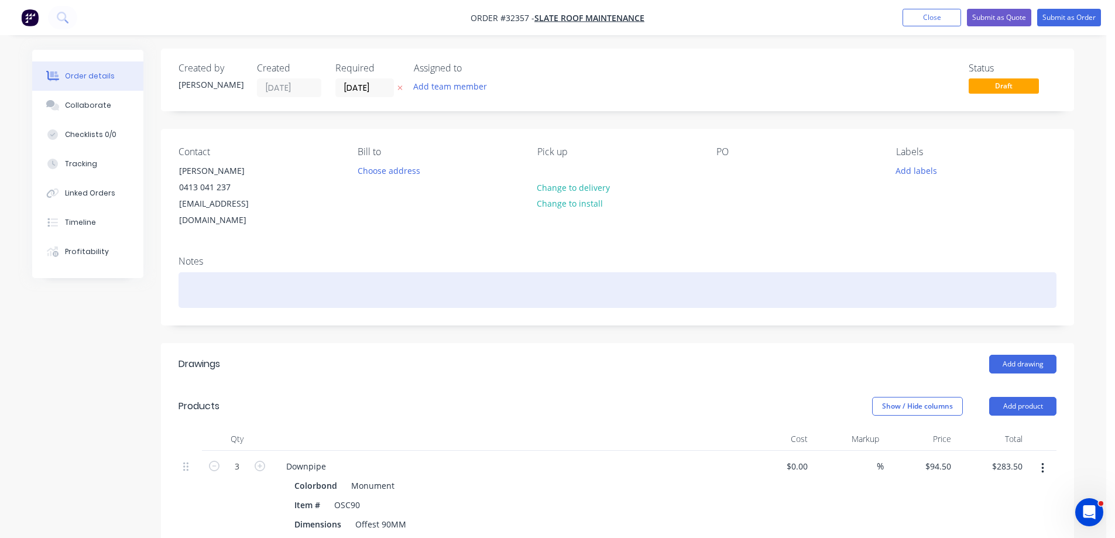
scroll to position [0, 0]
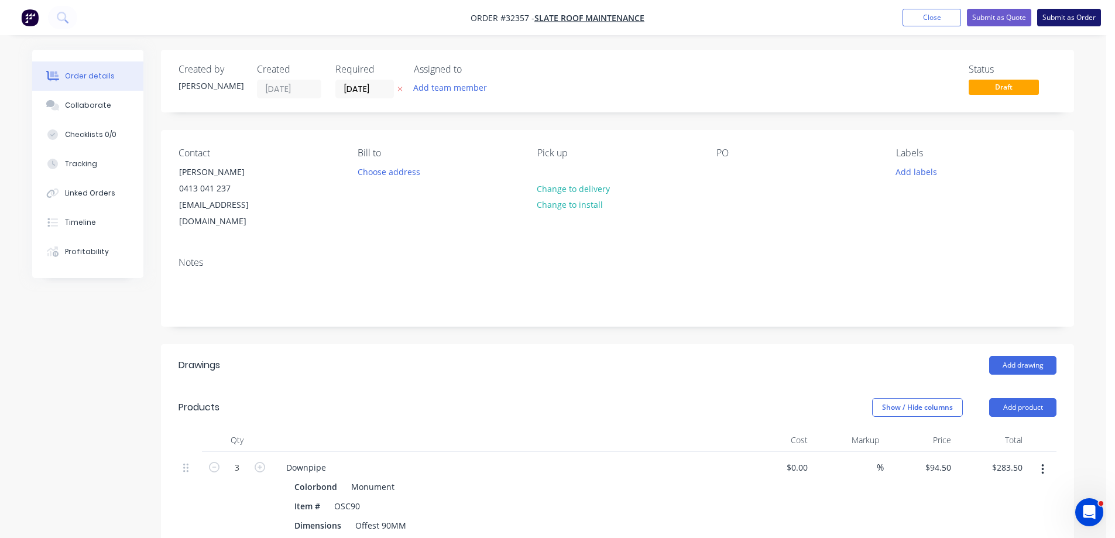
drag, startPoint x: 1061, startPoint y: 16, endPoint x: 1056, endPoint y: 24, distance: 8.9
click at [1061, 17] on button "Submit as Order" at bounding box center [1069, 18] width 64 height 18
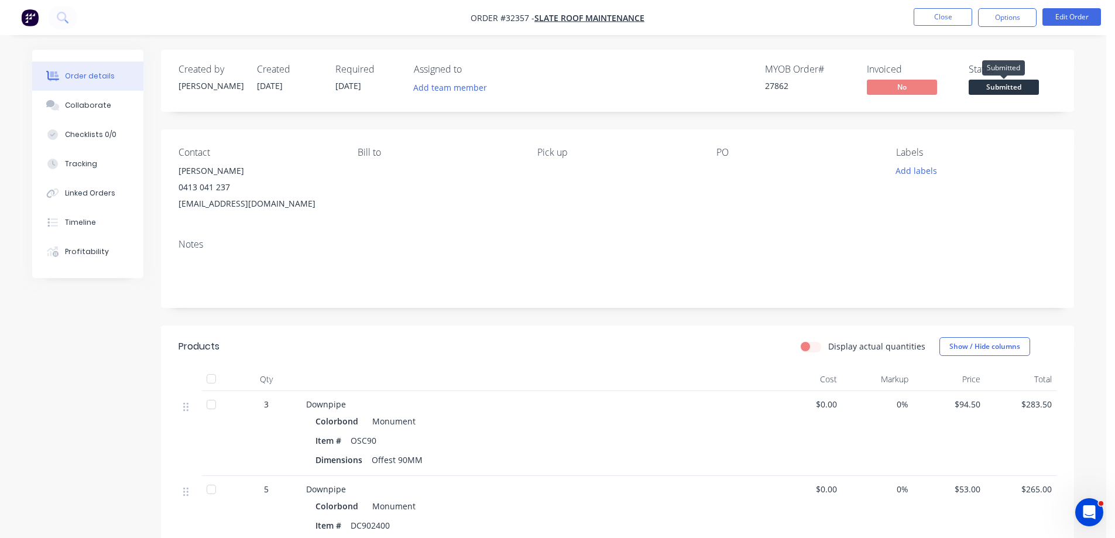
click at [1004, 85] on span "Submitted" at bounding box center [1004, 87] width 70 height 15
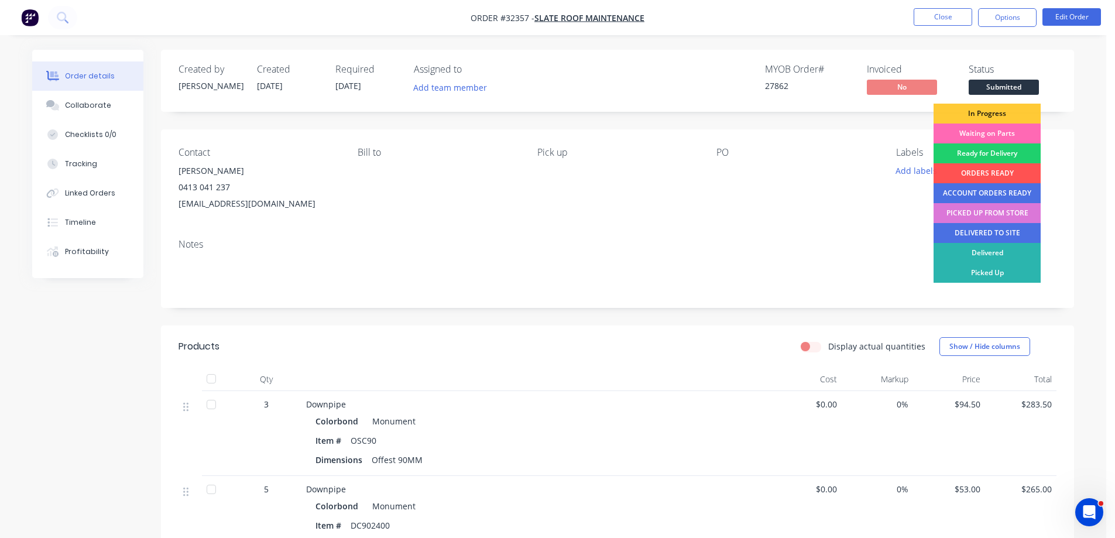
click at [992, 132] on div "Waiting on Parts" at bounding box center [987, 134] width 107 height 20
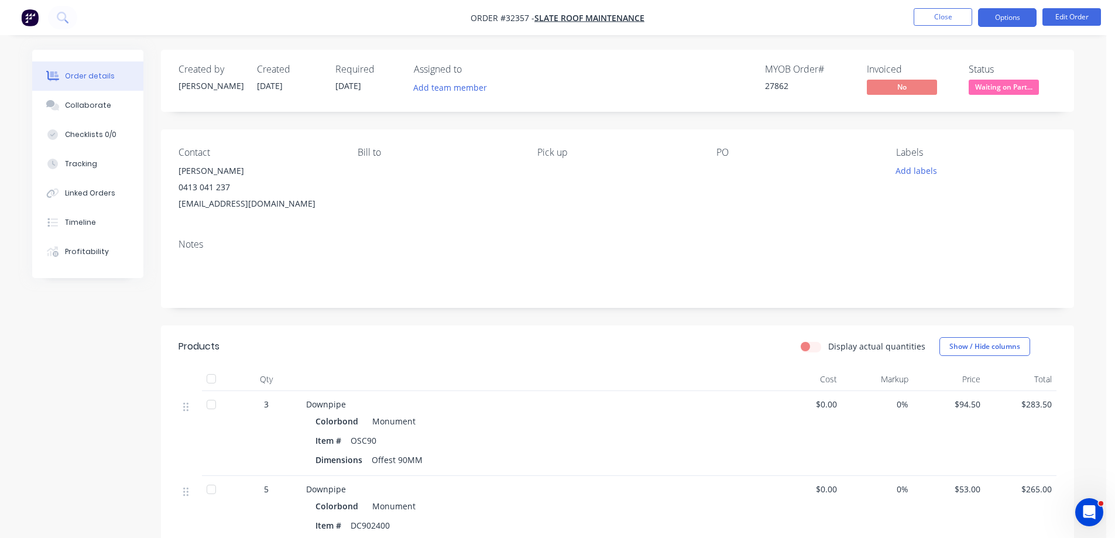
click at [986, 22] on button "Options" at bounding box center [1007, 17] width 59 height 19
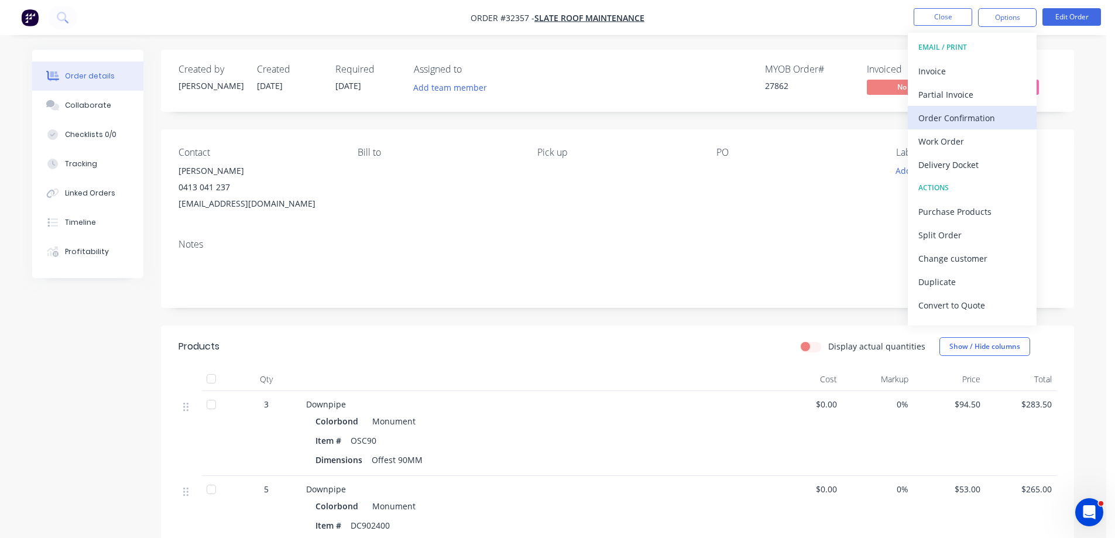
click at [962, 116] on div "Order Confirmation" at bounding box center [972, 117] width 108 height 17
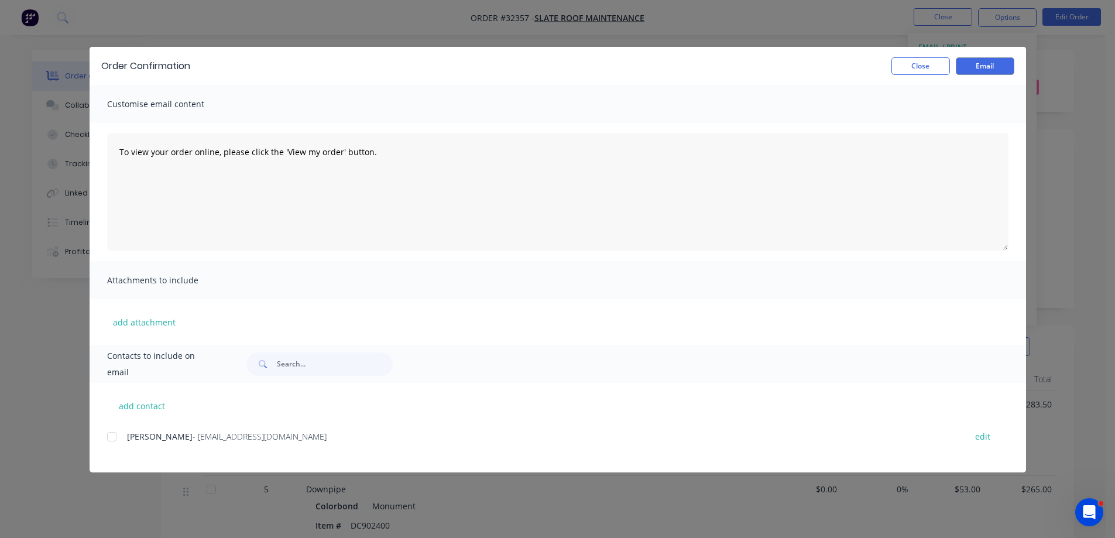
click at [113, 438] on div at bounding box center [111, 436] width 23 height 23
click at [1004, 63] on button "Email" at bounding box center [985, 66] width 59 height 18
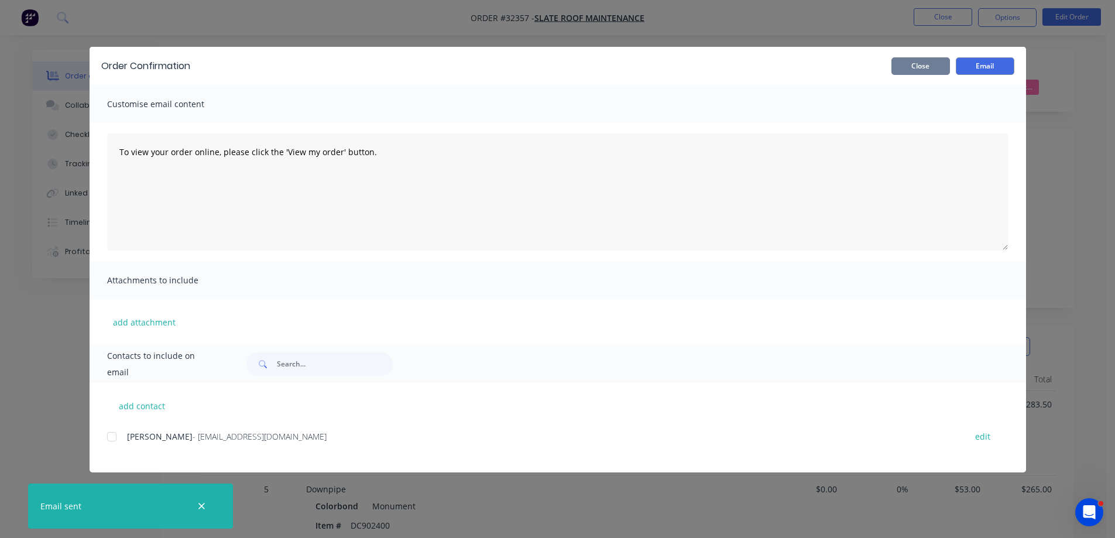
click at [941, 67] on button "Close" at bounding box center [920, 66] width 59 height 18
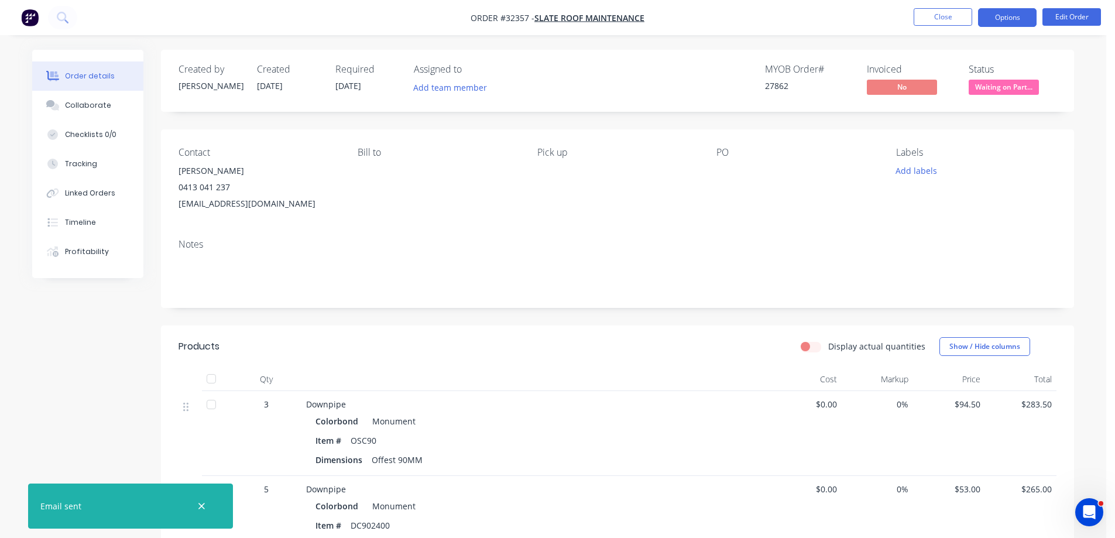
click at [1002, 22] on button "Options" at bounding box center [1007, 17] width 59 height 19
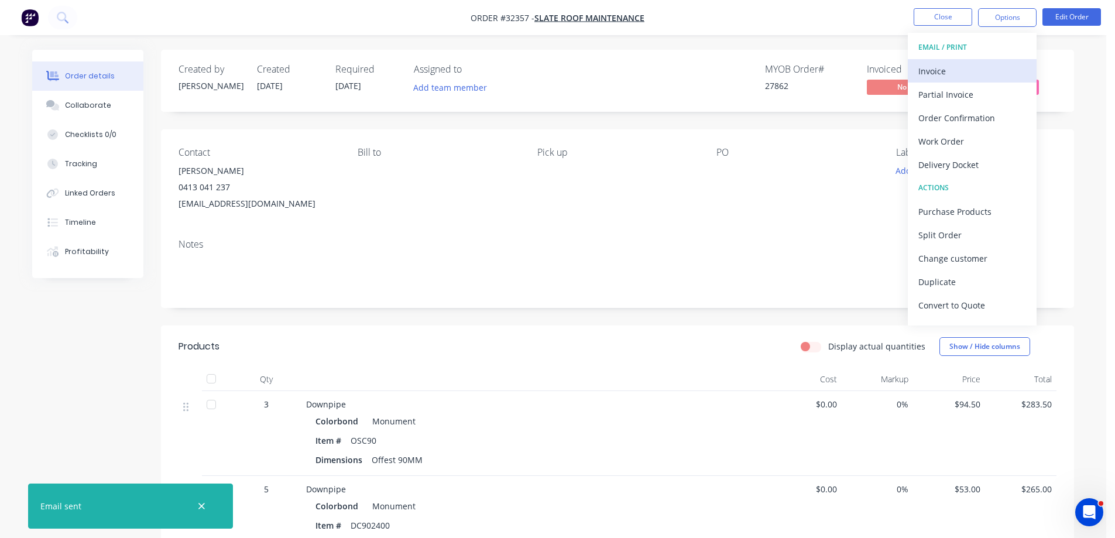
click at [956, 66] on div "Invoice" at bounding box center [972, 71] width 108 height 17
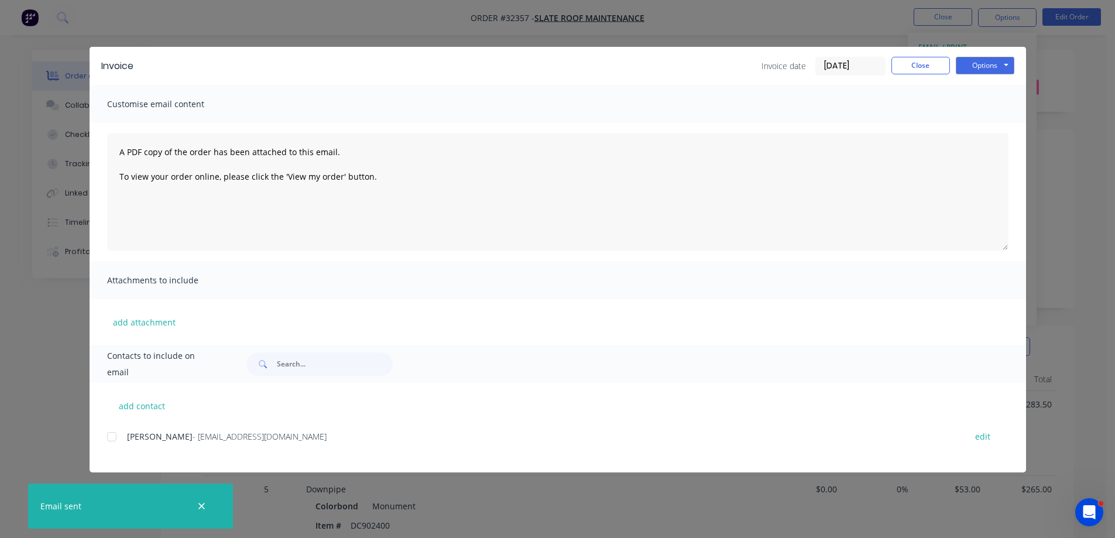
click at [110, 436] on div at bounding box center [111, 436] width 23 height 23
click at [987, 66] on button "Options" at bounding box center [985, 66] width 59 height 18
click at [987, 125] on button "Email" at bounding box center [993, 124] width 75 height 19
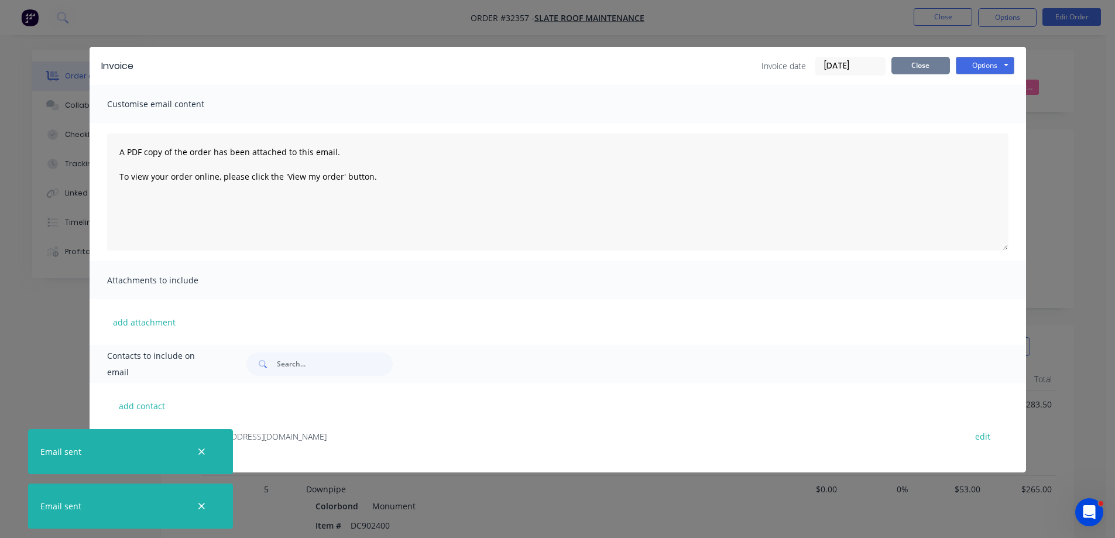
click at [932, 68] on button "Close" at bounding box center [920, 66] width 59 height 18
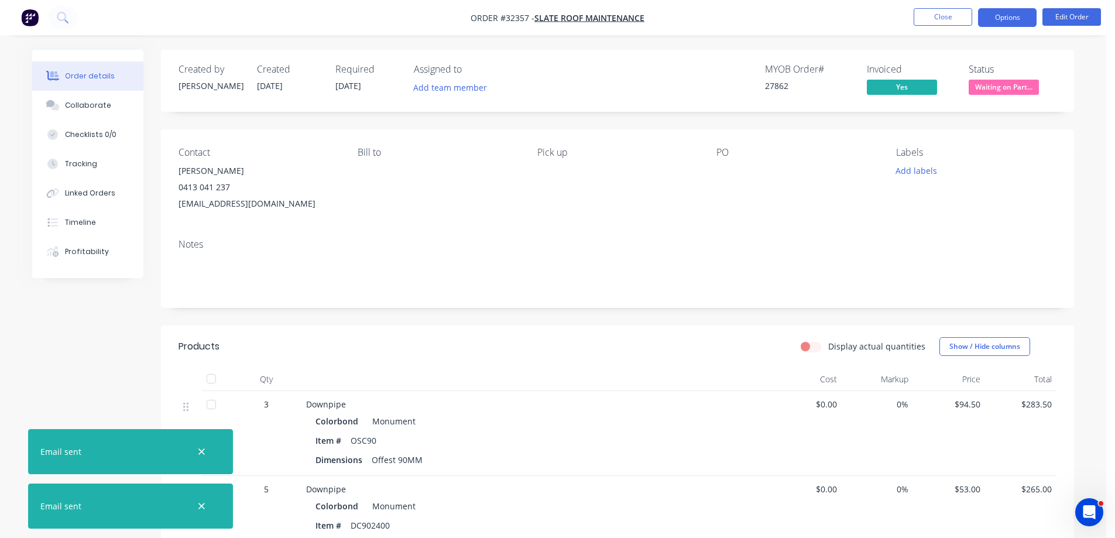
click at [1002, 16] on button "Options" at bounding box center [1007, 17] width 59 height 19
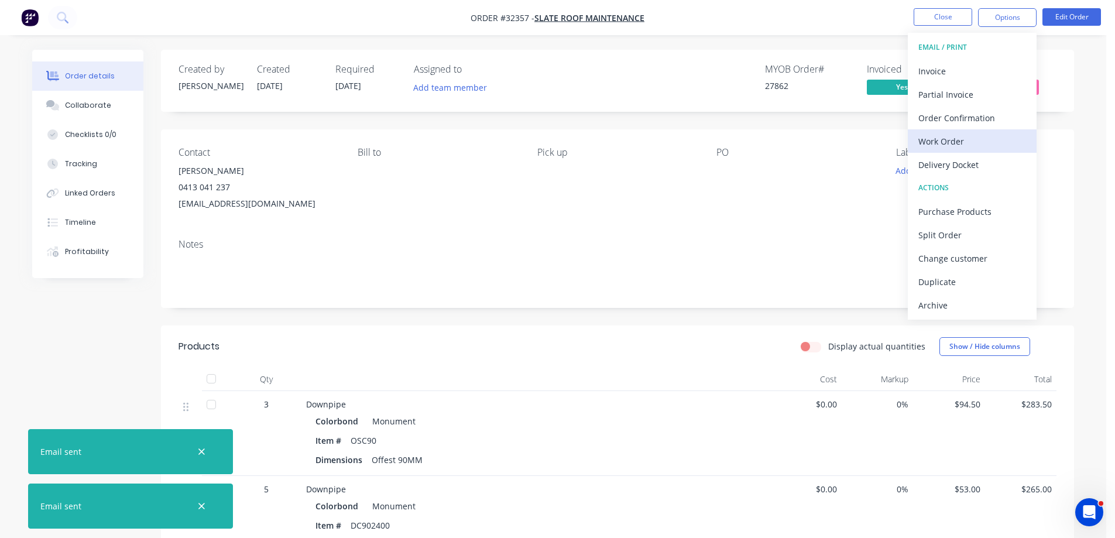
click at [958, 140] on div "Work Order" at bounding box center [972, 141] width 108 height 17
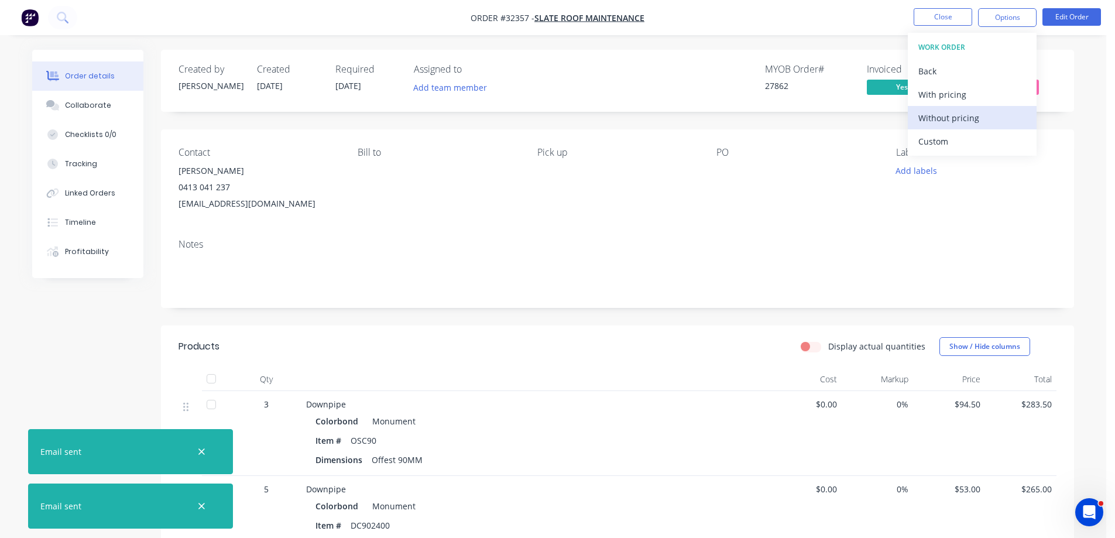
click at [990, 119] on div "Without pricing" at bounding box center [972, 117] width 108 height 17
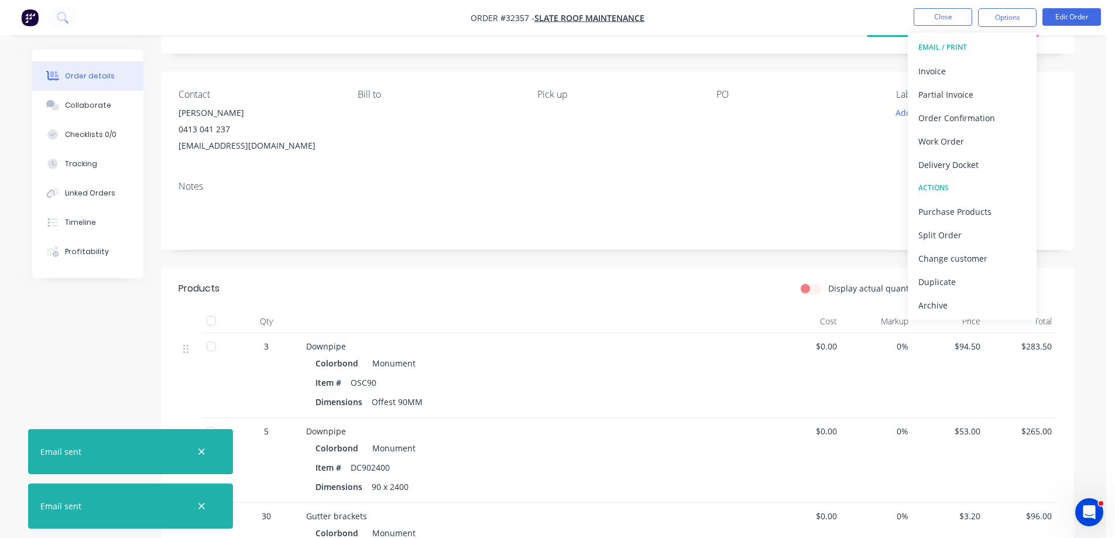
scroll to position [59, 0]
click at [961, 216] on div "Purchase Products" at bounding box center [972, 211] width 108 height 17
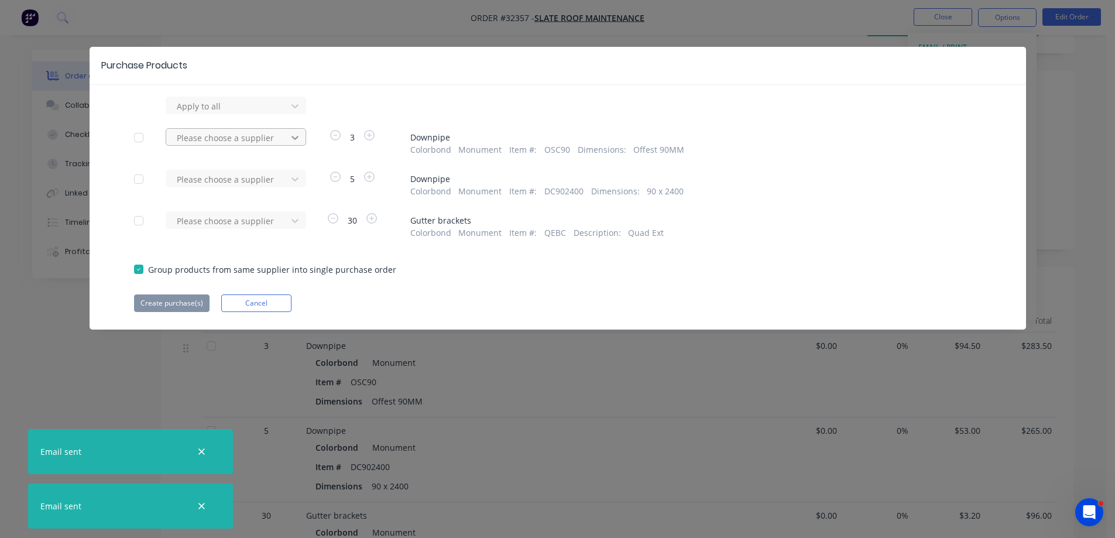
click at [296, 108] on icon at bounding box center [295, 106] width 7 height 4
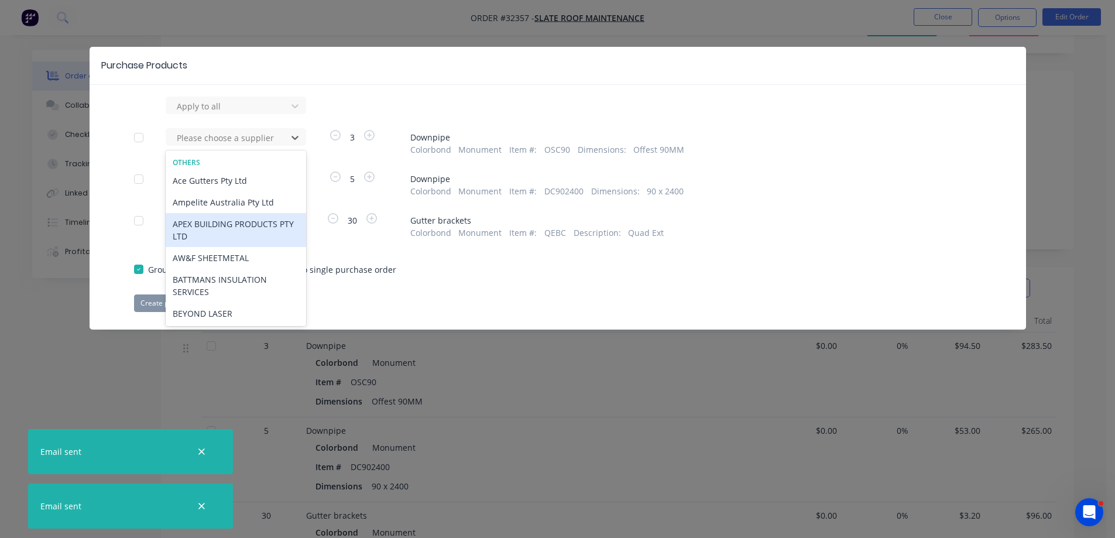
click at [253, 228] on div "APEX BUILDING PRODUCTS PTY LTD" at bounding box center [236, 230] width 140 height 34
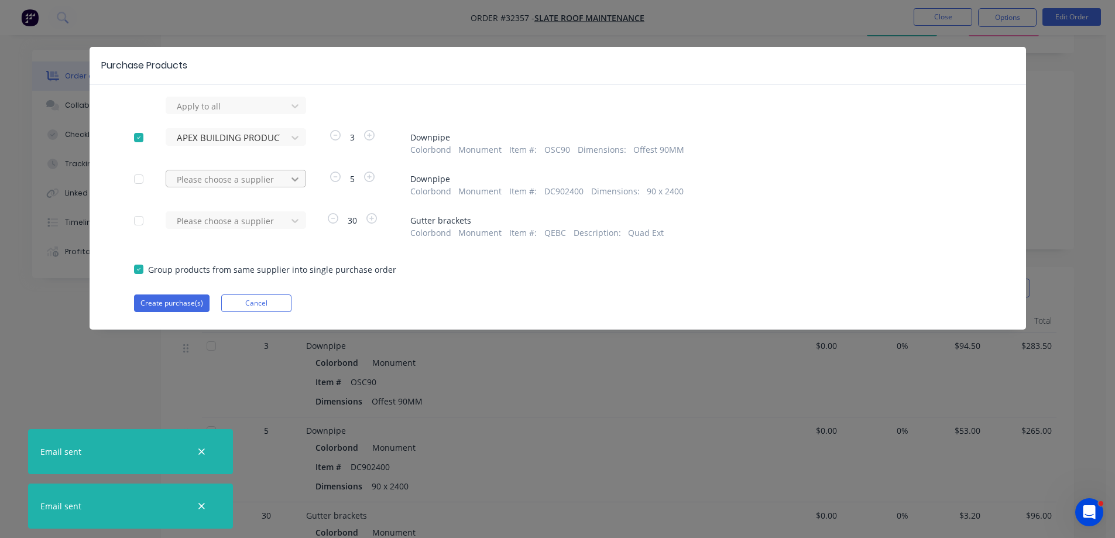
click at [296, 112] on icon at bounding box center [295, 106] width 12 height 12
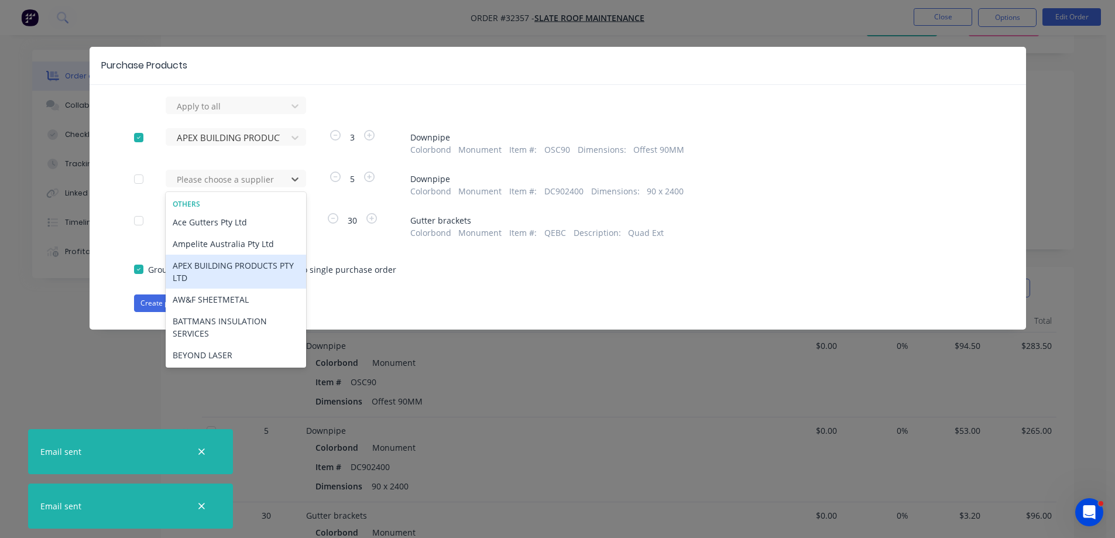
click at [246, 270] on div "APEX BUILDING PRODUCTS PTY LTD" at bounding box center [236, 272] width 140 height 34
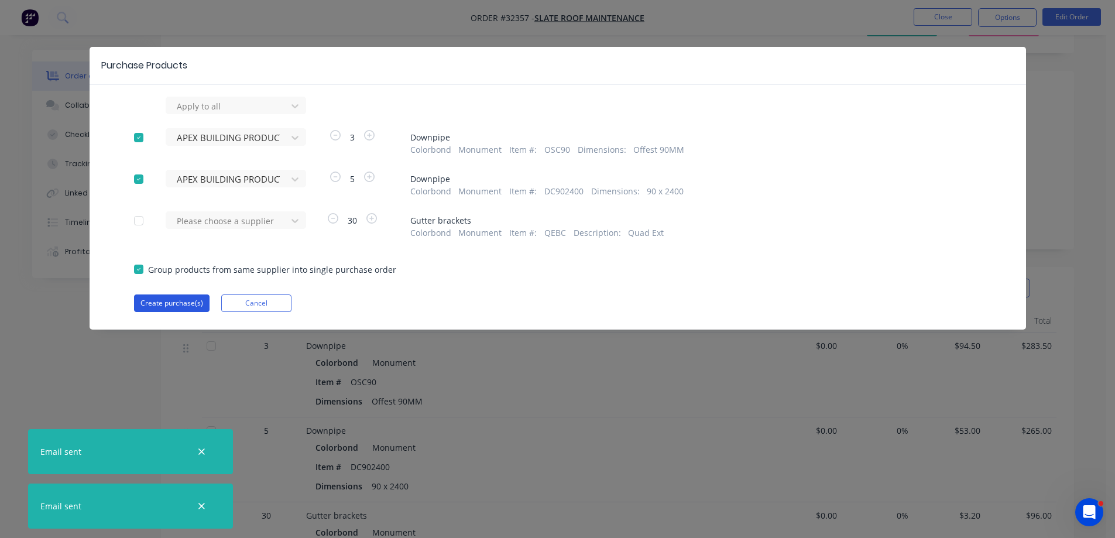
click at [188, 300] on button "Create purchase(s)" at bounding box center [172, 303] width 76 height 18
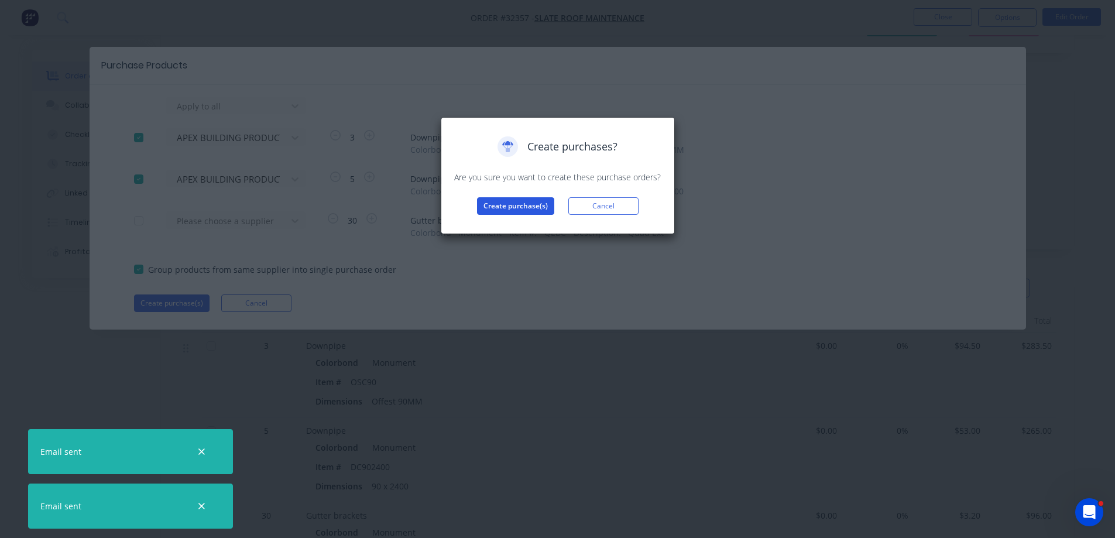
click at [530, 209] on button "Create purchase(s)" at bounding box center [515, 206] width 77 height 18
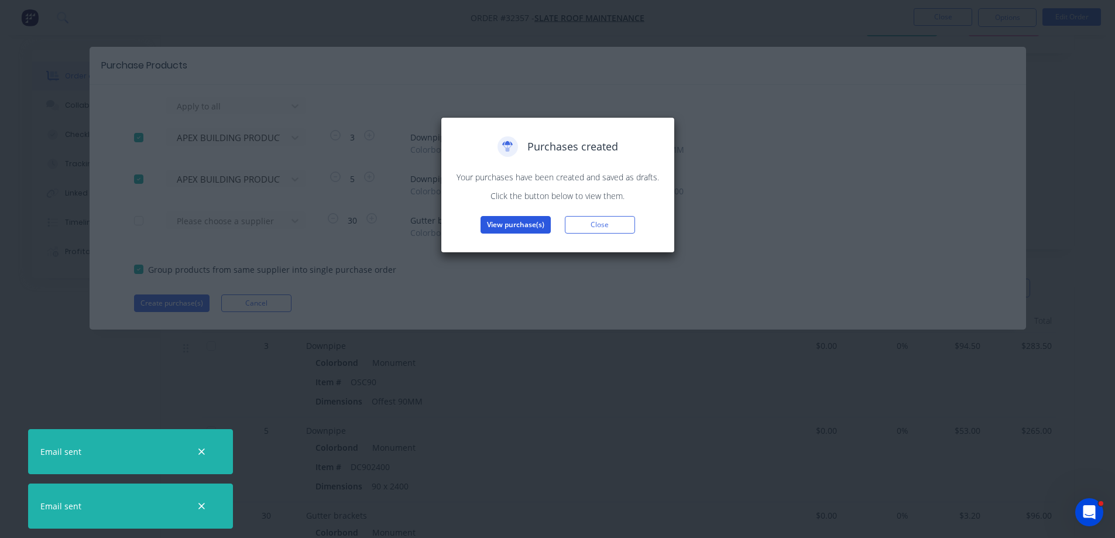
click at [523, 228] on button "View purchase(s)" at bounding box center [516, 225] width 70 height 18
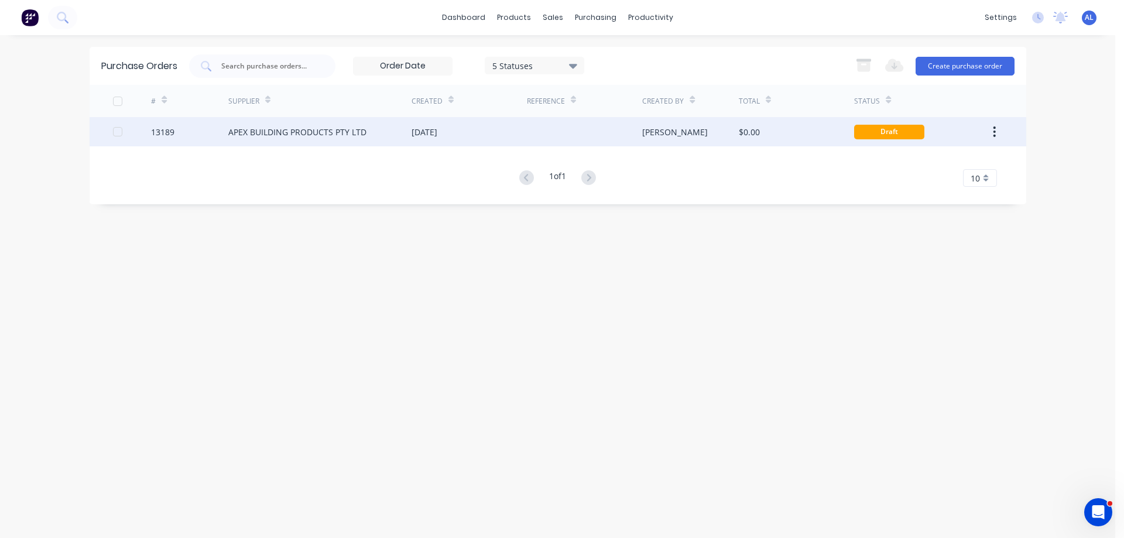
click at [819, 144] on div "$0.00" at bounding box center [796, 131] width 115 height 29
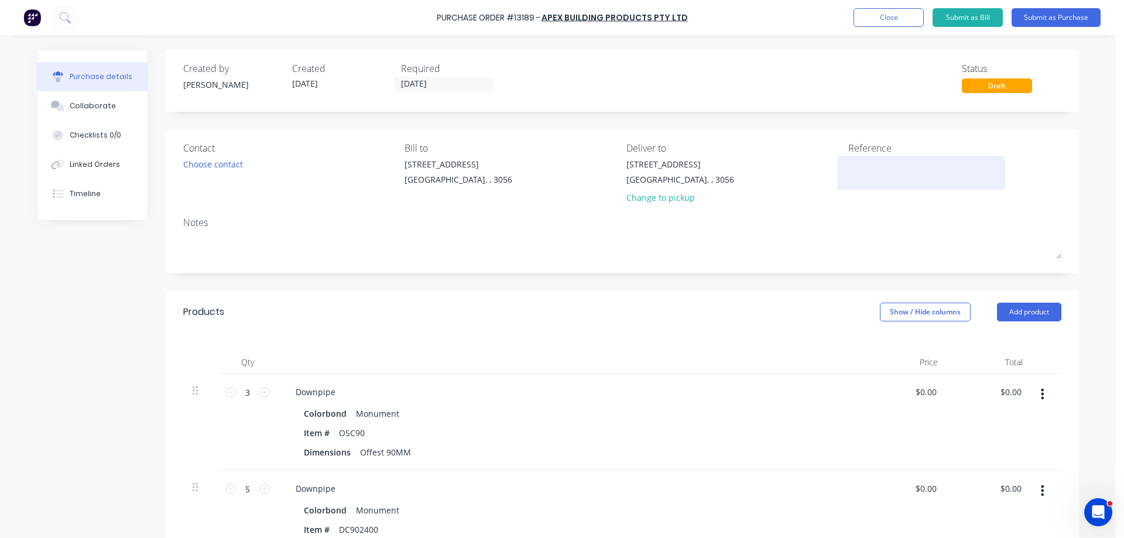
click at [884, 174] on textarea at bounding box center [921, 171] width 146 height 26
type textarea "27862"
click at [223, 167] on div "Choose contact" at bounding box center [213, 164] width 60 height 12
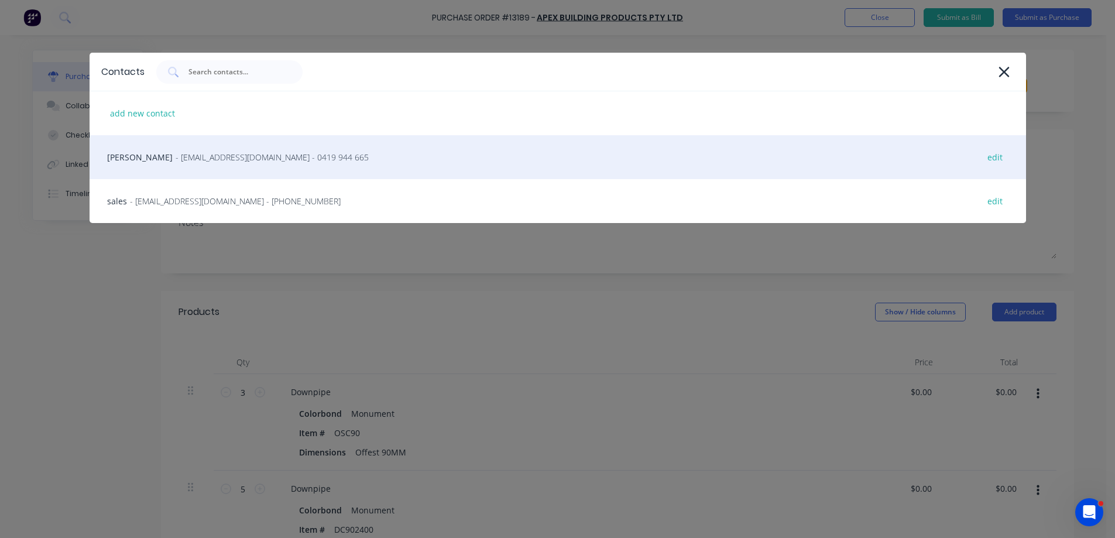
click at [197, 163] on div "[PERSON_NAME] - [EMAIL_ADDRESS][DOMAIN_NAME] - 0419 944 665 edit" at bounding box center [558, 157] width 937 height 44
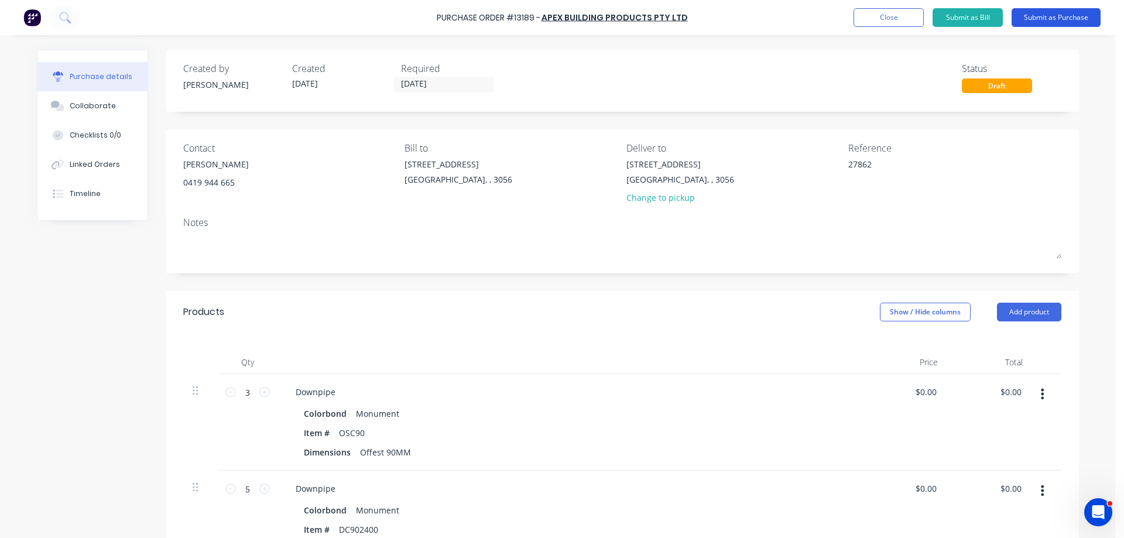
click at [1043, 17] on button "Submit as Purchase" at bounding box center [1055, 17] width 89 height 19
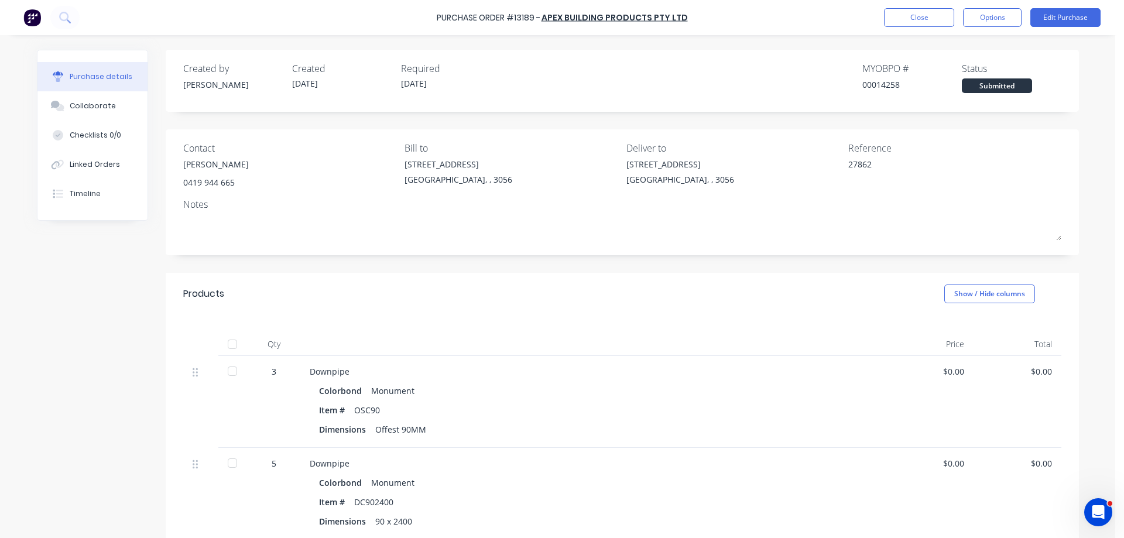
drag, startPoint x: 1006, startPoint y: 20, endPoint x: 994, endPoint y: 32, distance: 16.6
click at [1005, 21] on button "Options" at bounding box center [992, 17] width 59 height 19
click at [952, 47] on div "Print / Email" at bounding box center [966, 47] width 90 height 17
click at [963, 95] on div "Without pricing" at bounding box center [966, 94] width 90 height 17
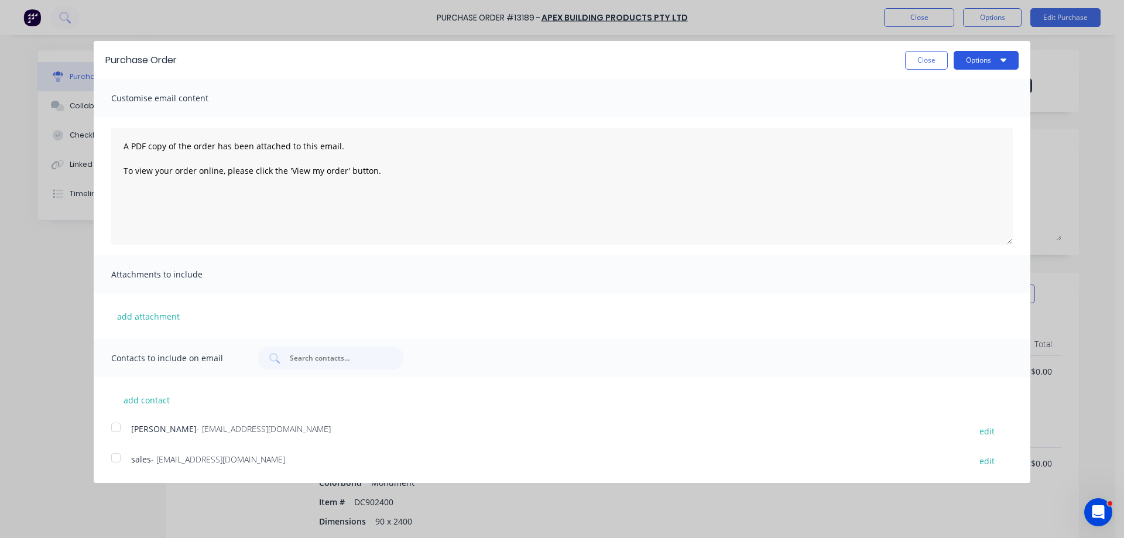
click at [975, 63] on button "Options" at bounding box center [986, 60] width 65 height 19
click at [960, 86] on div "Print" at bounding box center [963, 89] width 90 height 17
click at [112, 430] on div at bounding box center [115, 427] width 23 height 23
drag, startPoint x: 113, startPoint y: 462, endPoint x: 142, endPoint y: 451, distance: 30.8
click at [116, 458] on div at bounding box center [115, 457] width 23 height 23
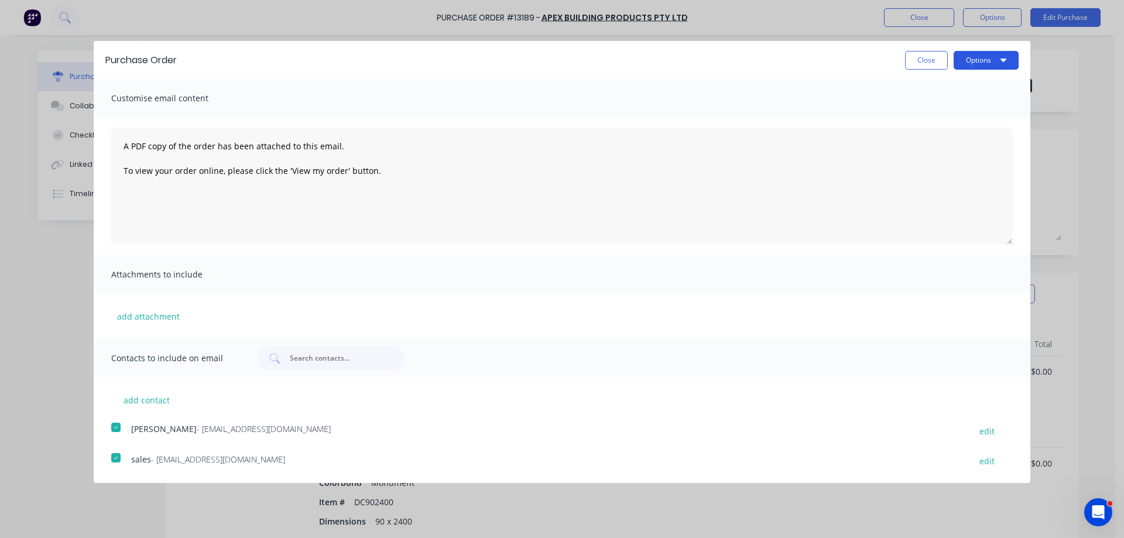
click at [977, 61] on button "Options" at bounding box center [986, 60] width 65 height 19
click at [979, 116] on div "Email" at bounding box center [963, 113] width 90 height 17
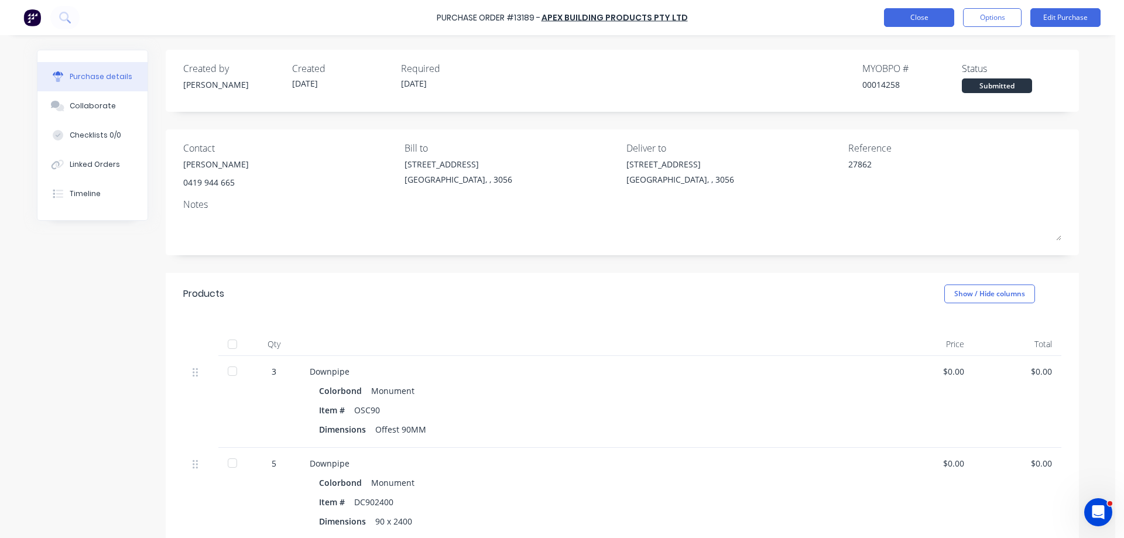
click at [932, 18] on button "Close" at bounding box center [919, 17] width 70 height 19
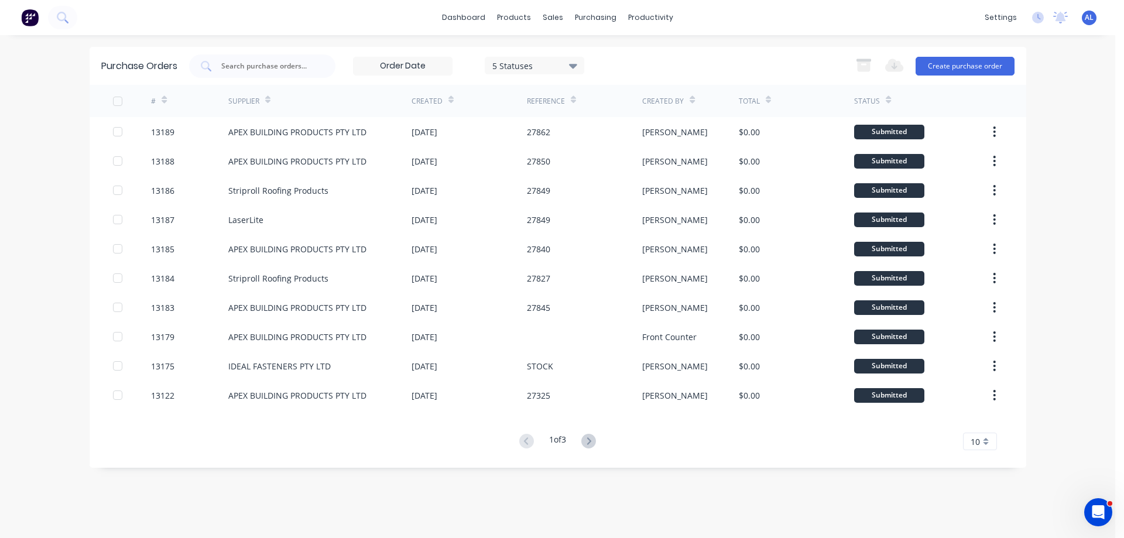
click at [28, 20] on img at bounding box center [30, 18] width 18 height 18
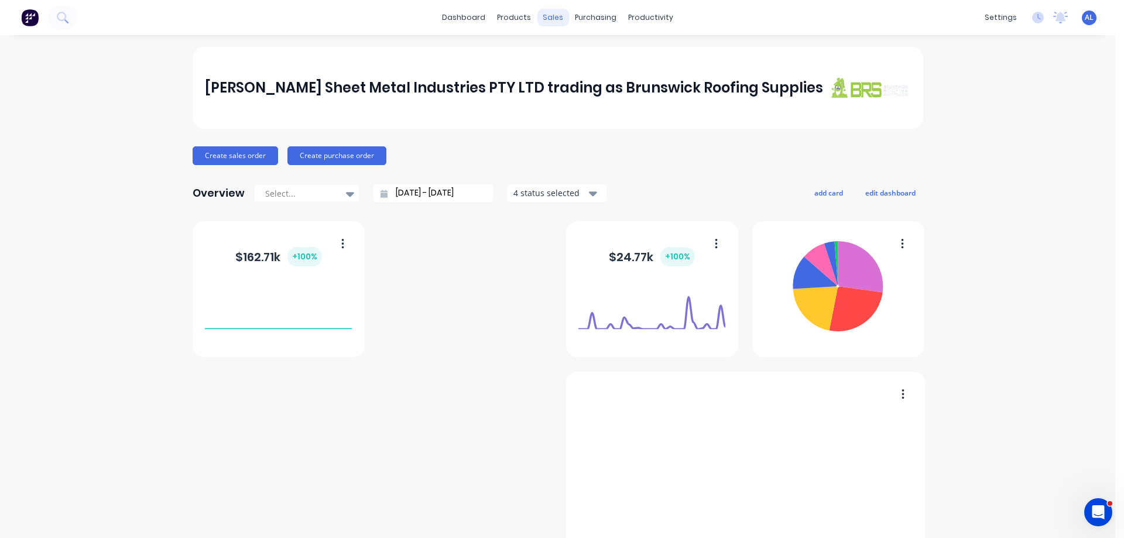
click at [553, 17] on div "sales" at bounding box center [553, 18] width 32 height 18
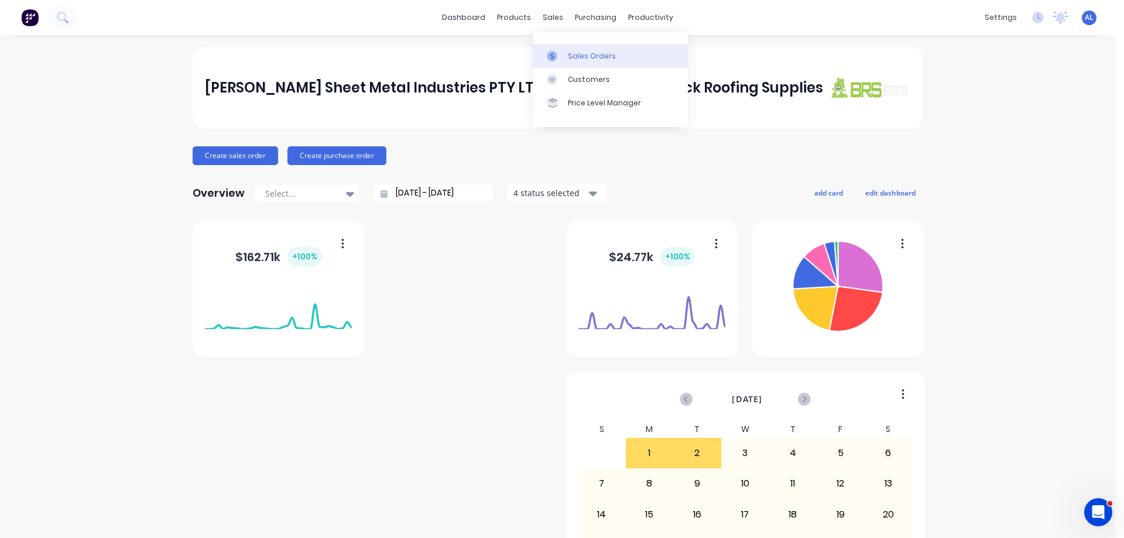
click at [577, 61] on link "Sales Orders" at bounding box center [610, 55] width 155 height 23
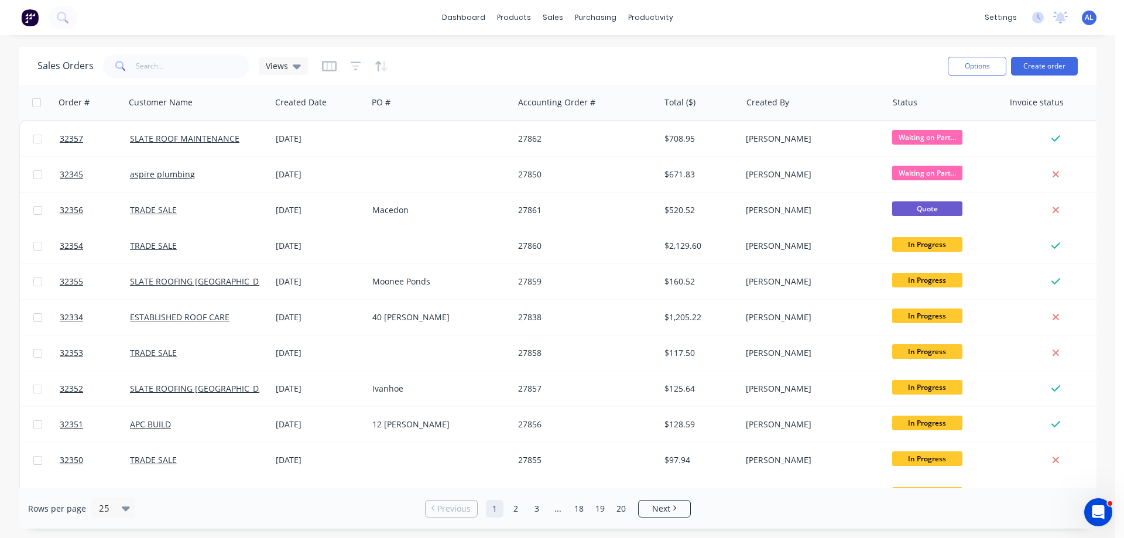
click at [33, 20] on img at bounding box center [30, 18] width 18 height 18
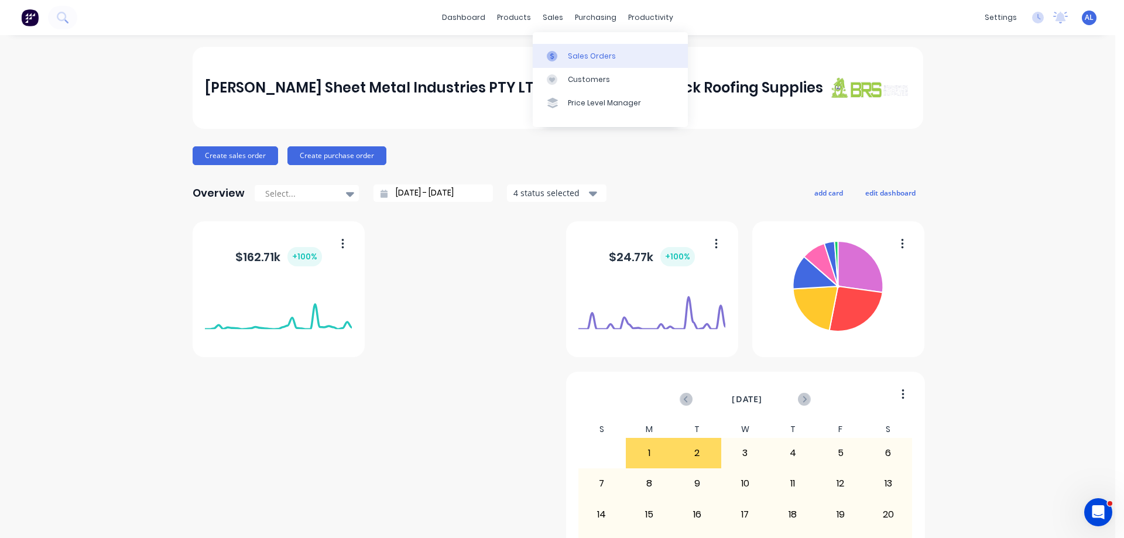
click at [594, 68] on link "Customers" at bounding box center [610, 79] width 155 height 23
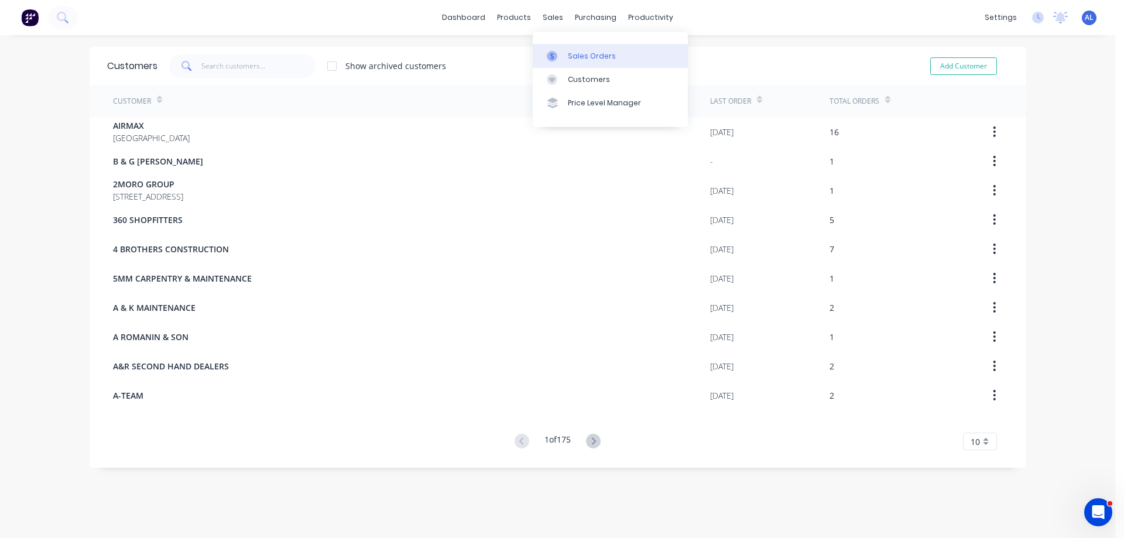
click at [620, 55] on link "Sales Orders" at bounding box center [610, 55] width 155 height 23
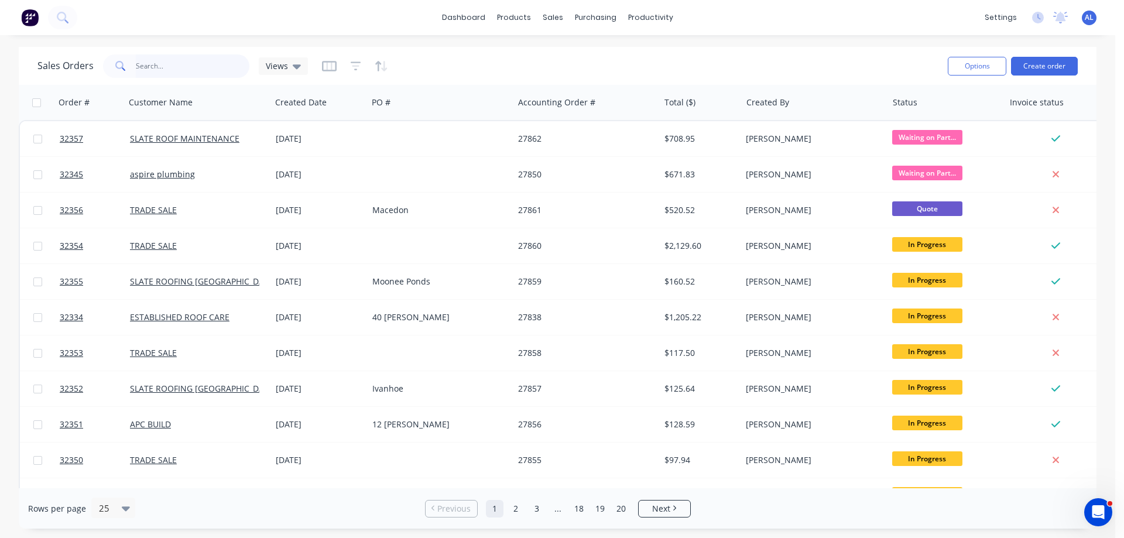
click at [187, 66] on input "text" at bounding box center [193, 65] width 114 height 23
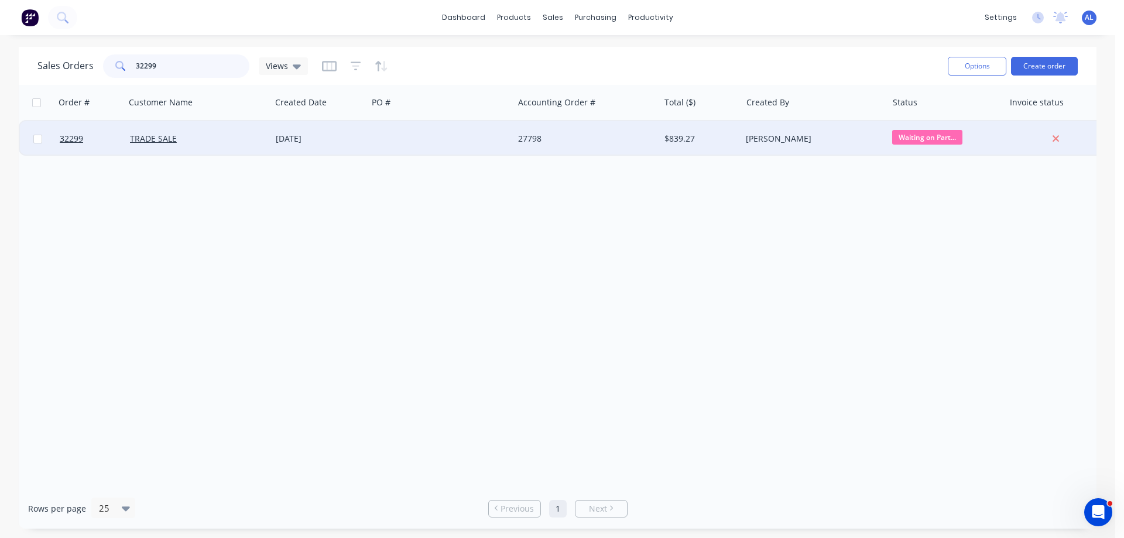
type input "32299"
click at [430, 131] on div at bounding box center [441, 138] width 146 height 35
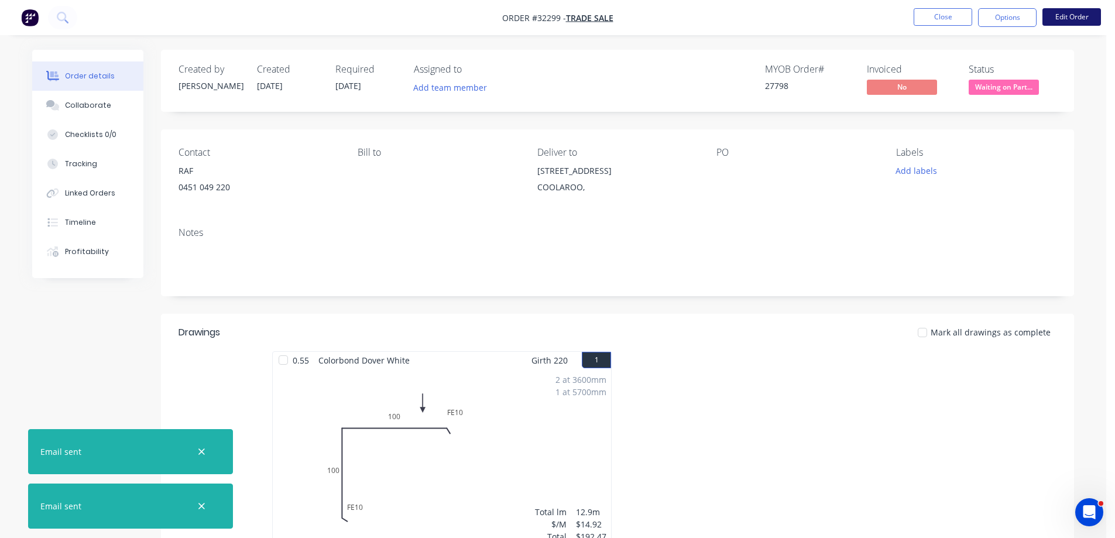
click at [1072, 19] on button "Edit Order" at bounding box center [1072, 17] width 59 height 18
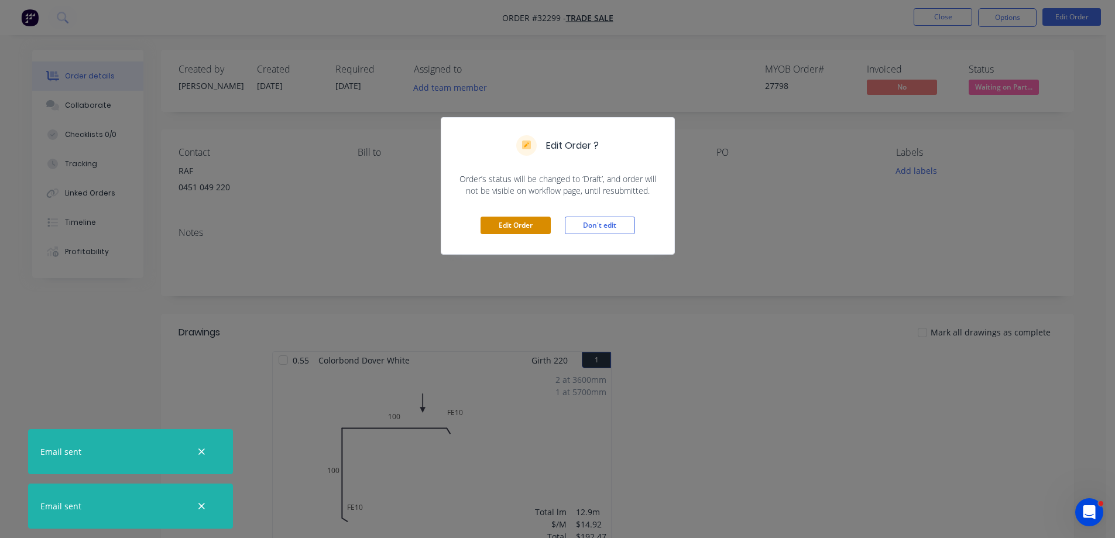
click at [527, 221] on button "Edit Order" at bounding box center [516, 226] width 70 height 18
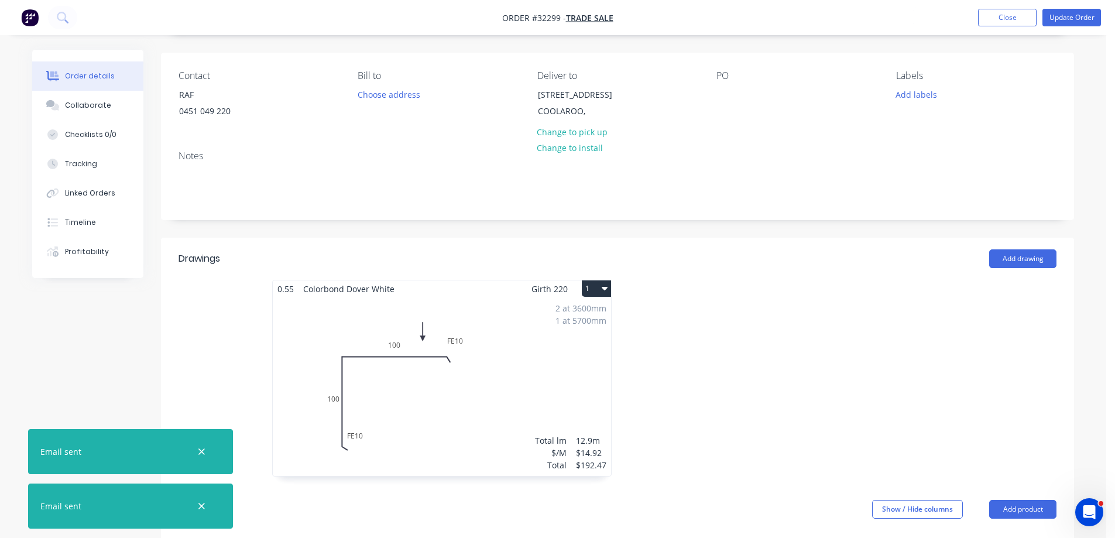
scroll to position [293, 0]
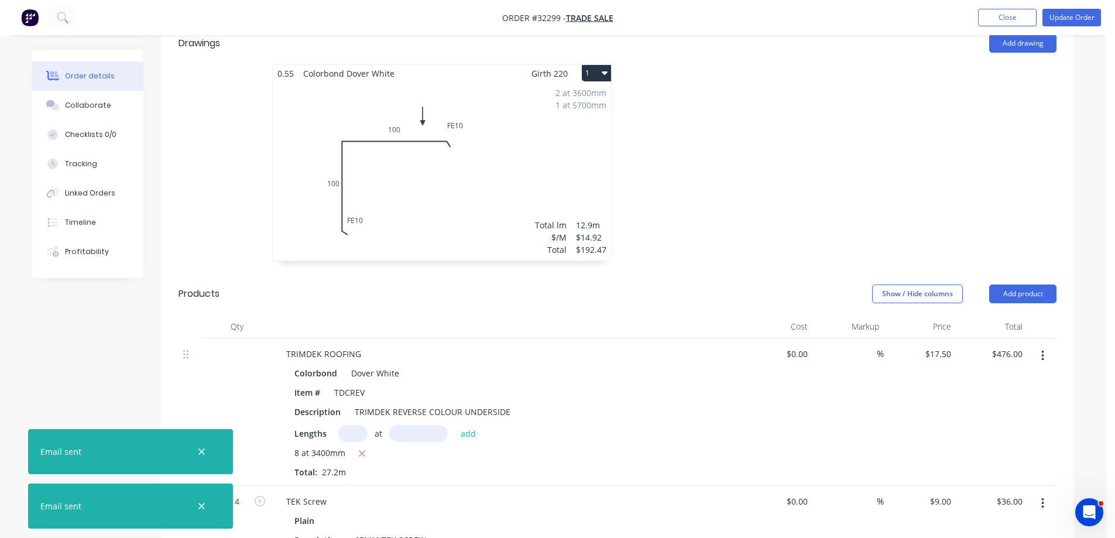
click at [608, 71] on button "1" at bounding box center [596, 73] width 29 height 16
click at [563, 146] on div "Delete" at bounding box center [555, 148] width 90 height 17
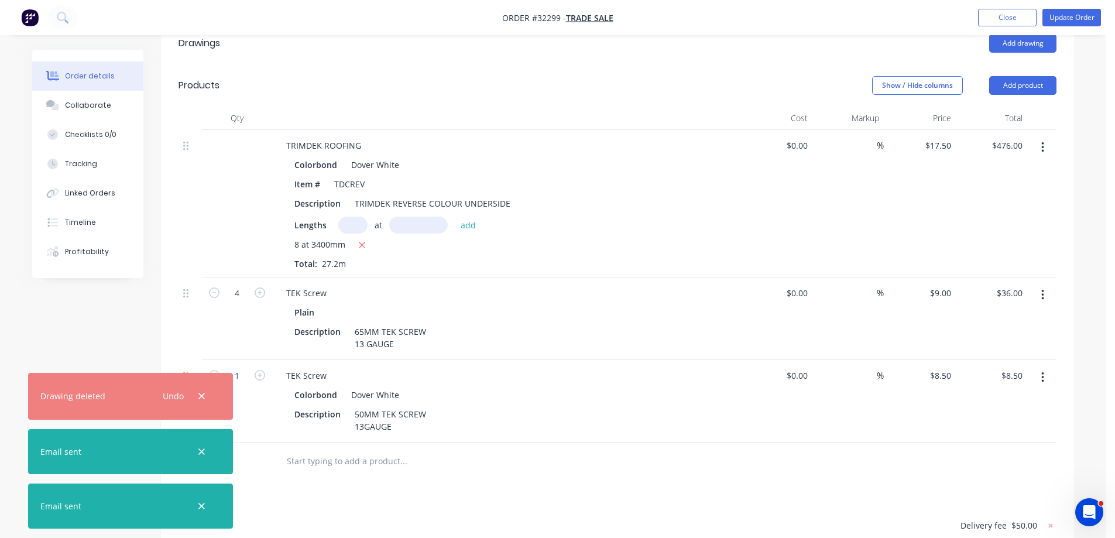
click at [1043, 299] on icon "button" at bounding box center [1042, 295] width 3 height 13
click at [1008, 398] on div "Delete" at bounding box center [1001, 396] width 90 height 17
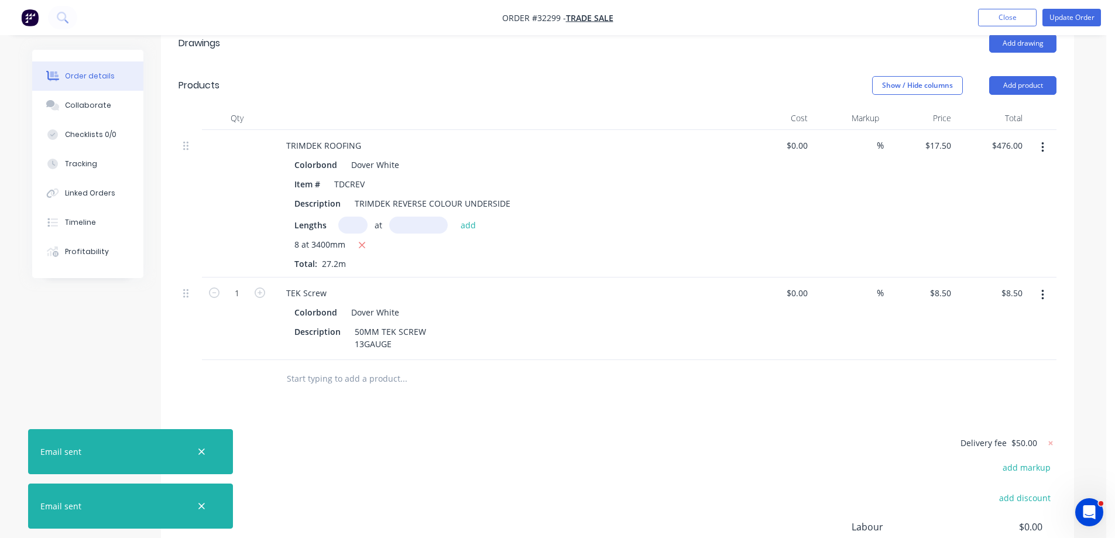
click at [1045, 296] on button "button" at bounding box center [1043, 294] width 28 height 21
click at [1006, 394] on div "Delete" at bounding box center [1001, 396] width 90 height 17
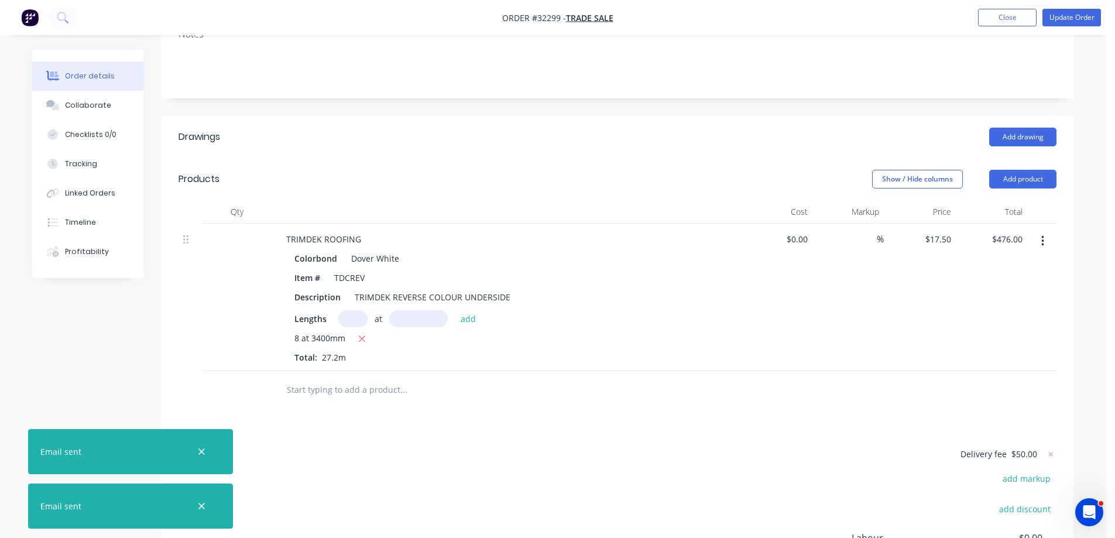
scroll to position [59, 0]
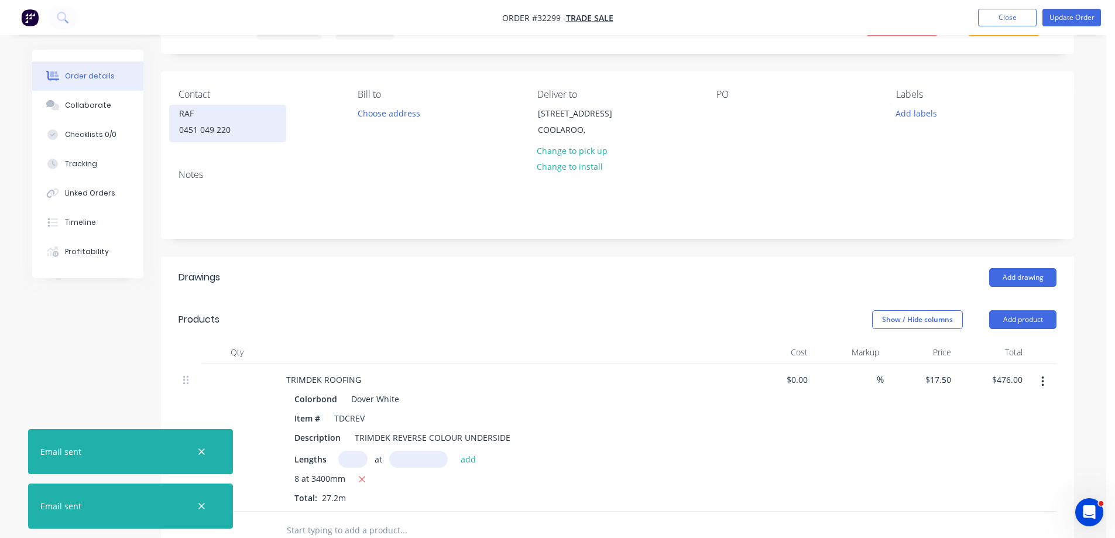
click at [222, 119] on div "RAF" at bounding box center [227, 113] width 97 height 16
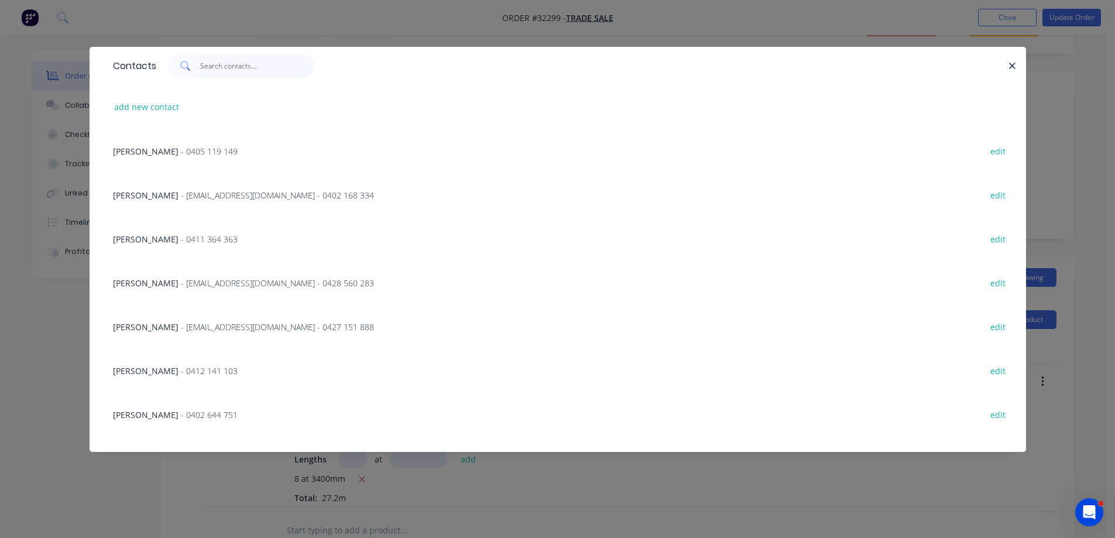
click at [212, 64] on input "text" at bounding box center [257, 65] width 114 height 23
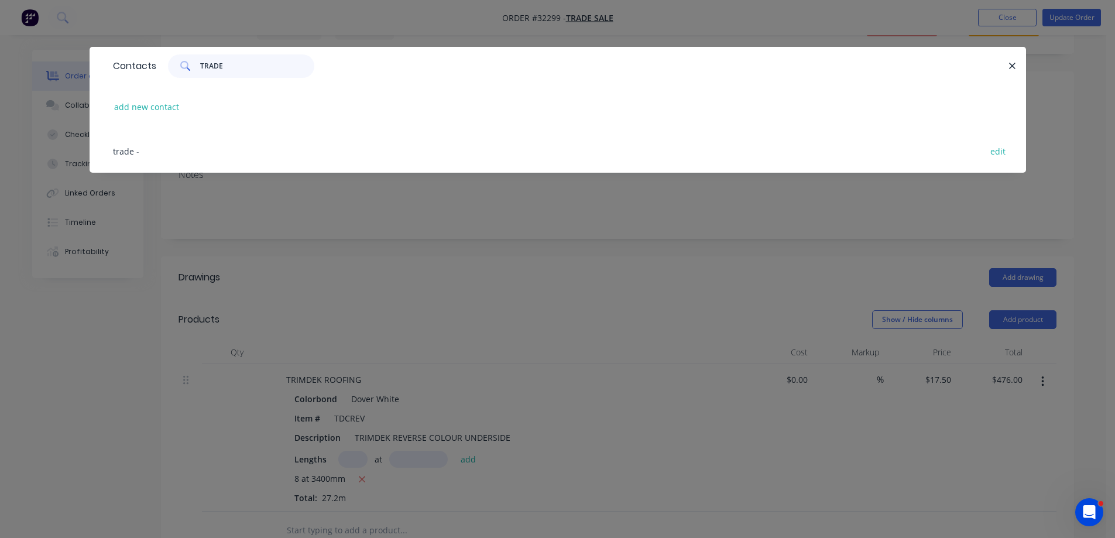
type input "TRADE"
click at [132, 149] on span "trade" at bounding box center [123, 151] width 21 height 11
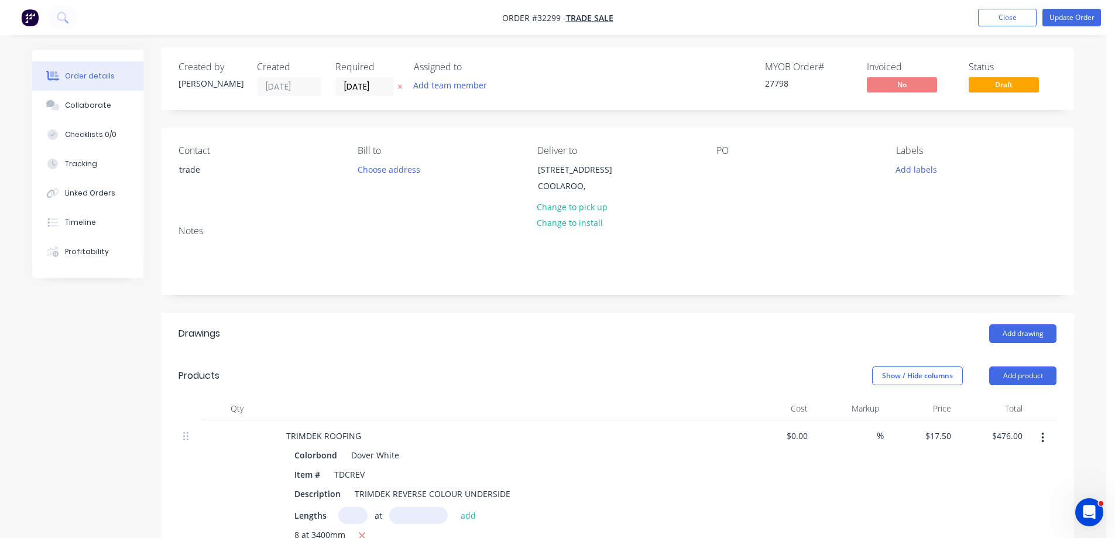
scroll to position [0, 0]
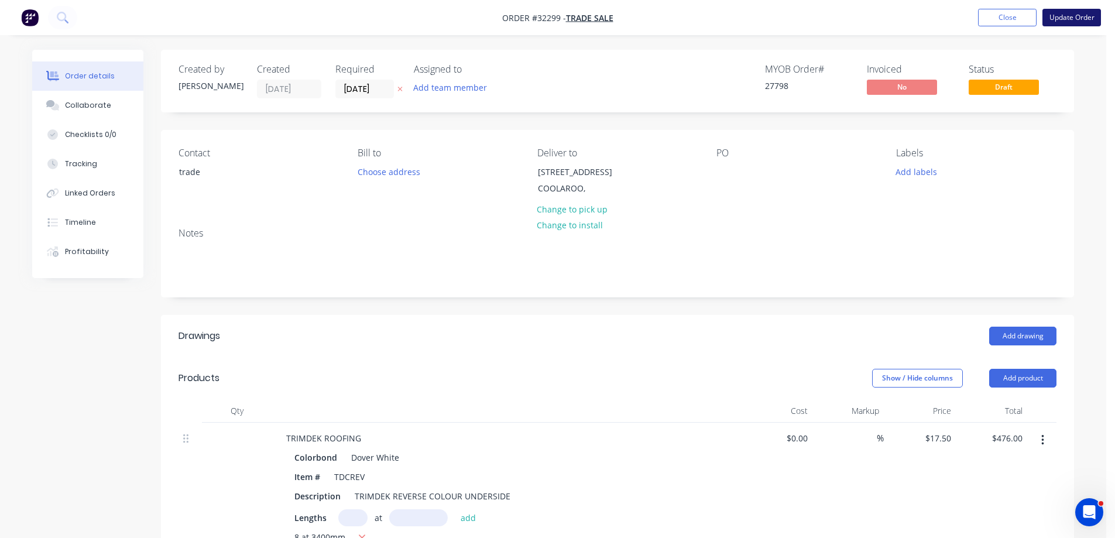
click at [1072, 16] on button "Update Order" at bounding box center [1072, 18] width 59 height 18
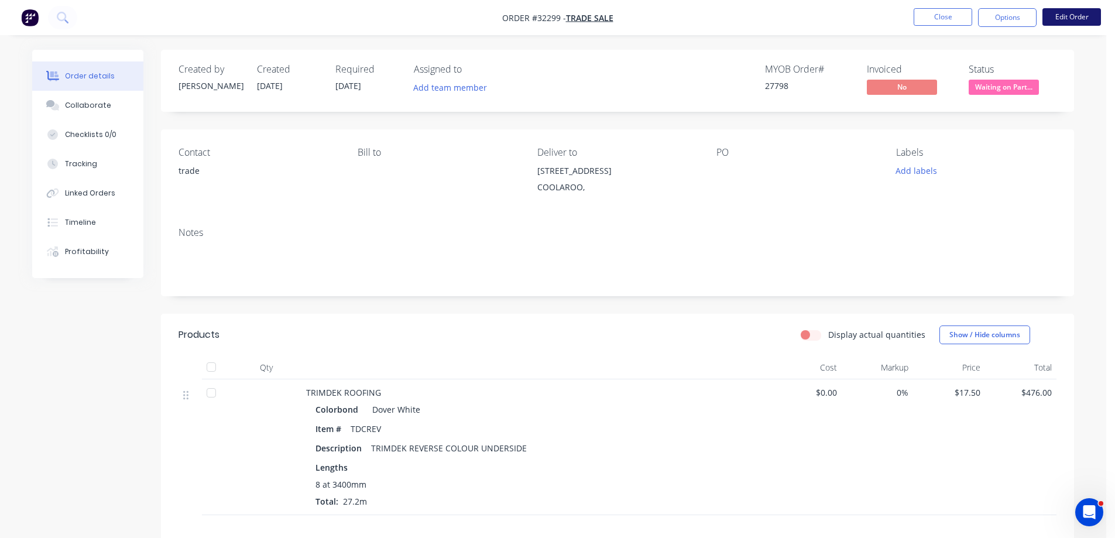
click at [1071, 16] on button "Edit Order" at bounding box center [1072, 17] width 59 height 18
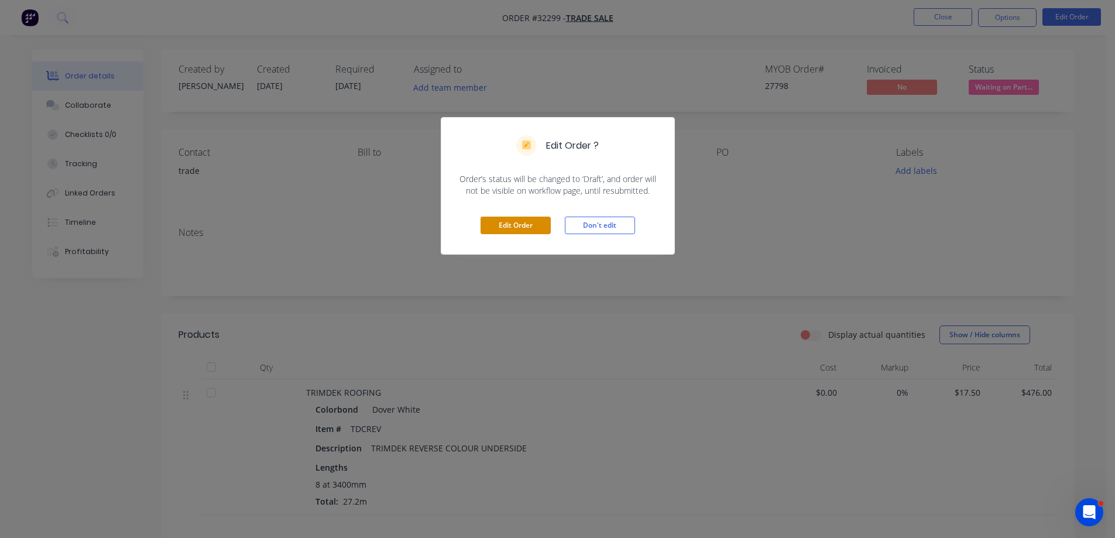
click at [495, 221] on button "Edit Order" at bounding box center [516, 226] width 70 height 18
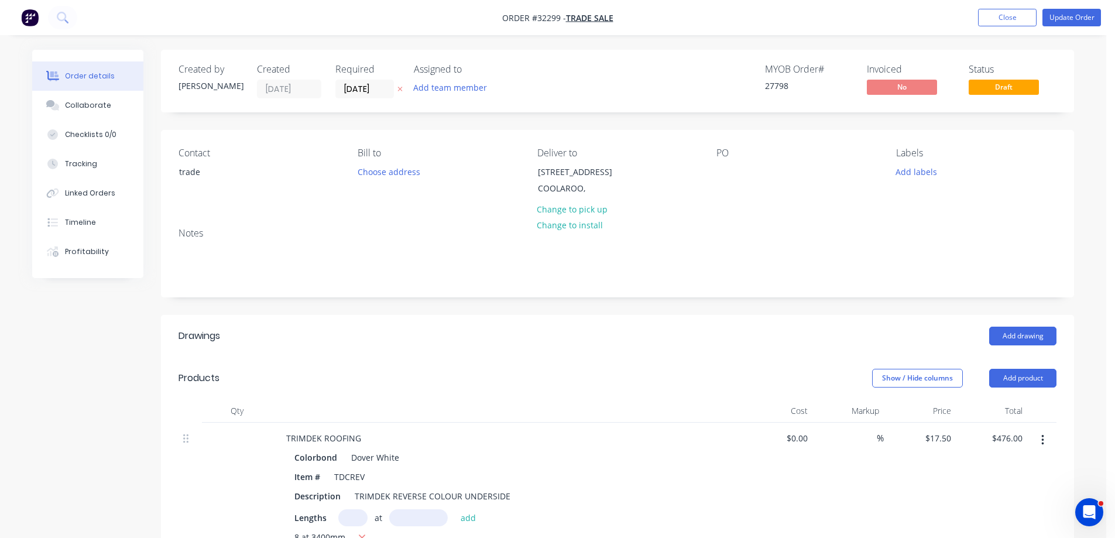
scroll to position [234, 0]
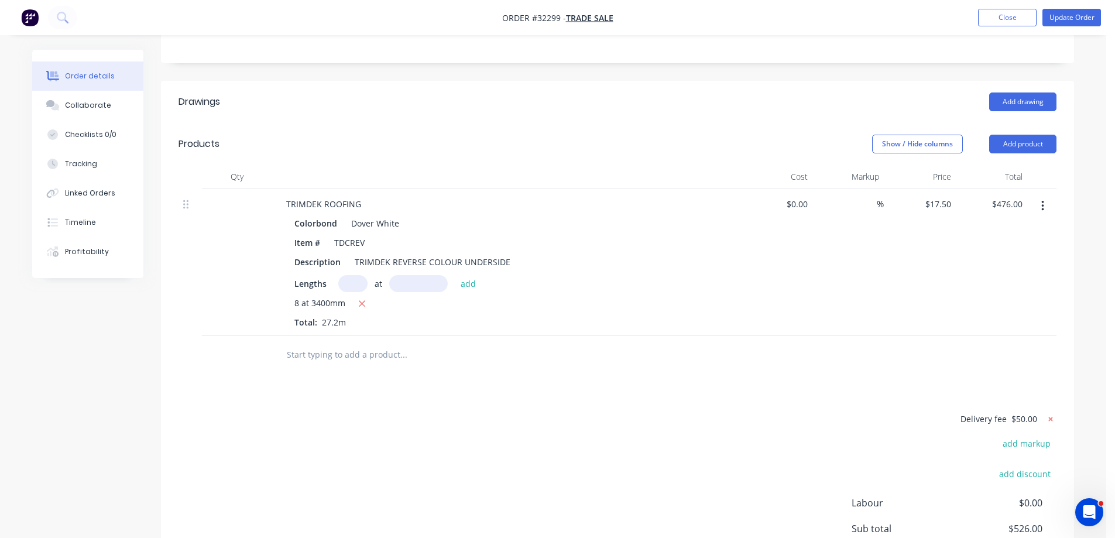
click at [1049, 418] on icon at bounding box center [1051, 419] width 12 height 12
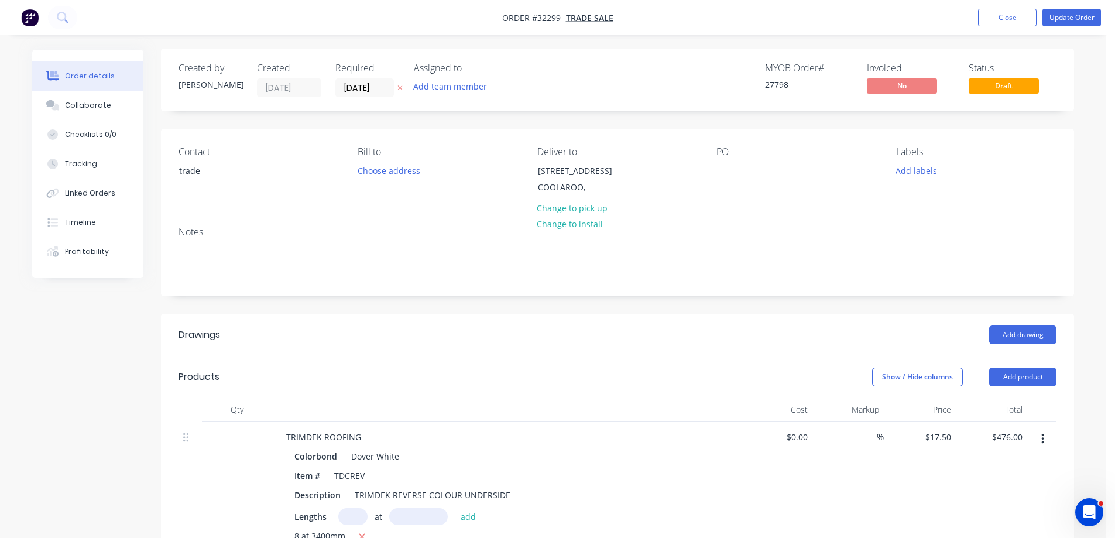
scroll to position [0, 0]
click at [587, 211] on button "Change to pick up" at bounding box center [572, 209] width 83 height 16
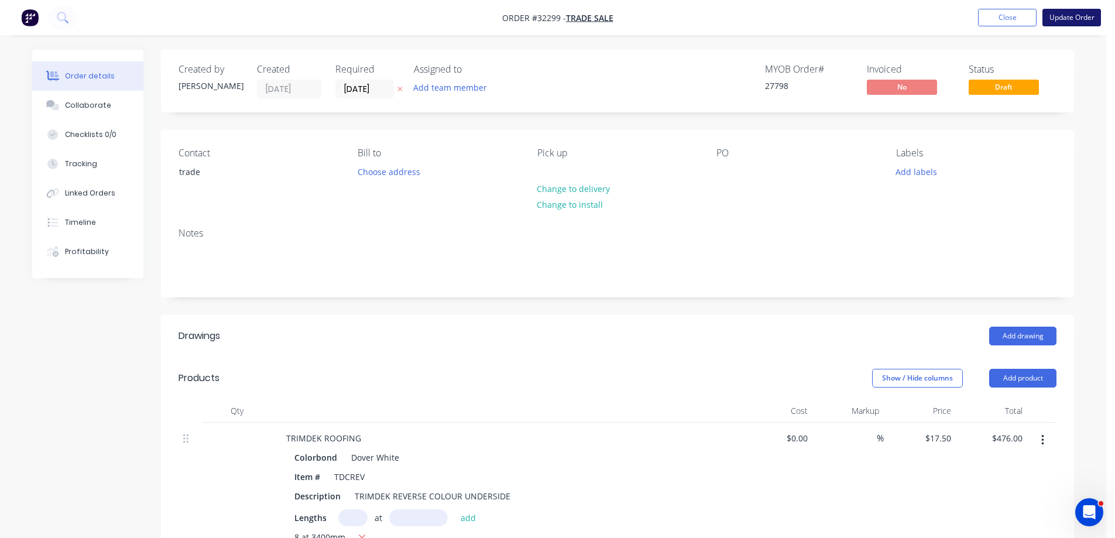
click at [1064, 13] on button "Update Order" at bounding box center [1072, 18] width 59 height 18
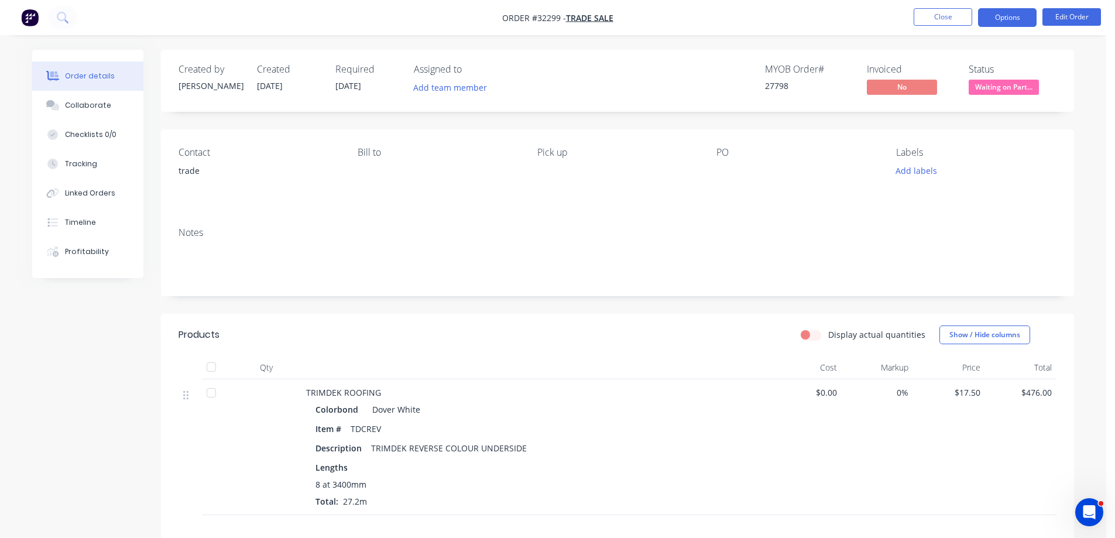
click at [1008, 16] on button "Options" at bounding box center [1007, 17] width 59 height 19
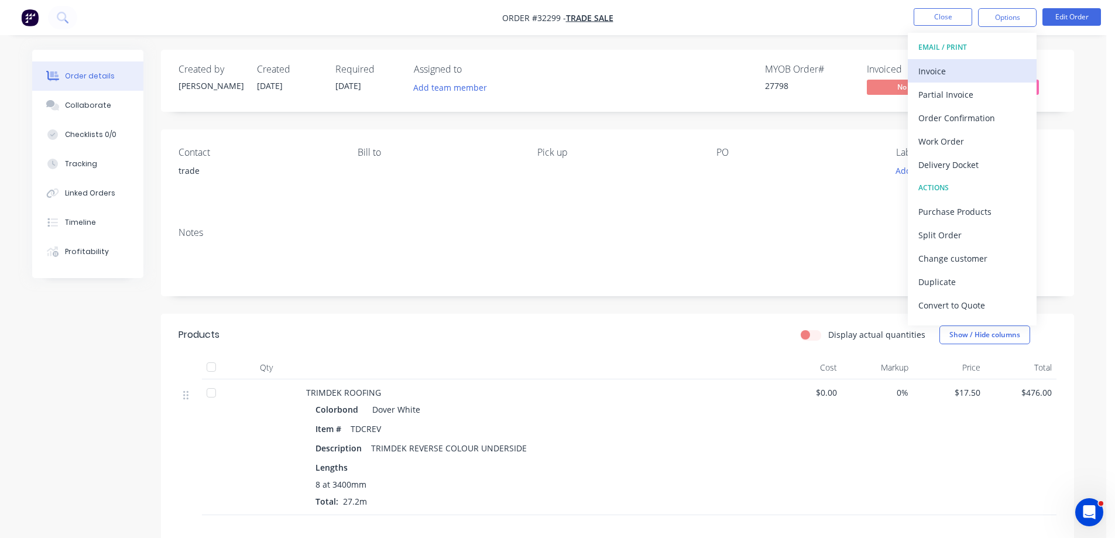
click at [945, 70] on div "Invoice" at bounding box center [972, 71] width 108 height 17
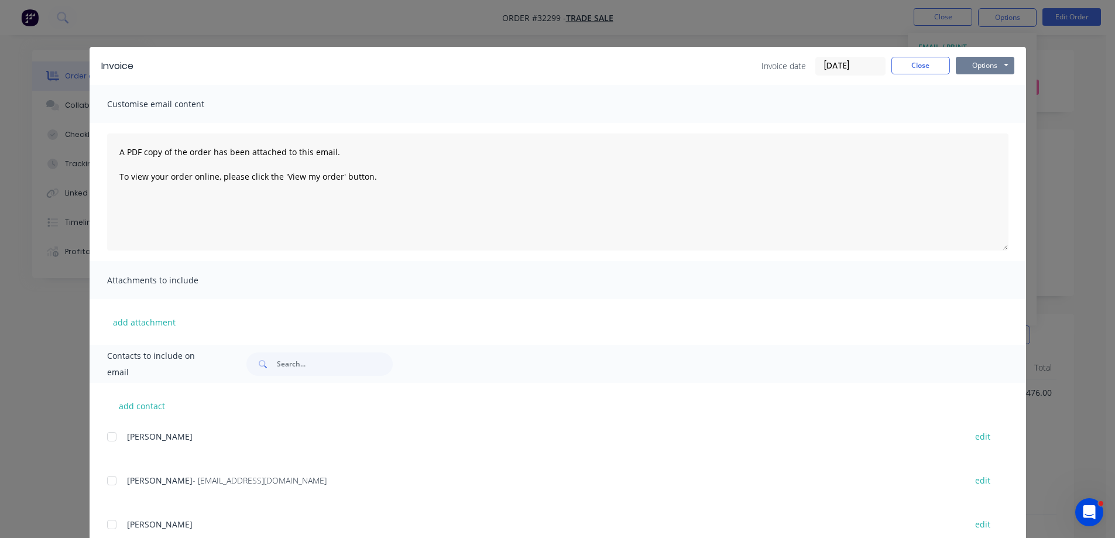
click at [995, 66] on button "Options" at bounding box center [985, 66] width 59 height 18
click at [978, 103] on button "Print" at bounding box center [993, 105] width 75 height 19
click at [927, 67] on button "Close" at bounding box center [920, 66] width 59 height 18
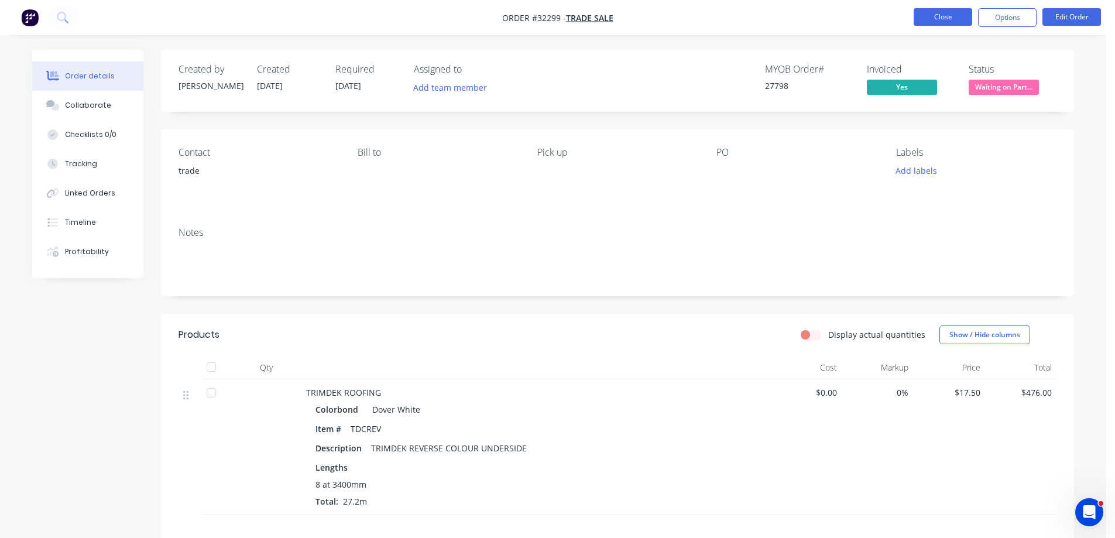
click at [956, 16] on button "Close" at bounding box center [943, 17] width 59 height 18
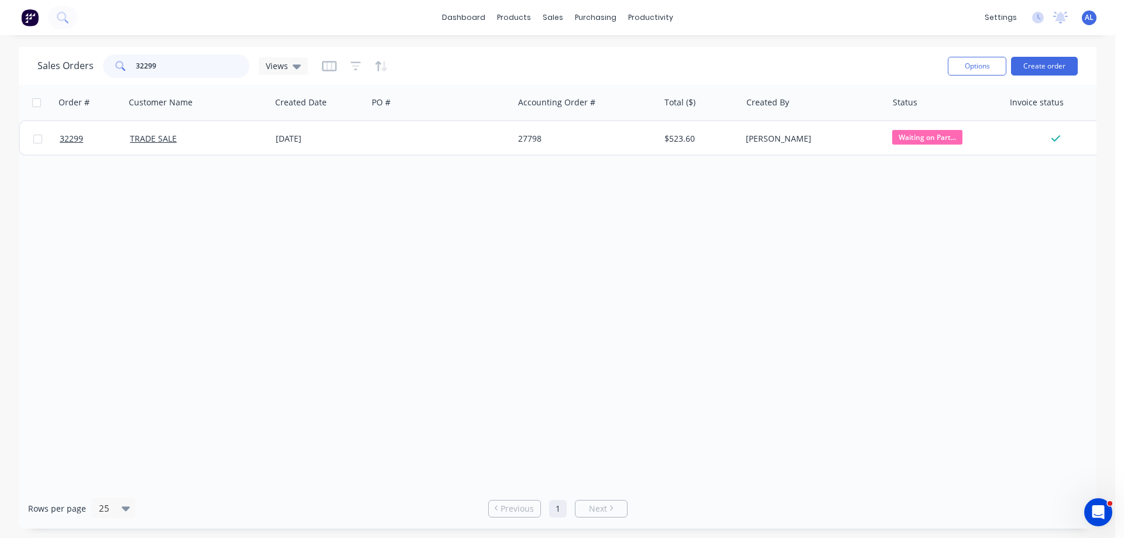
click at [186, 68] on input "32299" at bounding box center [193, 65] width 114 height 23
type input "3"
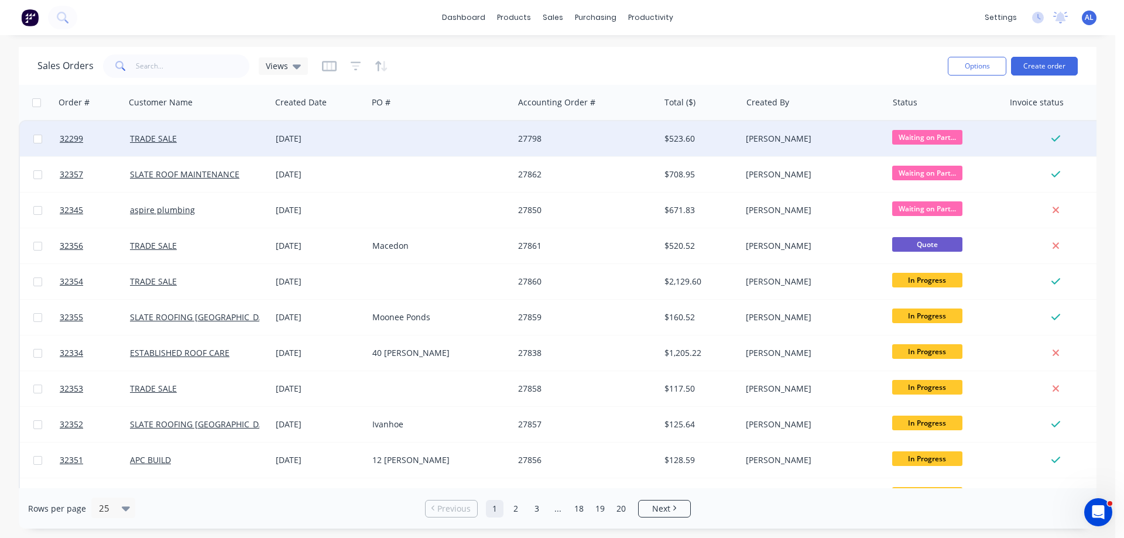
click at [629, 142] on div "27798" at bounding box center [583, 139] width 130 height 12
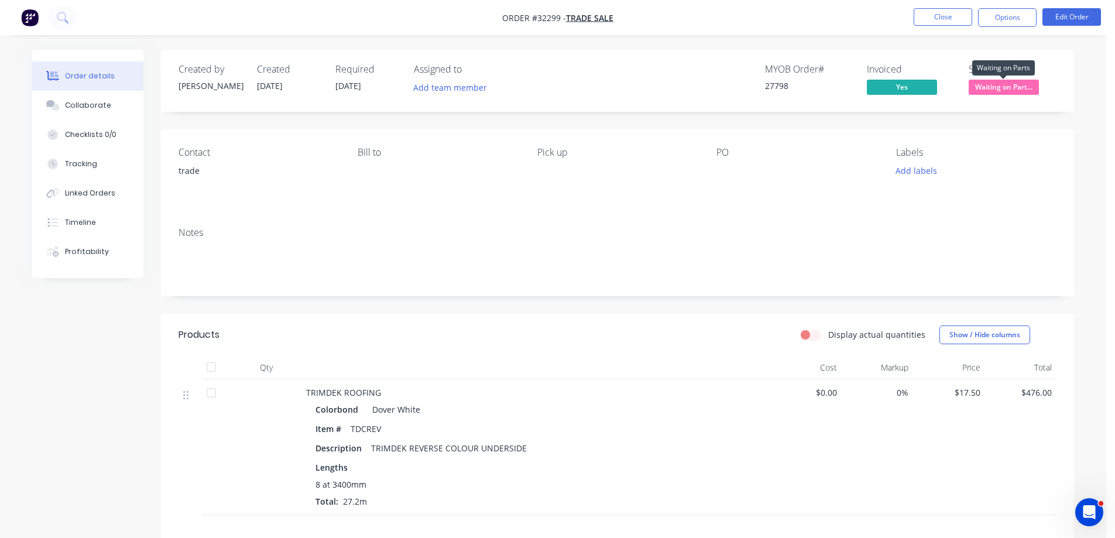
click at [1006, 90] on span "Waiting on Part..." at bounding box center [1004, 87] width 70 height 15
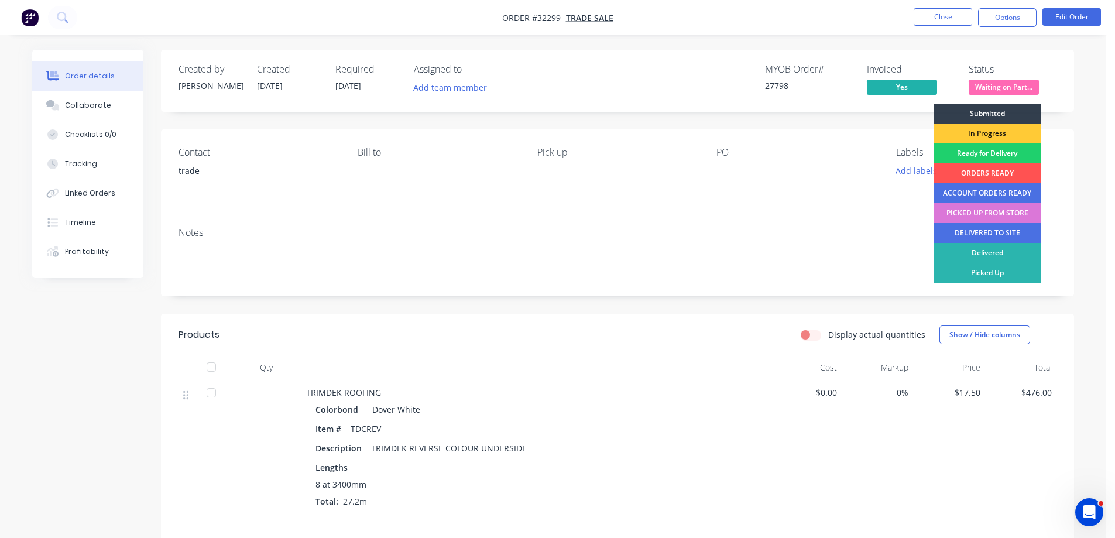
click at [996, 229] on div "DELIVERED TO SITE" at bounding box center [987, 233] width 107 height 20
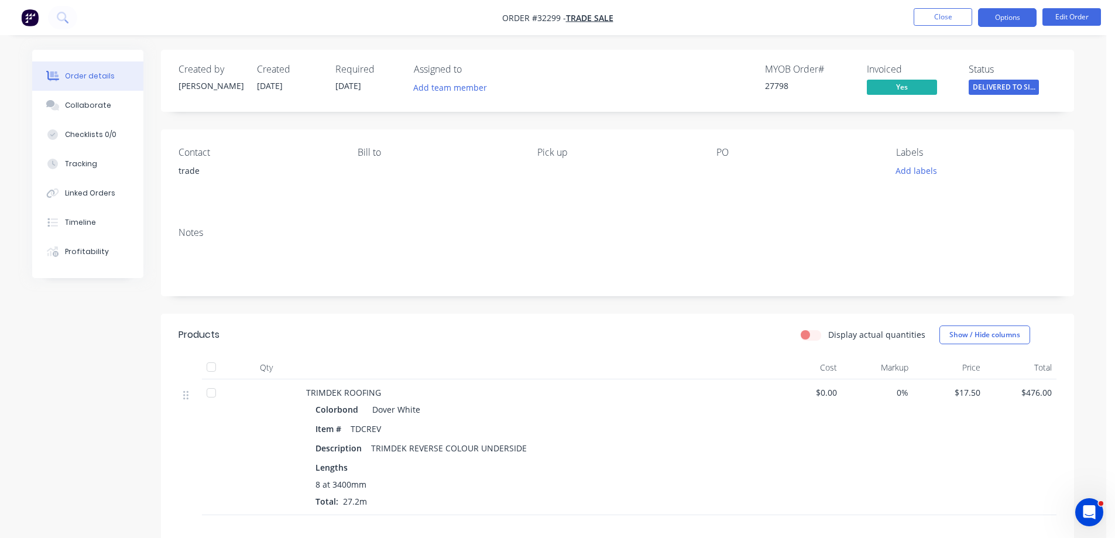
click at [994, 17] on button "Options" at bounding box center [1007, 17] width 59 height 19
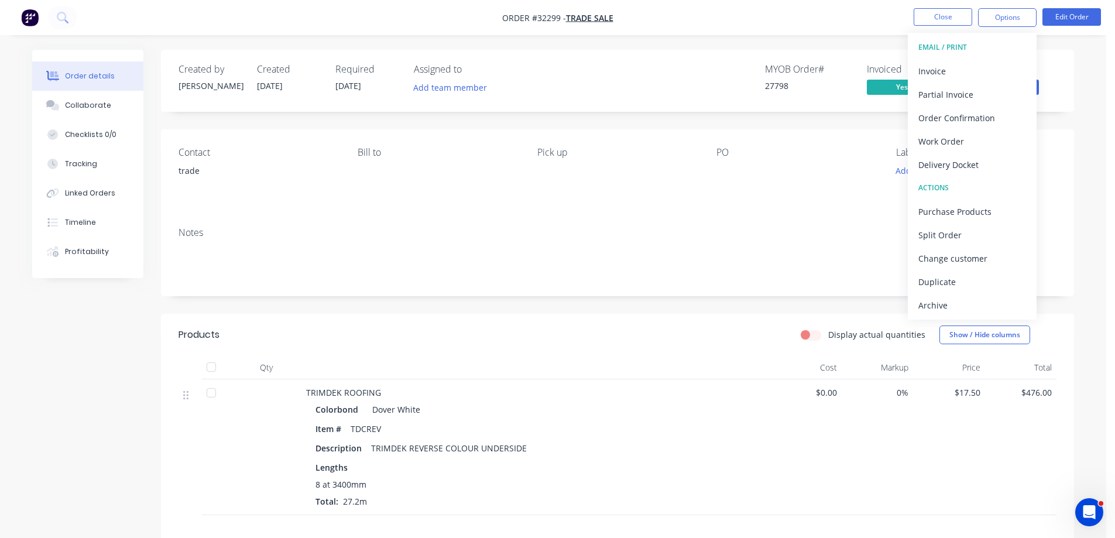
click at [1050, 102] on div "Created by [PERSON_NAME] Created [DATE] Required [DATE] Assigned to Add team me…" at bounding box center [617, 81] width 913 height 62
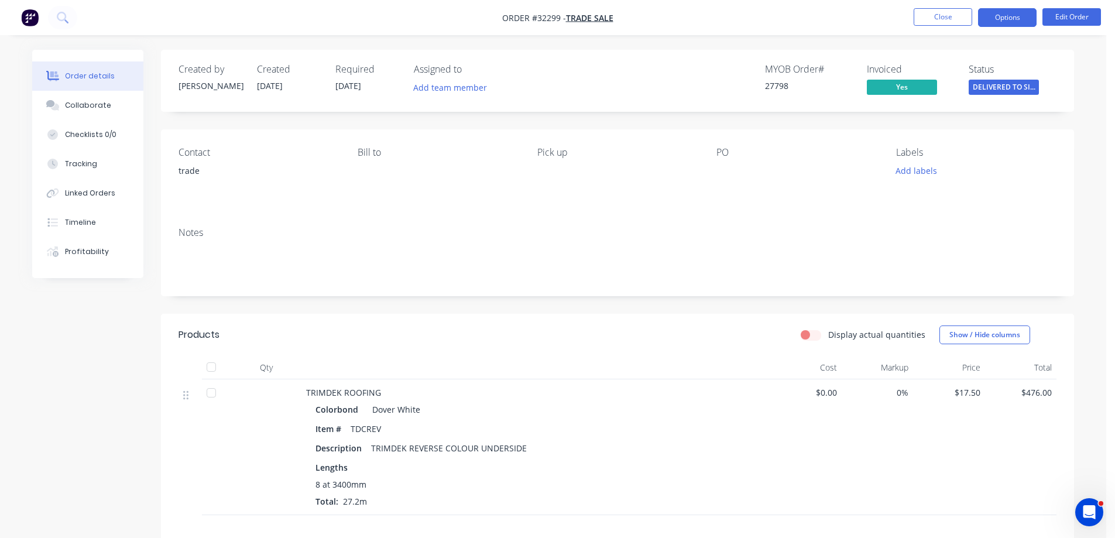
click at [1013, 18] on button "Options" at bounding box center [1007, 17] width 59 height 19
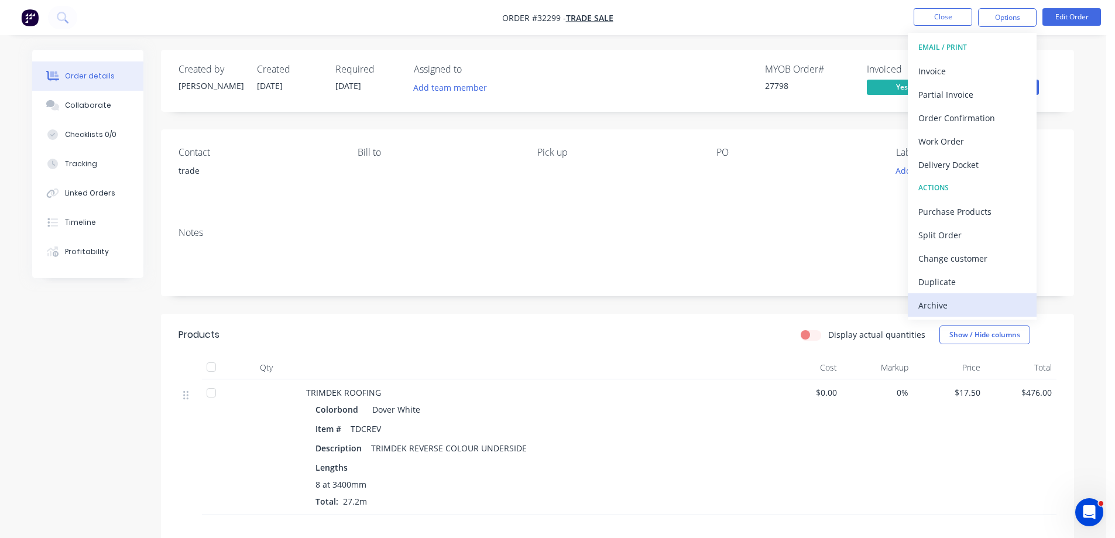
click at [947, 304] on div "Archive" at bounding box center [972, 305] width 108 height 17
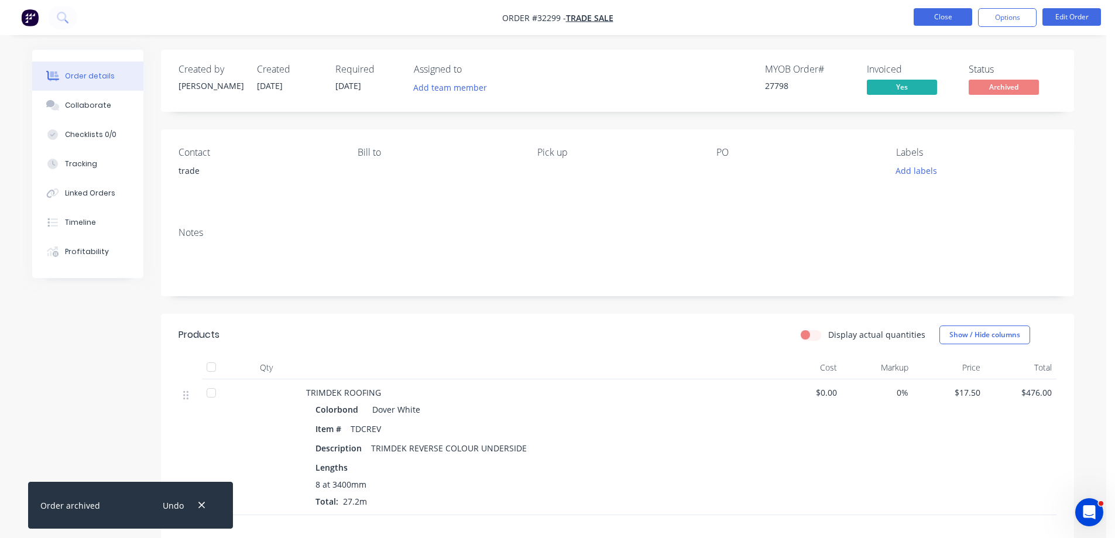
click at [952, 16] on button "Close" at bounding box center [943, 17] width 59 height 18
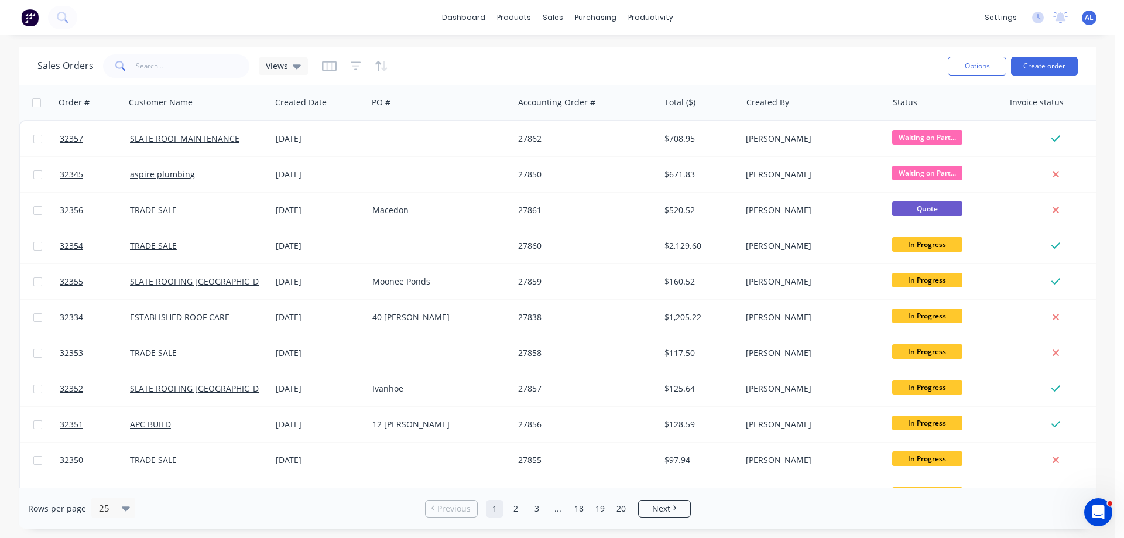
click at [28, 20] on img at bounding box center [30, 18] width 18 height 18
